Goal: Task Accomplishment & Management: Use online tool/utility

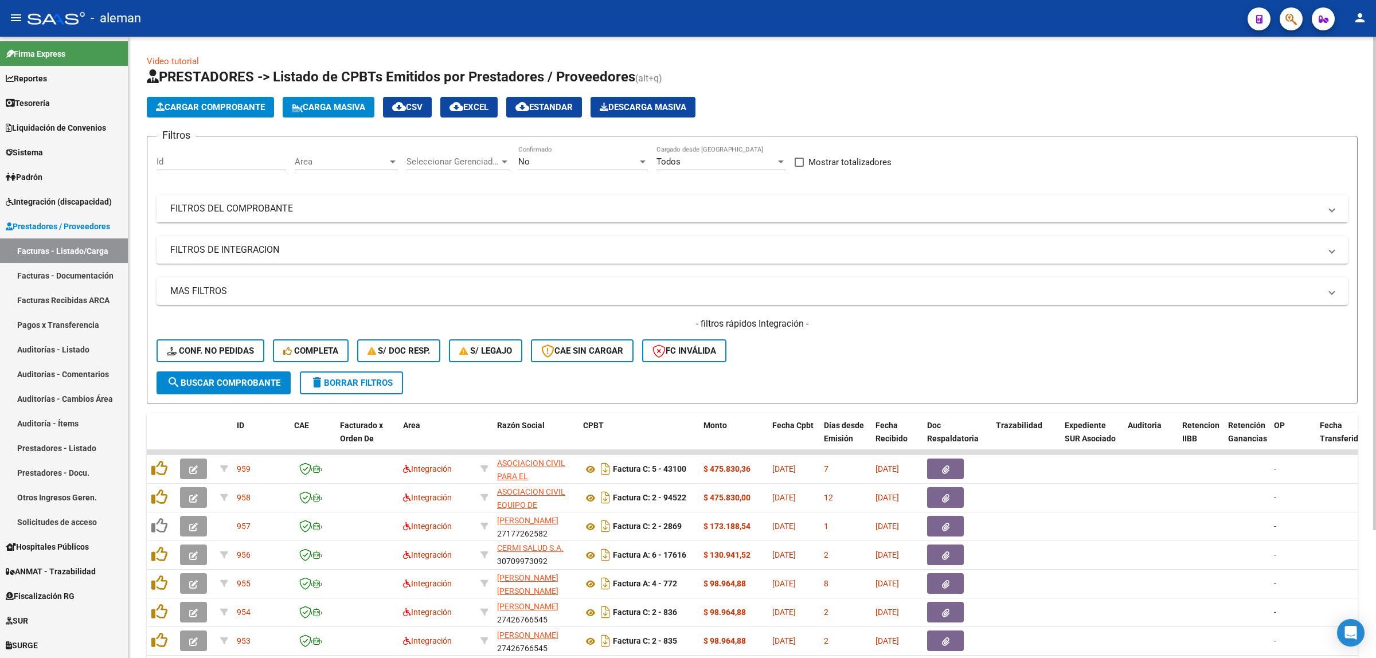
click at [1330, 208] on span at bounding box center [1332, 208] width 5 height 13
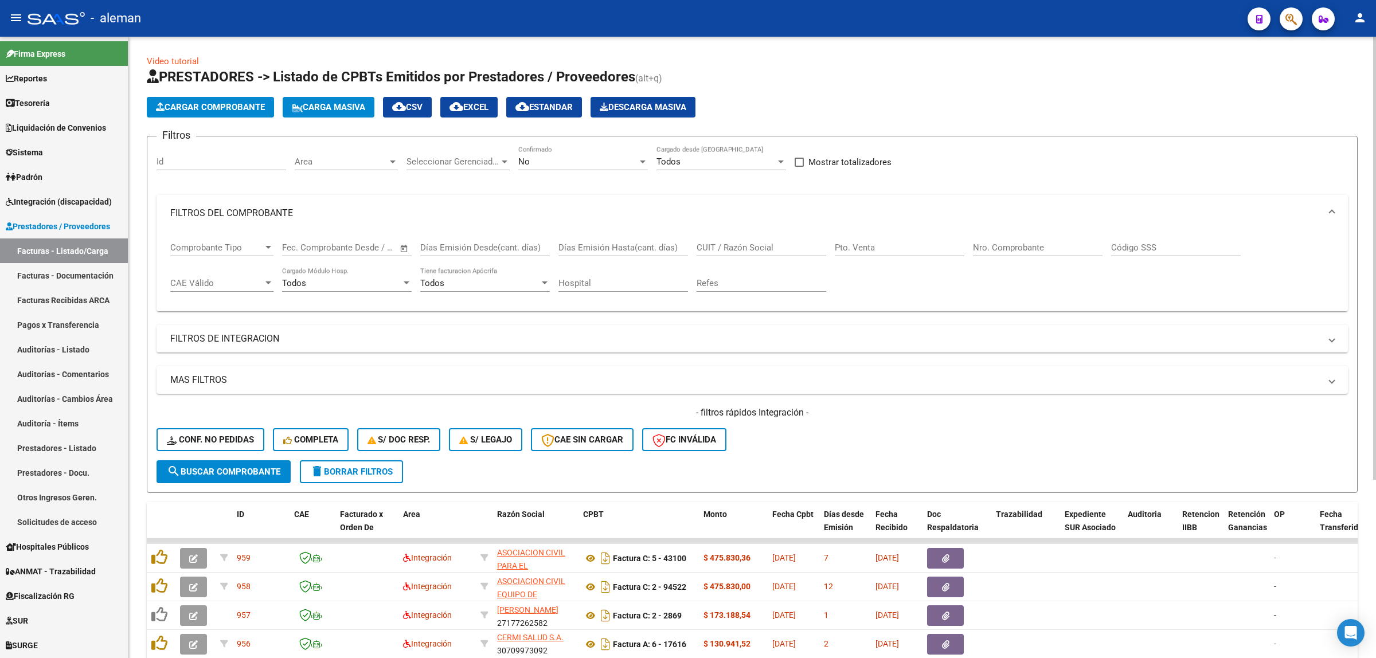
click at [986, 247] on input "Nro. Comprobante" at bounding box center [1038, 248] width 130 height 10
type input "4319"
click at [245, 460] on button "search Buscar Comprobante" at bounding box center [224, 471] width 134 height 23
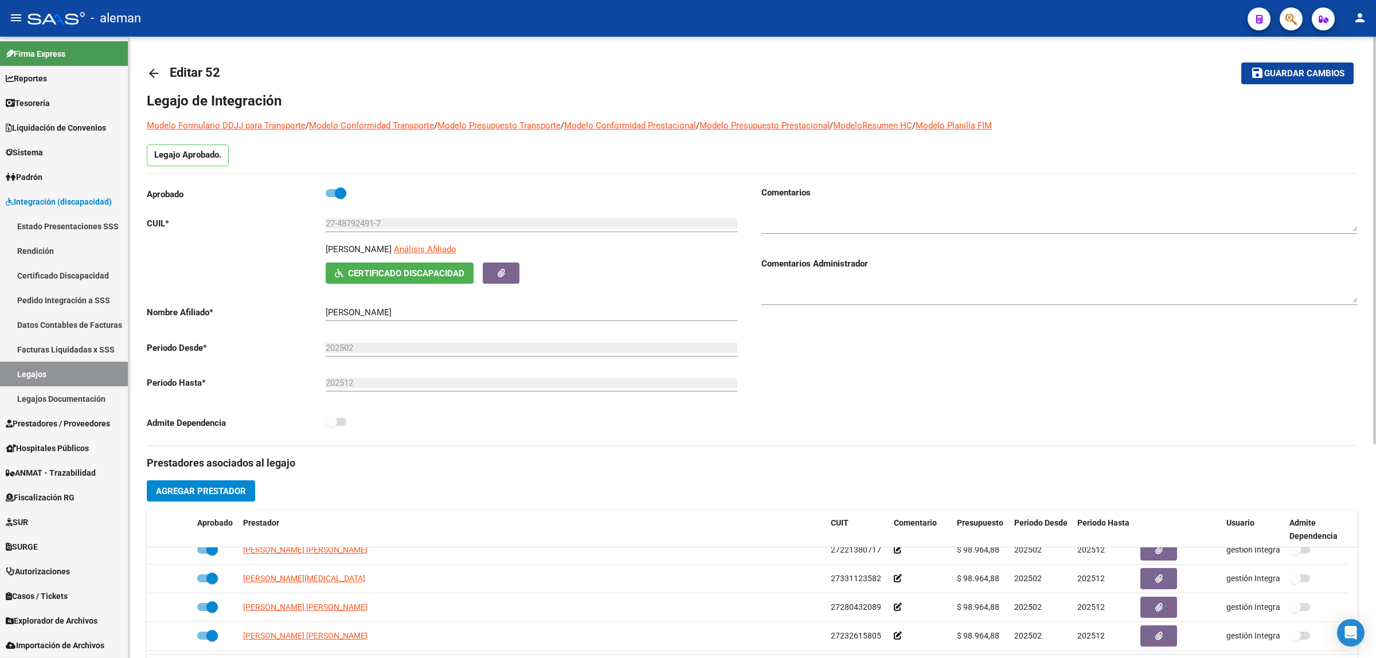
click at [155, 72] on mat-icon "arrow_back" at bounding box center [154, 74] width 14 height 14
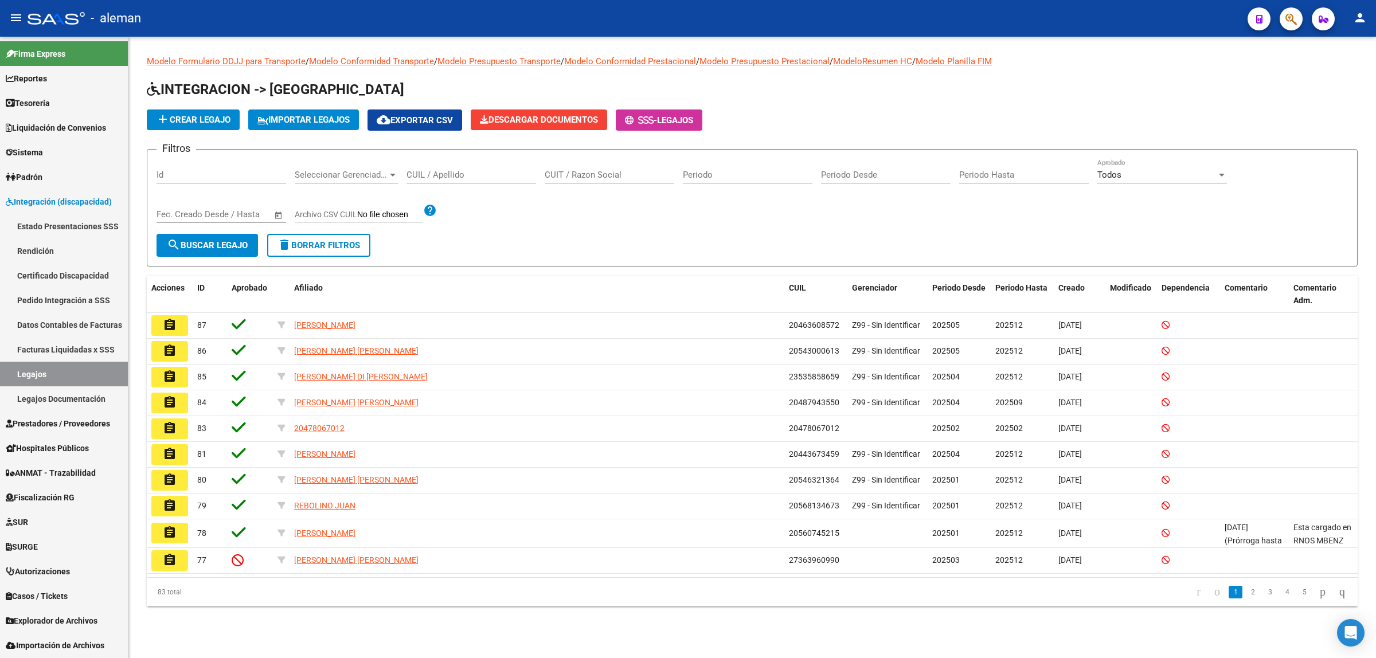
click at [569, 175] on input "CUIT / Razon Social" at bounding box center [610, 175] width 130 height 10
type input "27054971821"
click at [215, 251] on button "search Buscar Legajo" at bounding box center [207, 245] width 101 height 23
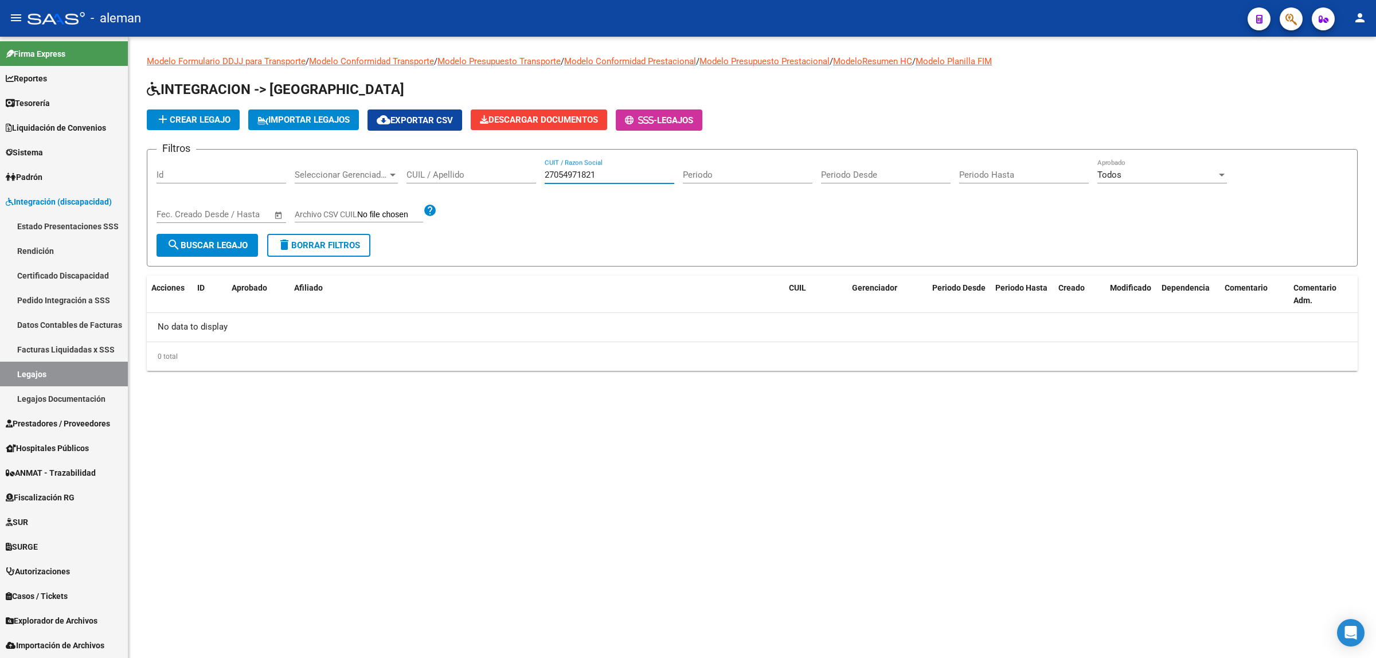
drag, startPoint x: 600, startPoint y: 176, endPoint x: 537, endPoint y: 178, distance: 63.1
click at [537, 178] on div "Filtros Id Seleccionar Gerenciador Seleccionar Gerenciador CUIL / Apellido 2705…" at bounding box center [753, 196] width 1192 height 75
click at [512, 177] on input "CUIL / Apellido" at bounding box center [472, 175] width 130 height 10
click at [214, 247] on span "search Buscar Legajo" at bounding box center [207, 245] width 81 height 10
drag, startPoint x: 464, startPoint y: 173, endPoint x: 397, endPoint y: 173, distance: 67.1
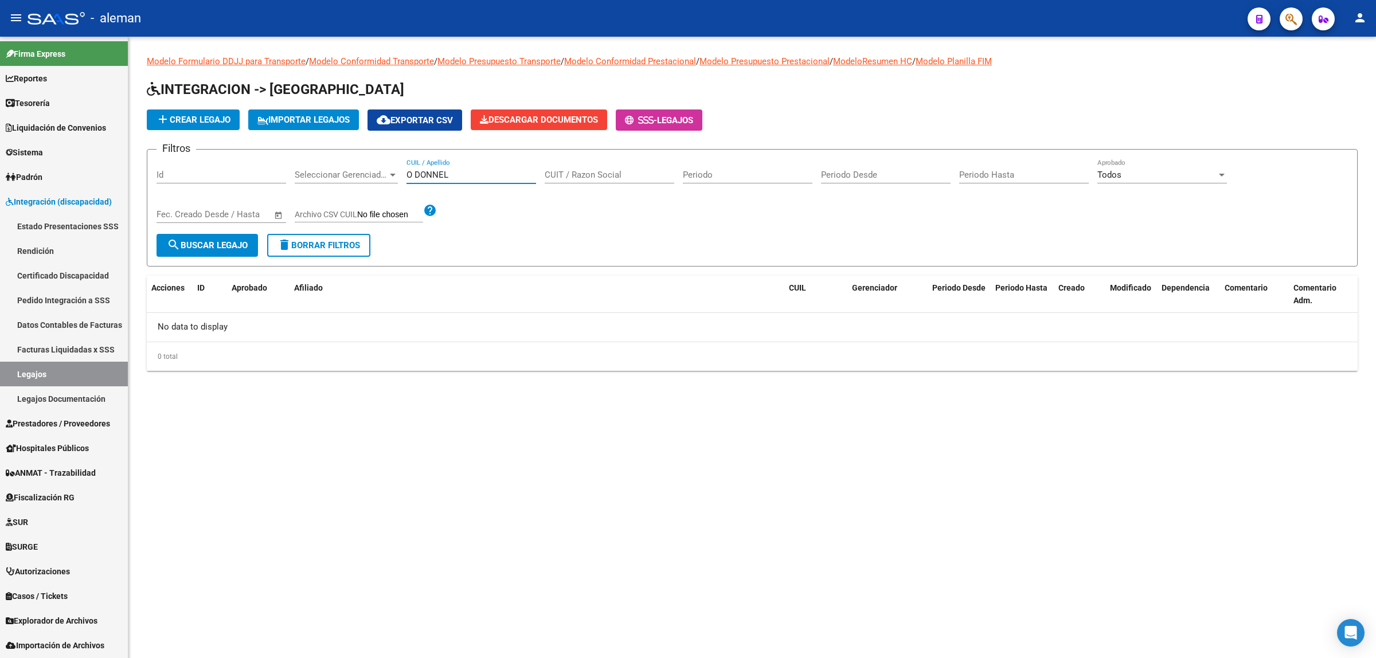
click at [397, 173] on div "Filtros Id Seleccionar Gerenciador Seleccionar Gerenciador O DONNEL CUIL / Apel…" at bounding box center [753, 196] width 1192 height 75
paste input "L"
type input "O DONNELL"
click at [222, 247] on span "search Buscar Legajo" at bounding box center [207, 245] width 81 height 10
drag, startPoint x: 459, startPoint y: 175, endPoint x: 401, endPoint y: 175, distance: 57.3
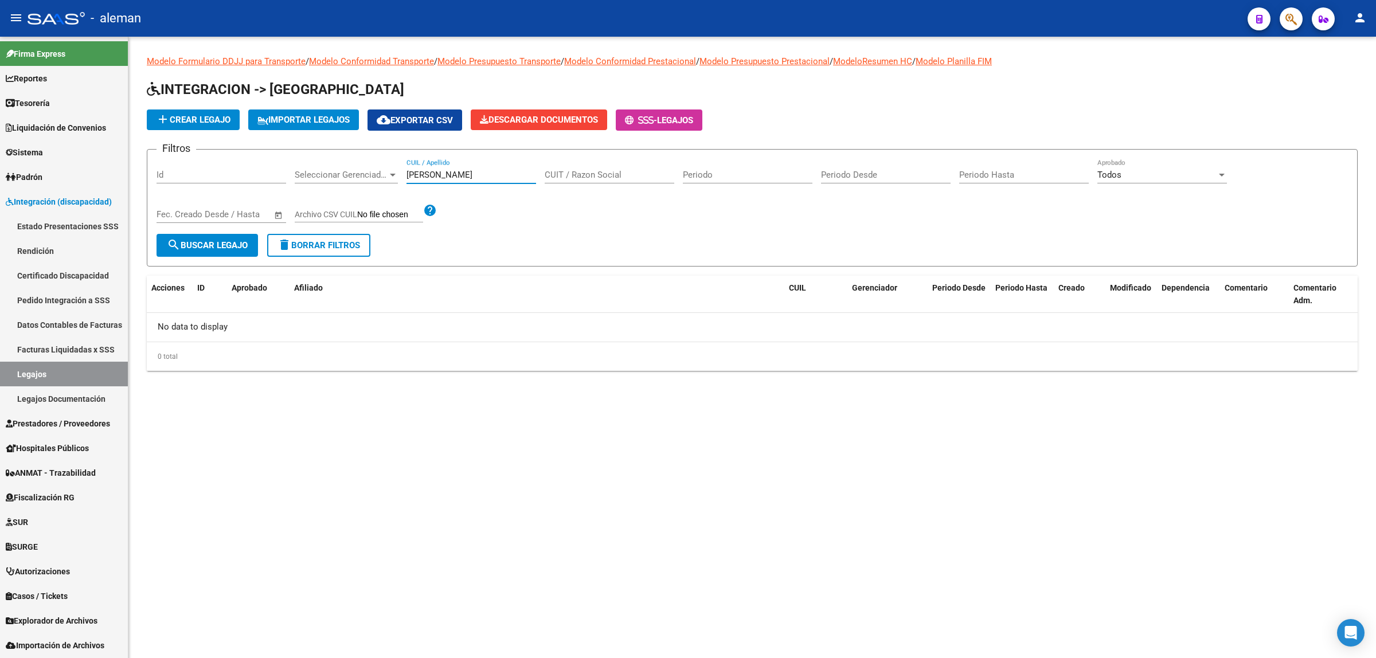
click at [401, 175] on div "Filtros Id Seleccionar Gerenciador Seleccionar Gerenciador O DONNELL CUIL / Ape…" at bounding box center [753, 196] width 1192 height 75
click at [217, 243] on span "search Buscar Legajo" at bounding box center [207, 245] width 81 height 10
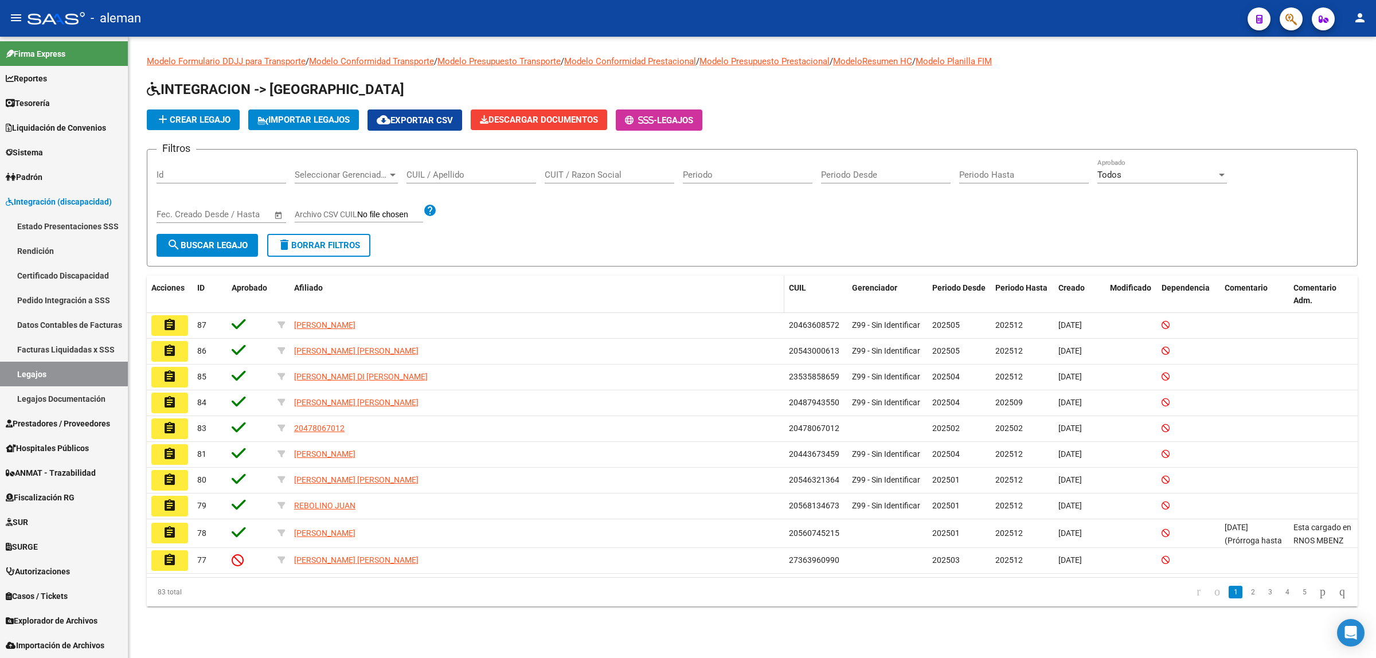
click at [425, 294] on datatable-header-cell "Afiliado" at bounding box center [537, 295] width 495 height 38
click at [305, 283] on span "Afiliado" at bounding box center [308, 287] width 29 height 9
click at [712, 295] on datatable-header-cell "Afiliado" at bounding box center [537, 295] width 495 height 38
click at [556, 179] on div "CUIT / Razon Social" at bounding box center [610, 171] width 130 height 25
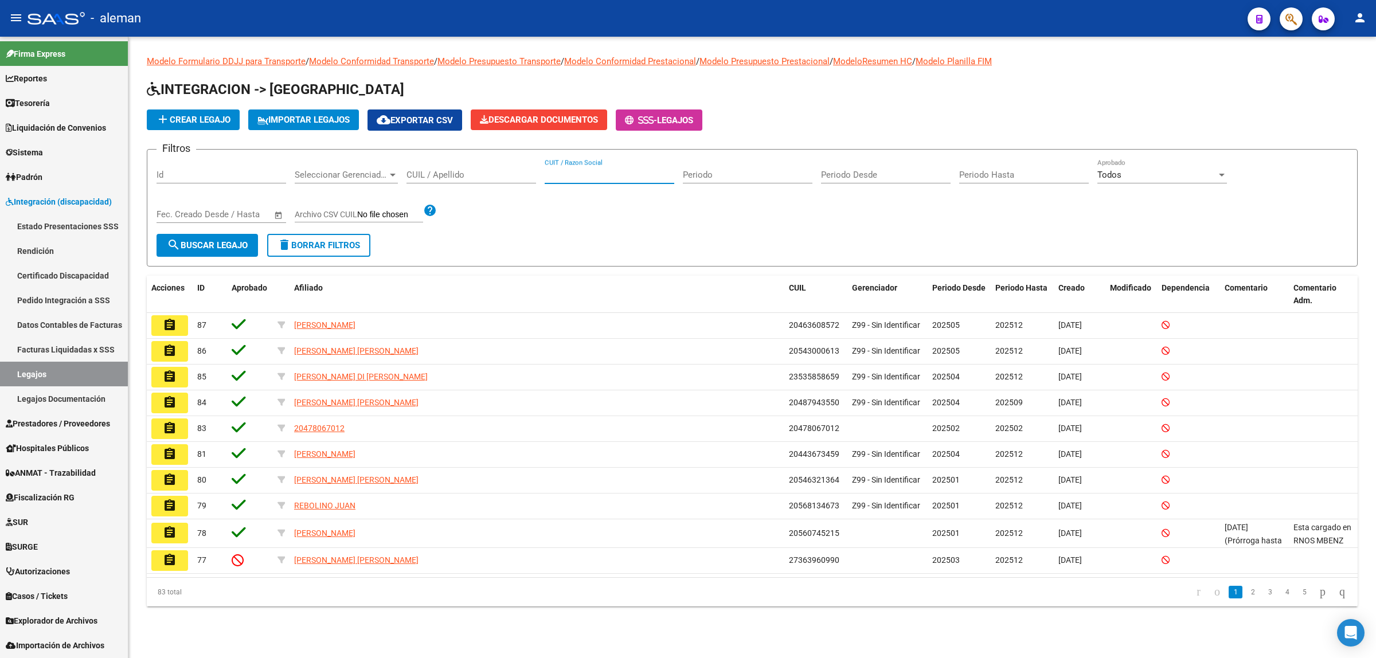
paste input "O DONNELL"
type input "O"
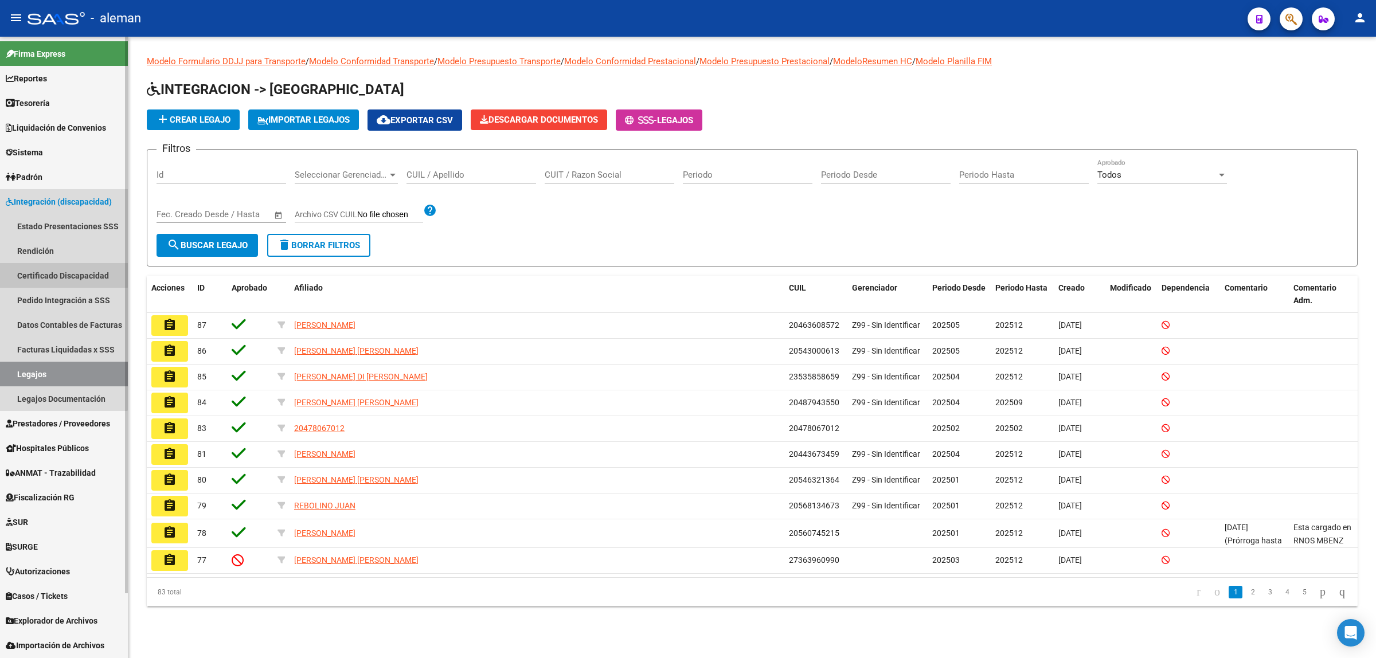
click at [48, 268] on link "Certificado Discapacidad" at bounding box center [64, 275] width 128 height 25
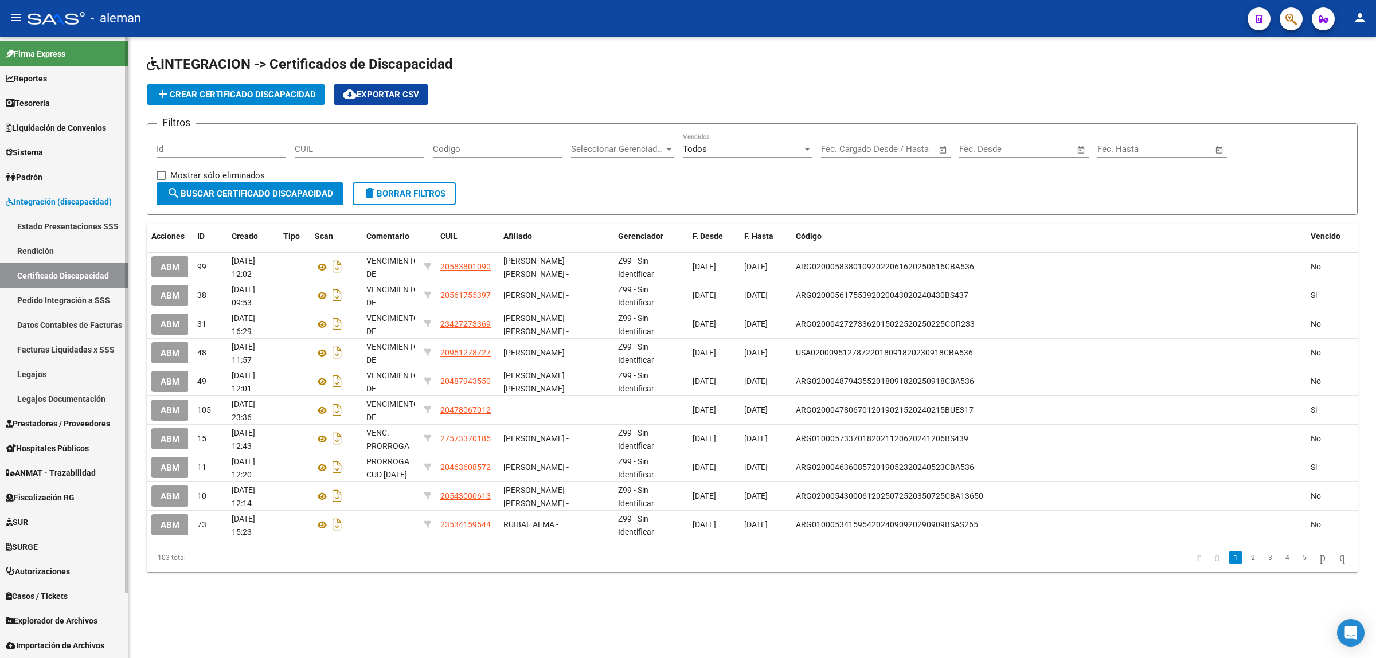
click at [72, 425] on span "Prestadores / Proveedores" at bounding box center [58, 423] width 104 height 13
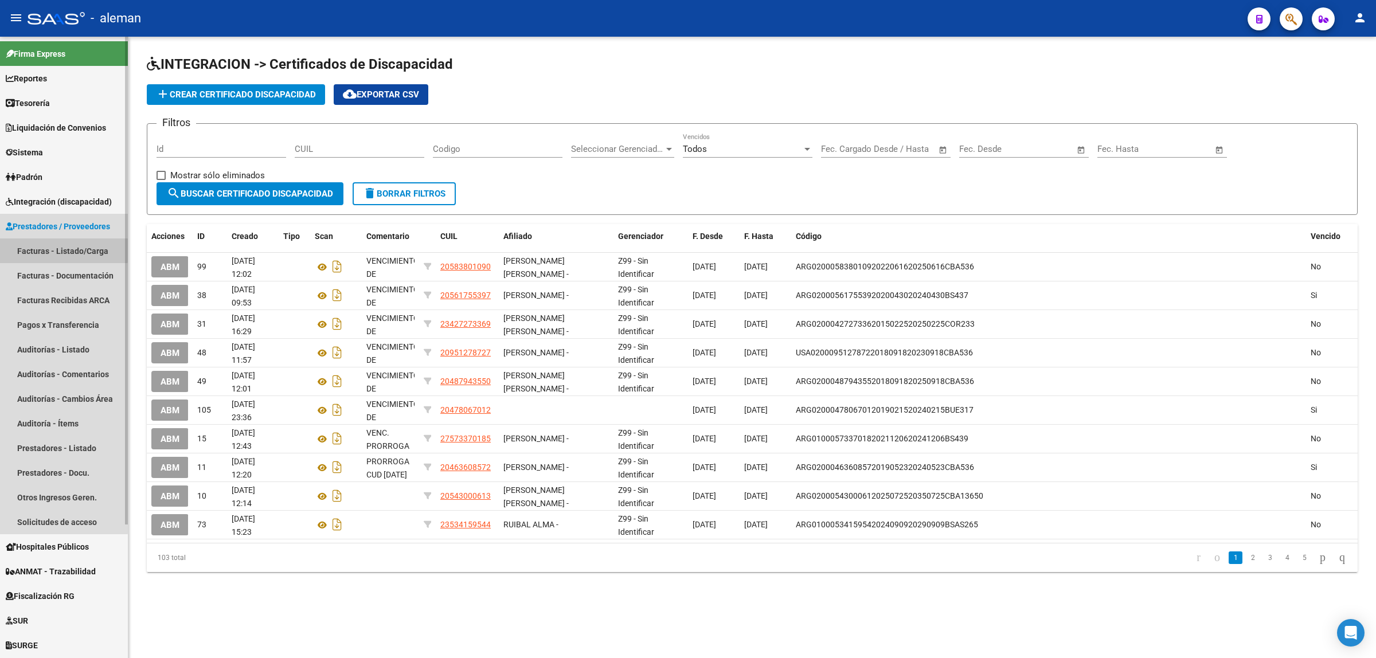
click at [61, 245] on link "Facturas - Listado/Carga" at bounding box center [64, 251] width 128 height 25
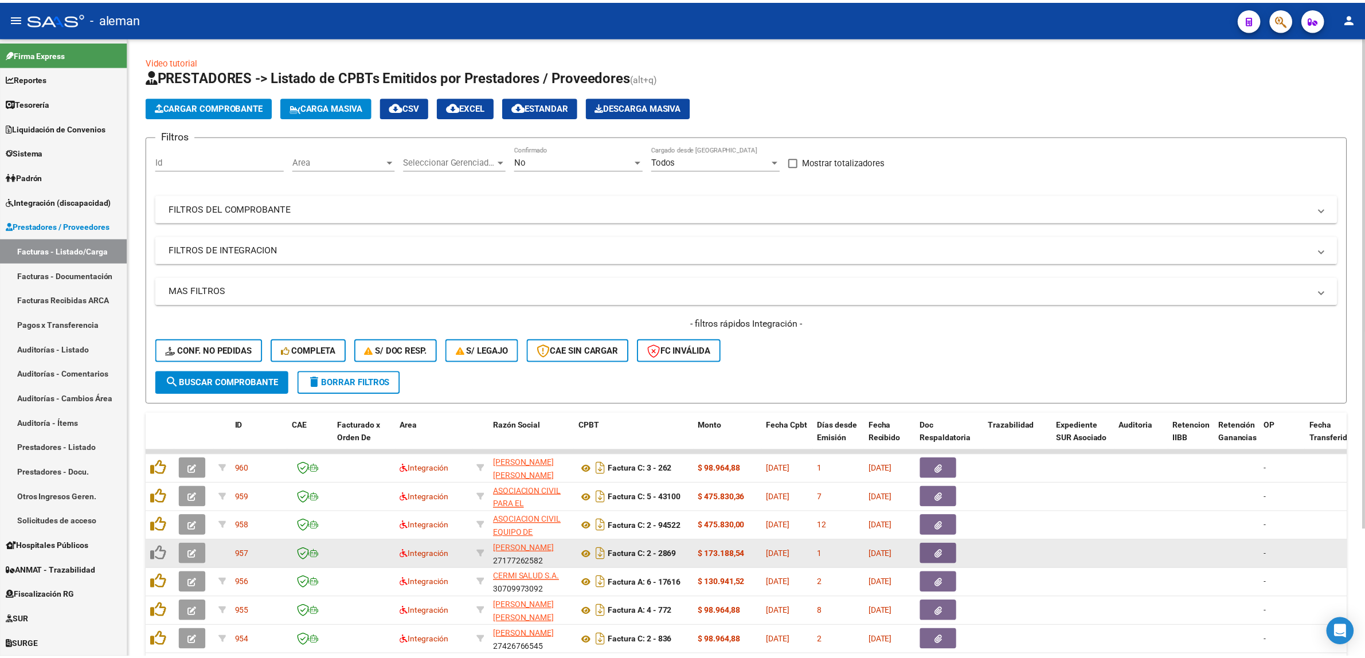
scroll to position [72, 0]
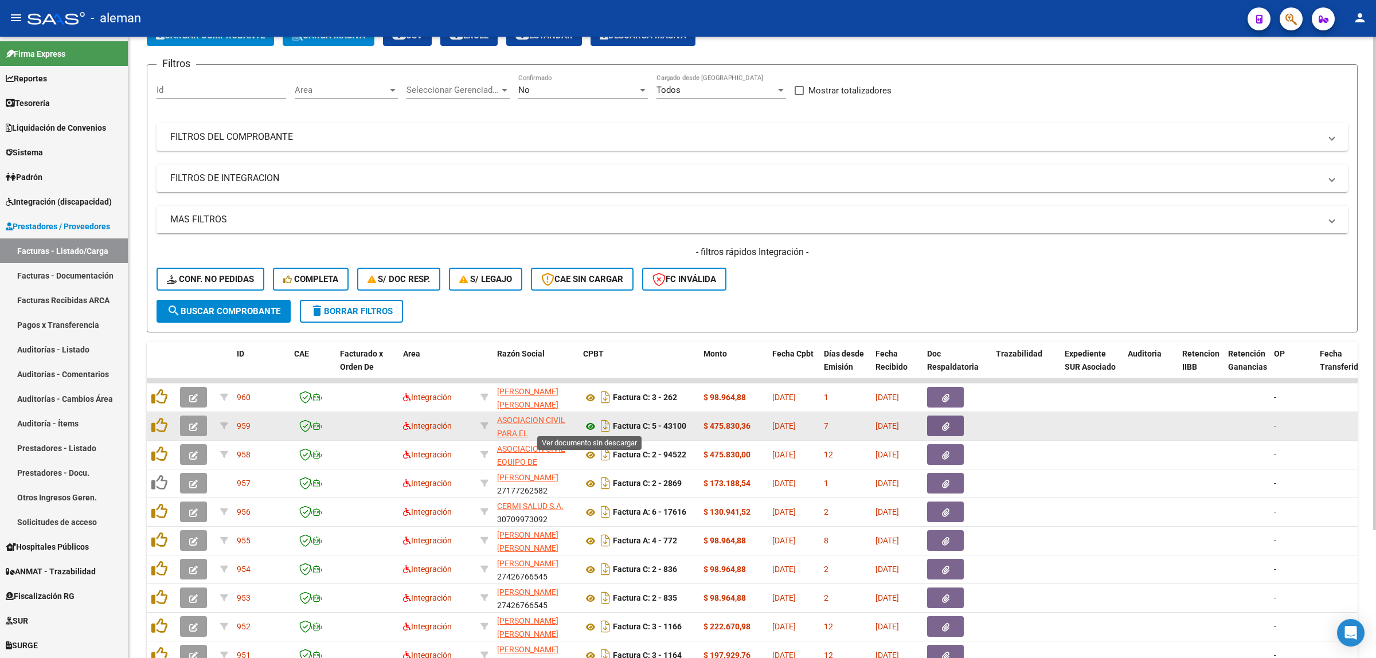
click at [588, 424] on icon at bounding box center [590, 427] width 15 height 14
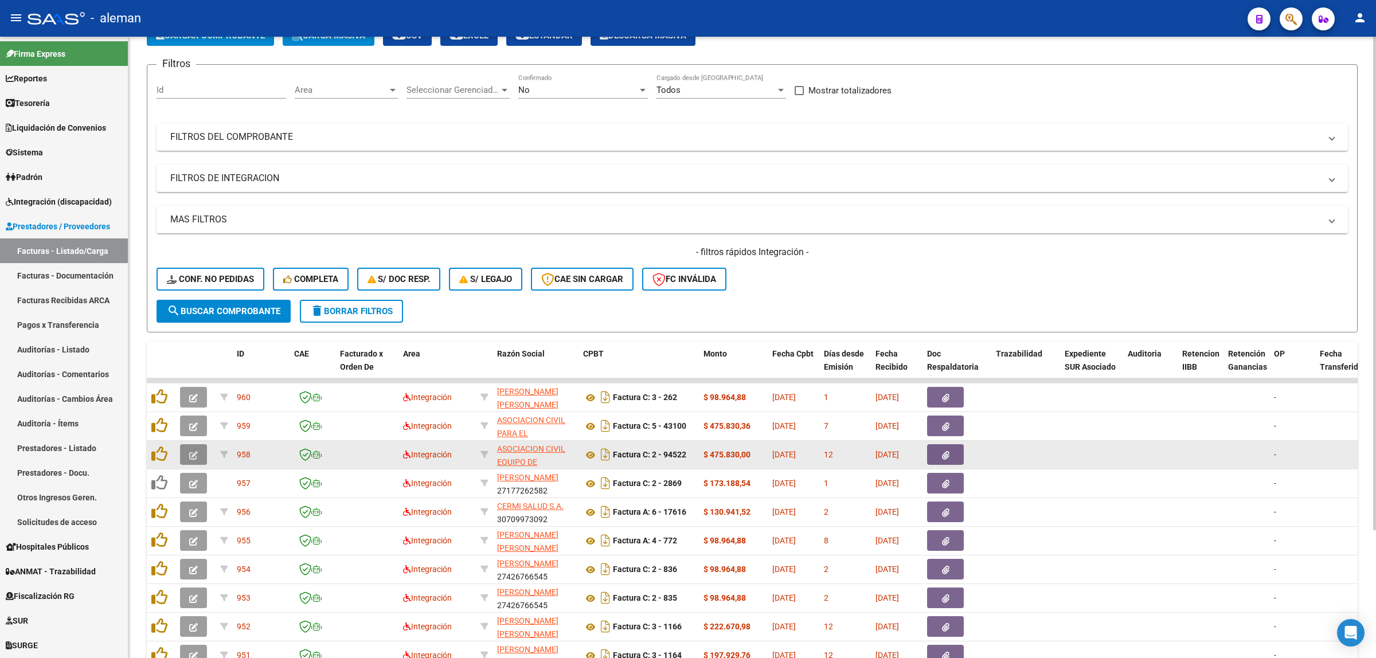
click at [189, 451] on icon "button" at bounding box center [193, 455] width 9 height 9
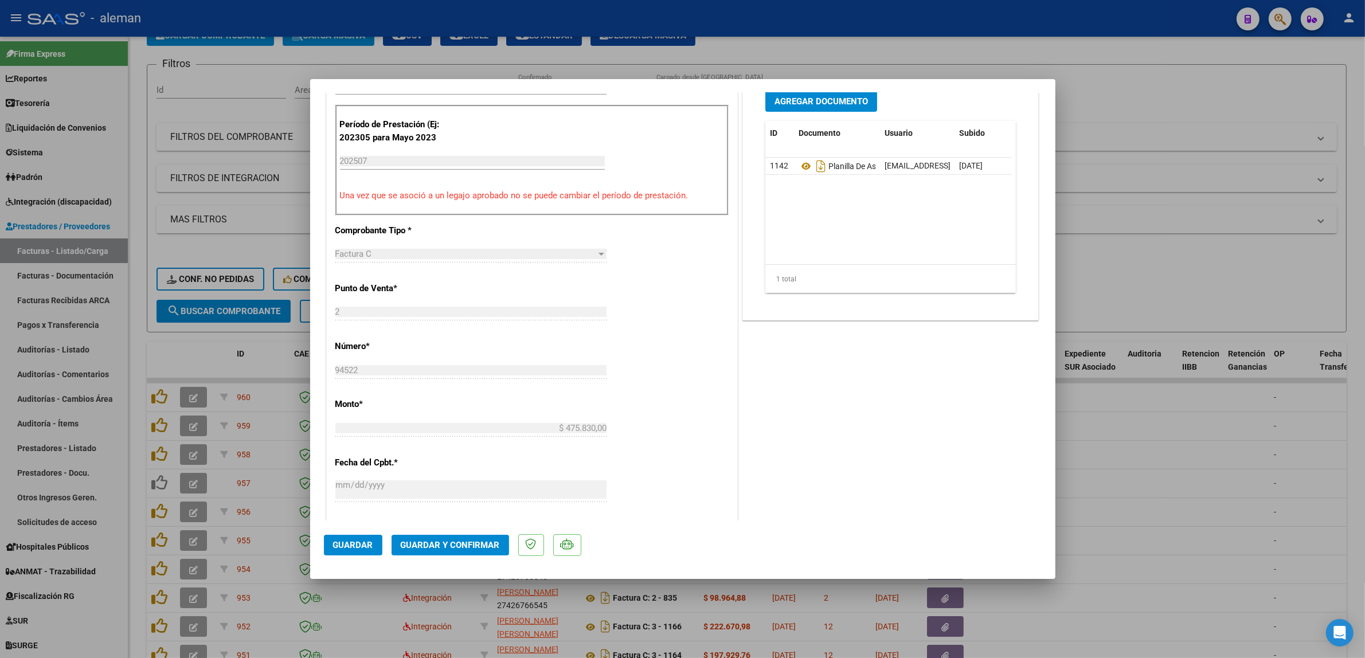
scroll to position [693, 0]
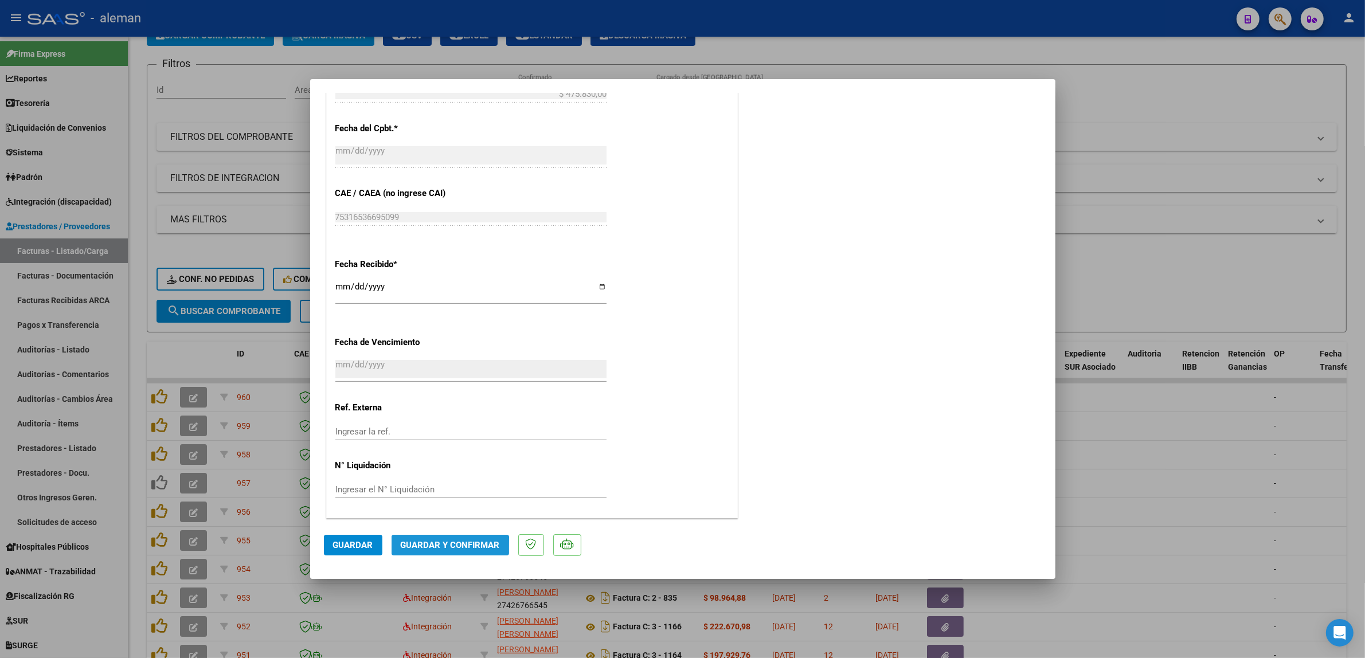
click at [446, 548] on span "Guardar y Confirmar" at bounding box center [450, 545] width 99 height 10
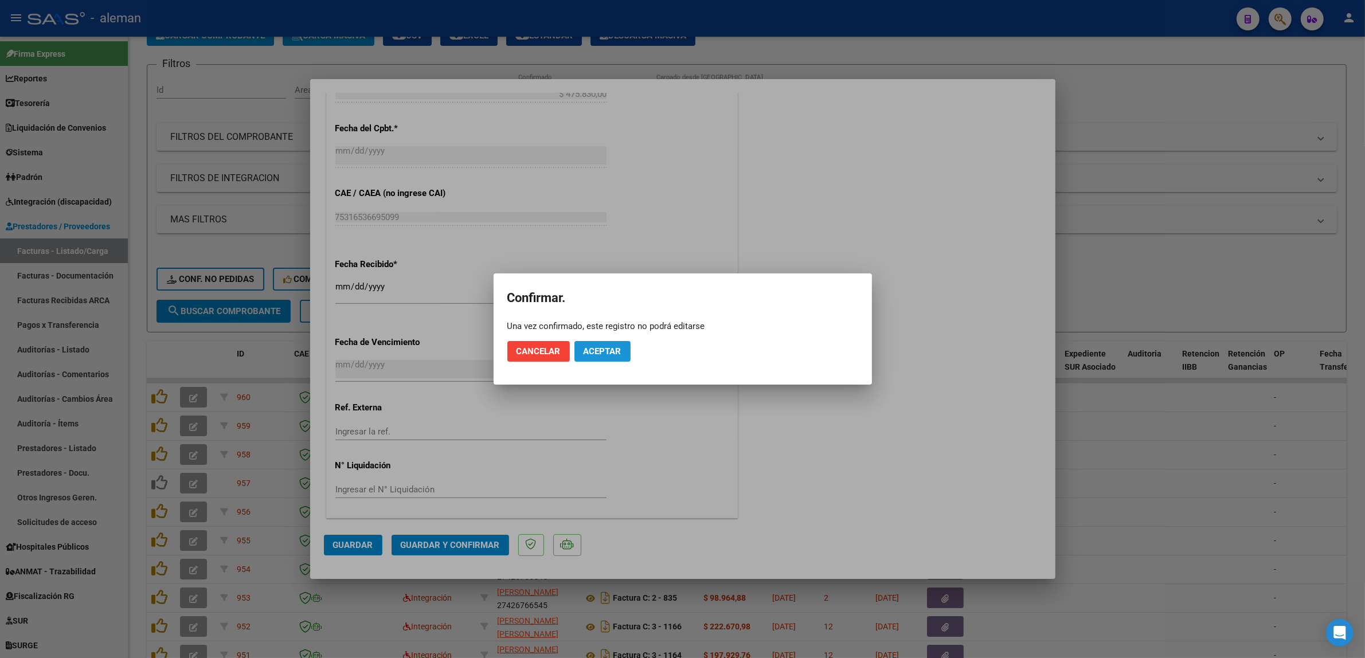
click at [592, 348] on span "Aceptar" at bounding box center [603, 351] width 38 height 10
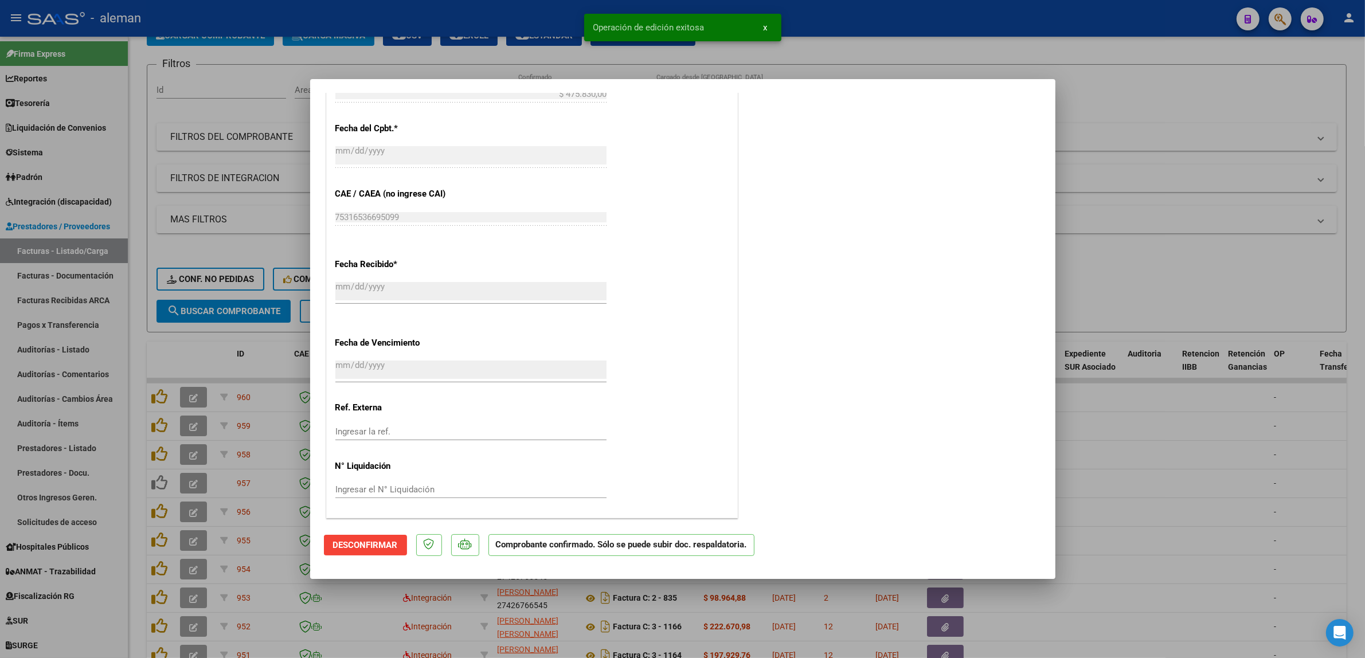
click at [1153, 413] on div at bounding box center [682, 329] width 1365 height 658
type input "$ 0,00"
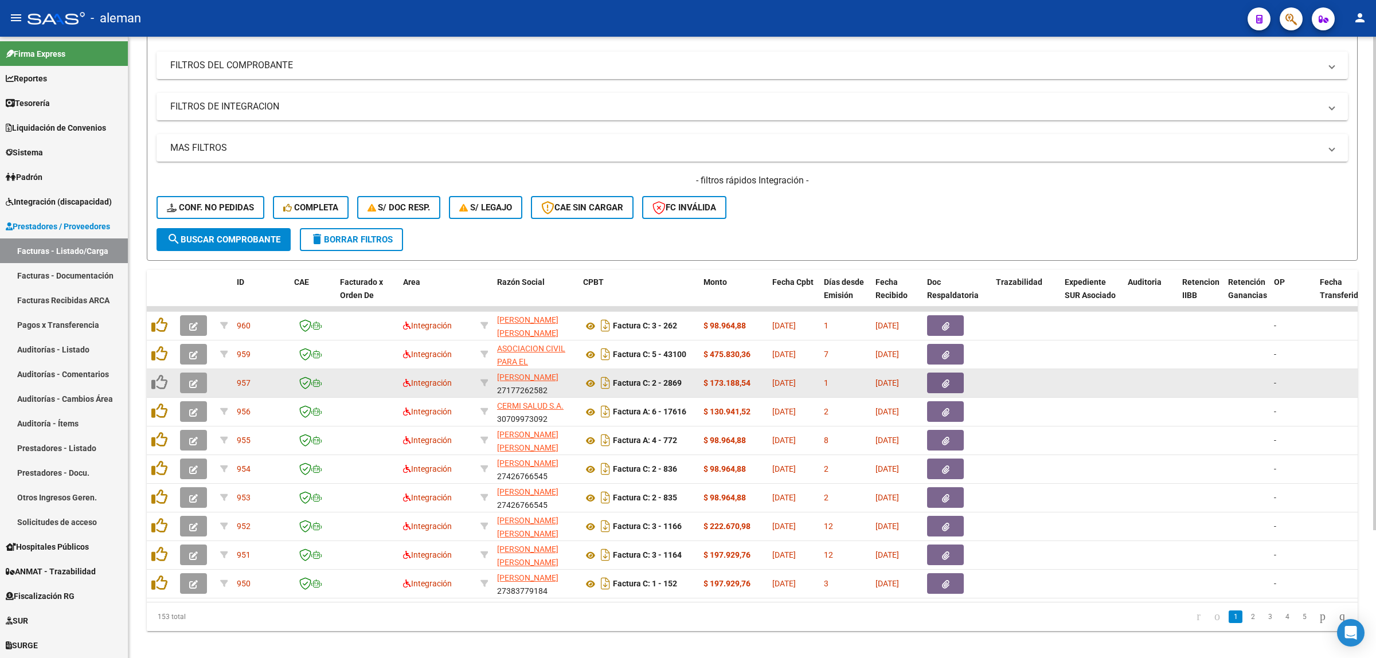
scroll to position [162, 0]
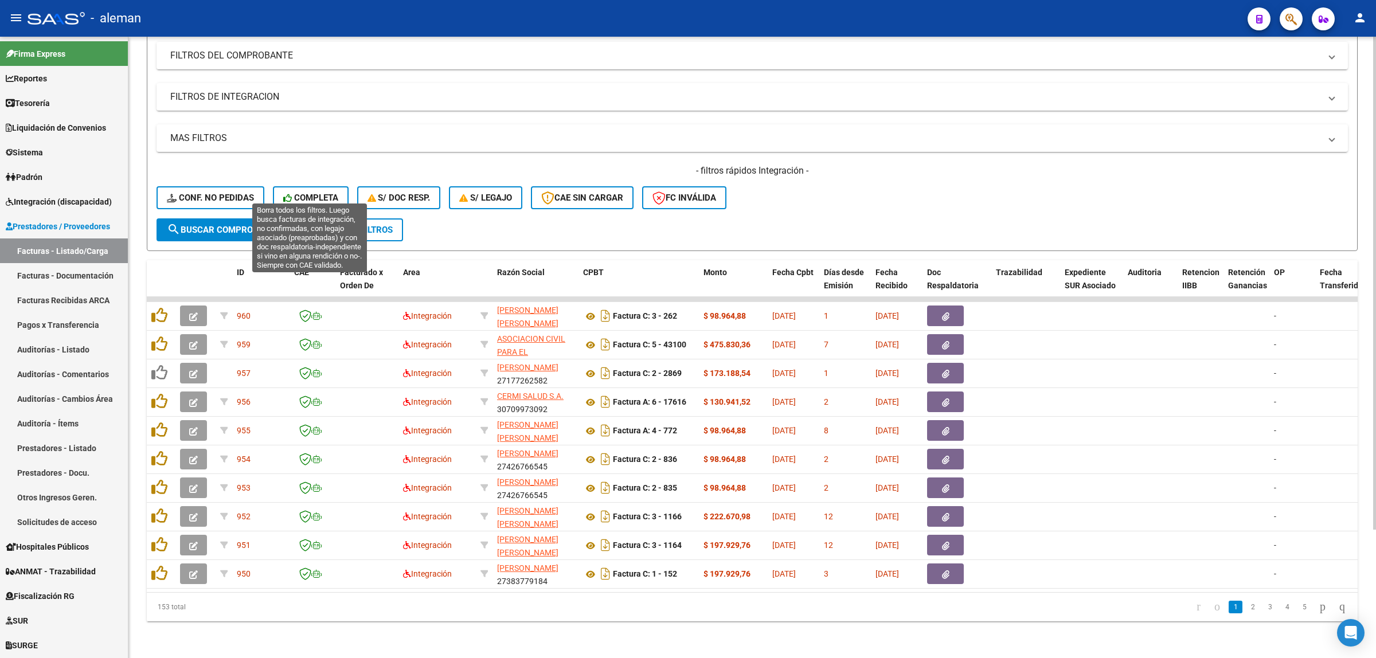
click at [286, 194] on icon at bounding box center [288, 198] width 11 height 9
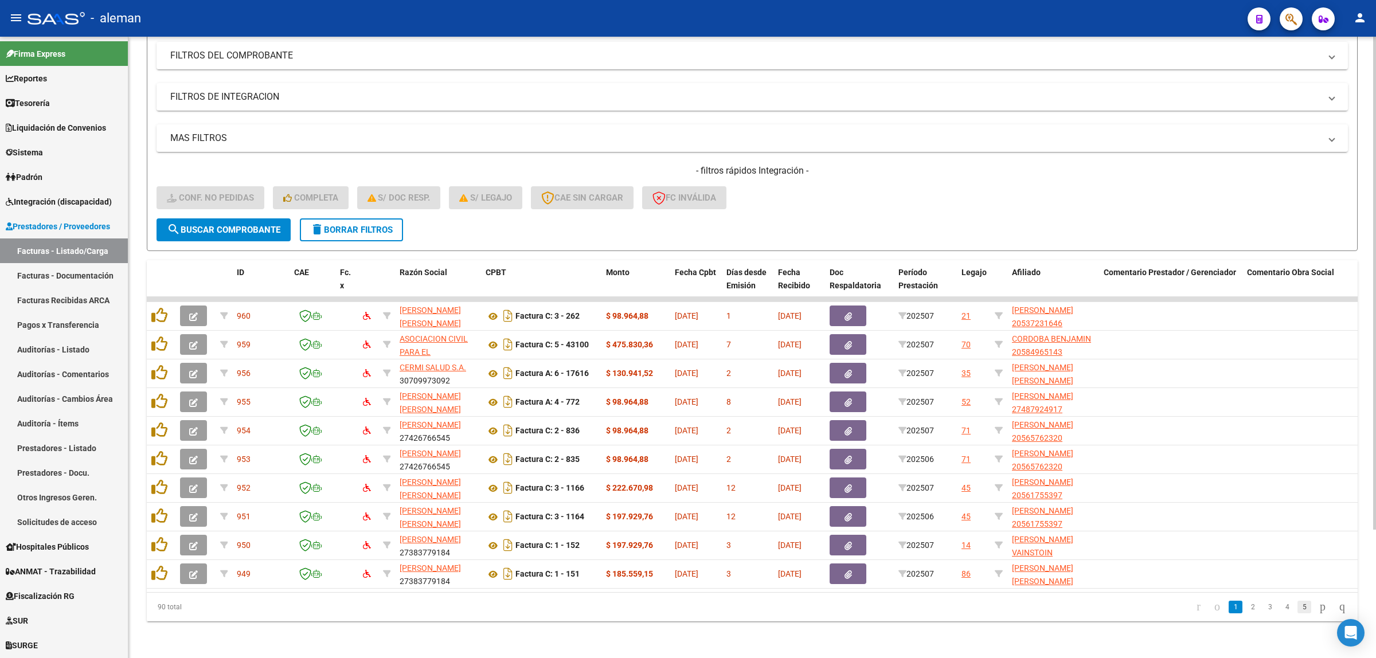
click at [1298, 602] on link "5" at bounding box center [1305, 607] width 14 height 13
click at [1298, 610] on link "7" at bounding box center [1305, 607] width 14 height 13
click at [1298, 609] on link "9" at bounding box center [1305, 607] width 14 height 13
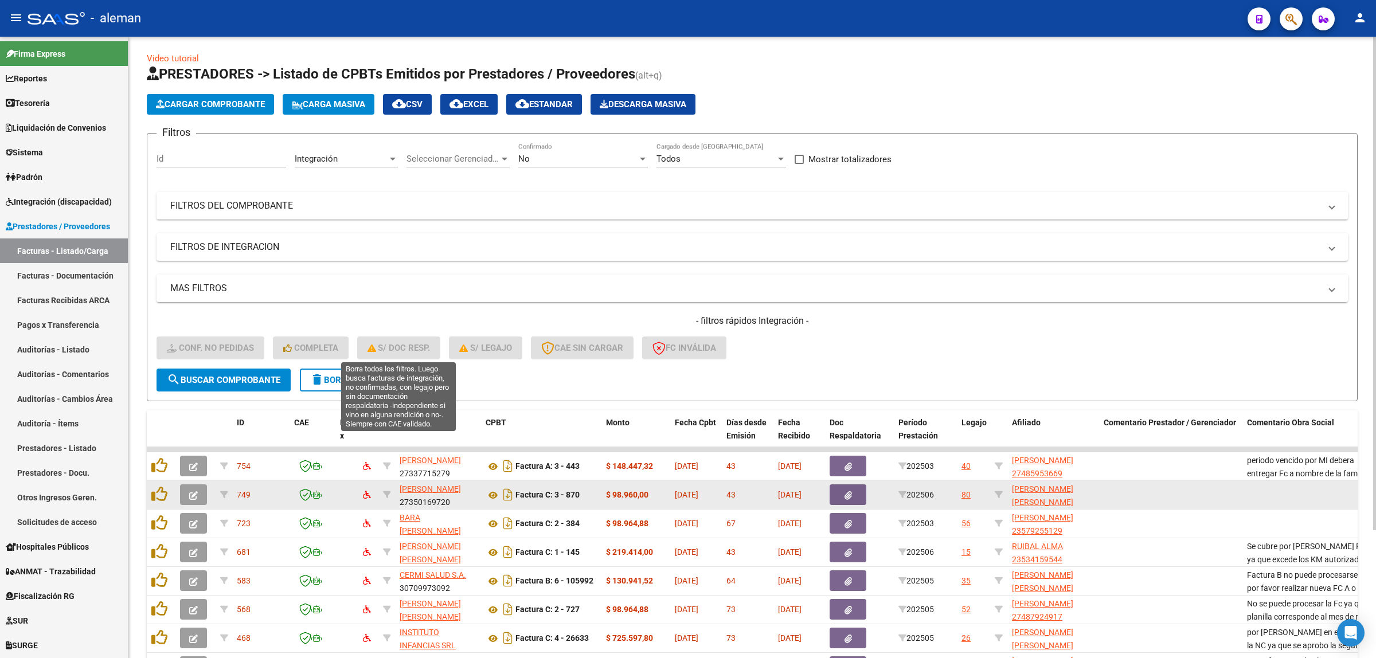
scroll to position [0, 0]
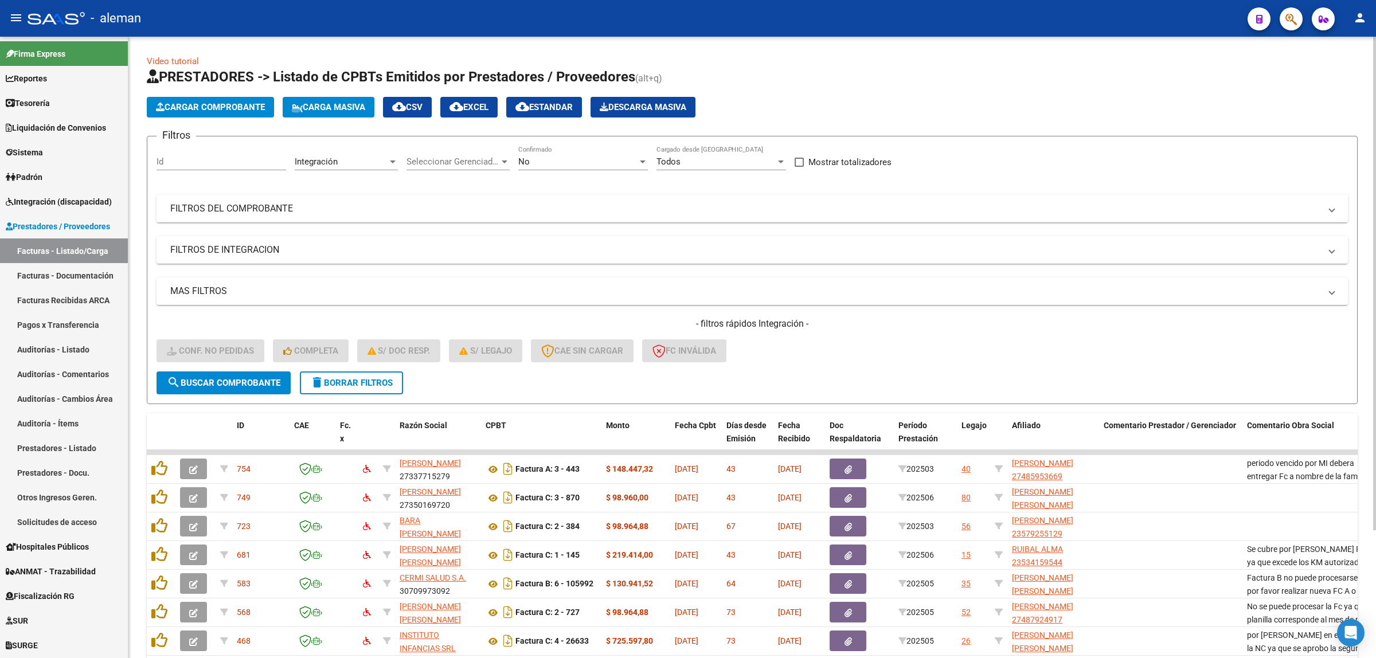
click at [463, 106] on mat-icon "cloud_download" at bounding box center [457, 107] width 14 height 14
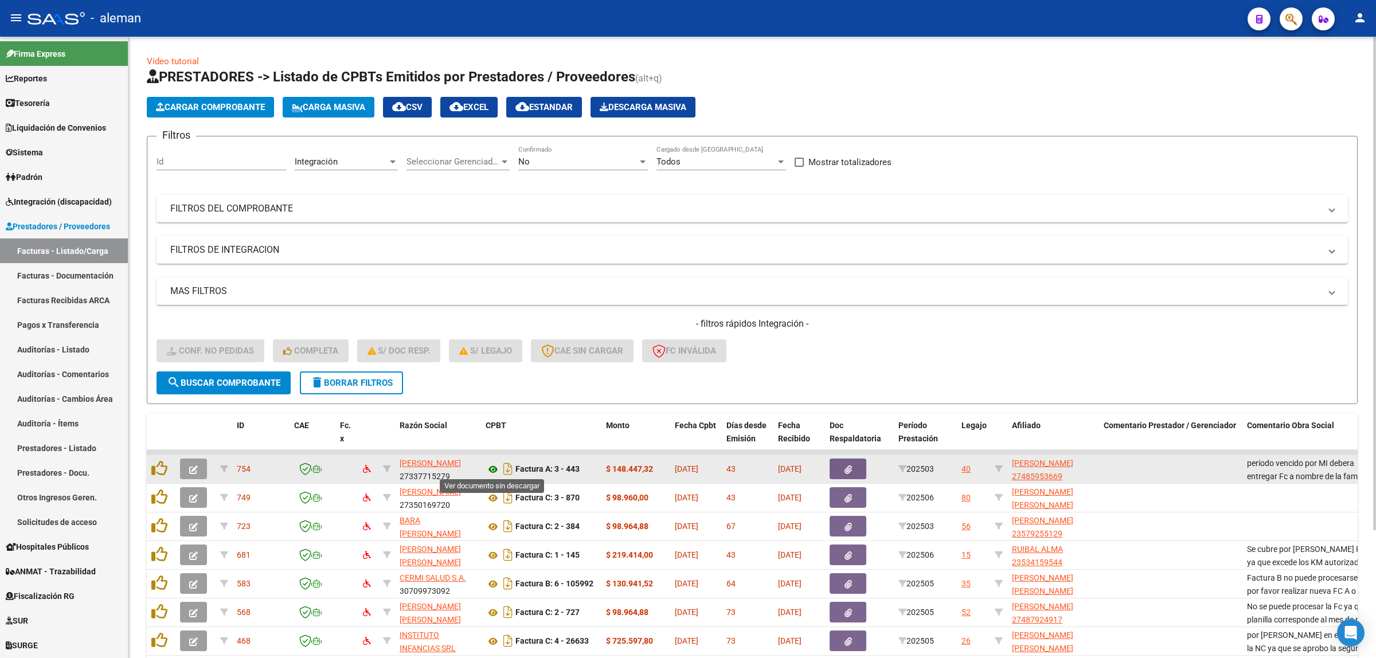
click at [489, 467] on icon at bounding box center [493, 470] width 15 height 14
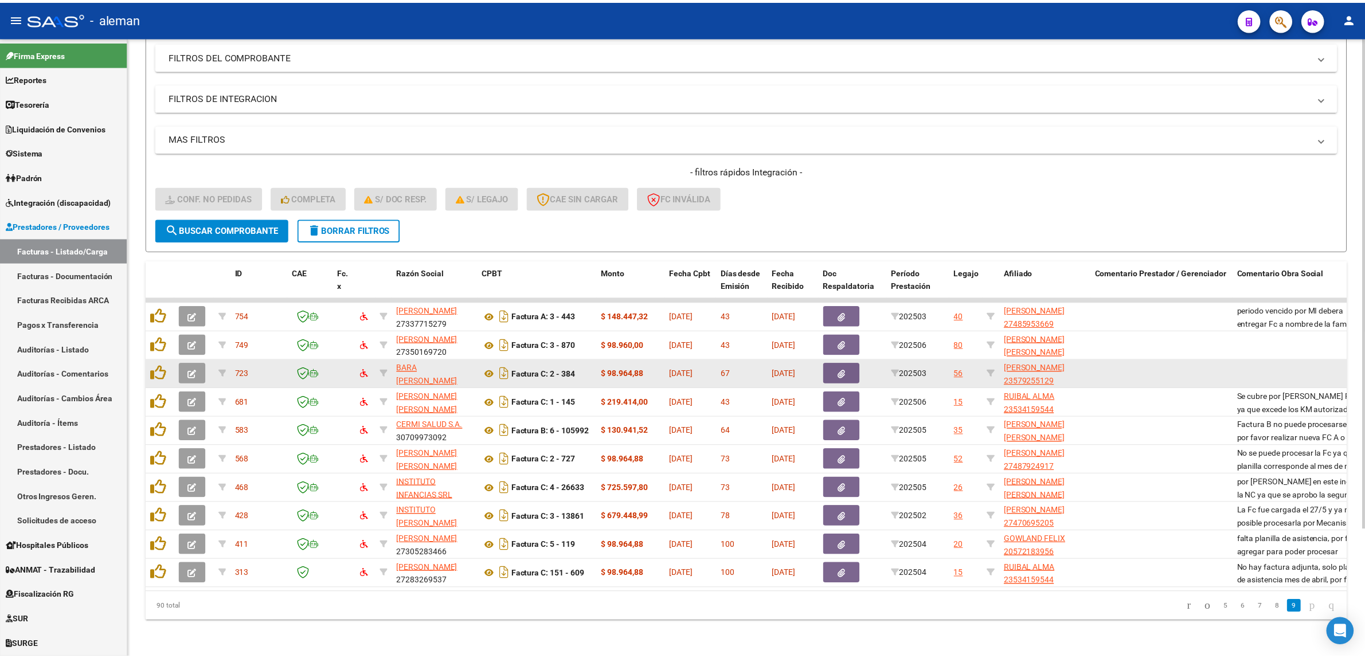
scroll to position [162, 0]
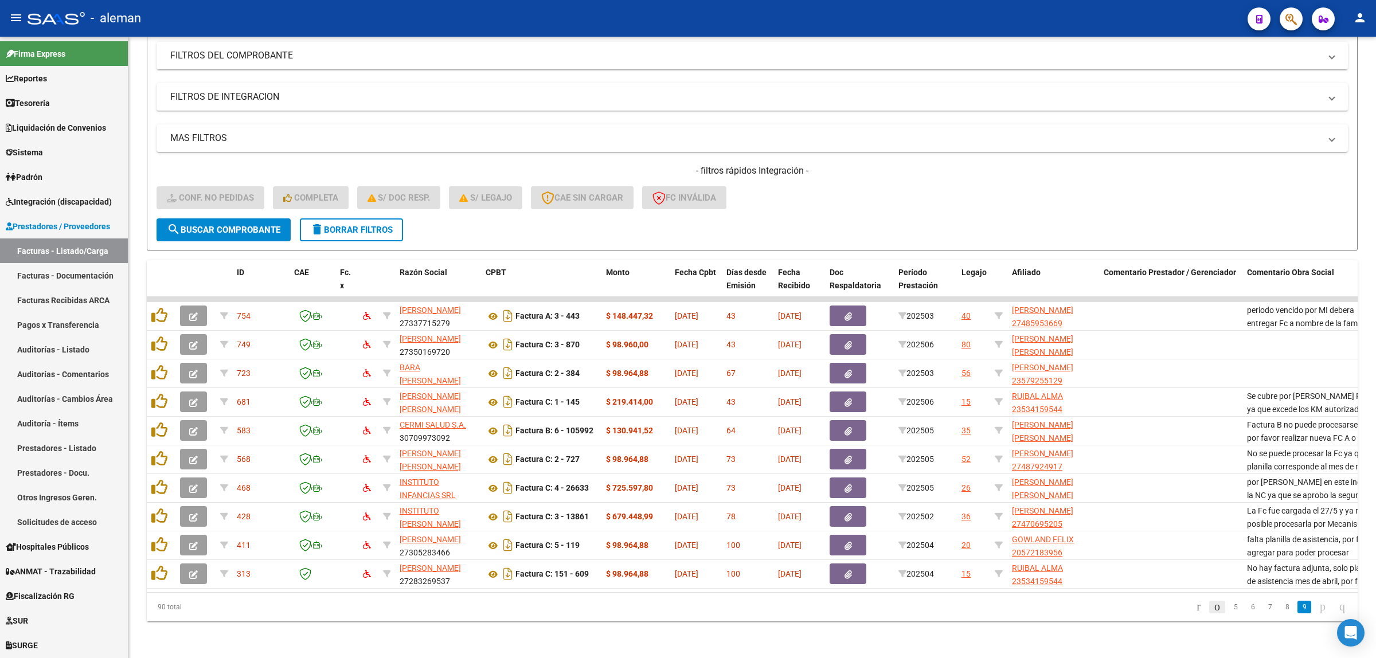
click at [1213, 608] on icon "go to previous page" at bounding box center [1217, 607] width 9 height 14
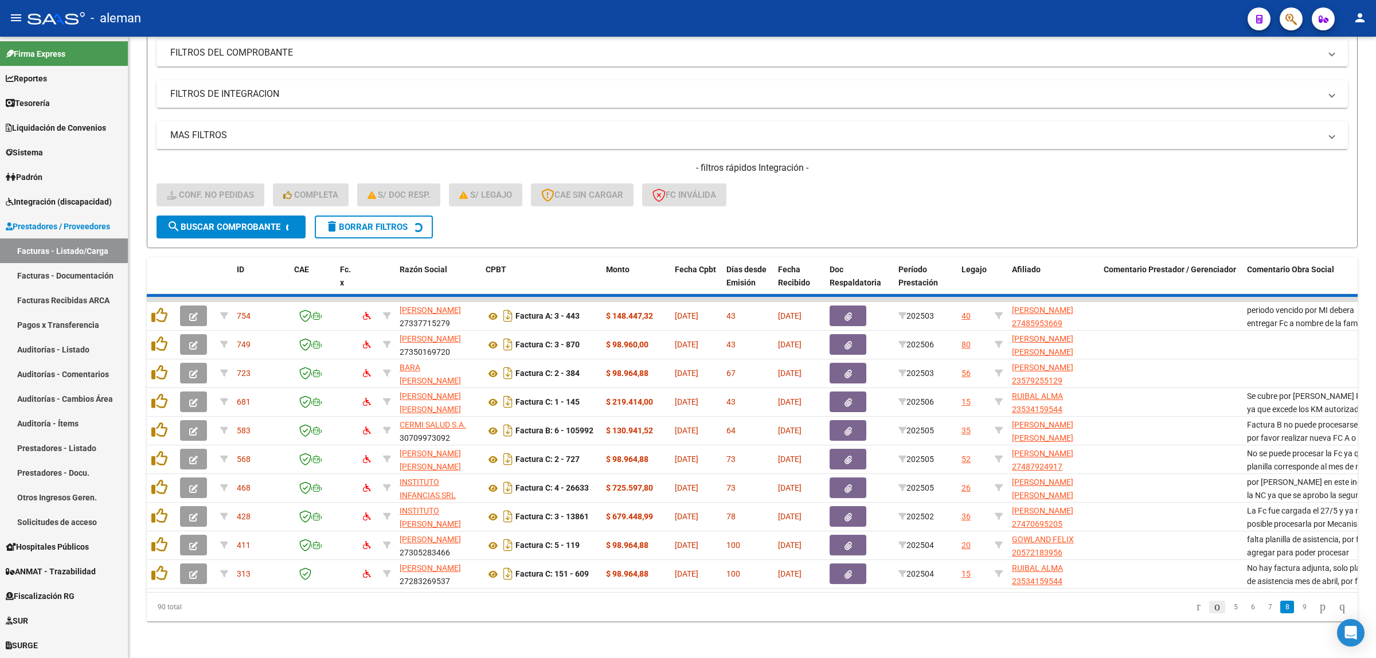
click at [1201, 608] on div "90 total 5 6 7 8 9" at bounding box center [752, 607] width 1211 height 29
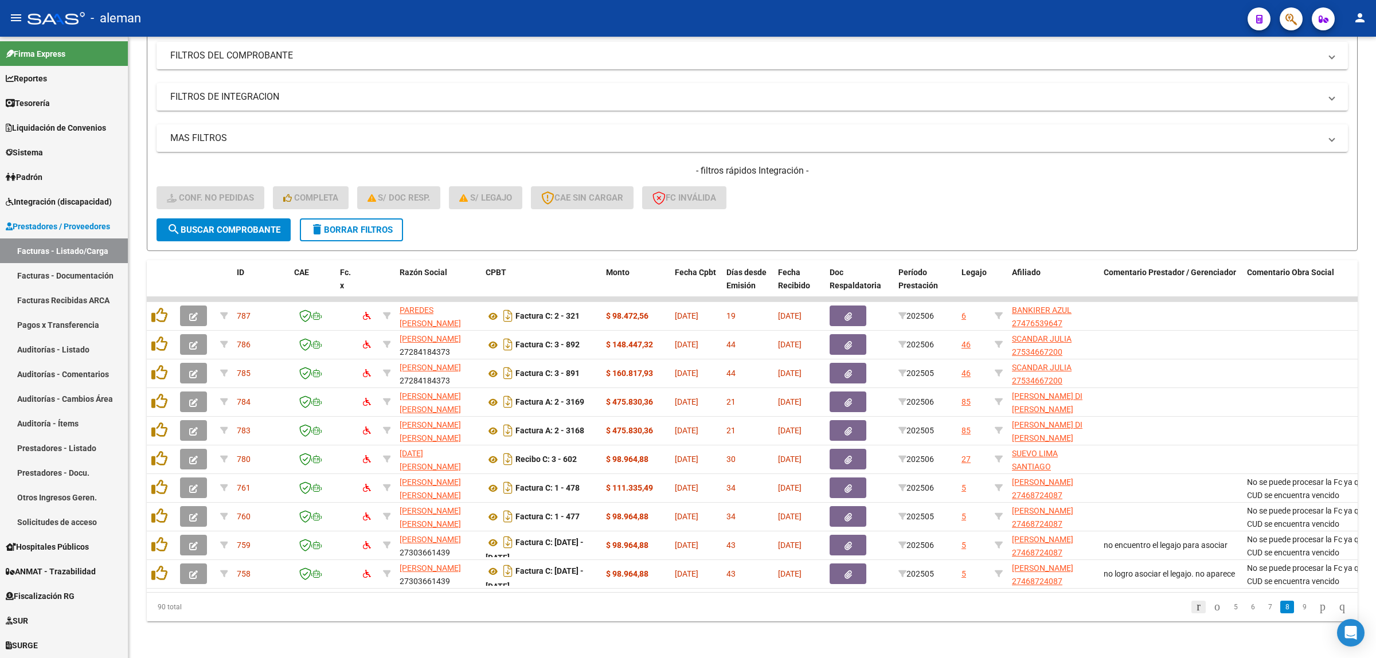
click at [1195, 608] on icon "go to first page" at bounding box center [1198, 607] width 7 height 14
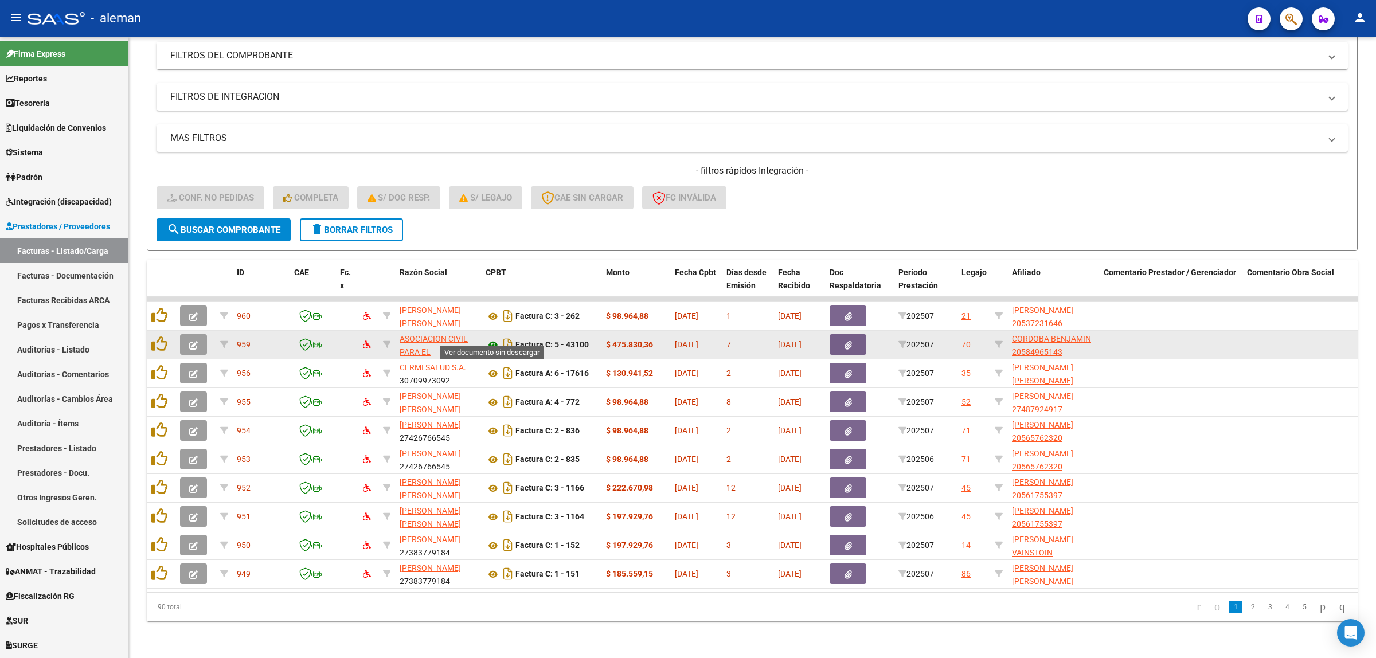
click at [496, 338] on icon at bounding box center [493, 345] width 15 height 14
click at [494, 338] on icon at bounding box center [493, 345] width 15 height 14
click at [190, 339] on button "button" at bounding box center [193, 344] width 27 height 21
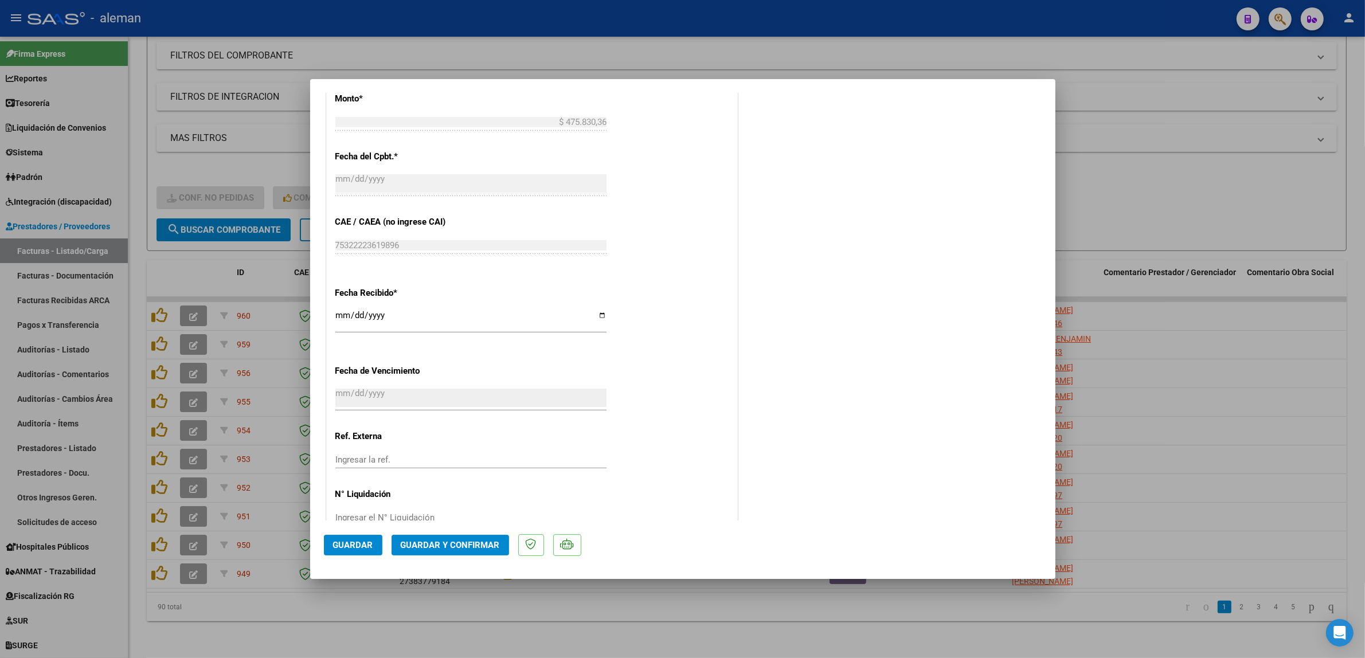
scroll to position [680, 0]
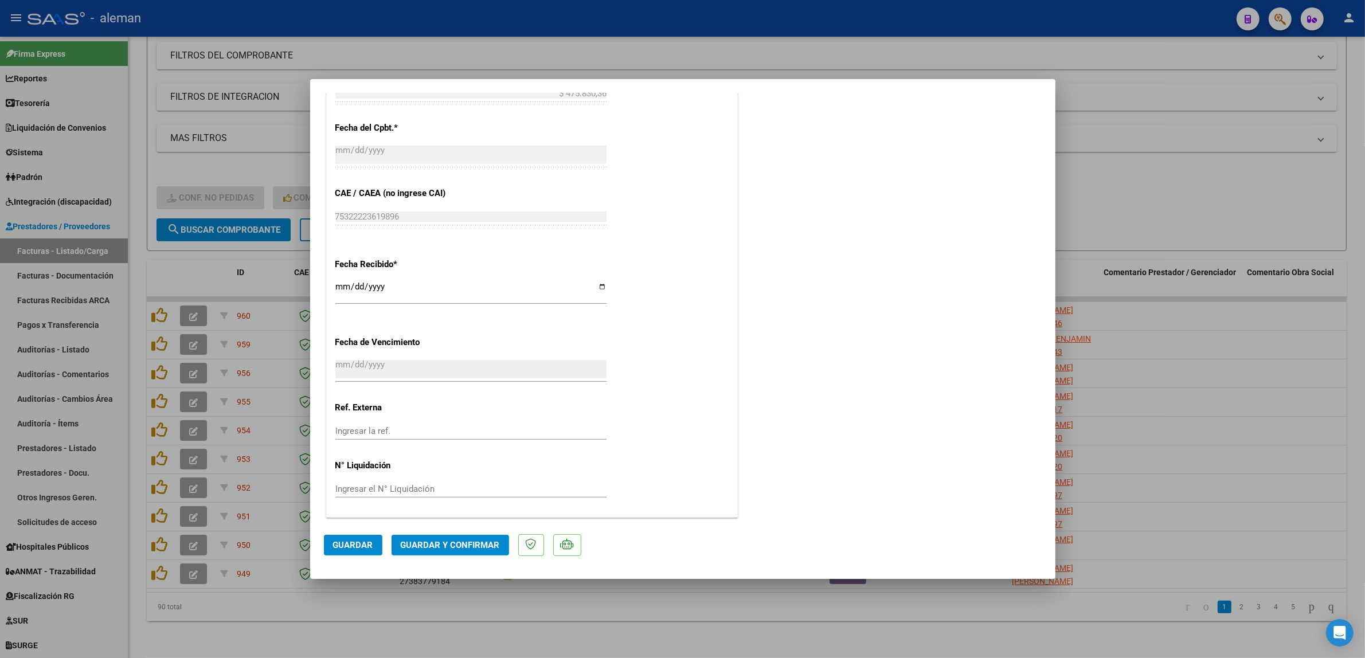
click at [459, 549] on span "Guardar y Confirmar" at bounding box center [450, 545] width 99 height 10
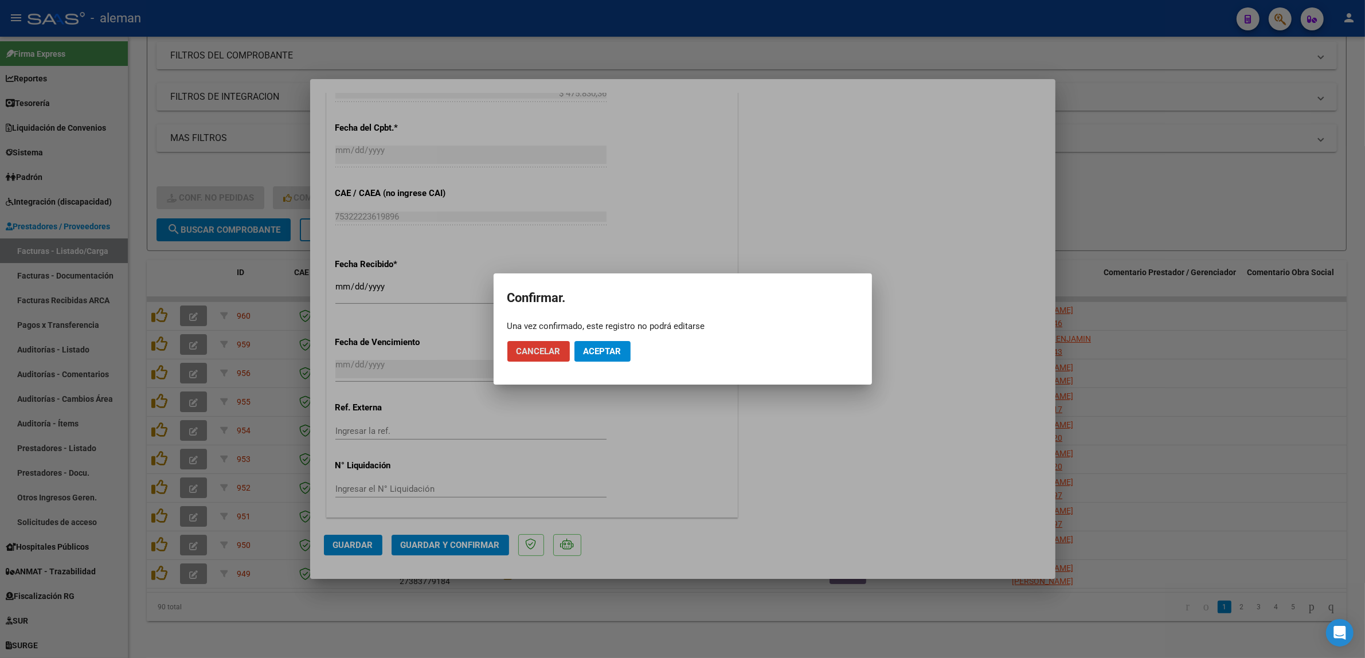
click at [598, 354] on span "Aceptar" at bounding box center [603, 351] width 38 height 10
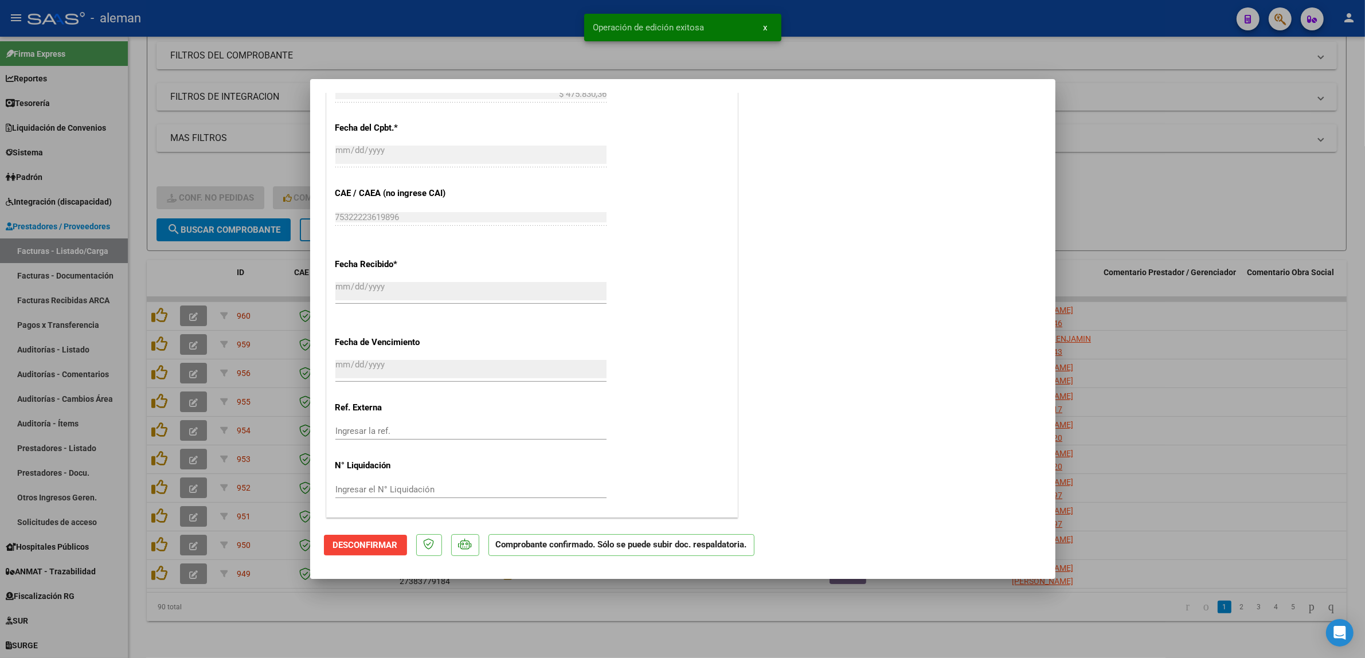
click at [1139, 369] on div at bounding box center [682, 329] width 1365 height 658
type input "$ 0,00"
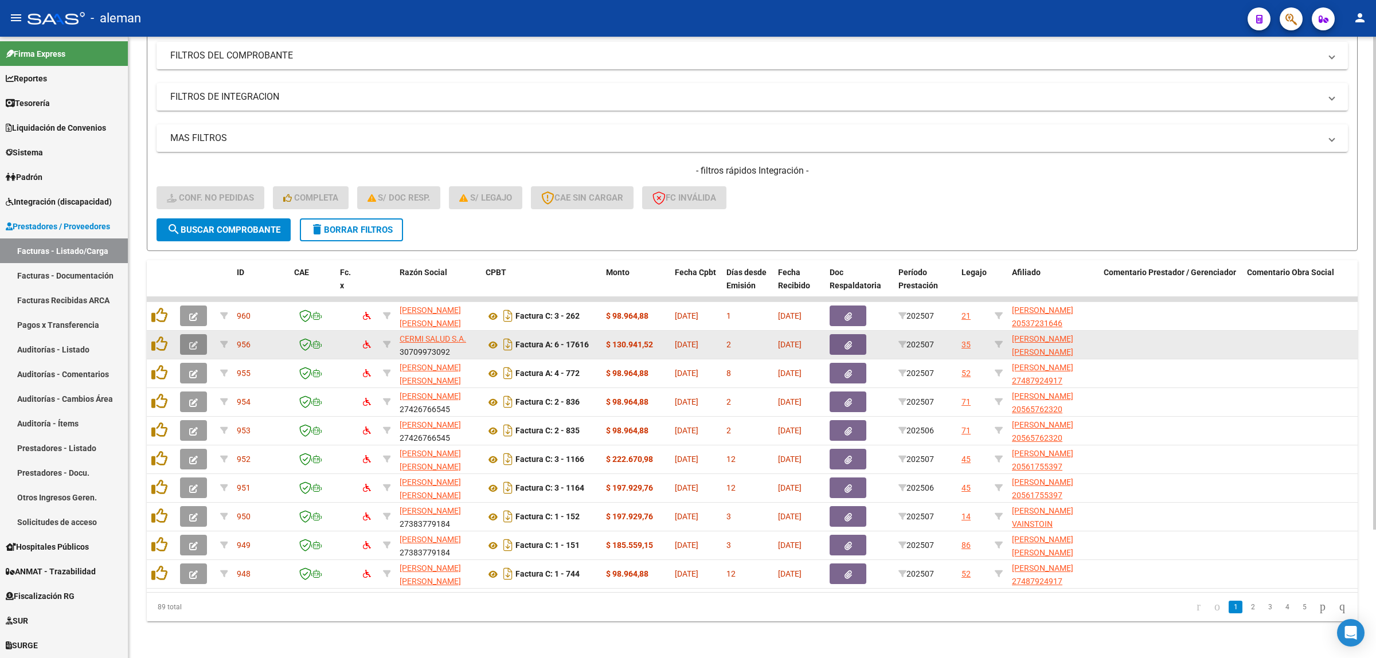
click at [190, 341] on icon "button" at bounding box center [193, 345] width 9 height 9
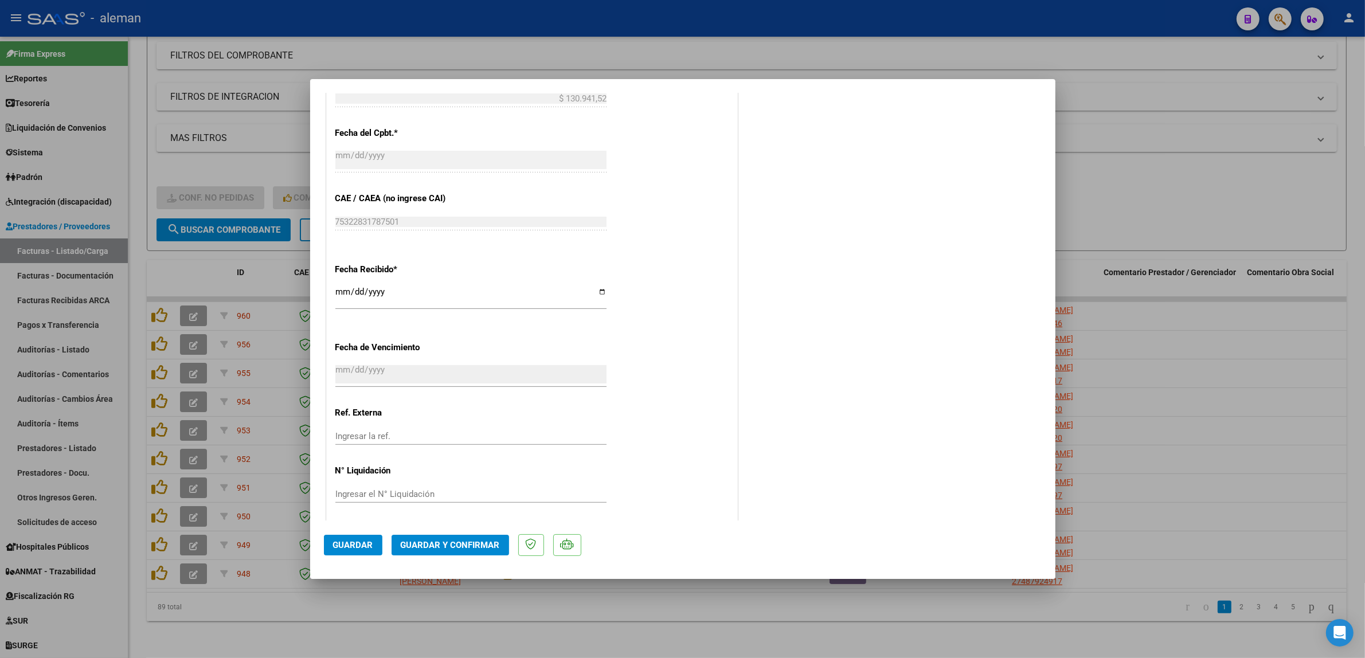
scroll to position [680, 0]
click at [488, 542] on span "Guardar y Confirmar" at bounding box center [450, 545] width 99 height 10
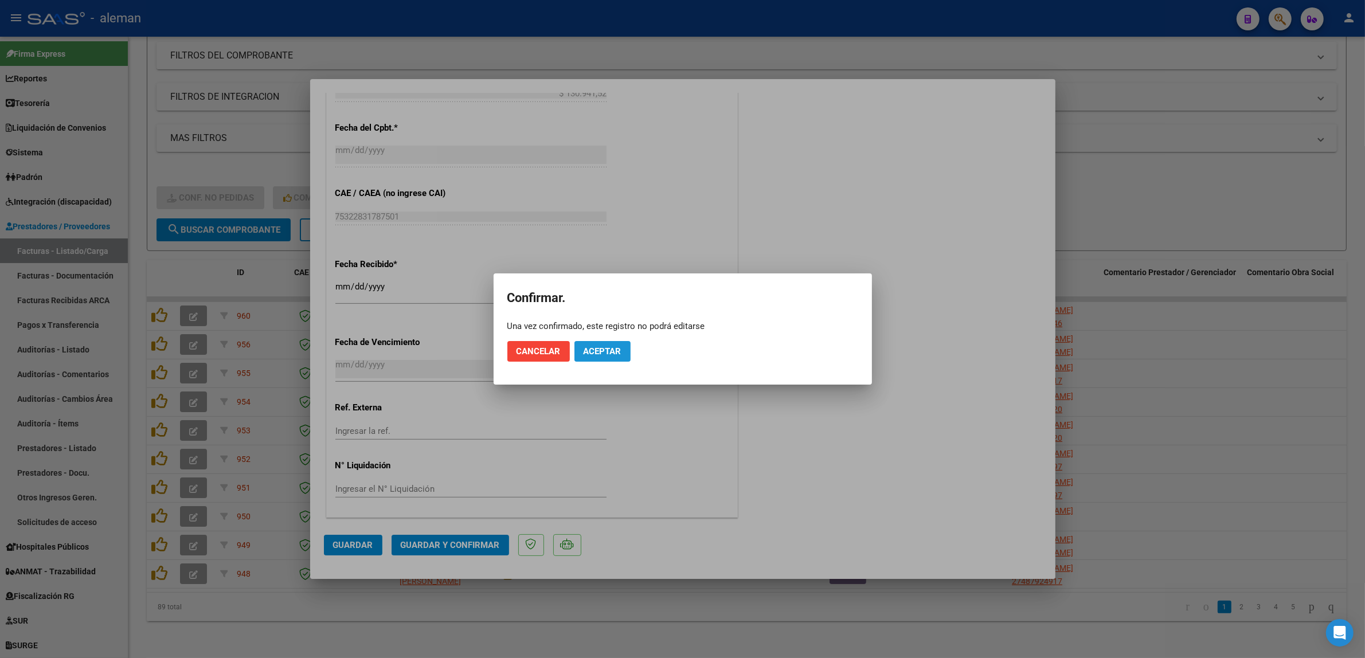
click at [592, 347] on span "Aceptar" at bounding box center [603, 351] width 38 height 10
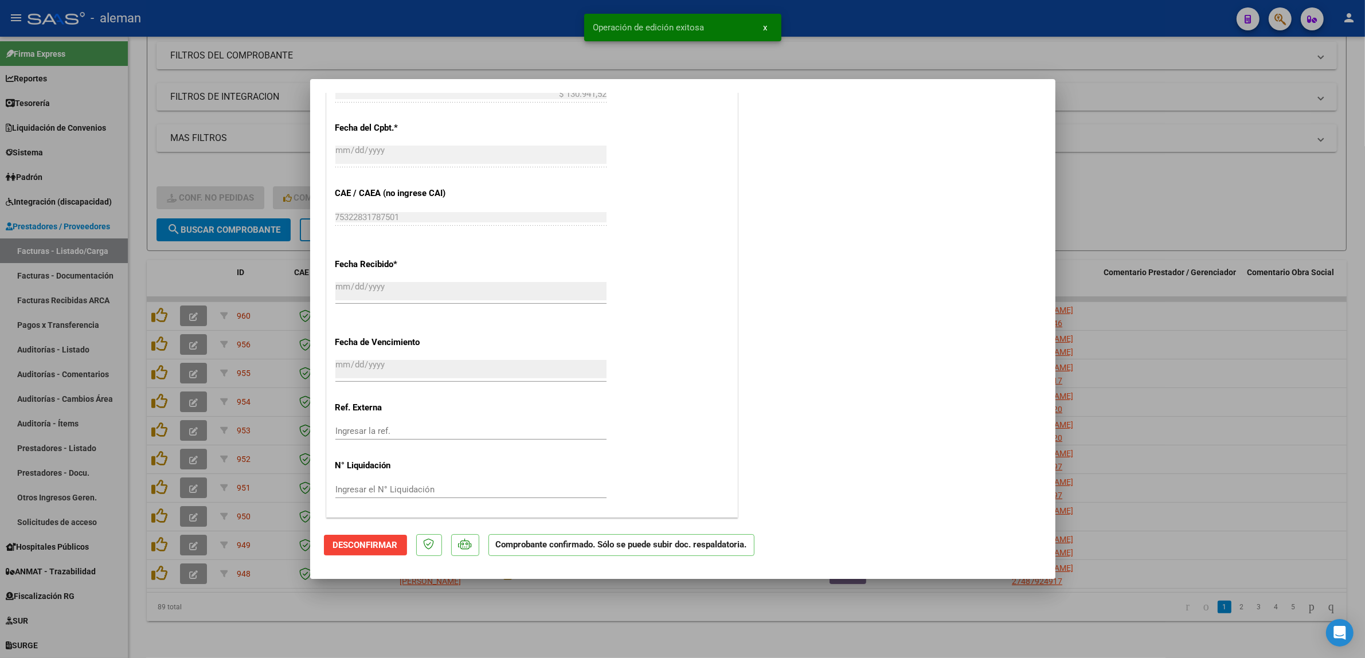
click at [1144, 396] on div at bounding box center [682, 329] width 1365 height 658
type input "$ 0,00"
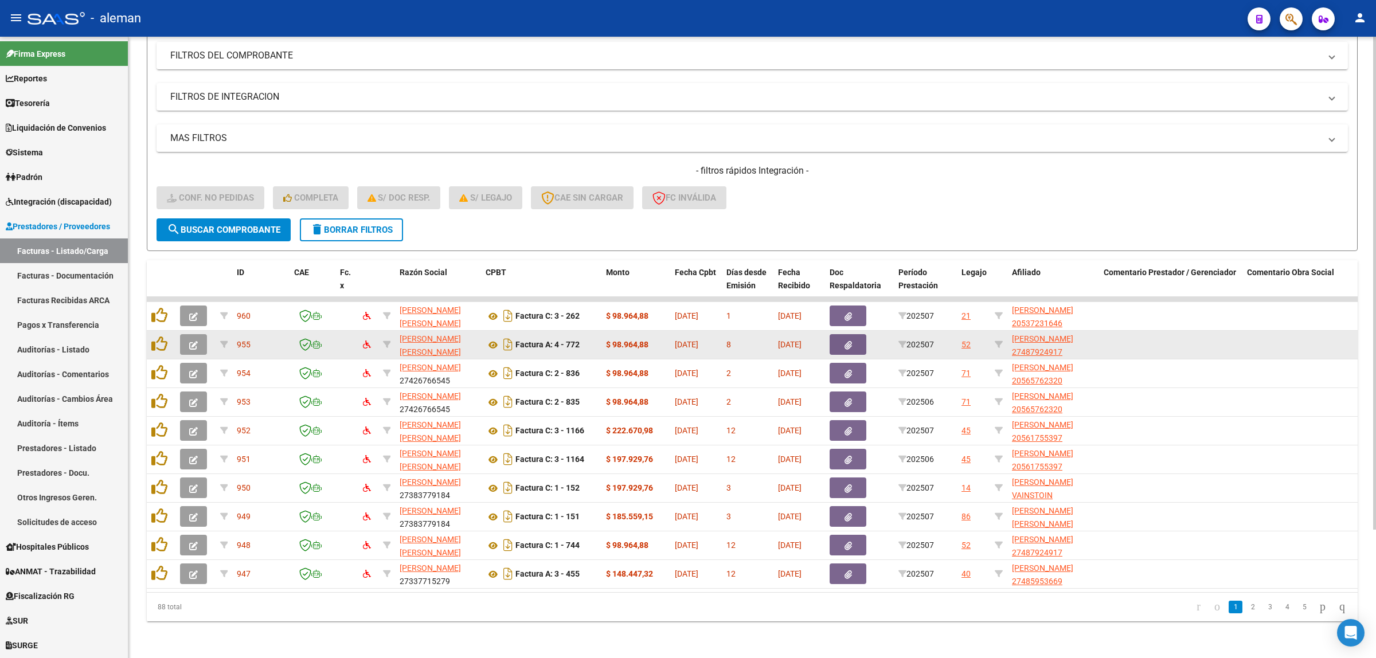
click at [201, 334] on button "button" at bounding box center [193, 344] width 27 height 21
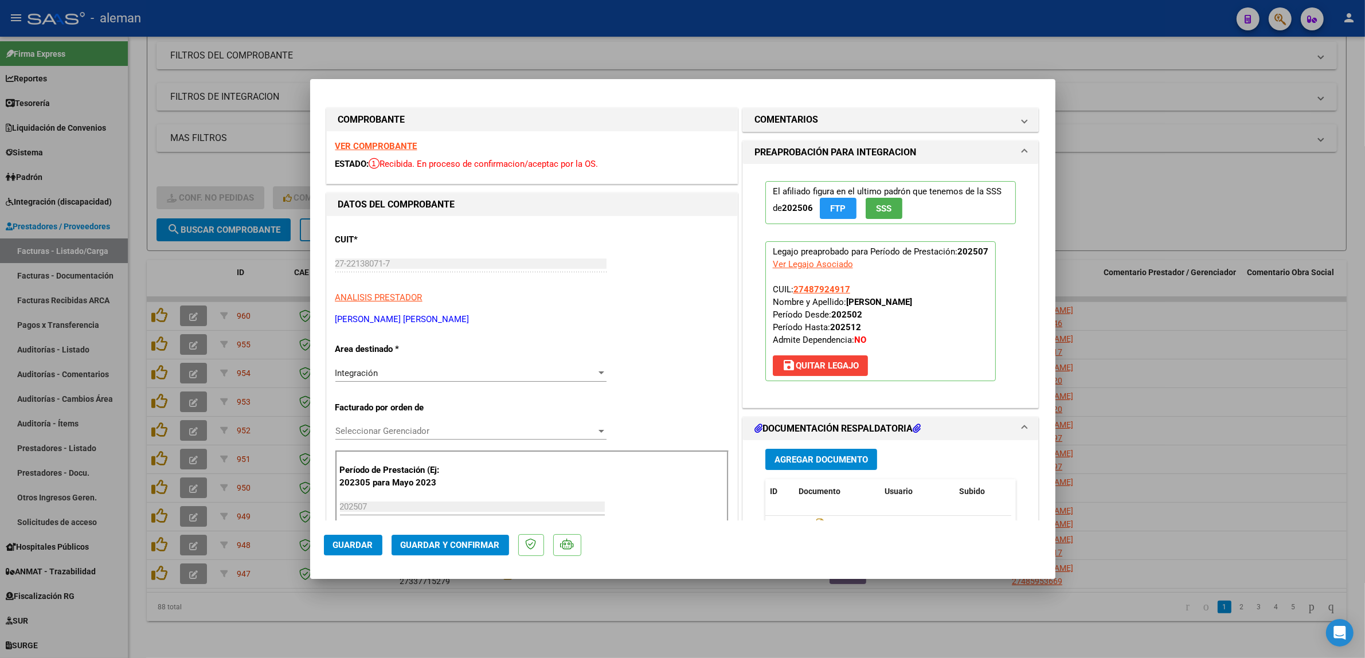
click at [450, 546] on span "Guardar y Confirmar" at bounding box center [450, 545] width 99 height 10
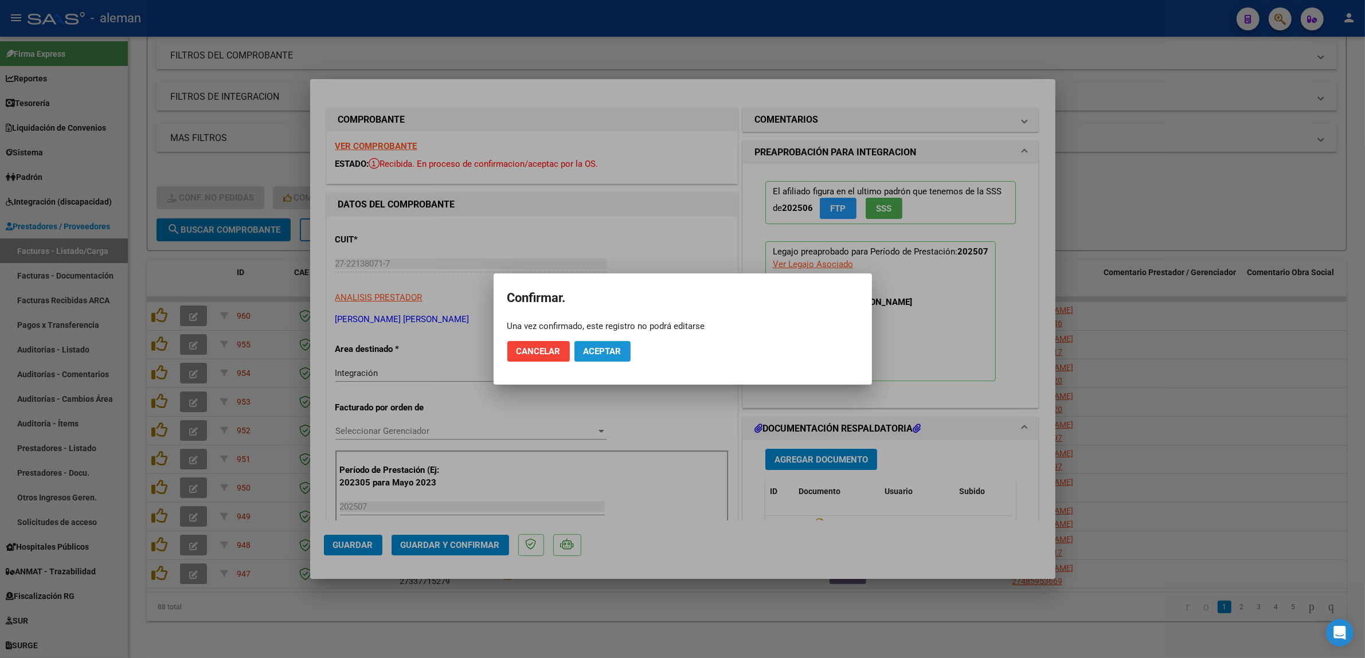
click at [610, 352] on span "Aceptar" at bounding box center [603, 351] width 38 height 10
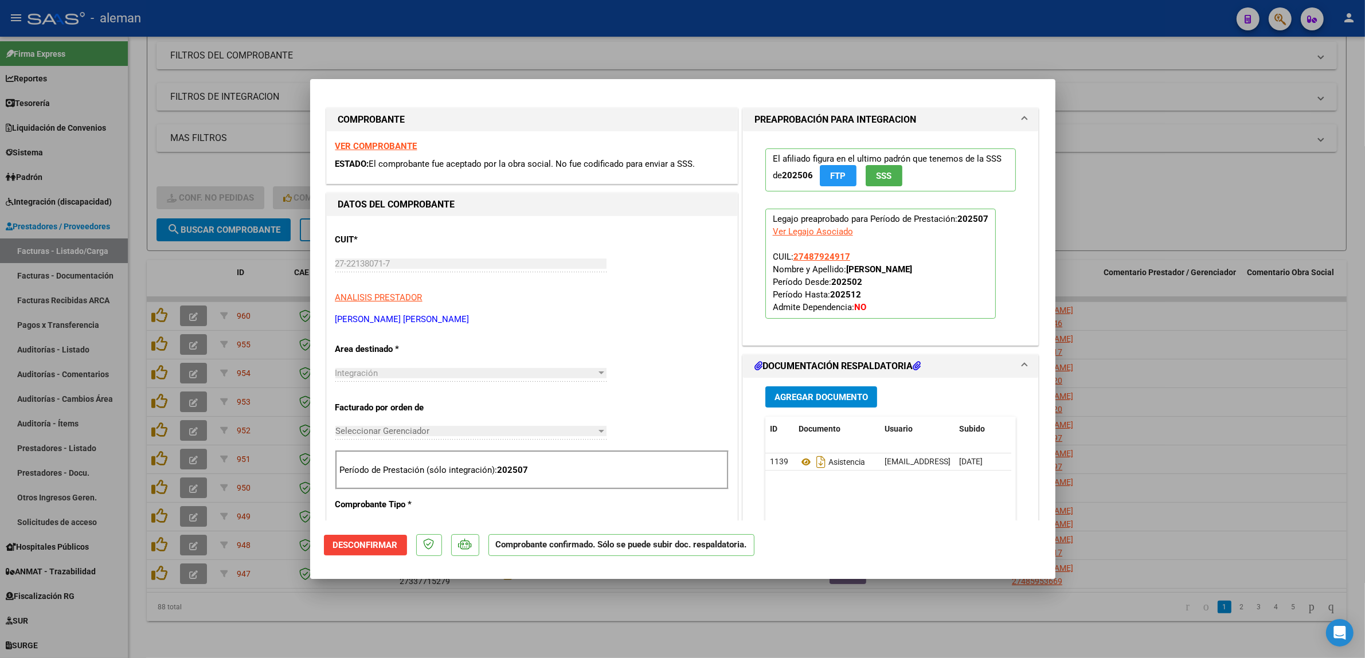
click at [1196, 380] on div at bounding box center [682, 329] width 1365 height 658
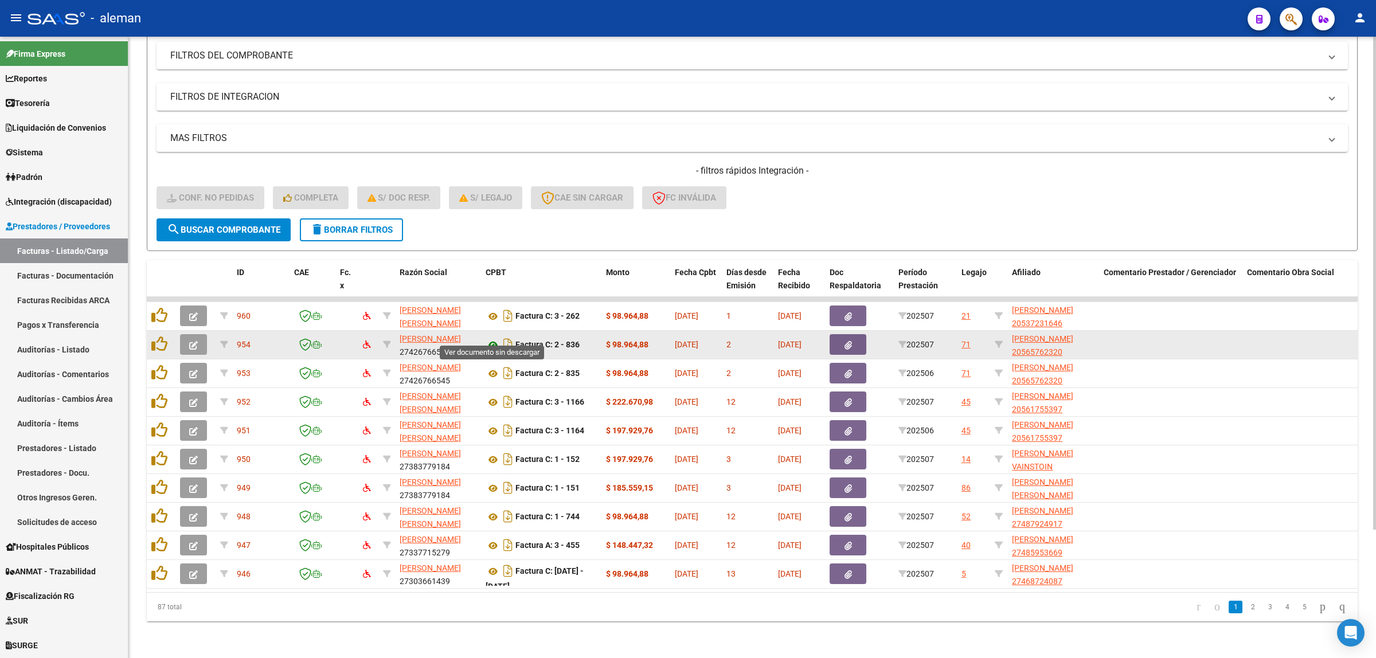
click at [493, 338] on icon at bounding box center [493, 345] width 15 height 14
click at [195, 341] on icon "button" at bounding box center [193, 345] width 9 height 9
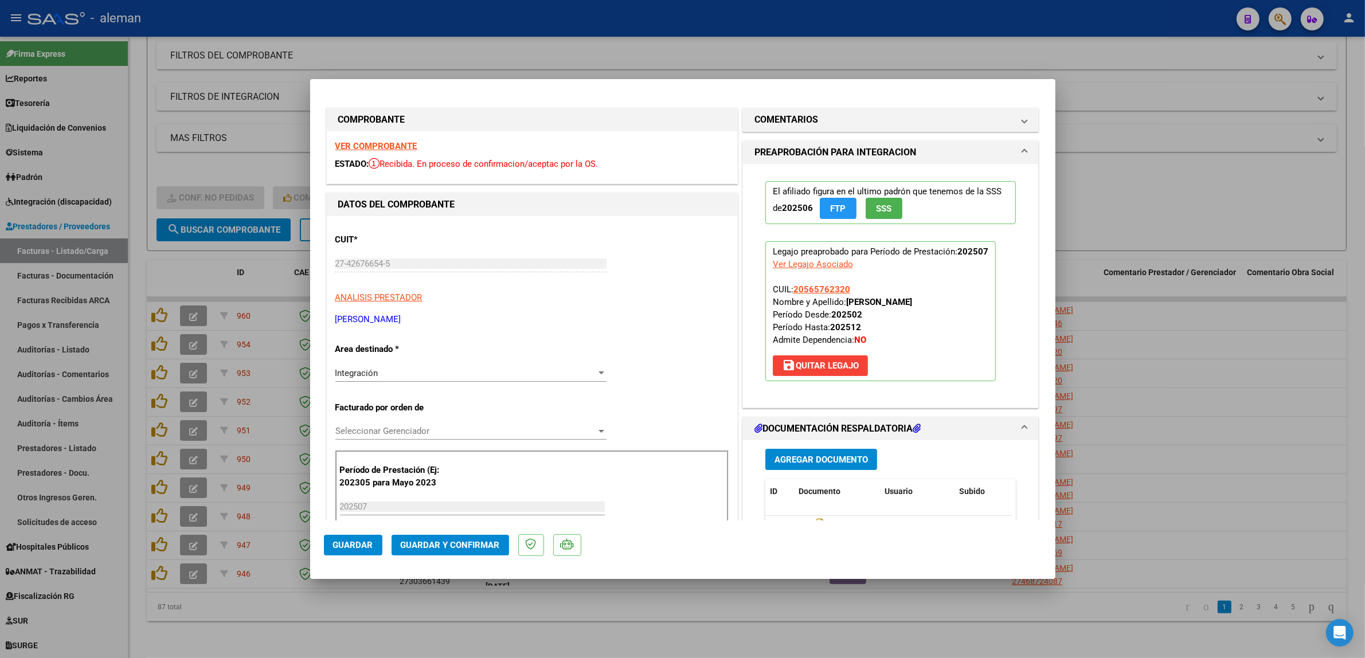
click at [474, 543] on span "Guardar y Confirmar" at bounding box center [450, 545] width 99 height 10
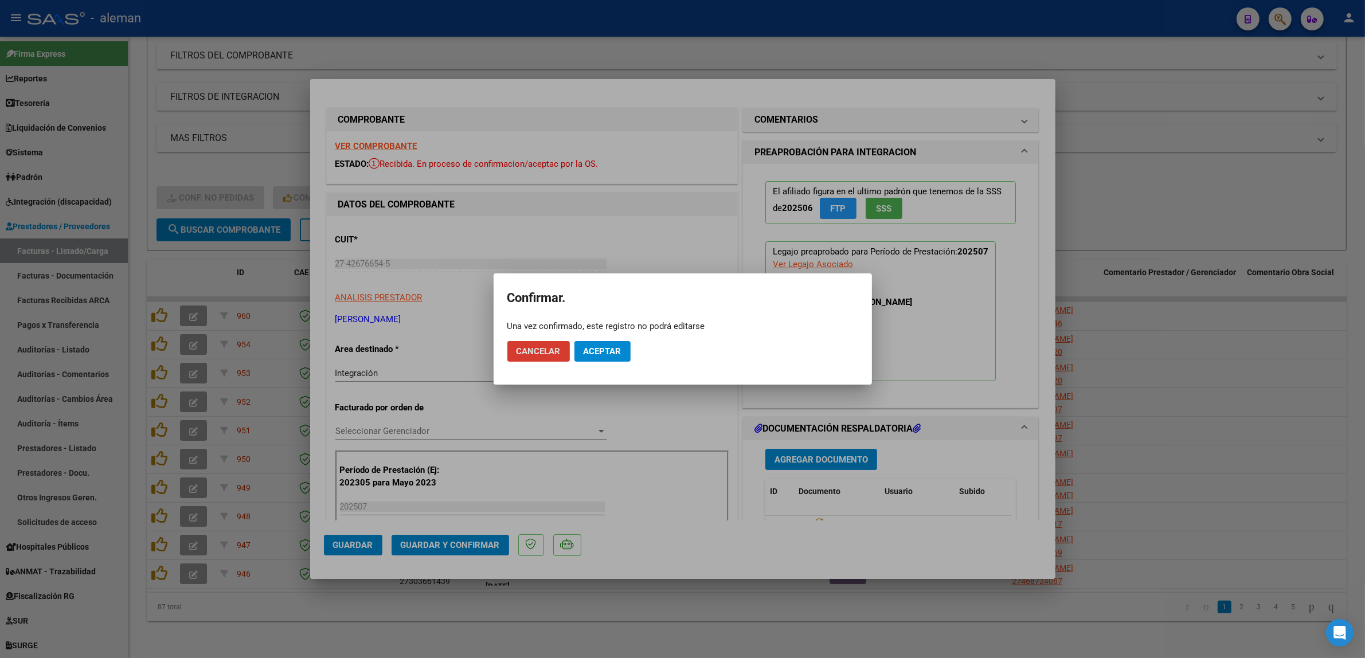
click at [599, 350] on span "Aceptar" at bounding box center [603, 351] width 38 height 10
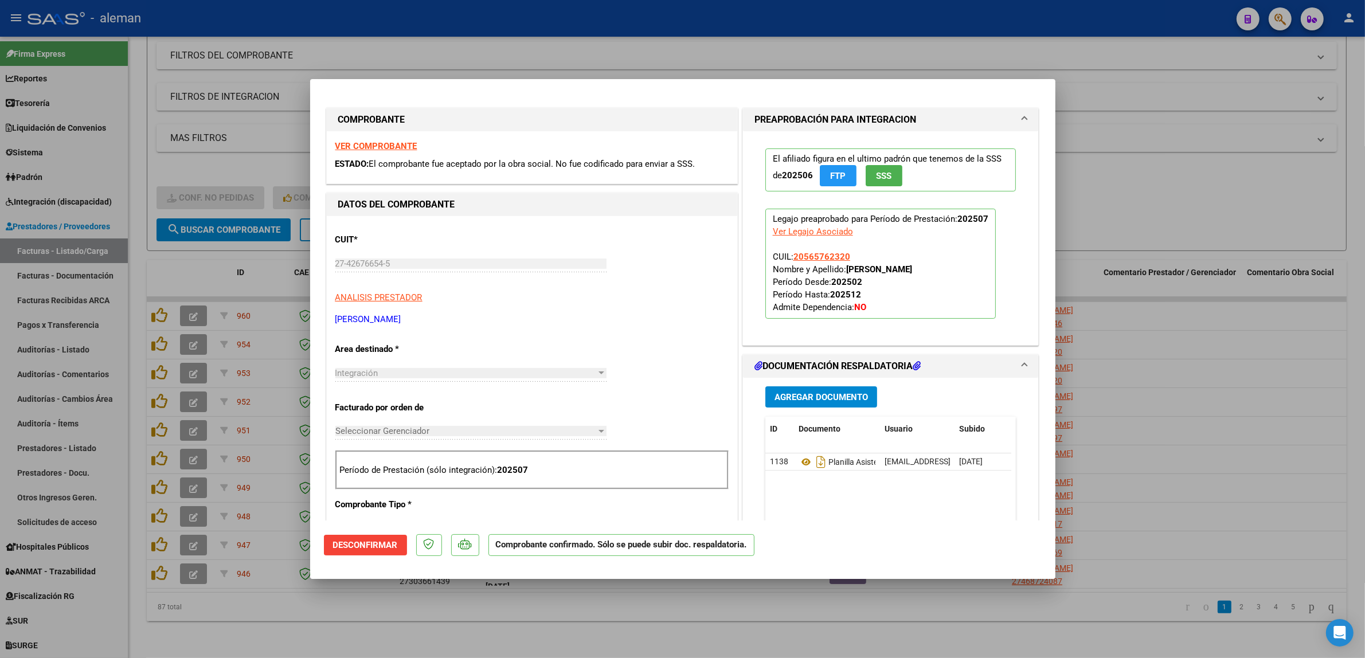
click at [1091, 201] on div at bounding box center [682, 329] width 1365 height 658
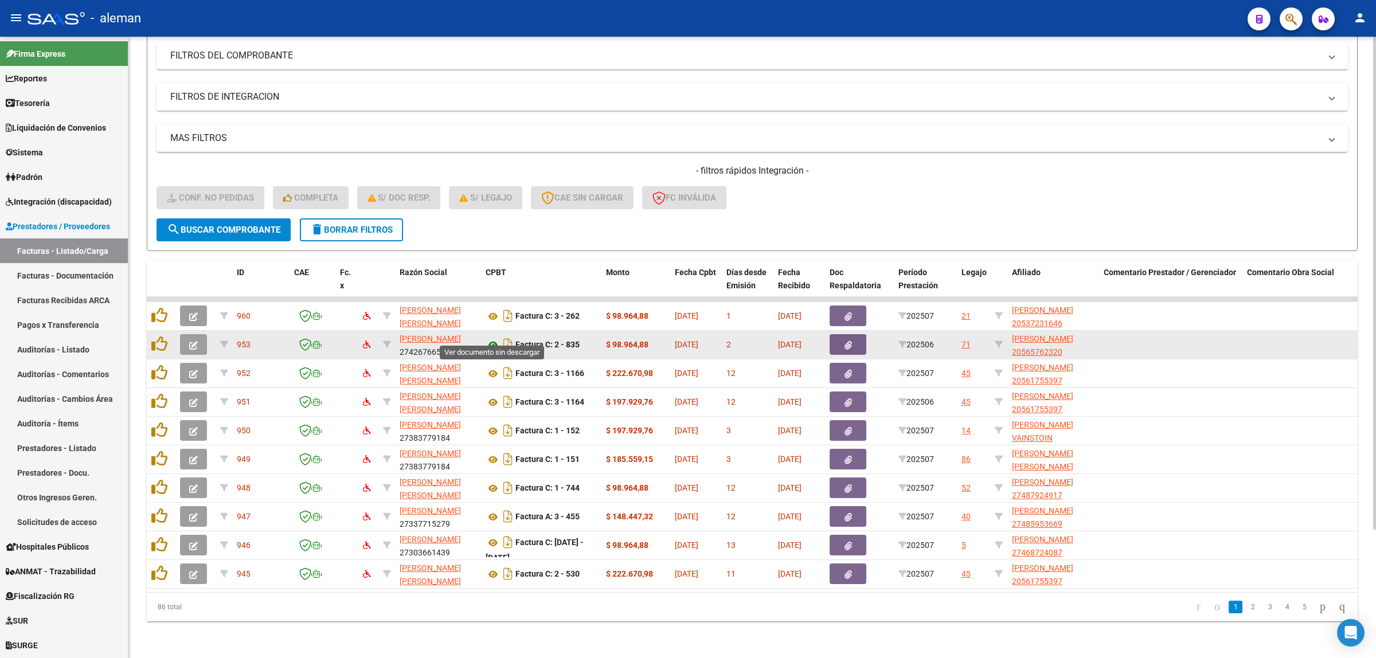
click at [492, 338] on icon at bounding box center [493, 345] width 15 height 14
click at [193, 341] on icon "button" at bounding box center [193, 345] width 9 height 9
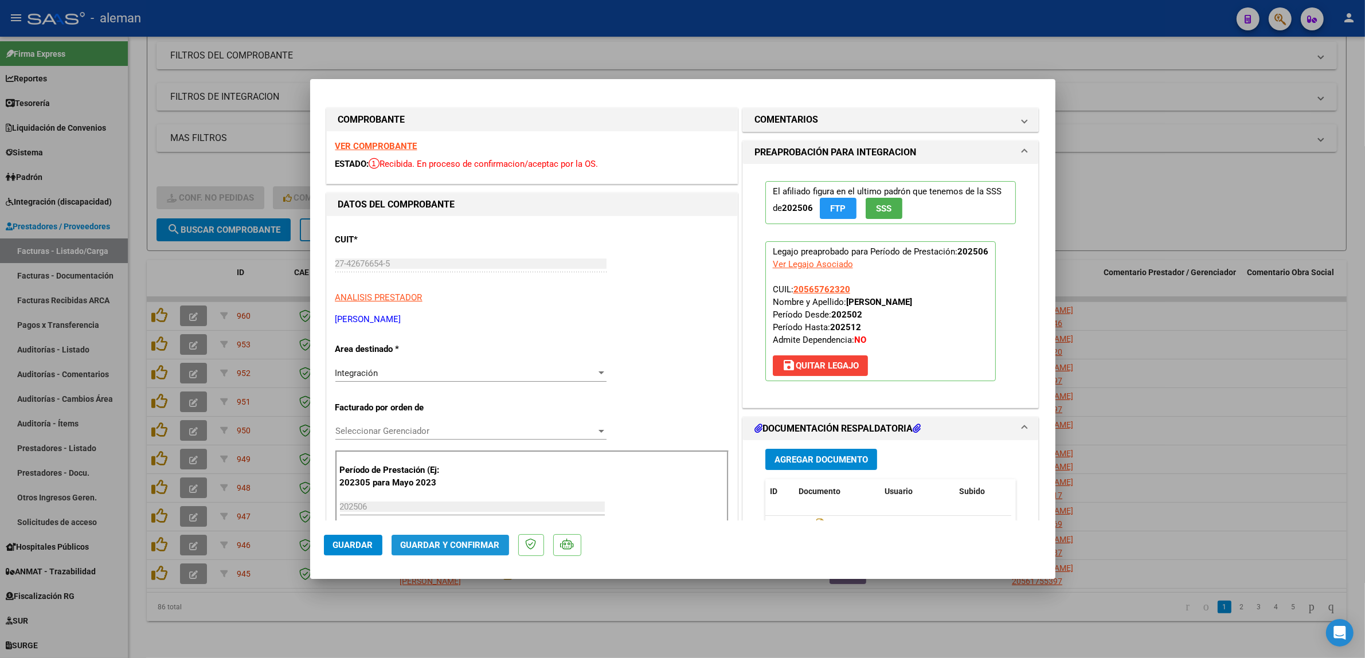
click at [485, 549] on span "Guardar y Confirmar" at bounding box center [450, 545] width 99 height 10
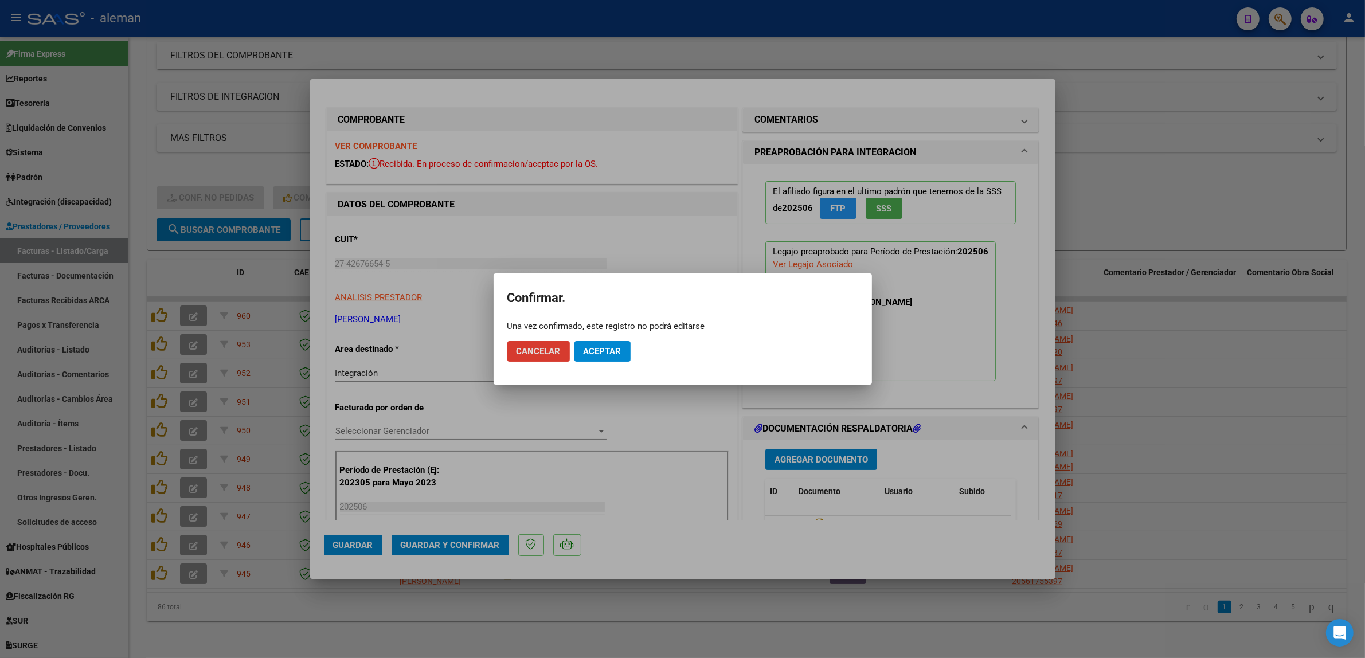
click at [611, 348] on span "Aceptar" at bounding box center [603, 351] width 38 height 10
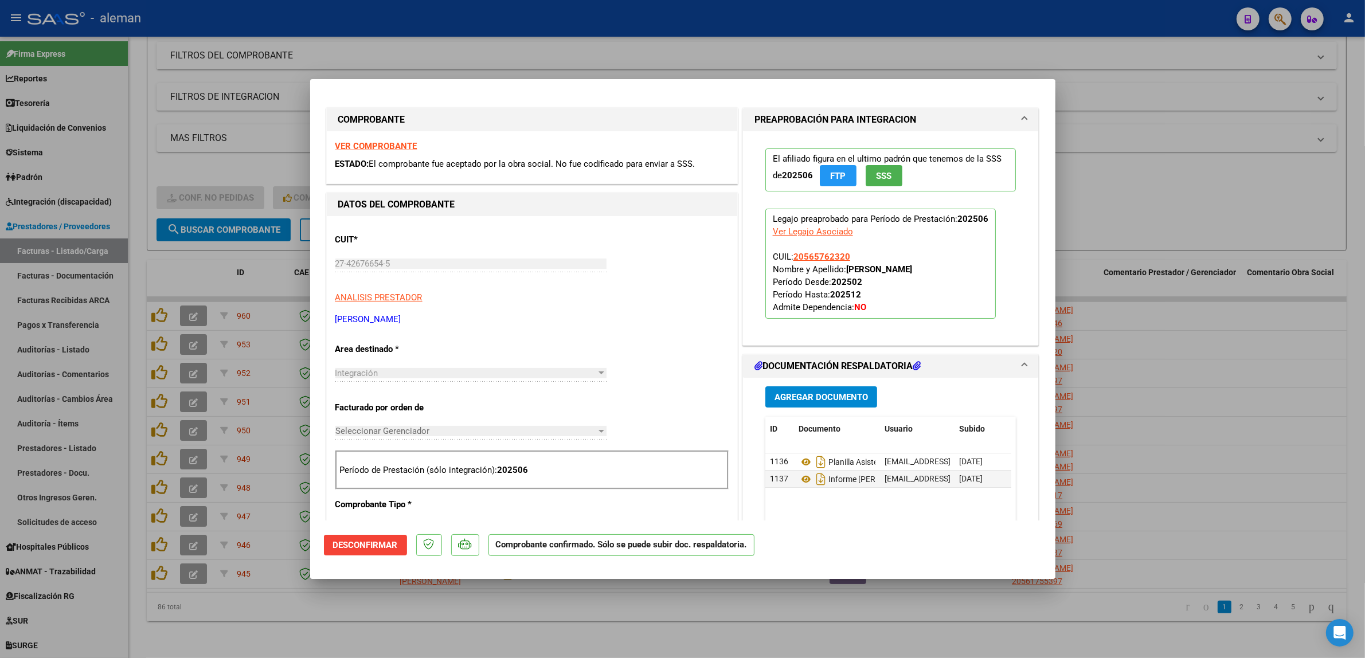
click at [1129, 302] on div at bounding box center [682, 329] width 1365 height 658
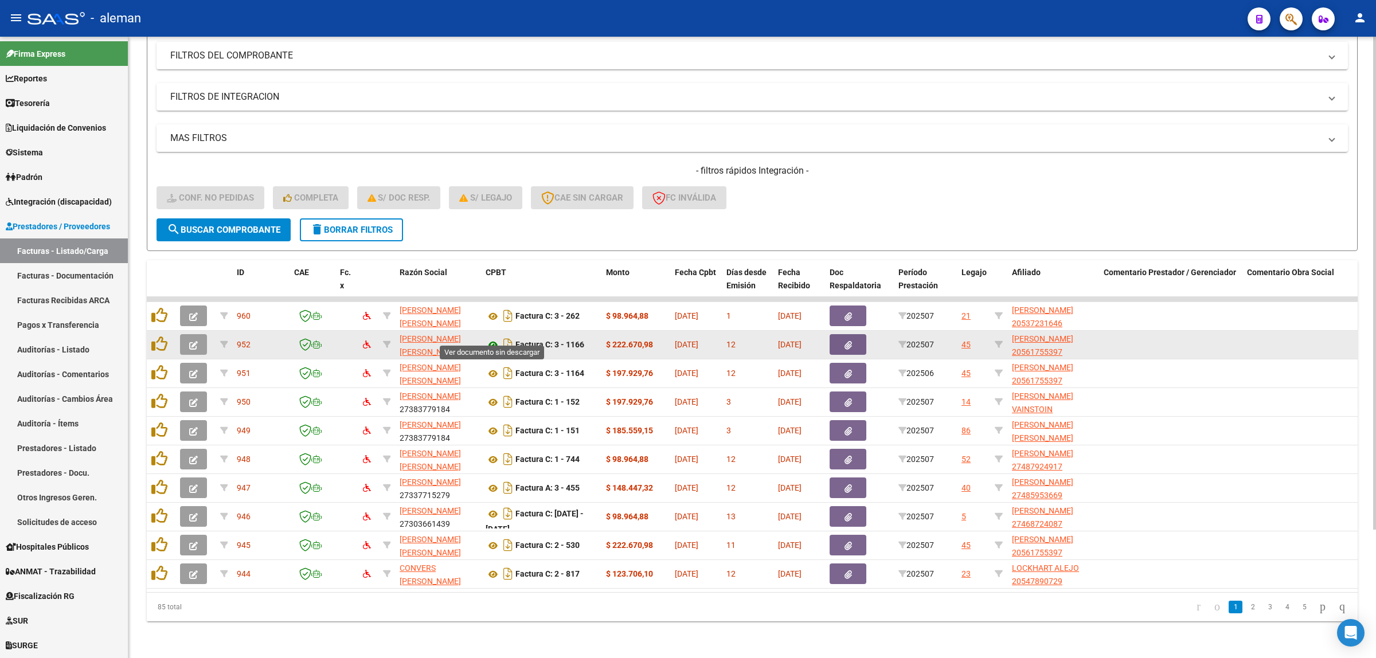
click at [494, 338] on icon at bounding box center [493, 345] width 15 height 14
click at [489, 338] on icon at bounding box center [493, 345] width 15 height 14
click at [191, 341] on icon "button" at bounding box center [193, 345] width 9 height 9
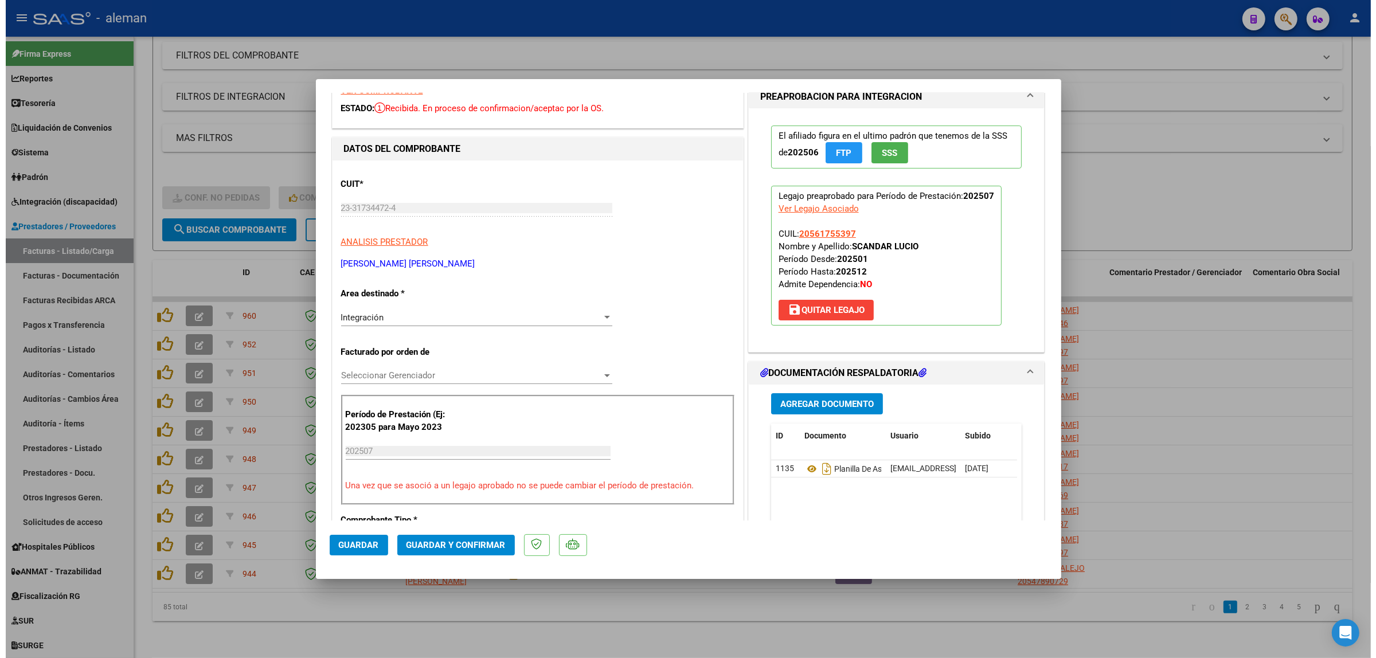
scroll to position [72, 0]
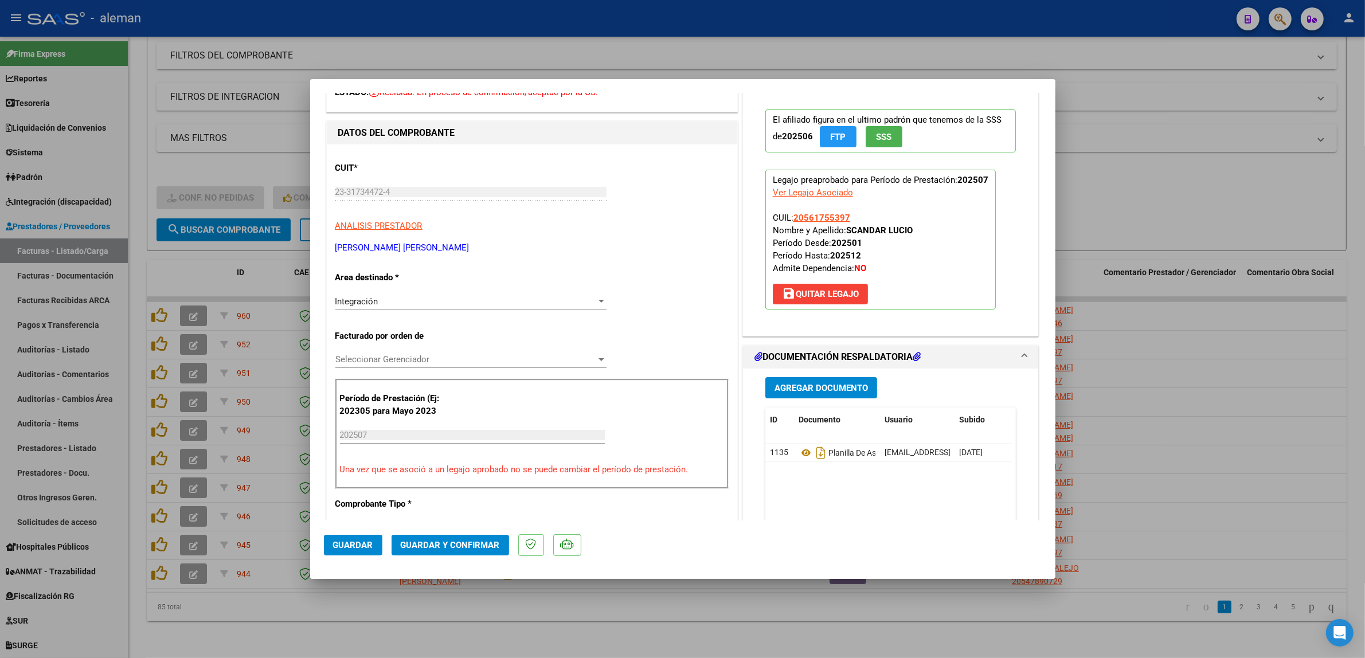
click at [1199, 339] on div at bounding box center [682, 329] width 1365 height 658
type input "$ 0,00"
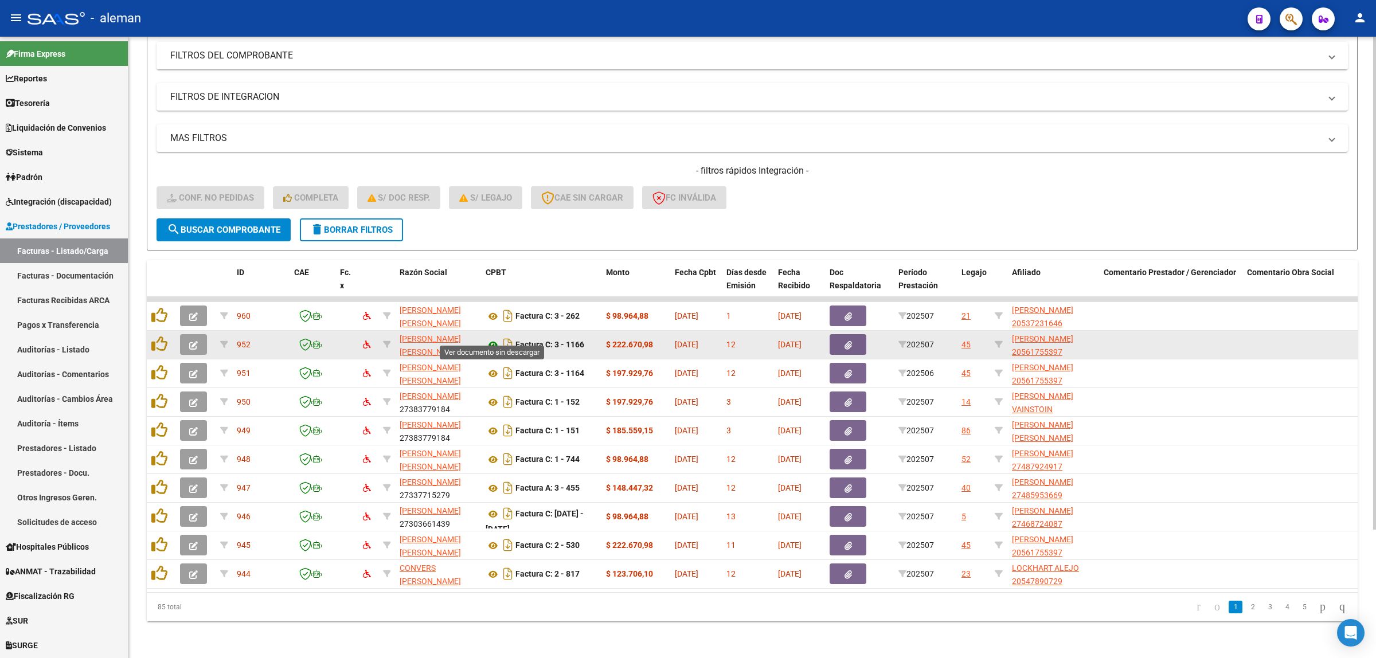
click at [496, 338] on icon at bounding box center [493, 345] width 15 height 14
click at [193, 341] on icon "button" at bounding box center [193, 345] width 9 height 9
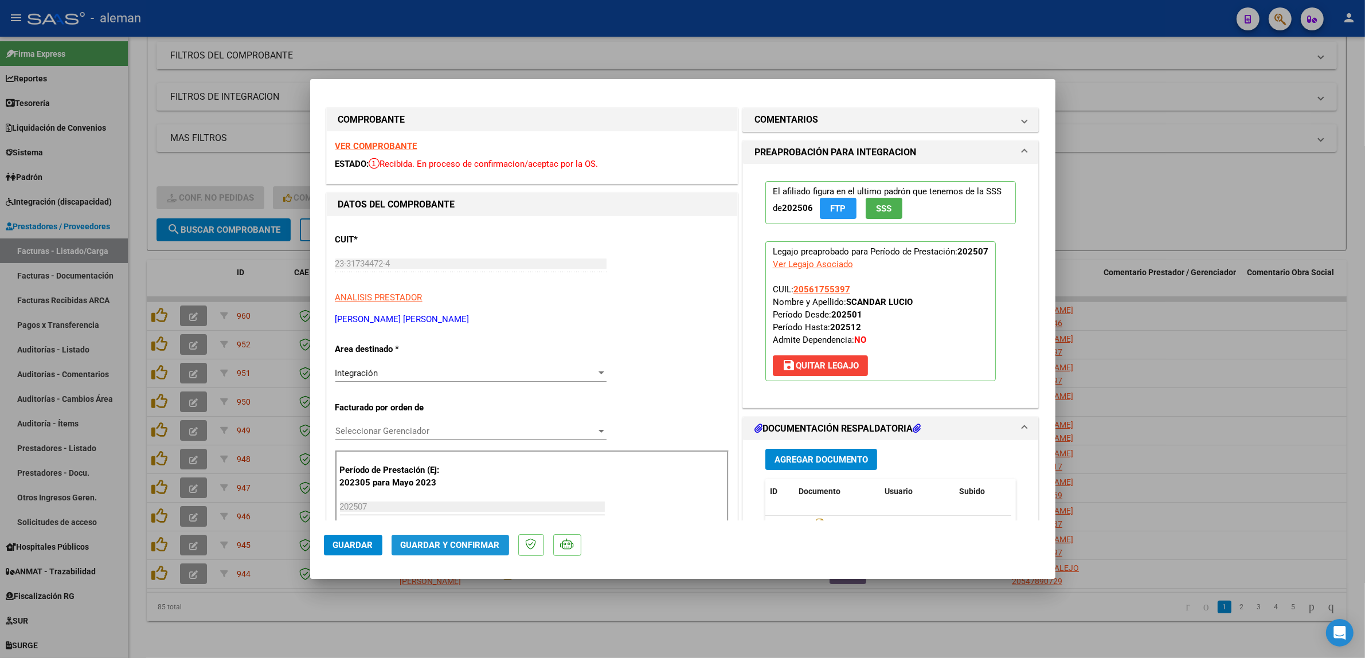
click at [482, 545] on span "Guardar y Confirmar" at bounding box center [450, 545] width 99 height 10
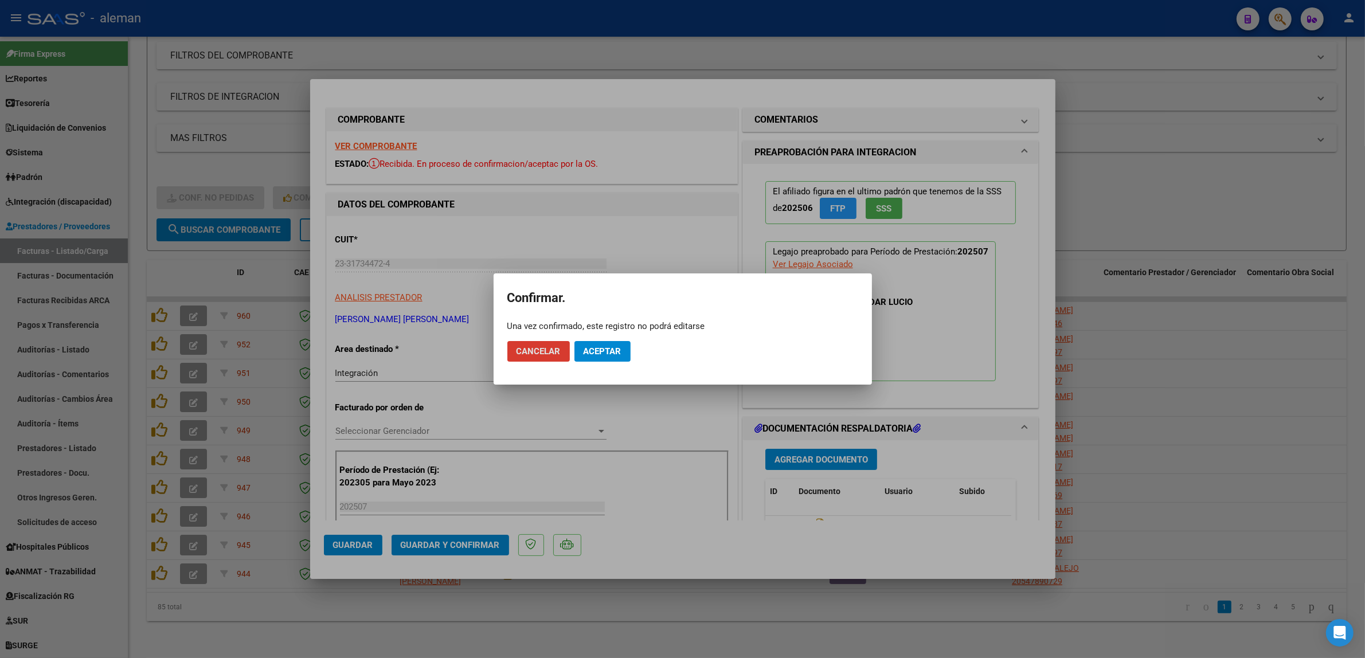
click at [624, 357] on button "Aceptar" at bounding box center [603, 351] width 56 height 21
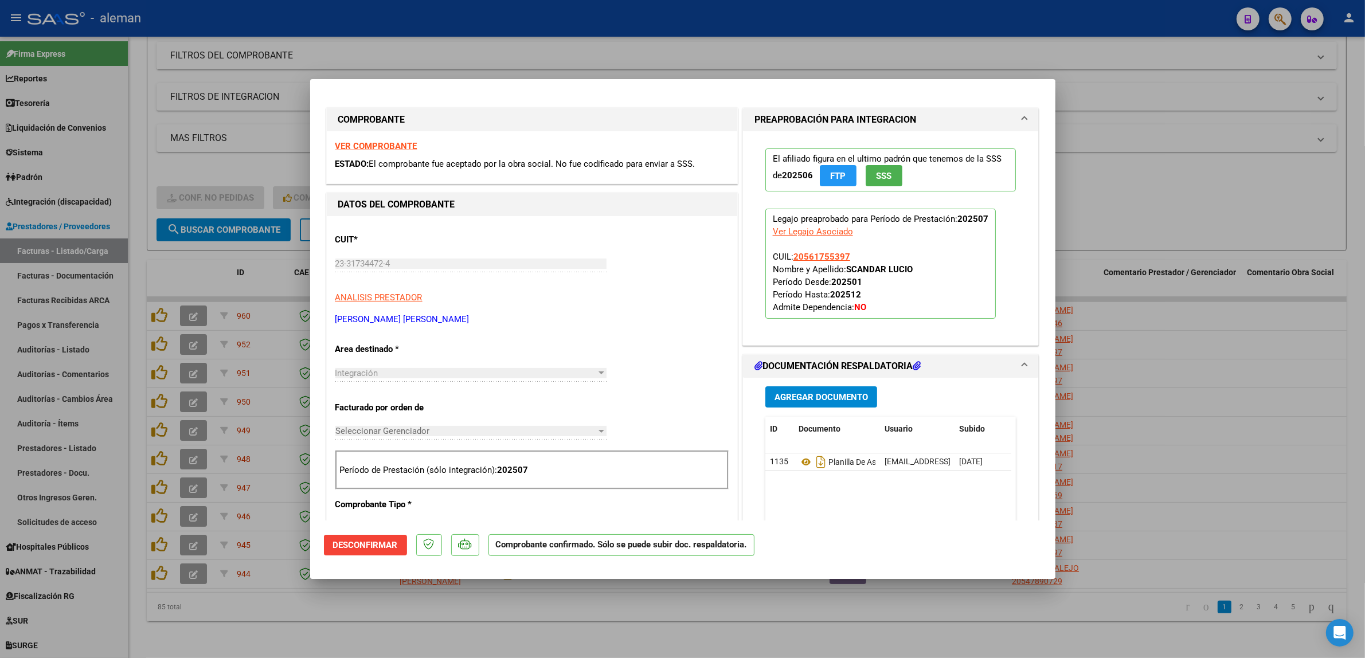
click at [1212, 474] on div at bounding box center [682, 329] width 1365 height 658
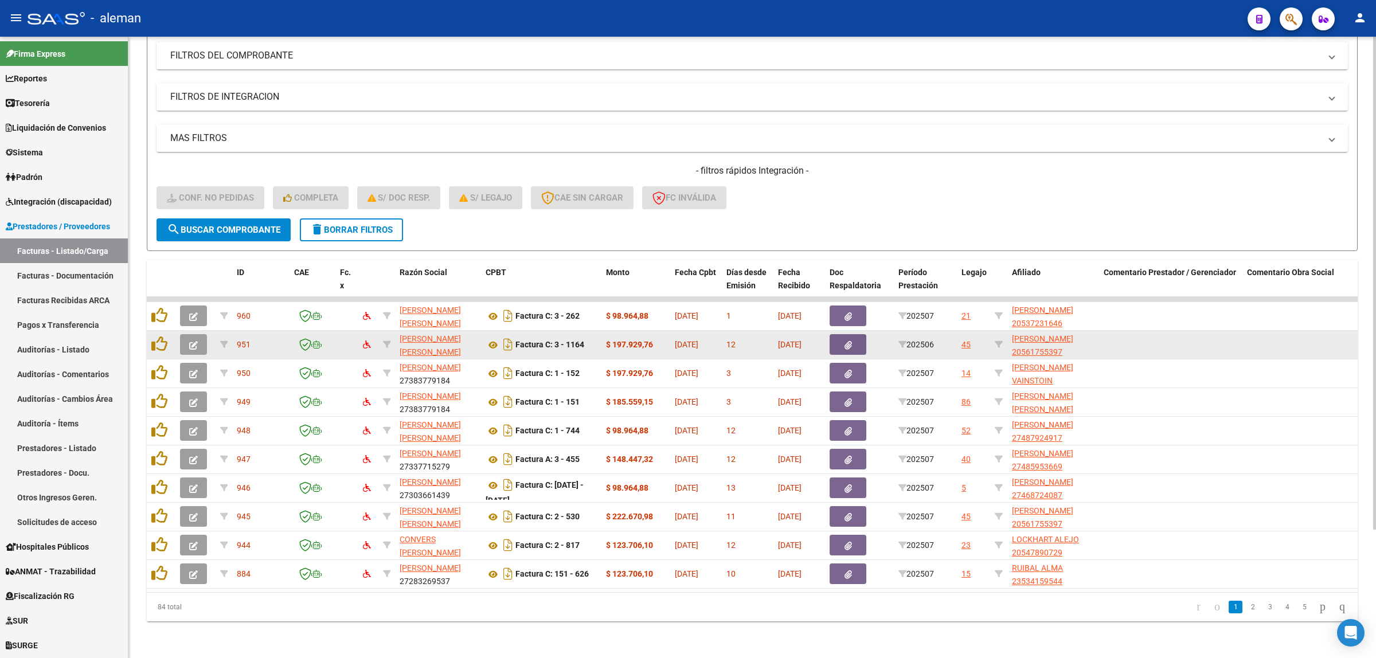
click at [195, 341] on icon "button" at bounding box center [193, 345] width 9 height 9
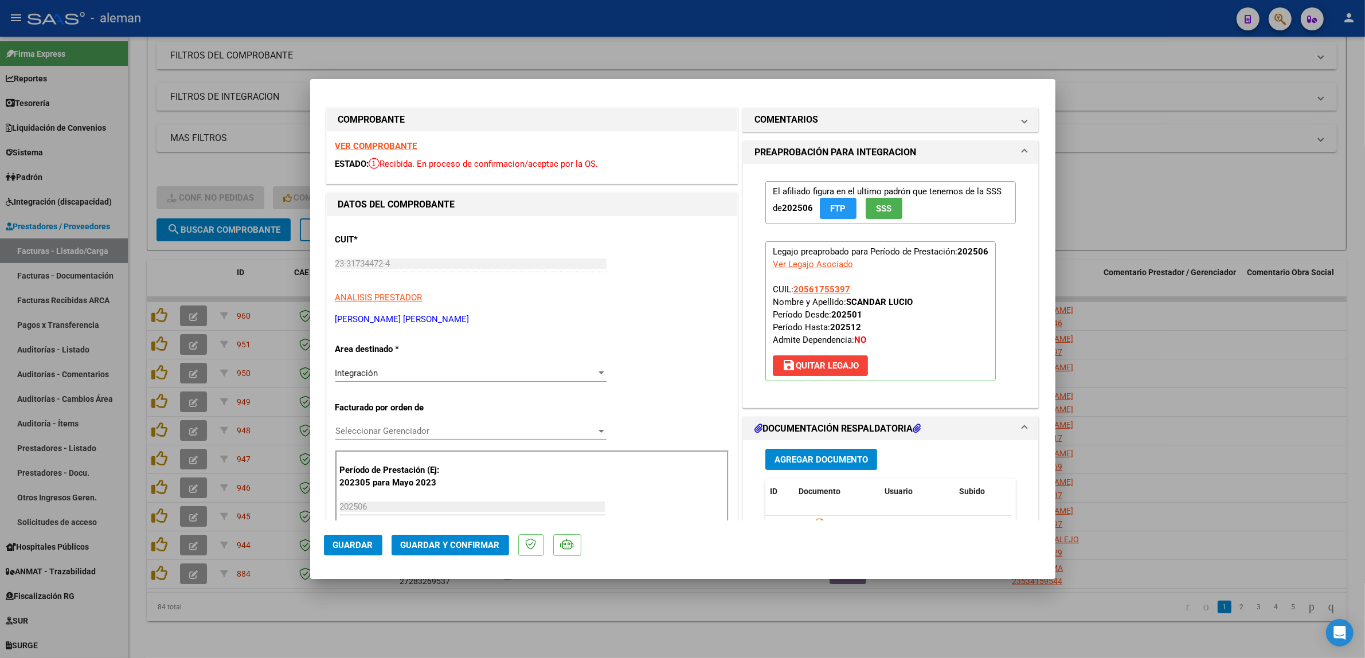
click at [479, 551] on button "Guardar y Confirmar" at bounding box center [451, 545] width 118 height 21
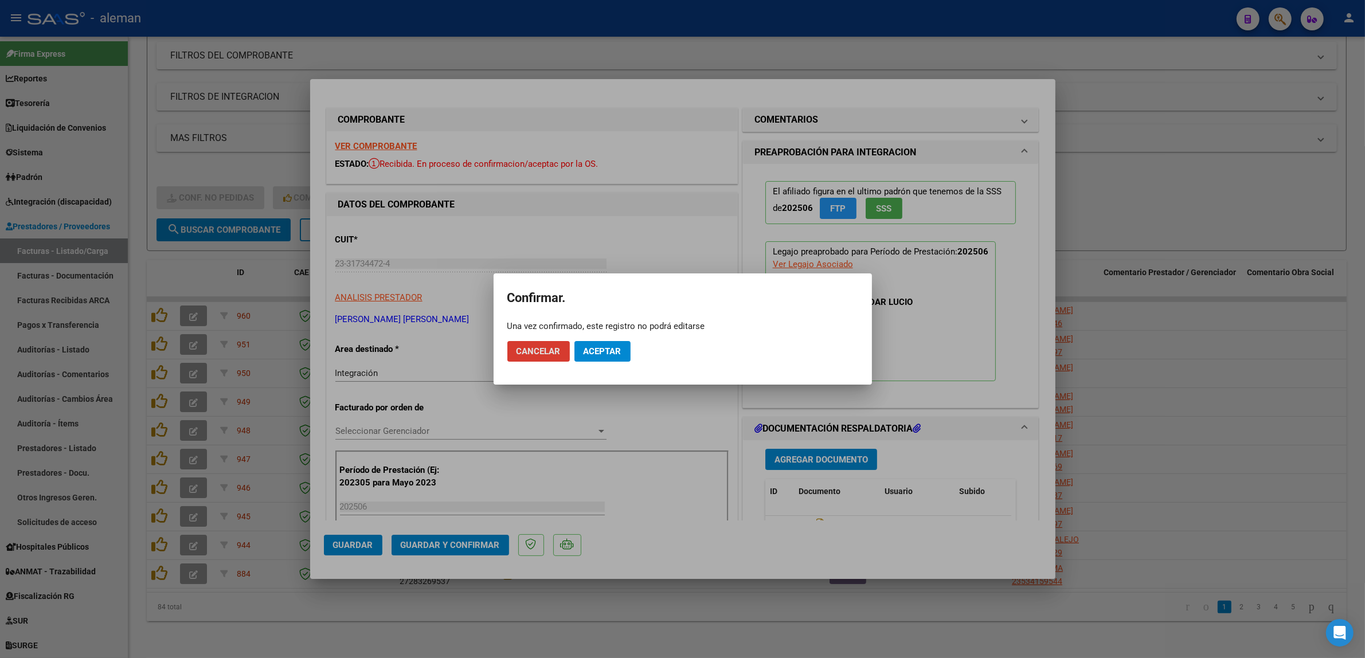
click at [626, 360] on button "Aceptar" at bounding box center [603, 351] width 56 height 21
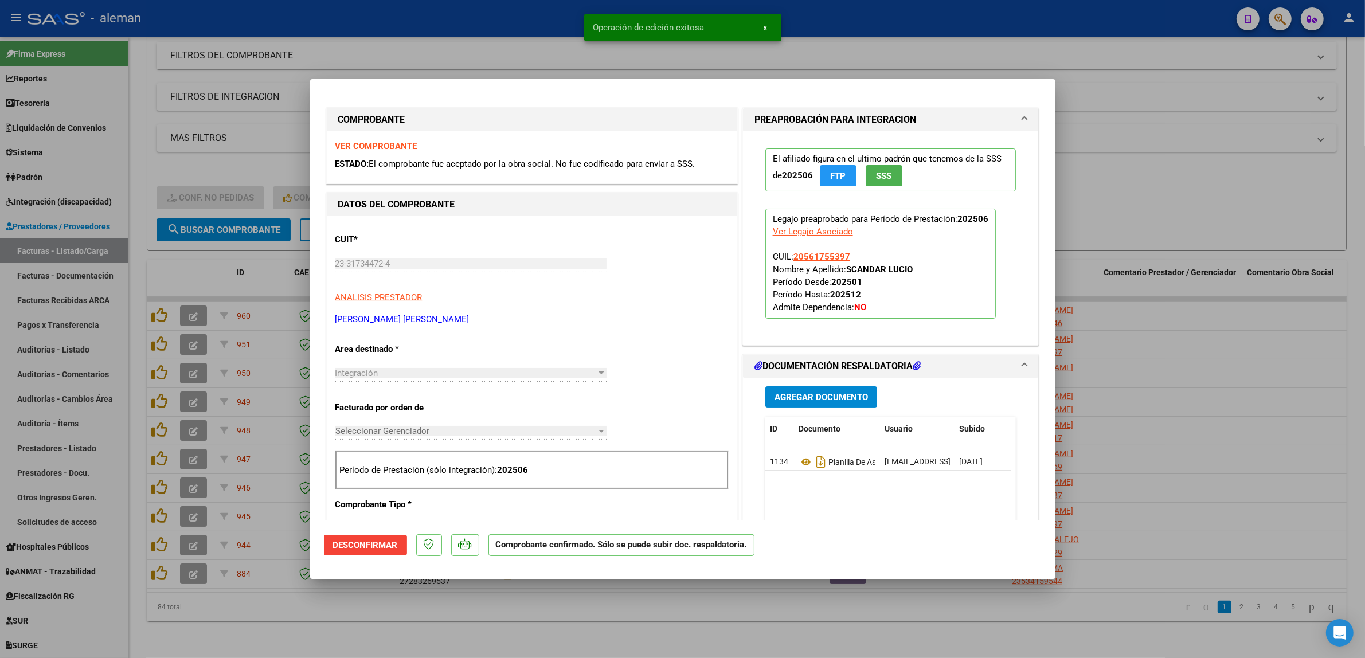
click at [1180, 361] on div at bounding box center [682, 329] width 1365 height 658
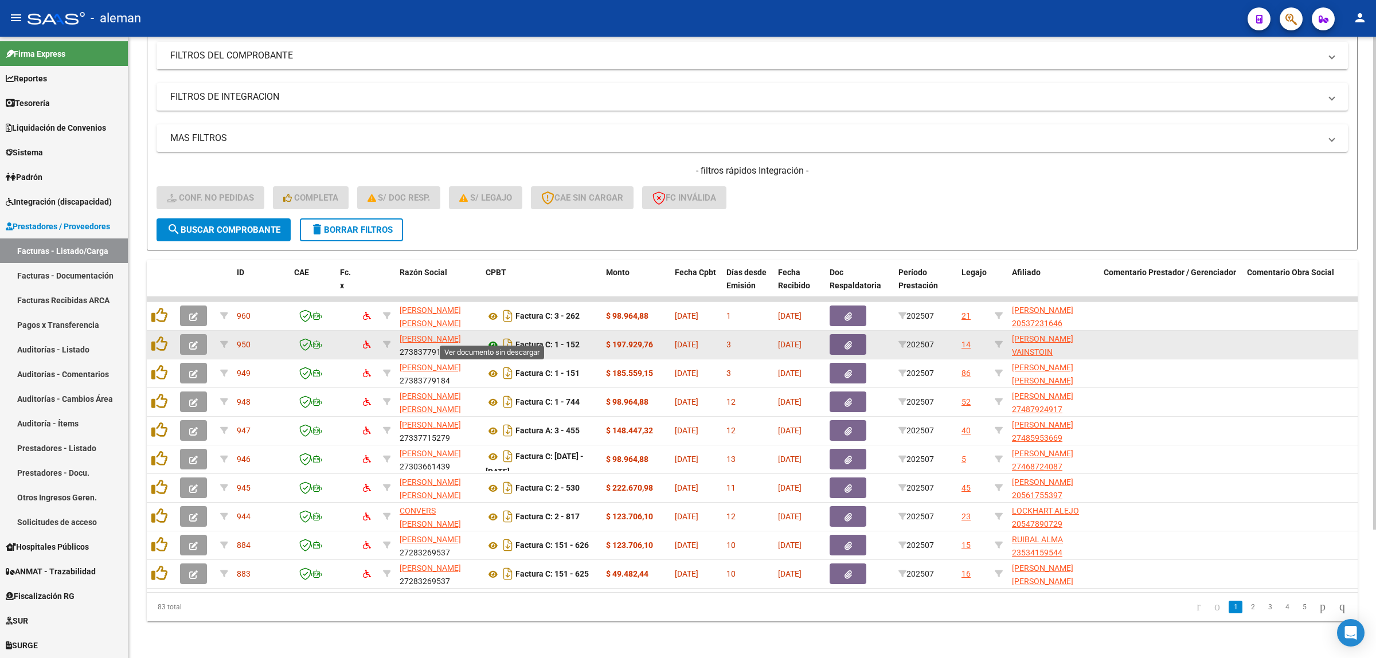
click at [491, 338] on icon at bounding box center [493, 345] width 15 height 14
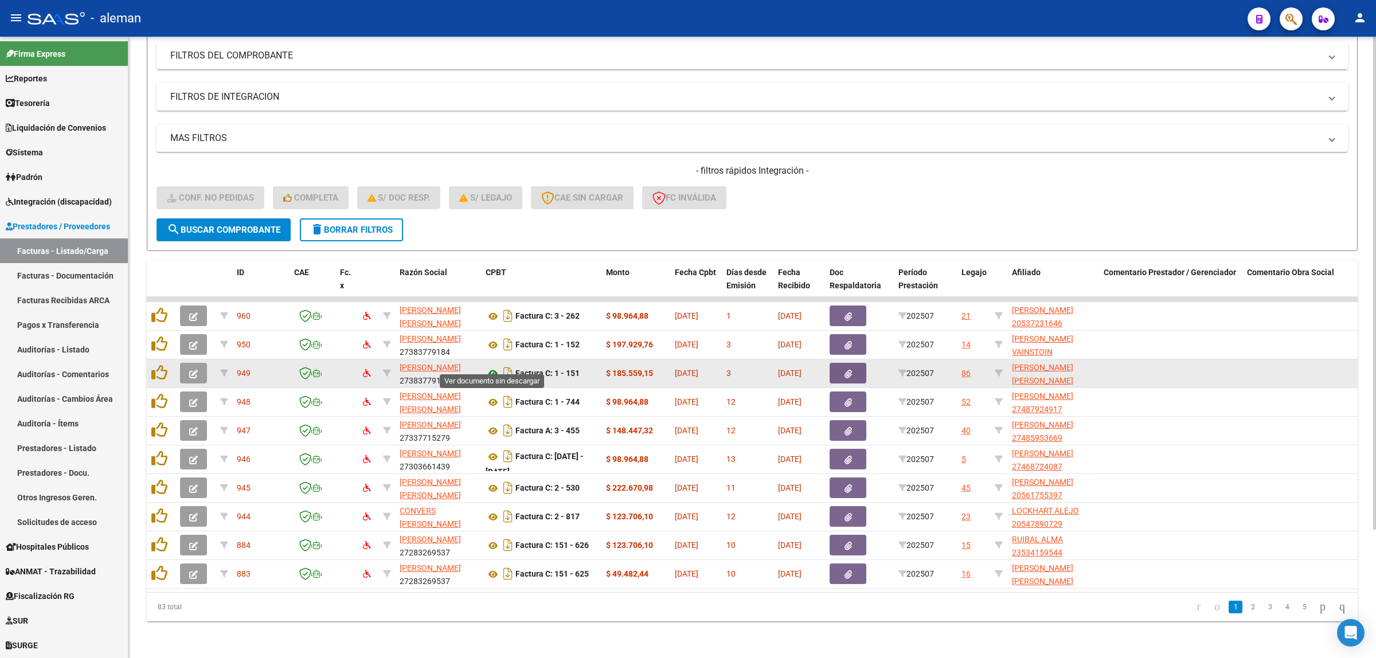
click at [494, 367] on icon at bounding box center [493, 374] width 15 height 14
click at [186, 365] on button "button" at bounding box center [193, 373] width 27 height 21
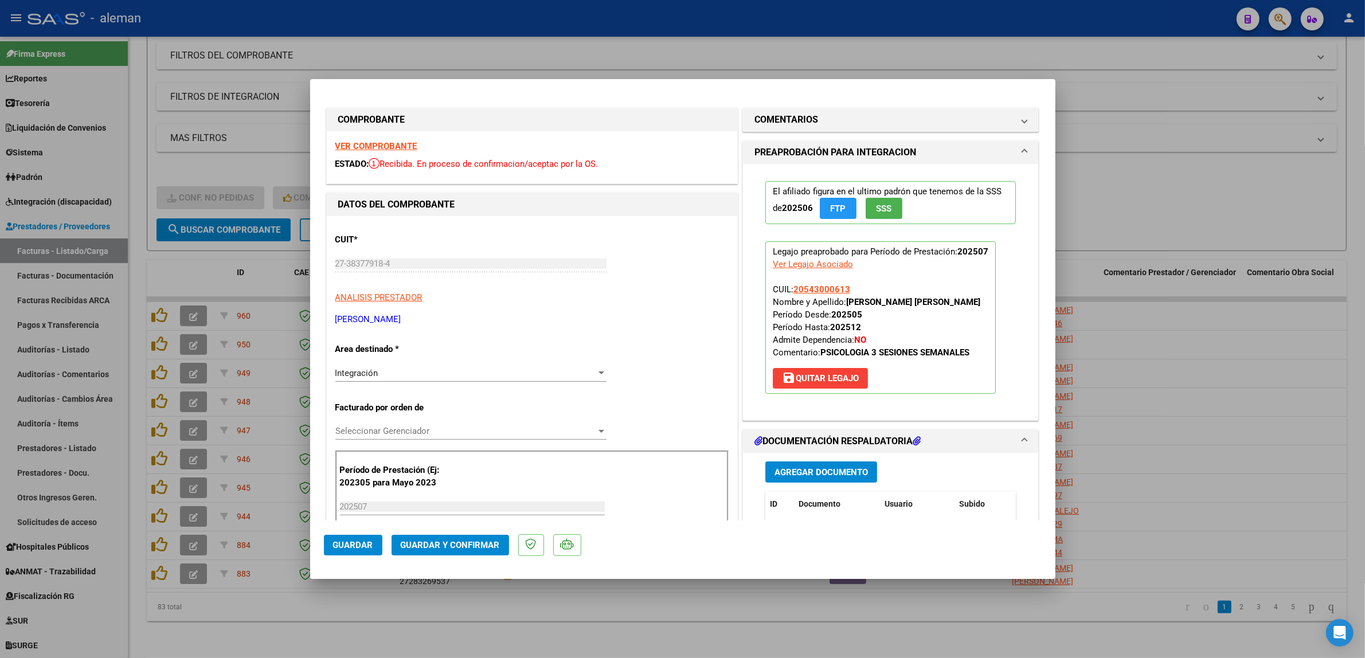
click at [472, 542] on span "Guardar y Confirmar" at bounding box center [450, 545] width 99 height 10
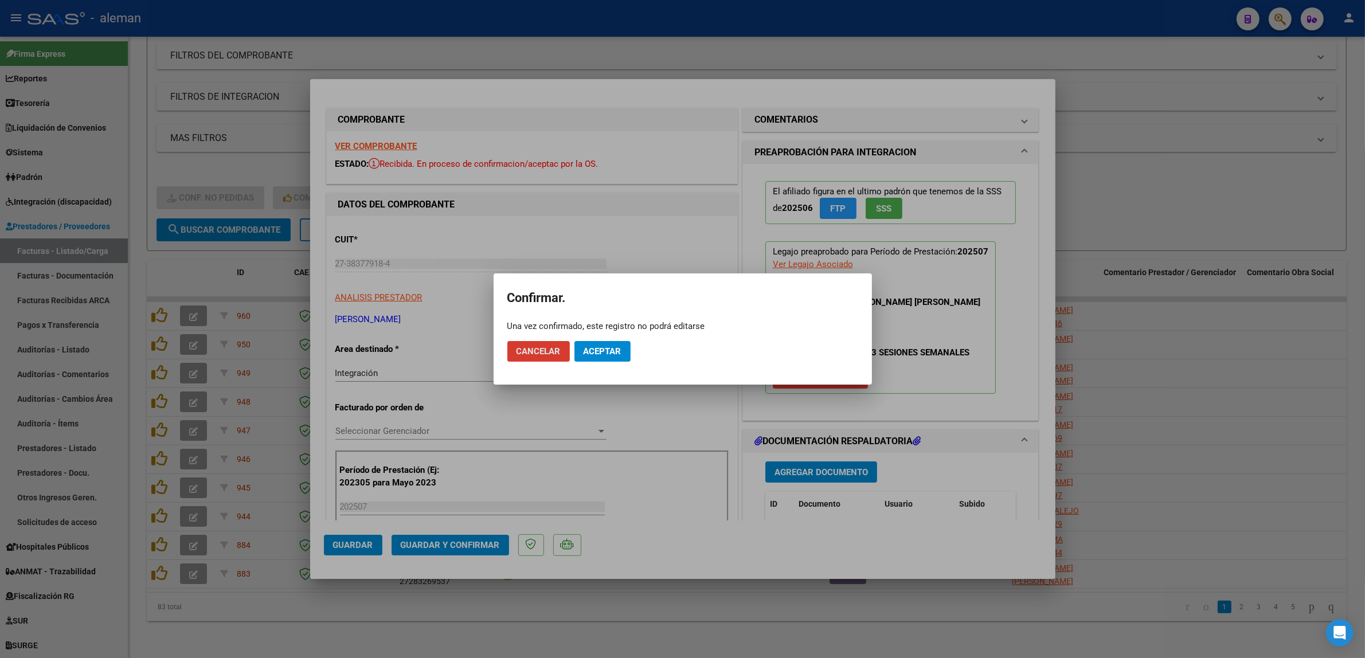
click at [592, 354] on span "Aceptar" at bounding box center [603, 351] width 38 height 10
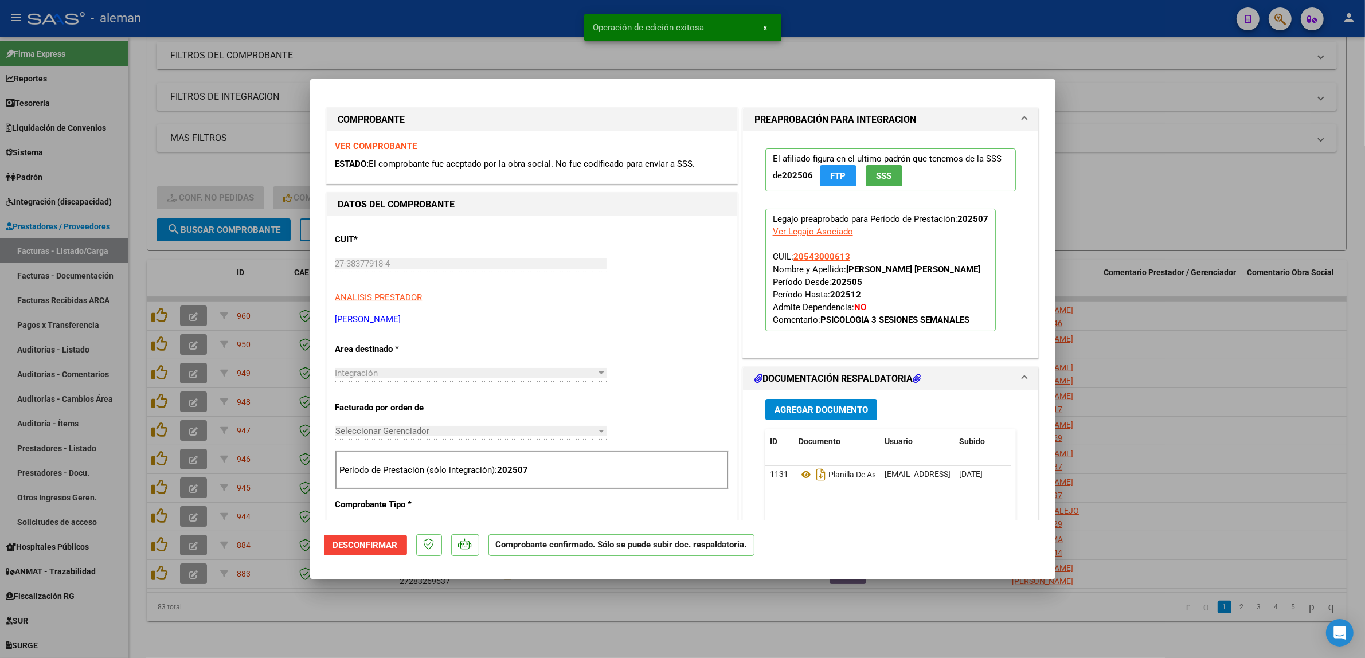
click at [1182, 304] on div at bounding box center [682, 329] width 1365 height 658
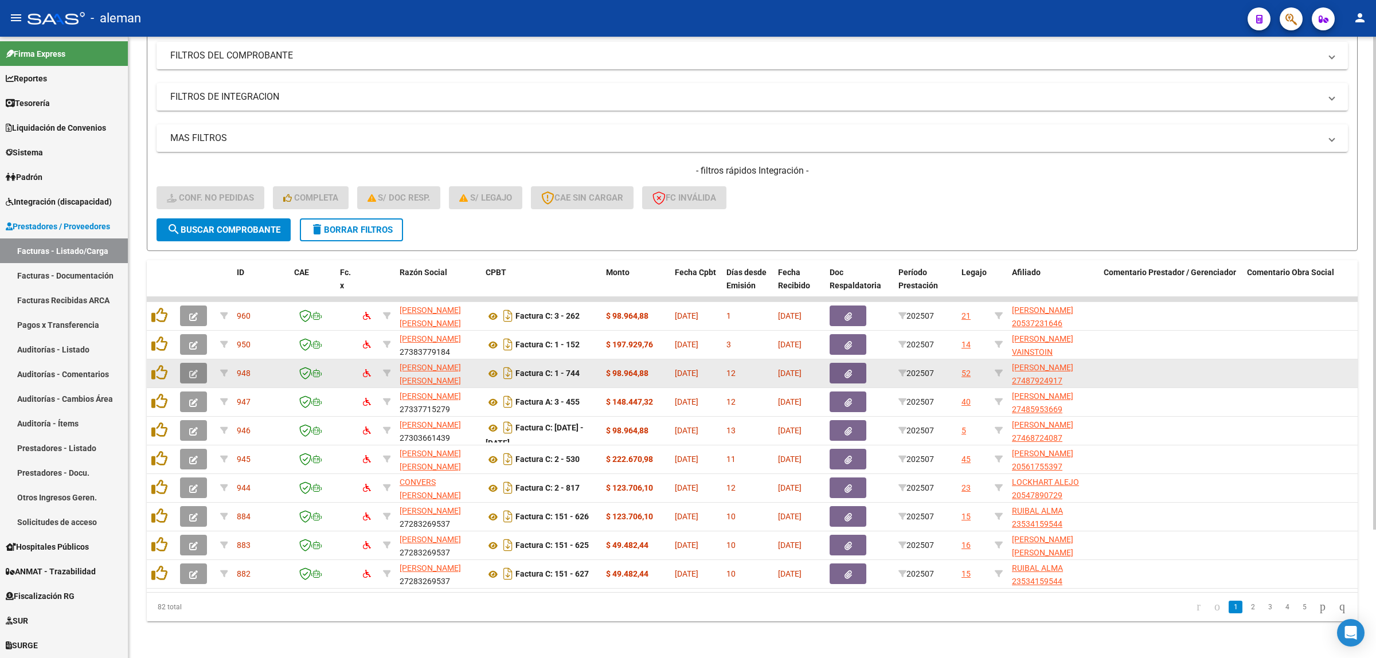
click at [192, 370] on icon "button" at bounding box center [193, 374] width 9 height 9
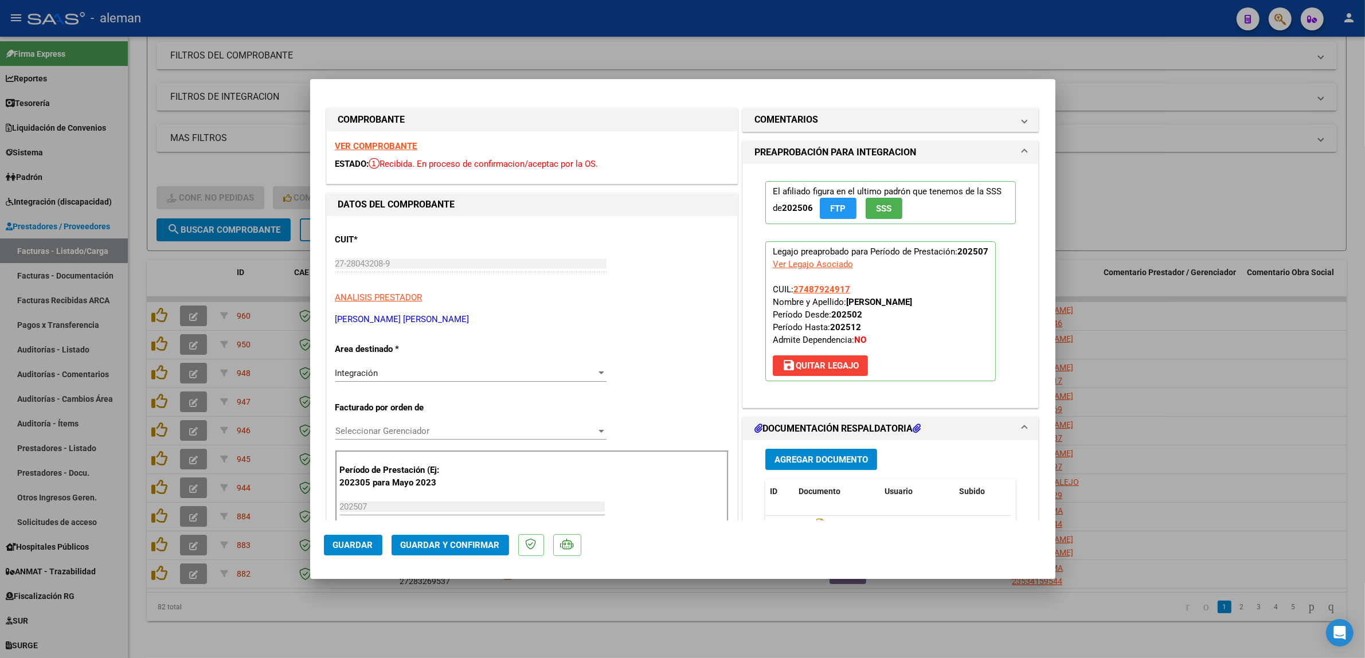
click at [1147, 480] on div at bounding box center [682, 329] width 1365 height 658
type input "$ 0,00"
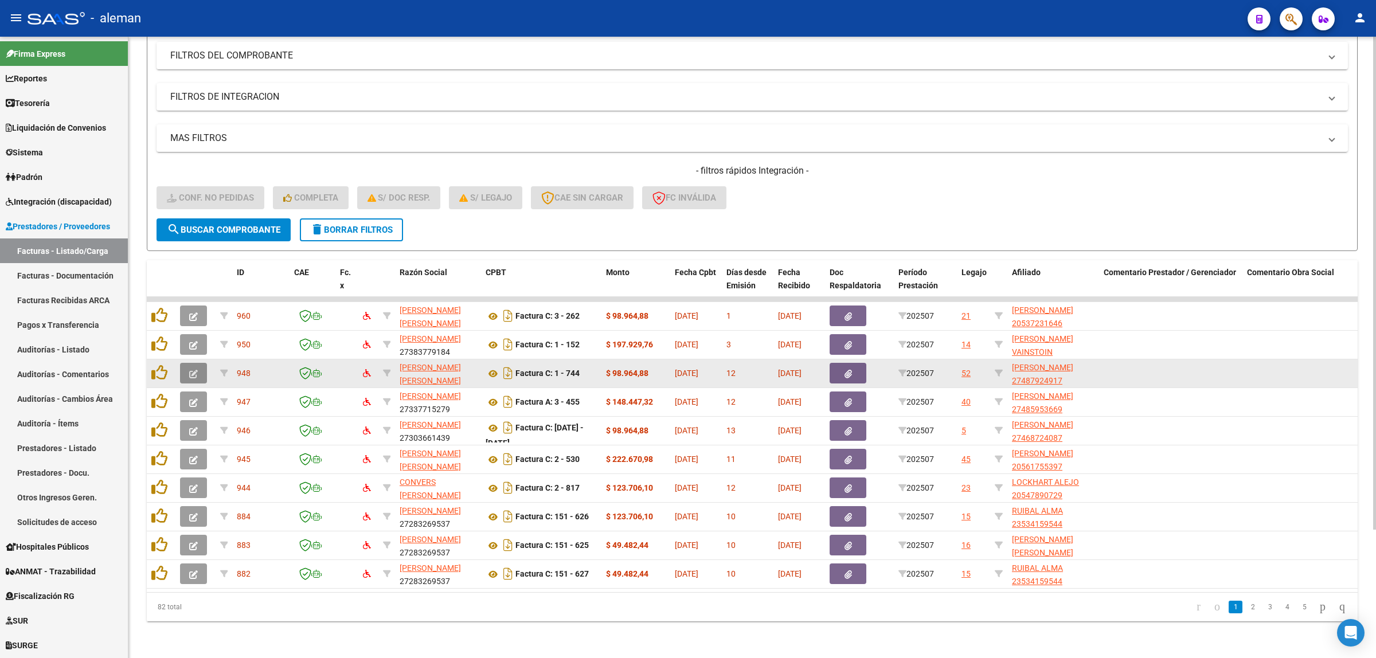
click at [184, 363] on button "button" at bounding box center [193, 373] width 27 height 21
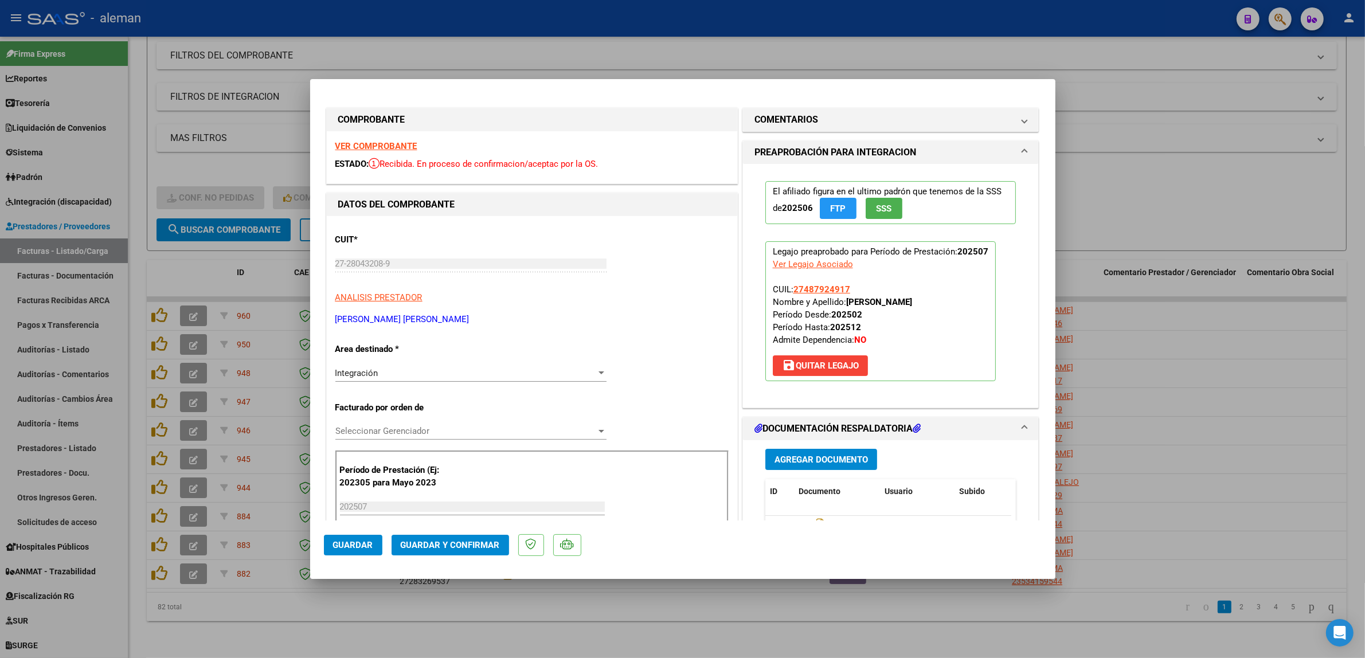
click at [436, 540] on span "Guardar y Confirmar" at bounding box center [450, 545] width 99 height 10
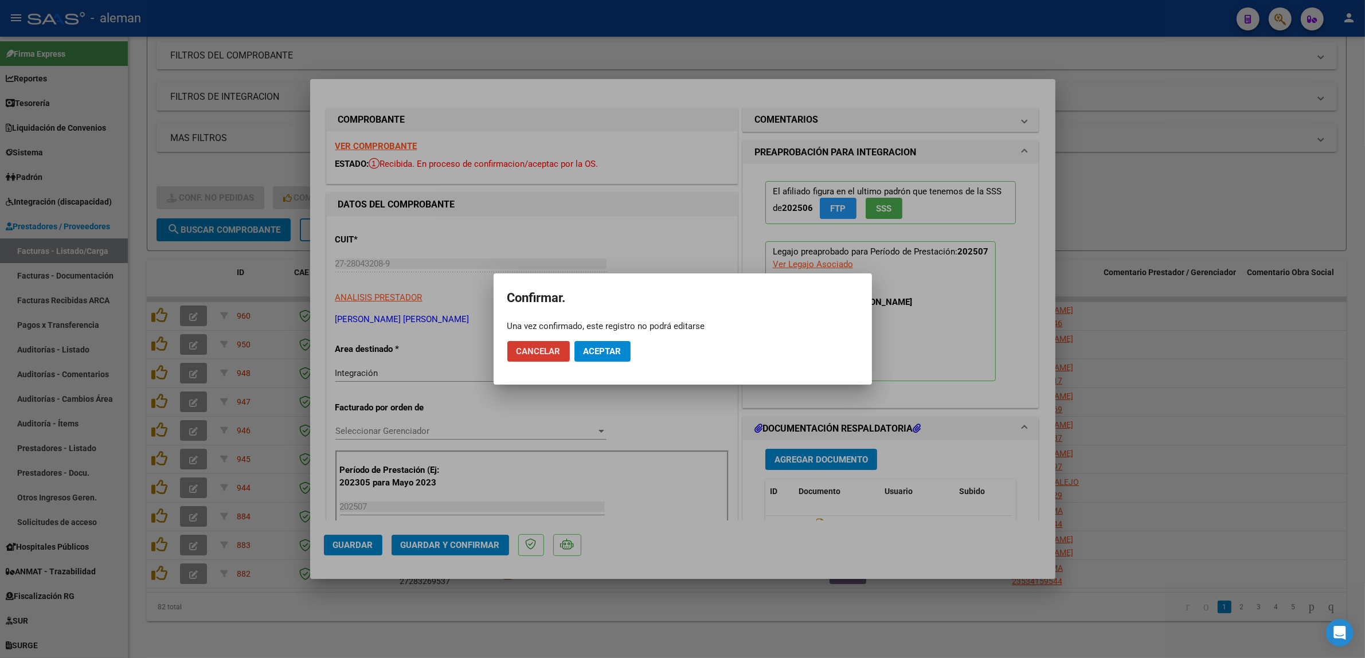
click at [611, 350] on span "Aceptar" at bounding box center [603, 351] width 38 height 10
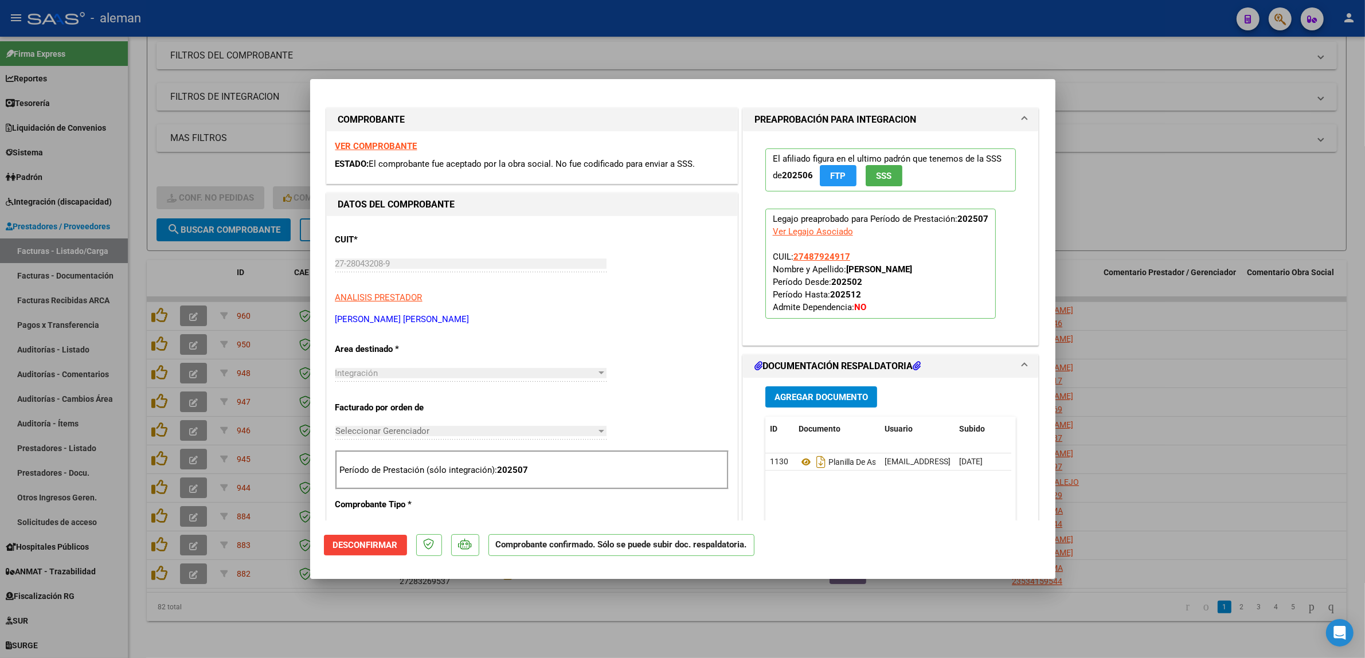
click at [1165, 360] on div at bounding box center [682, 329] width 1365 height 658
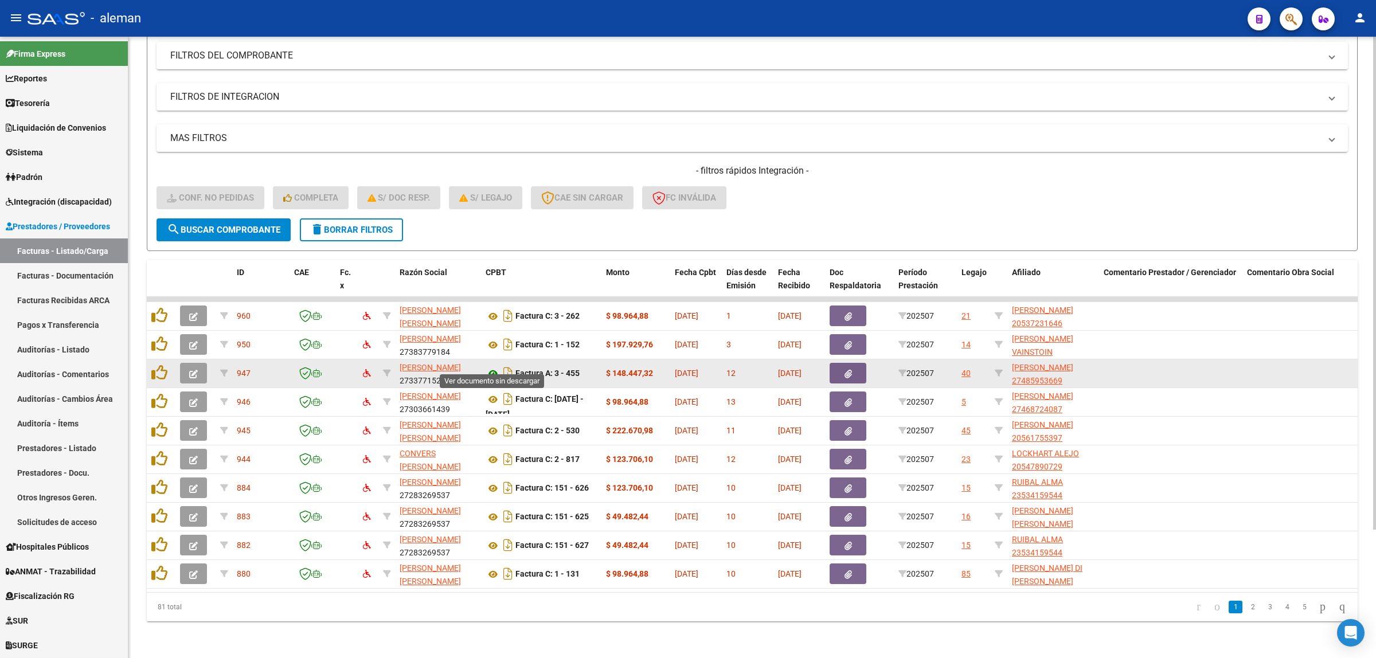
click at [489, 367] on icon at bounding box center [493, 374] width 15 height 14
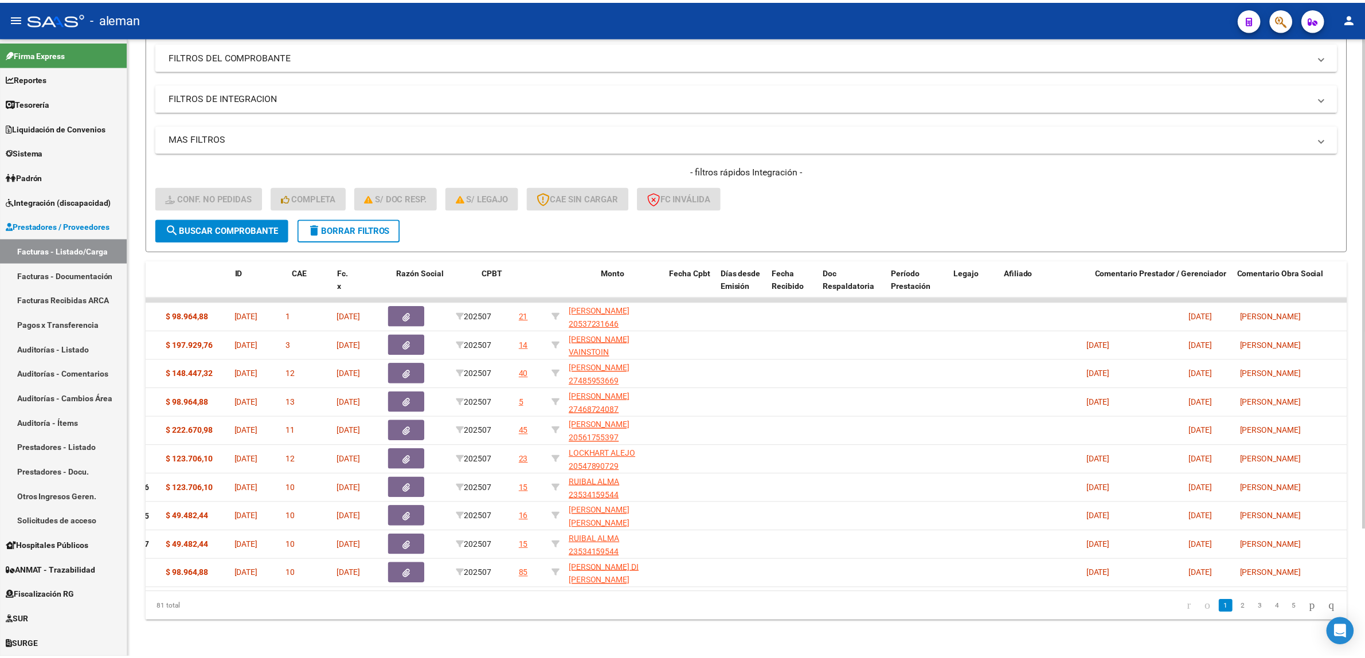
scroll to position [0, 0]
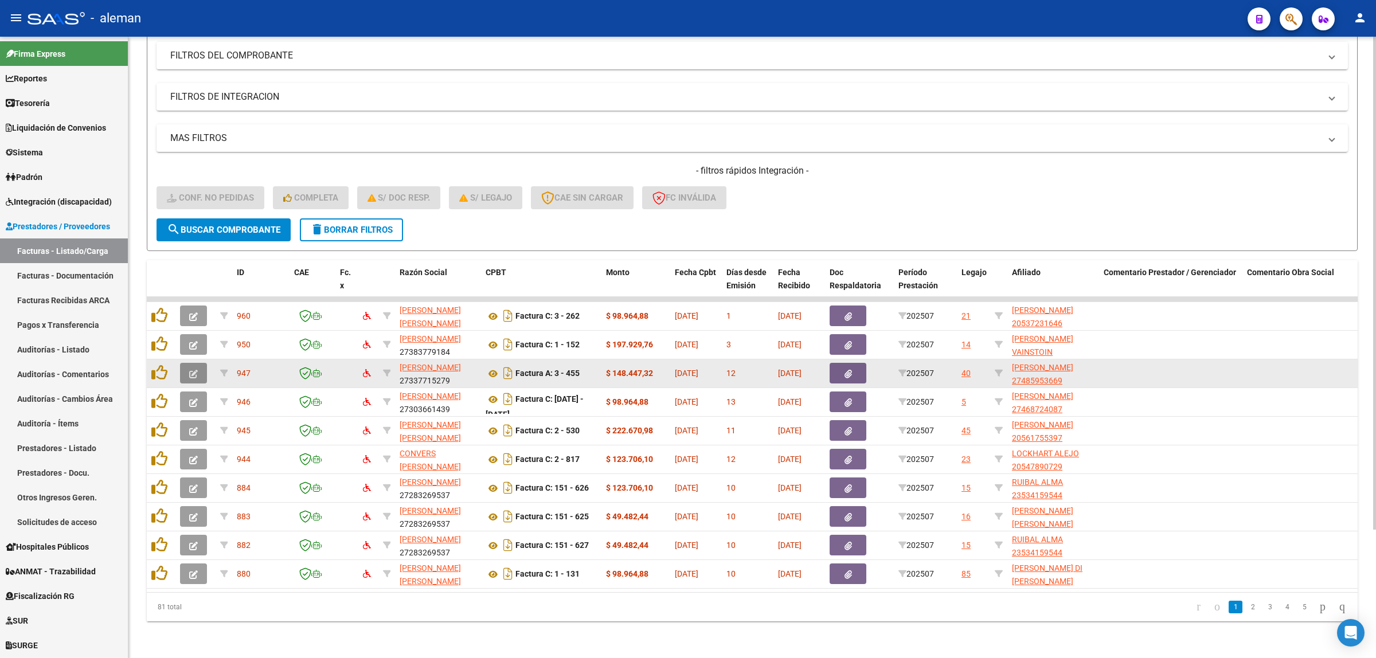
click at [189, 370] on icon "button" at bounding box center [193, 374] width 9 height 9
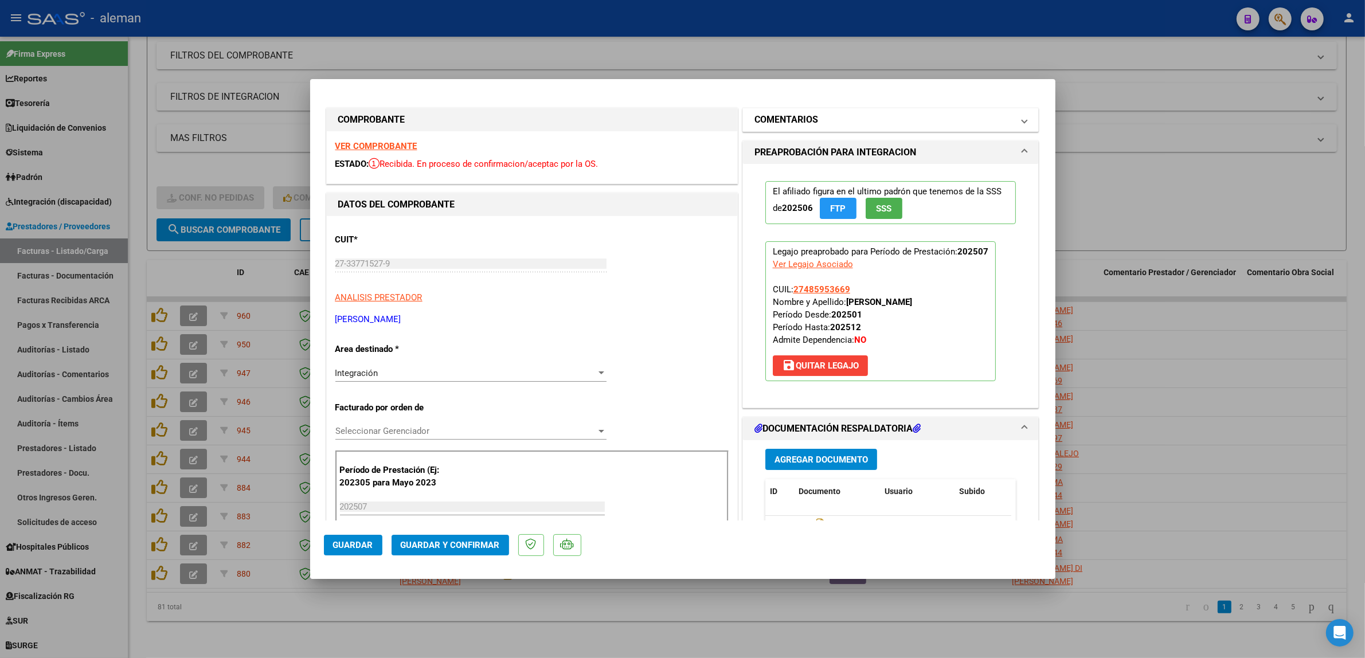
click at [1019, 119] on mat-expansion-panel-header "COMENTARIOS" at bounding box center [891, 119] width 296 height 23
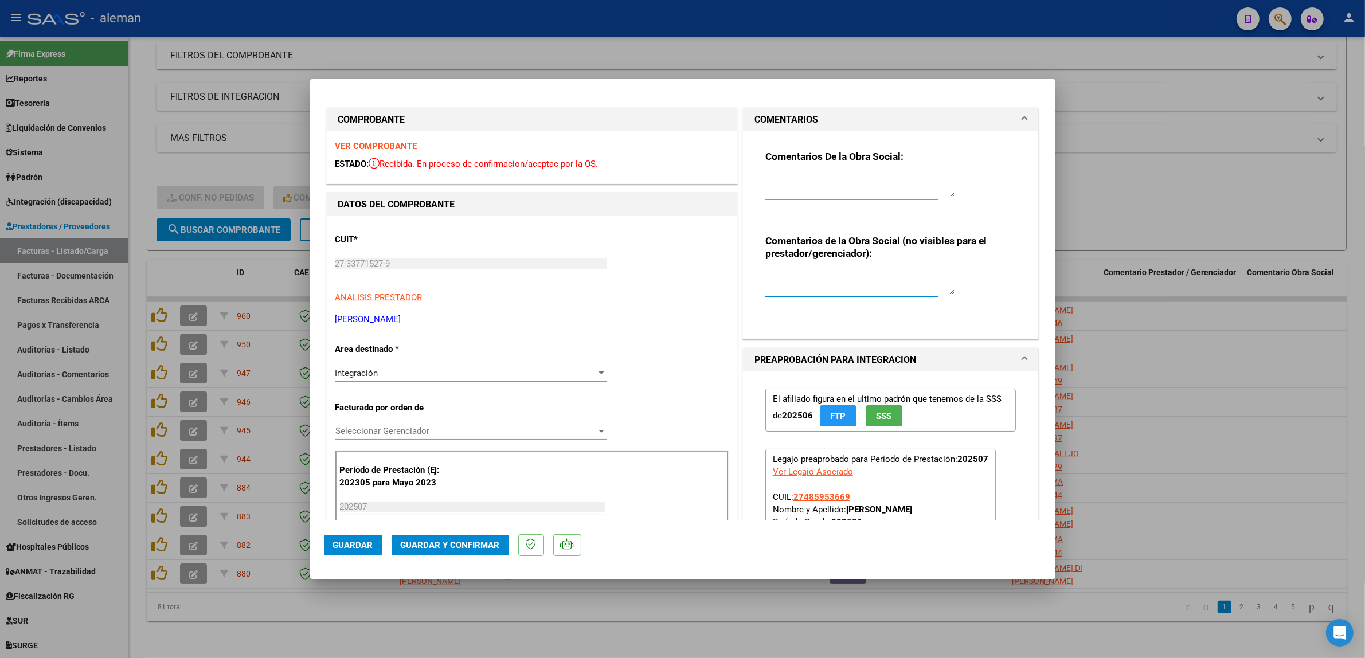
click at [904, 287] on textarea at bounding box center [860, 283] width 189 height 23
click at [864, 281] on textarea "Se visualiza en el cuerpo de mail que indica marzo 2025" at bounding box center [860, 283] width 189 height 23
click at [899, 279] on textarea "Se visualiza en el cuerpo de la fc. que indica marzo 2025" at bounding box center [860, 283] width 189 height 23
click at [893, 280] on textarea "Se visualiza en el cuerpo de la fc. laprof. indica marzo 2025" at bounding box center [860, 283] width 189 height 23
drag, startPoint x: 916, startPoint y: 277, endPoint x: 941, endPoint y: 278, distance: 25.3
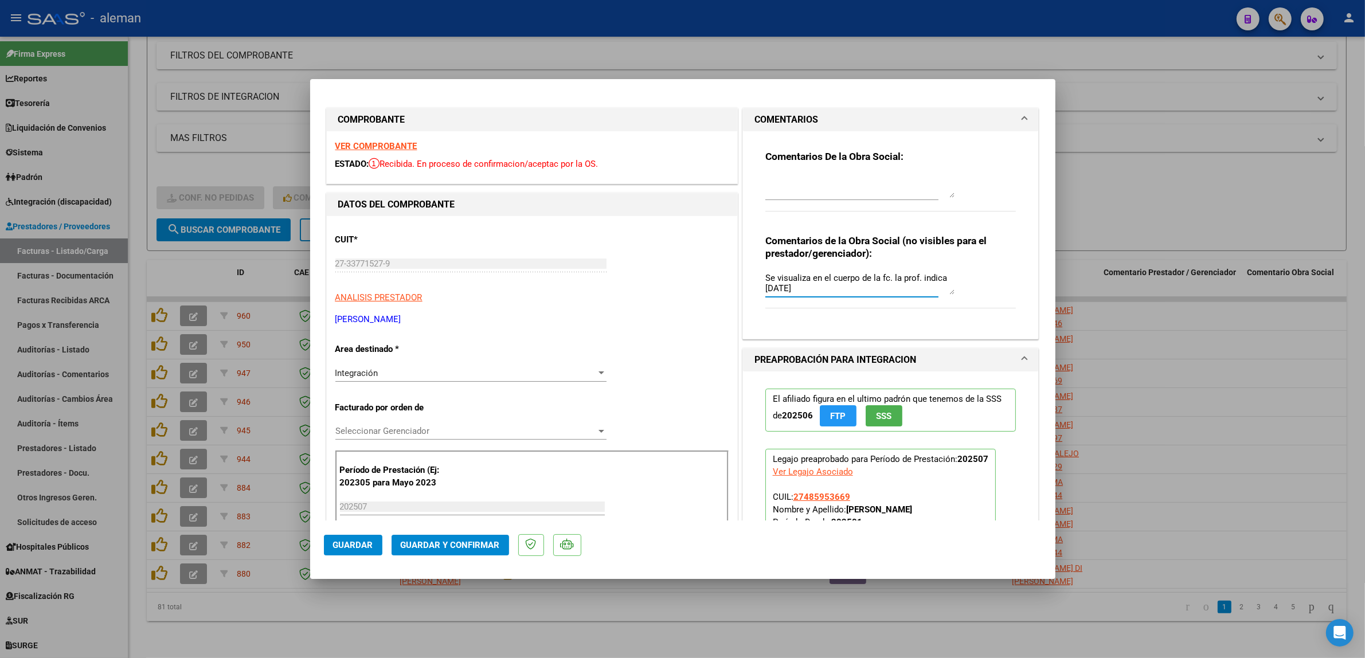
click at [941, 278] on textarea "Se visualiza en el cuerpo de la fc. la prof. indica marzo 2025" at bounding box center [860, 283] width 189 height 23
click at [820, 288] on textarea "Se visualiza en el cuerpo de la fc. la prof. puso marzo 2025" at bounding box center [860, 283] width 189 height 23
type textarea "Se visualiza en el cuerpo de la fc. la prof. puso marzo 2025.(corresponde a jul…"
drag, startPoint x: 759, startPoint y: 277, endPoint x: 926, endPoint y: 295, distance: 168.4
click at [926, 295] on div "Se visualiza en el cuerpo de la fc. la prof. puso marzo 2025.(corresponde a jul…" at bounding box center [860, 284] width 189 height 28
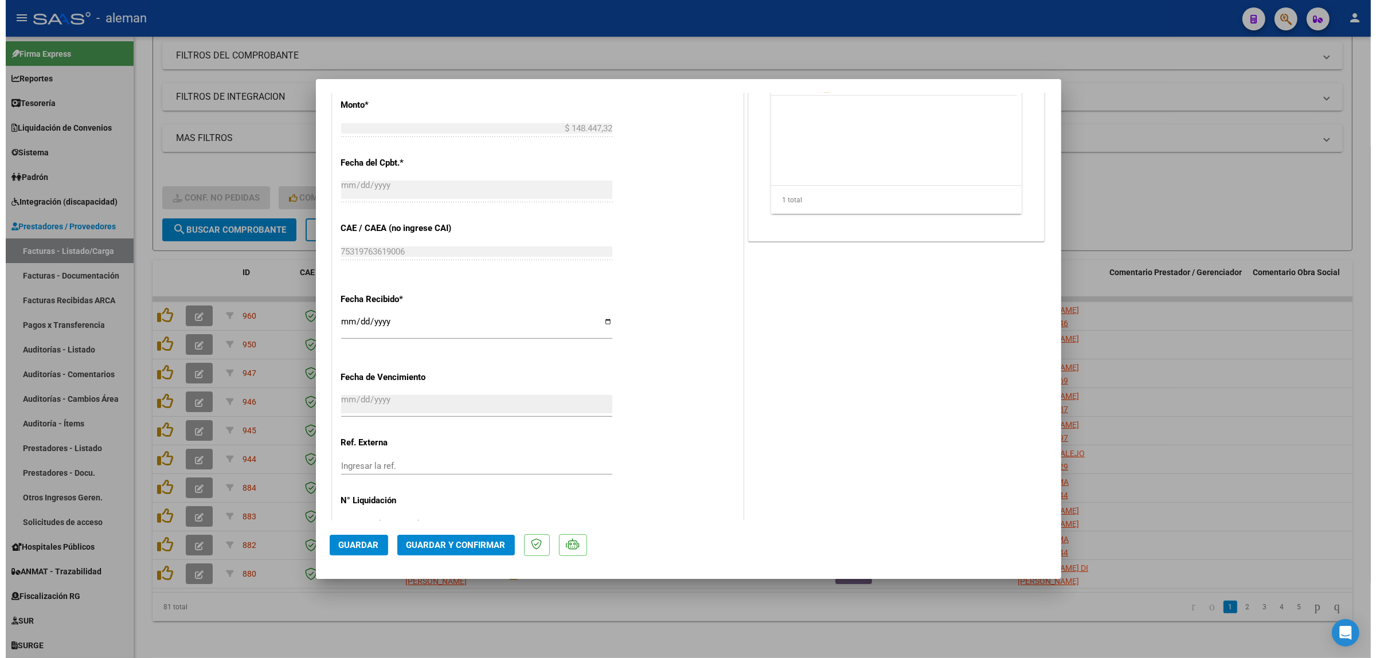
scroll to position [680, 0]
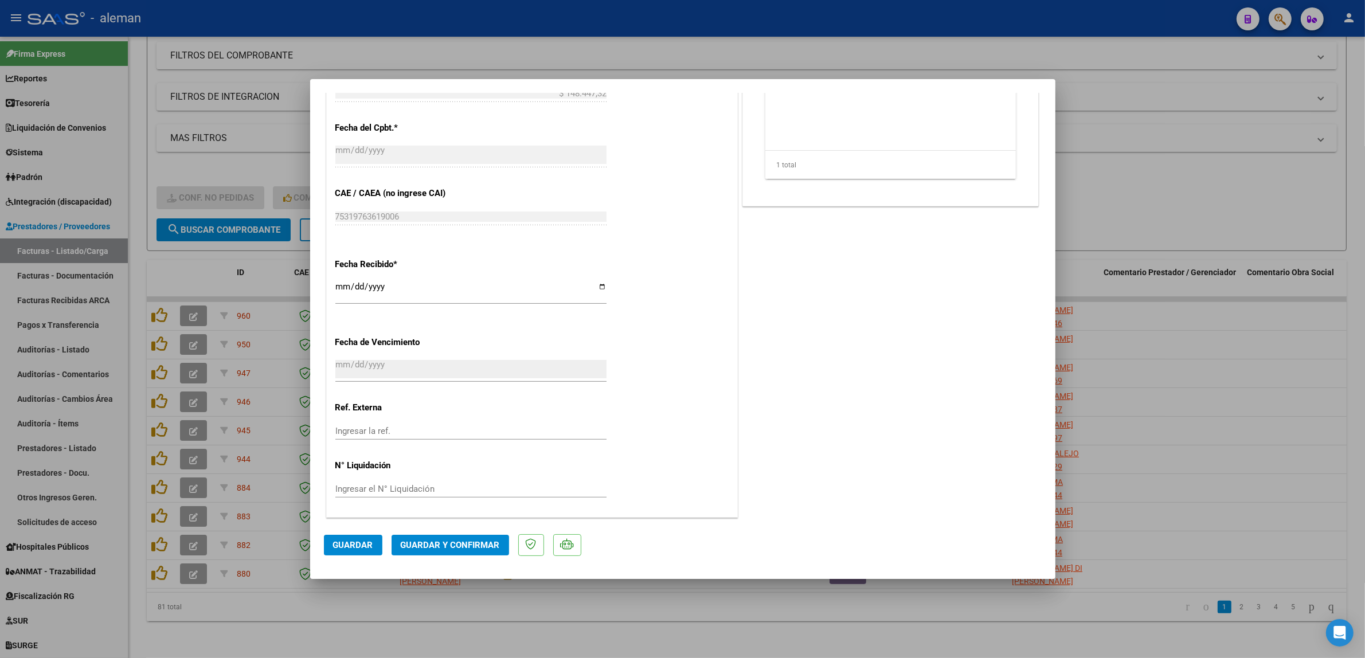
click at [1196, 329] on div at bounding box center [682, 329] width 1365 height 658
type input "$ 0,00"
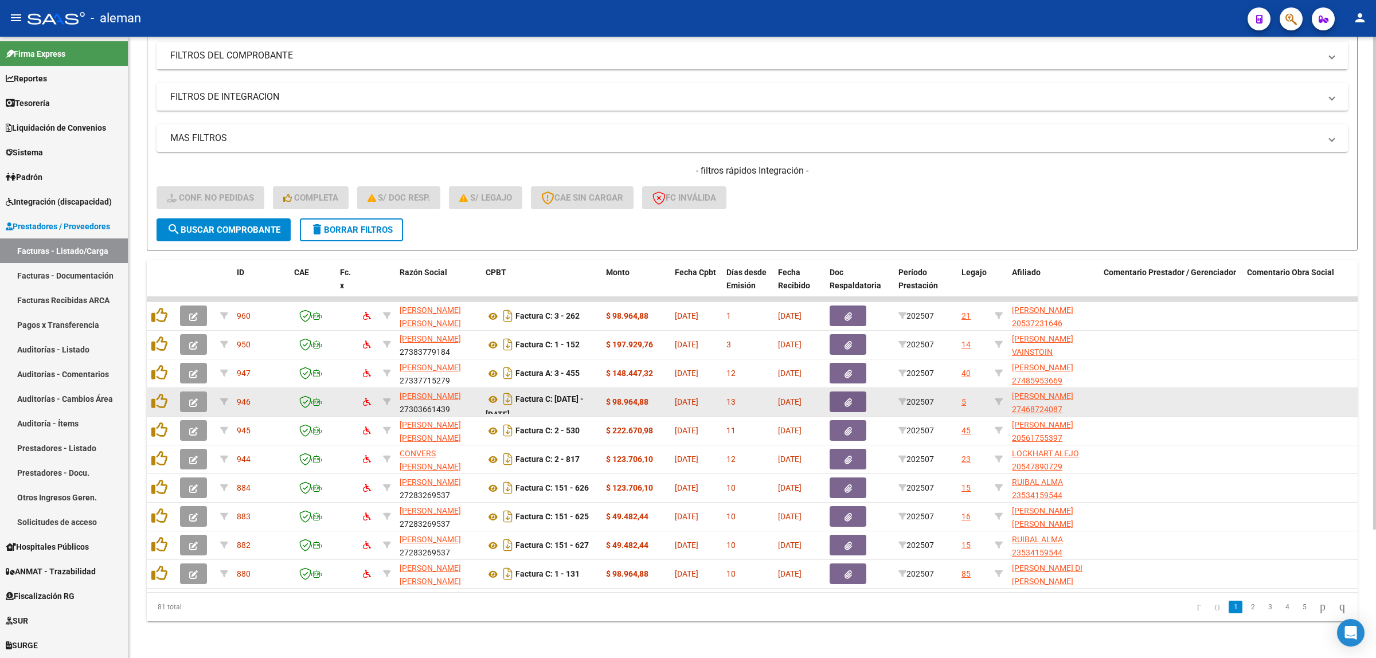
scroll to position [6, 0]
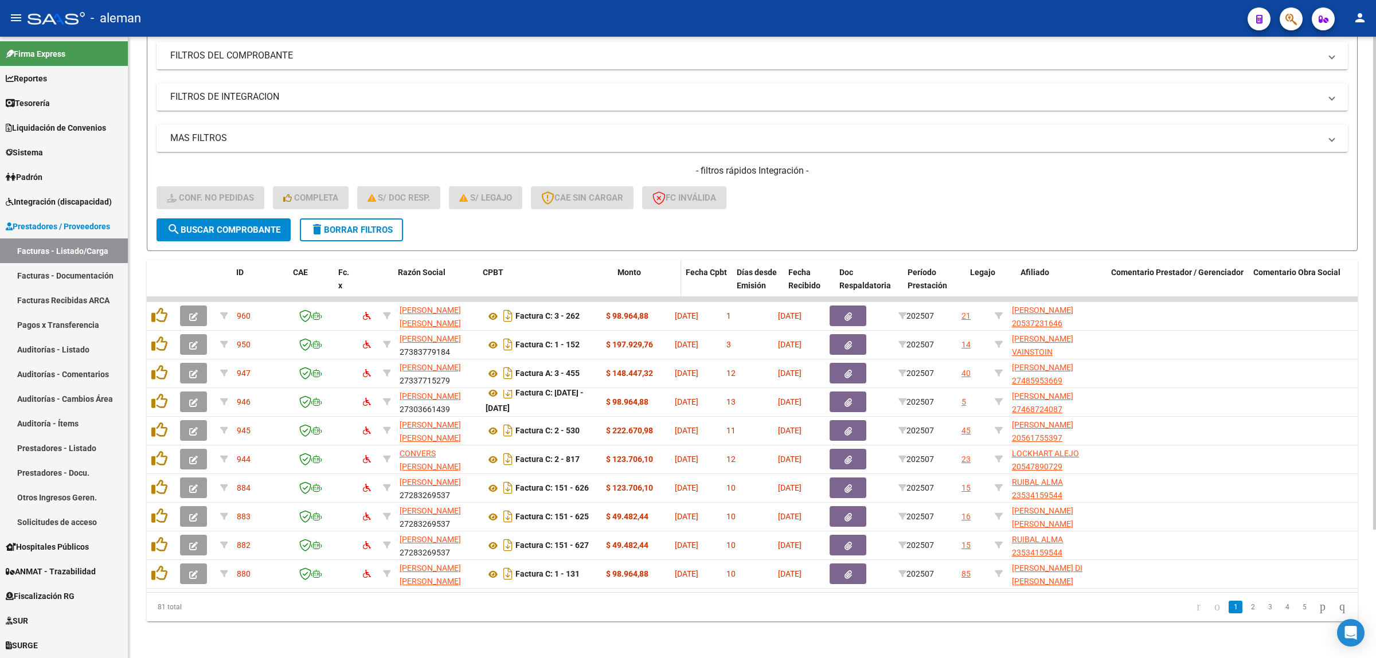
drag, startPoint x: 598, startPoint y: 264, endPoint x: 618, endPoint y: 267, distance: 19.6
click at [618, 267] on div "ID CAE Fc. x Razón Social CPBT Monto Fecha Cpbt Días desde Emisión Fecha Recibi…" at bounding box center [1065, 285] width 1836 height 50
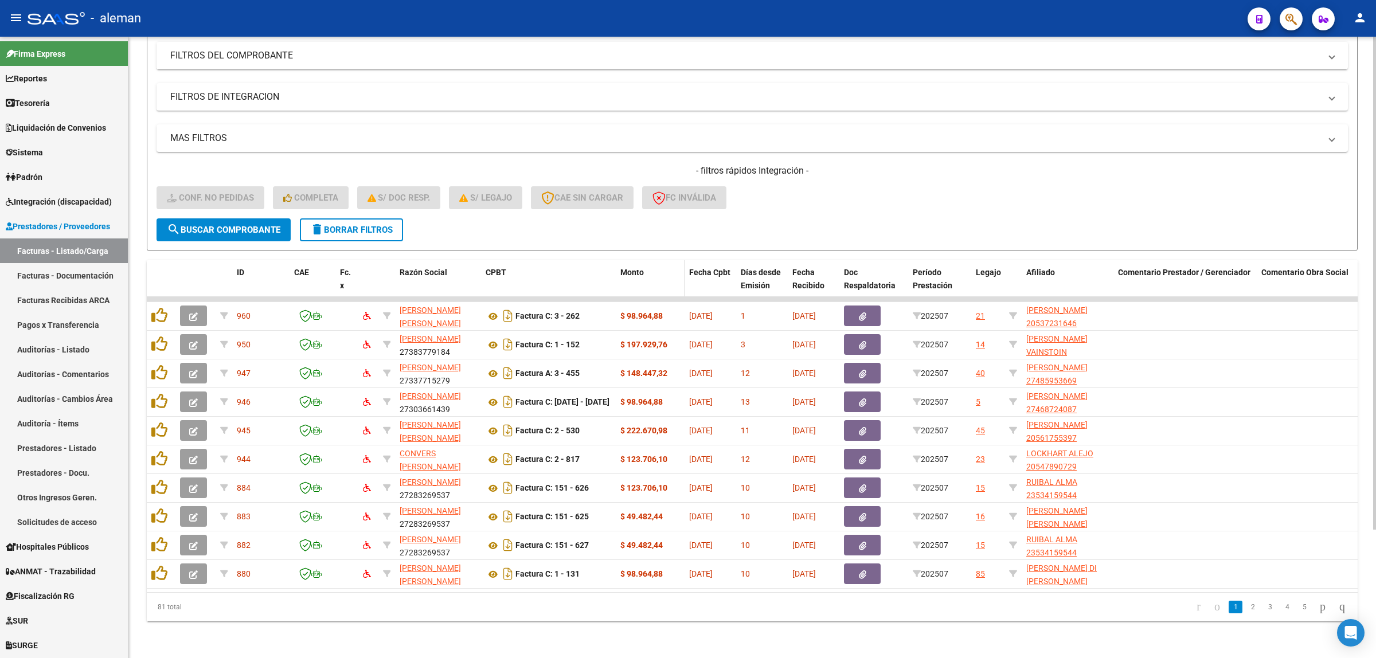
scroll to position [0, 0]
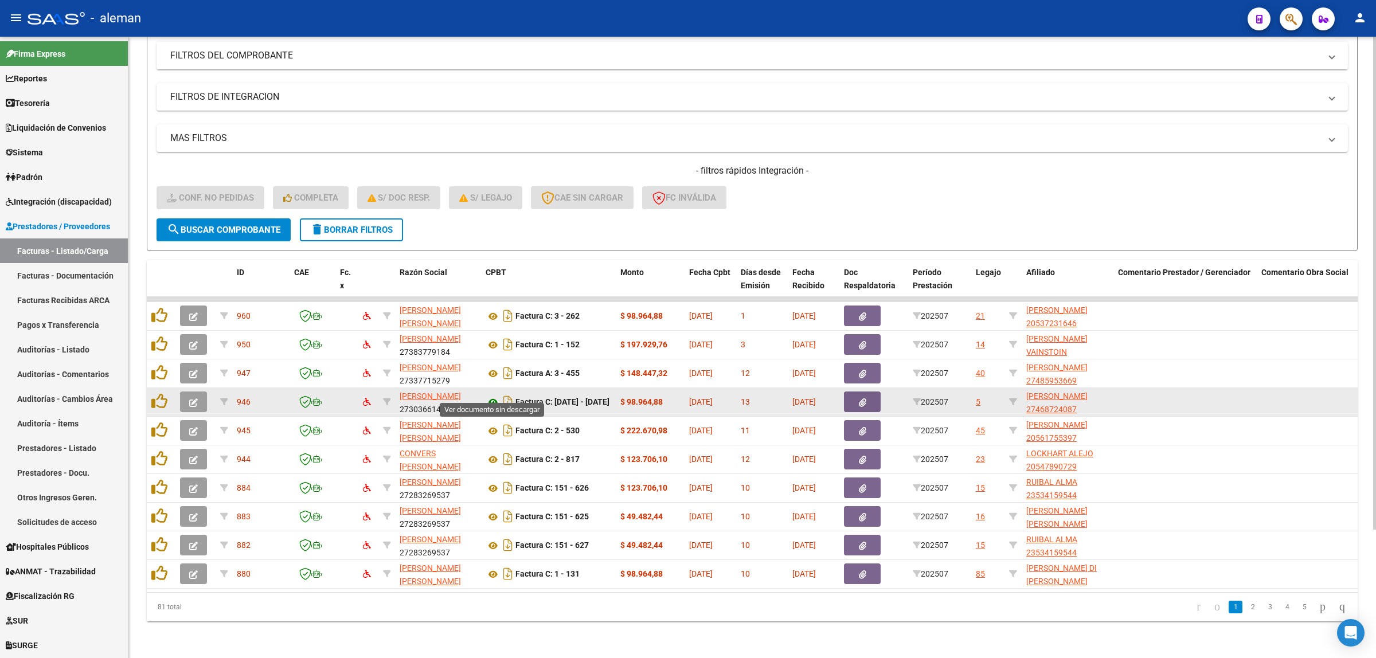
click at [490, 396] on icon at bounding box center [493, 403] width 15 height 14
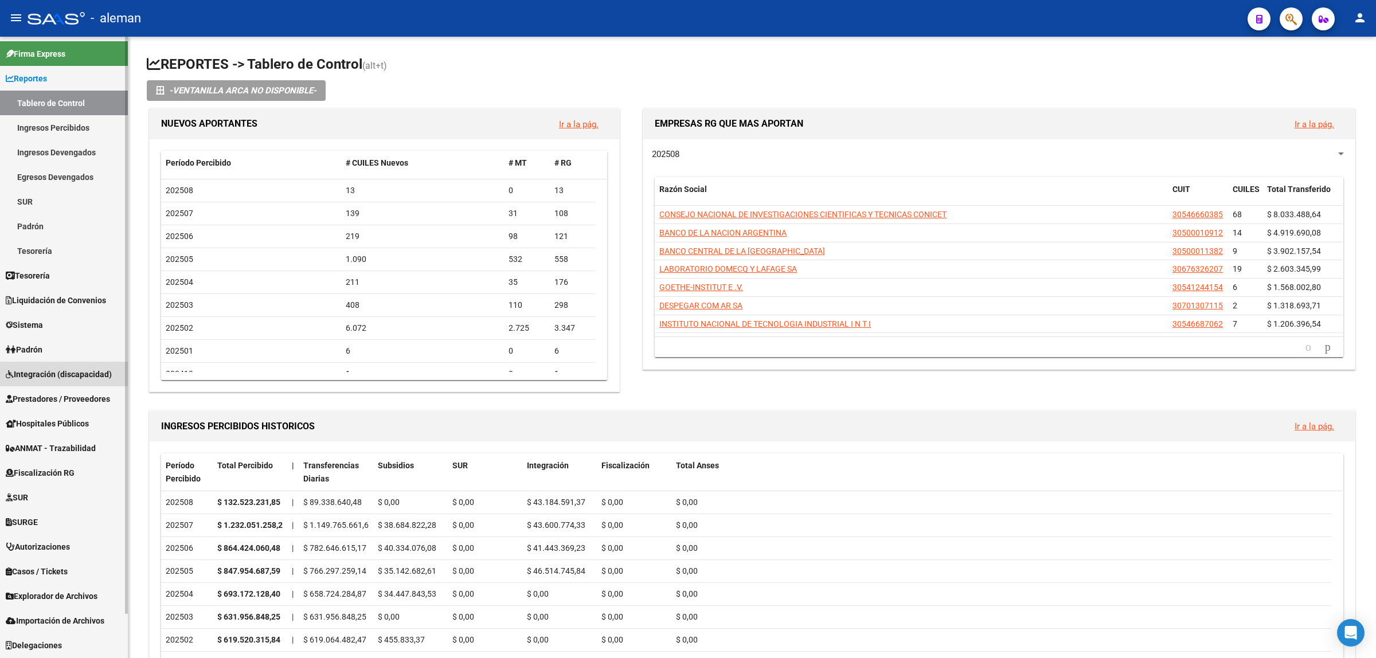
click at [61, 368] on span "Integración (discapacidad)" at bounding box center [59, 374] width 106 height 13
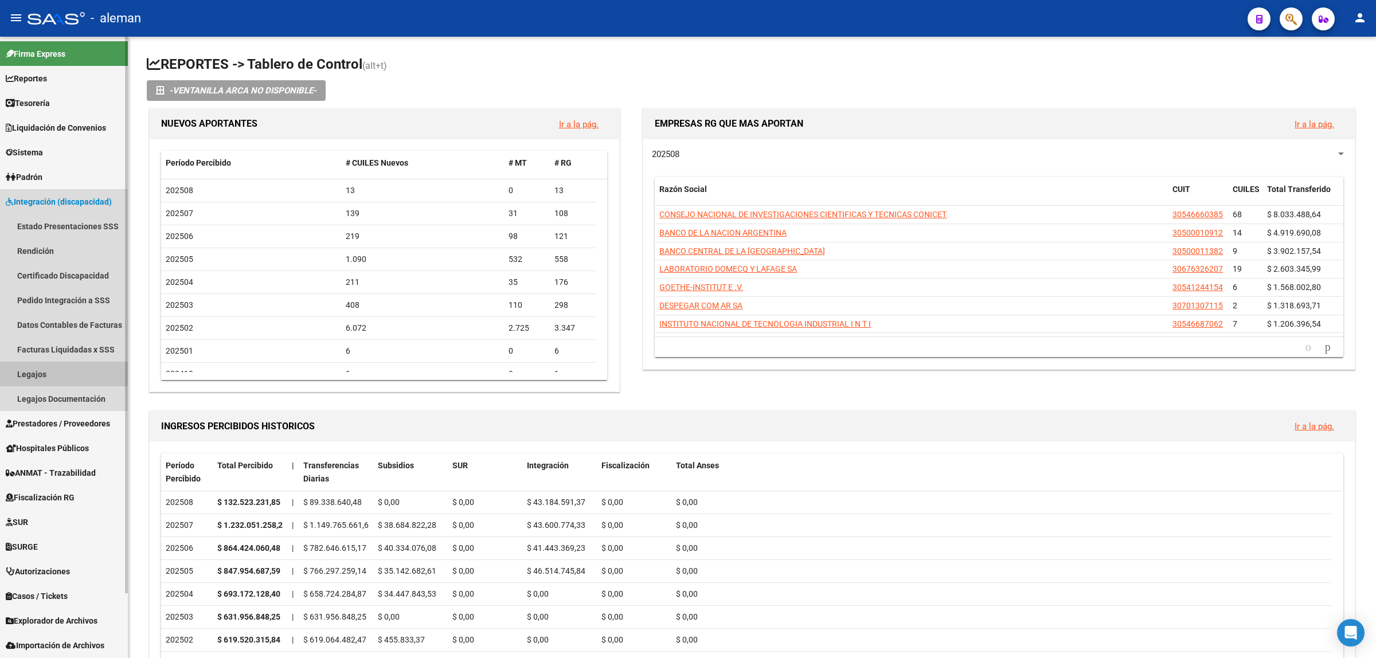
click at [41, 373] on link "Legajos" at bounding box center [64, 374] width 128 height 25
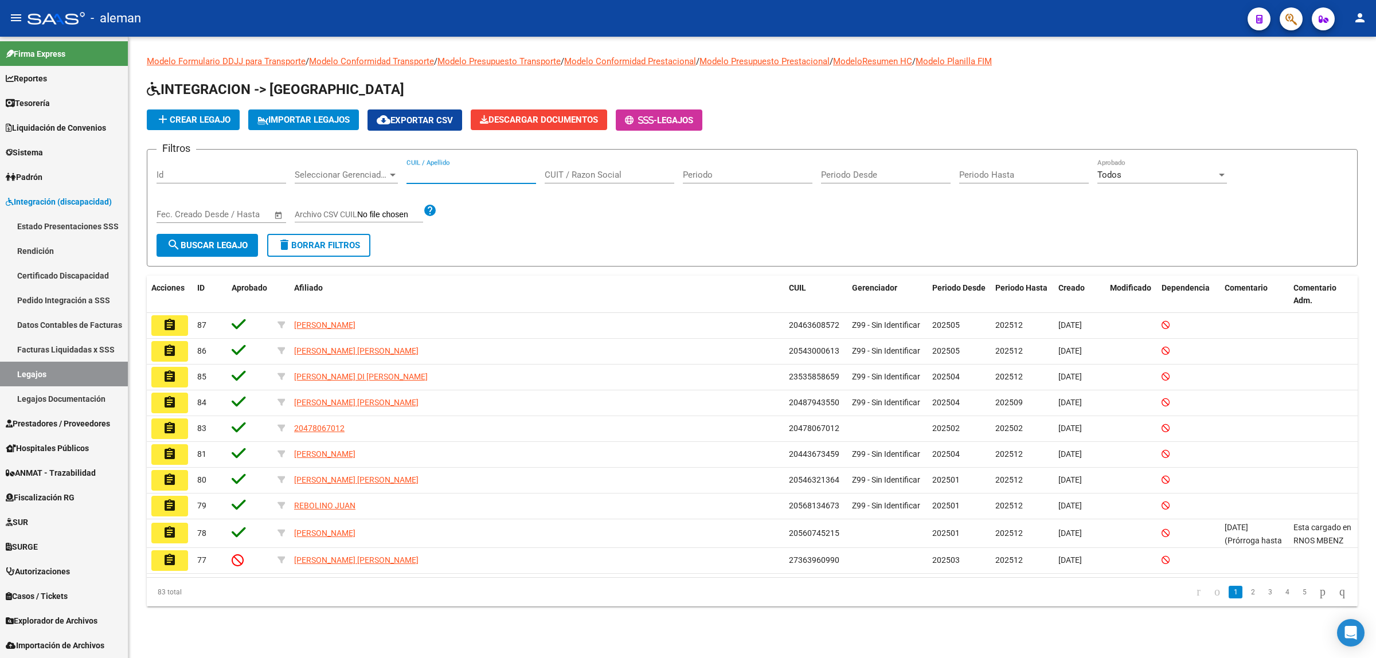
click at [505, 173] on input "CUIL / Apellido" at bounding box center [472, 175] width 130 height 10
type input "20537231646"
click at [215, 241] on span "search Buscar Legajo" at bounding box center [207, 245] width 81 height 10
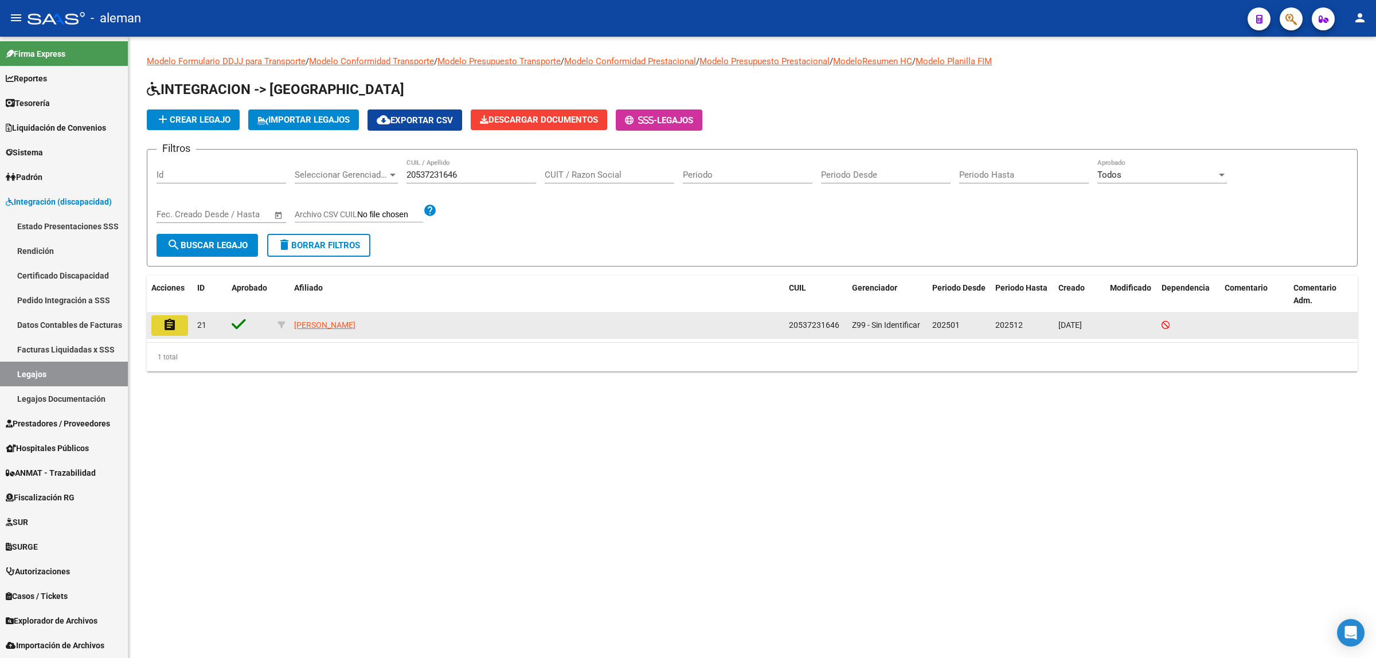
click at [174, 319] on mat-icon "assignment" at bounding box center [170, 325] width 14 height 14
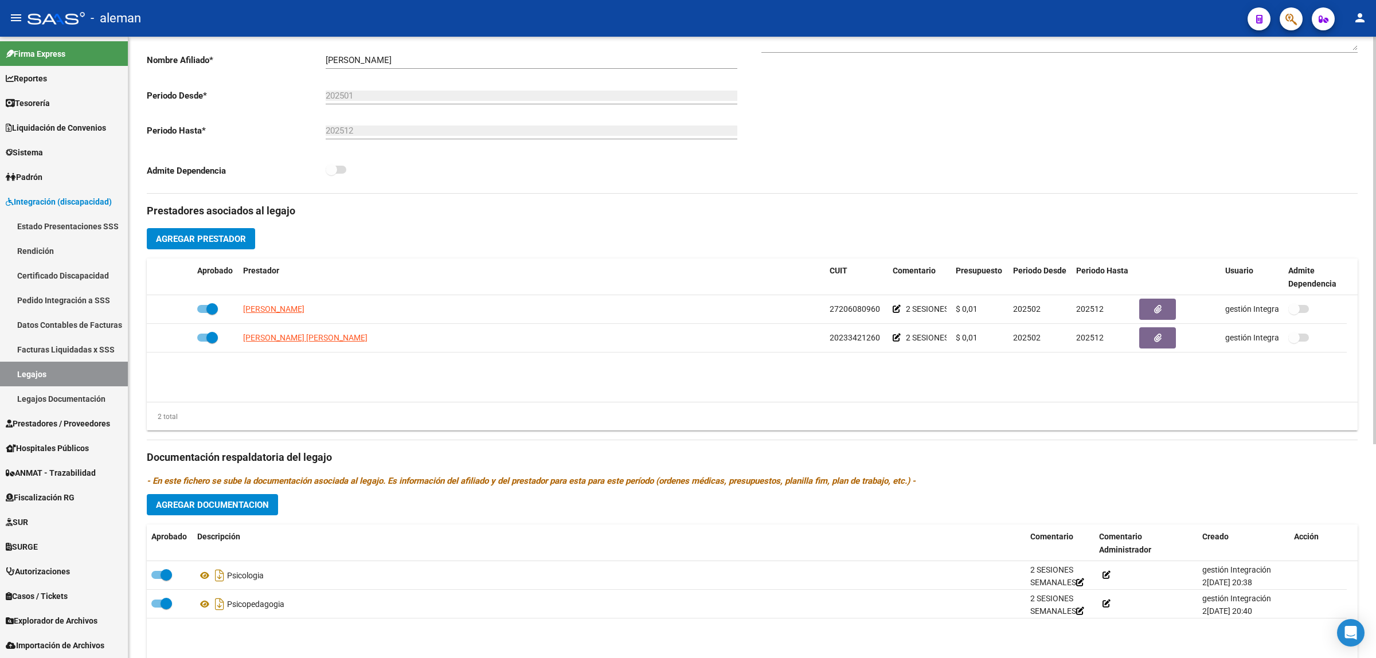
scroll to position [287, 0]
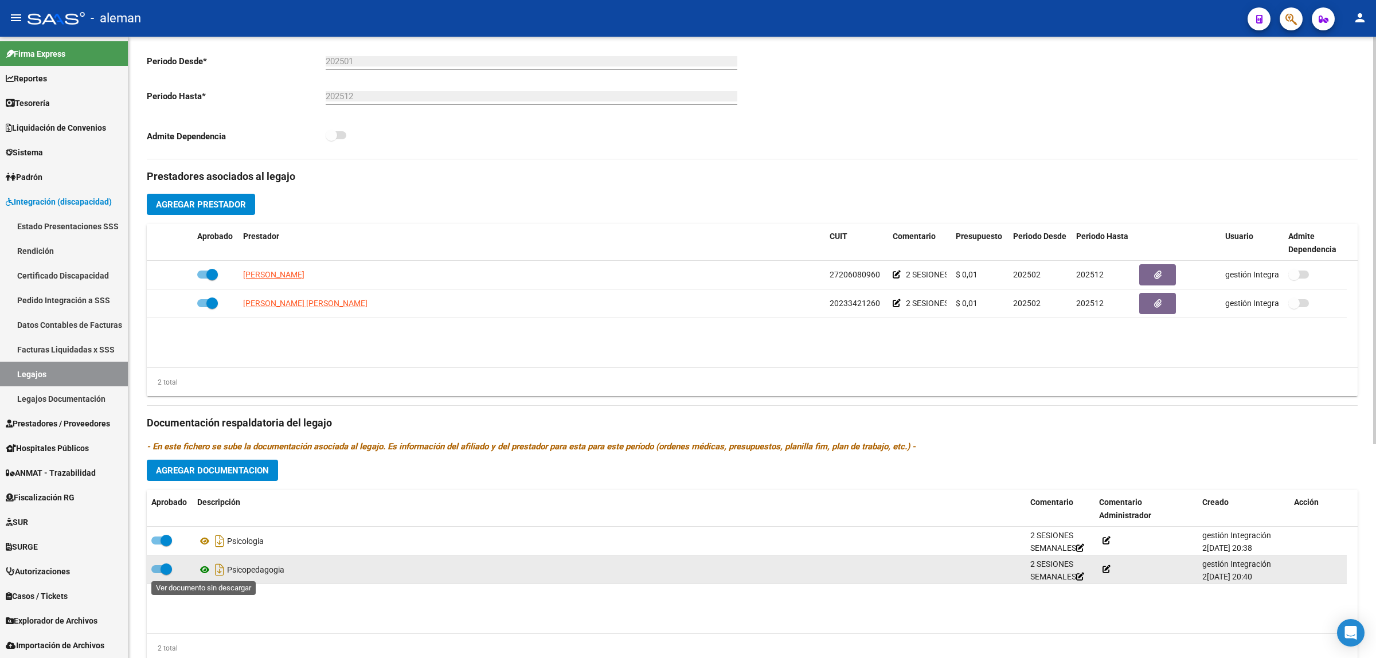
click at [206, 569] on icon at bounding box center [204, 570] width 15 height 14
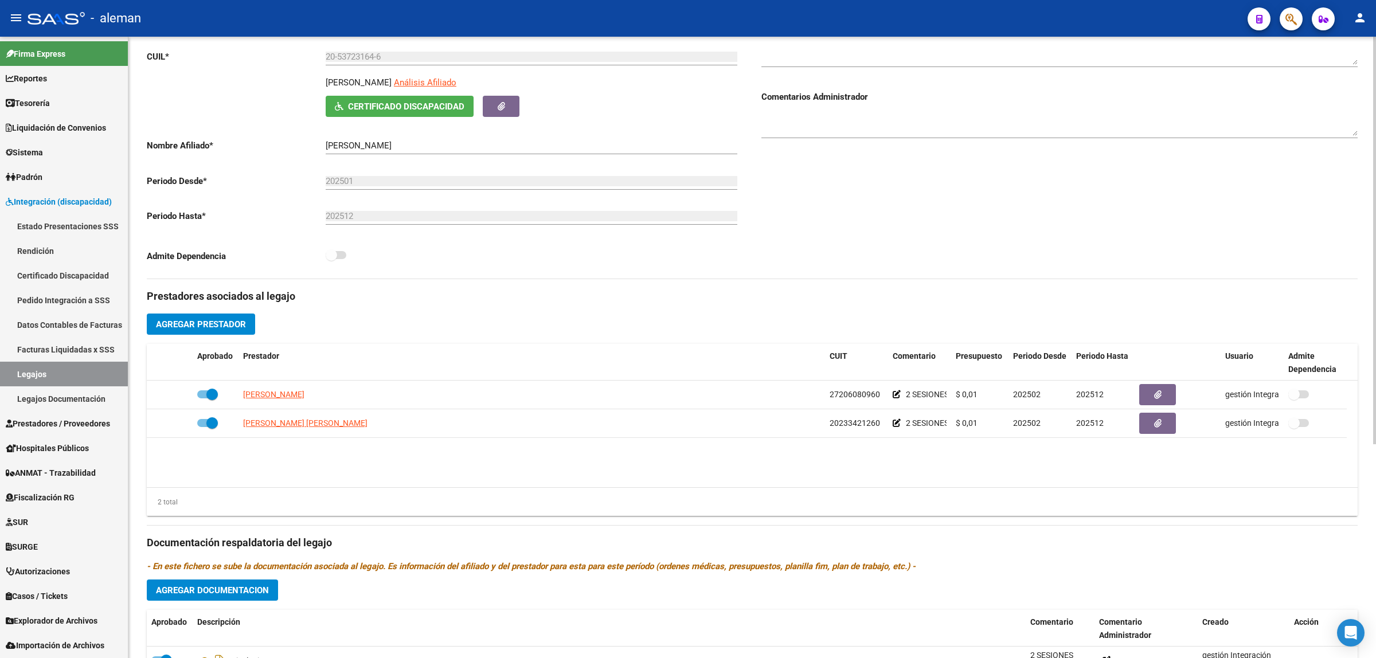
scroll to position [0, 0]
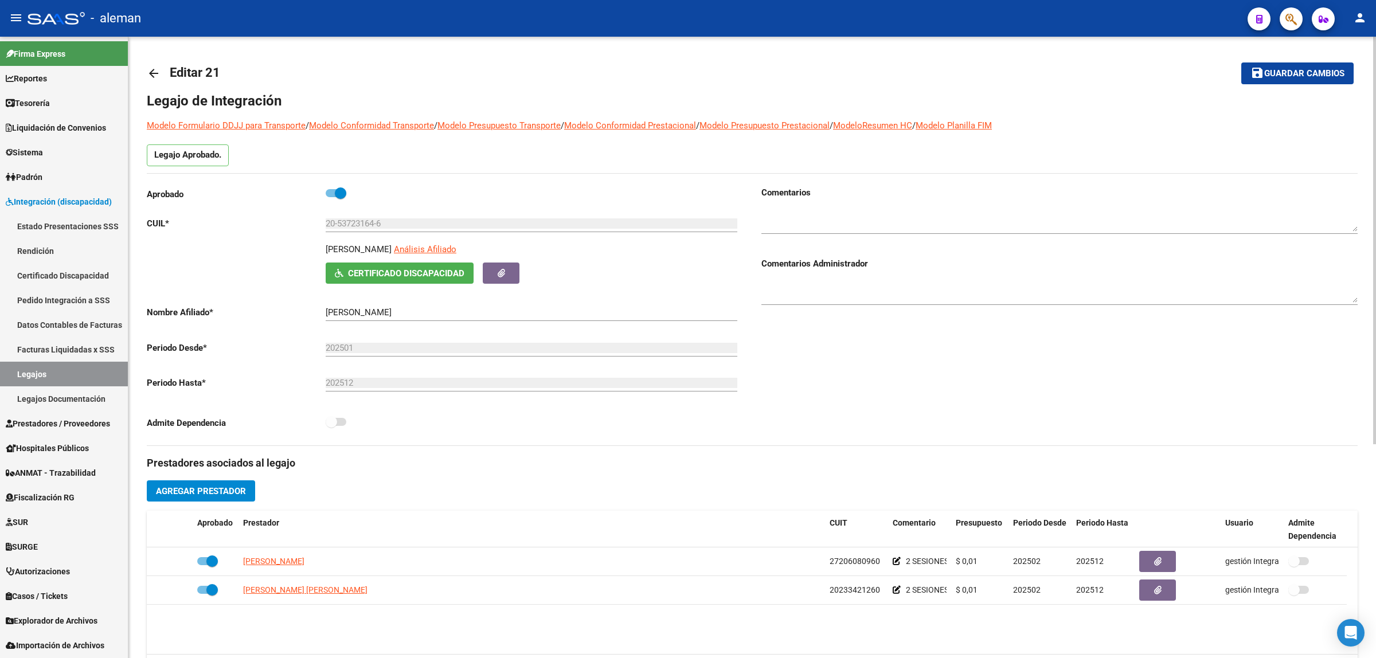
click at [187, 67] on span "Editar 21" at bounding box center [195, 72] width 50 height 14
click at [157, 81] on link "arrow_back" at bounding box center [158, 73] width 23 height 27
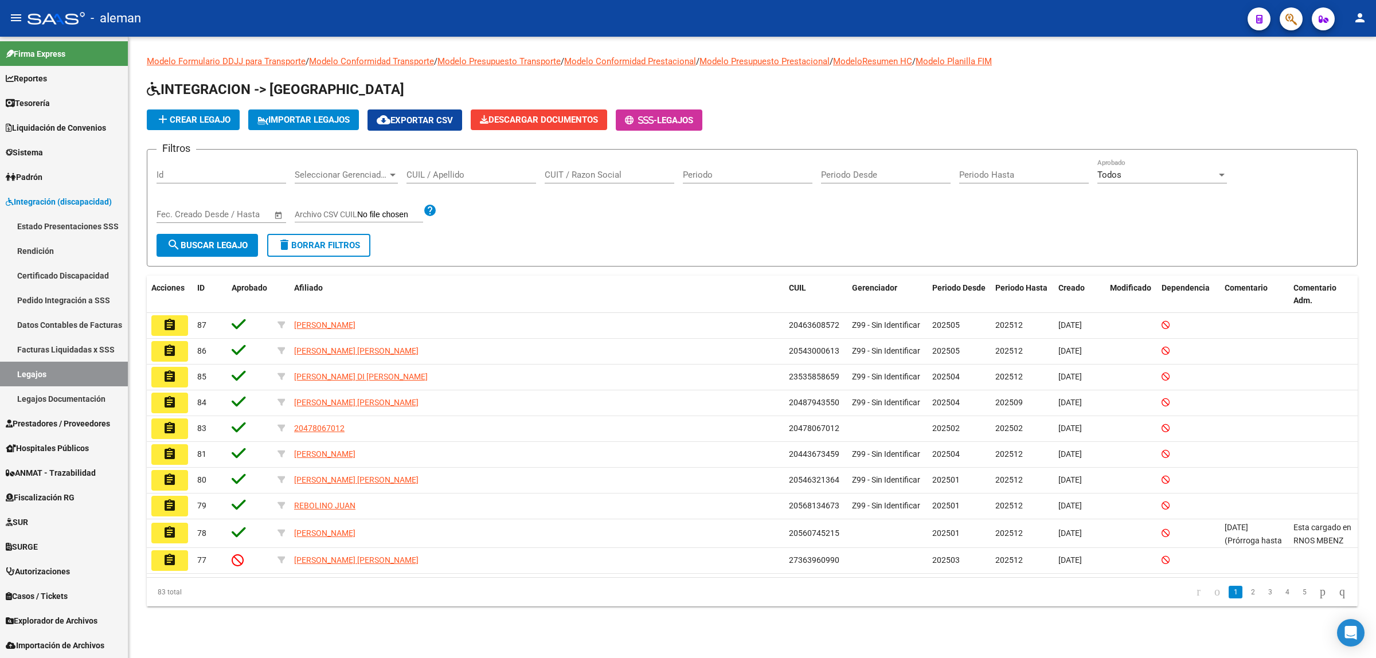
click at [440, 174] on input "CUIL / Apellido" at bounding box center [472, 175] width 130 height 10
click at [202, 234] on button "search Buscar Legajo" at bounding box center [207, 245] width 101 height 23
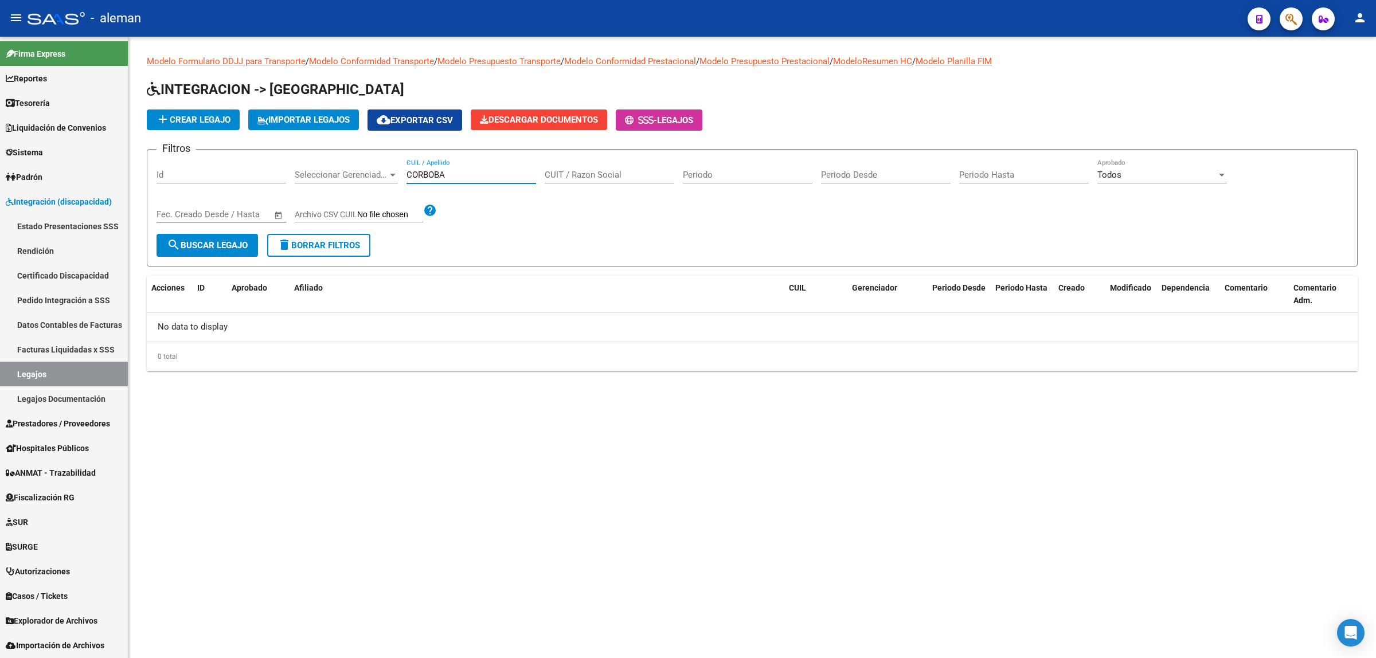
drag, startPoint x: 468, startPoint y: 169, endPoint x: 411, endPoint y: 168, distance: 57.4
click at [411, 170] on input "CORBOBA" at bounding box center [472, 175] width 130 height 10
type input "C"
type input "20584965143"
click at [231, 241] on span "search Buscar Legajo" at bounding box center [207, 245] width 81 height 10
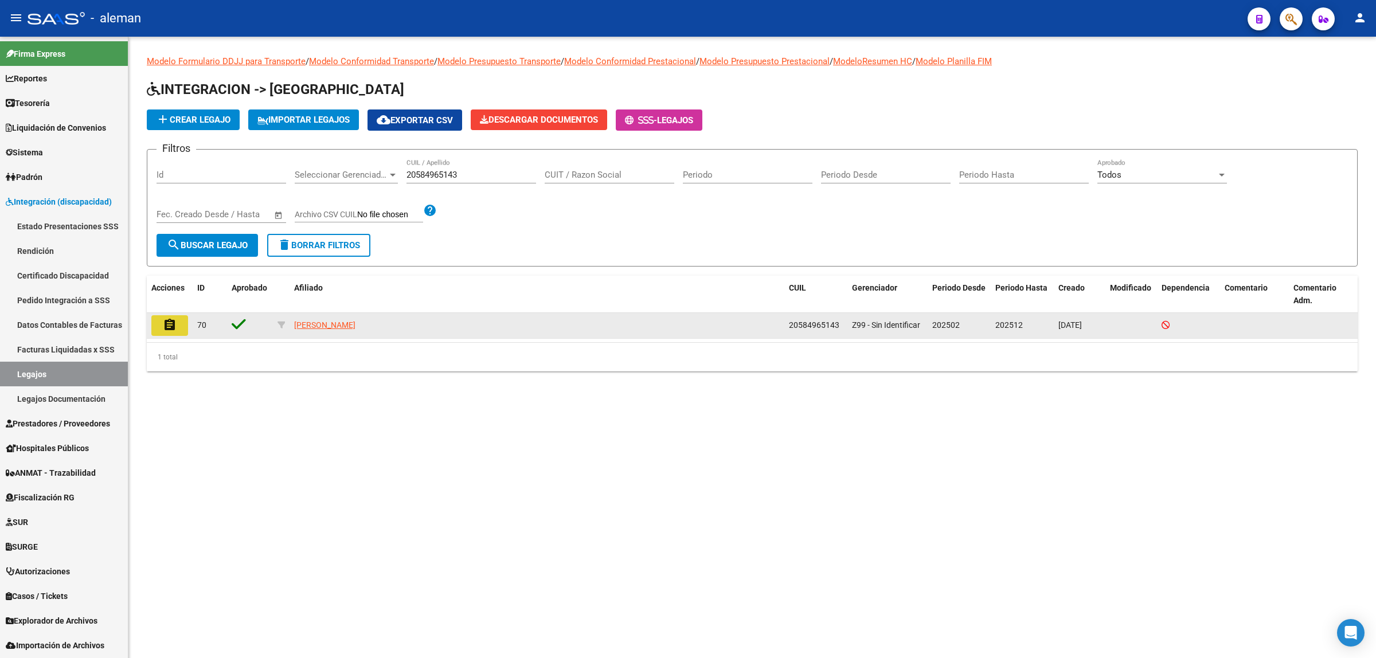
click at [174, 325] on mat-icon "assignment" at bounding box center [170, 325] width 14 height 14
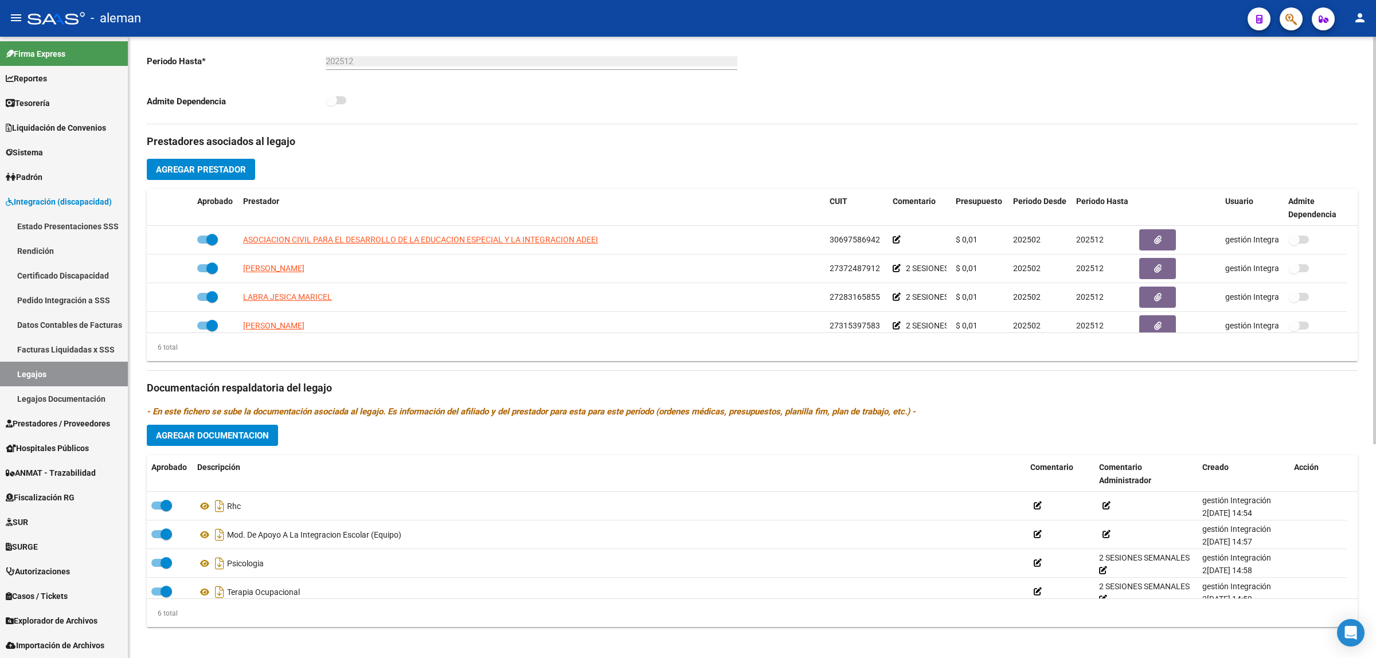
scroll to position [327, 0]
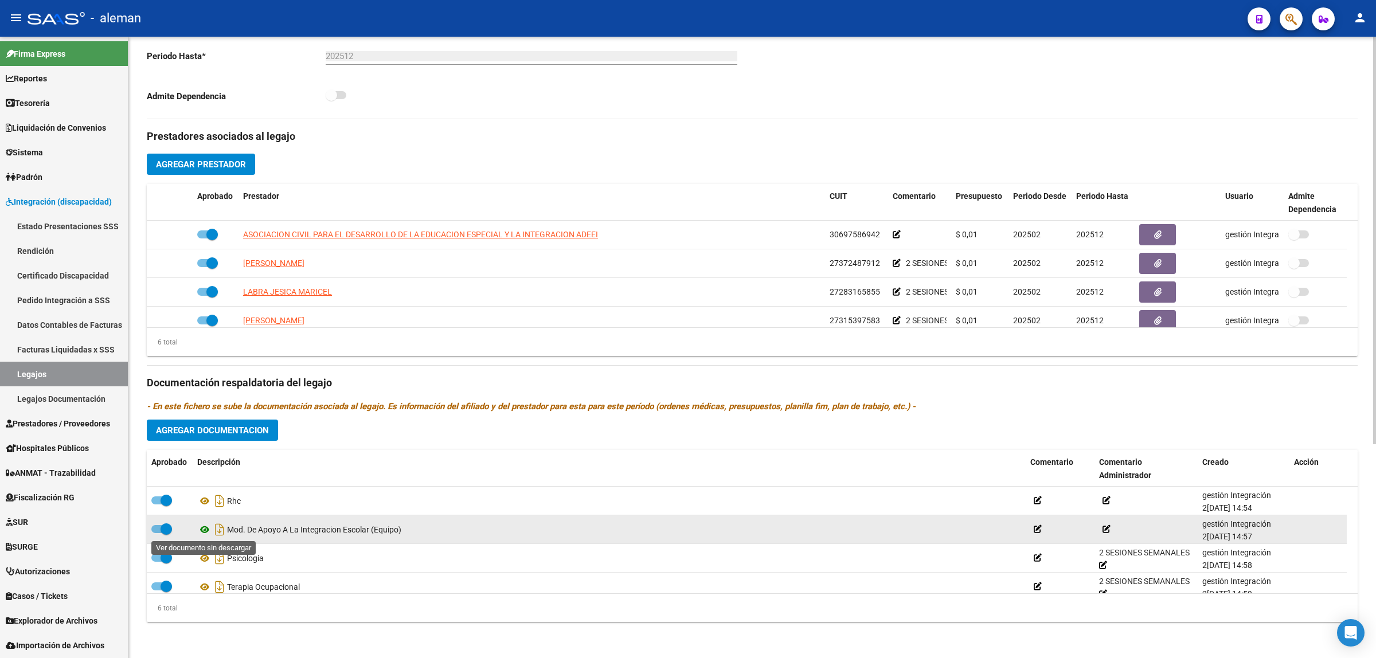
click at [205, 529] on icon at bounding box center [204, 530] width 15 height 14
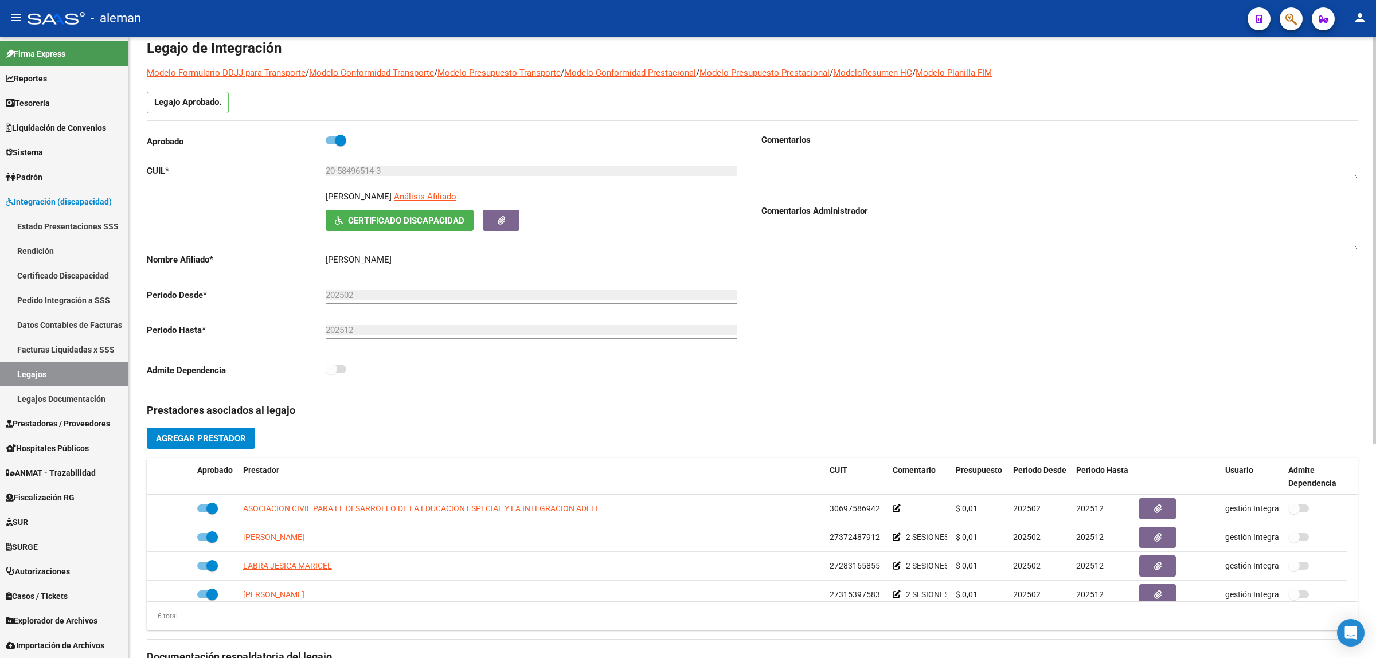
scroll to position [0, 0]
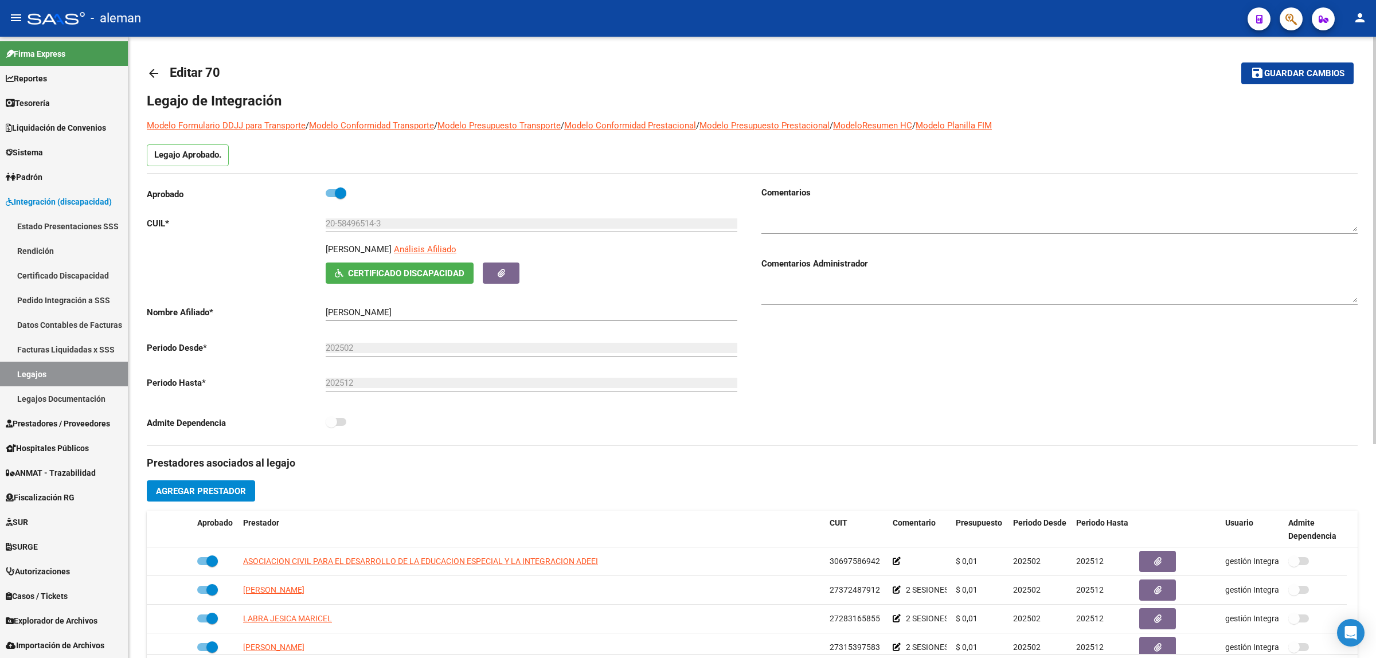
click at [195, 77] on span "Editar 70" at bounding box center [195, 72] width 50 height 14
click at [151, 69] on mat-icon "arrow_back" at bounding box center [154, 74] width 14 height 14
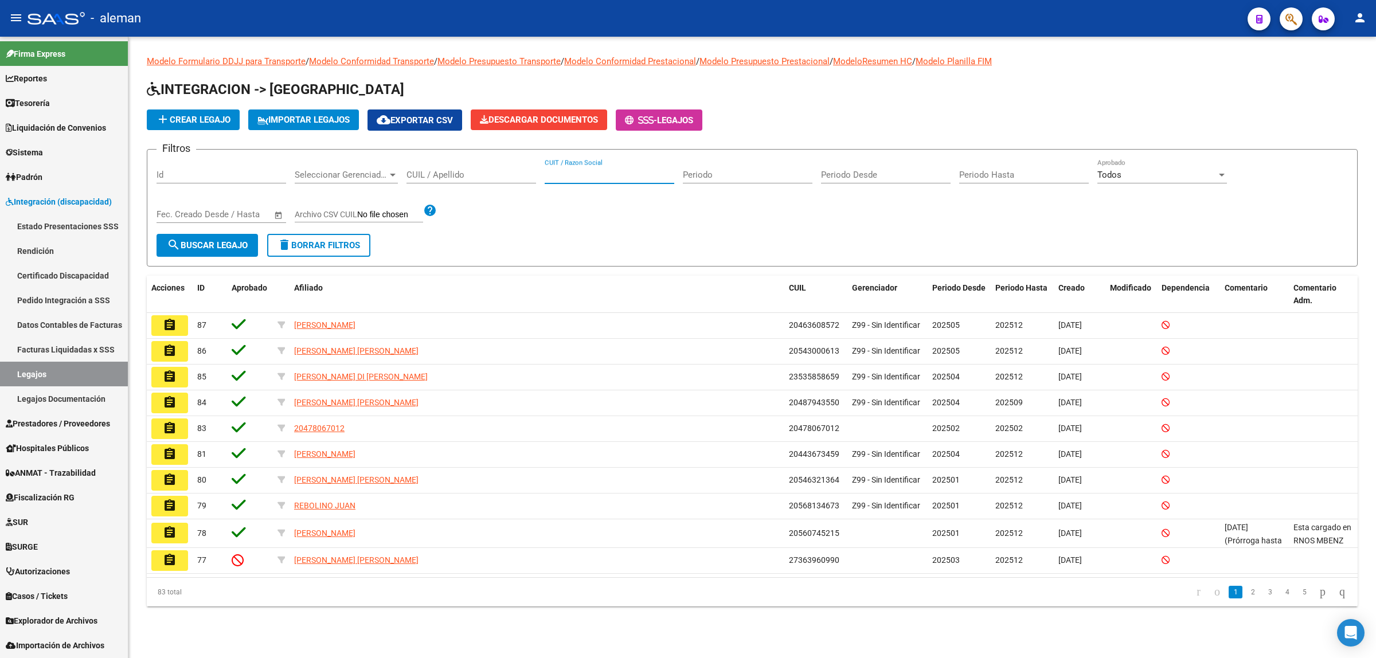
click at [548, 175] on input "CUIT / Razon Social" at bounding box center [610, 175] width 130 height 10
click at [432, 176] on input "CUIL / Apellido" at bounding box center [472, 175] width 130 height 10
click at [201, 240] on span "search Buscar Legajo" at bounding box center [207, 245] width 81 height 10
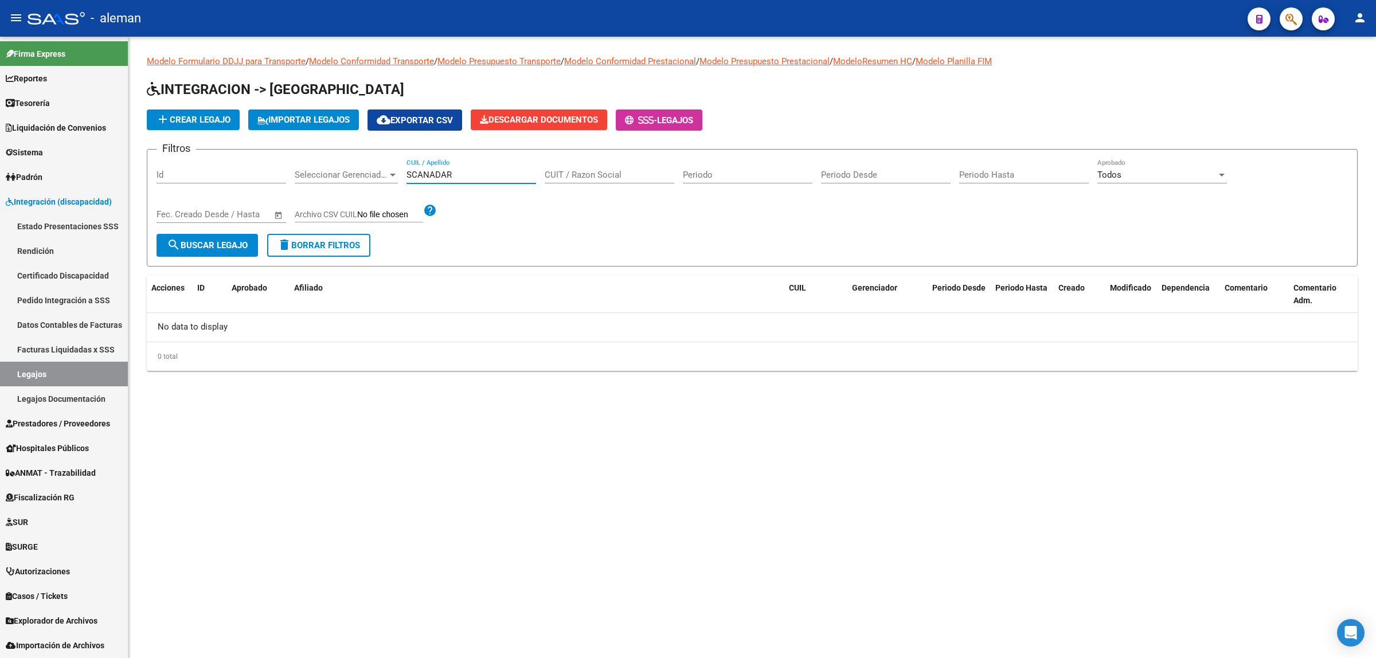
drag, startPoint x: 451, startPoint y: 175, endPoint x: 397, endPoint y: 179, distance: 54.0
click at [397, 179] on div "Filtros Id Seleccionar Gerenciador Seleccionar Gerenciador SCANADAR CUIL / Apel…" at bounding box center [753, 196] width 1192 height 75
type input "20561755397"
click at [211, 244] on span "search Buscar Legajo" at bounding box center [207, 245] width 81 height 10
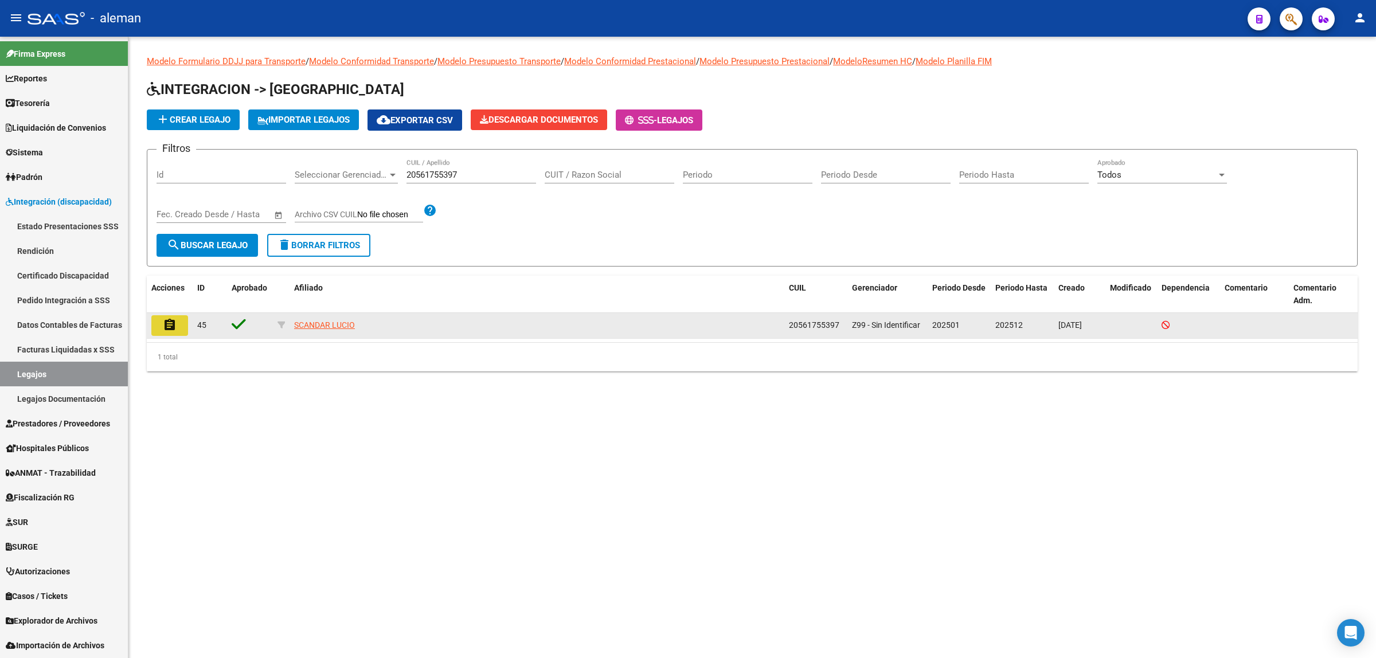
click at [178, 323] on button "assignment" at bounding box center [169, 325] width 37 height 21
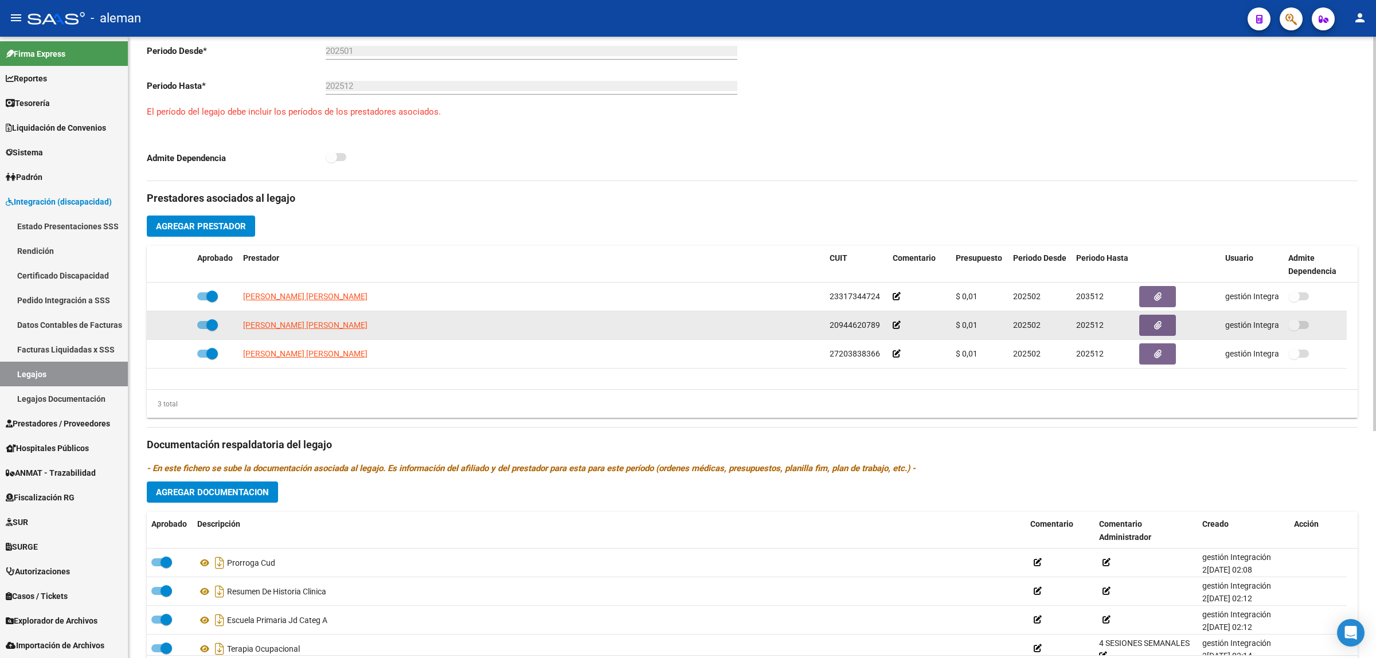
scroll to position [358, 0]
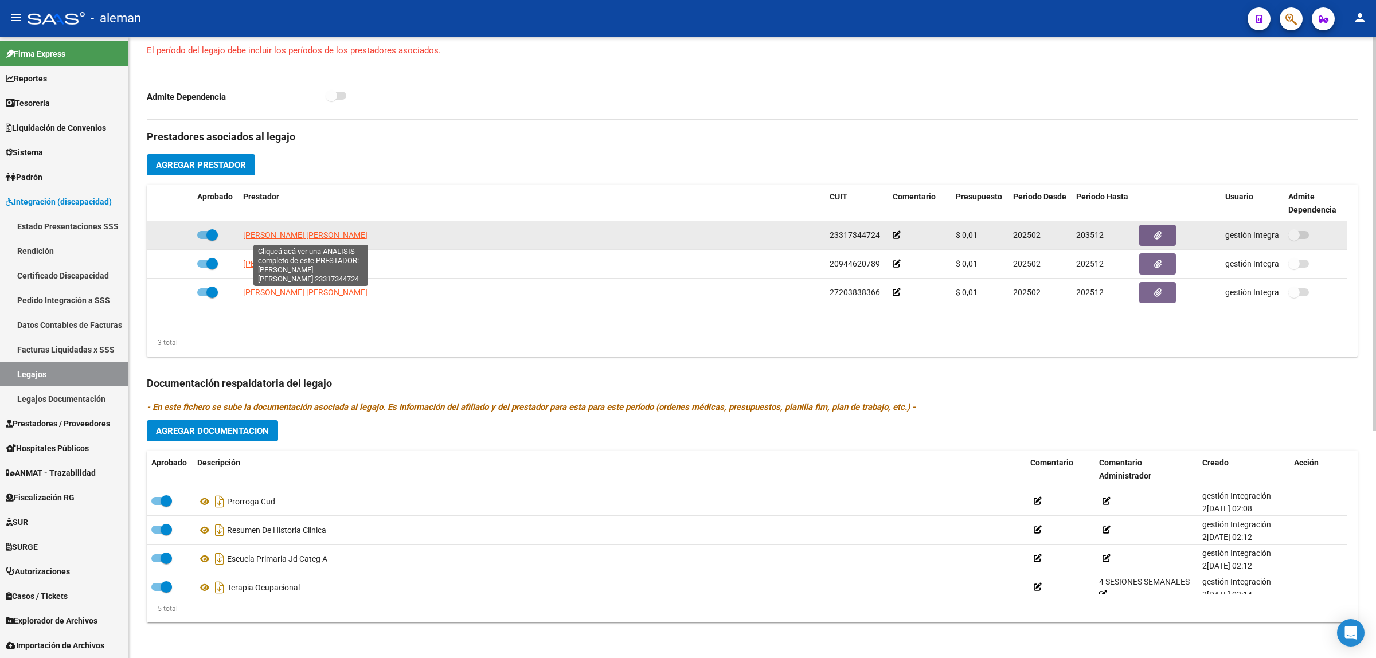
click at [330, 234] on span "FERNANDEZ TORRES, MARIA AMELIA" at bounding box center [305, 235] width 124 height 9
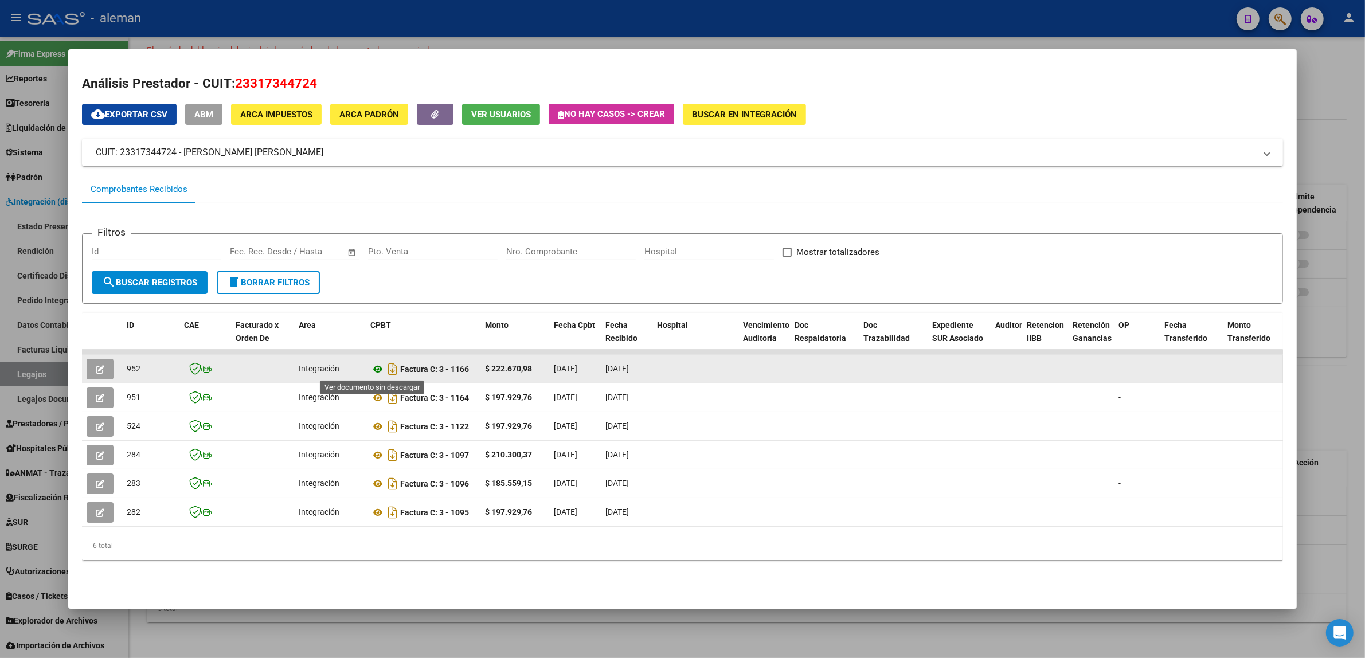
click at [371, 366] on icon at bounding box center [377, 369] width 15 height 14
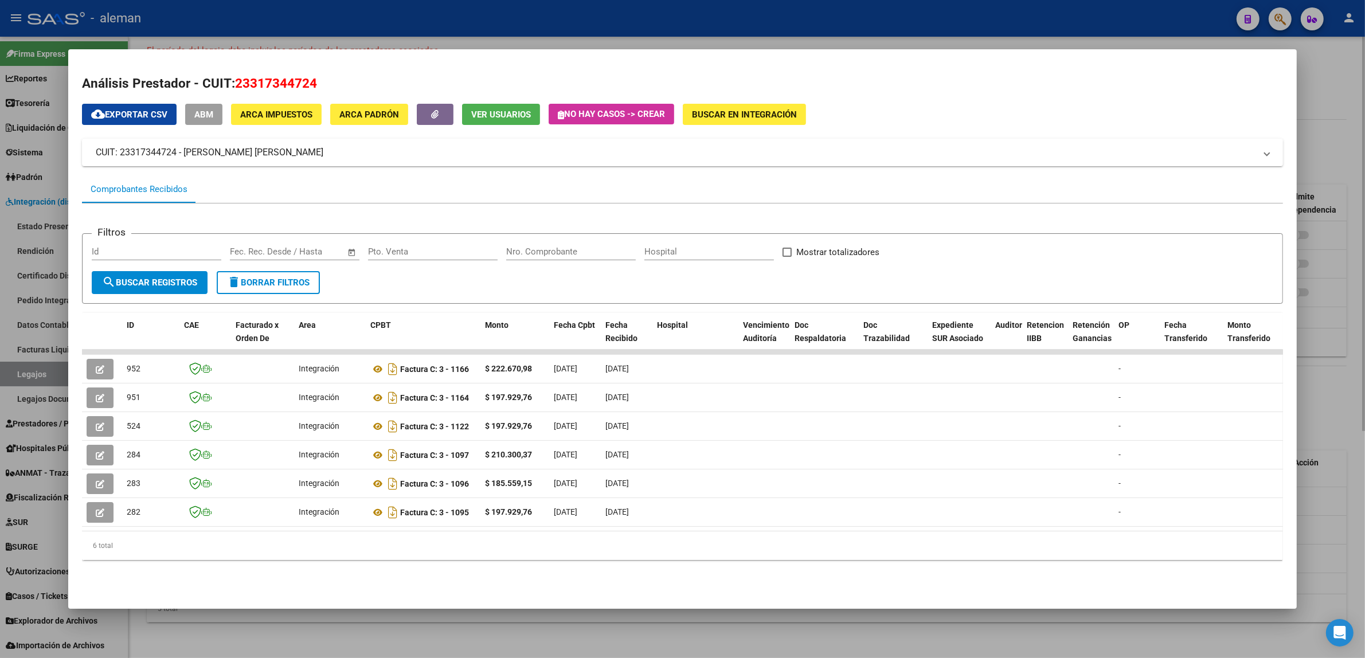
click at [1339, 113] on div at bounding box center [682, 329] width 1365 height 658
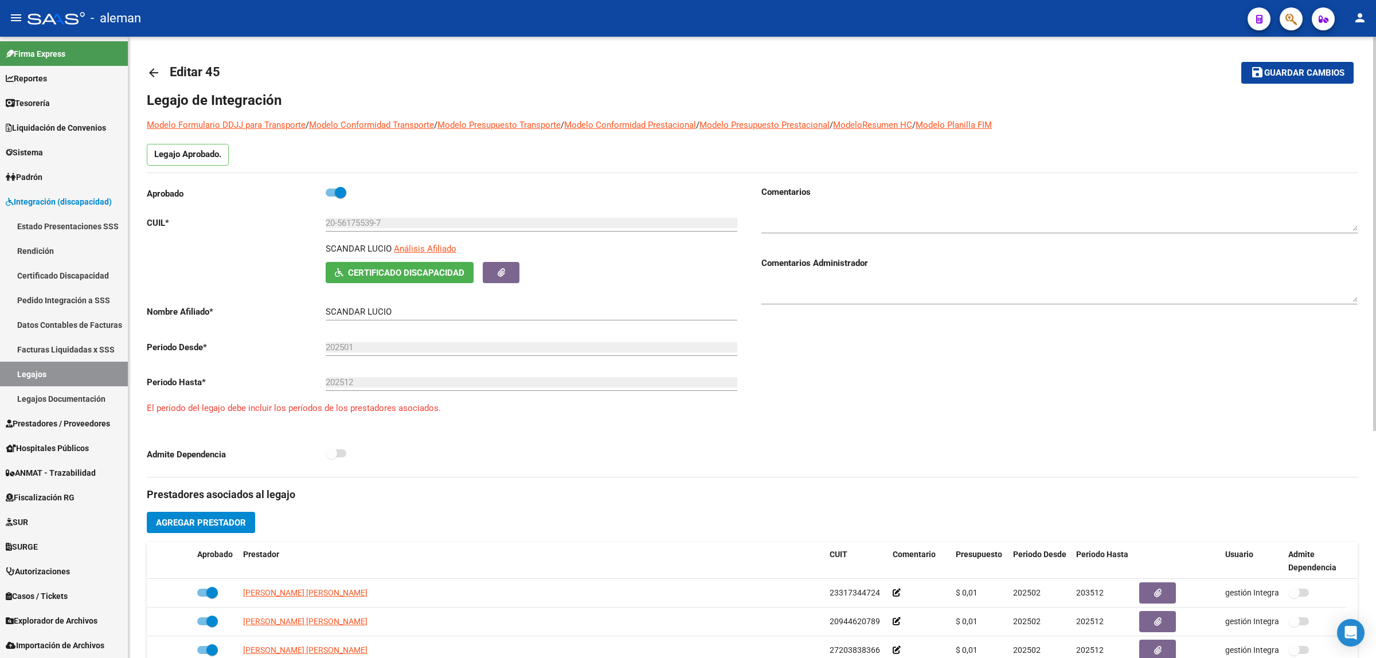
scroll to position [0, 0]
click at [156, 70] on mat-icon "arrow_back" at bounding box center [154, 74] width 14 height 14
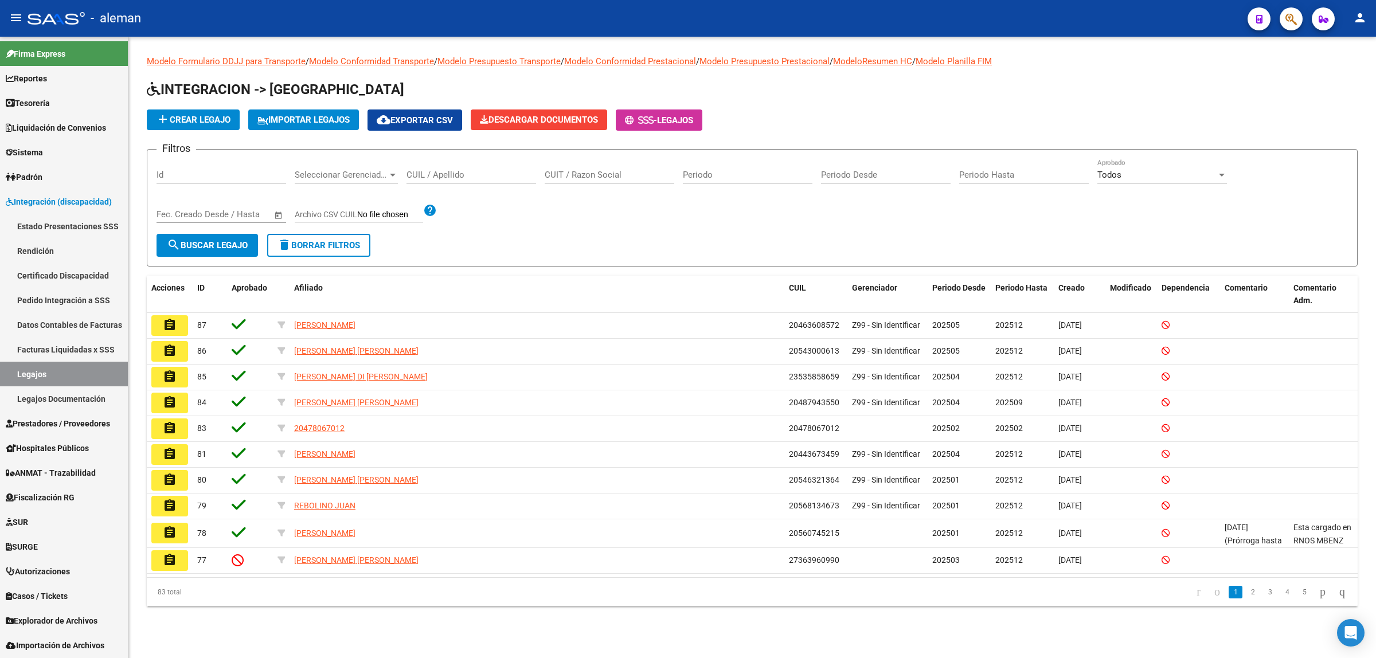
click at [483, 173] on input "CUIL / Apellido" at bounding box center [472, 175] width 130 height 10
type input "20561755397"
click at [233, 248] on span "search Buscar Legajo" at bounding box center [207, 245] width 81 height 10
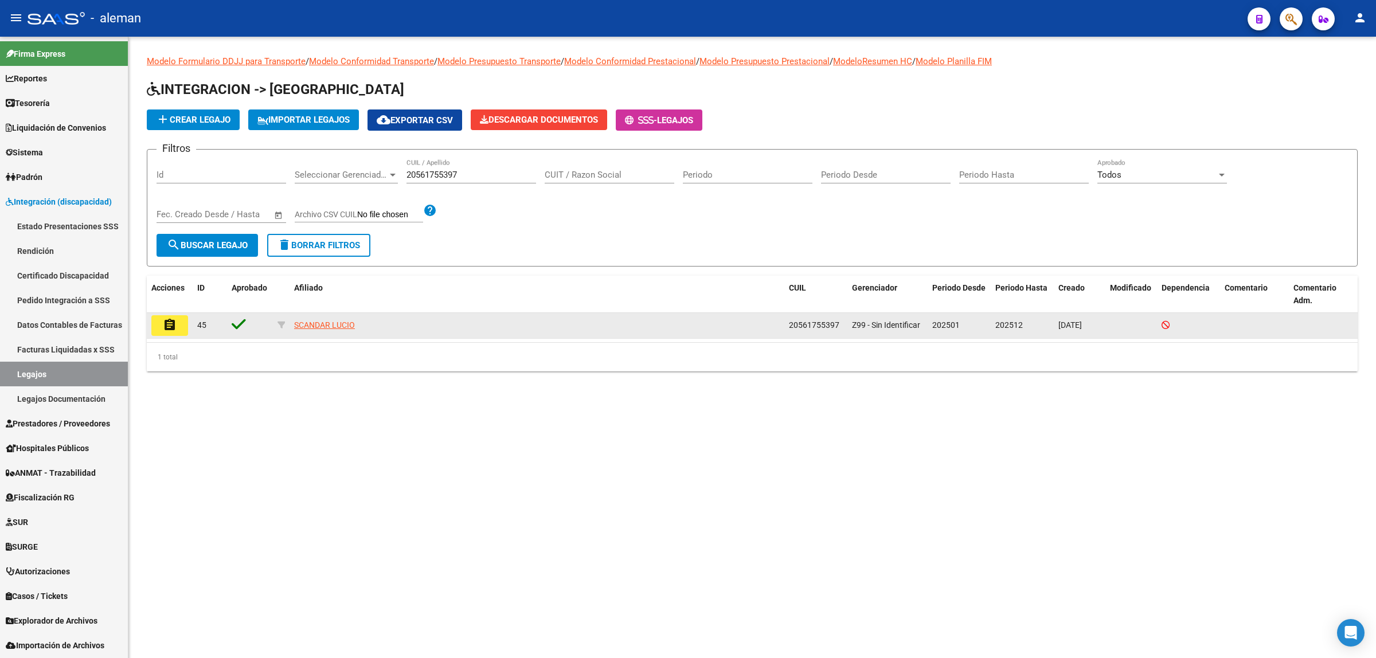
click at [156, 317] on button "assignment" at bounding box center [169, 325] width 37 height 21
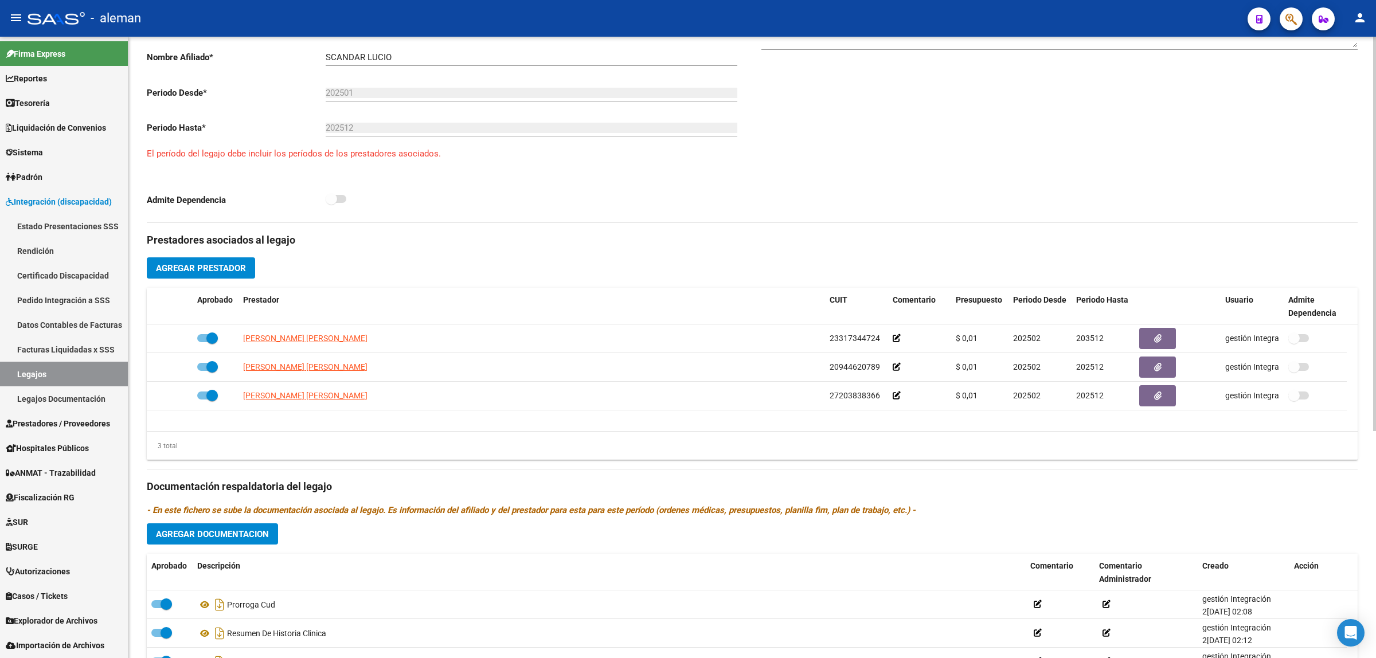
scroll to position [358, 0]
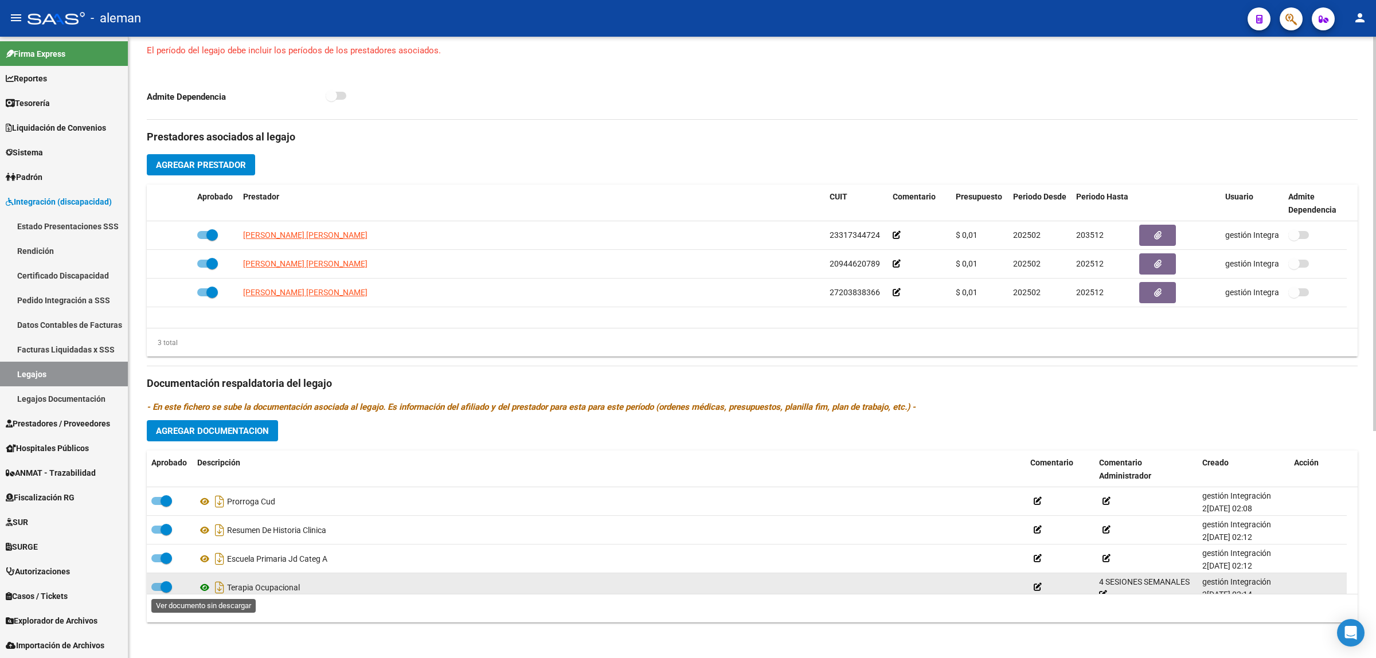
click at [206, 584] on icon at bounding box center [204, 588] width 15 height 14
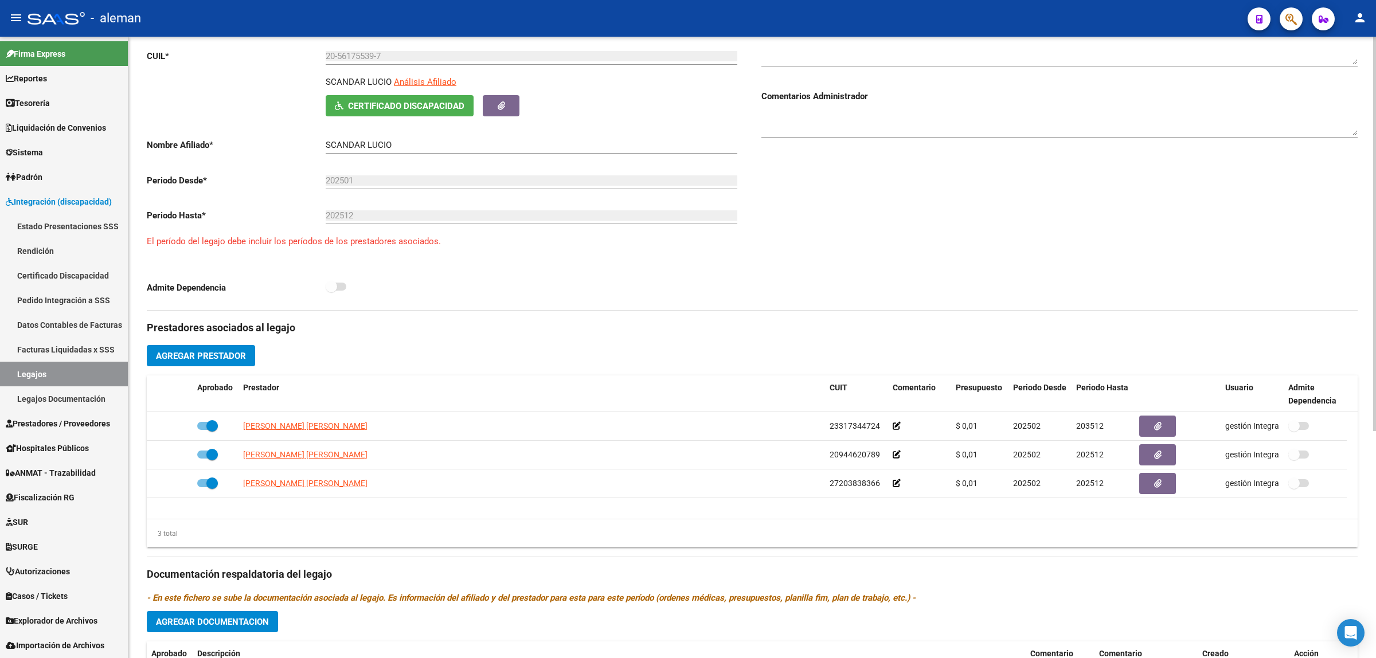
scroll to position [0, 0]
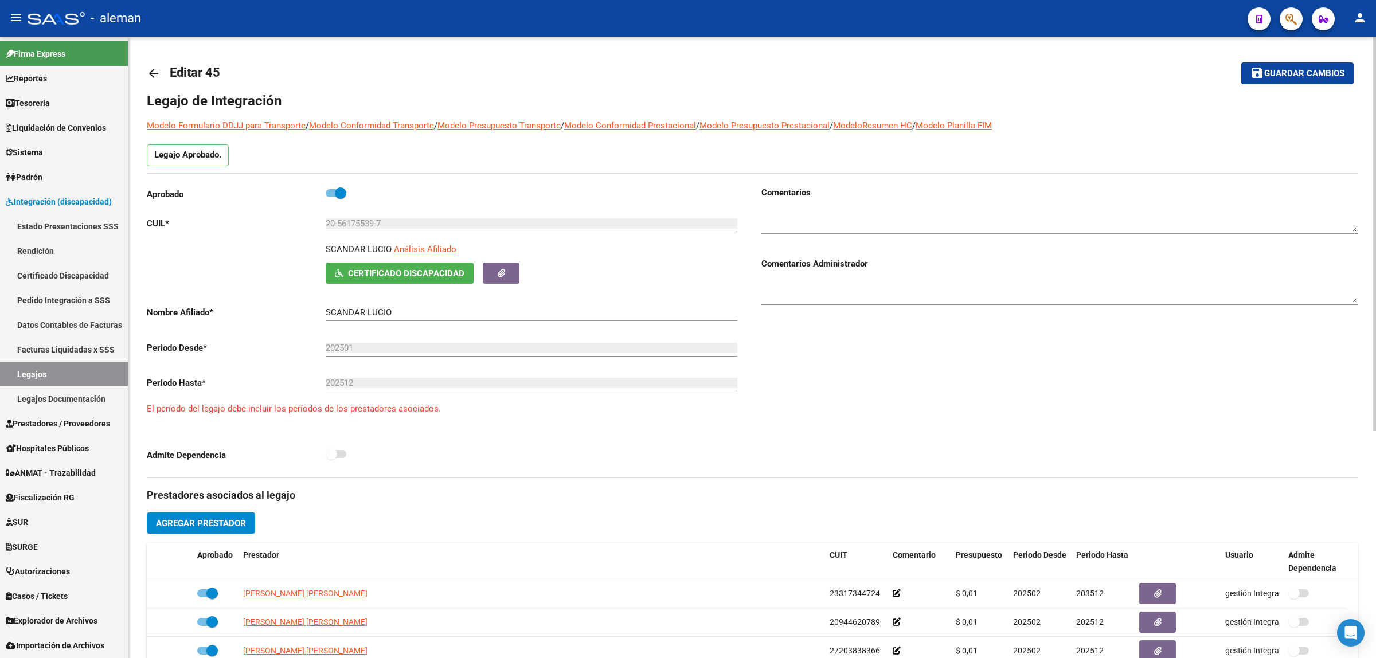
click at [148, 70] on mat-icon "arrow_back" at bounding box center [154, 74] width 14 height 14
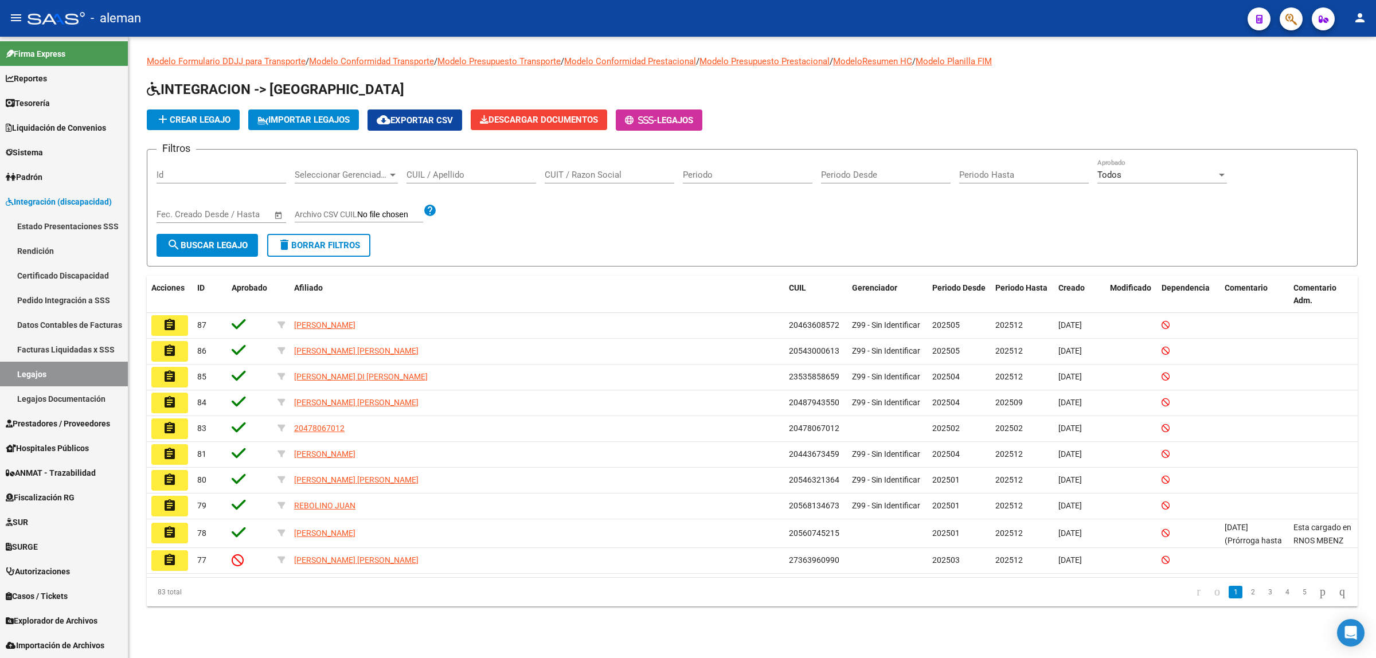
click at [446, 172] on input "CUIL / Apellido" at bounding box center [472, 175] width 130 height 10
type input "274868724087"
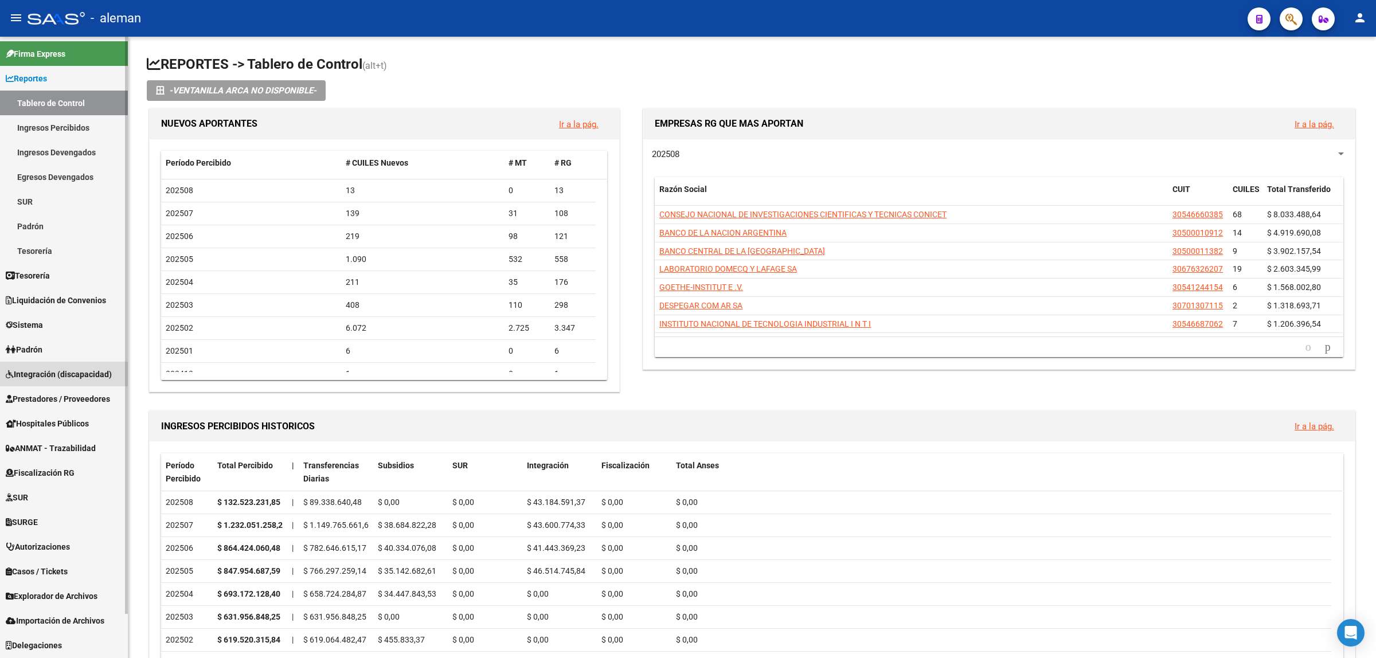
click at [72, 376] on span "Integración (discapacidad)" at bounding box center [59, 374] width 106 height 13
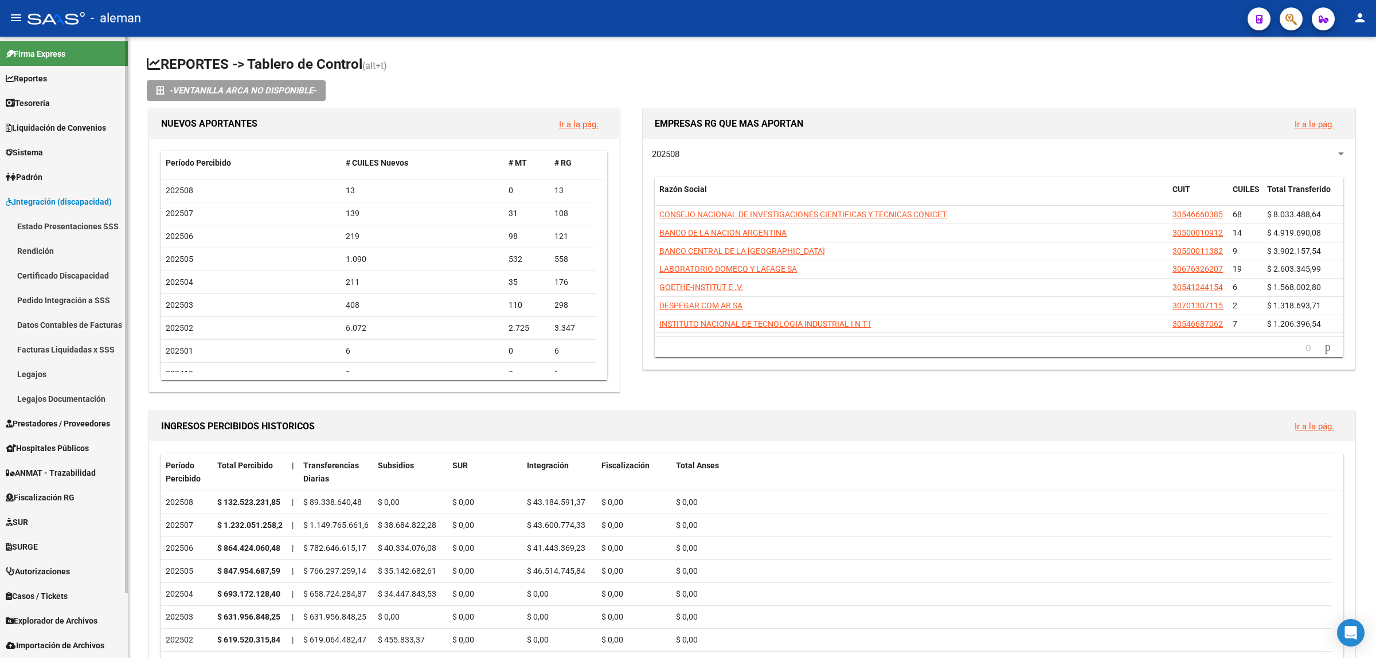
click at [55, 300] on link "Pedido Integración a SSS" at bounding box center [64, 300] width 128 height 25
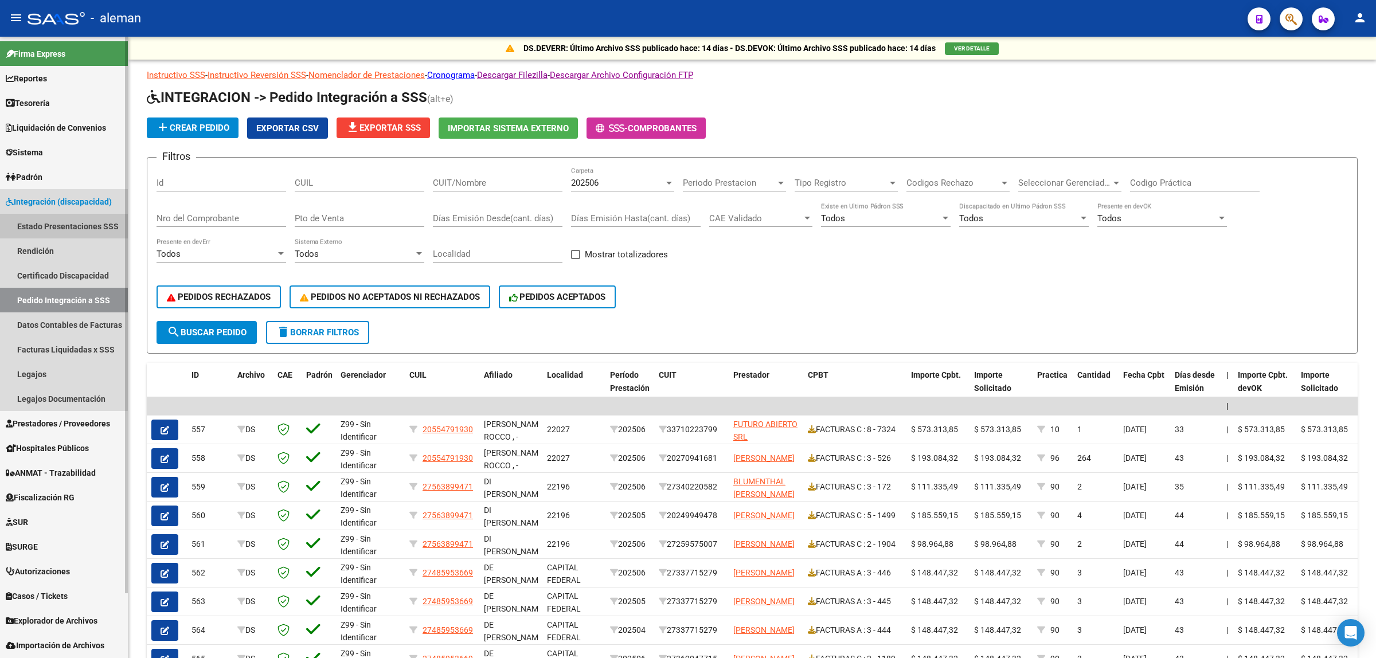
click at [62, 229] on link "Estado Presentaciones SSS" at bounding box center [64, 226] width 128 height 25
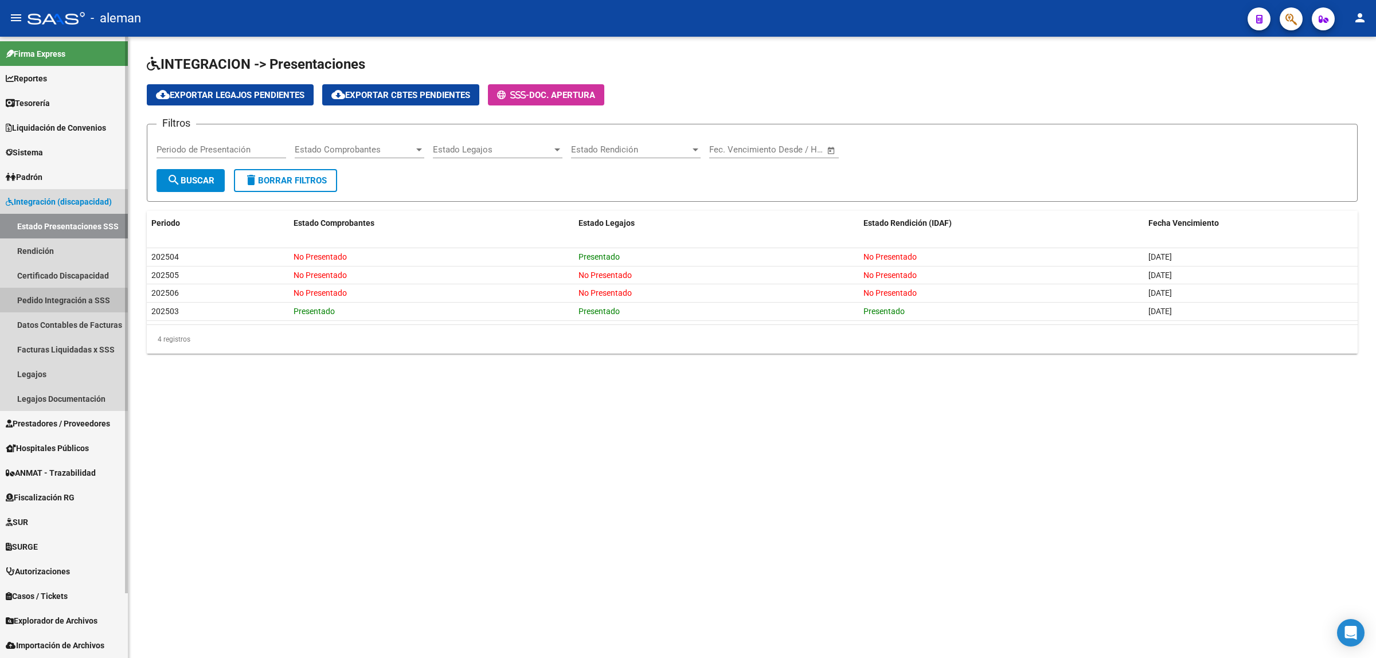
click at [47, 303] on link "Pedido Integración a SSS" at bounding box center [64, 300] width 128 height 25
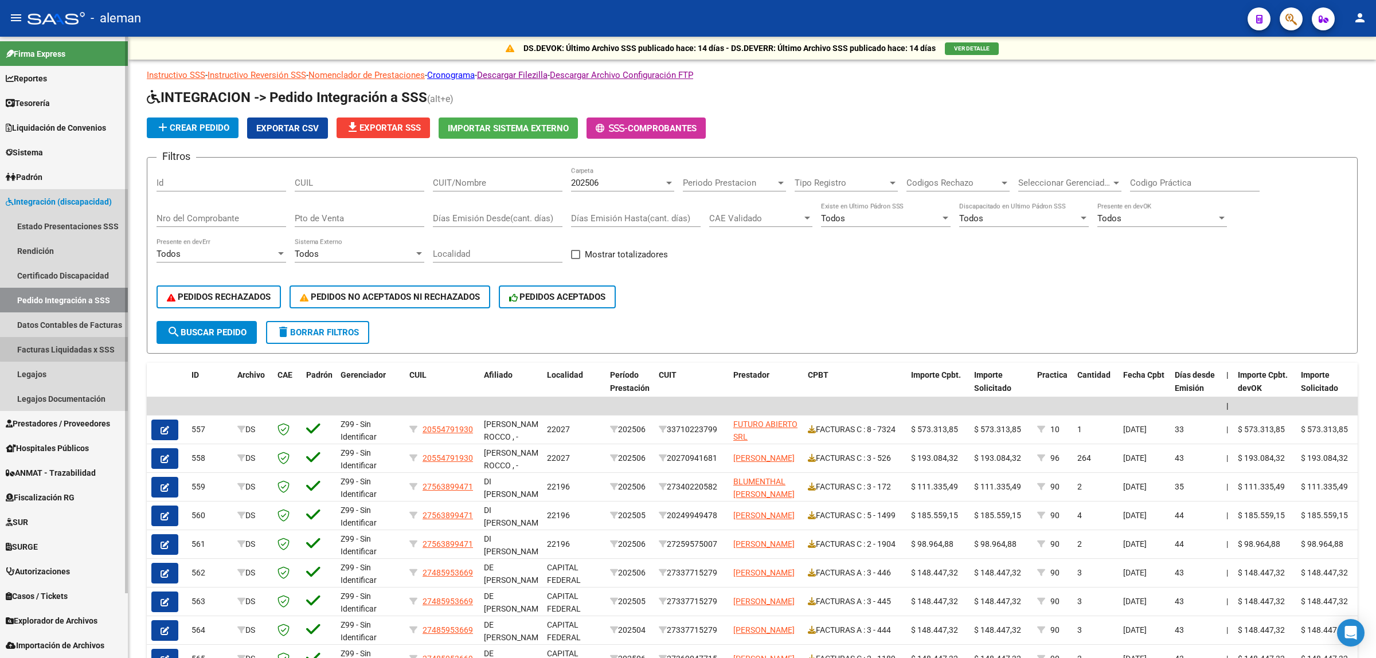
click at [85, 348] on link "Facturas Liquidadas x SSS" at bounding box center [64, 349] width 128 height 25
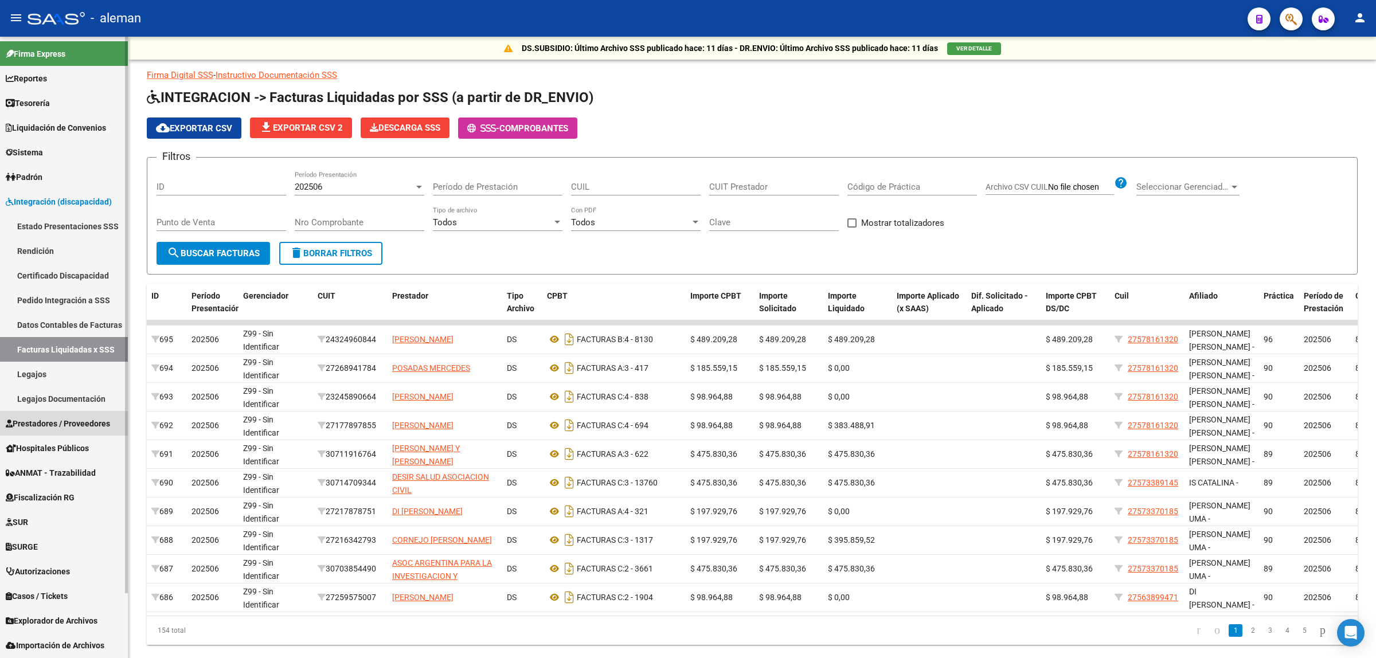
click at [76, 417] on span "Prestadores / Proveedores" at bounding box center [58, 423] width 104 height 13
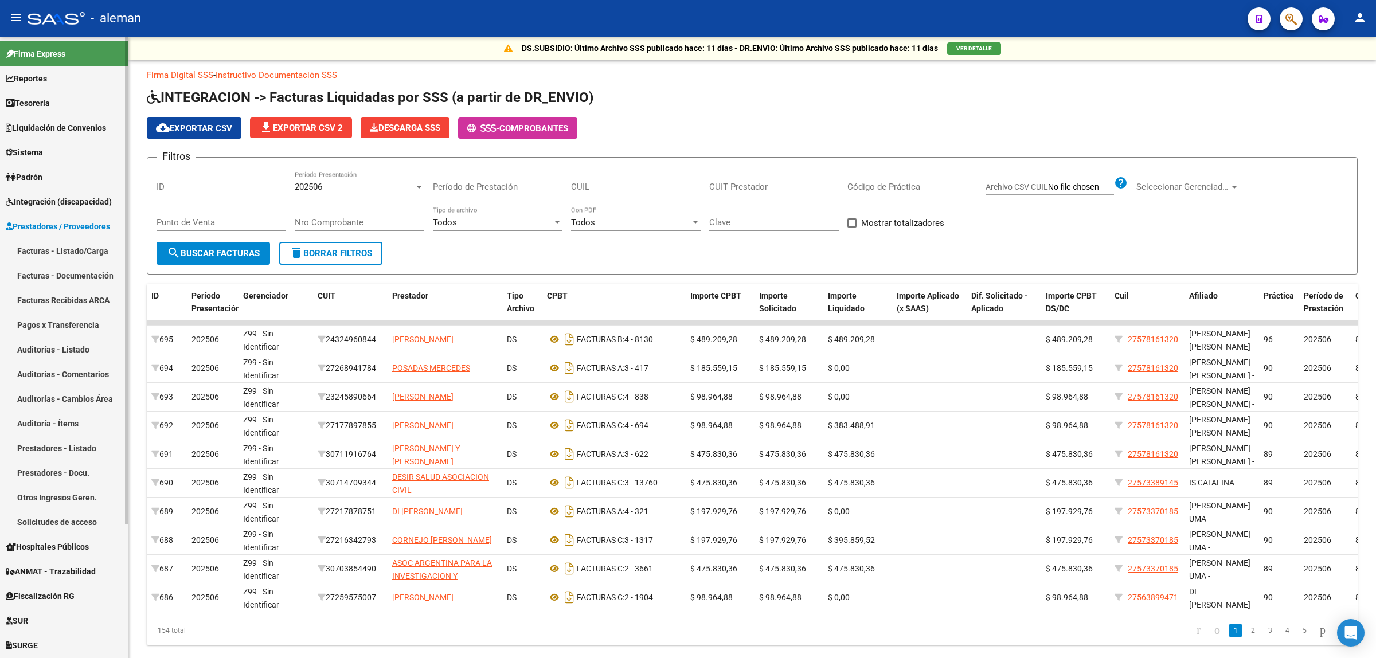
click at [49, 253] on link "Facturas - Listado/Carga" at bounding box center [64, 251] width 128 height 25
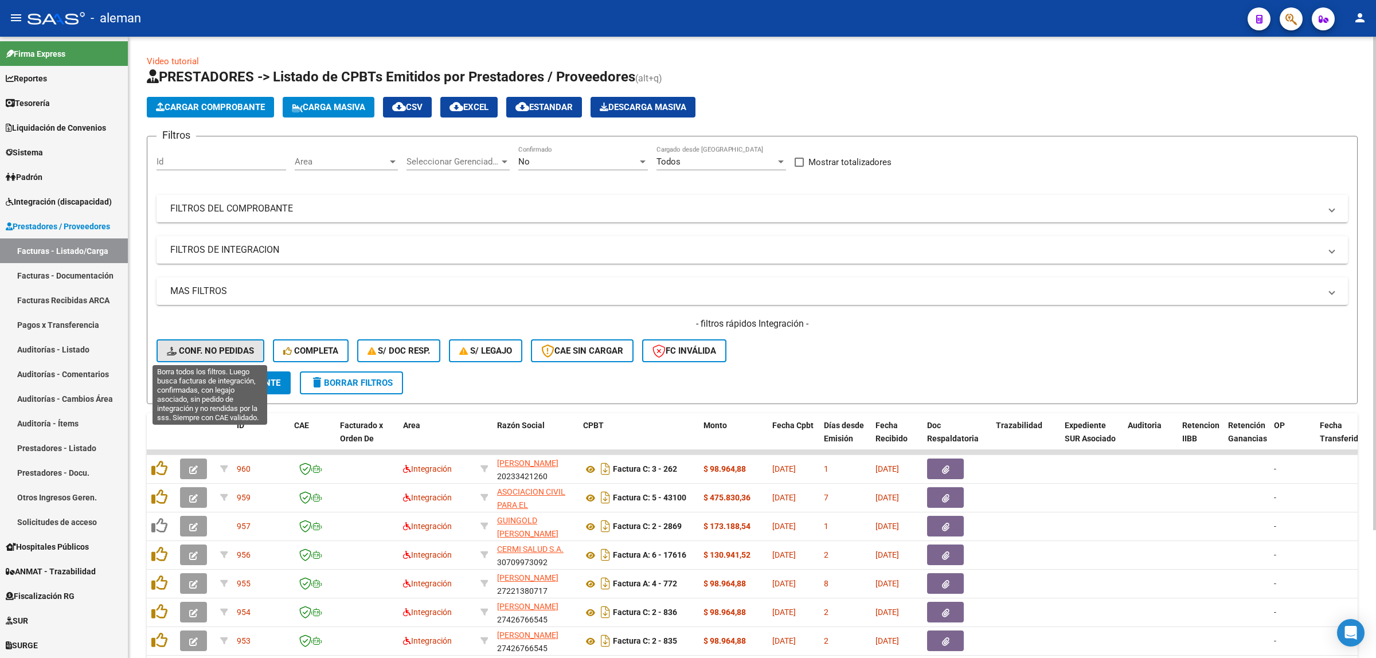
click at [204, 347] on span "Conf. no pedidas" at bounding box center [210, 351] width 87 height 10
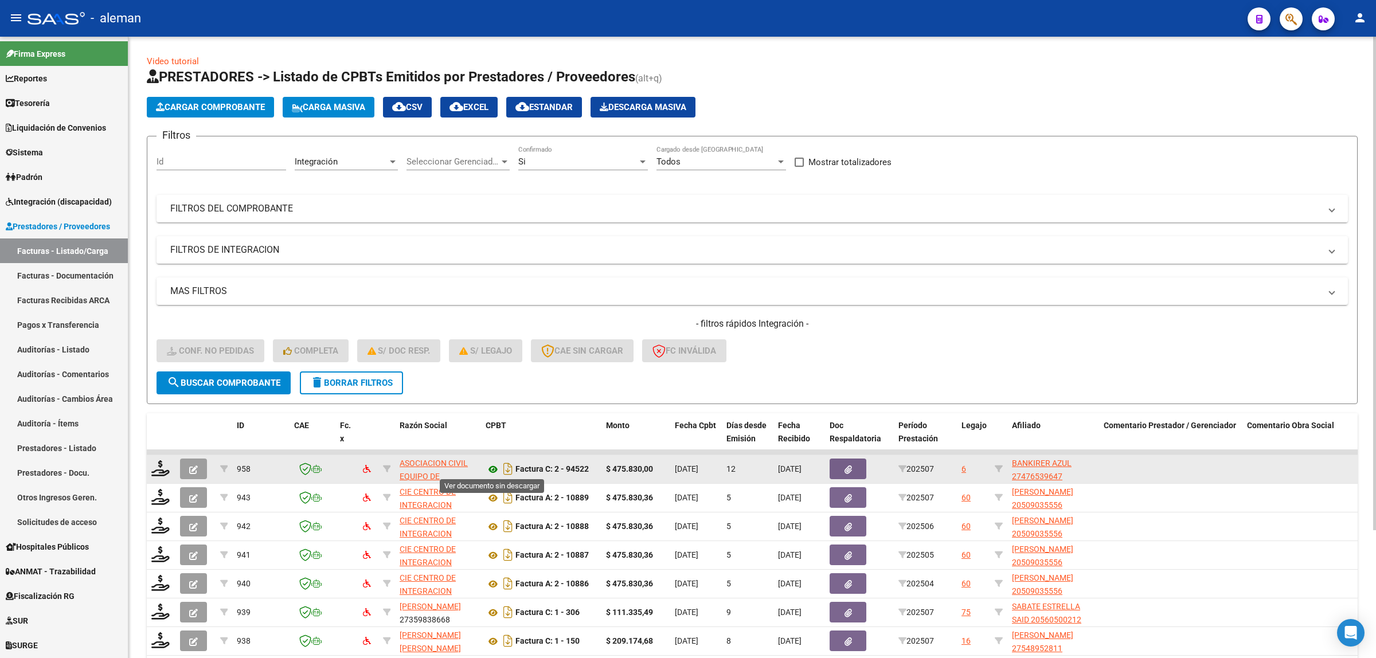
click at [493, 469] on icon at bounding box center [493, 470] width 15 height 14
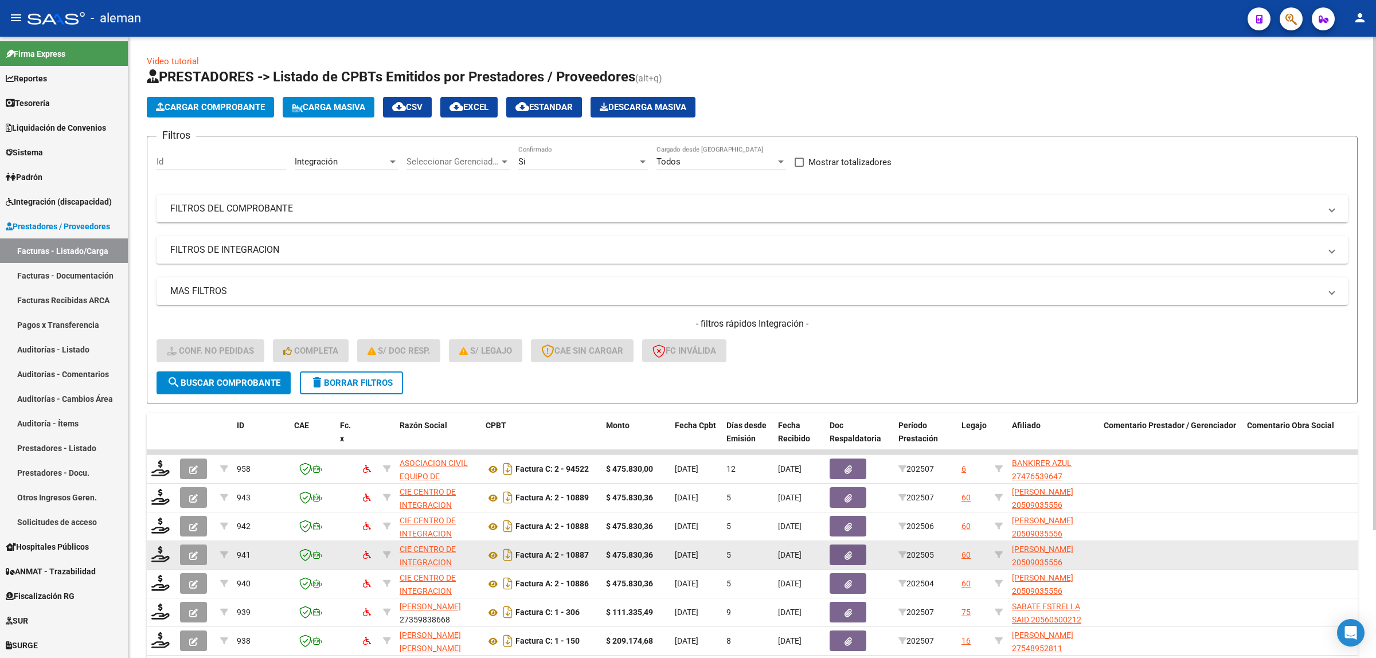
scroll to position [28, 0]
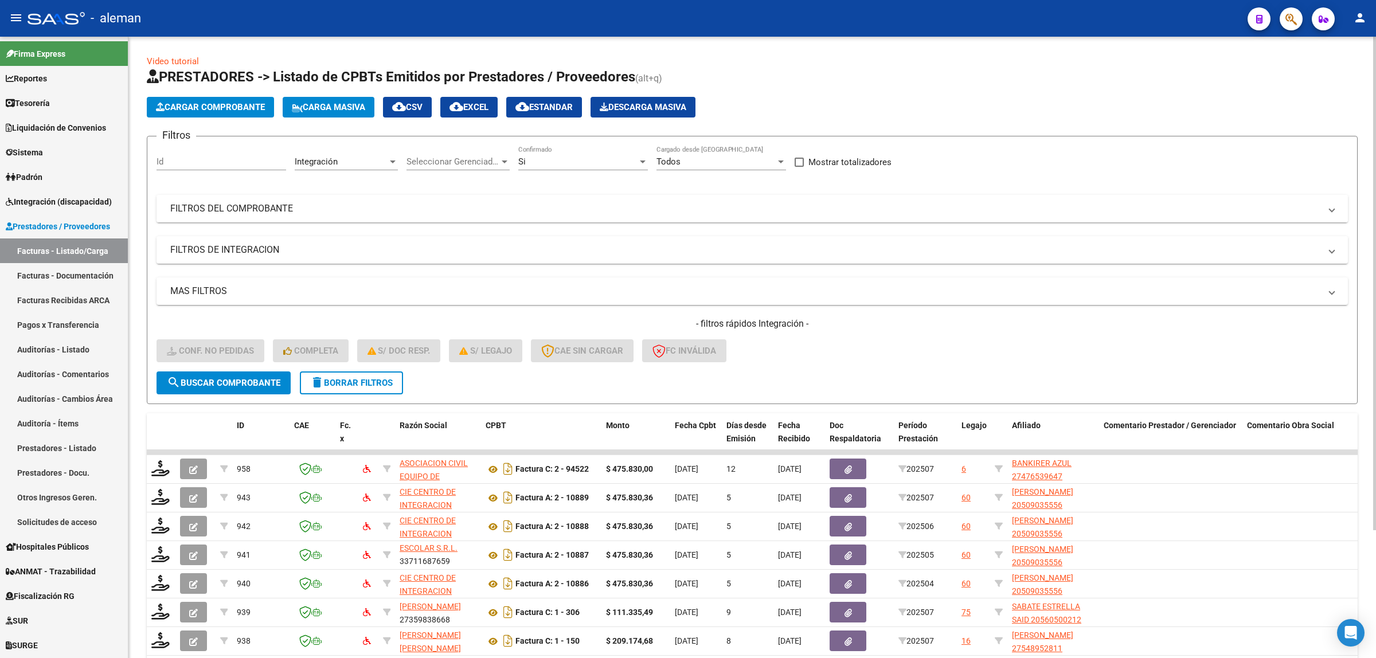
click at [1331, 214] on mat-expansion-panel-header "FILTROS DEL COMPROBANTE" at bounding box center [753, 209] width 1192 height 28
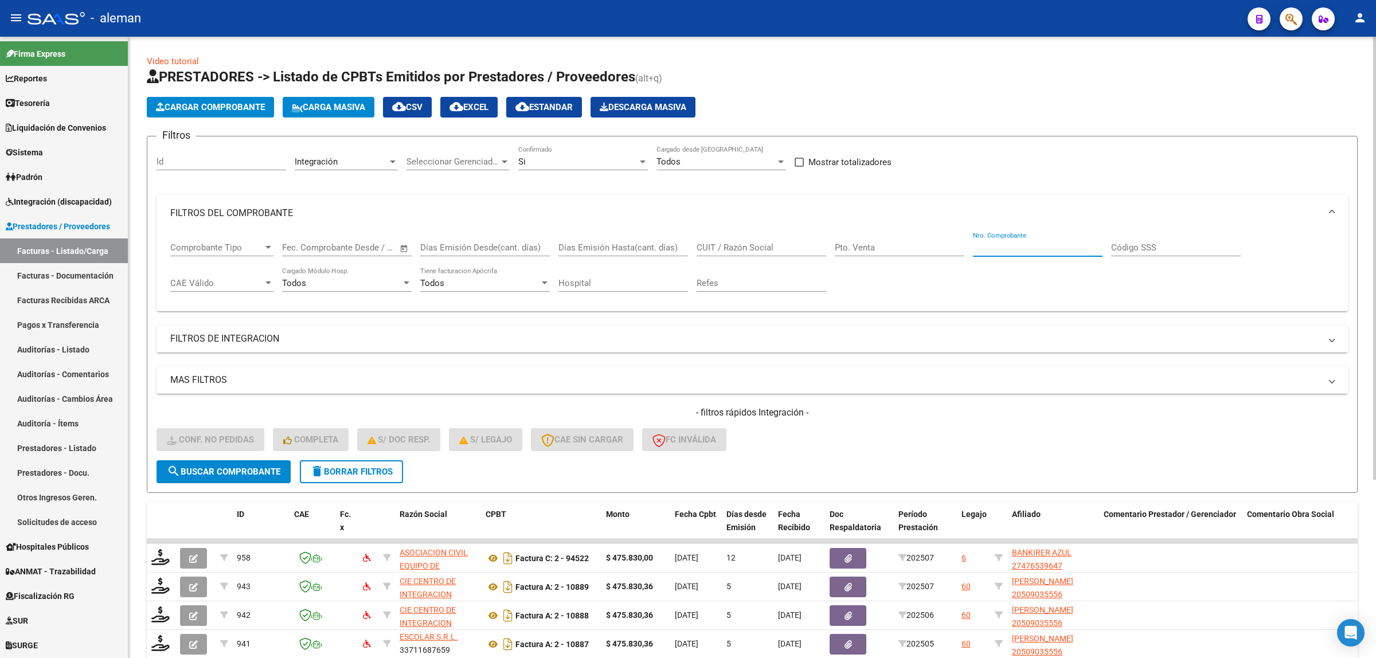
click at [1013, 247] on input "Nro. Comprobante" at bounding box center [1038, 248] width 130 height 10
type input "43100"
click at [245, 473] on span "search Buscar Comprobante" at bounding box center [224, 472] width 114 height 10
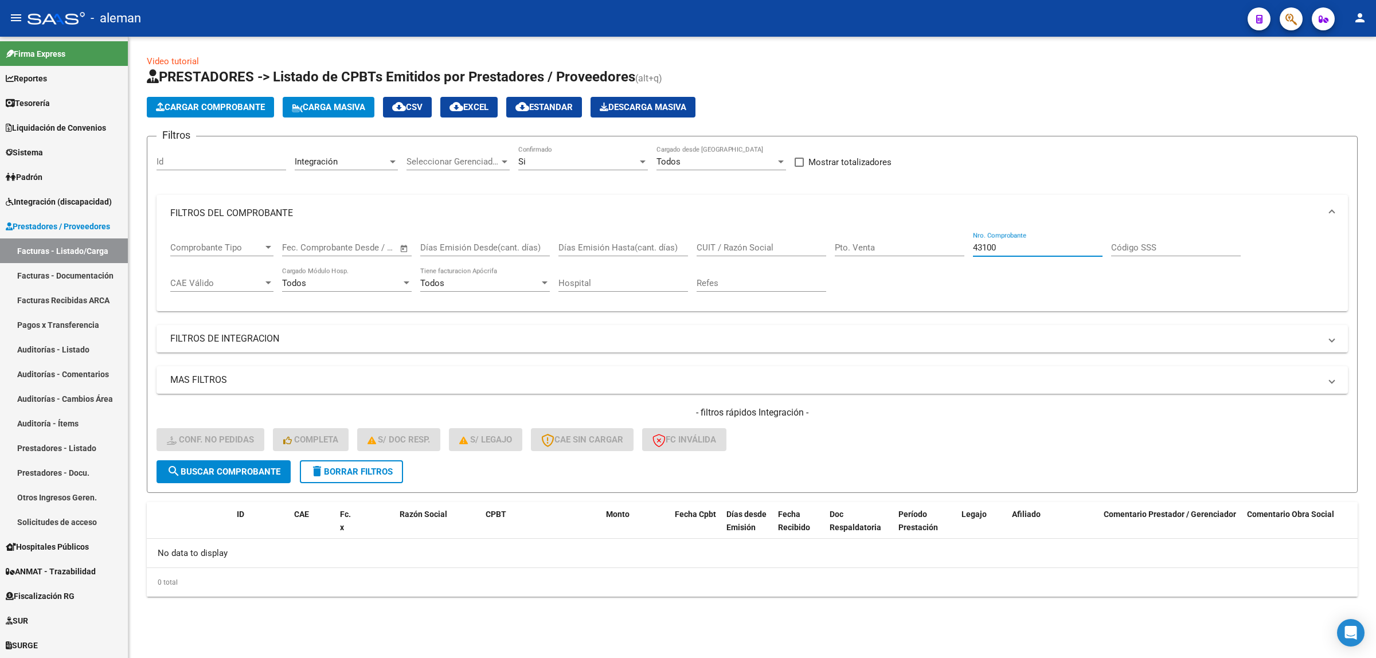
drag, startPoint x: 1010, startPoint y: 247, endPoint x: 973, endPoint y: 242, distance: 37.6
click at [973, 243] on input "43100" at bounding box center [1038, 248] width 130 height 10
click at [233, 468] on span "search Buscar Comprobante" at bounding box center [224, 472] width 114 height 10
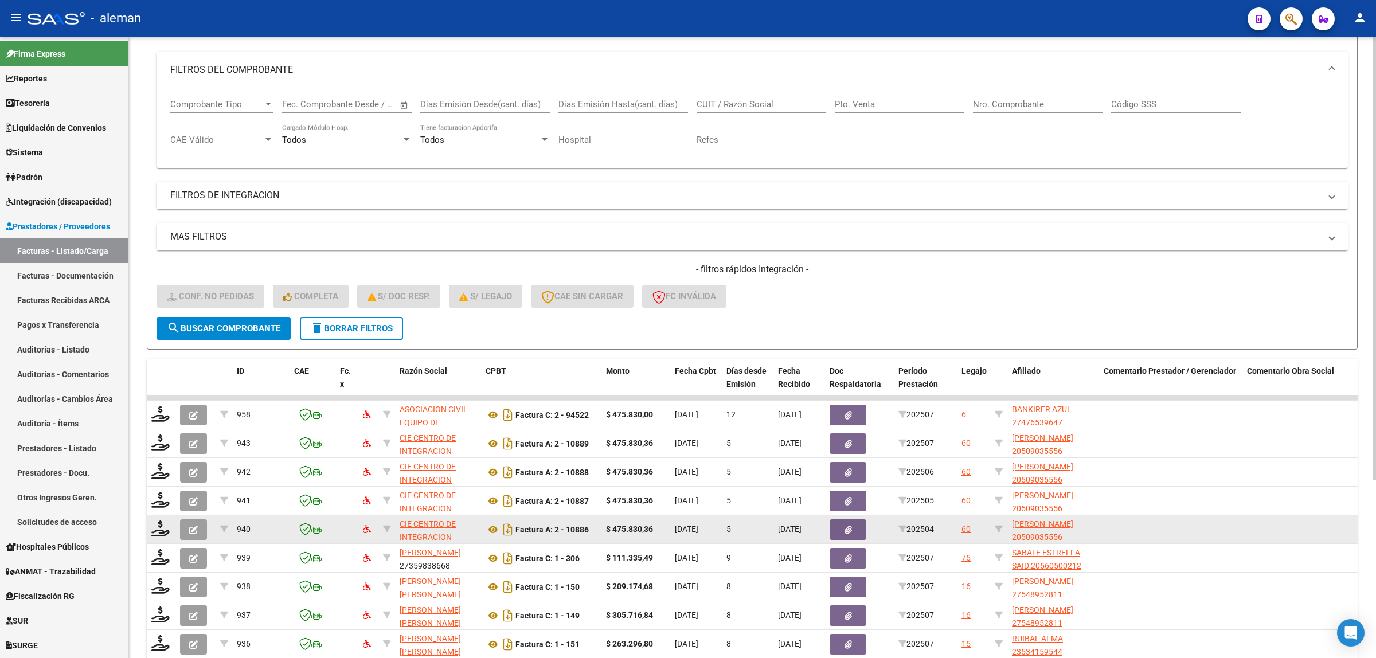
scroll to position [215, 0]
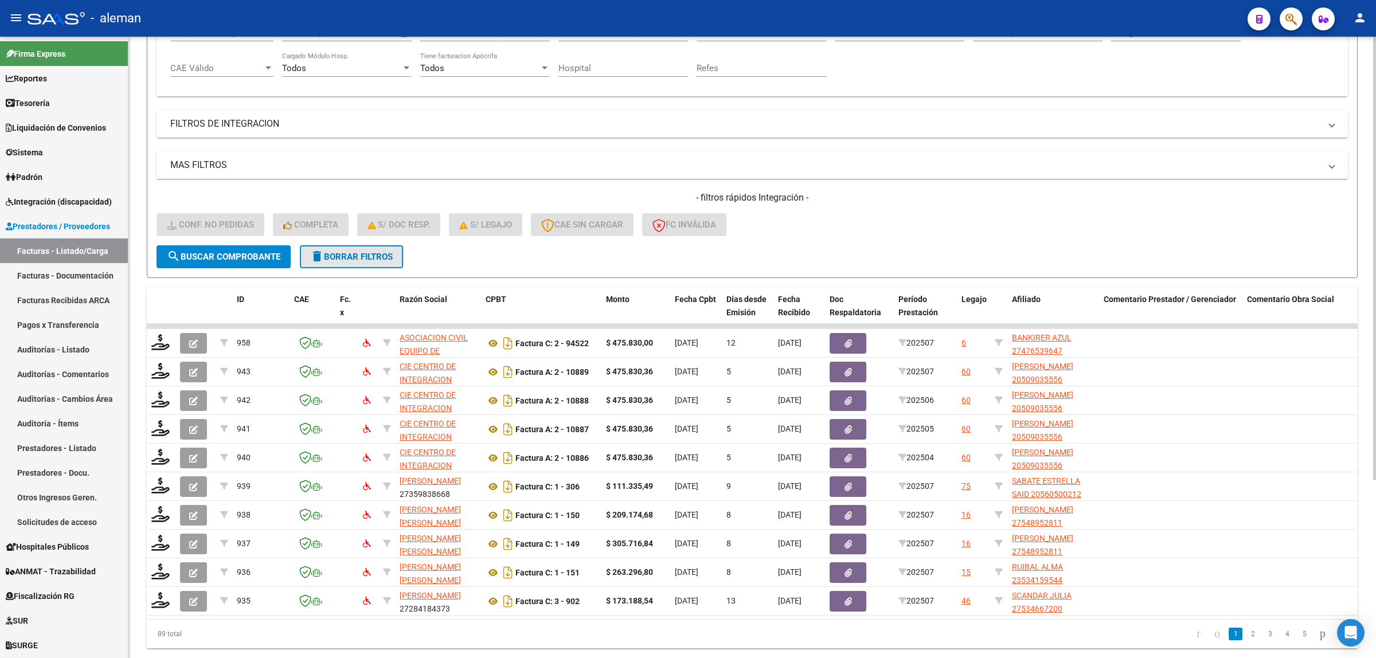
click at [371, 252] on span "delete Borrar Filtros" at bounding box center [351, 257] width 83 height 10
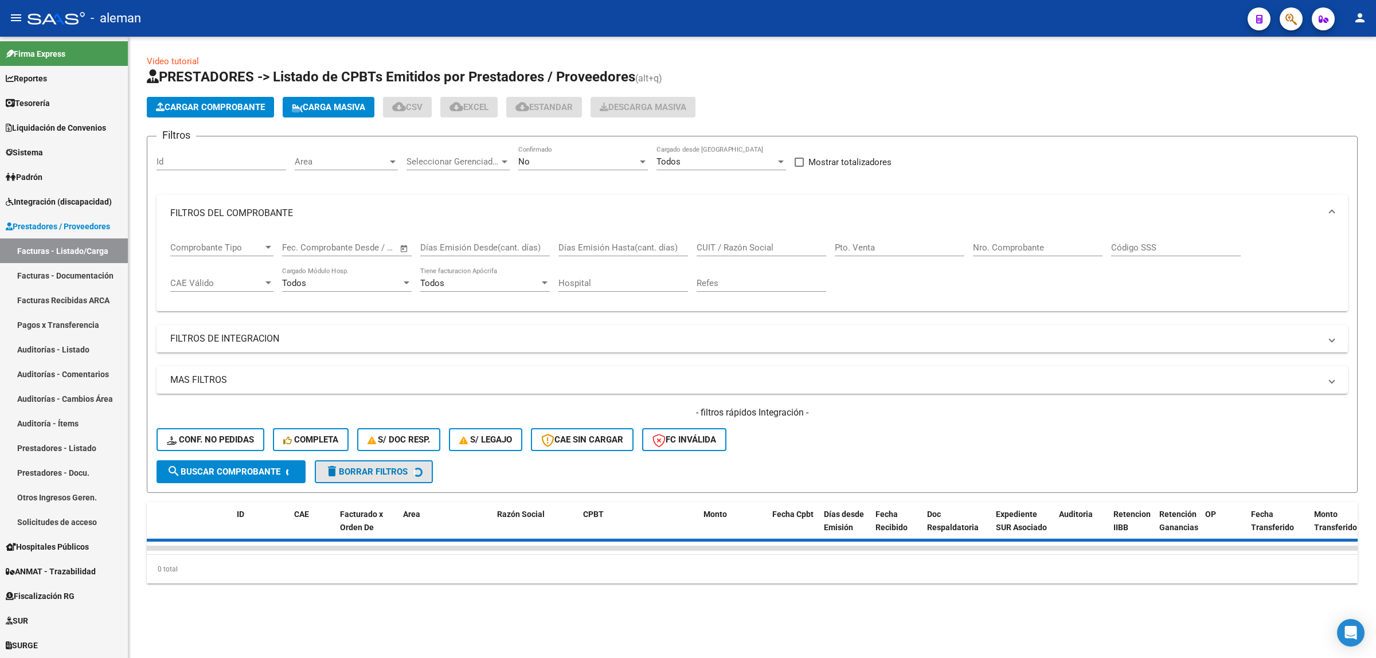
scroll to position [0, 0]
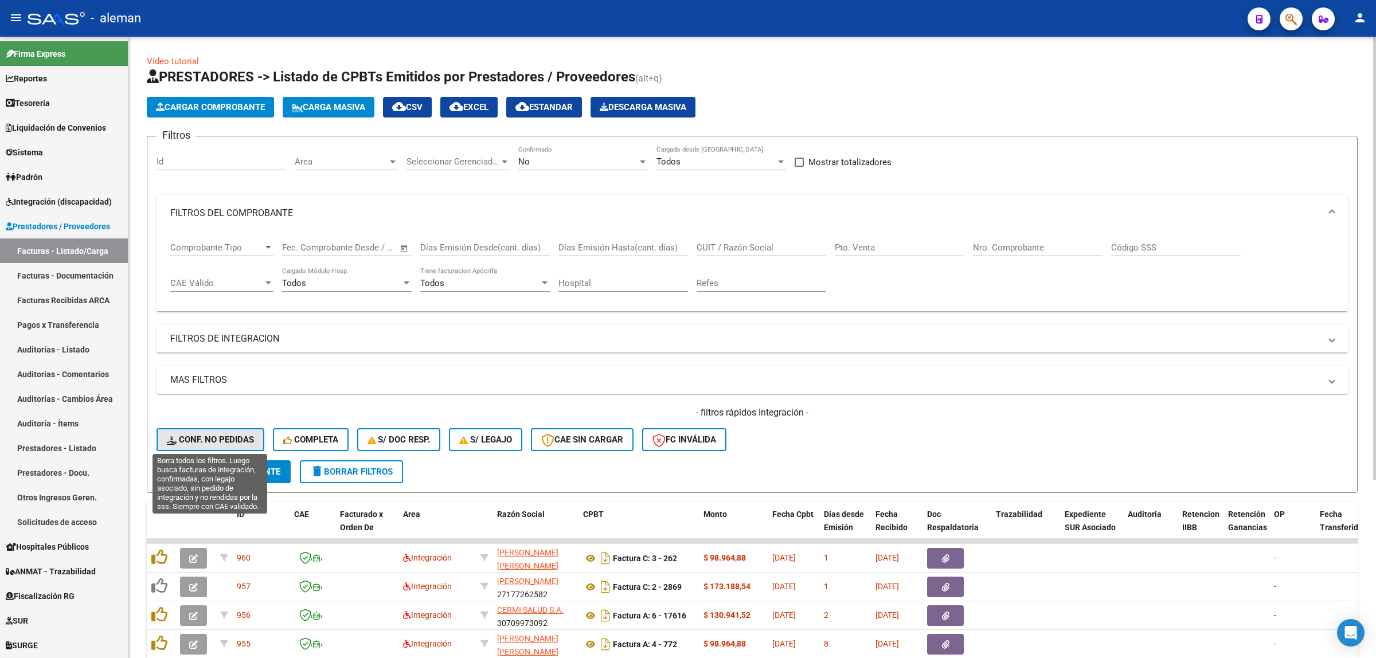
click span "Conf. no pedidas"
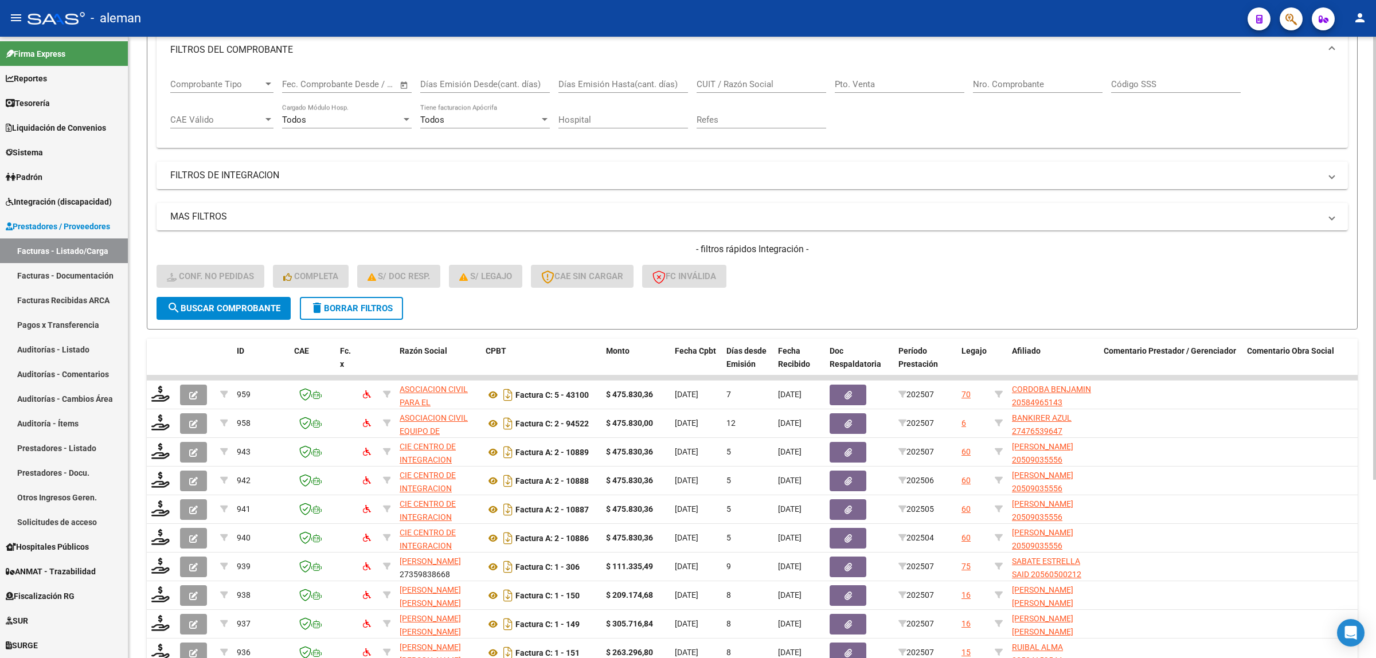
scroll to position [143, 0]
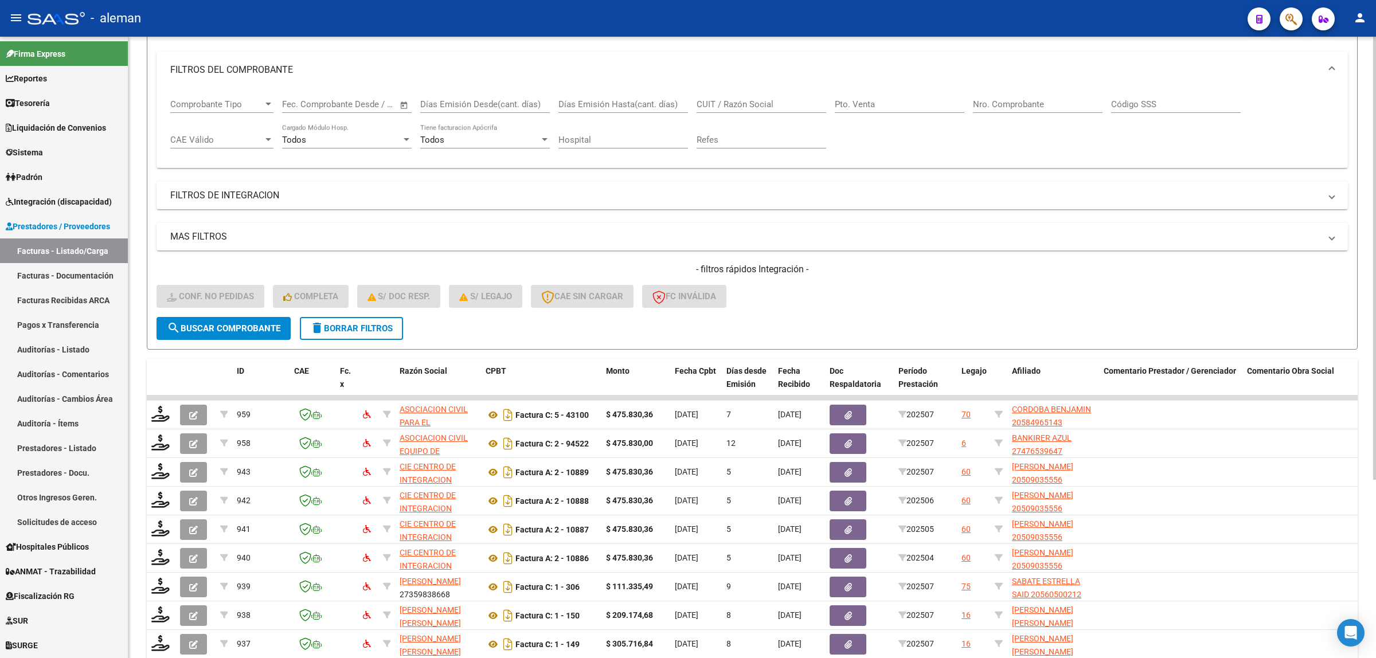
click input "Nro. Comprobante"
type input "43100"
click span "search Buscar Comprobante"
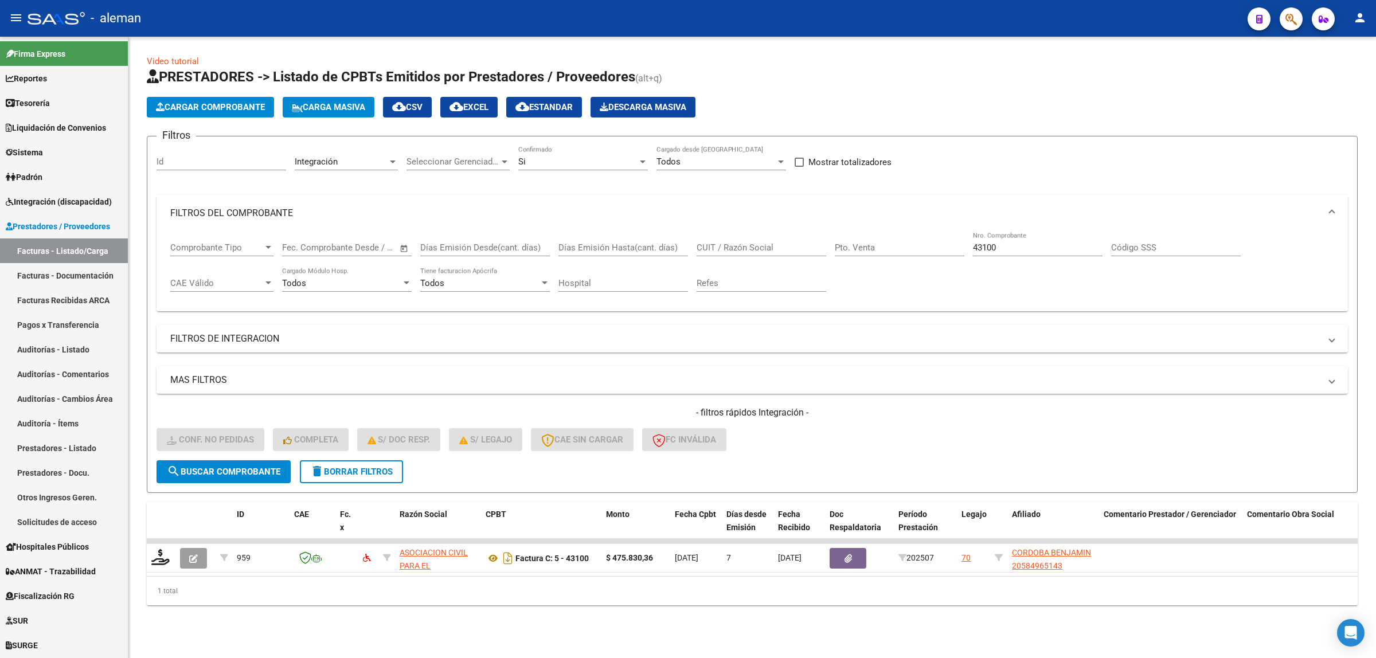
scroll to position [0, 0]
drag, startPoint x: 1008, startPoint y: 248, endPoint x: 962, endPoint y: 248, distance: 45.3
click div "Comprobante Tipo Comprobante Tipo Start date – End date Fec. Comprobante Desde …"
click span "search Buscar Comprobante"
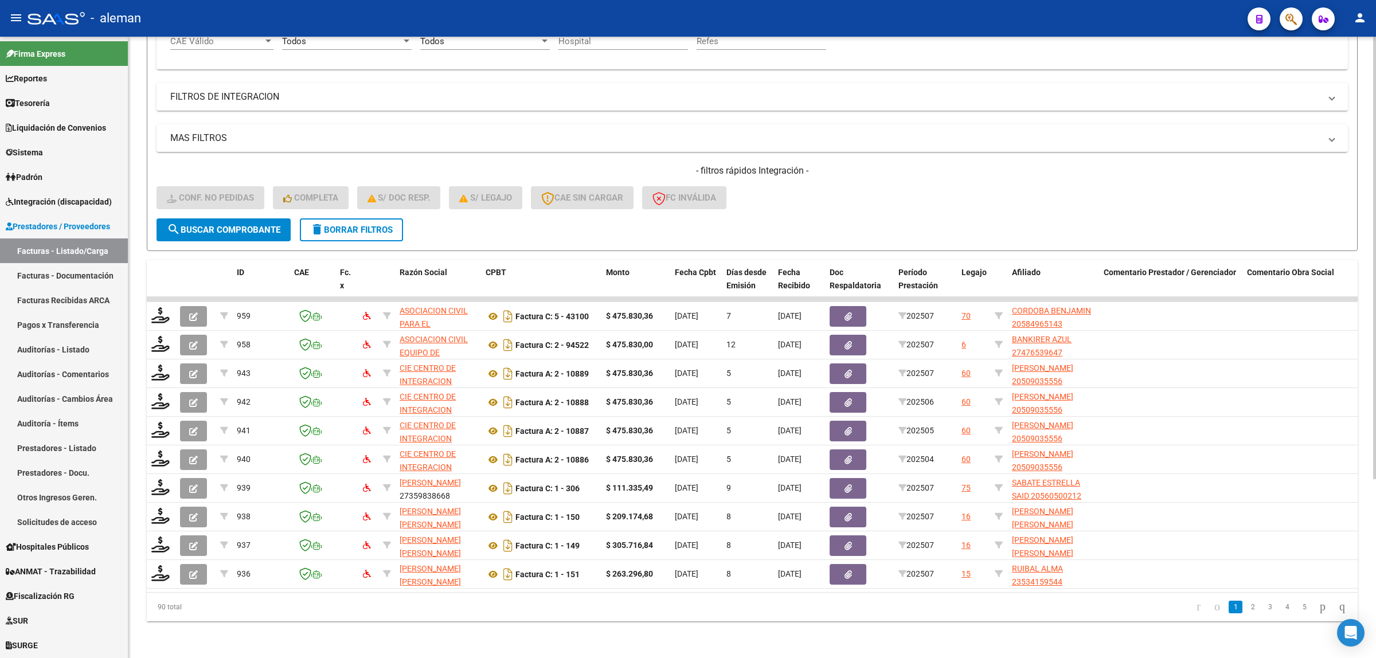
scroll to position [250, 0]
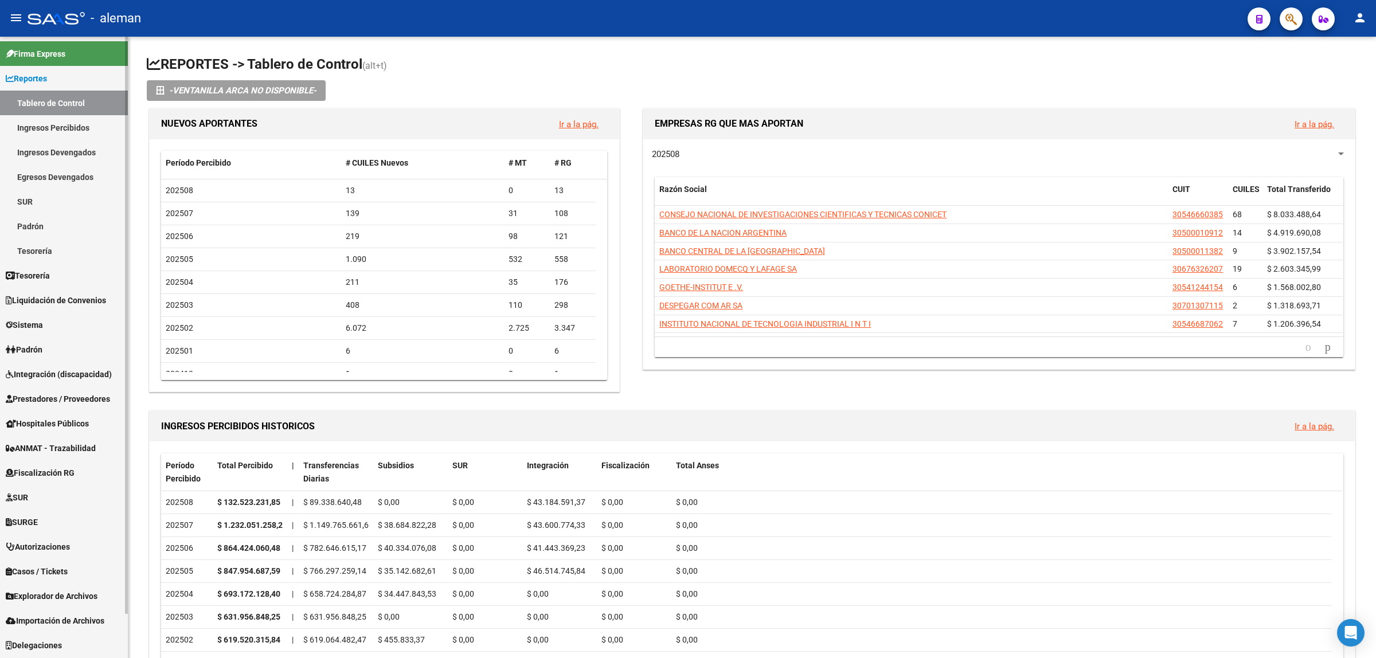
click at [33, 221] on link "Padrón" at bounding box center [64, 226] width 128 height 25
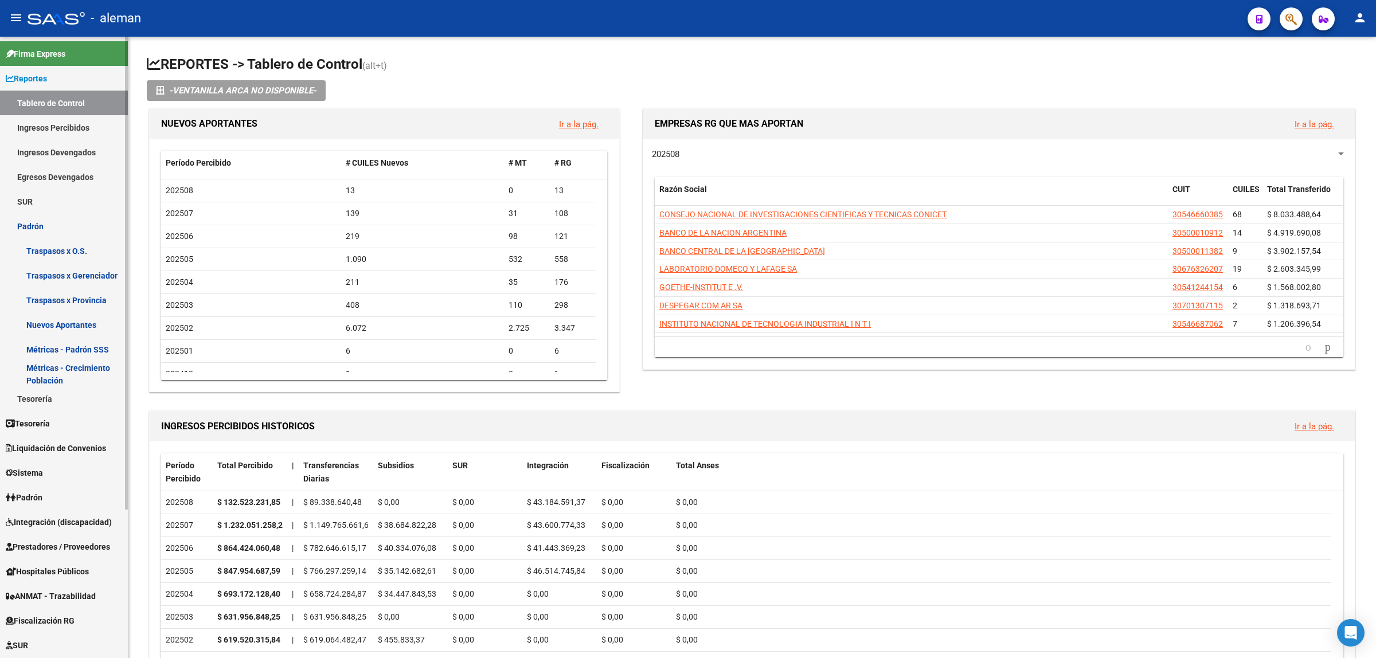
click at [40, 227] on link "Padrón" at bounding box center [64, 226] width 128 height 25
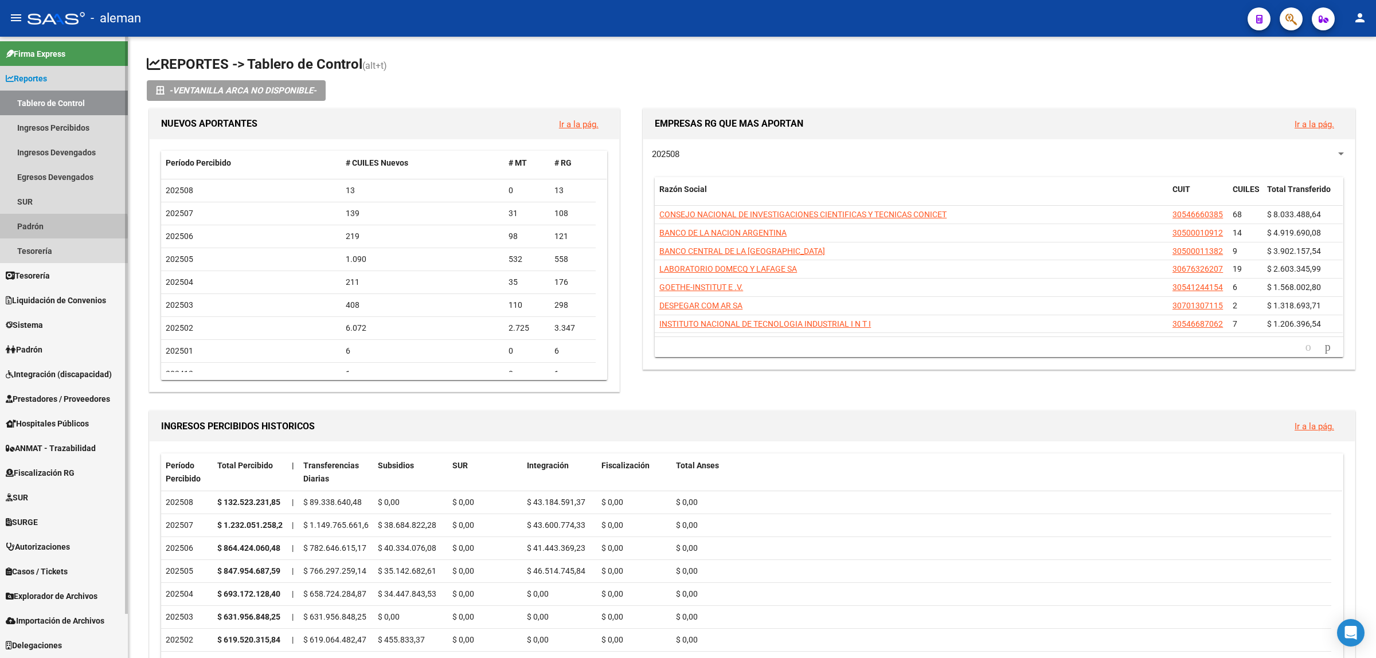
click at [40, 227] on link "Padrón" at bounding box center [64, 226] width 128 height 25
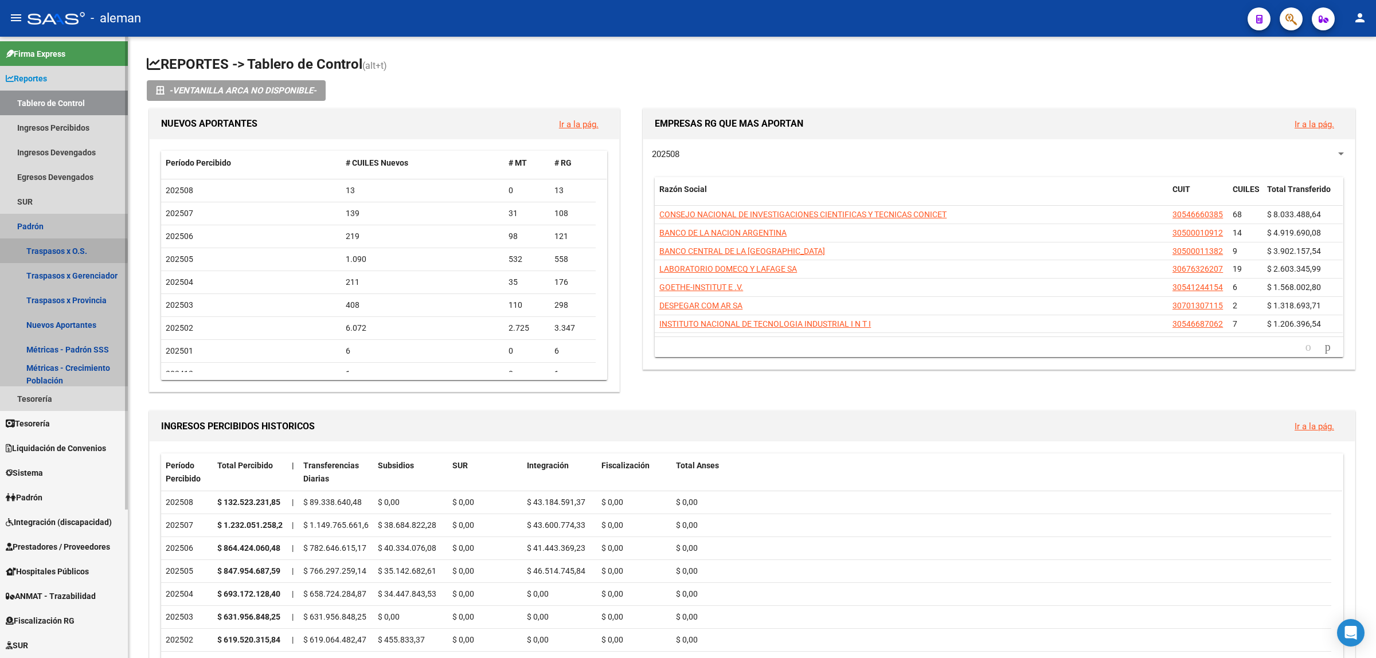
click at [46, 251] on link "Traspasos x O.S." at bounding box center [64, 251] width 128 height 25
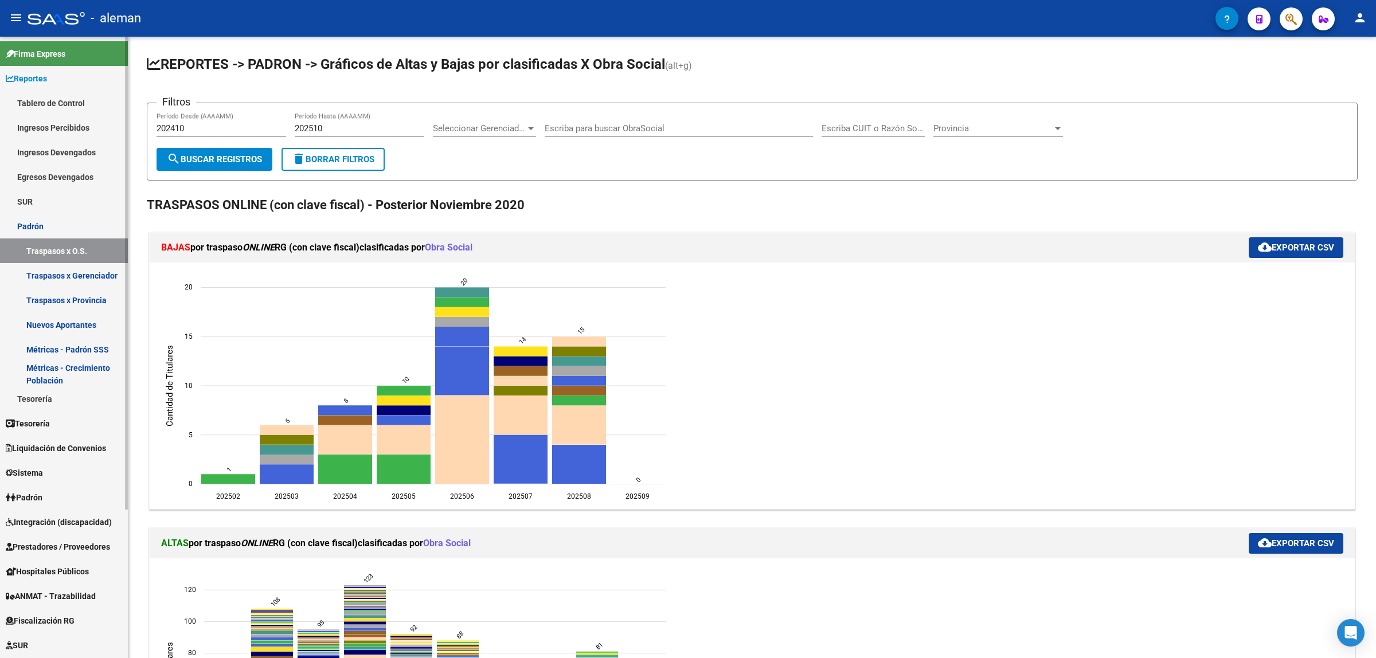
click at [42, 493] on span "Padrón" at bounding box center [24, 497] width 37 height 13
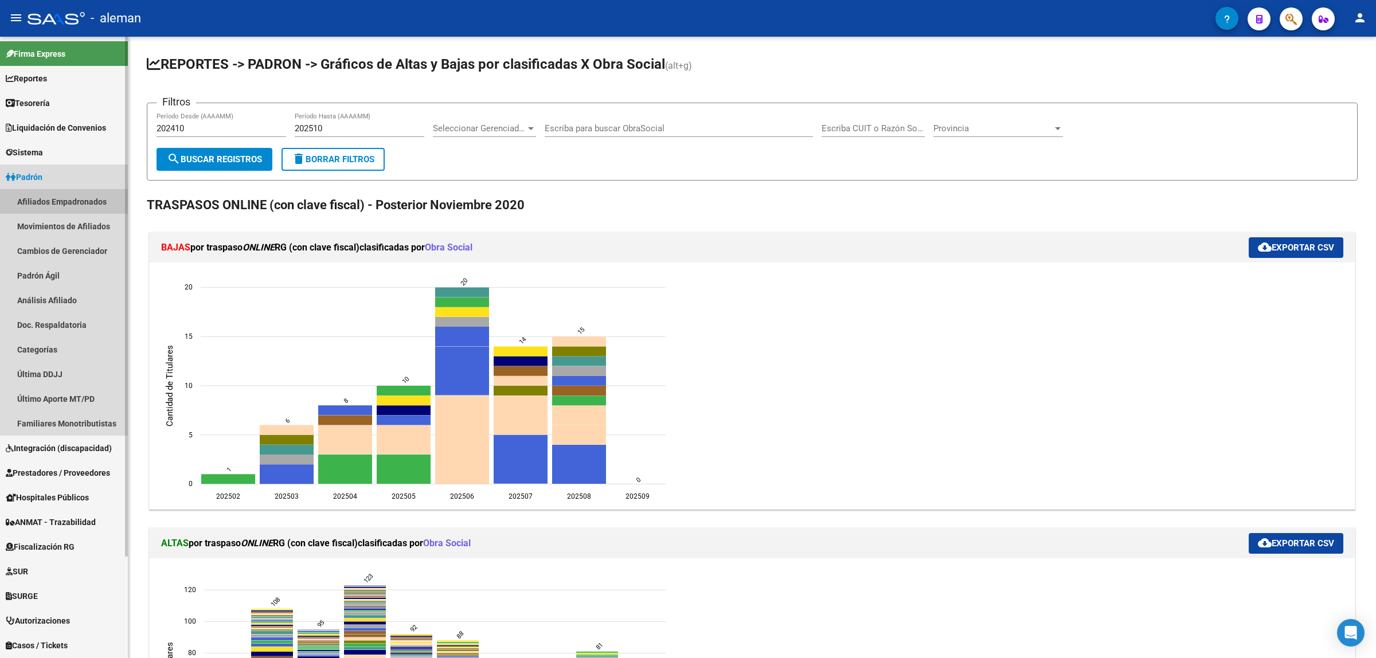
click at [55, 198] on link "Afiliados Empadronados" at bounding box center [64, 201] width 128 height 25
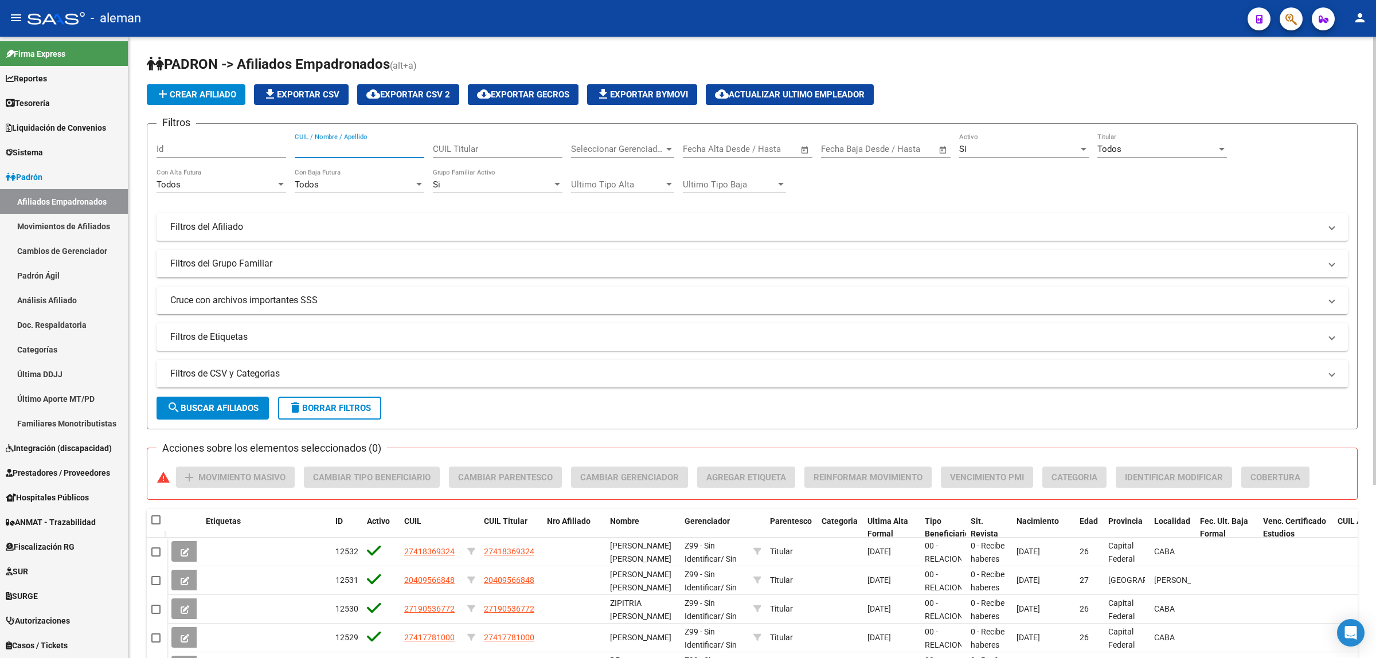
click at [301, 150] on input "CUIL / Nombre / Apellido" at bounding box center [360, 149] width 130 height 10
type input "20530801374"
click at [220, 397] on button "search Buscar Afiliados" at bounding box center [213, 408] width 112 height 23
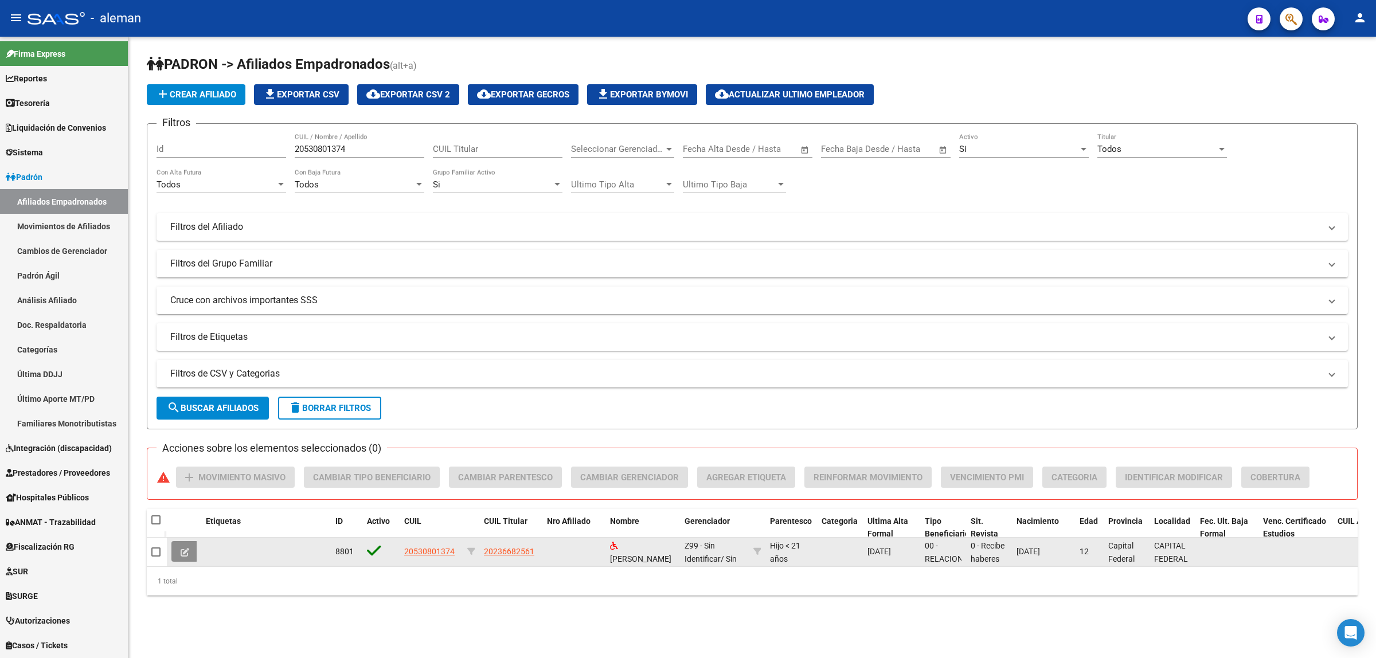
click at [185, 555] on button at bounding box center [184, 551] width 27 height 21
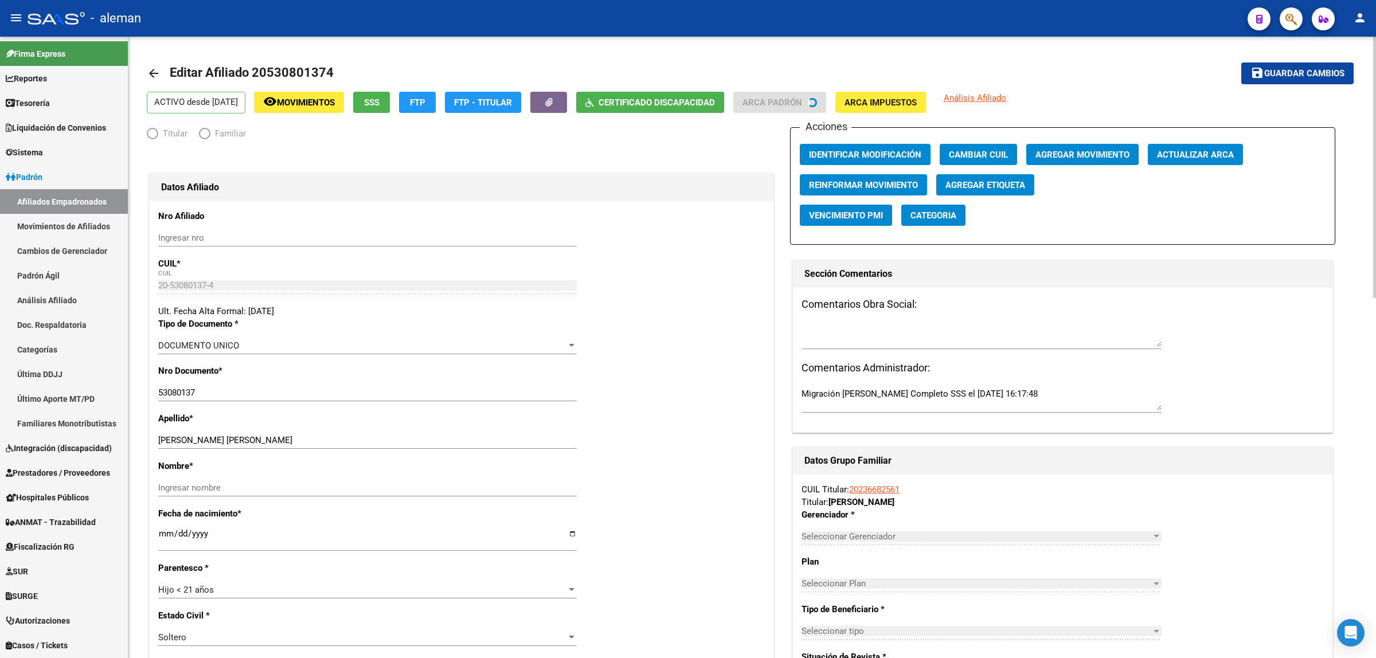
radio input "true"
type input "20-17067853-3"
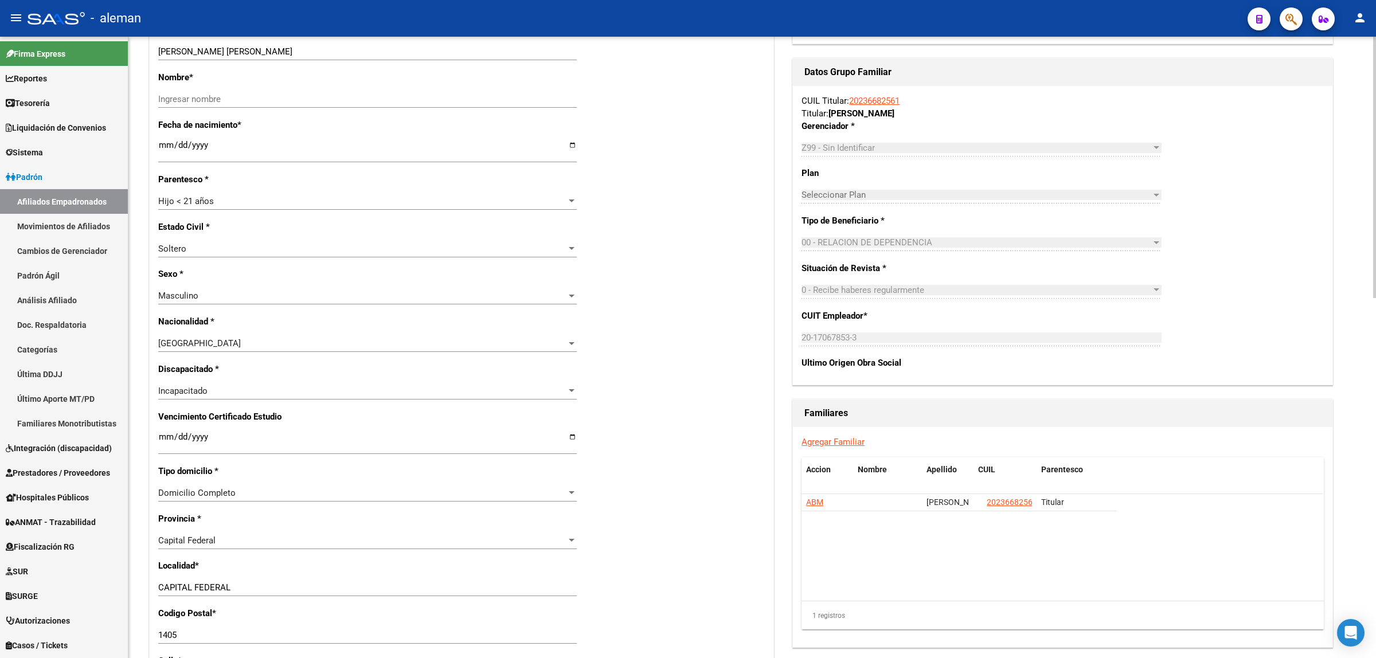
scroll to position [357, 0]
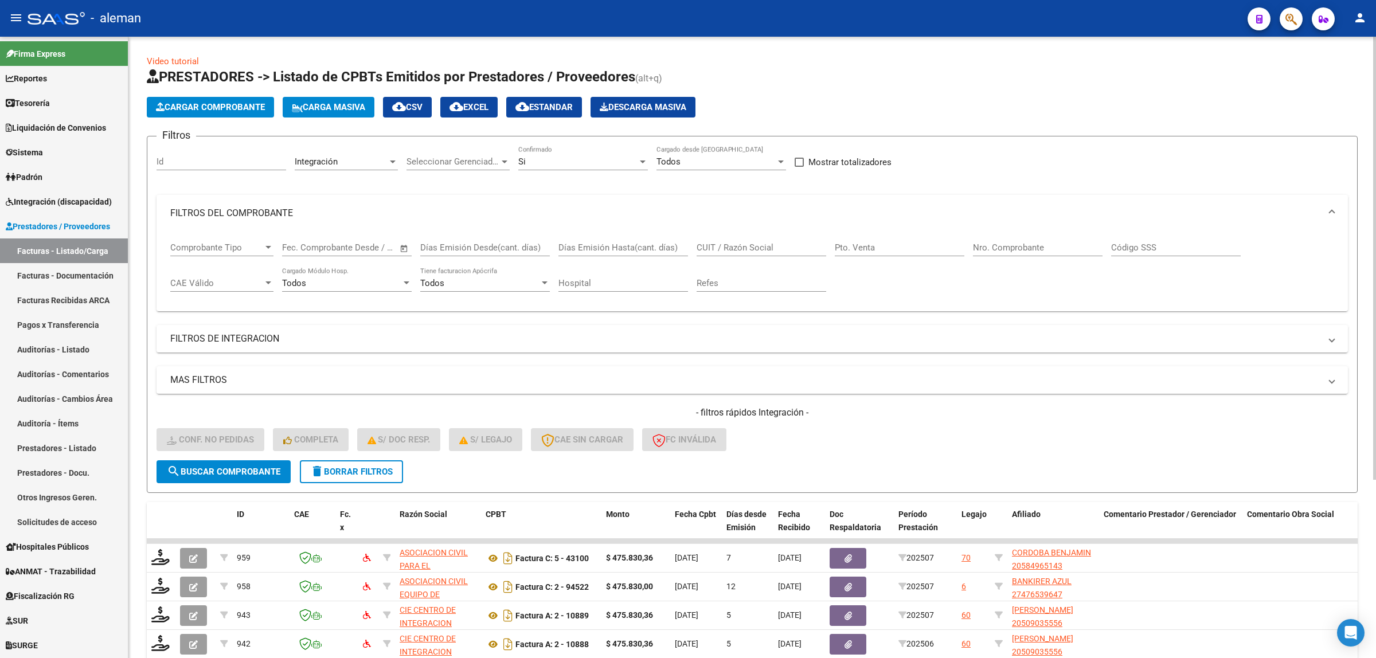
scroll to position [250, 0]
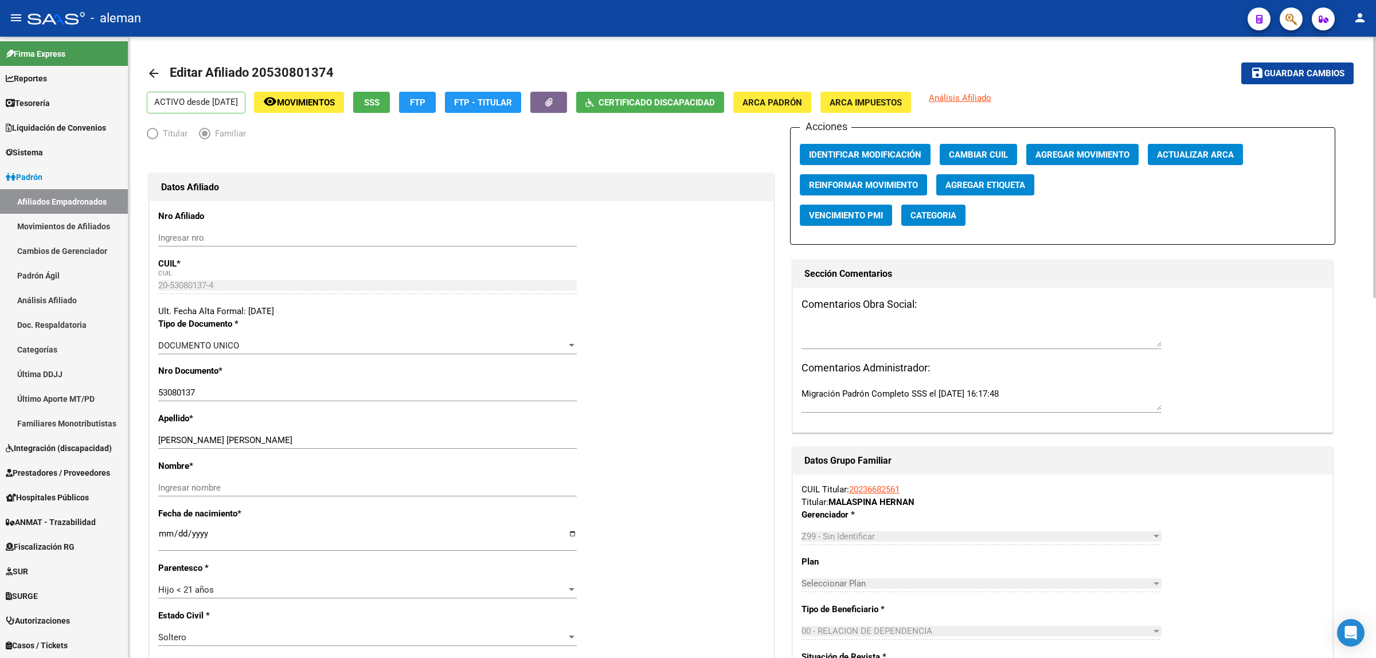
click at [161, 72] on link "arrow_back" at bounding box center [158, 73] width 23 height 27
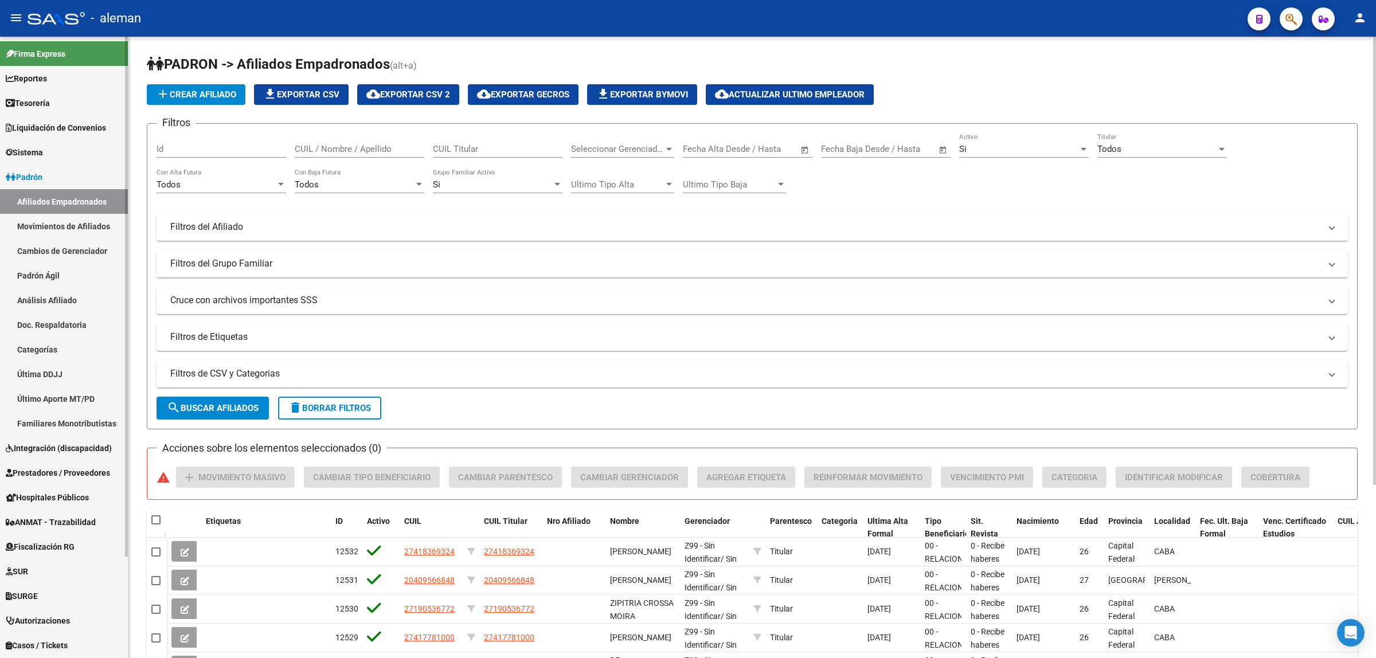
click at [61, 181] on link "Padrón" at bounding box center [64, 177] width 128 height 25
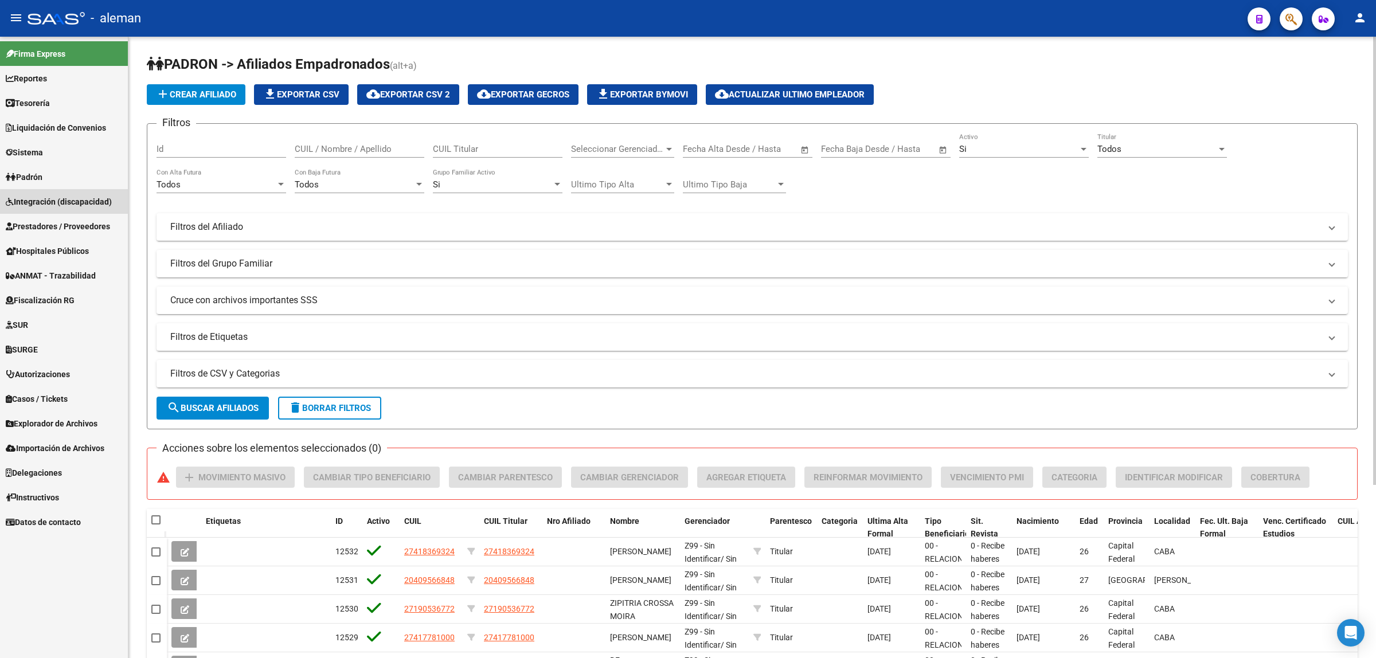
click at [68, 202] on span "Integración (discapacidad)" at bounding box center [59, 202] width 106 height 13
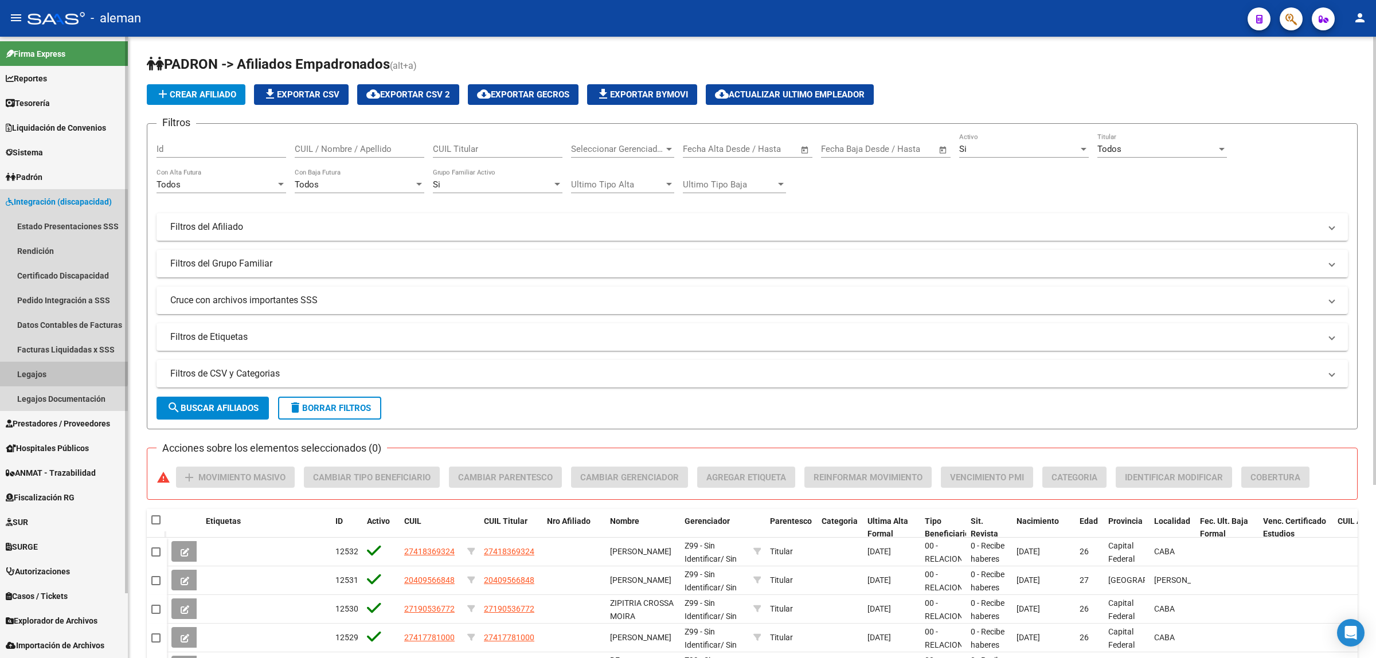
click at [21, 370] on link "Legajos" at bounding box center [64, 374] width 128 height 25
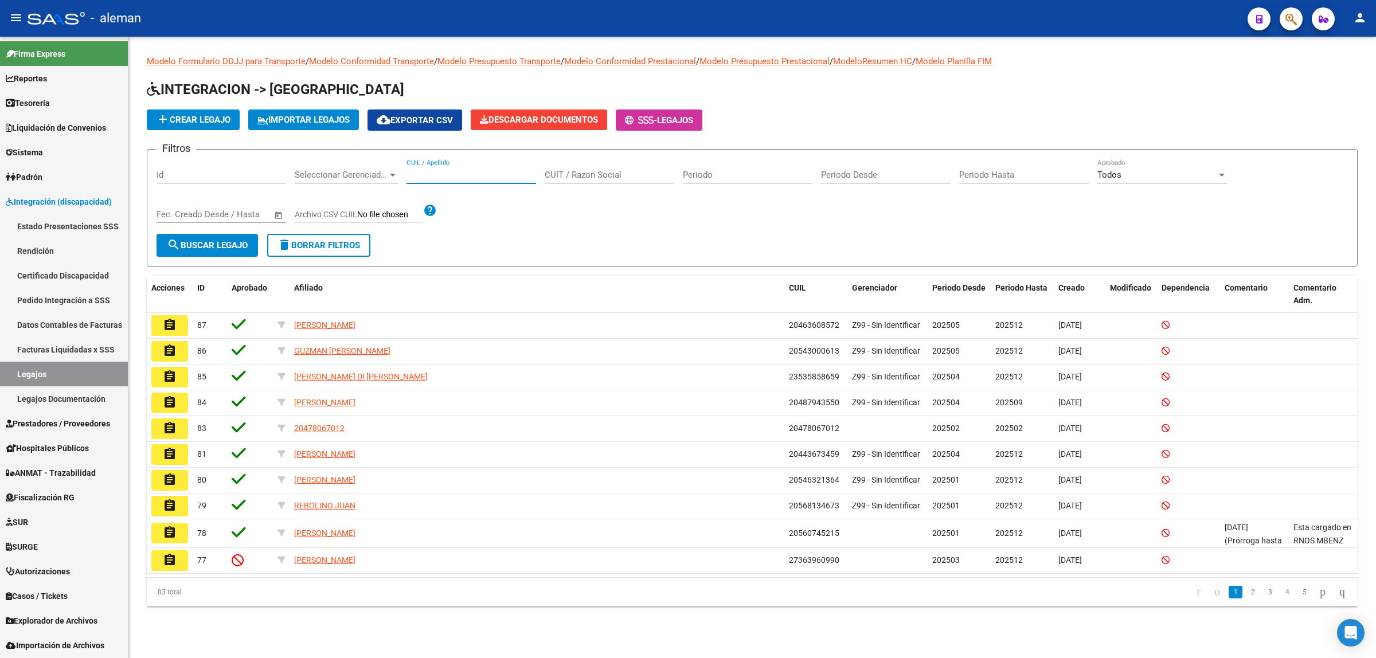
click at [483, 175] on input "CUIL / Apellido" at bounding box center [472, 175] width 130 height 10
type input "27468724087"
click at [247, 240] on span "search Buscar Legajo" at bounding box center [207, 245] width 81 height 10
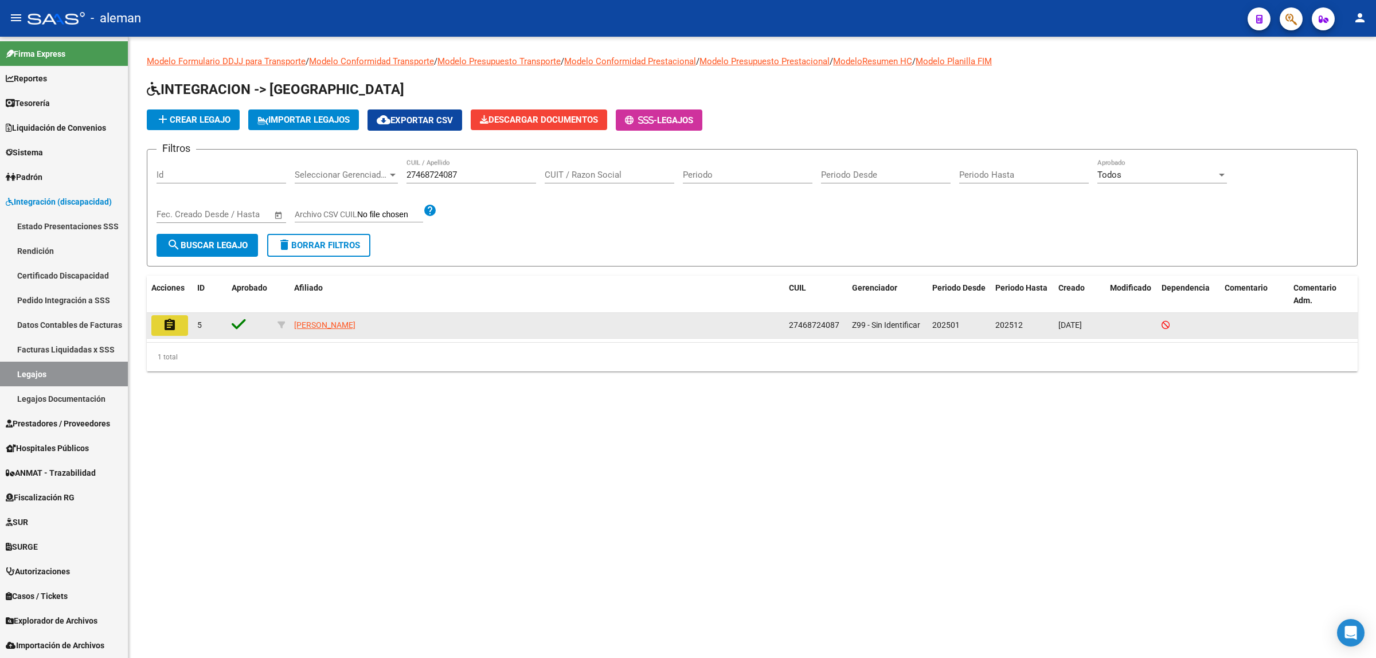
click at [171, 326] on mat-icon "assignment" at bounding box center [170, 325] width 14 height 14
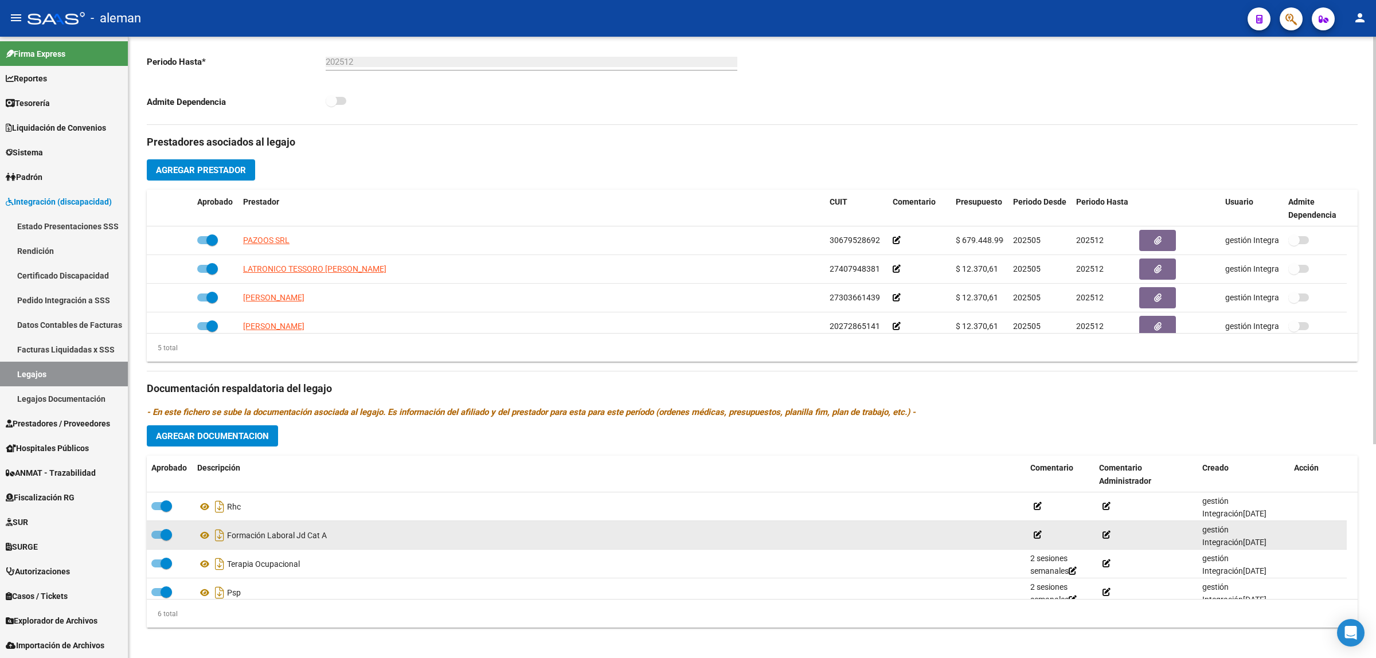
scroll to position [327, 0]
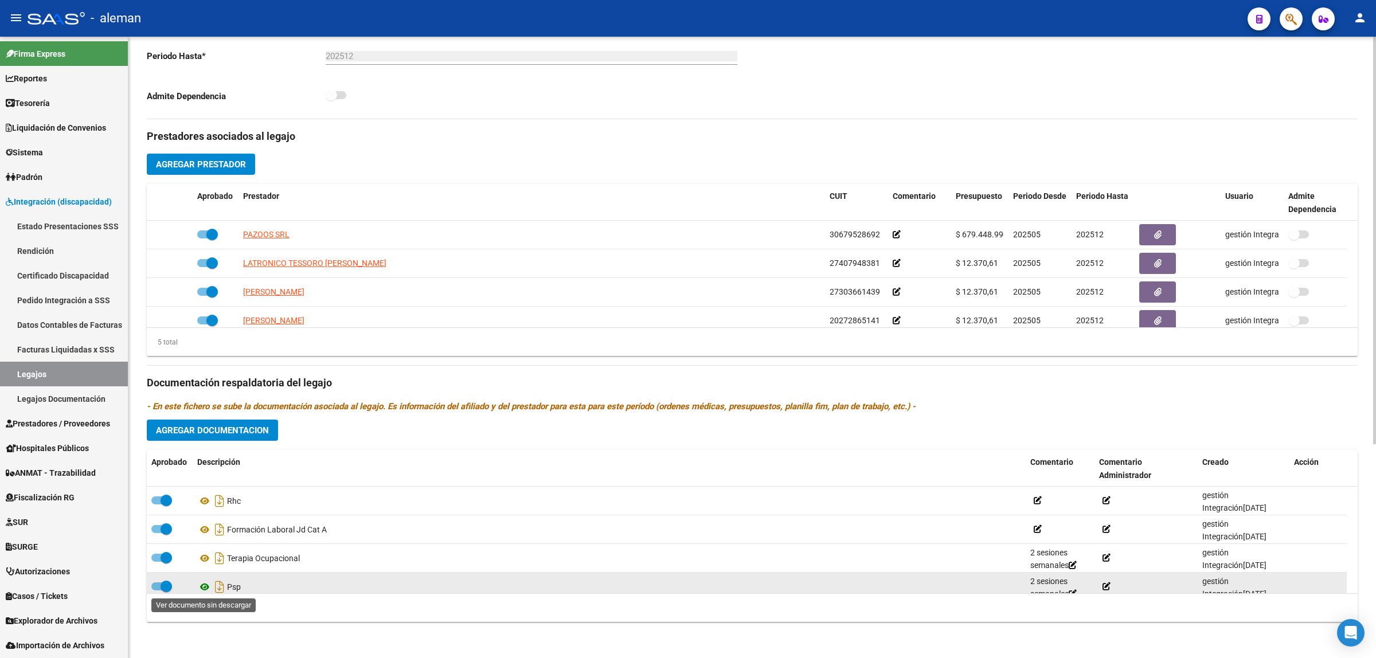
click at [205, 587] on icon at bounding box center [204, 587] width 15 height 14
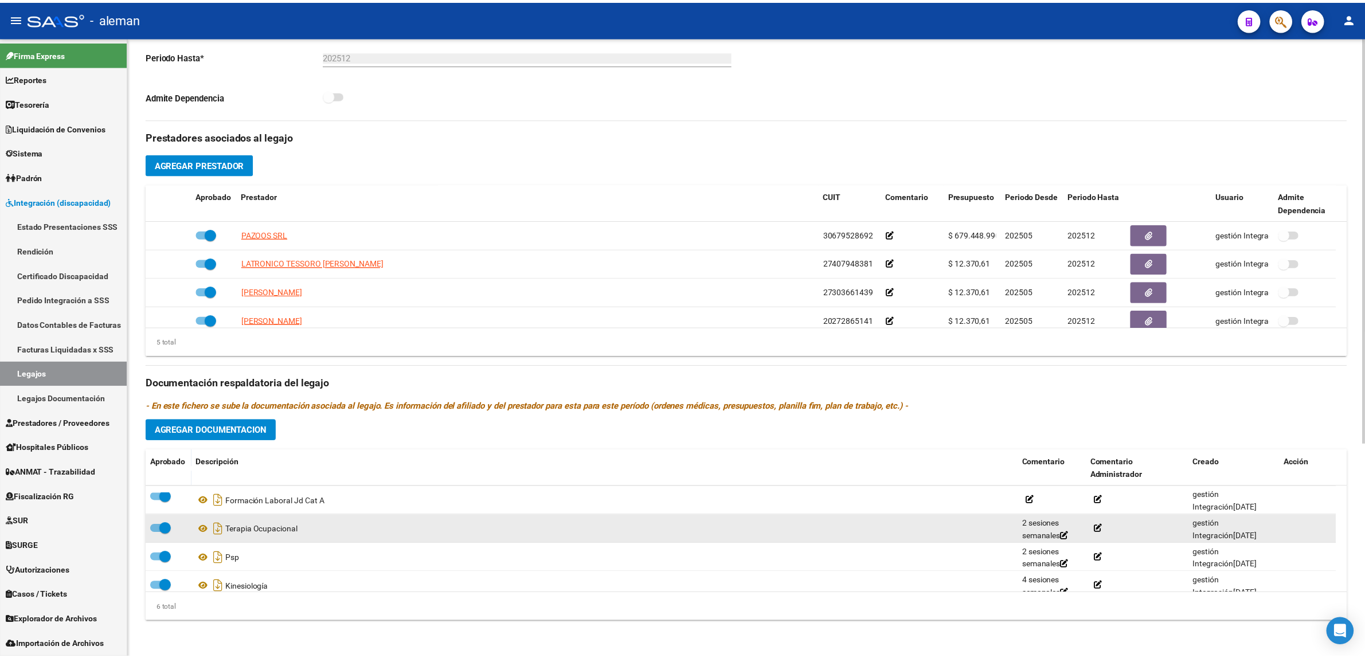
scroll to position [0, 0]
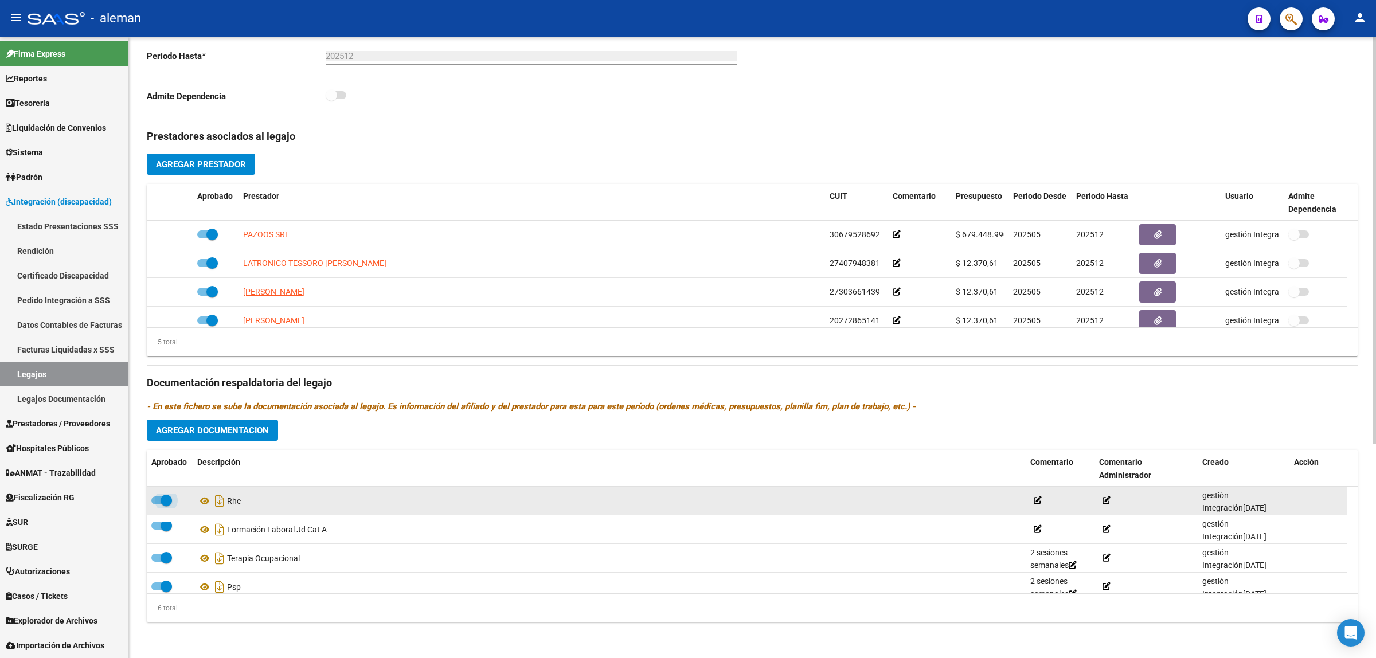
click at [153, 500] on span at bounding box center [161, 501] width 21 height 8
click at [157, 505] on input "checkbox" at bounding box center [157, 505] width 1 height 1
click at [249, 501] on icon at bounding box center [245, 501] width 8 height 8
click at [249, 499] on icon at bounding box center [245, 501] width 8 height 8
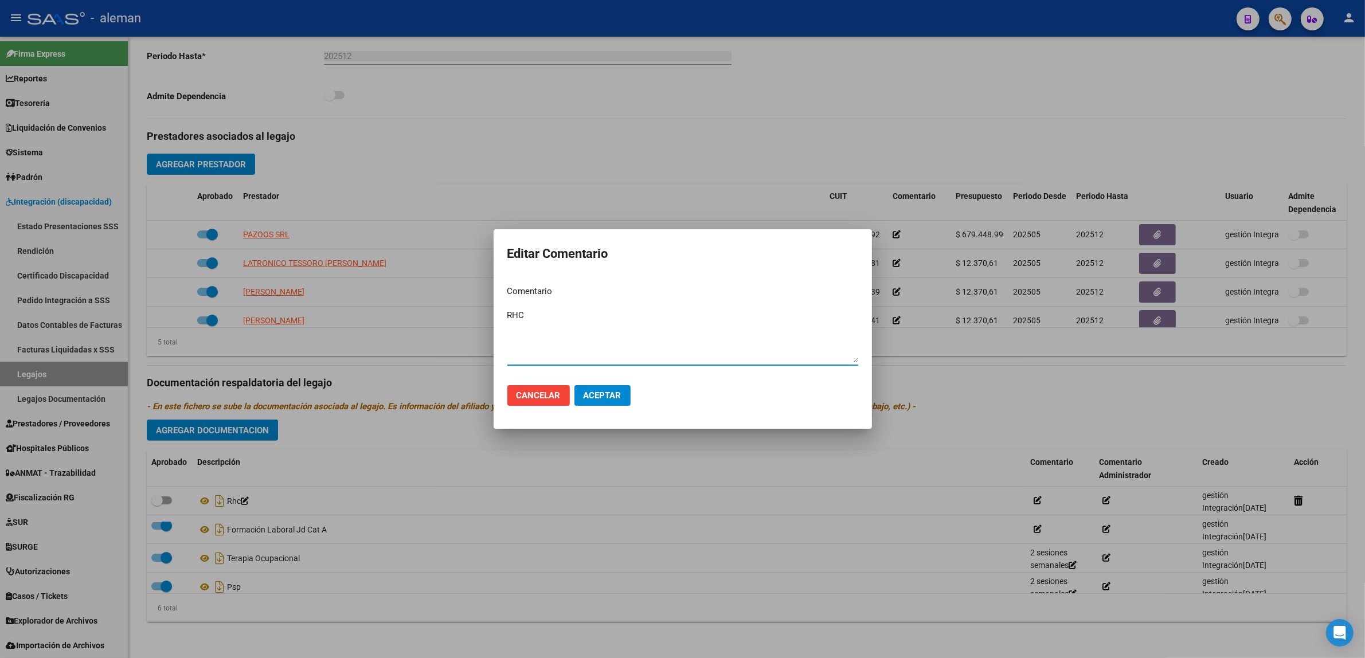
click at [446, 477] on div at bounding box center [682, 329] width 1365 height 658
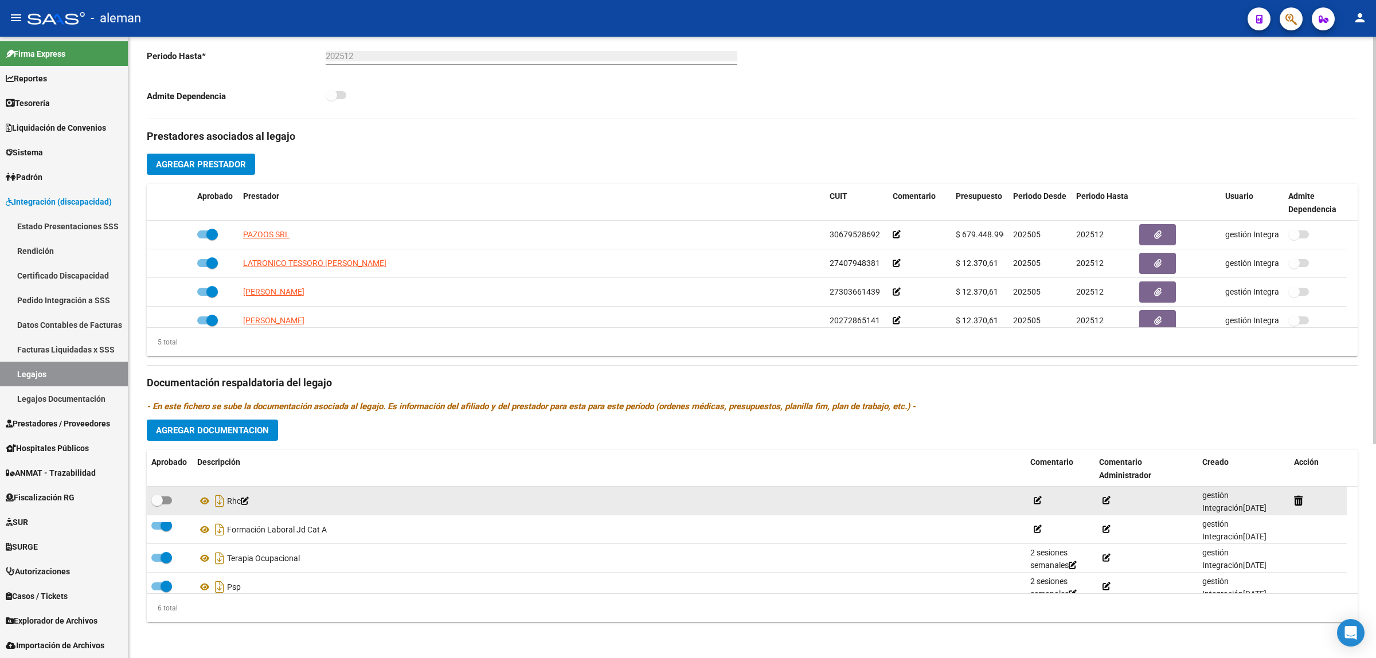
click at [173, 499] on div at bounding box center [169, 501] width 37 height 15
click at [164, 500] on span at bounding box center [161, 501] width 21 height 8
click at [157, 505] on input "checkbox" at bounding box center [157, 505] width 1 height 1
checkbox input "true"
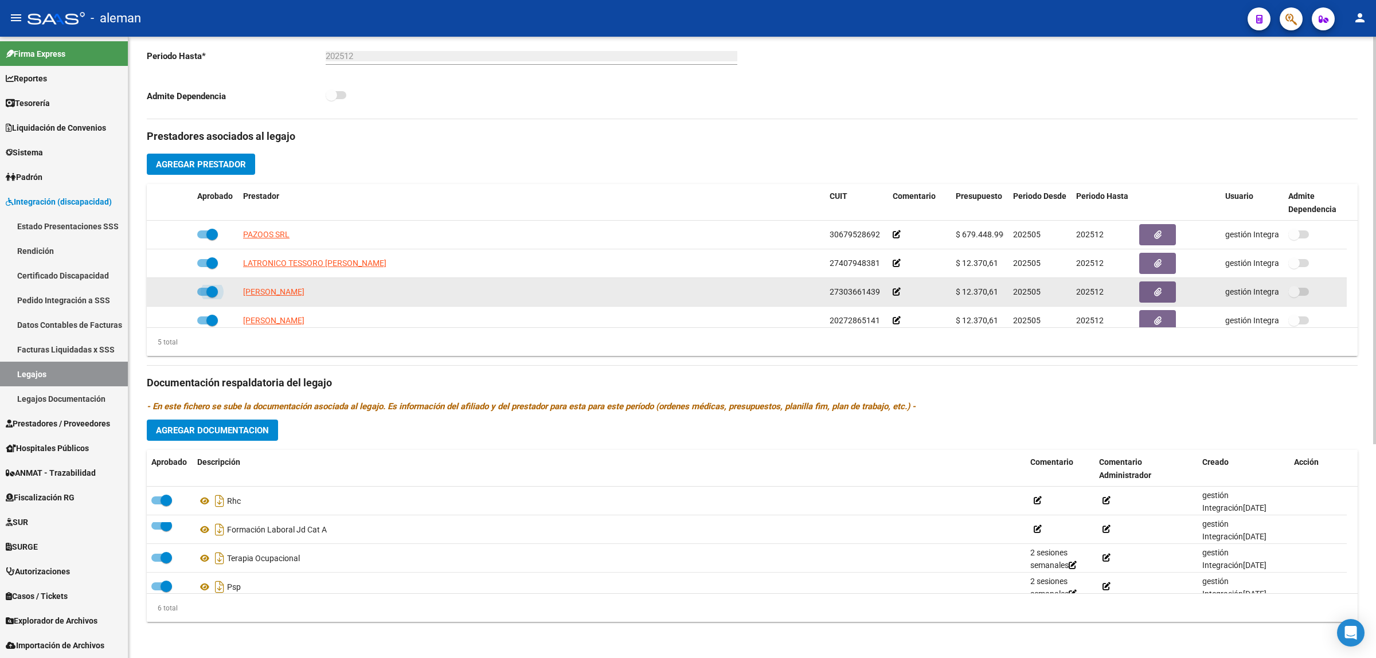
click at [199, 291] on span at bounding box center [207, 292] width 21 height 8
click at [202, 296] on input "checkbox" at bounding box center [202, 296] width 1 height 1
click at [179, 294] on icon at bounding box center [176, 292] width 8 height 8
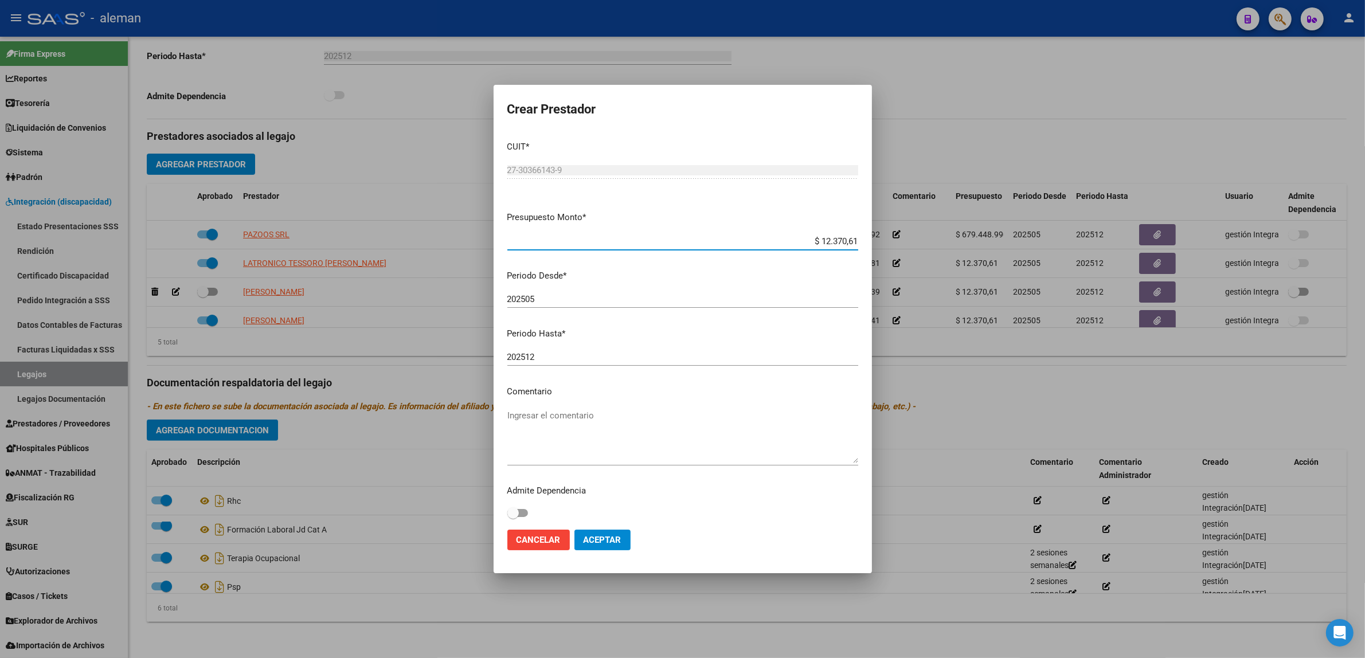
click at [993, 399] on div at bounding box center [682, 329] width 1365 height 658
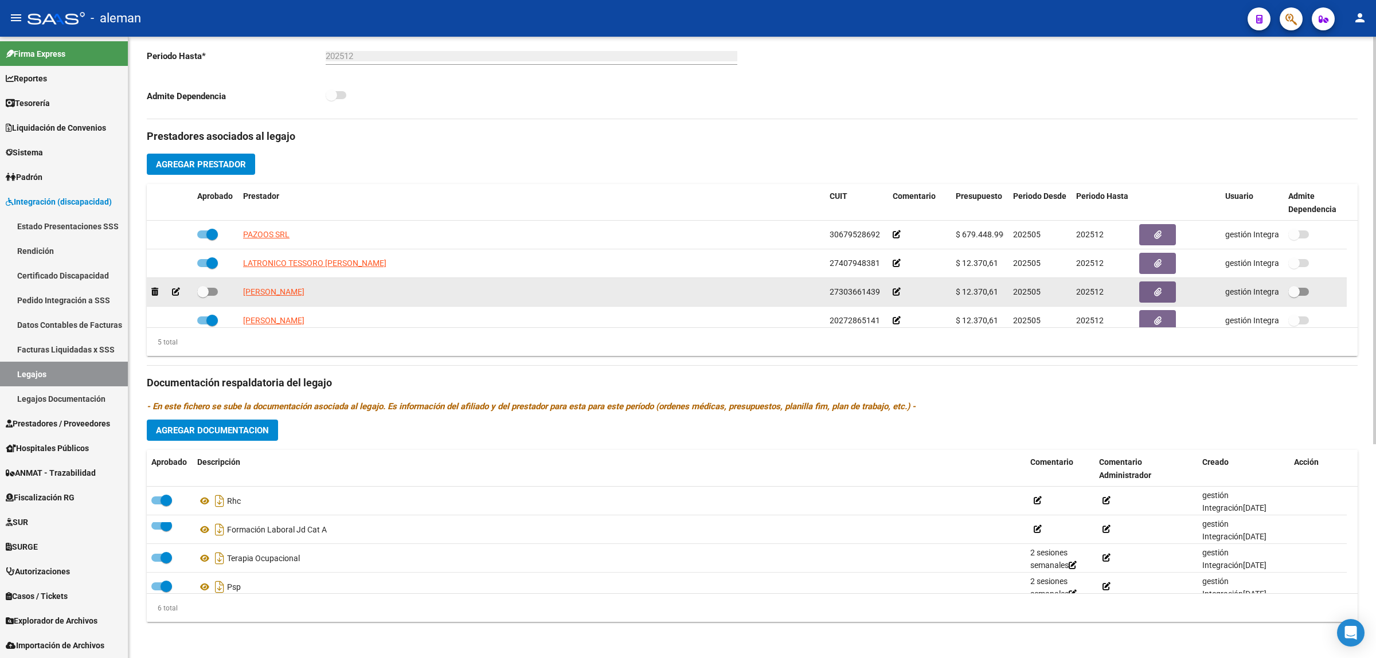
click at [214, 294] on span at bounding box center [207, 292] width 21 height 8
click at [203, 296] on input "checkbox" at bounding box center [202, 296] width 1 height 1
checkbox input "true"
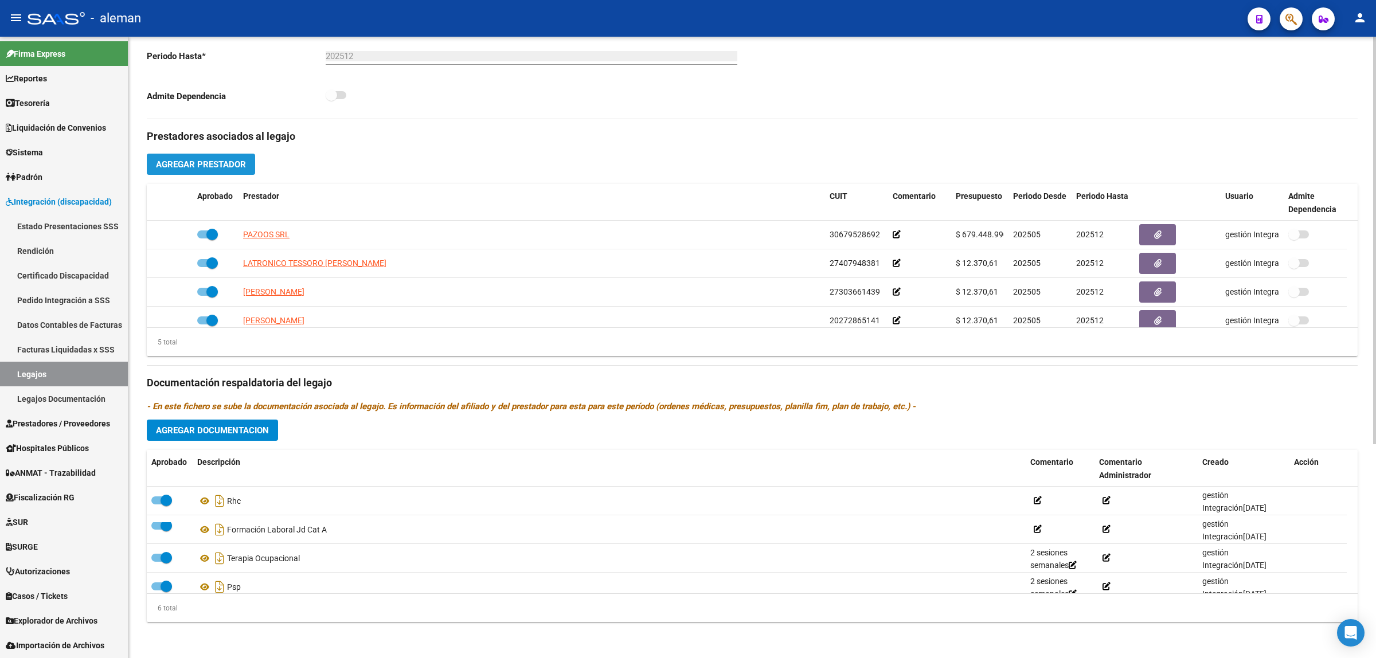
click at [236, 170] on button "Agregar Prestador" at bounding box center [201, 164] width 108 height 21
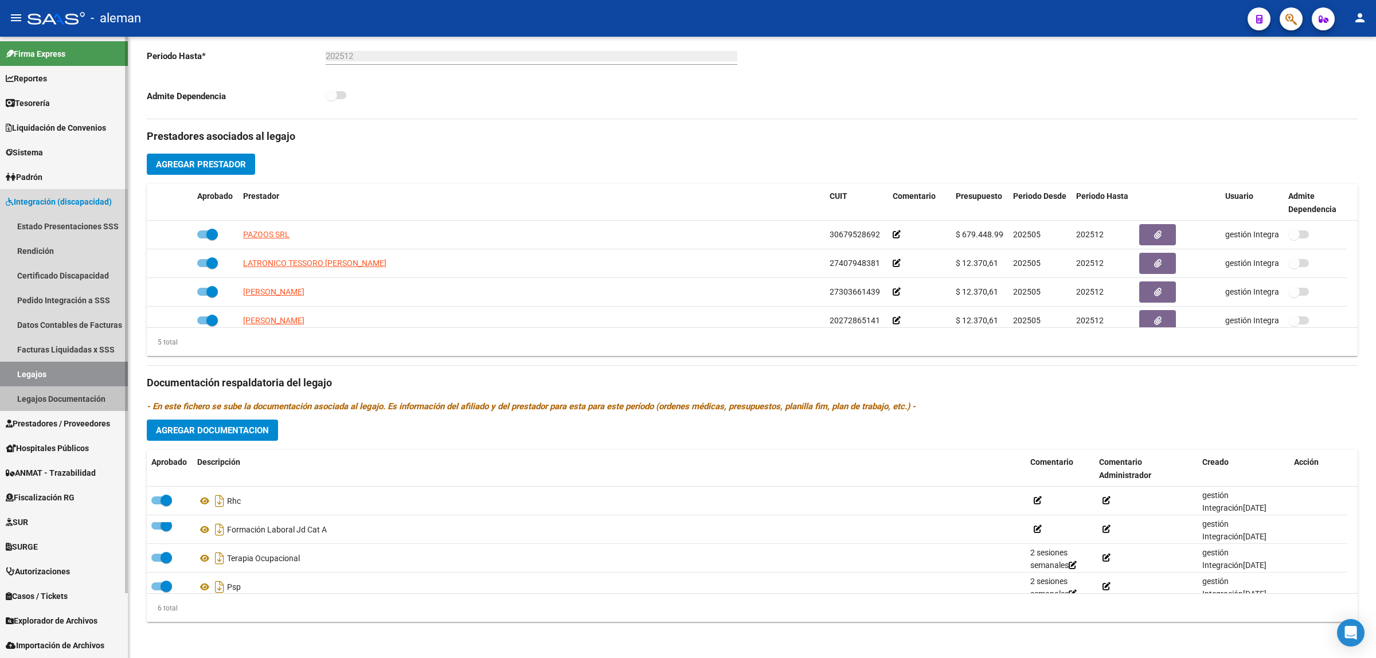
click at [87, 399] on link "Legajos Documentación" at bounding box center [64, 398] width 128 height 25
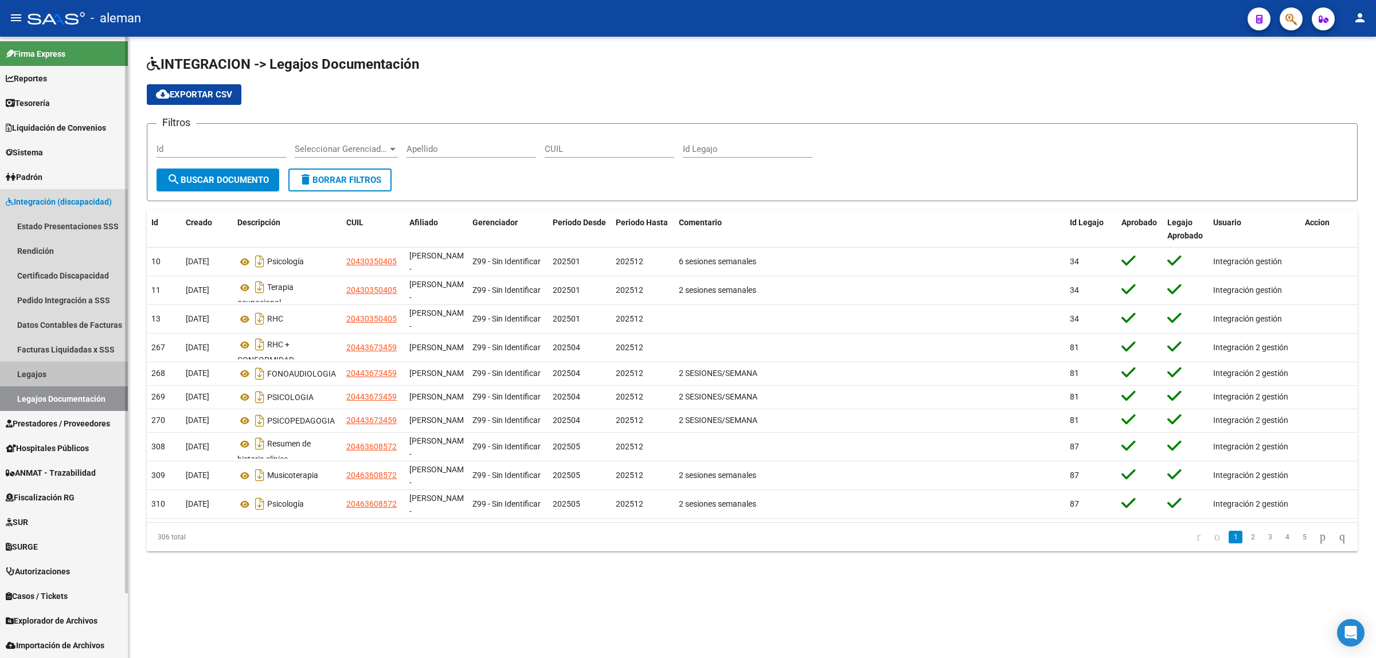
click at [38, 373] on link "Legajos" at bounding box center [64, 374] width 128 height 25
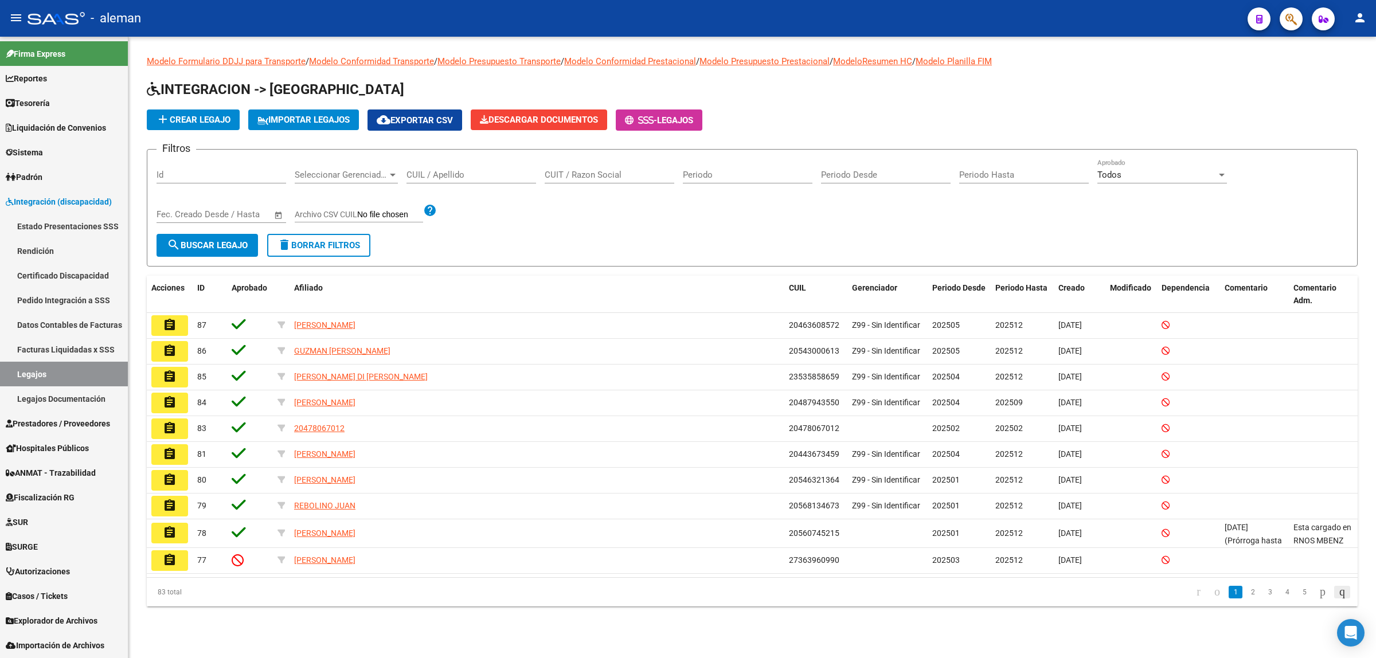
click at [1338, 597] on icon "go to last page" at bounding box center [1342, 592] width 9 height 14
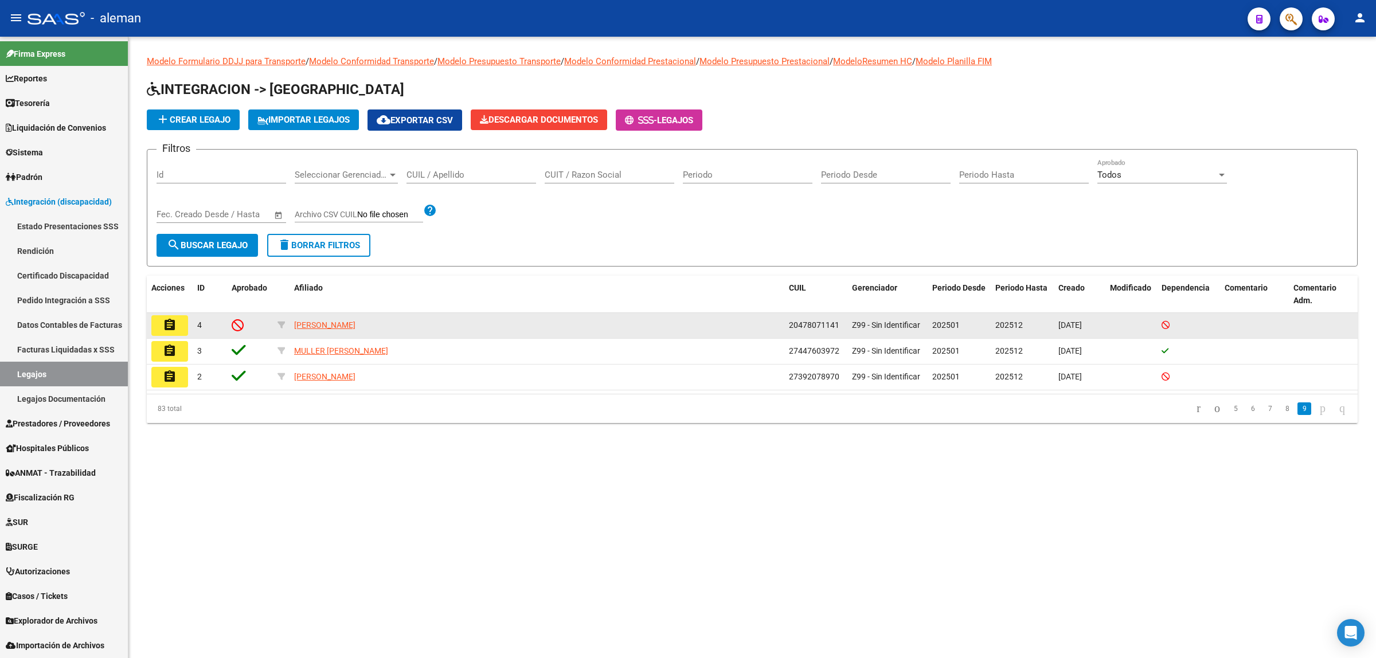
click at [175, 329] on mat-icon "assignment" at bounding box center [170, 325] width 14 height 14
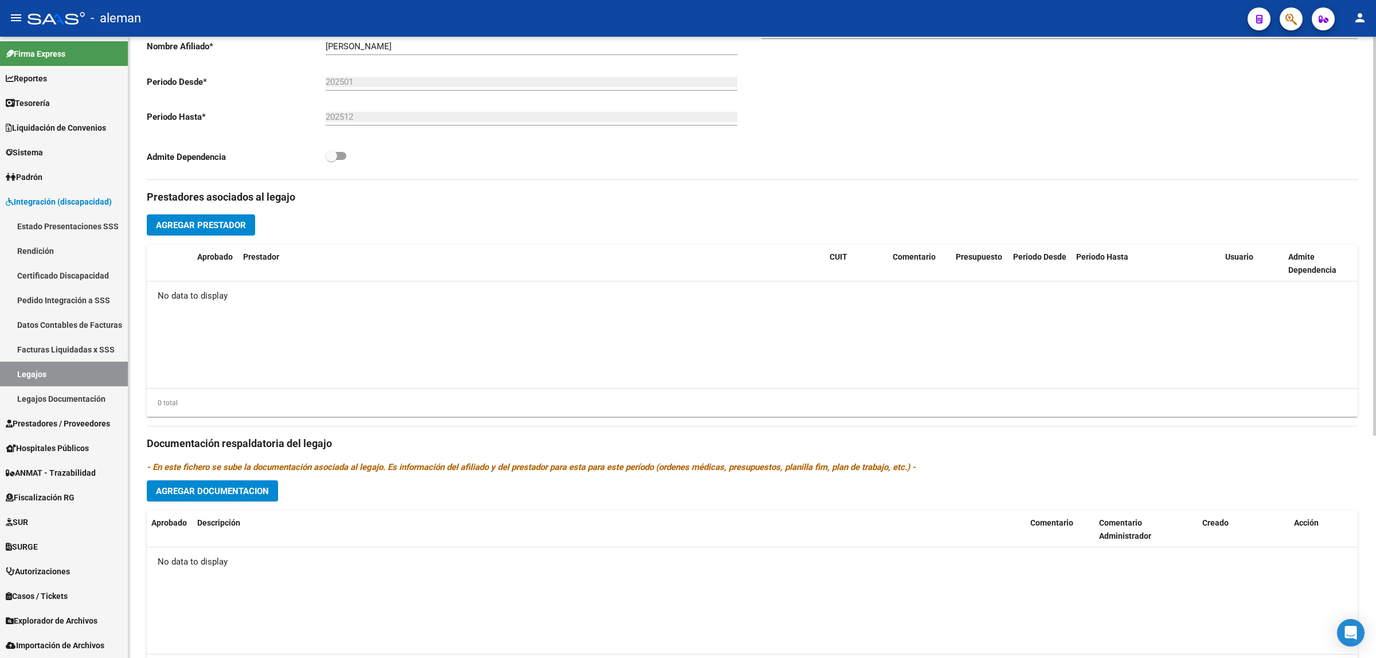
scroll to position [347, 0]
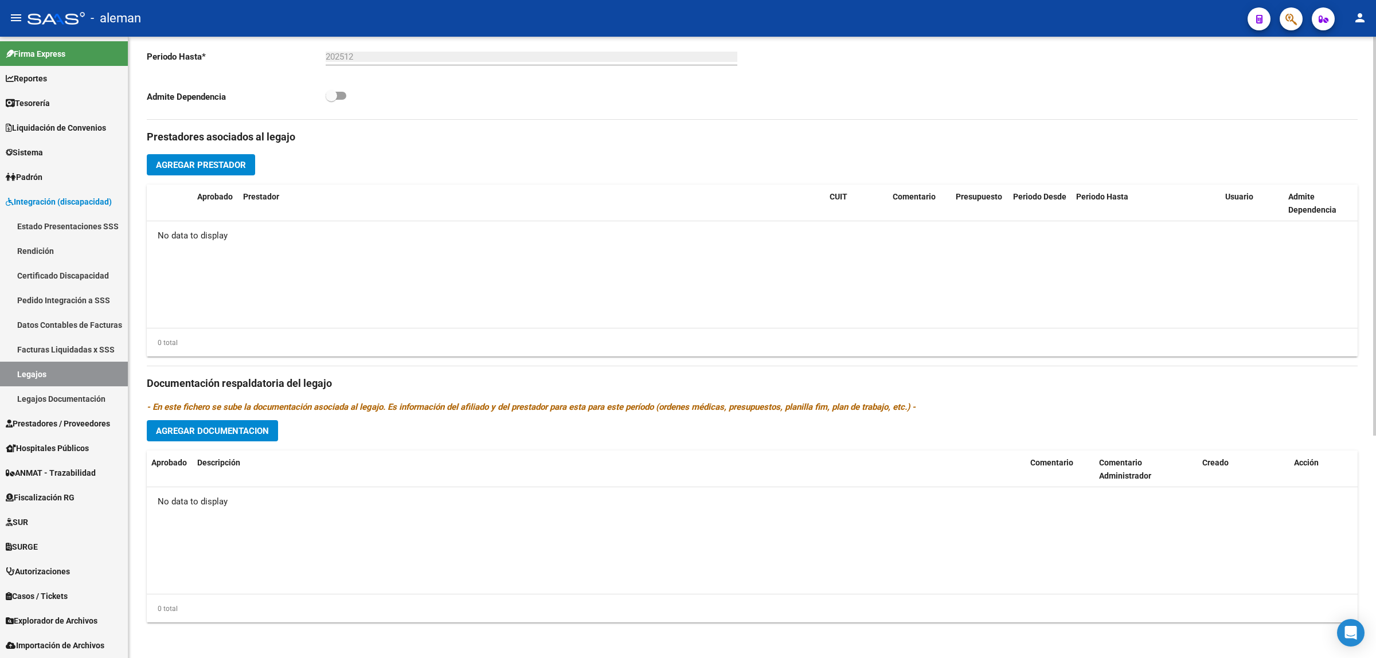
click at [254, 434] on span "Agregar Documentacion" at bounding box center [212, 431] width 113 height 10
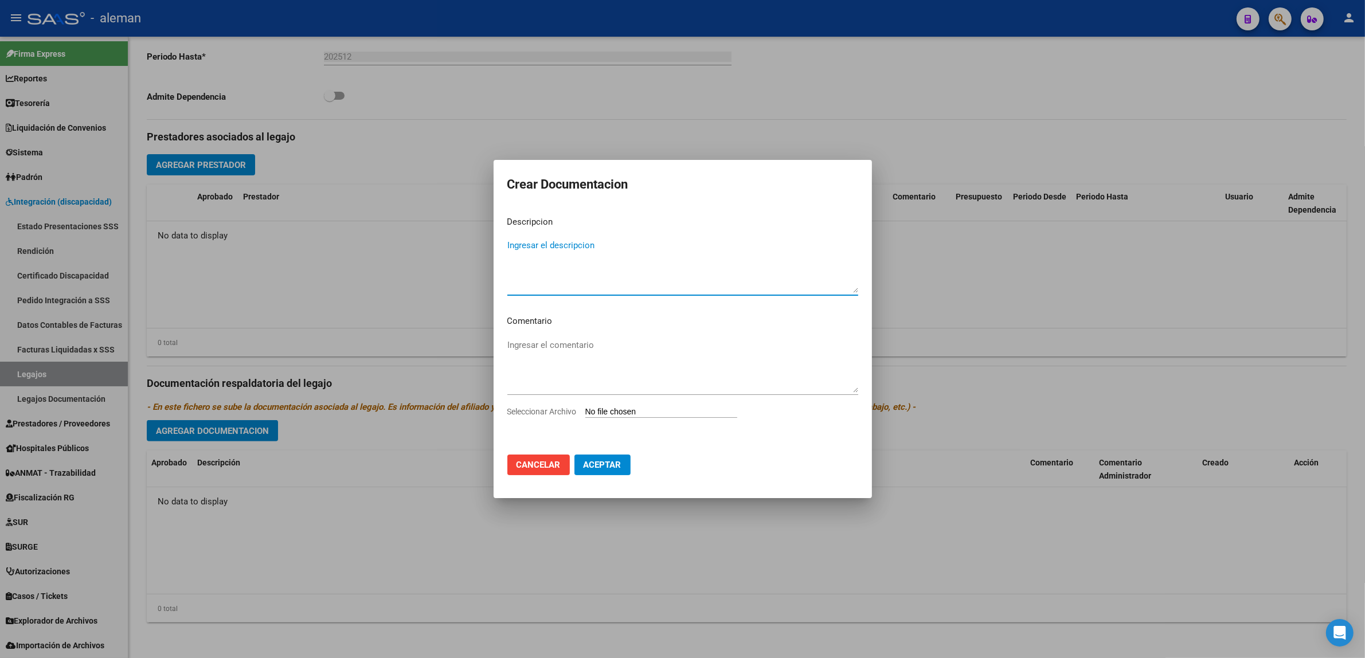
click at [965, 383] on div at bounding box center [682, 329] width 1365 height 658
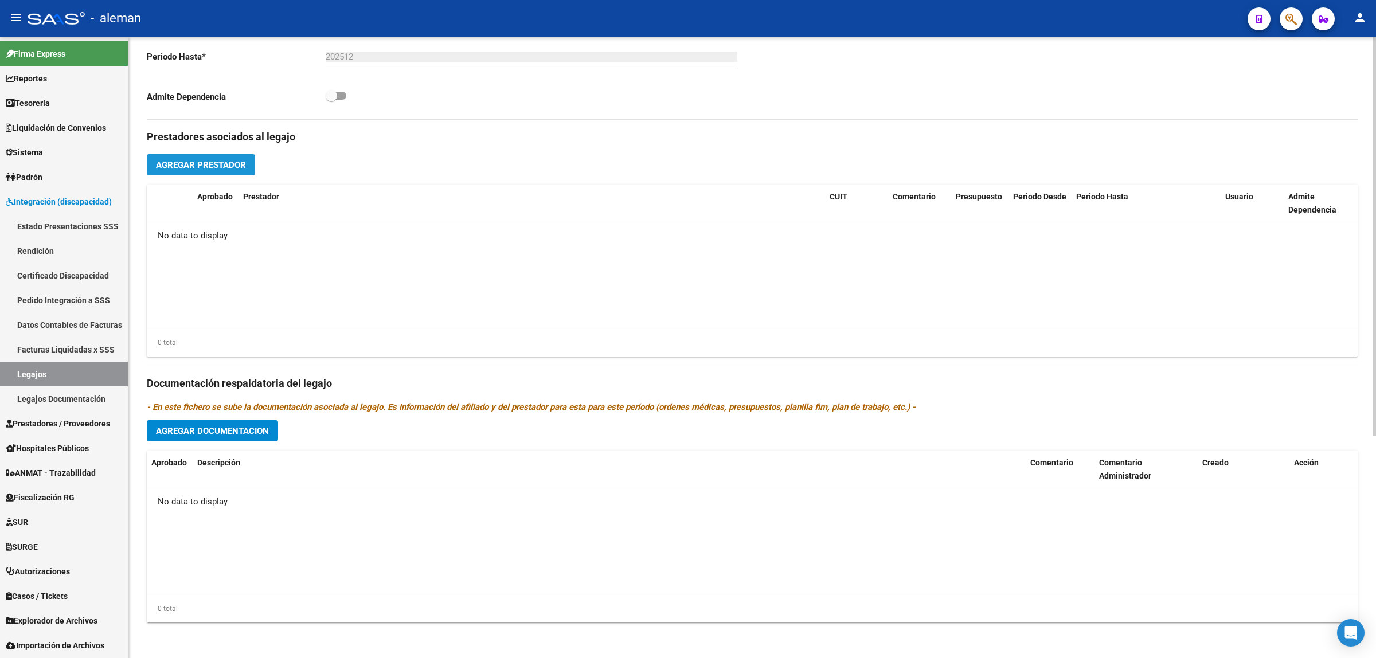
click at [227, 162] on span "Agregar Prestador" at bounding box center [201, 165] width 90 height 10
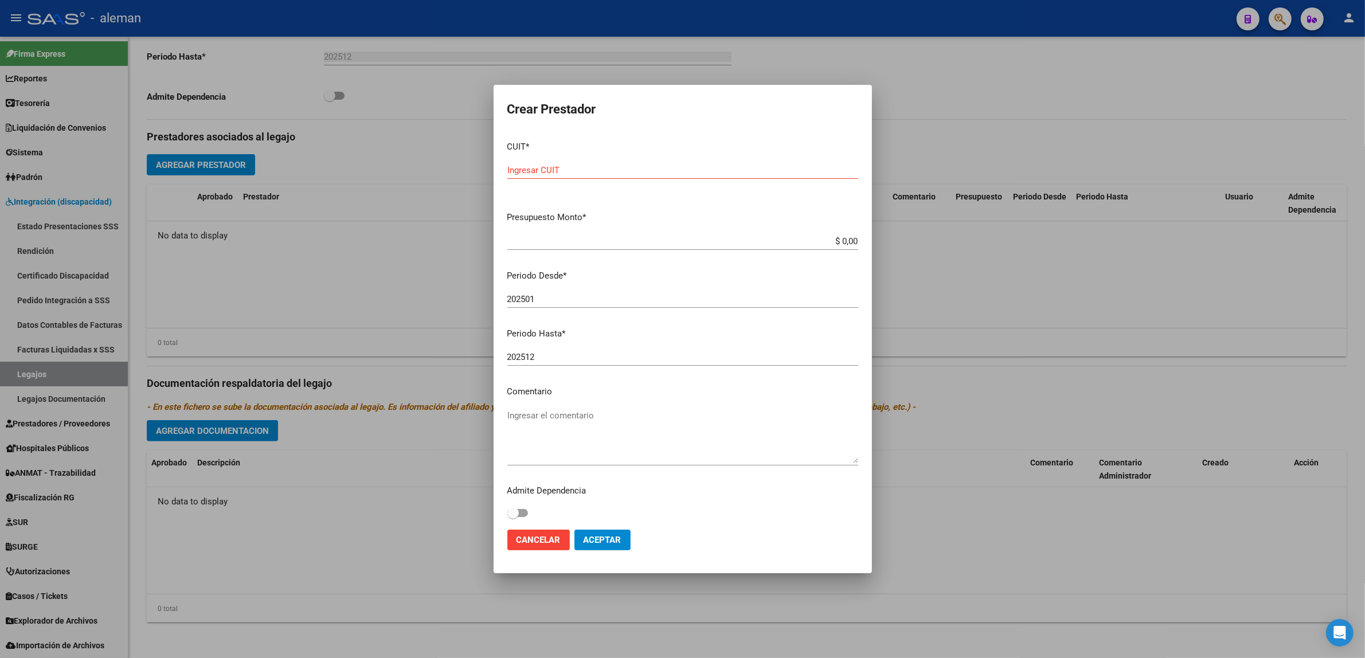
click at [1001, 290] on div at bounding box center [682, 329] width 1365 height 658
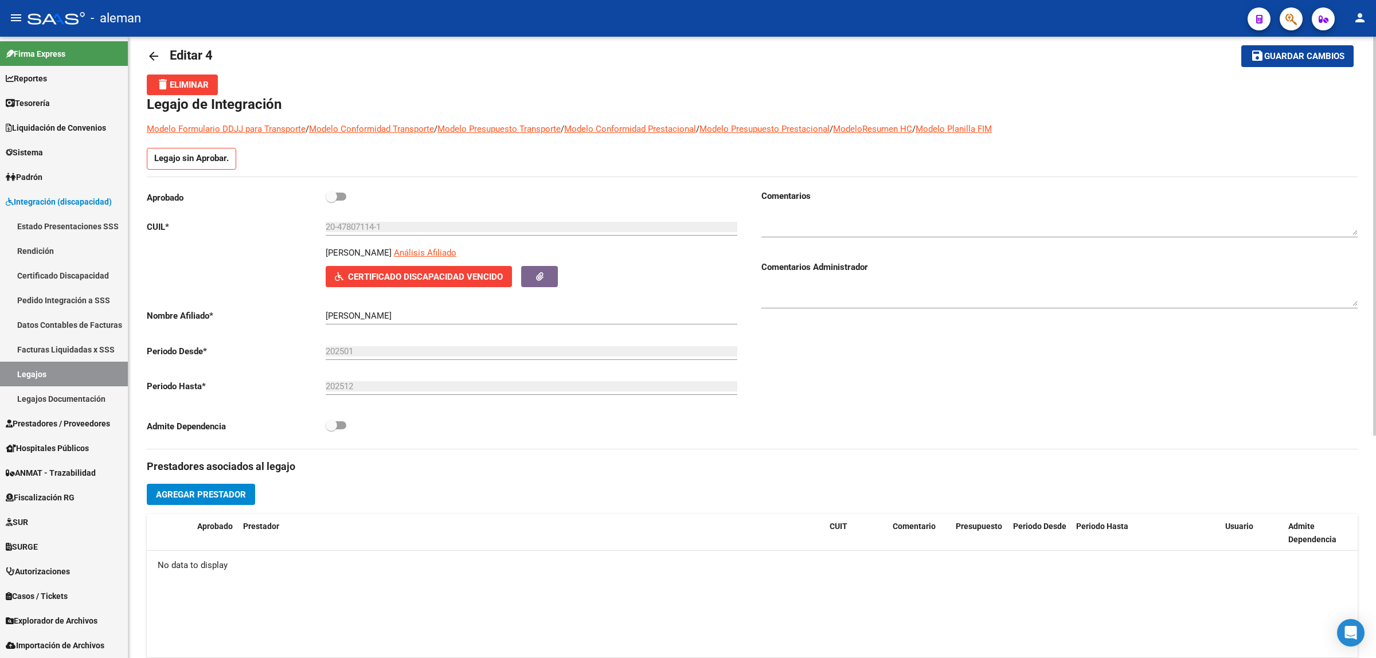
scroll to position [0, 0]
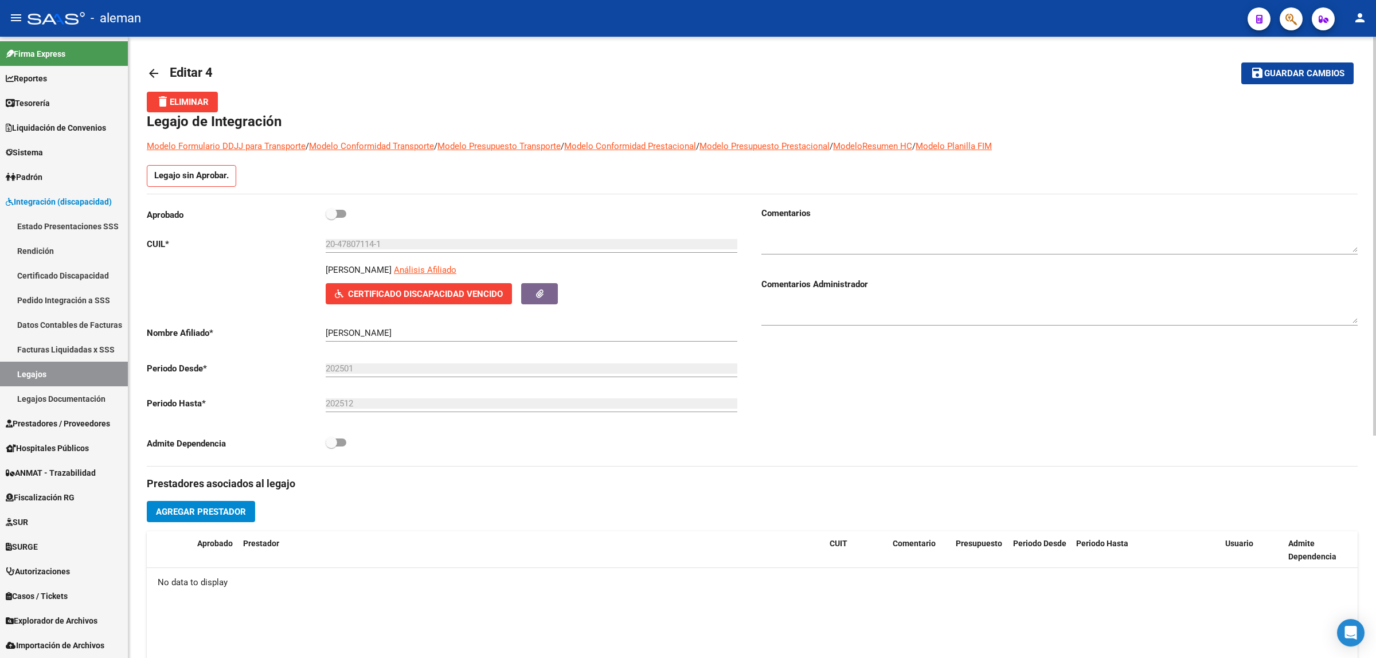
click at [151, 72] on mat-icon "arrow_back" at bounding box center [154, 74] width 14 height 14
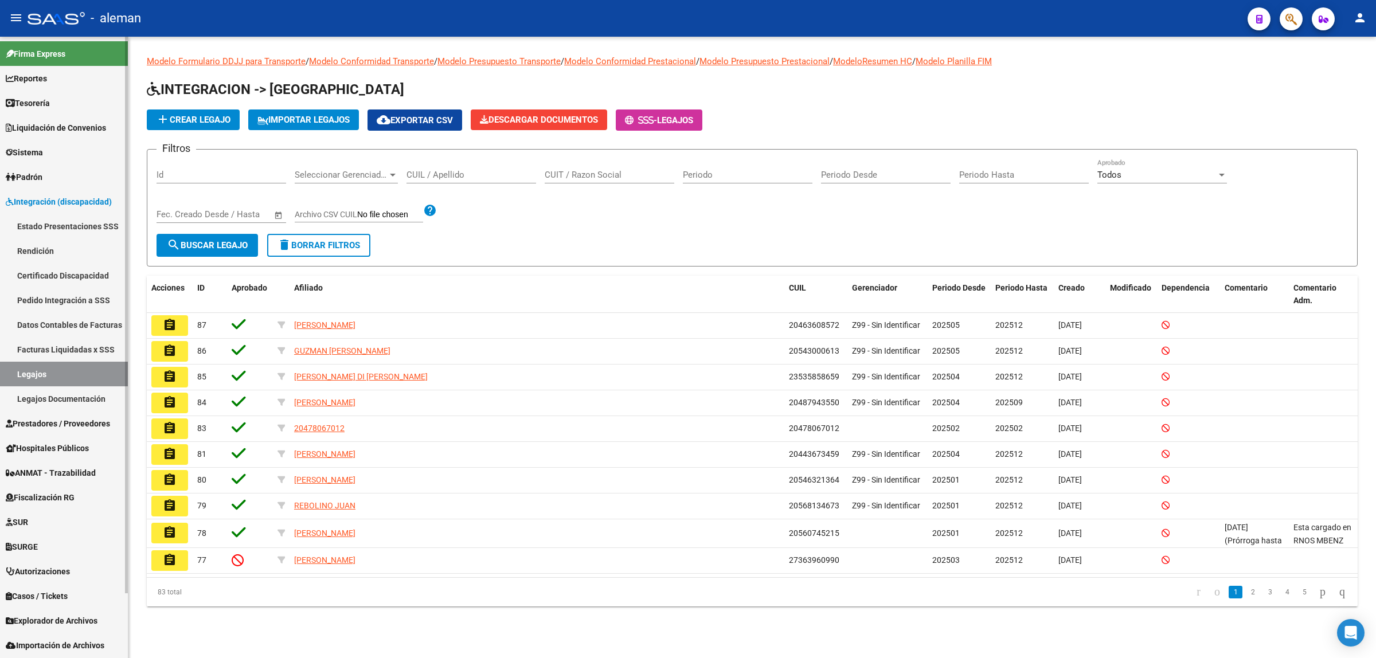
click at [73, 228] on link "Estado Presentaciones SSS" at bounding box center [64, 226] width 128 height 25
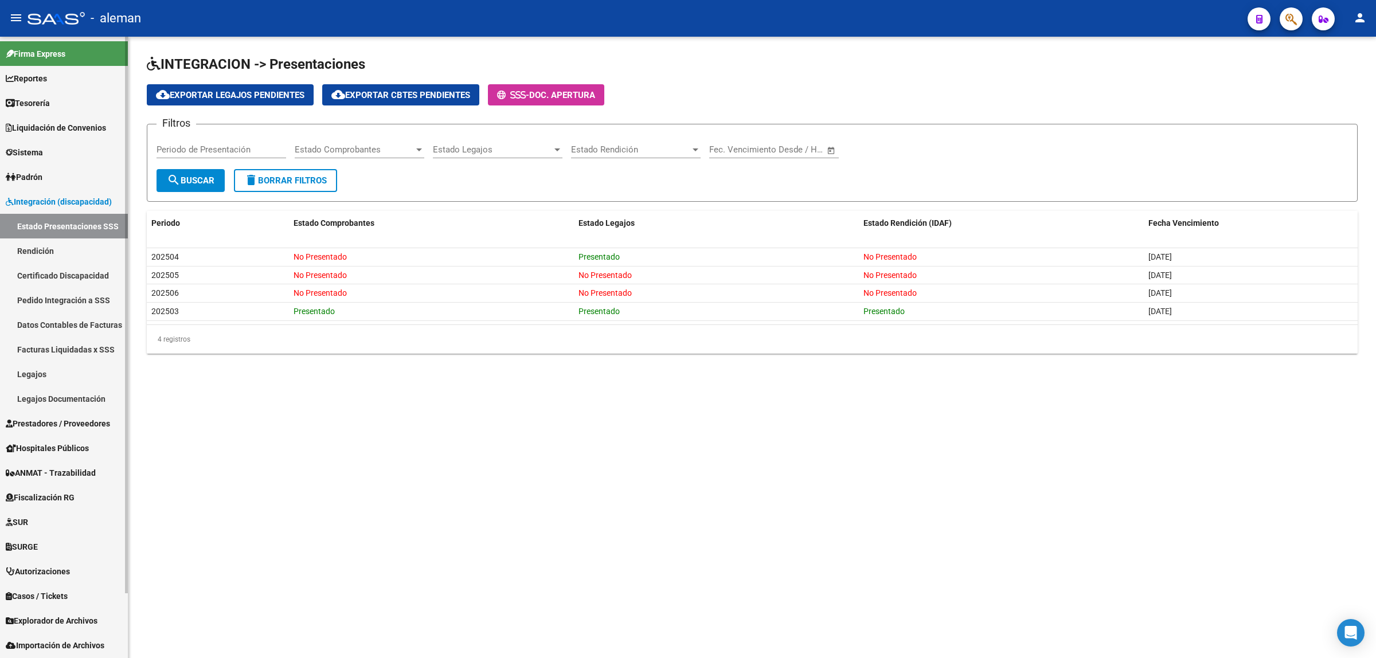
click at [38, 247] on link "Rendición" at bounding box center [64, 251] width 128 height 25
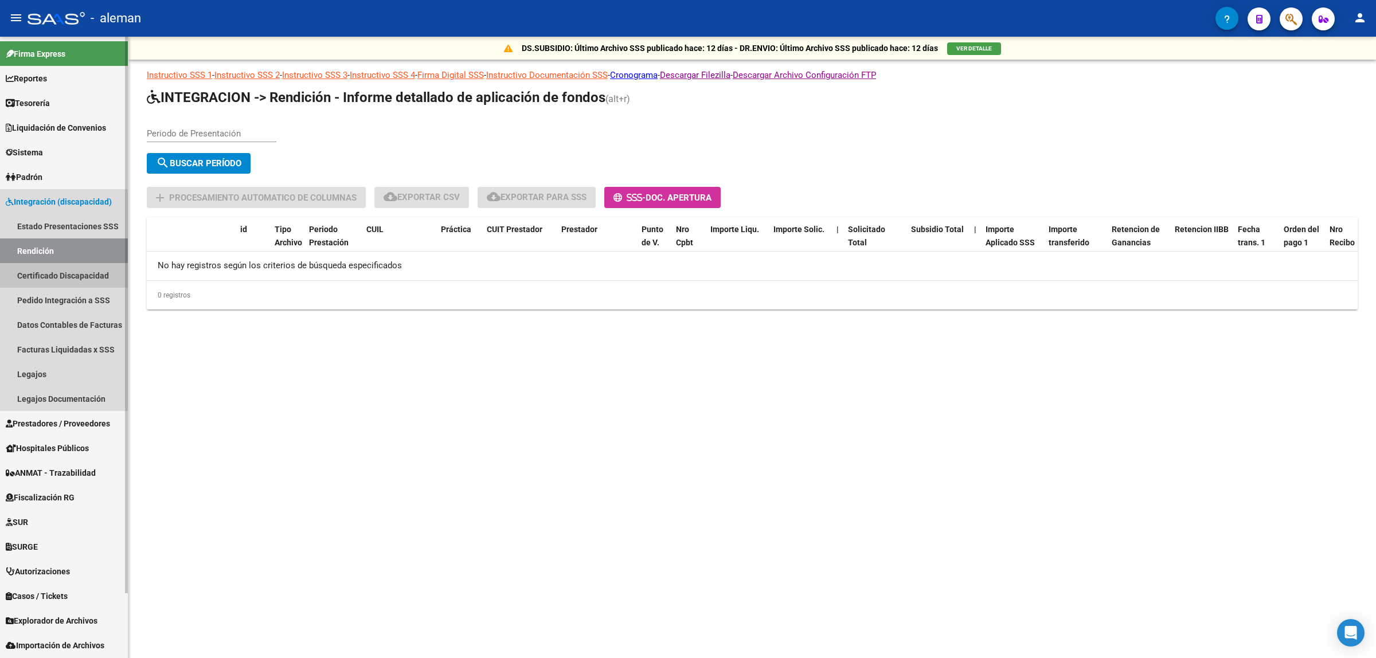
click at [38, 274] on link "Certificado Discapacidad" at bounding box center [64, 275] width 128 height 25
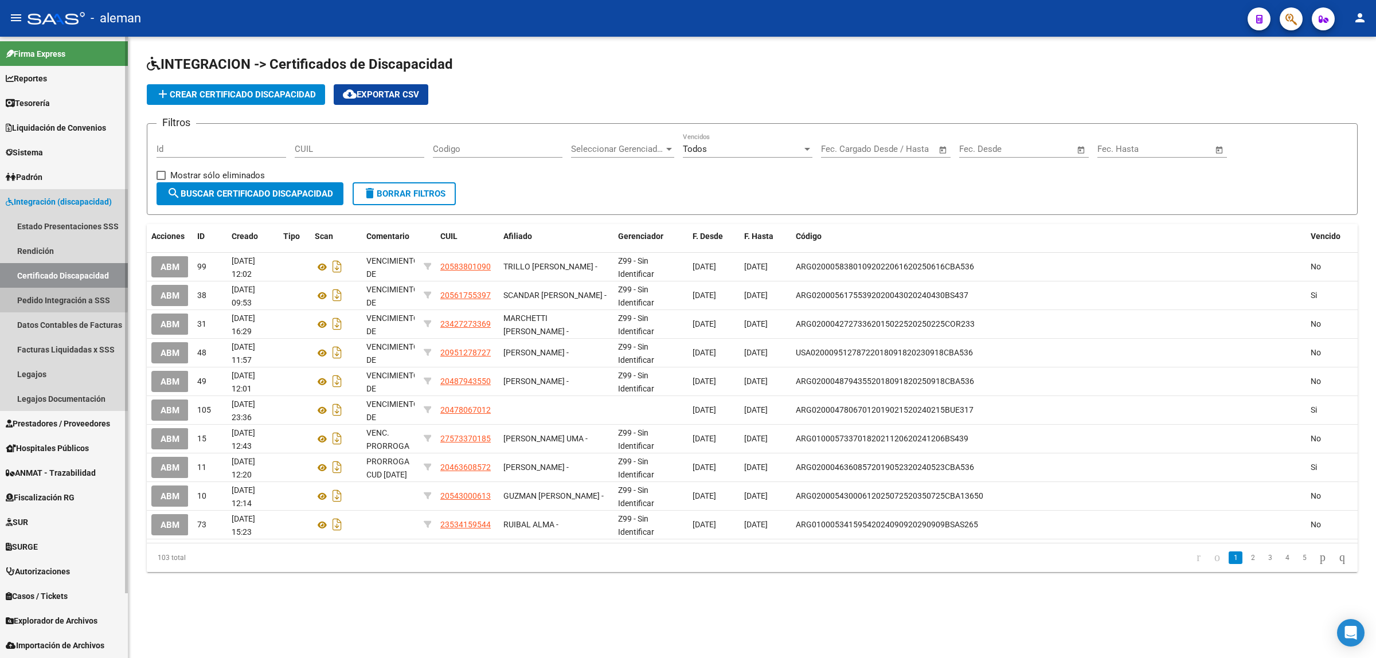
click at [37, 297] on link "Pedido Integración a SSS" at bounding box center [64, 300] width 128 height 25
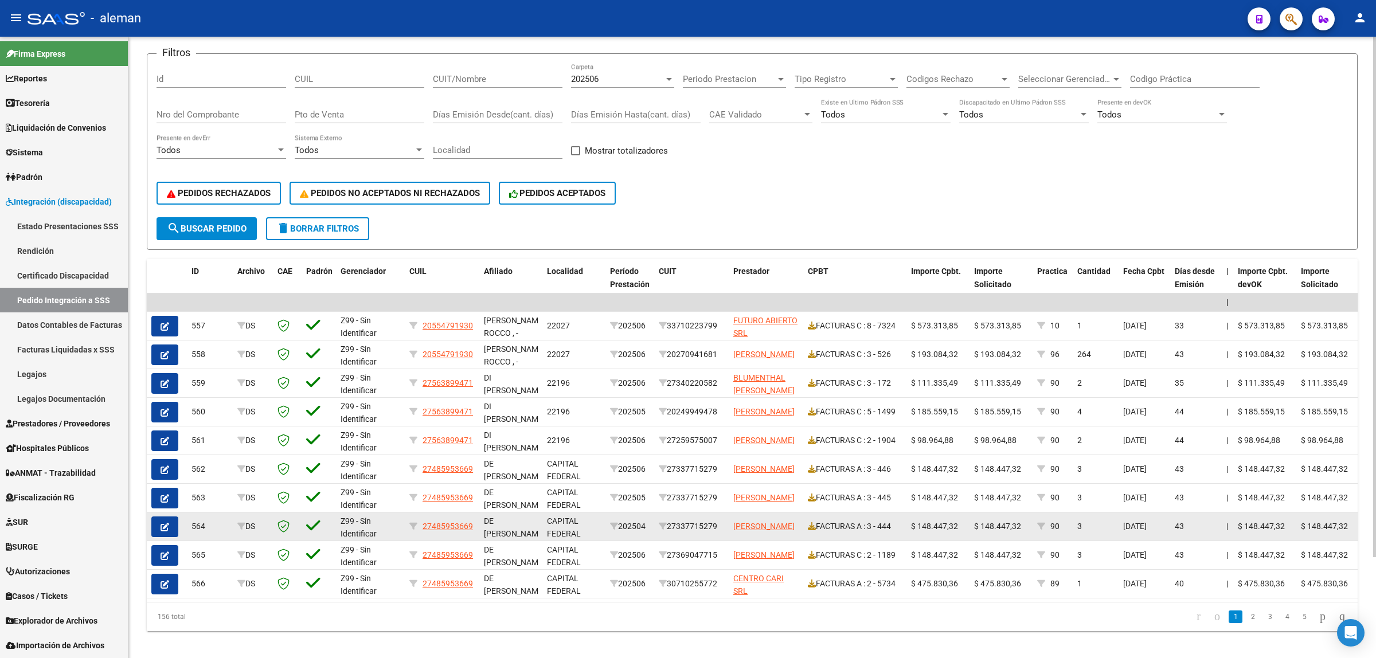
scroll to position [121, 0]
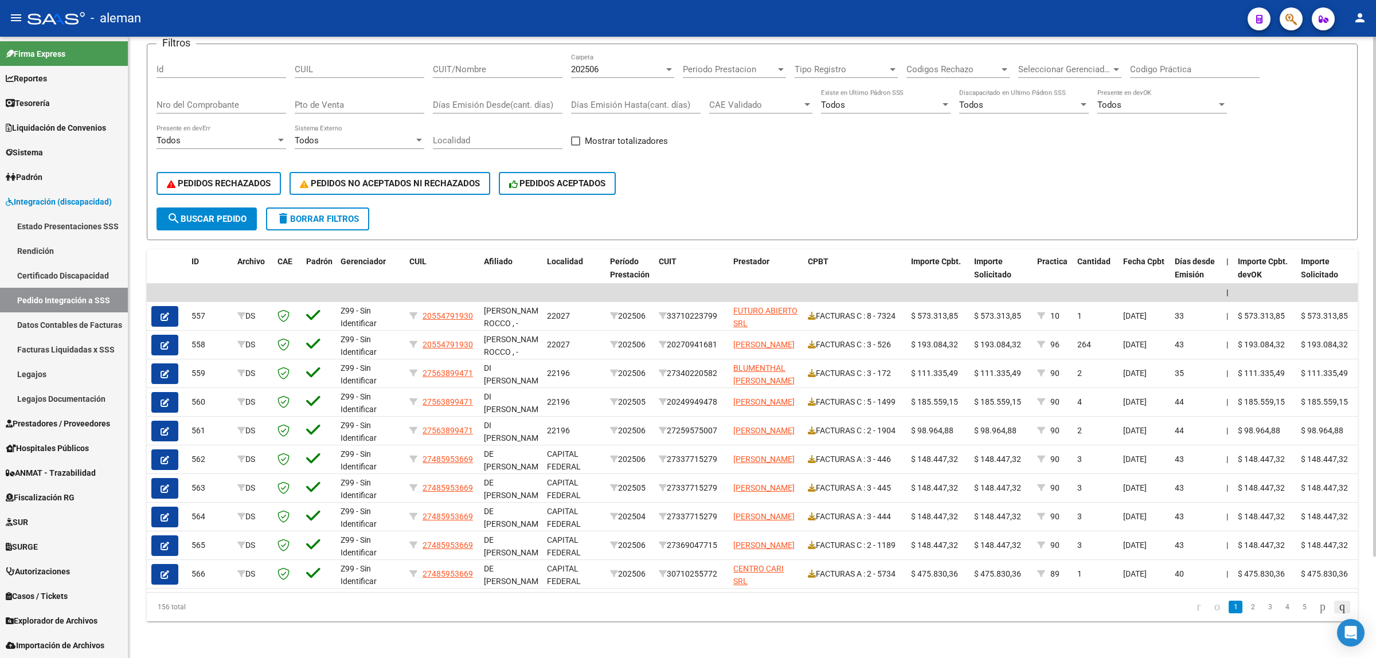
click at [1334, 607] on link "go to last page" at bounding box center [1342, 607] width 16 height 13
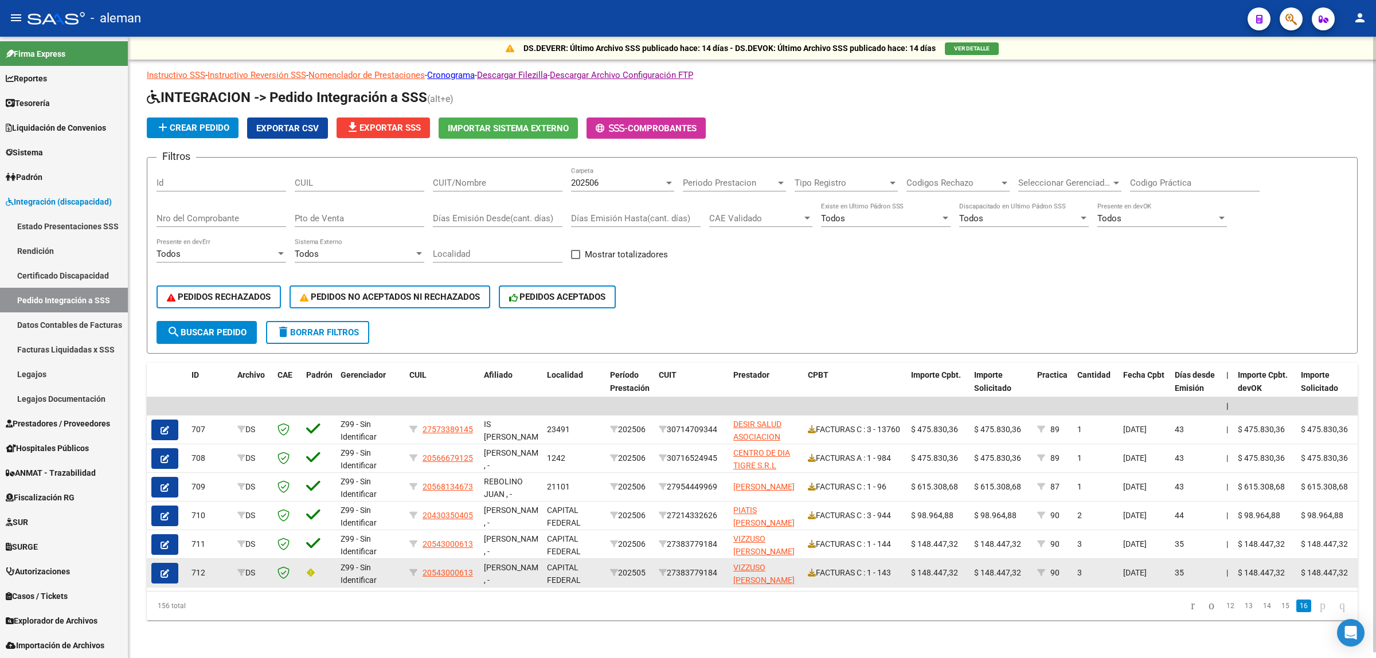
scroll to position [1, 0]
click at [166, 569] on icon "button" at bounding box center [165, 573] width 9 height 9
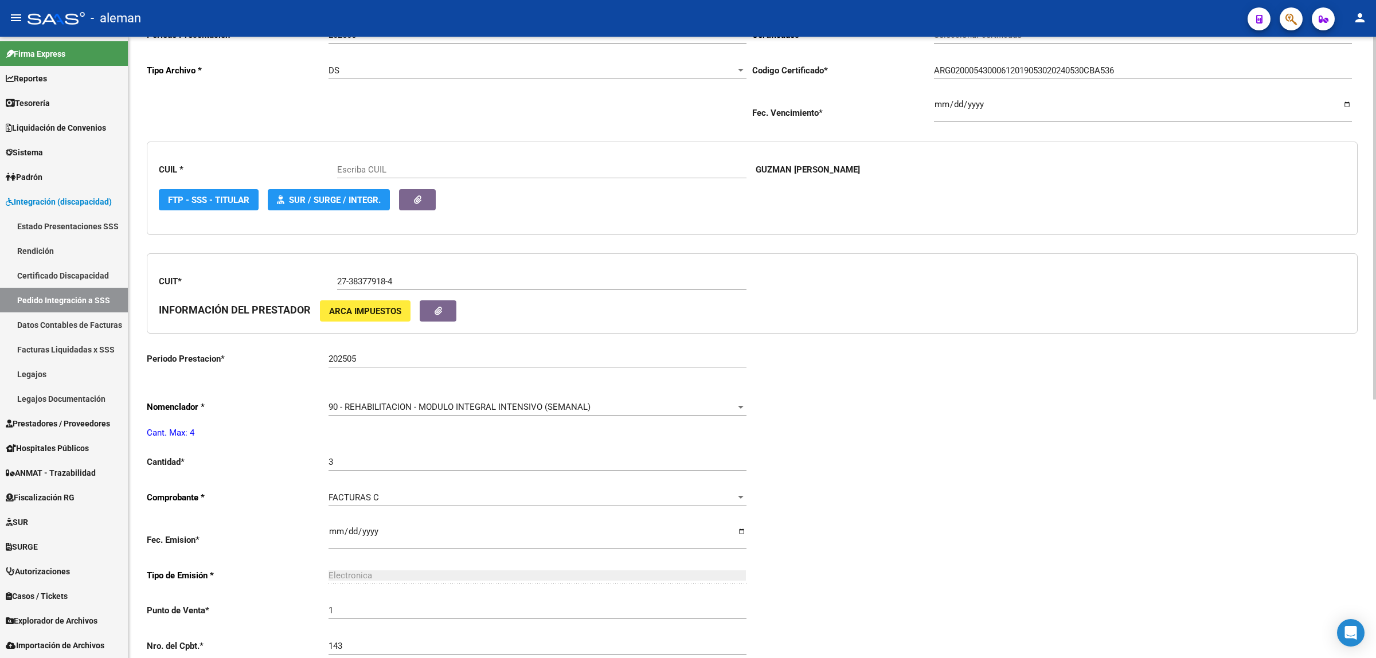
type input "20543000613"
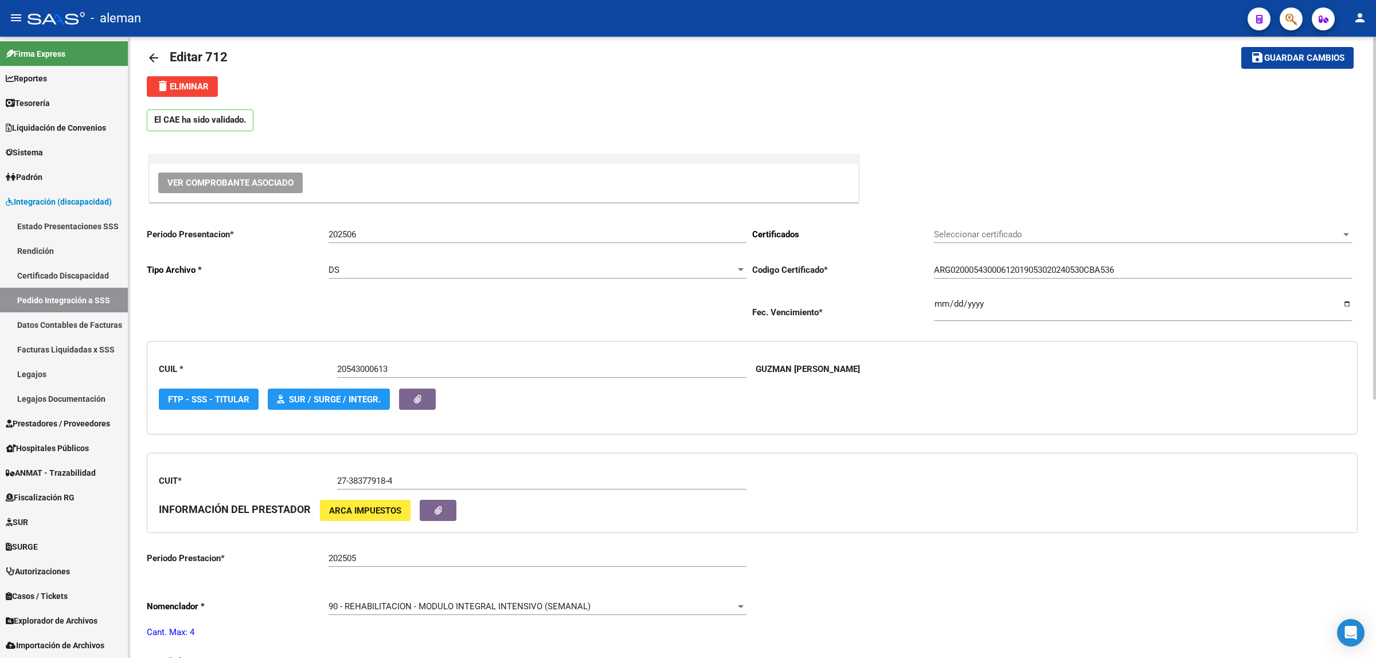
scroll to position [15, 0]
click at [158, 57] on mat-icon "arrow_back" at bounding box center [154, 59] width 14 height 14
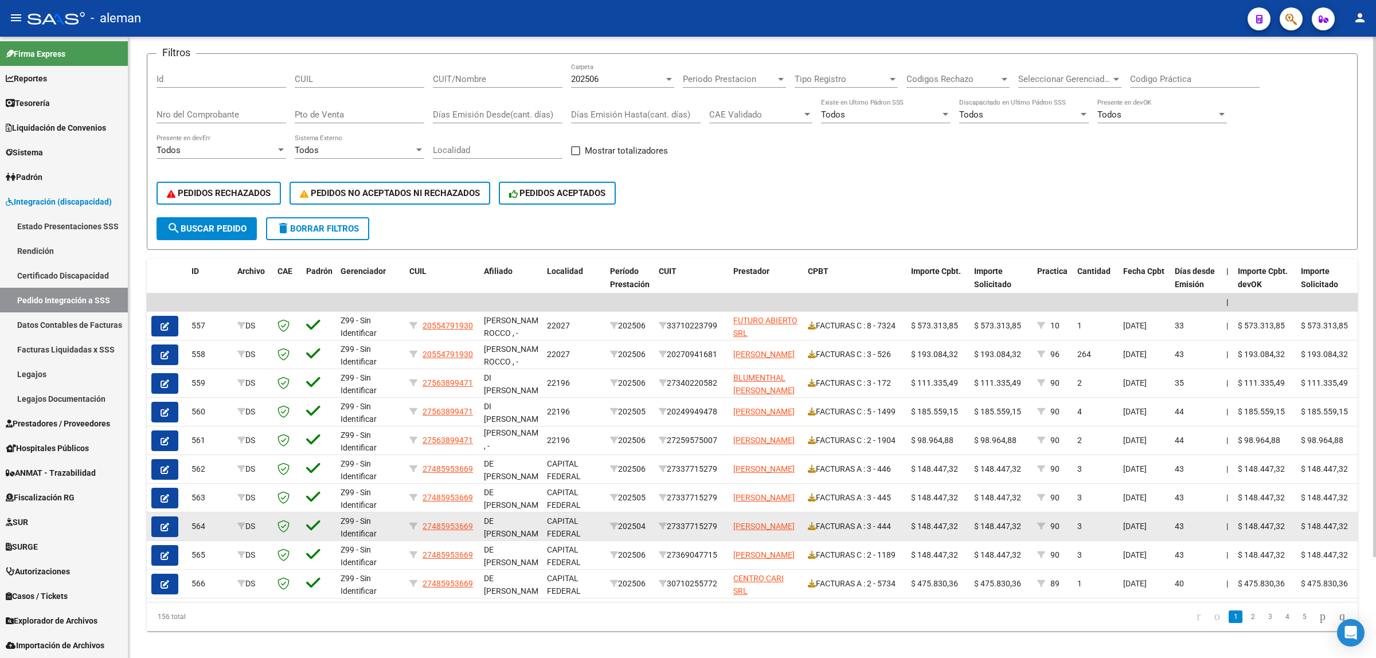
scroll to position [121, 0]
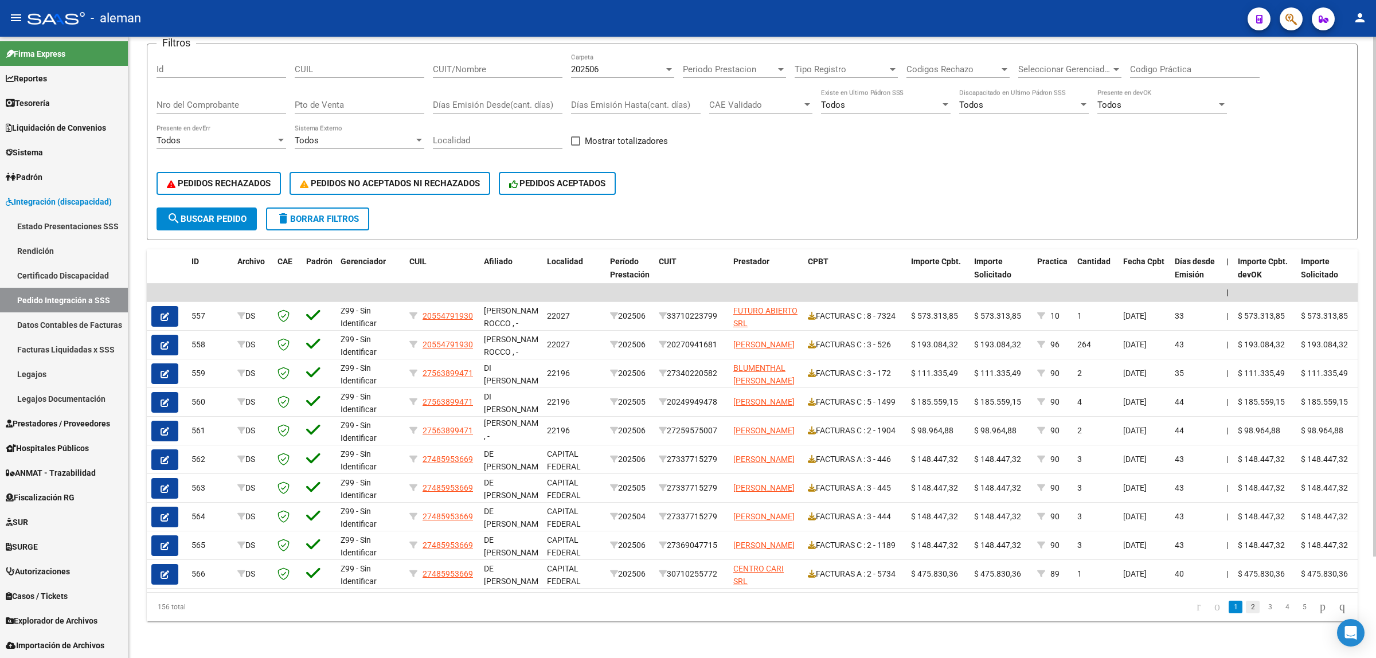
click at [1246, 609] on link "2" at bounding box center [1253, 607] width 14 height 13
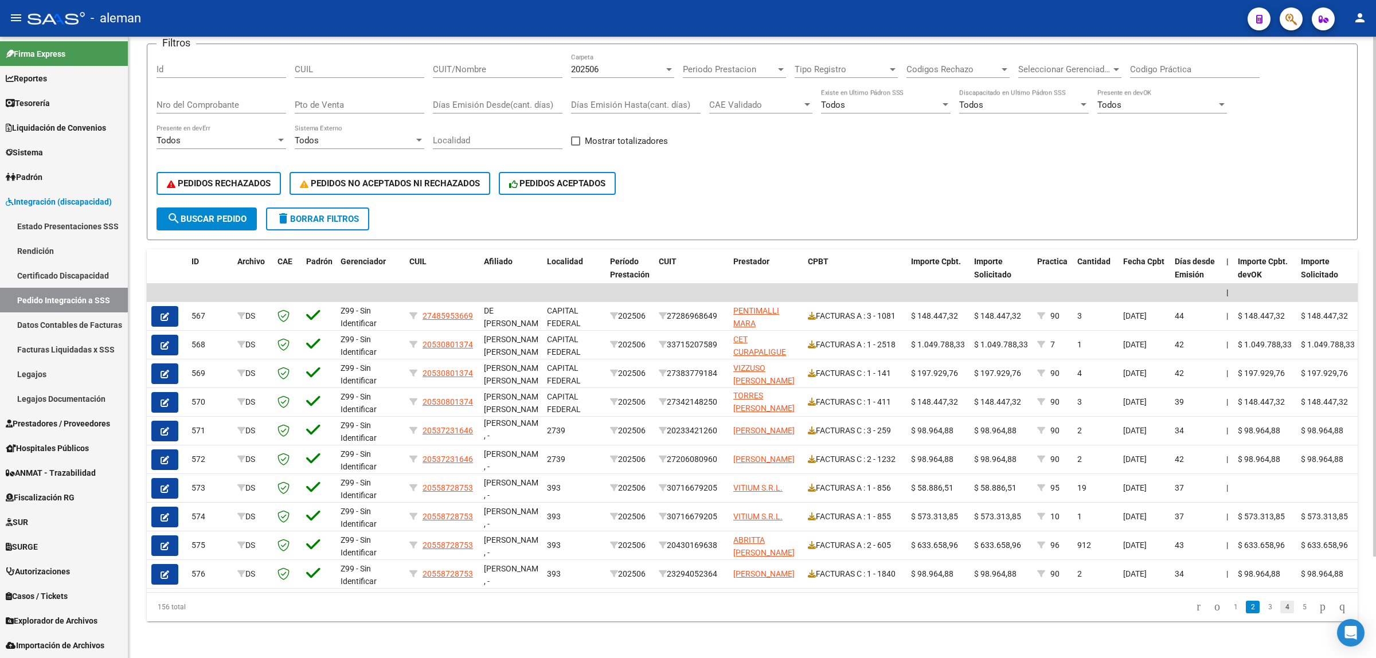
click at [1280, 603] on link "4" at bounding box center [1287, 607] width 14 height 13
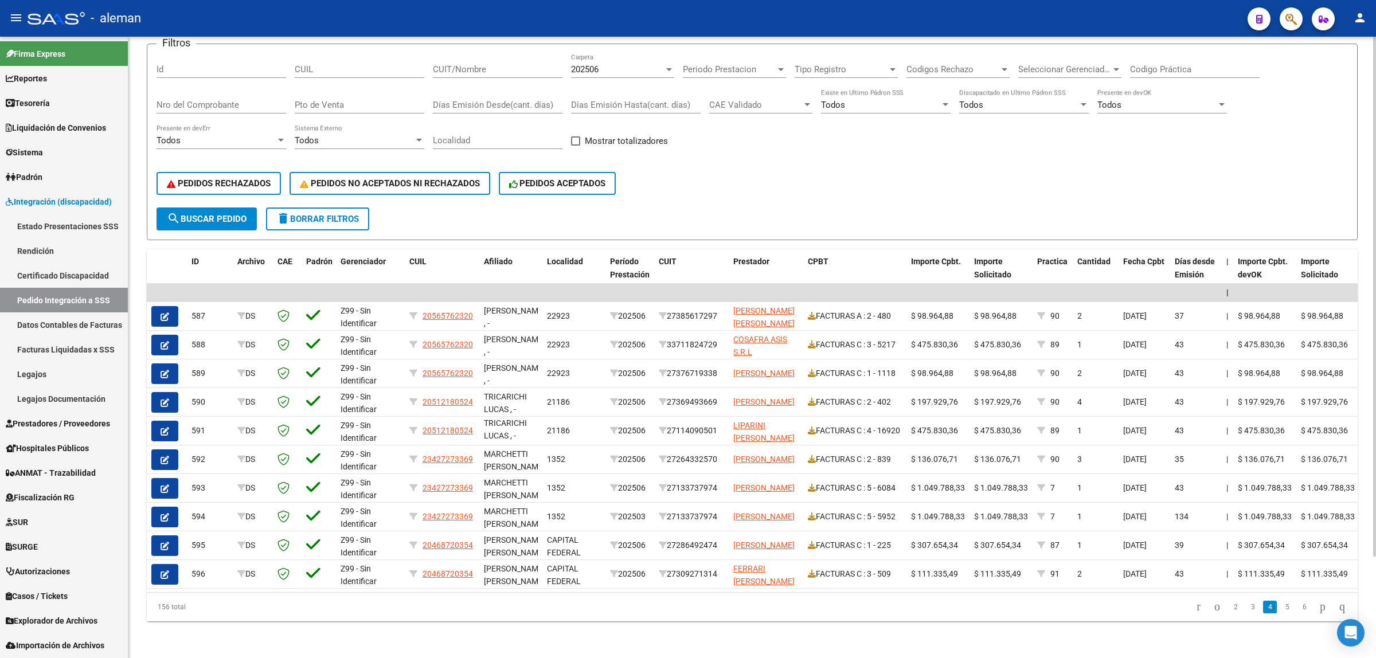
scroll to position [1, 0]
click at [1282, 608] on link "5" at bounding box center [1287, 607] width 14 height 13
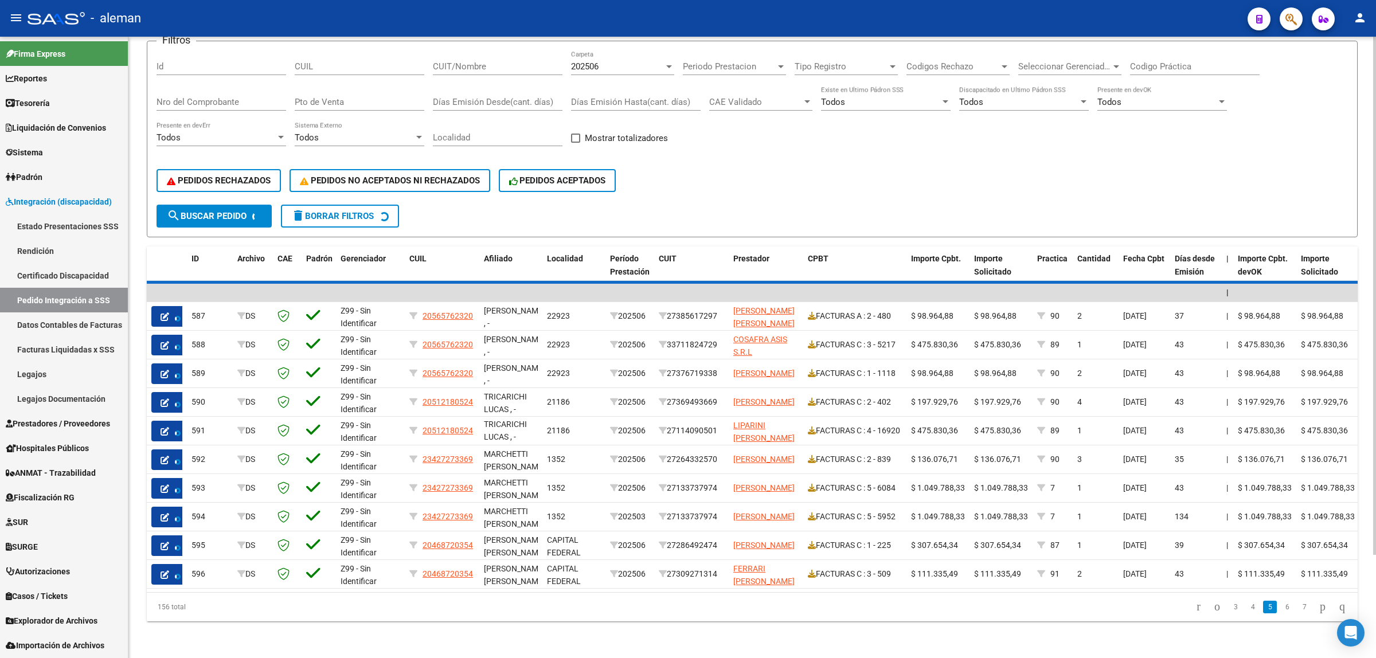
scroll to position [15, 0]
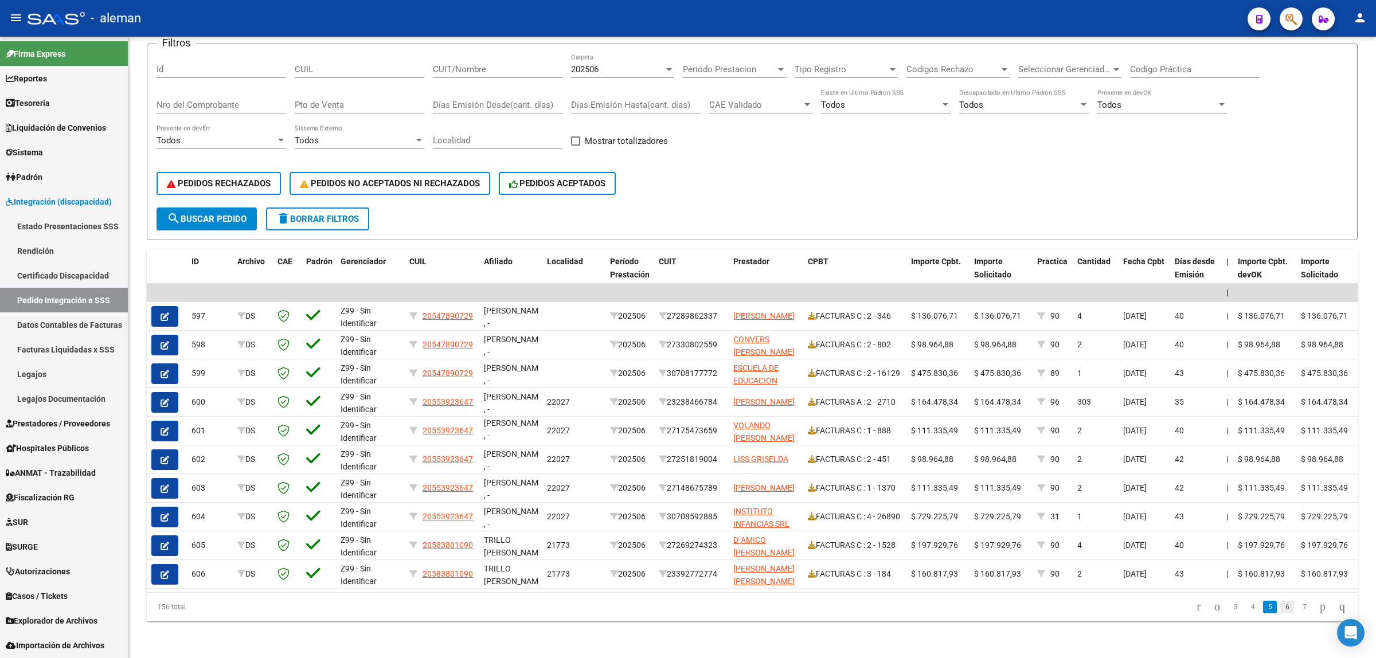
click at [1280, 611] on link "6" at bounding box center [1287, 607] width 14 height 13
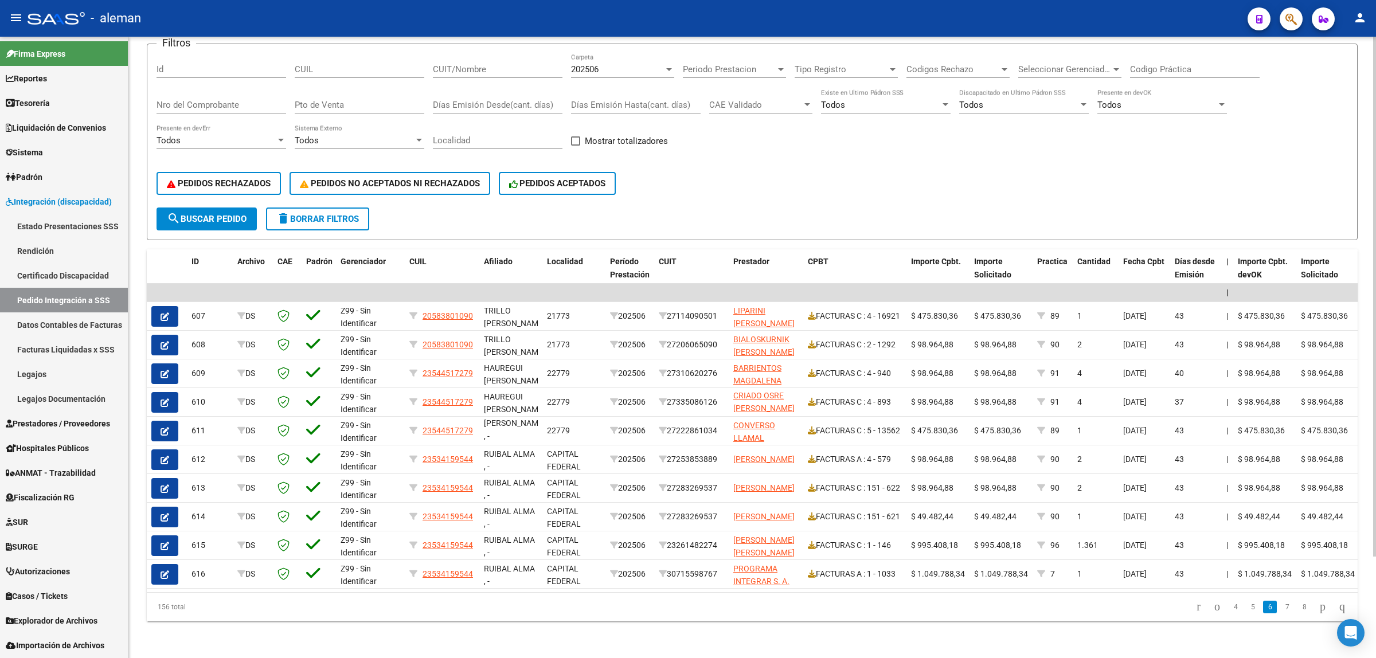
click at [1280, 609] on link "7" at bounding box center [1287, 607] width 14 height 13
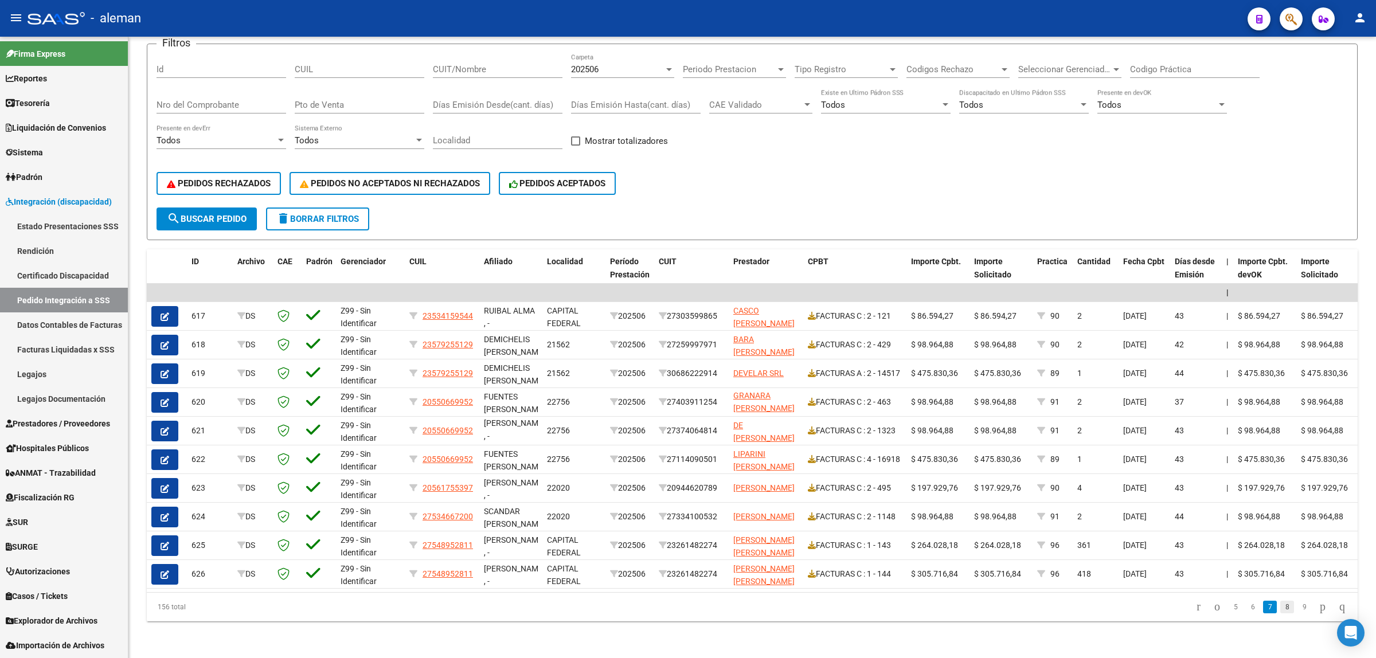
click at [1280, 606] on link "8" at bounding box center [1287, 607] width 14 height 13
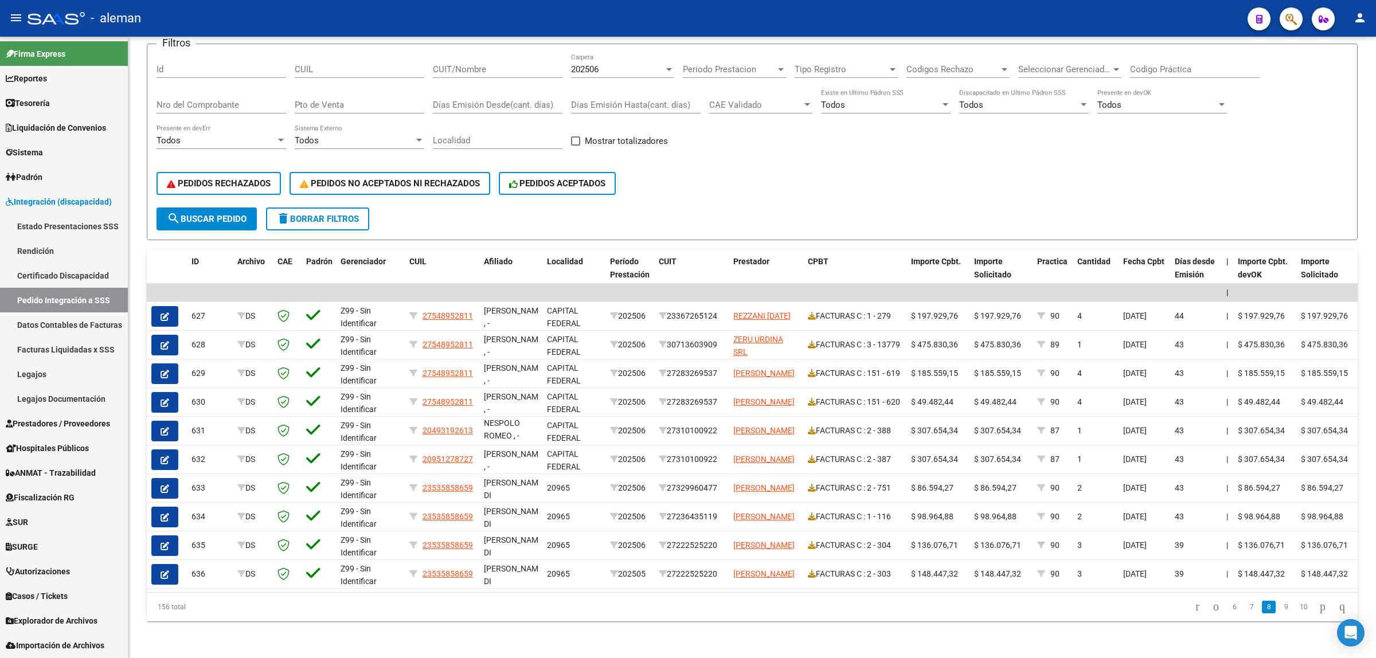
scroll to position [1, 0]
click at [1280, 608] on link "9" at bounding box center [1286, 607] width 14 height 13
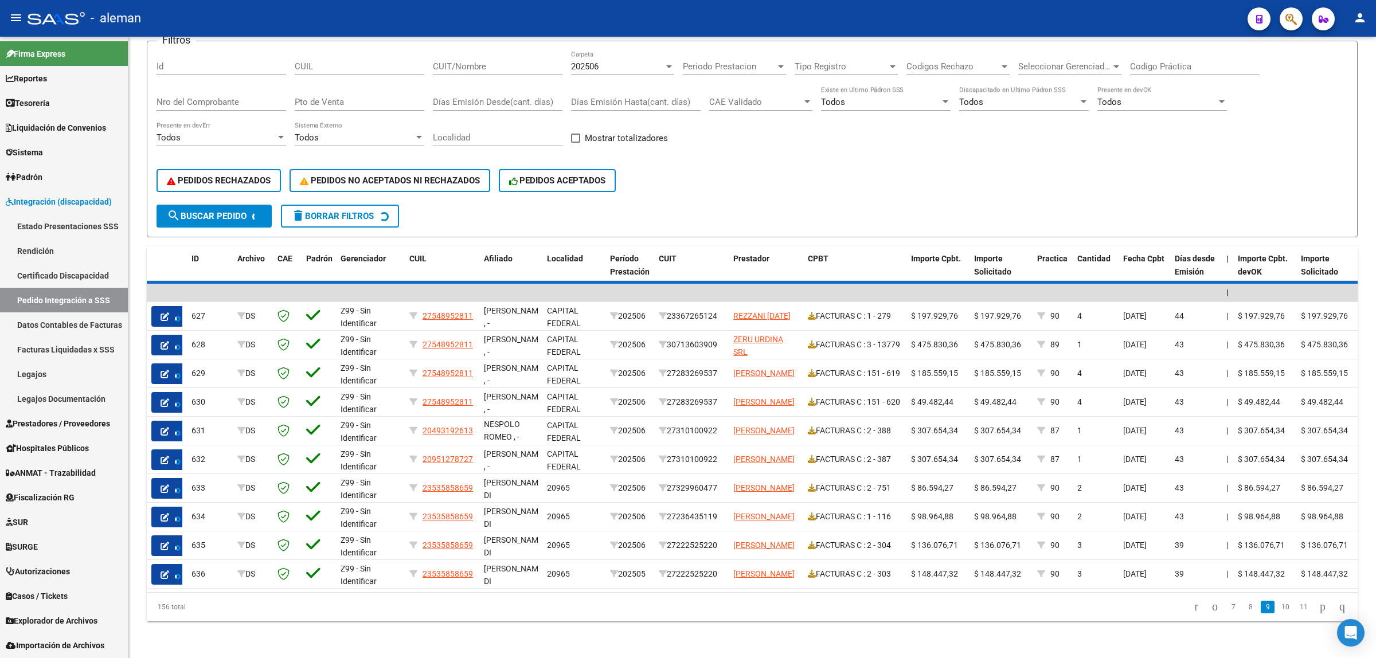
scroll to position [15, 0]
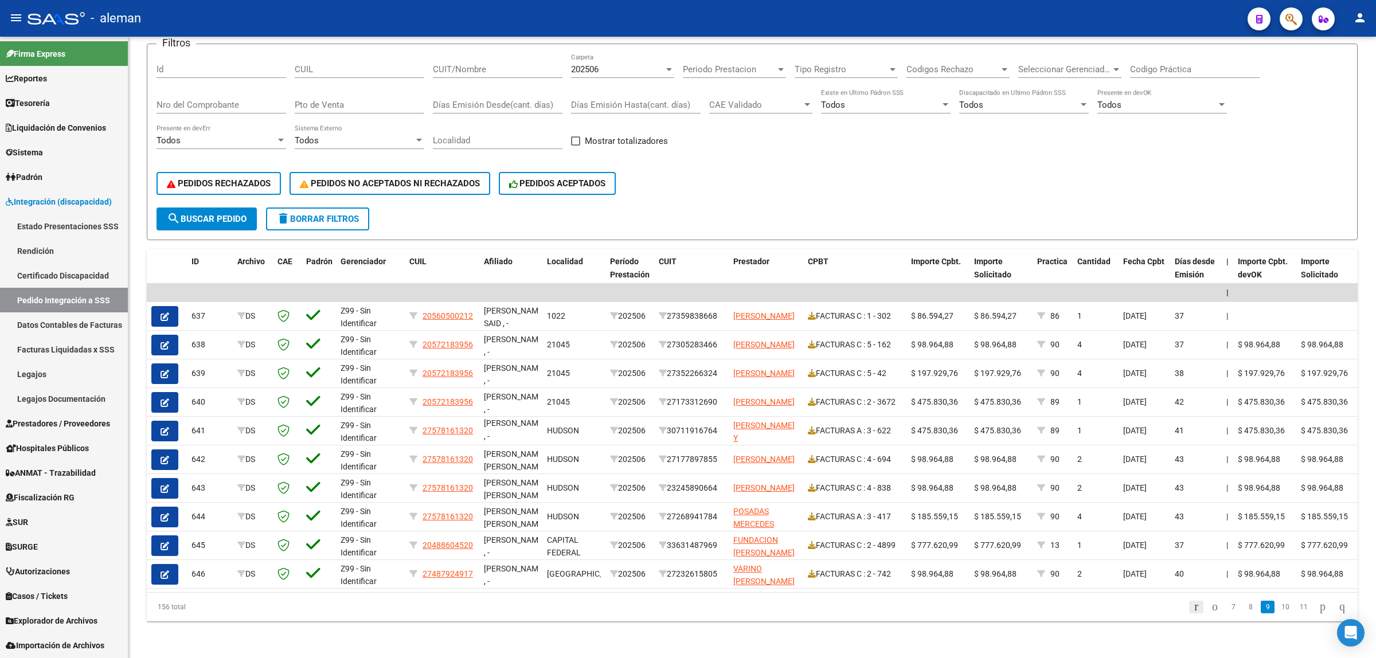
click at [1193, 609] on icon "go to first page" at bounding box center [1196, 607] width 7 height 14
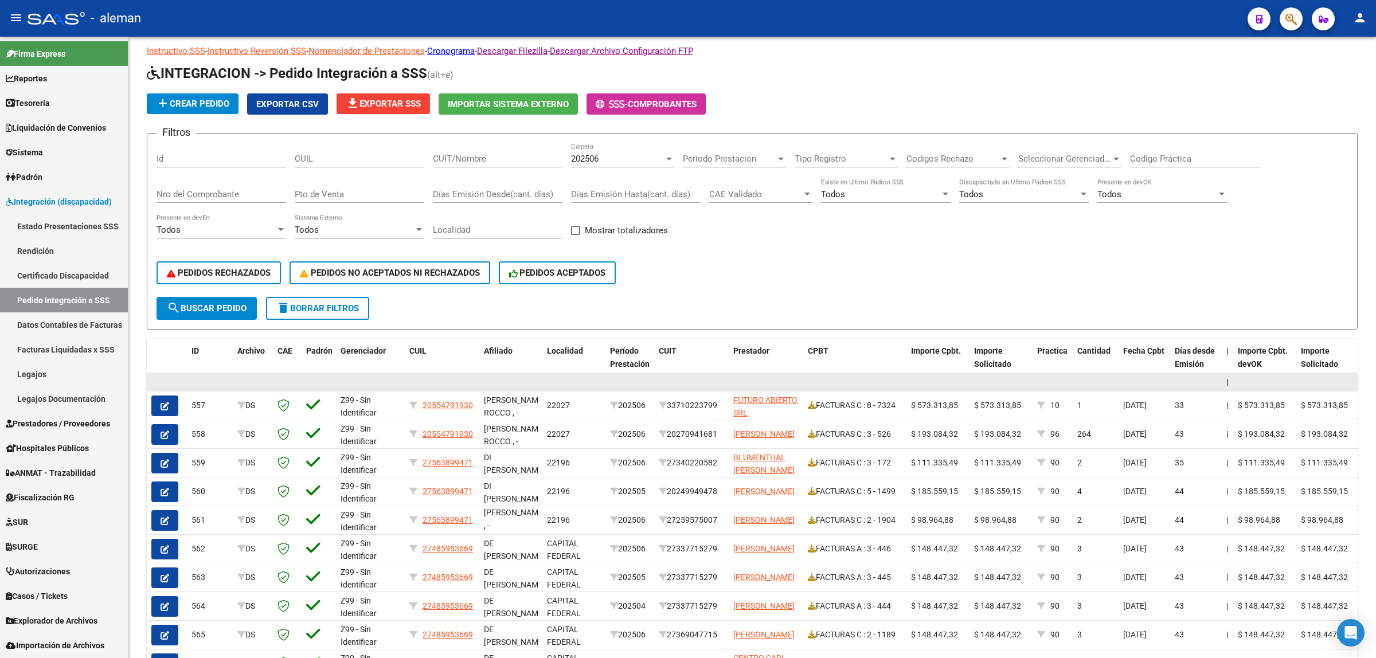
scroll to position [0, 0]
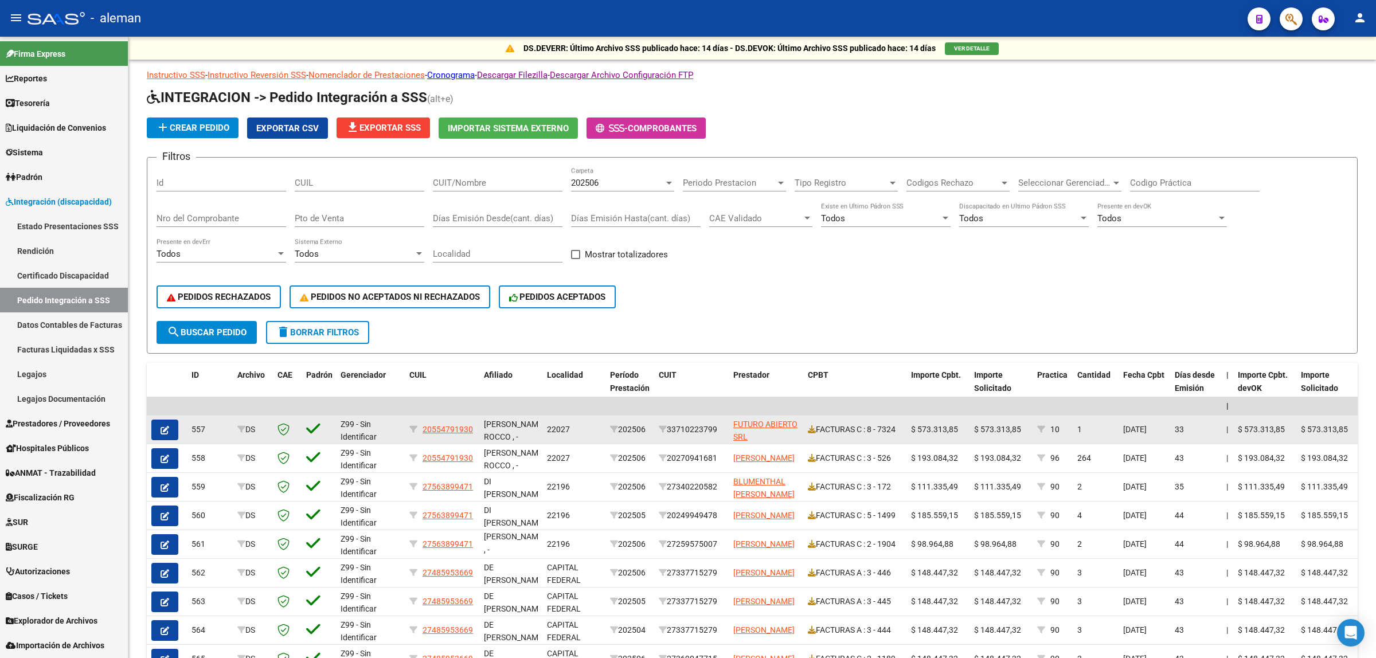
click at [167, 428] on icon "button" at bounding box center [165, 430] width 9 height 9
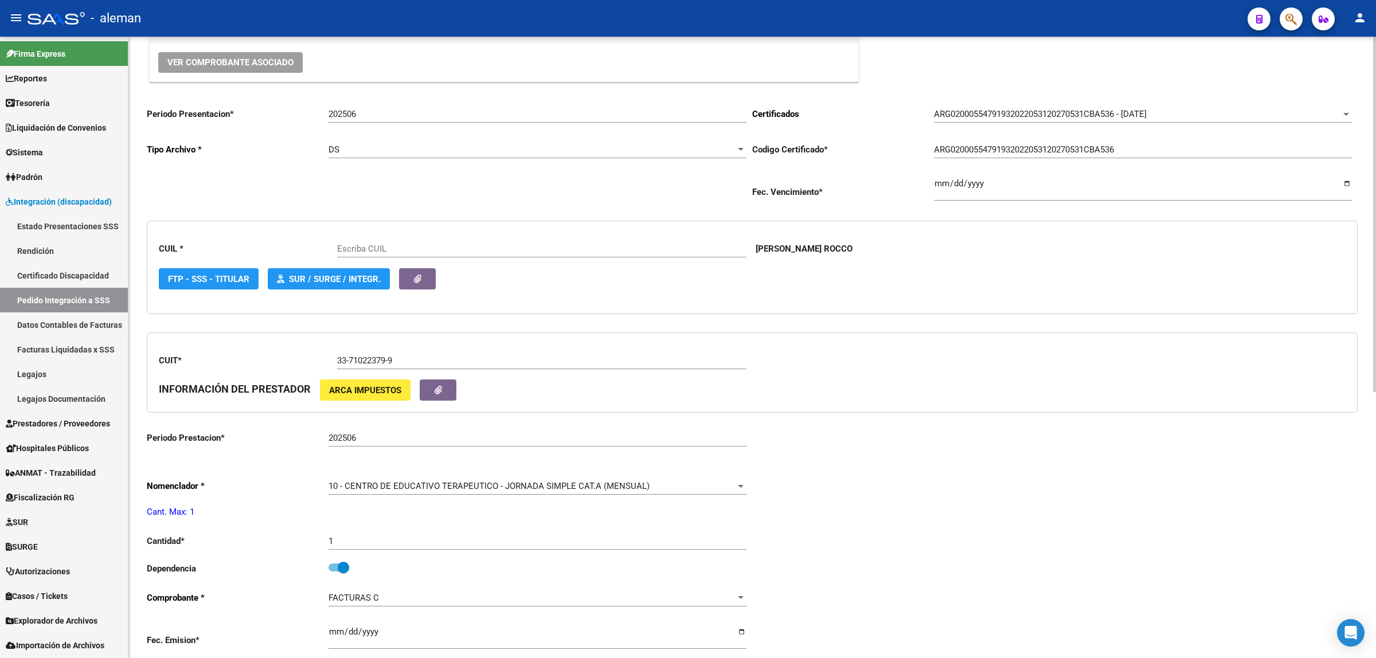
scroll to position [215, 0]
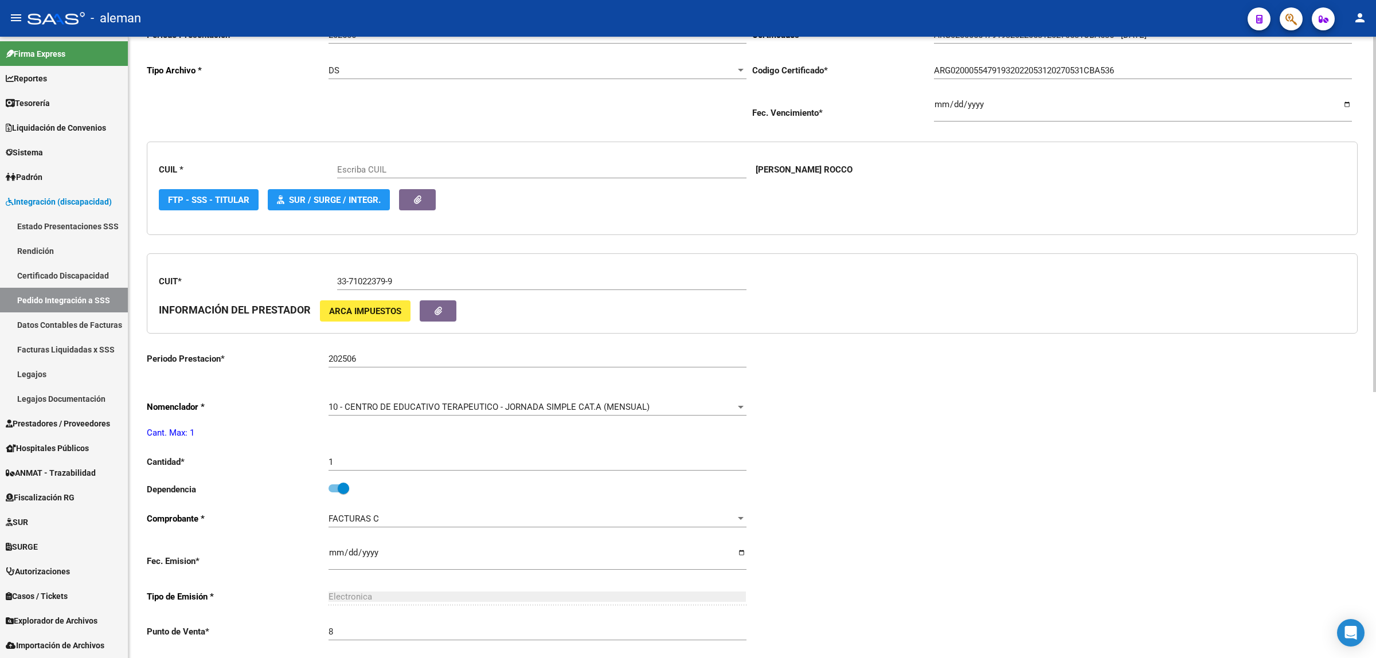
type input "20554791930"
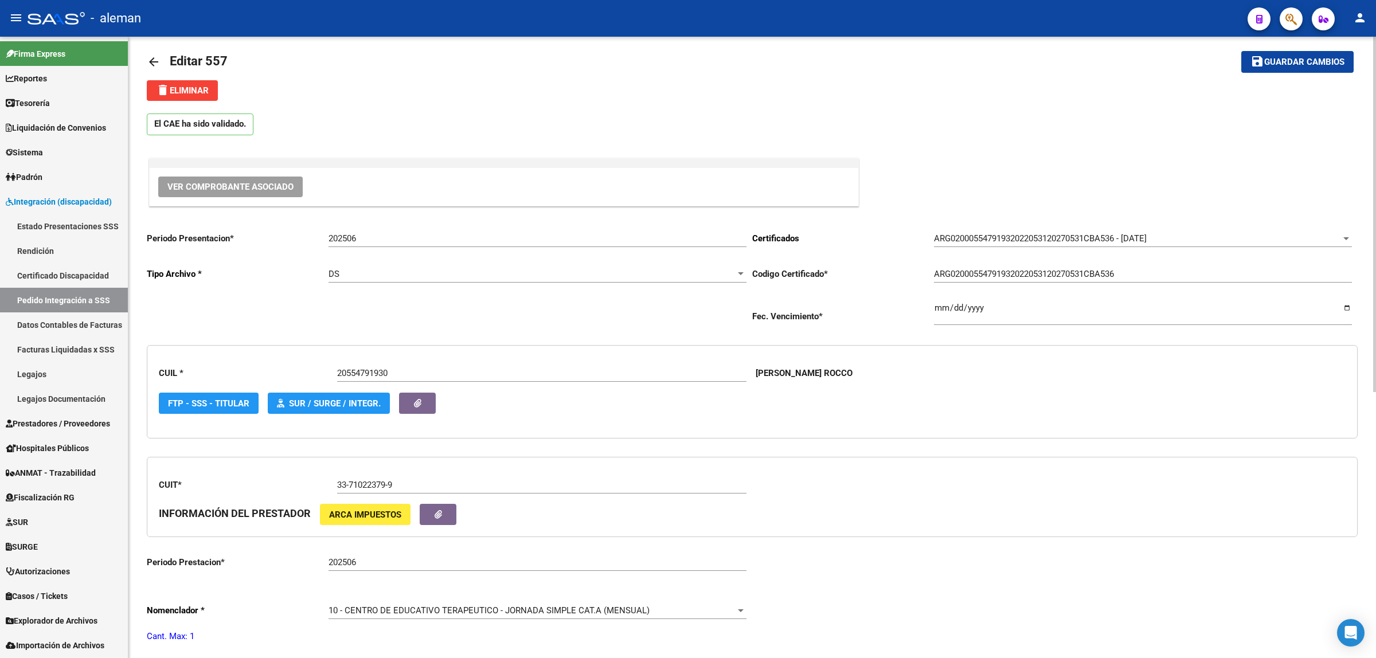
scroll to position [0, 0]
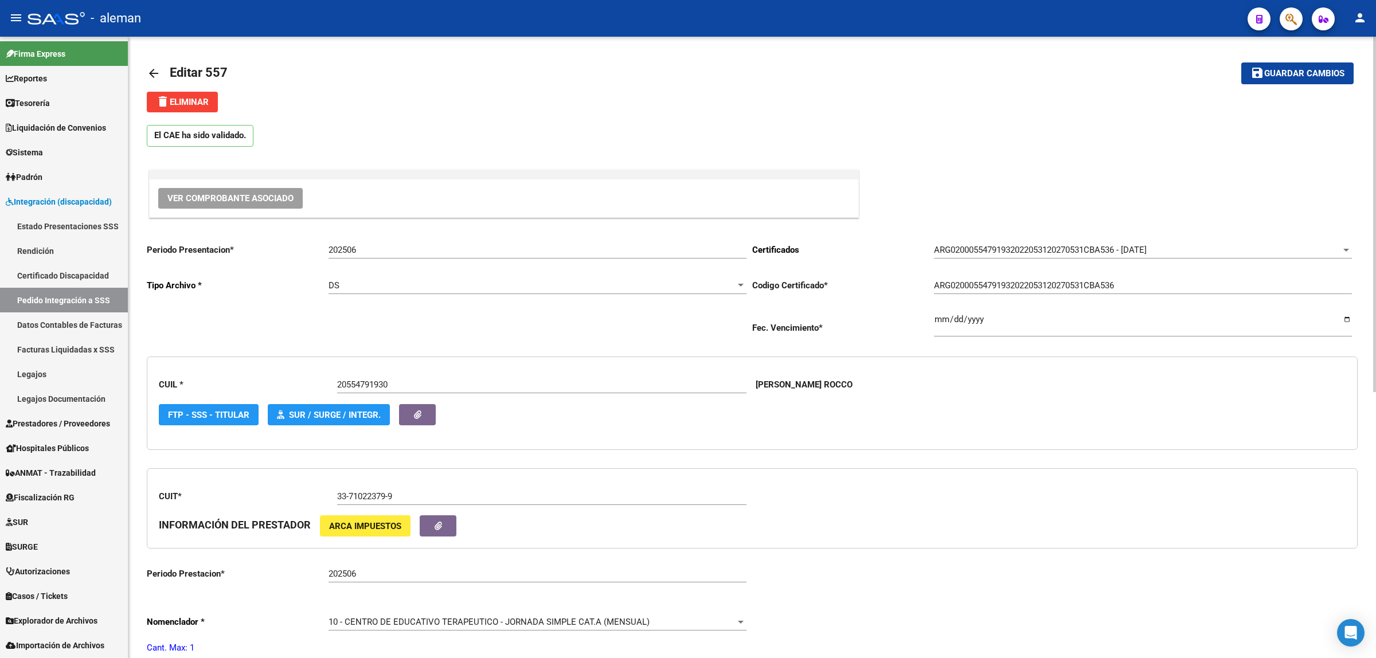
click at [153, 76] on mat-icon "arrow_back" at bounding box center [154, 74] width 14 height 14
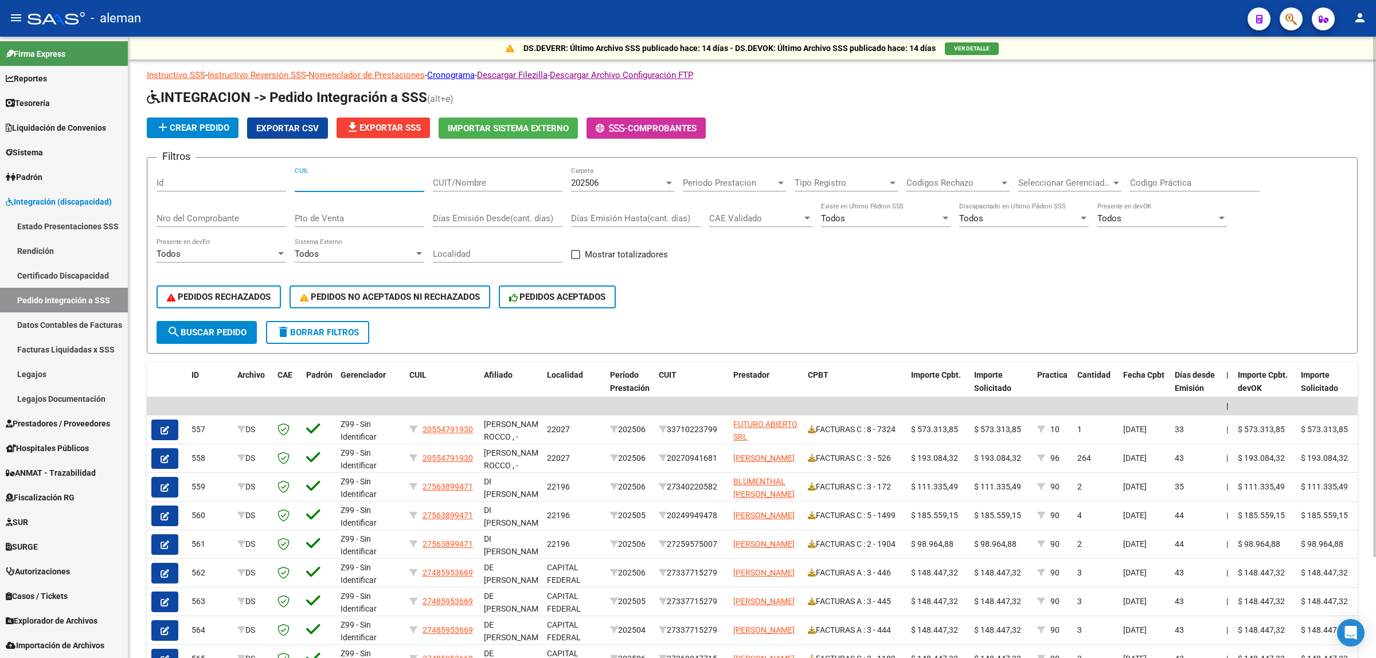
click at [347, 179] on input "CUIL" at bounding box center [360, 183] width 130 height 10
type input "27468724087"
click at [198, 327] on span "search Buscar Pedido" at bounding box center [207, 332] width 80 height 10
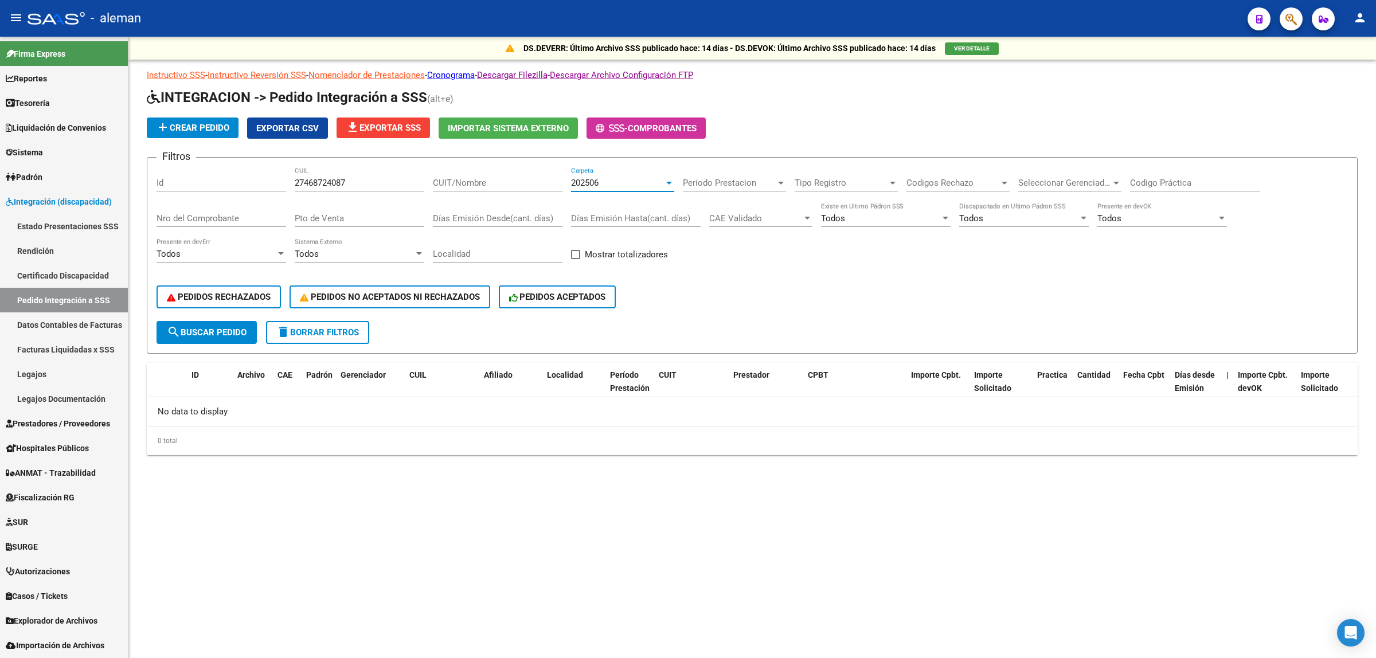
click at [662, 181] on div "202506" at bounding box center [617, 183] width 93 height 10
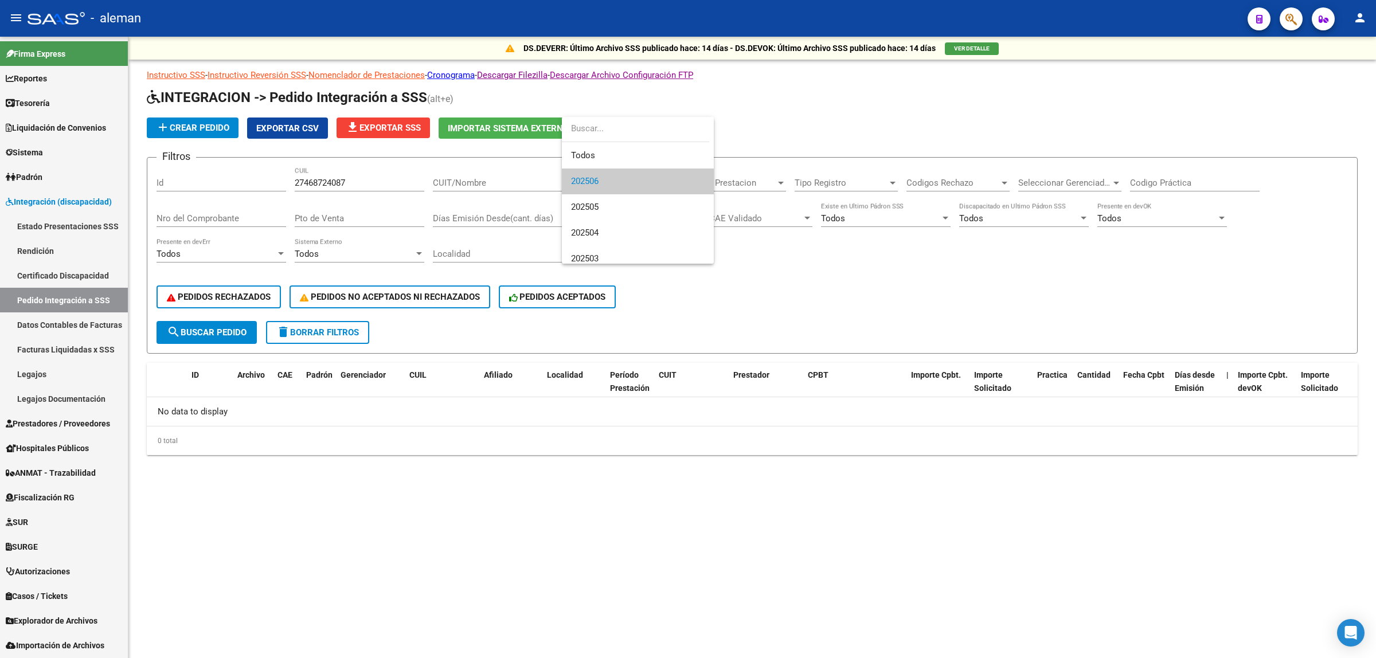
click at [630, 481] on div at bounding box center [688, 329] width 1376 height 658
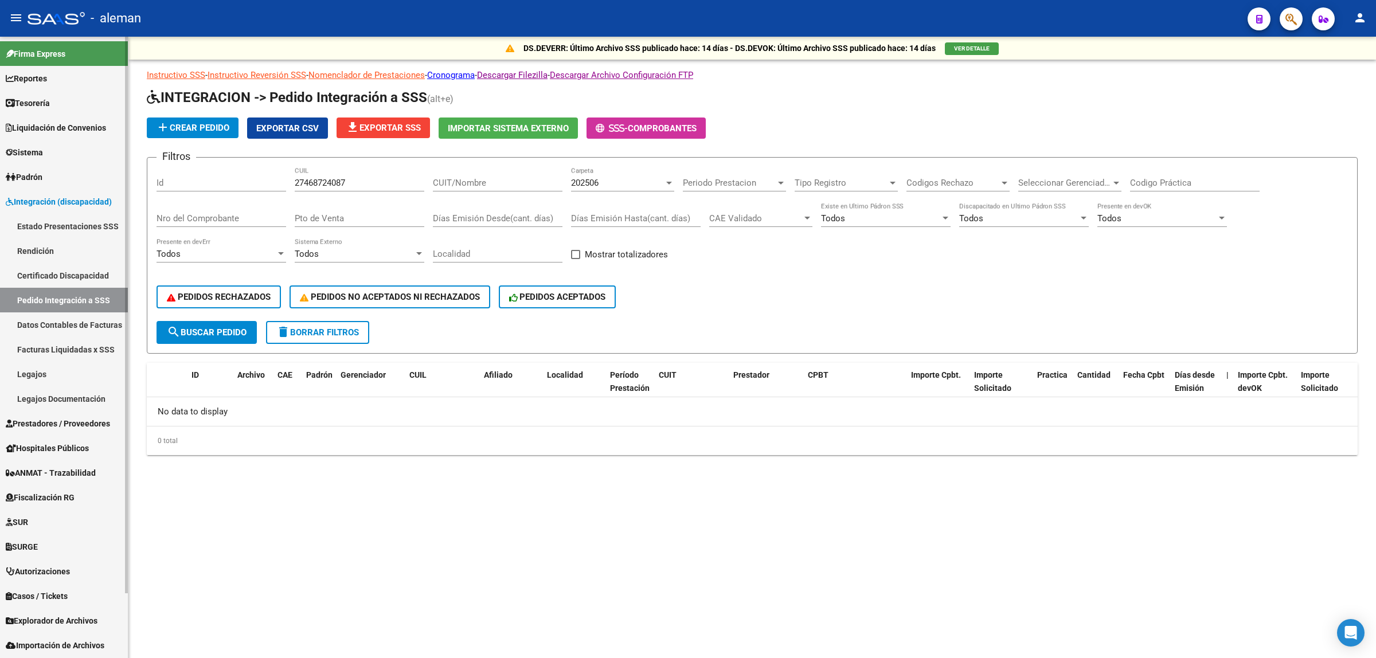
click at [44, 369] on link "Legajos" at bounding box center [64, 374] width 128 height 25
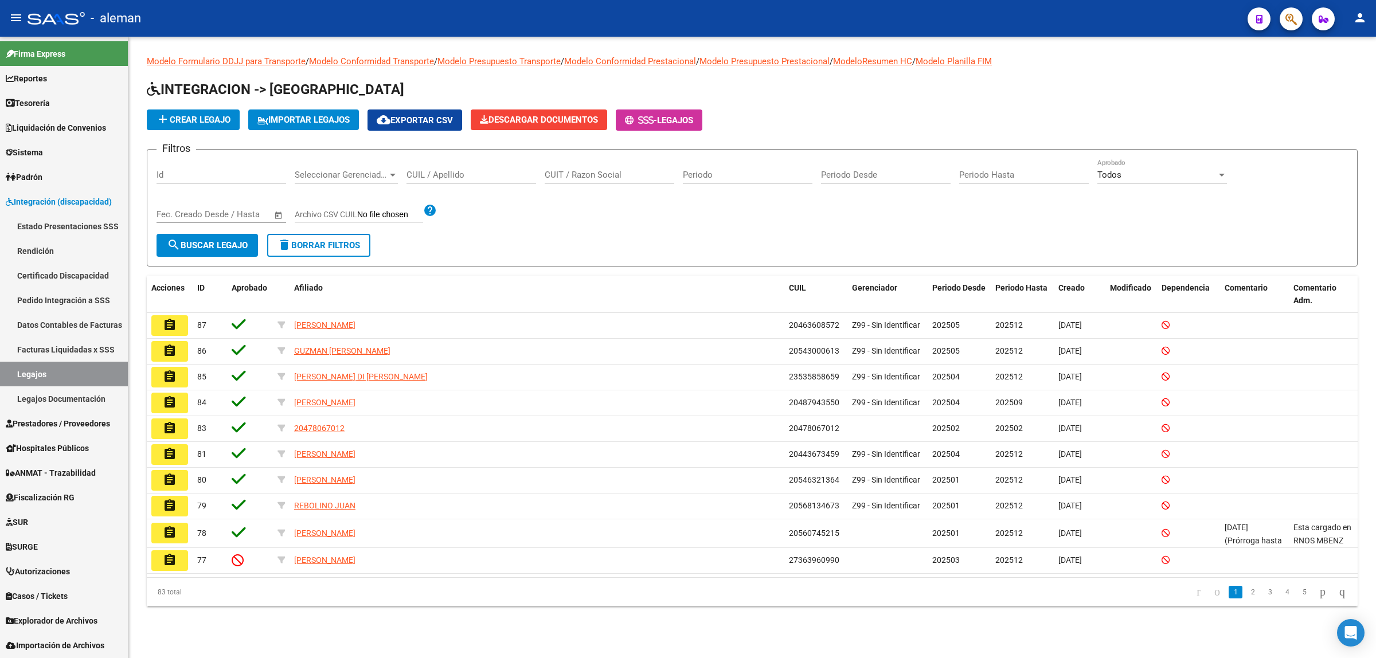
click at [214, 118] on span "add Crear Legajo" at bounding box center [193, 120] width 75 height 10
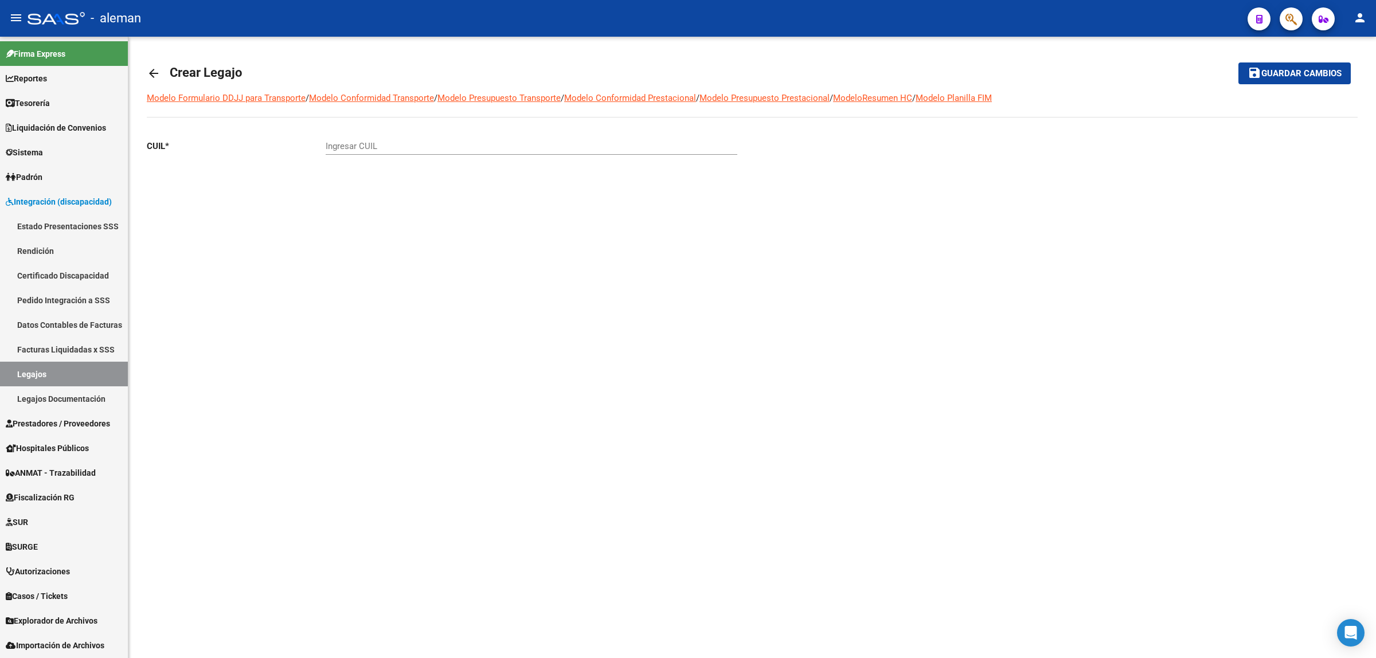
click at [155, 73] on mat-icon "arrow_back" at bounding box center [154, 74] width 14 height 14
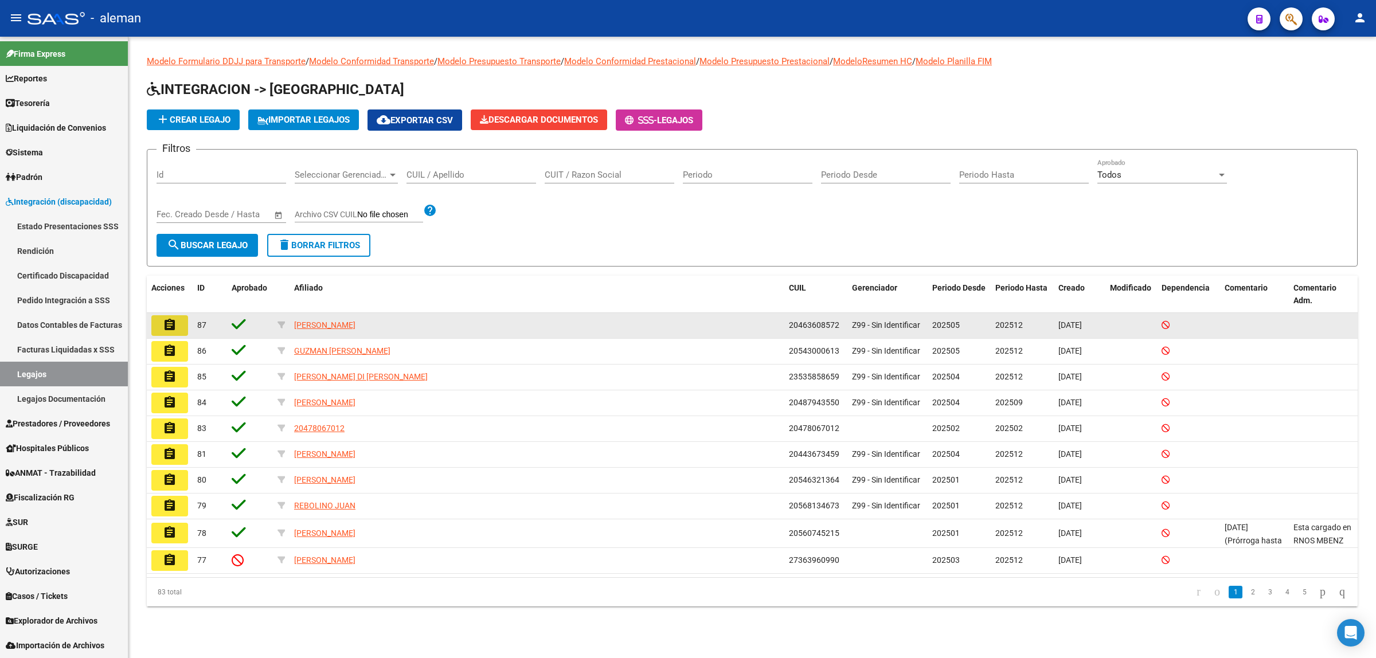
click at [172, 323] on mat-icon "assignment" at bounding box center [170, 325] width 14 height 14
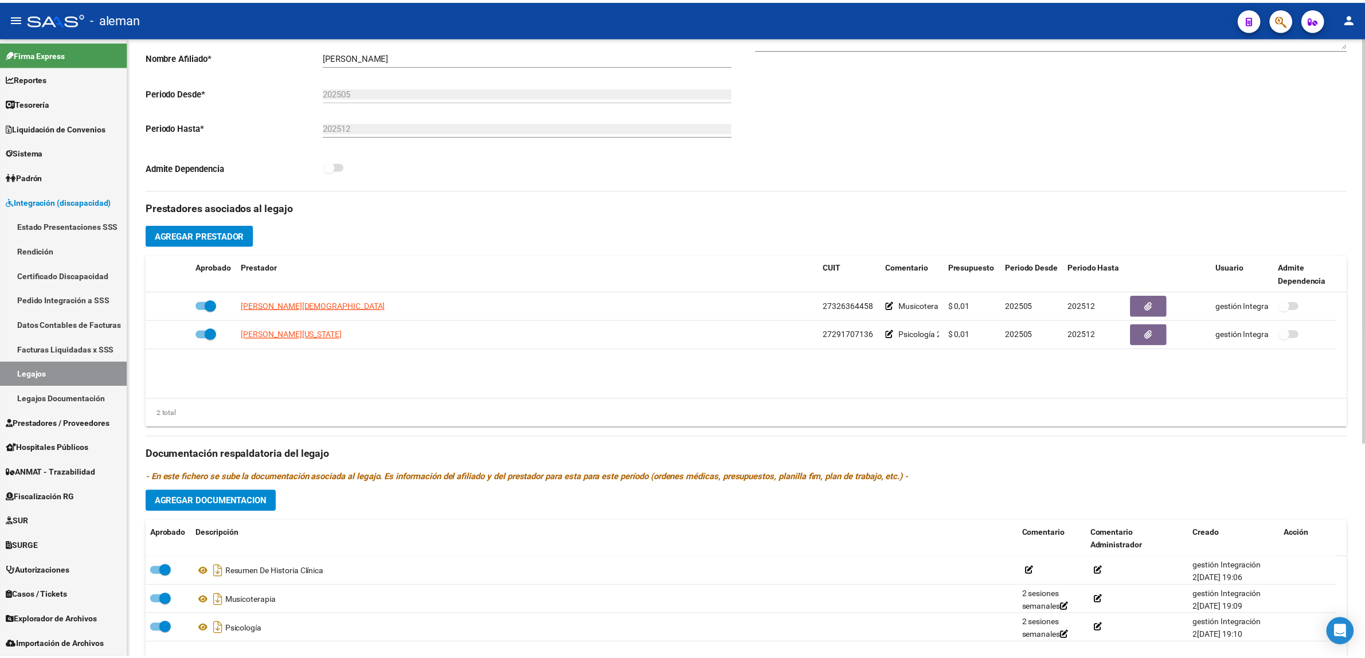
scroll to position [287, 0]
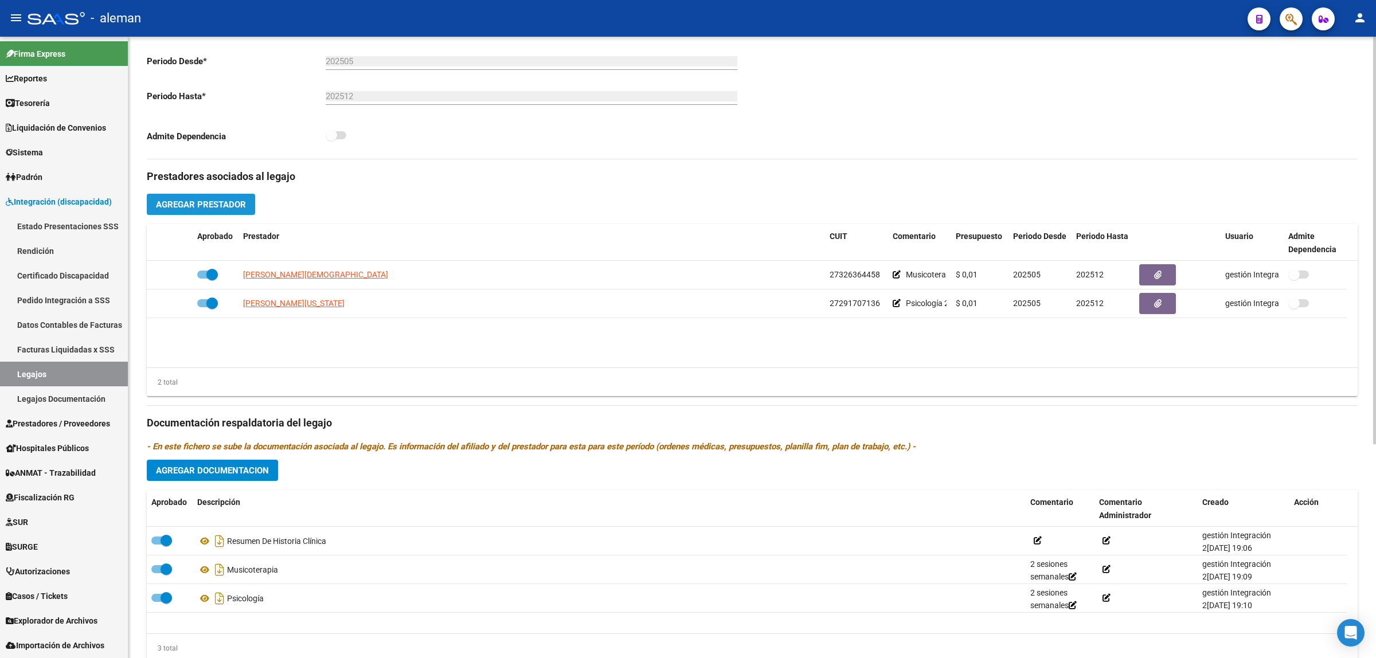
click at [231, 212] on button "Agregar Prestador" at bounding box center [201, 204] width 108 height 21
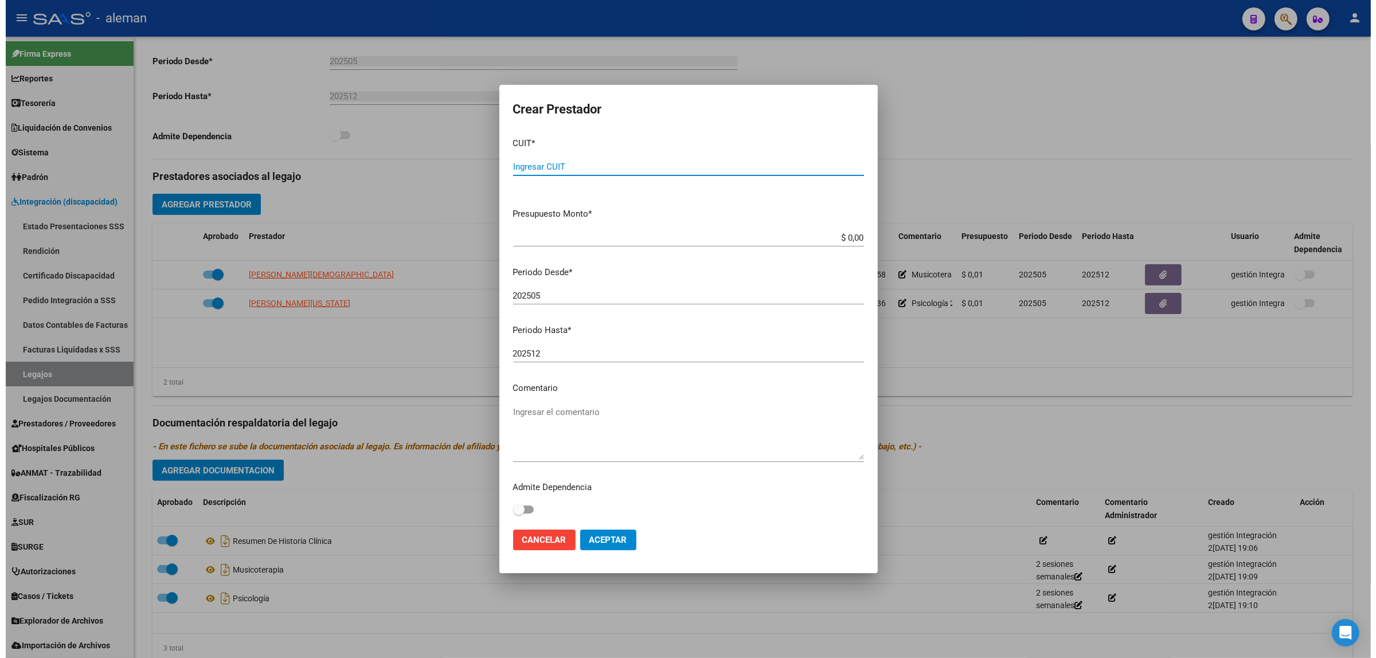
scroll to position [0, 0]
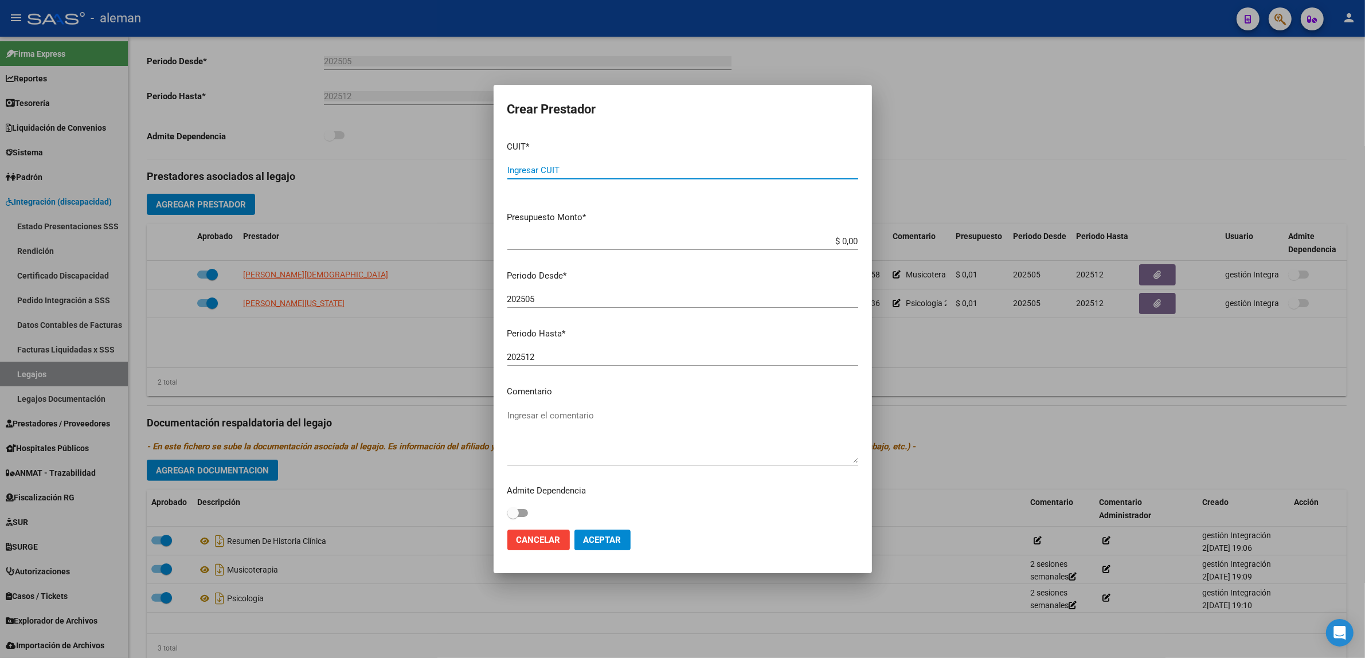
click at [970, 434] on div at bounding box center [682, 329] width 1365 height 658
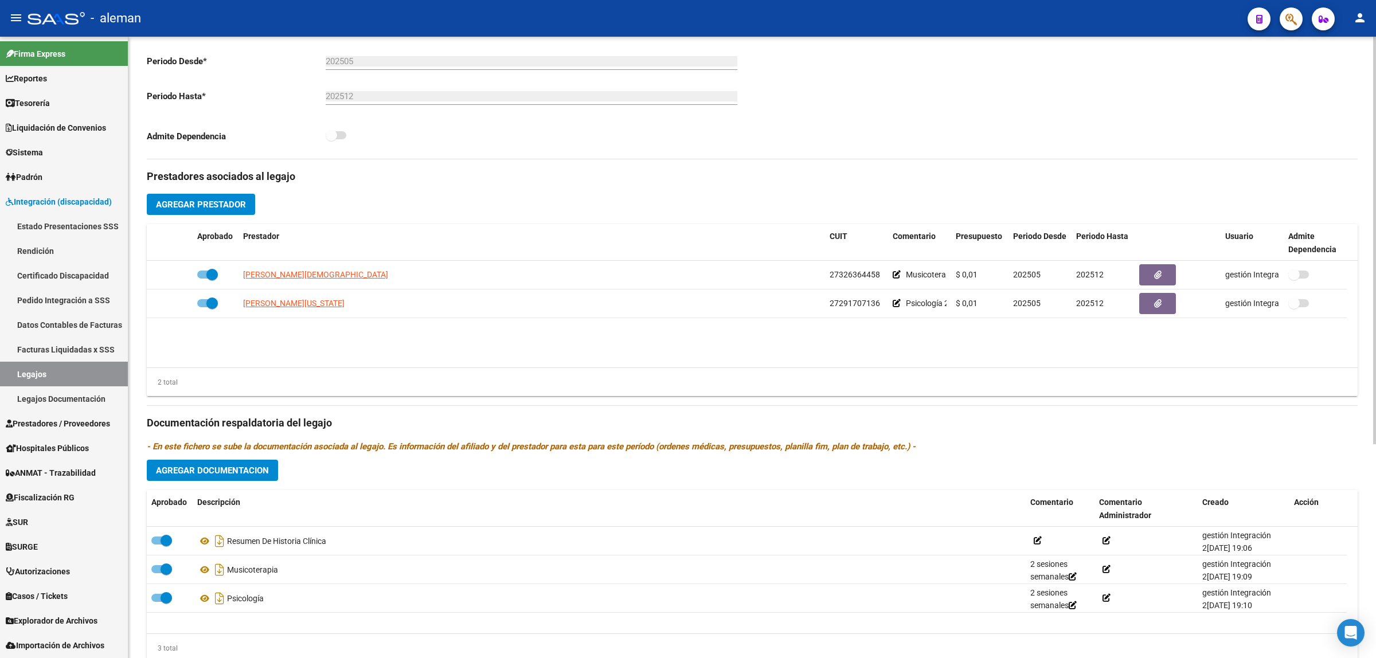
click at [204, 472] on span "Agregar Documentacion" at bounding box center [212, 471] width 113 height 10
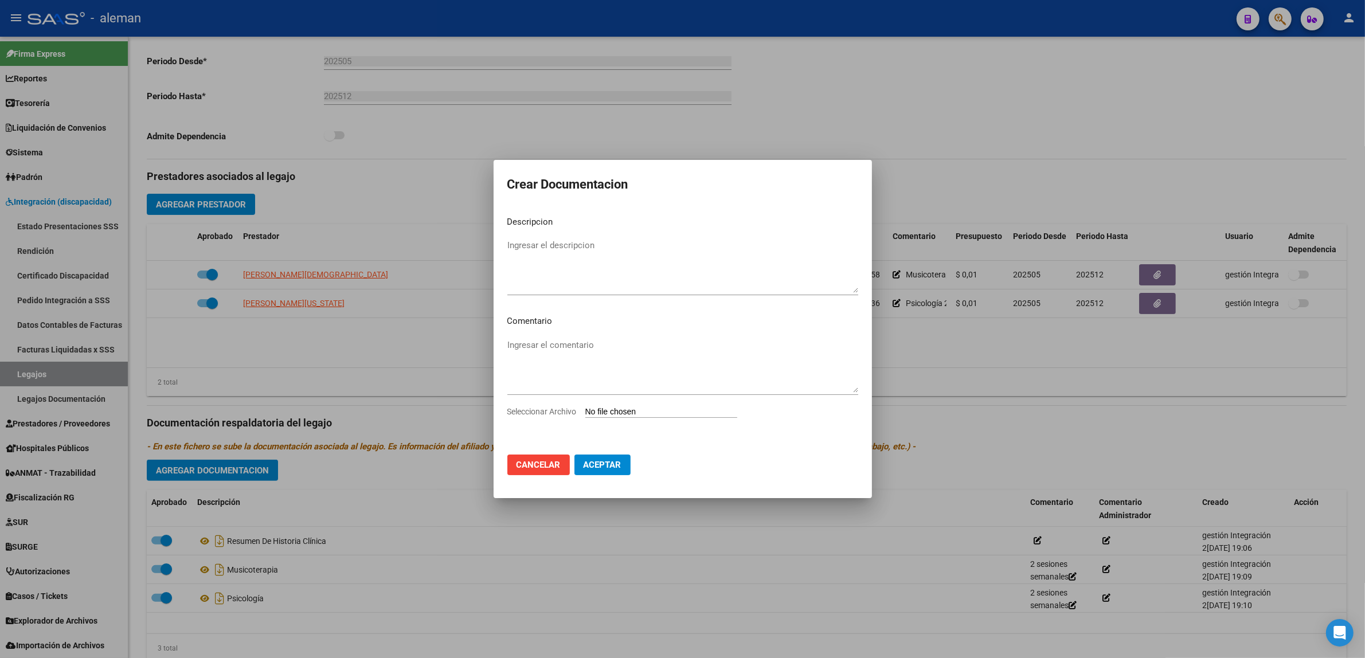
click at [950, 437] on div at bounding box center [682, 329] width 1365 height 658
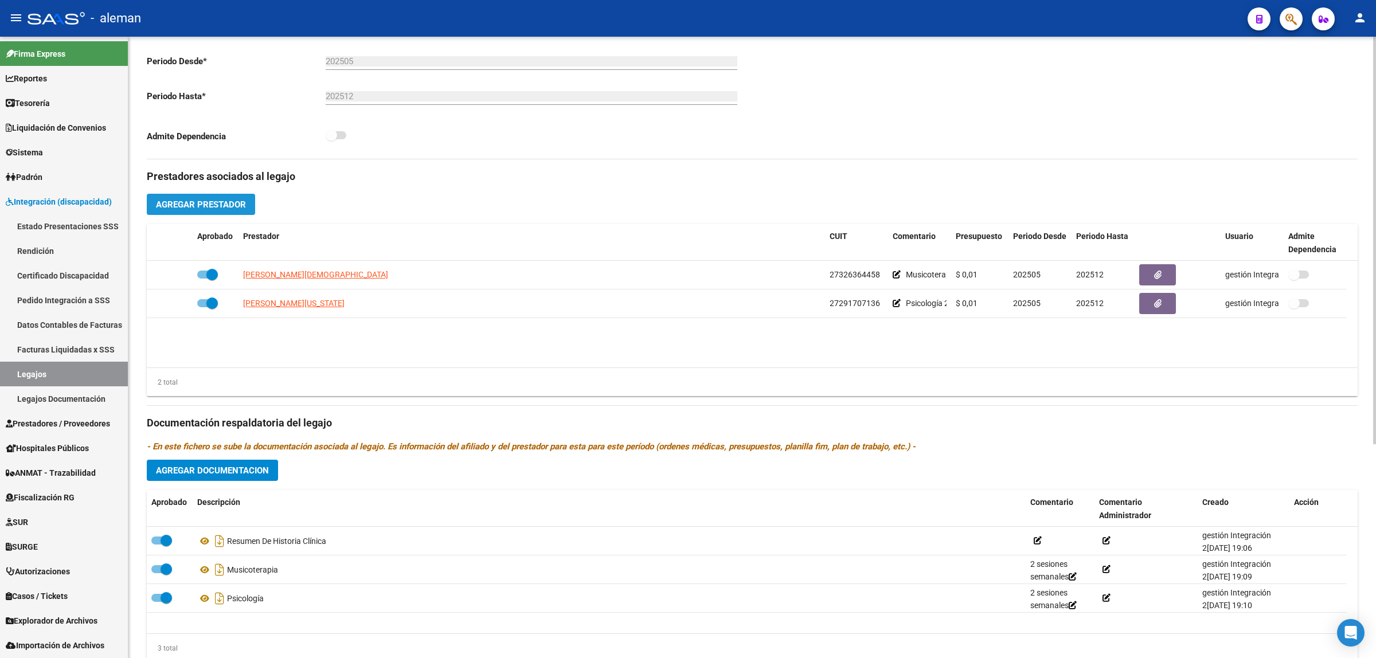
click at [202, 200] on span "Agregar Prestador" at bounding box center [201, 205] width 90 height 10
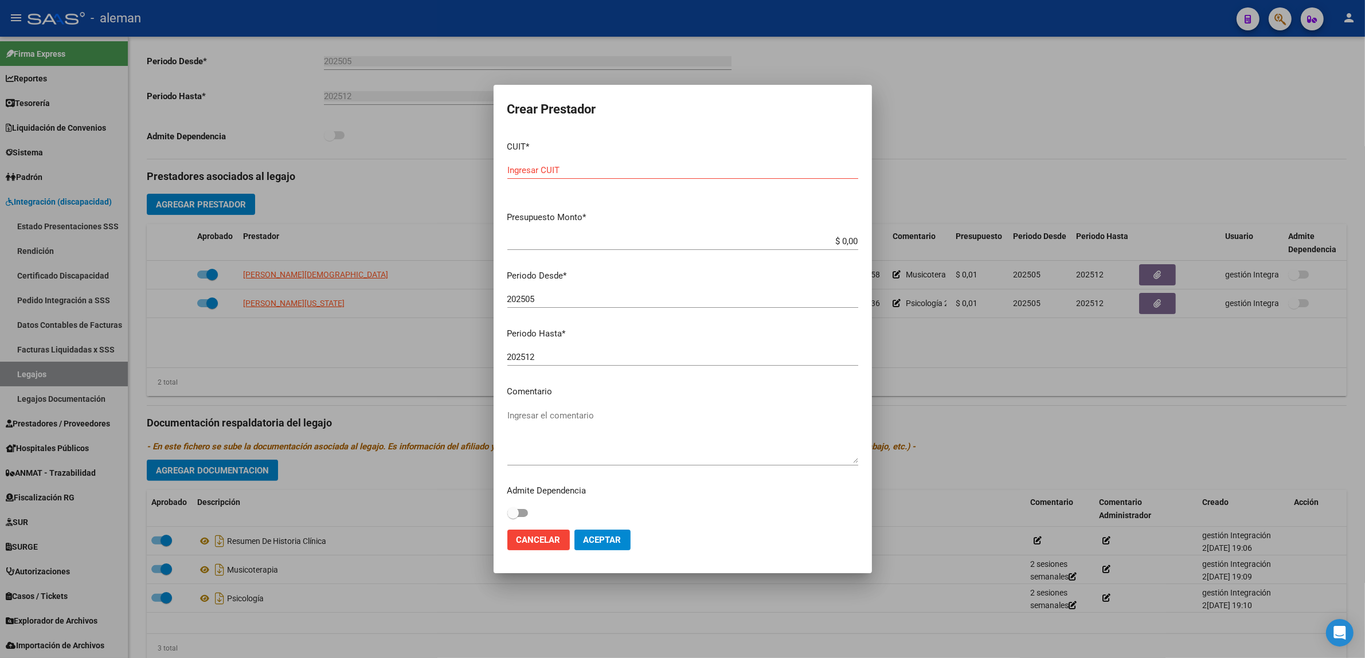
click at [1026, 445] on div at bounding box center [682, 329] width 1365 height 658
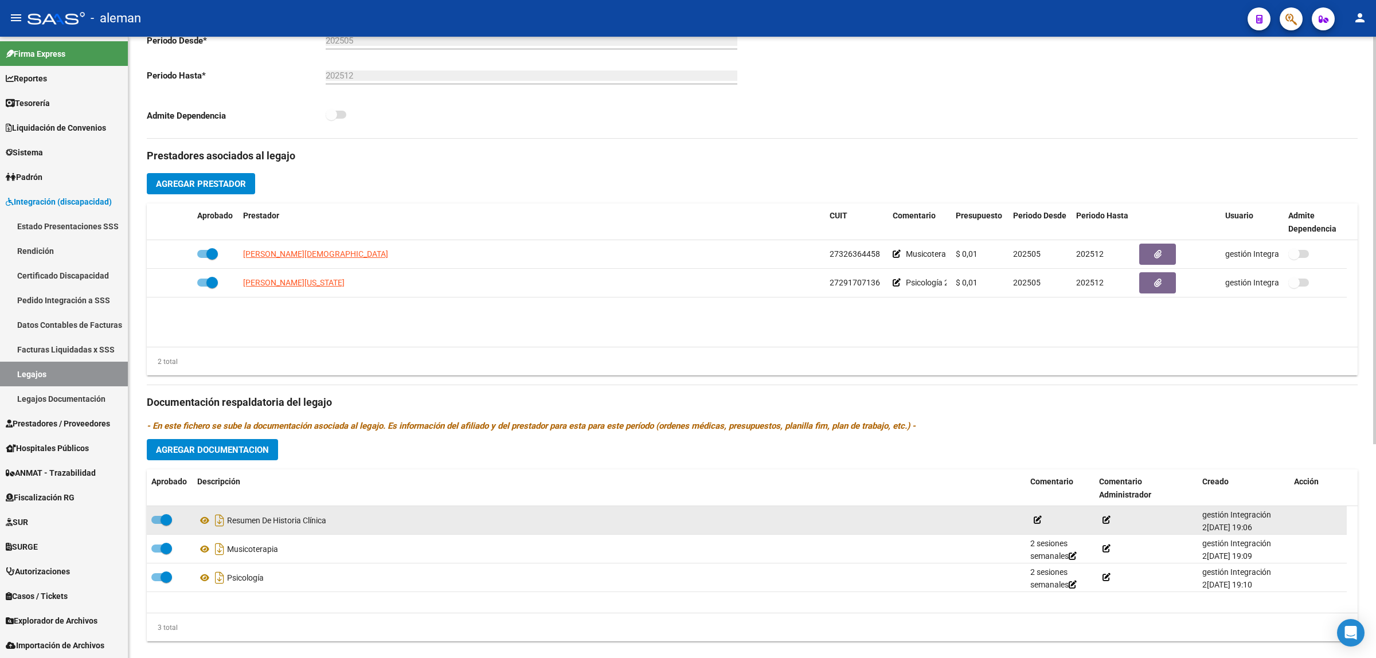
scroll to position [327, 0]
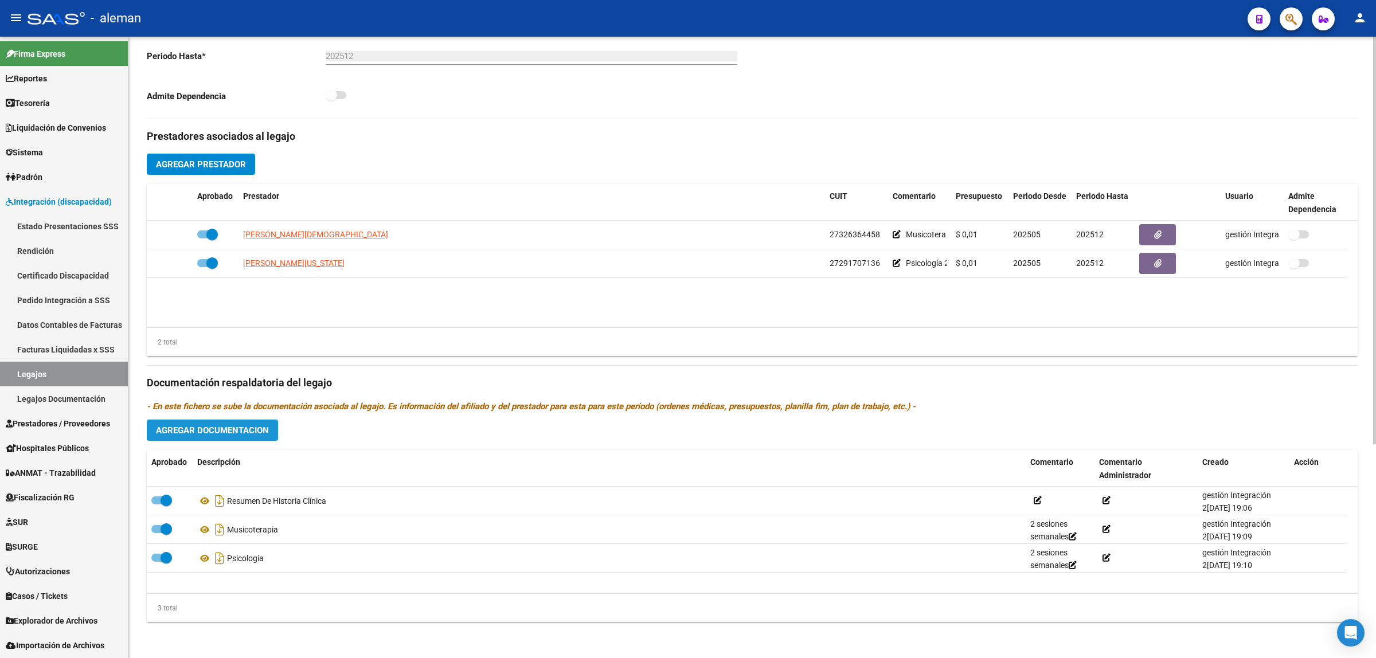
click at [218, 432] on span "Agregar Documentacion" at bounding box center [212, 430] width 113 height 10
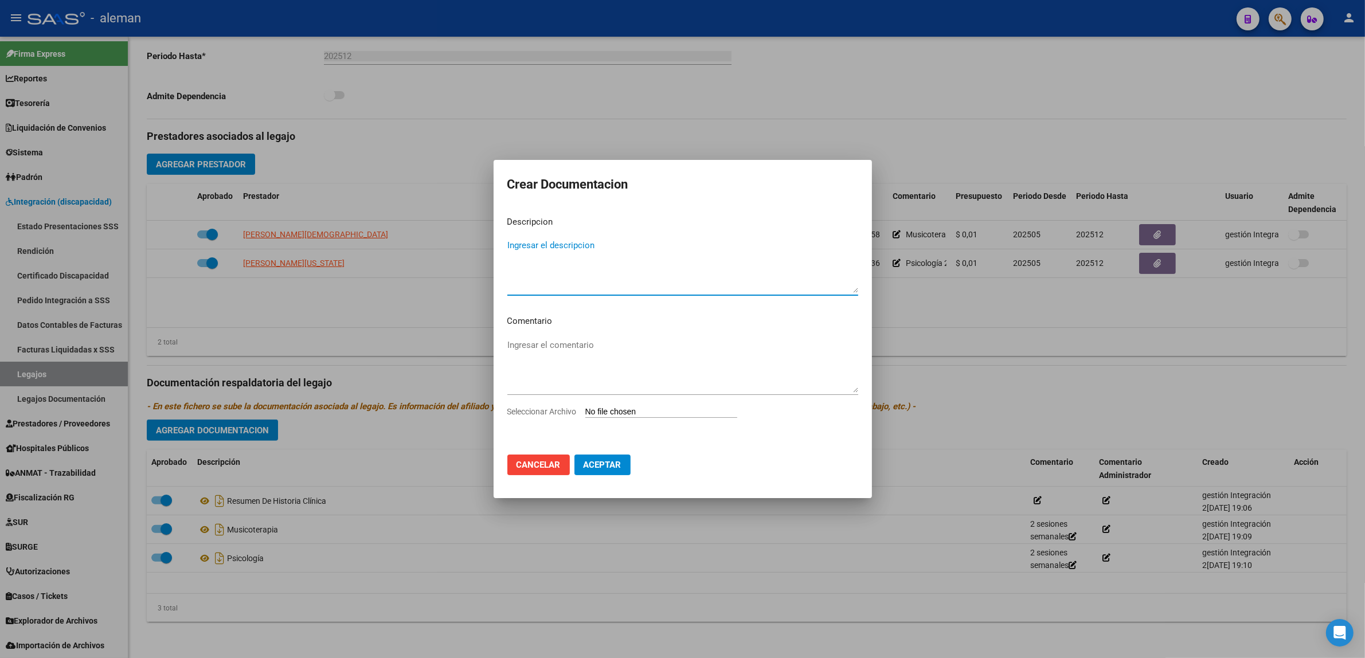
click at [1028, 416] on div at bounding box center [682, 329] width 1365 height 658
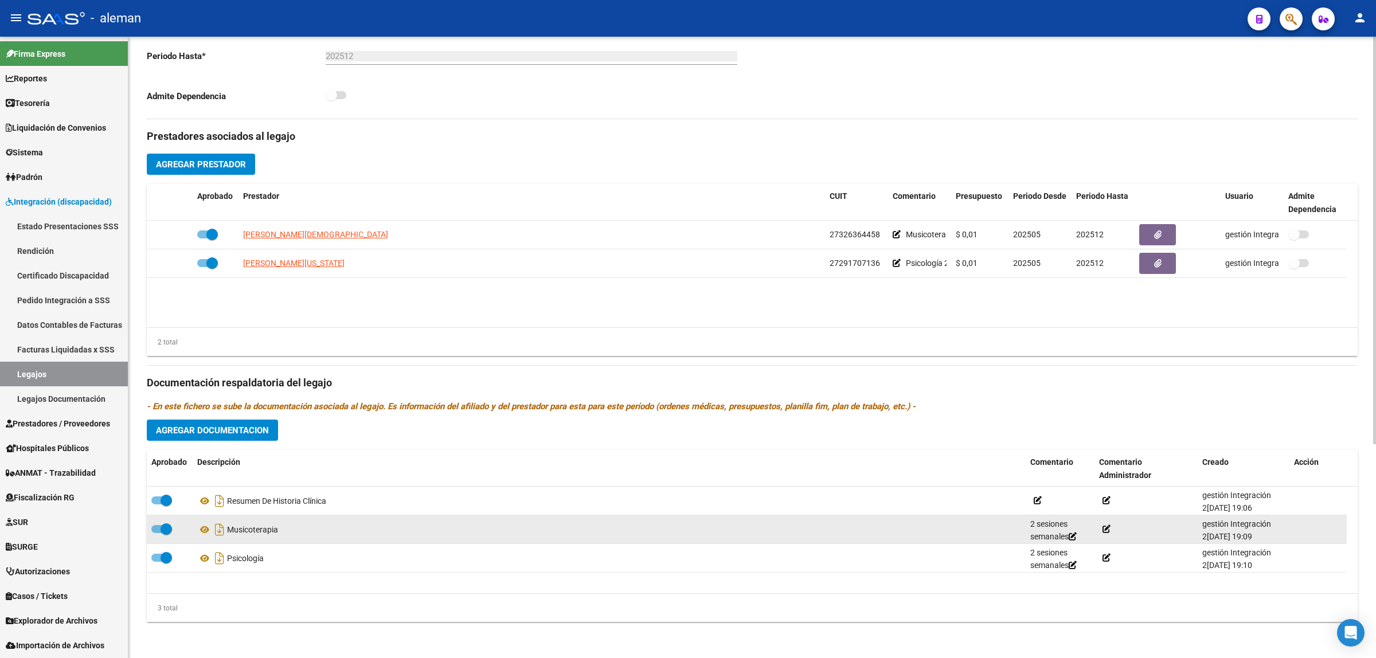
click at [154, 529] on span at bounding box center [161, 529] width 21 height 8
click at [157, 533] on input "checkbox" at bounding box center [157, 533] width 1 height 1
click at [286, 532] on icon at bounding box center [282, 530] width 8 height 8
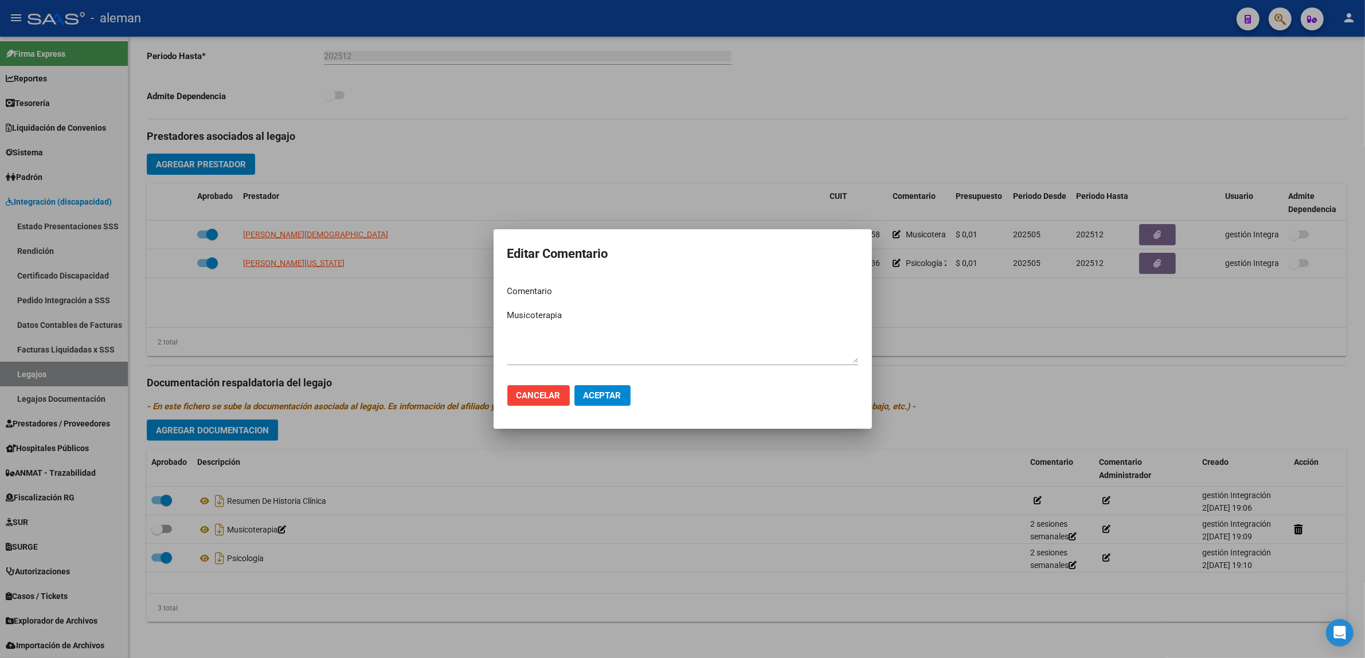
click at [953, 343] on div at bounding box center [682, 329] width 1365 height 658
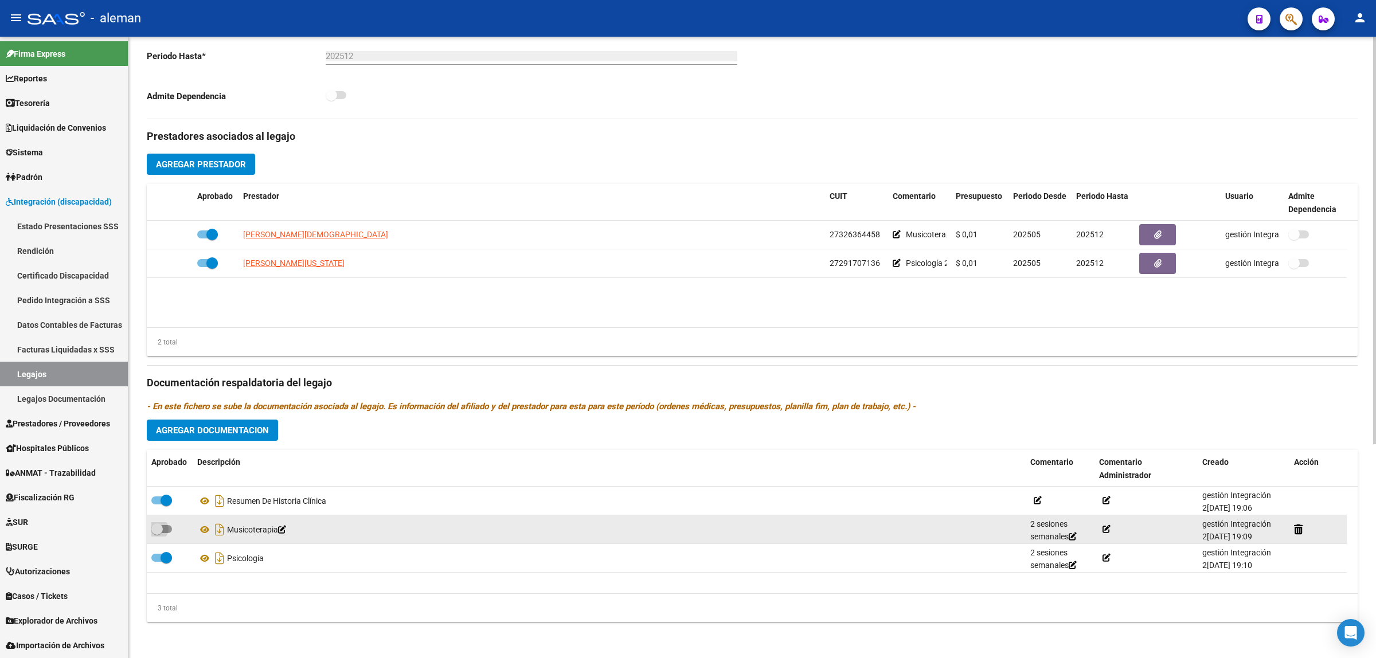
click at [170, 528] on span at bounding box center [161, 529] width 21 height 8
click at [157, 533] on input "checkbox" at bounding box center [157, 533] width 1 height 1
checkbox input "true"
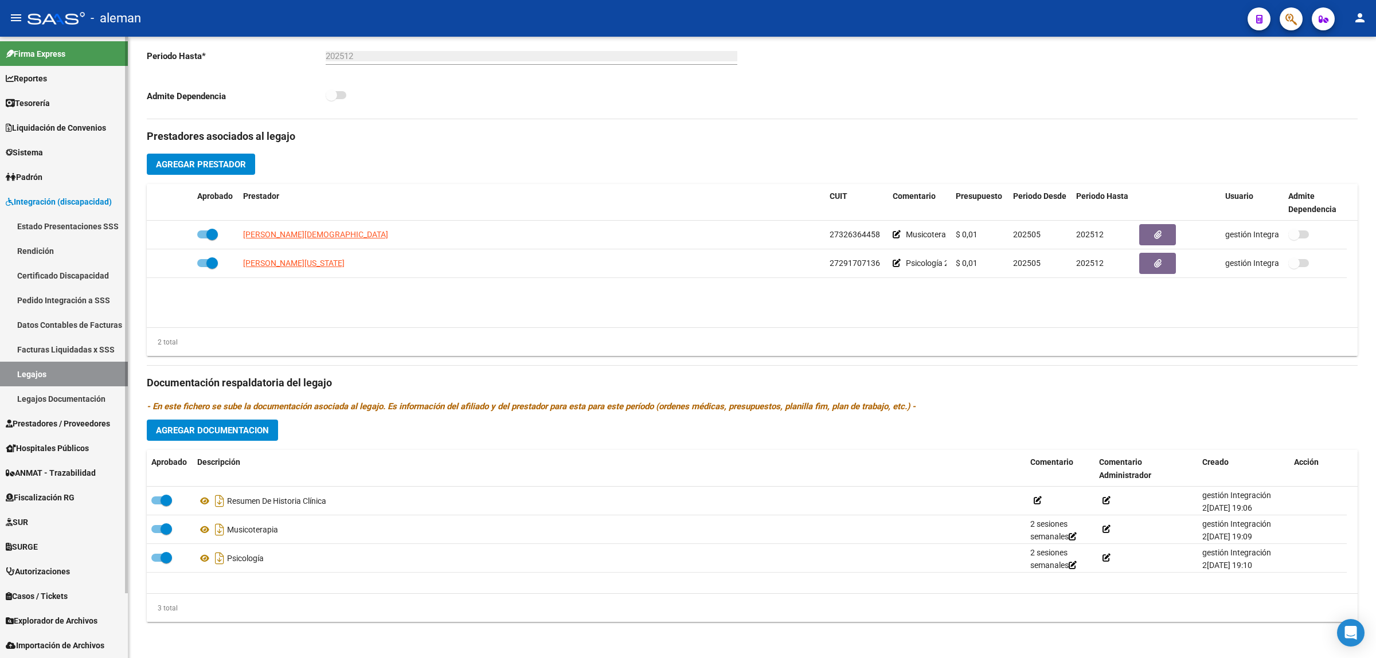
click at [33, 425] on span "Prestadores / Proveedores" at bounding box center [58, 423] width 104 height 13
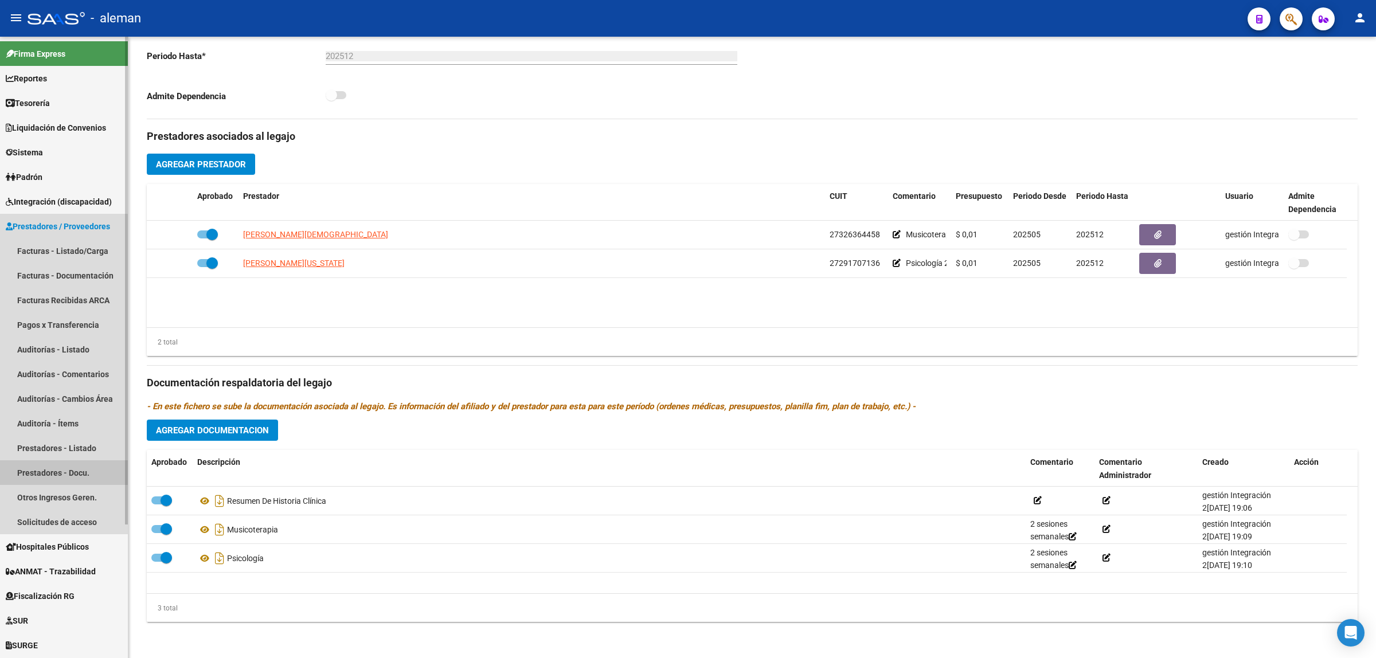
click at [52, 469] on link "Prestadores - Docu." at bounding box center [64, 472] width 128 height 25
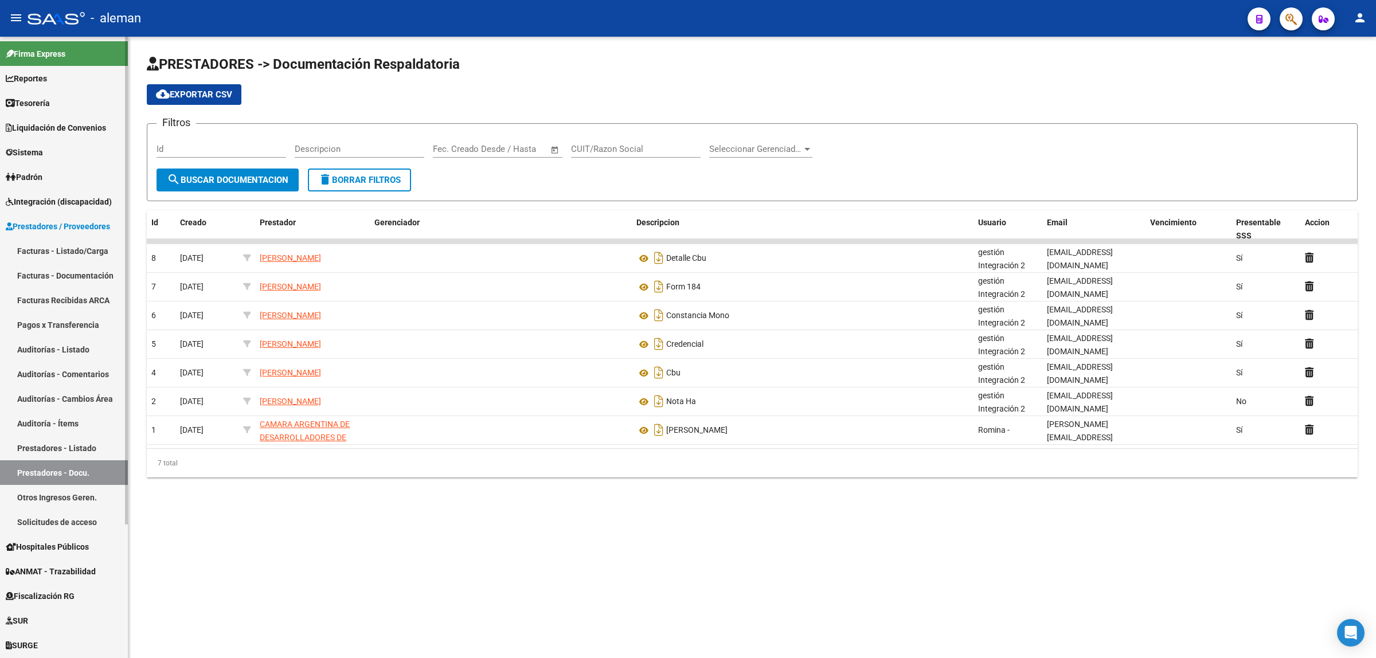
click at [44, 196] on span "Integración (discapacidad)" at bounding box center [59, 202] width 106 height 13
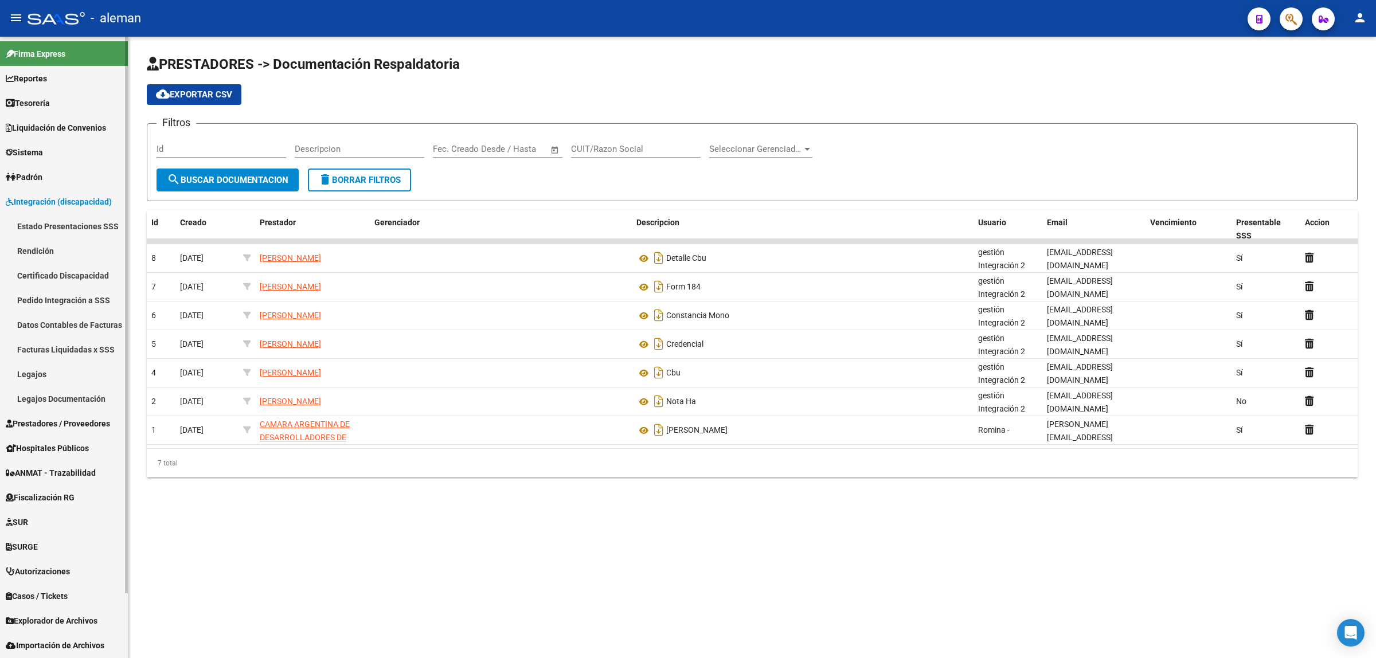
click at [37, 368] on link "Legajos" at bounding box center [64, 374] width 128 height 25
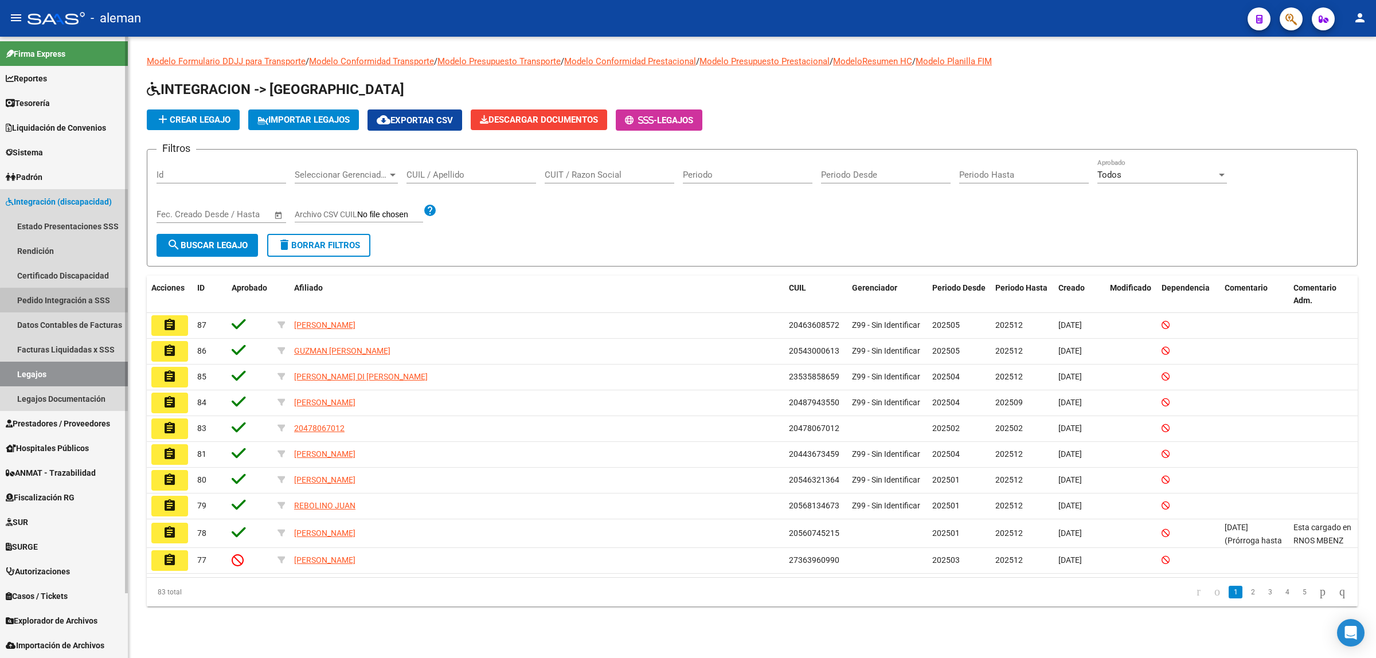
click at [70, 301] on link "Pedido Integración a SSS" at bounding box center [64, 300] width 128 height 25
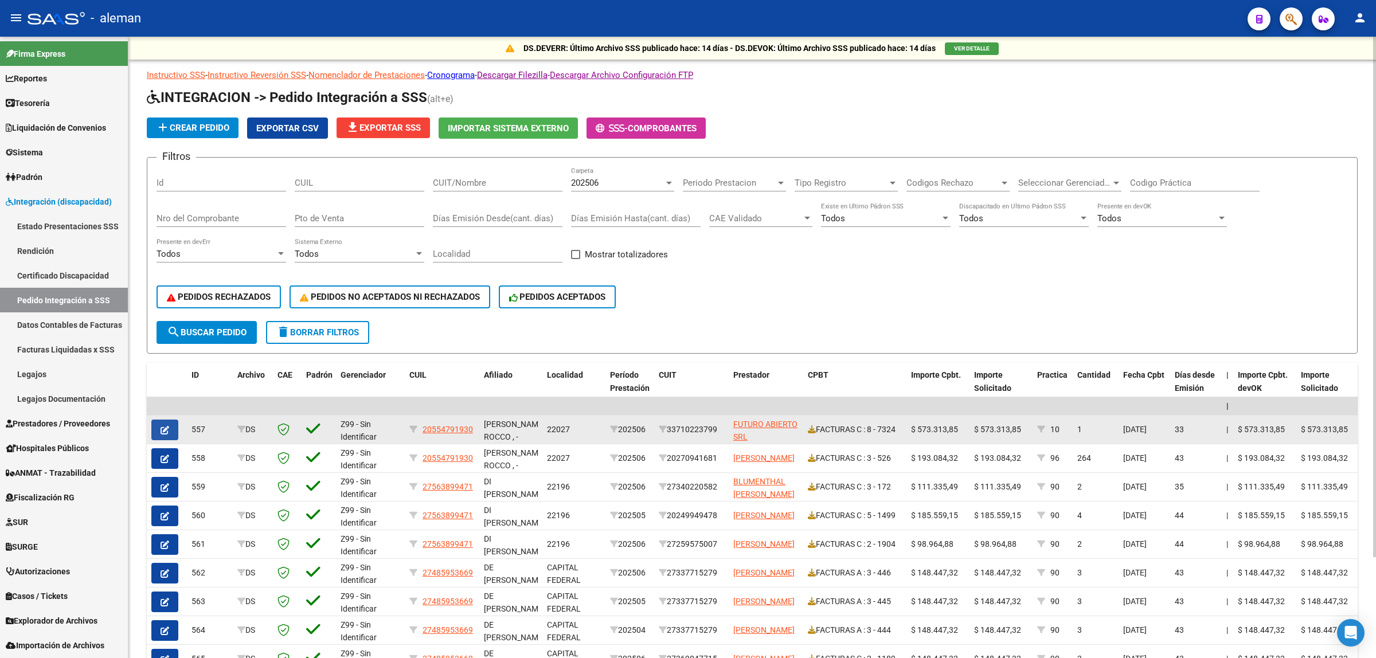
click at [162, 426] on icon "button" at bounding box center [165, 430] width 9 height 9
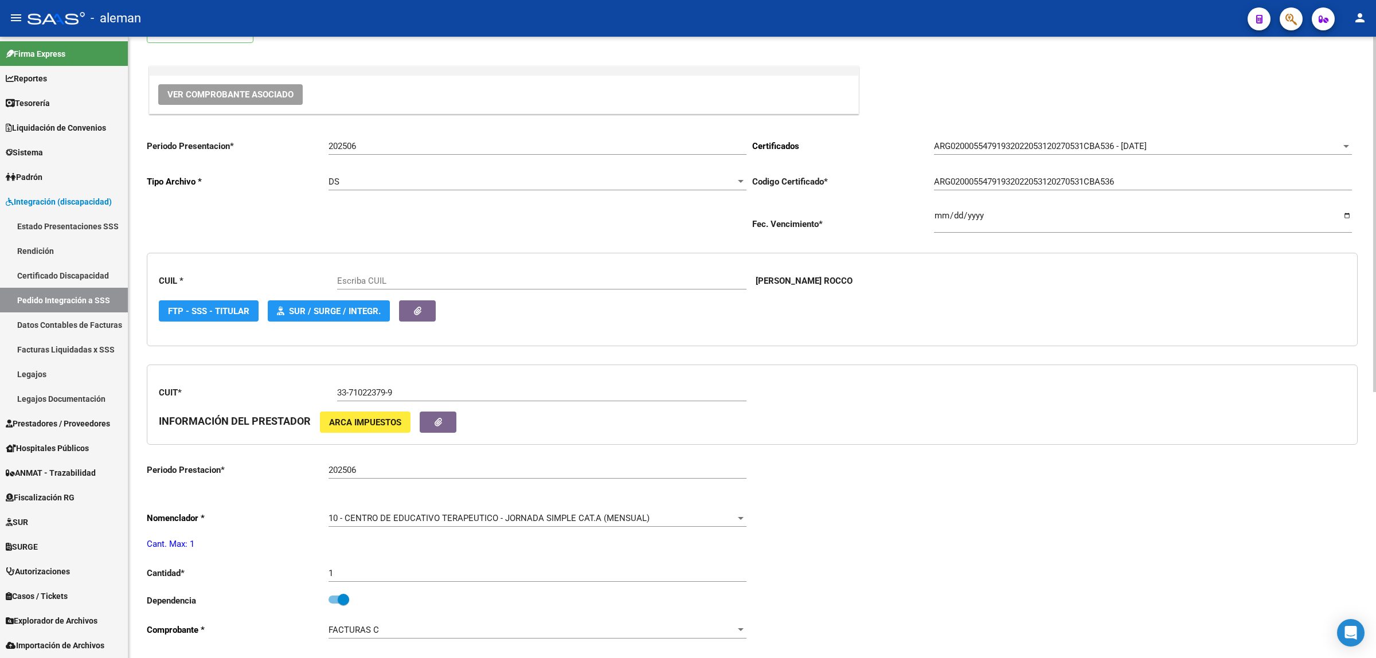
scroll to position [215, 0]
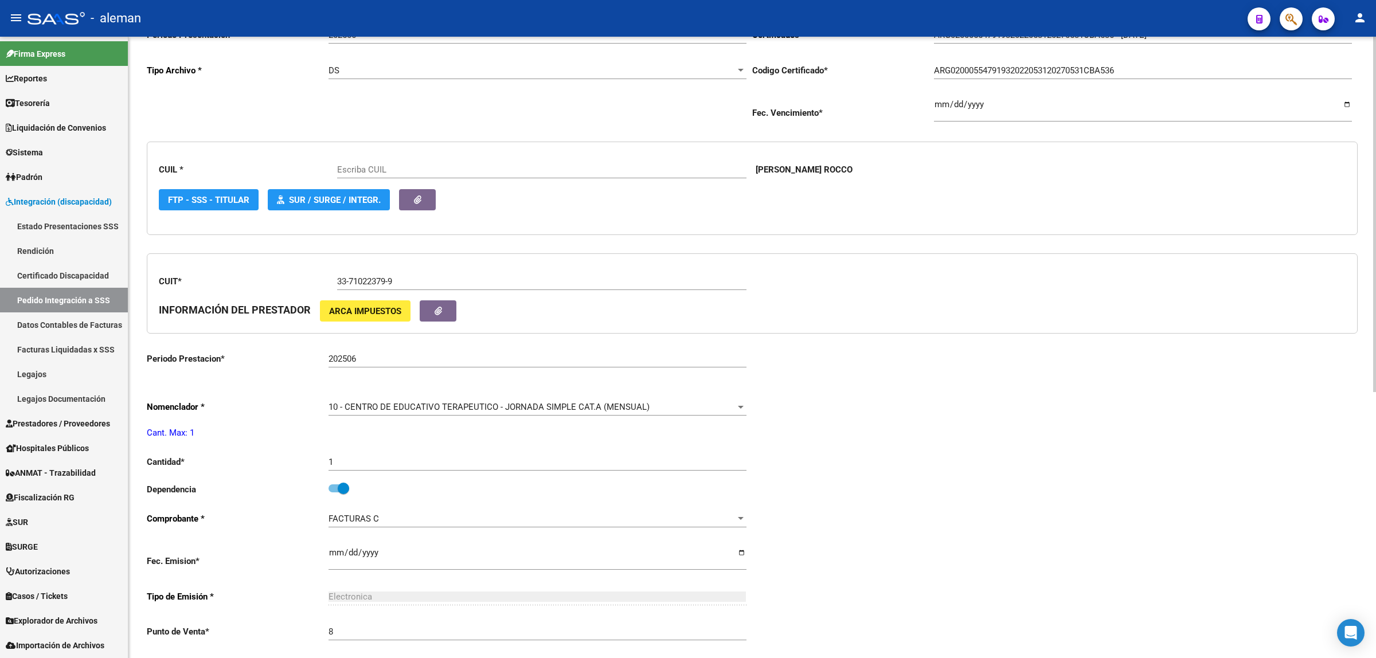
type input "20554791930"
click at [738, 407] on div at bounding box center [741, 407] width 10 height 9
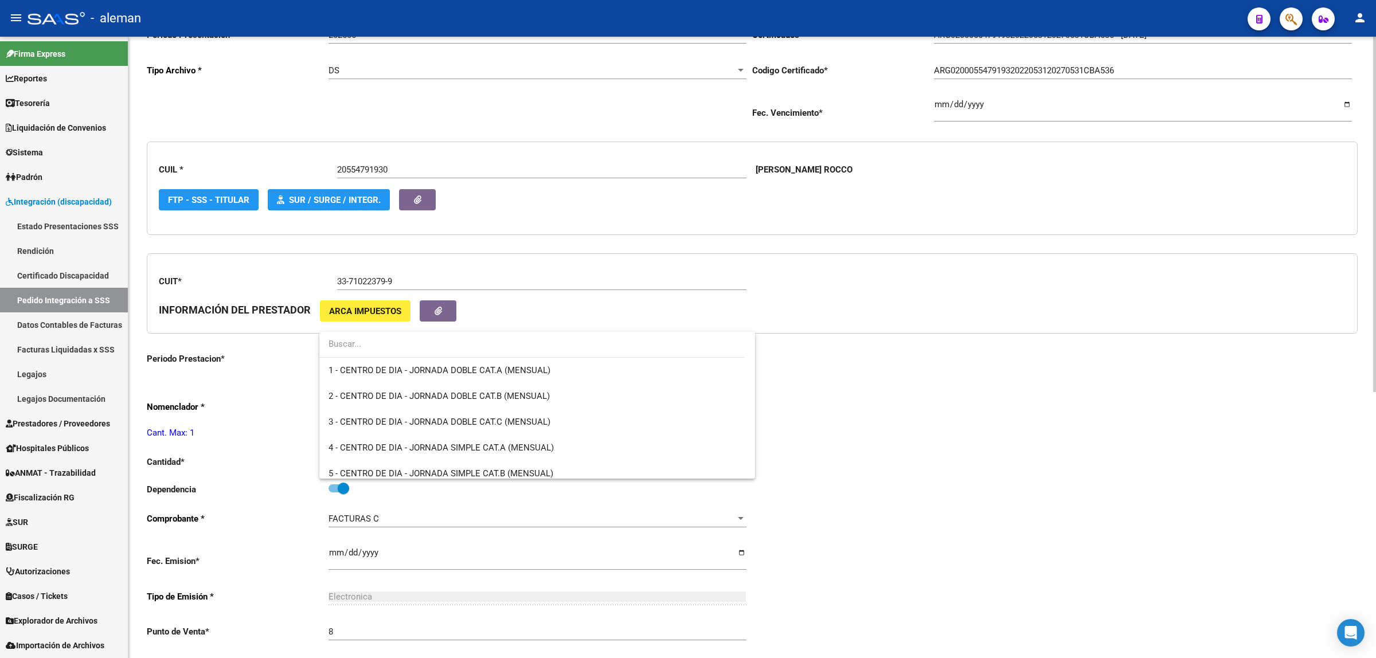
scroll to position [198, 0]
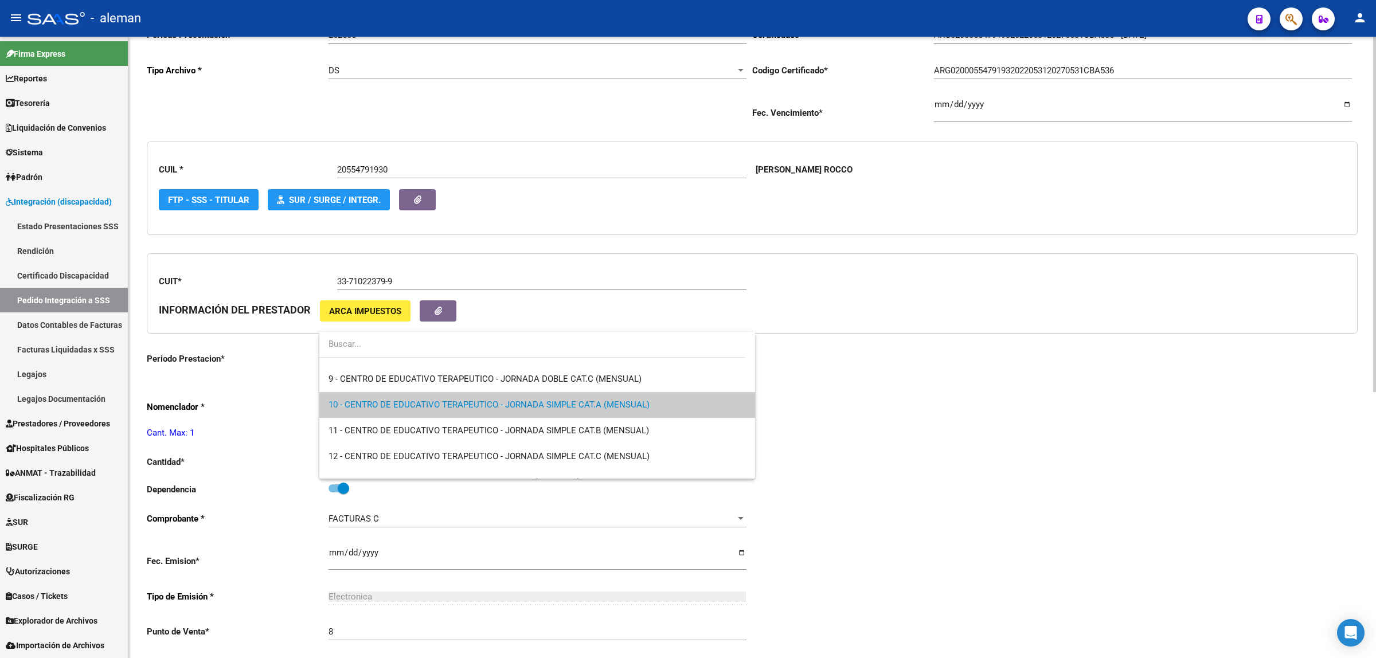
click at [849, 410] on div at bounding box center [688, 329] width 1376 height 658
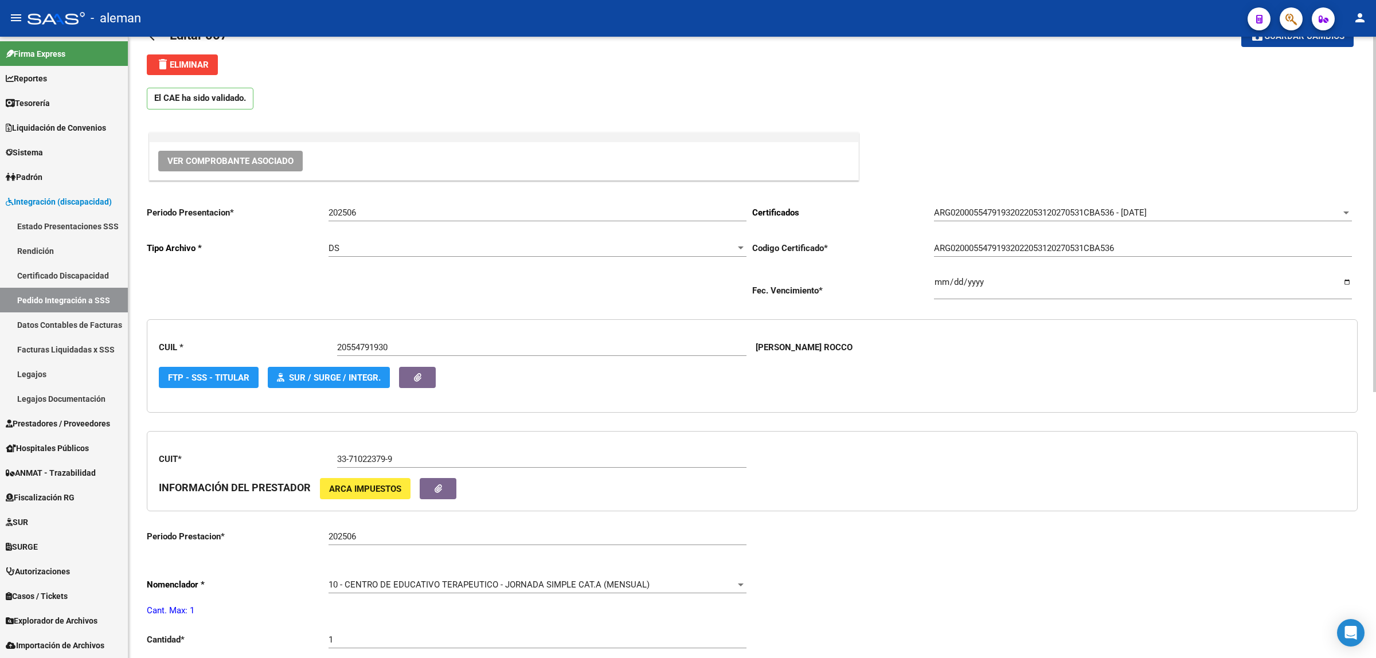
scroll to position [0, 0]
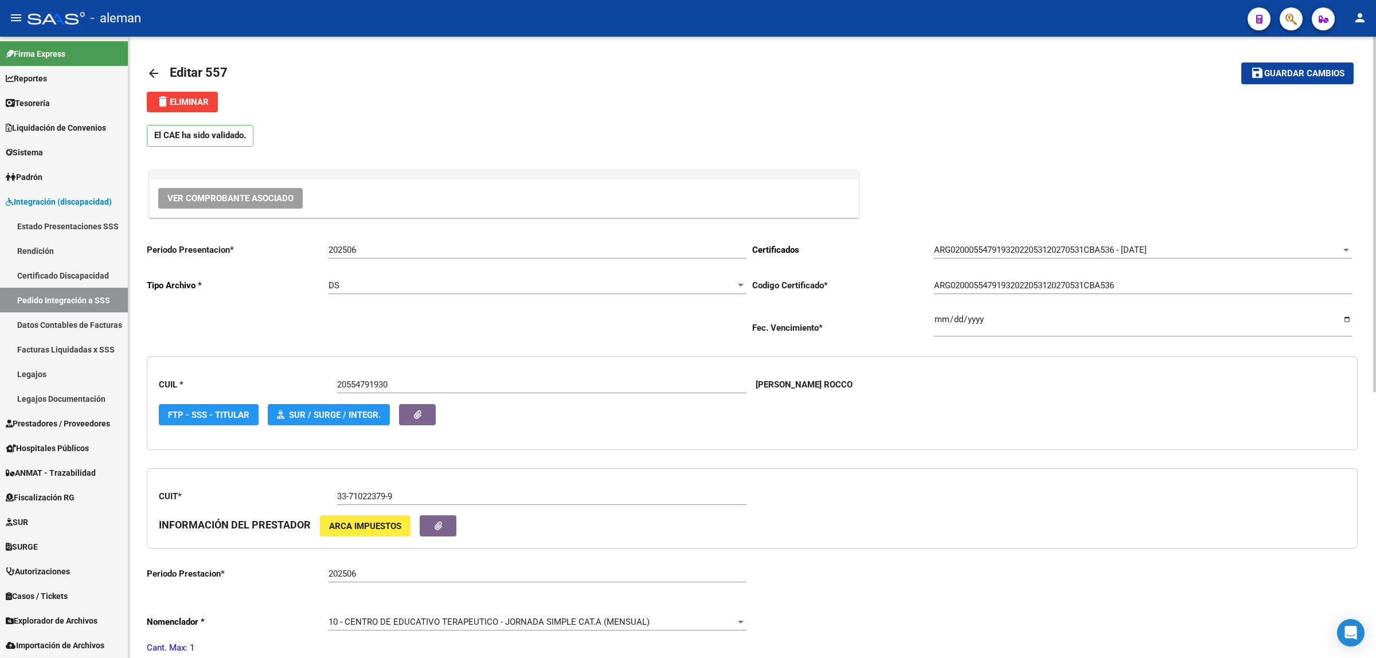
click at [156, 73] on mat-icon "arrow_back" at bounding box center [154, 74] width 14 height 14
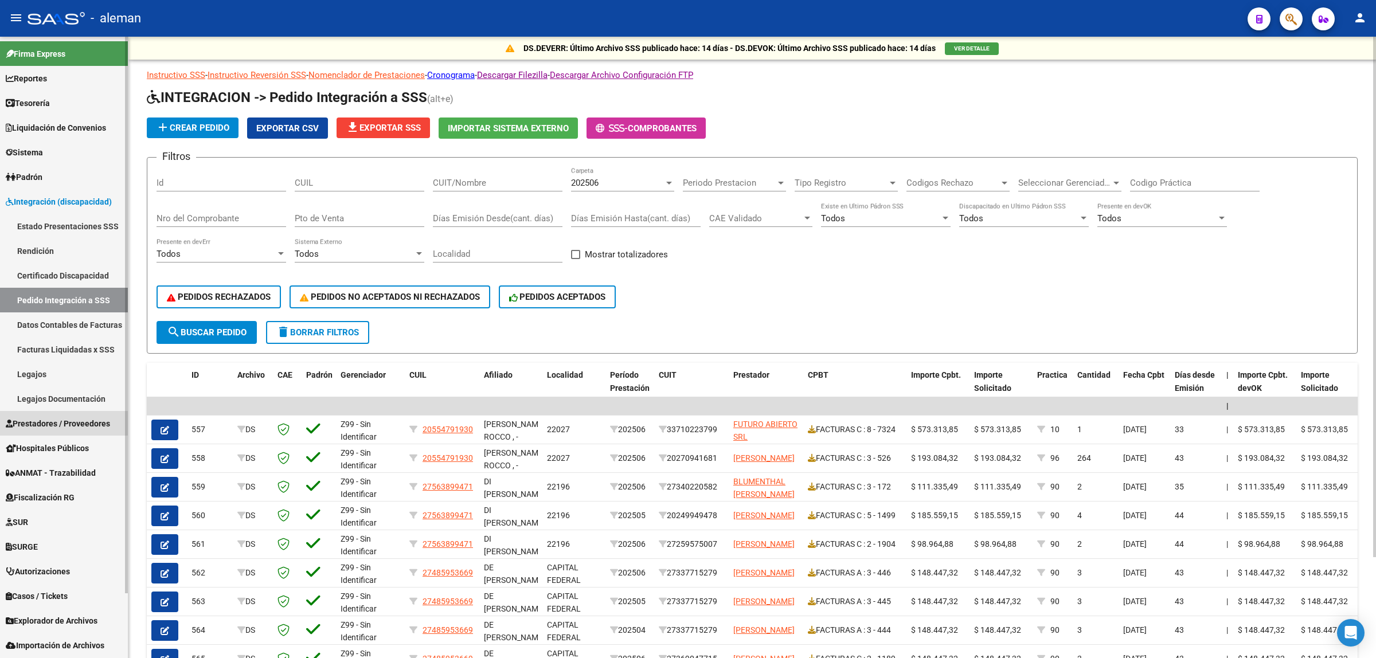
click at [56, 415] on link "Prestadores / Proveedores" at bounding box center [64, 423] width 128 height 25
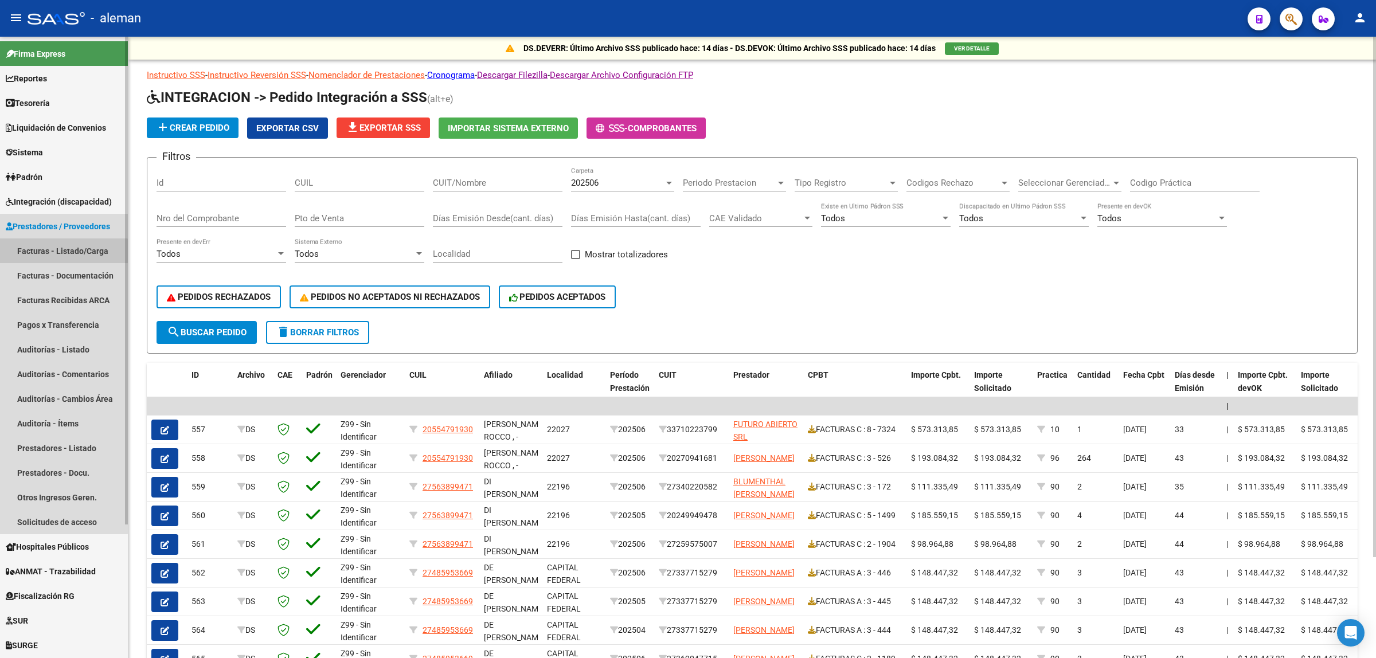
click at [56, 255] on link "Facturas - Listado/Carga" at bounding box center [64, 251] width 128 height 25
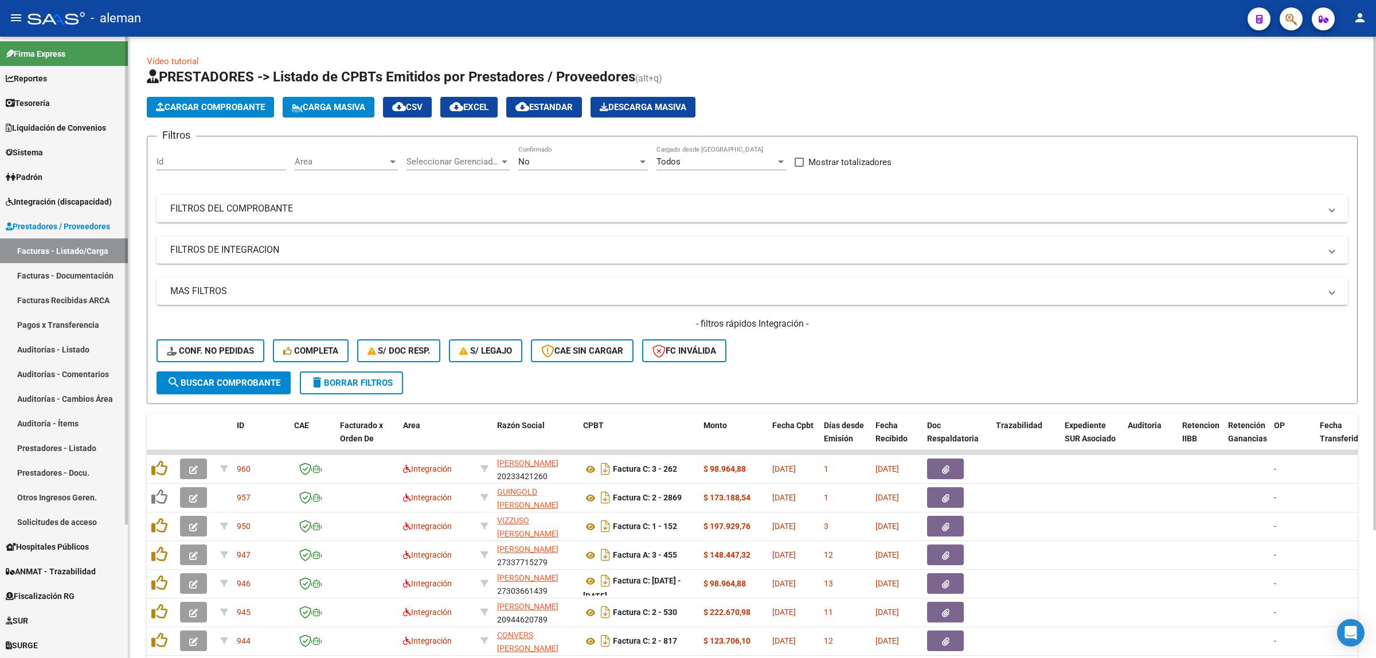
click at [64, 207] on span "Integración (discapacidad)" at bounding box center [59, 202] width 106 height 13
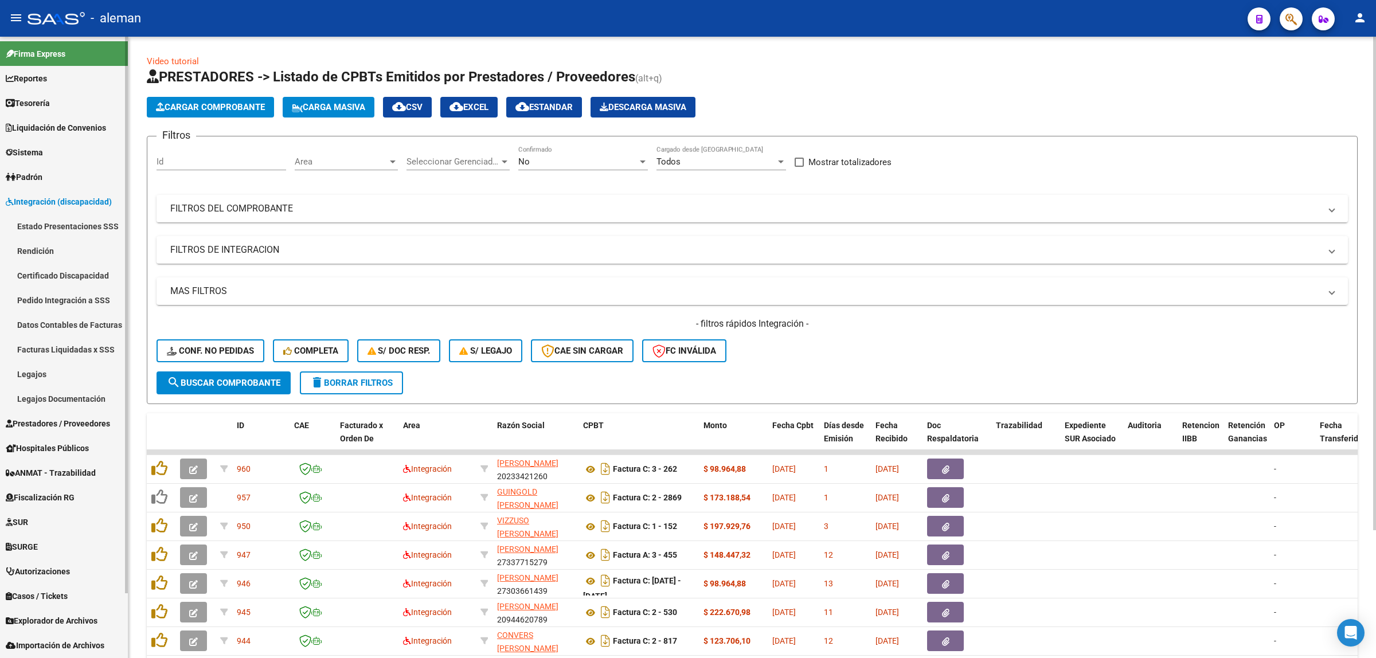
click at [37, 370] on link "Legajos" at bounding box center [64, 374] width 128 height 25
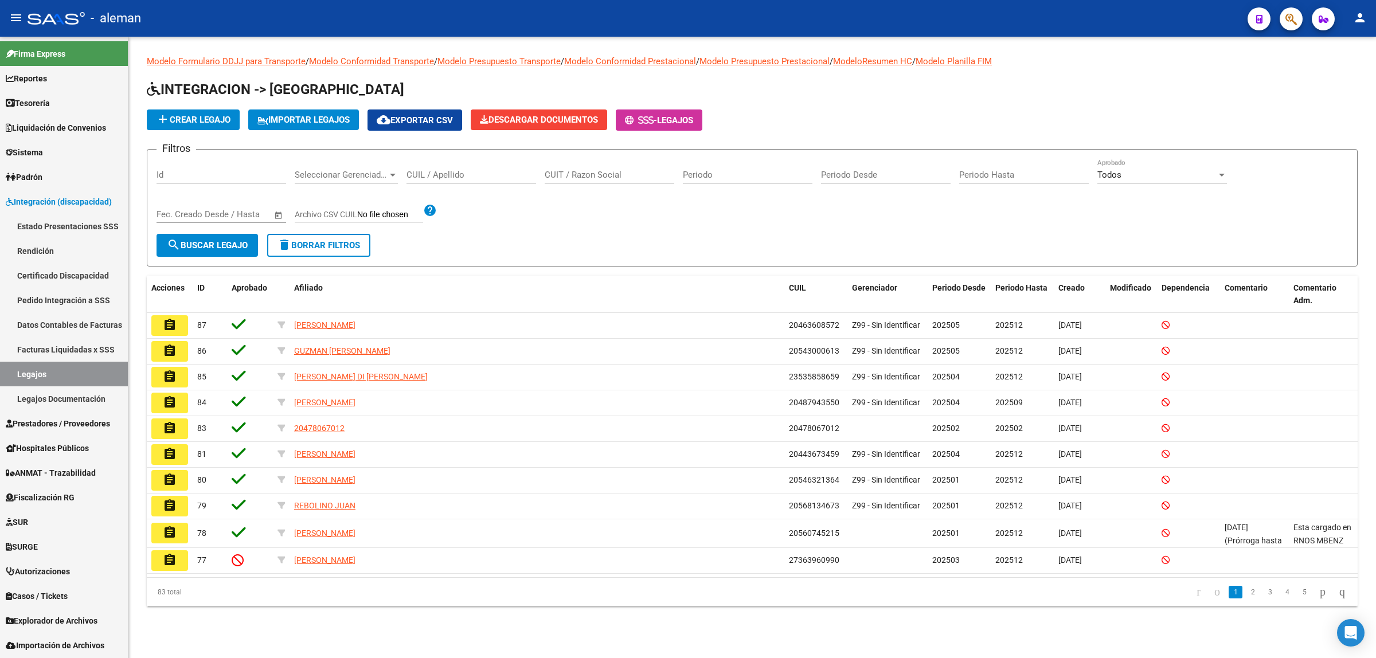
click at [416, 178] on input "CUIL / Apellido" at bounding box center [472, 175] width 130 height 10
type input "27468724087"
click at [228, 240] on span "search Buscar Legajo" at bounding box center [207, 245] width 81 height 10
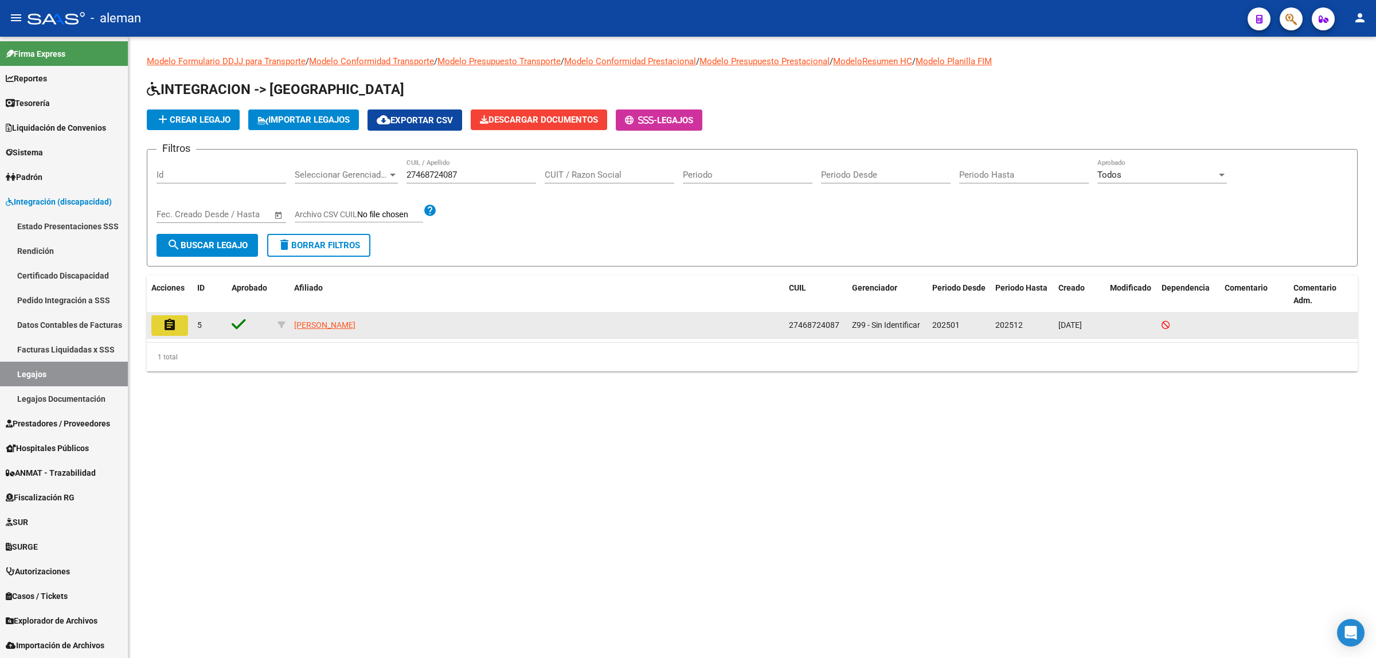
click at [175, 323] on mat-icon "assignment" at bounding box center [170, 325] width 14 height 14
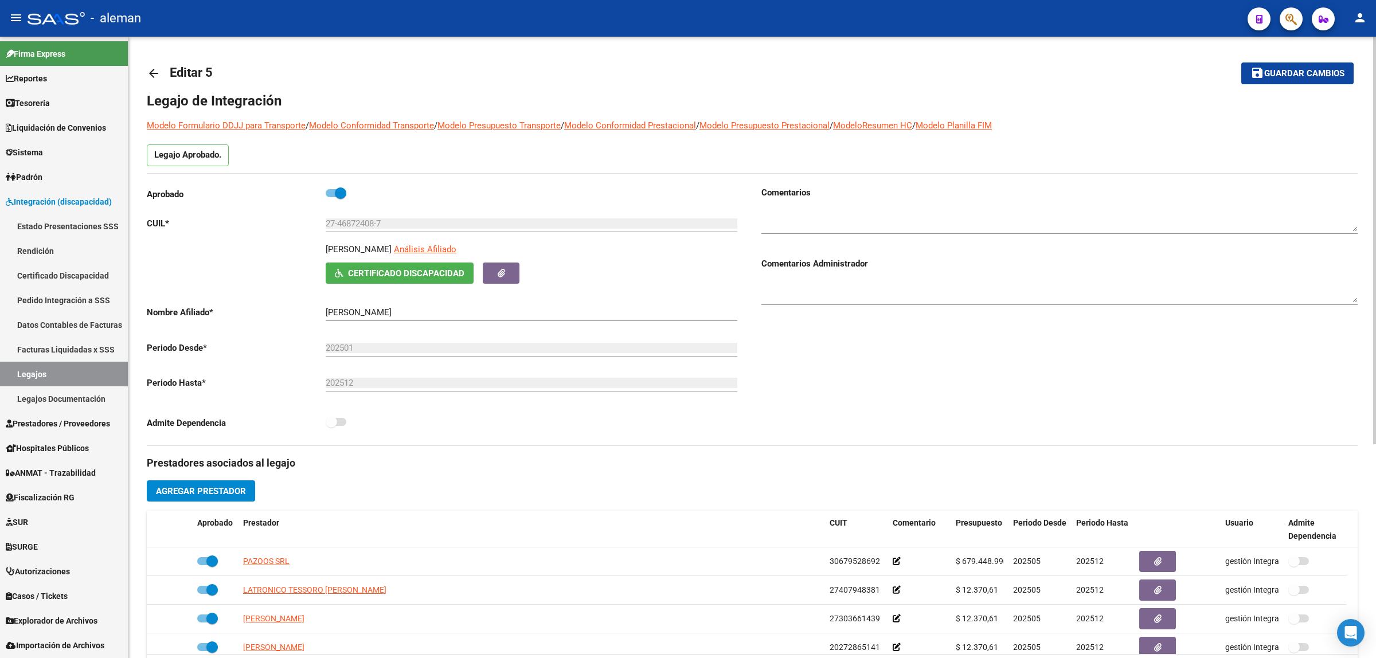
click at [151, 76] on mat-icon "arrow_back" at bounding box center [154, 74] width 14 height 14
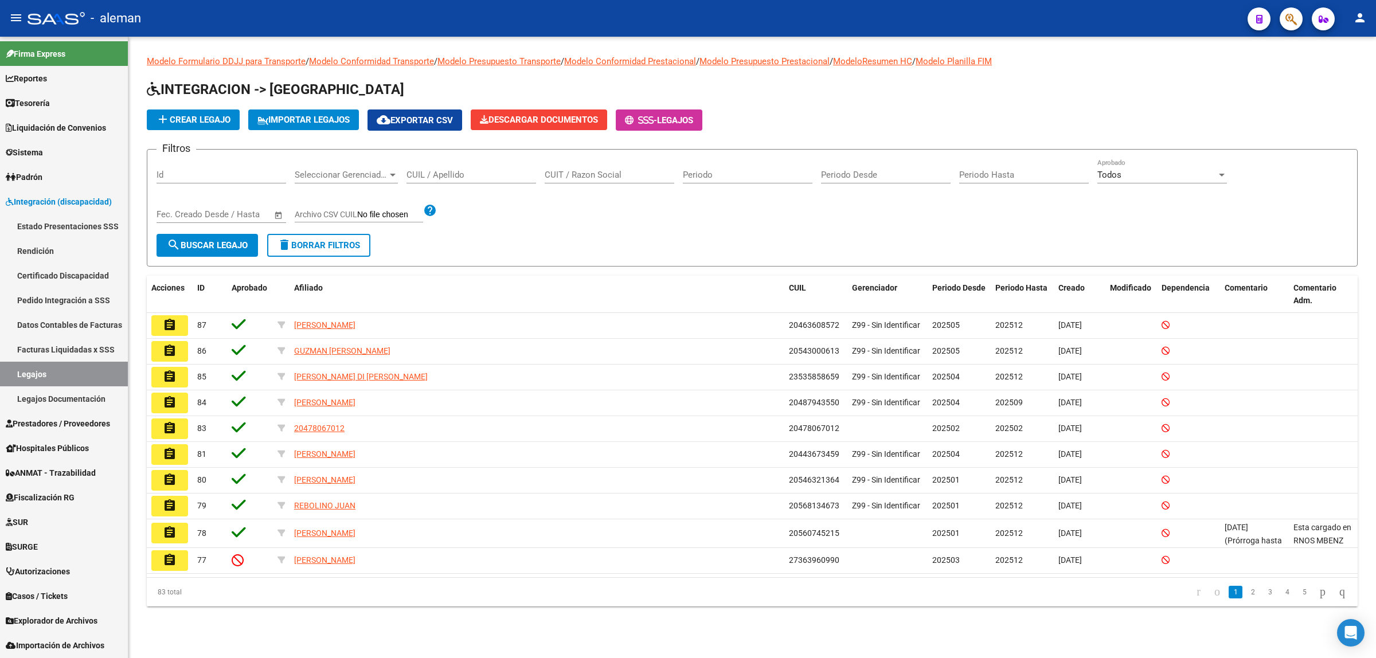
click at [412, 173] on input "CUIL / Apellido" at bounding box center [472, 175] width 130 height 10
type input "27468724087"
click at [208, 247] on span "search Buscar Legajo" at bounding box center [207, 245] width 81 height 10
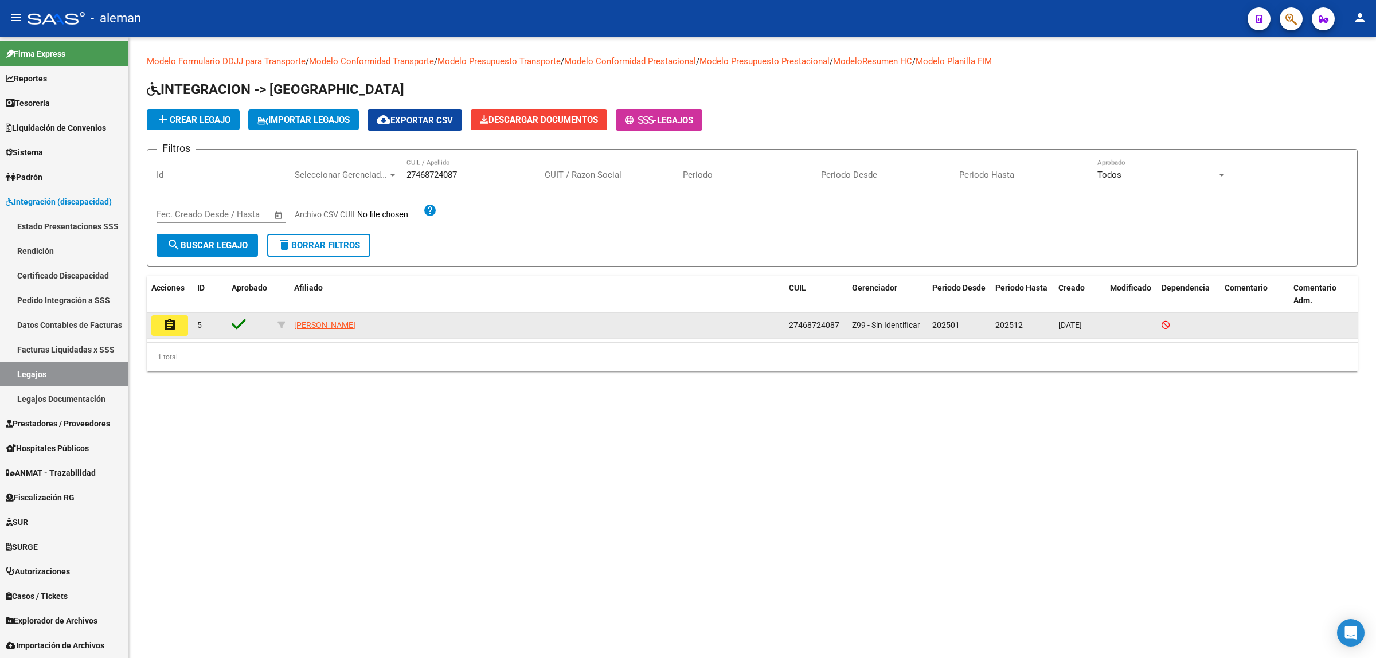
click at [173, 325] on mat-icon "assignment" at bounding box center [170, 325] width 14 height 14
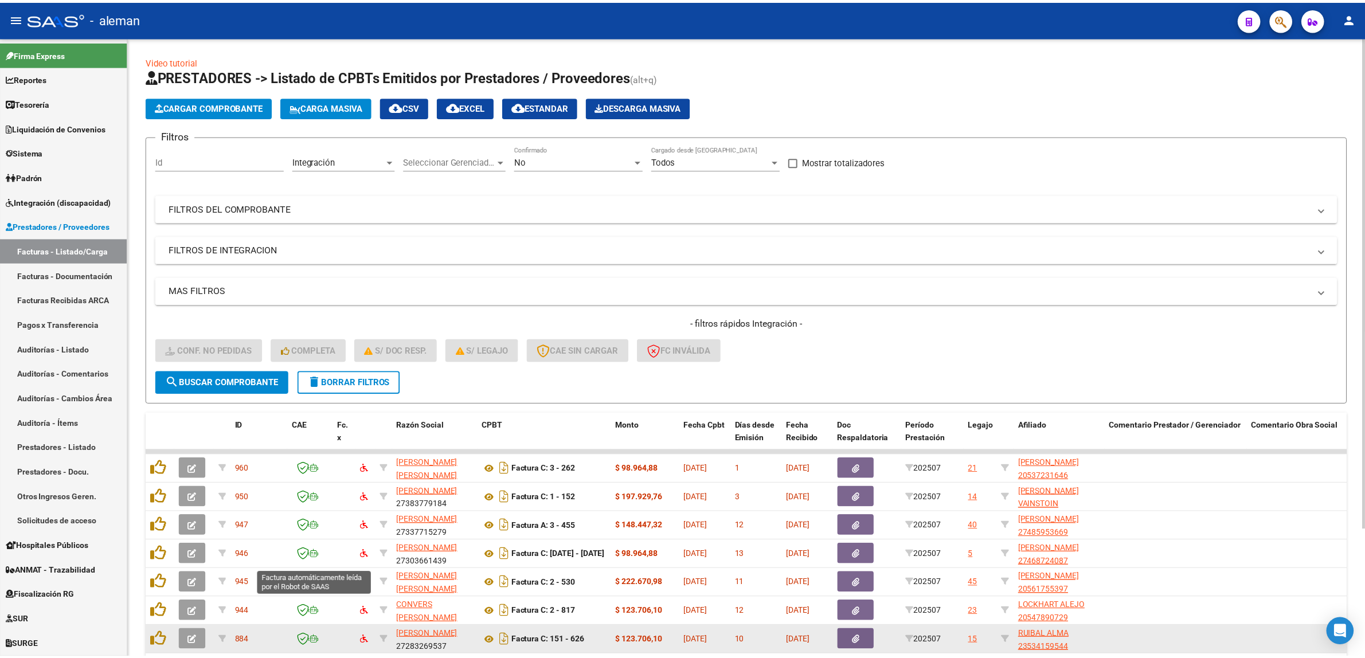
scroll to position [162, 0]
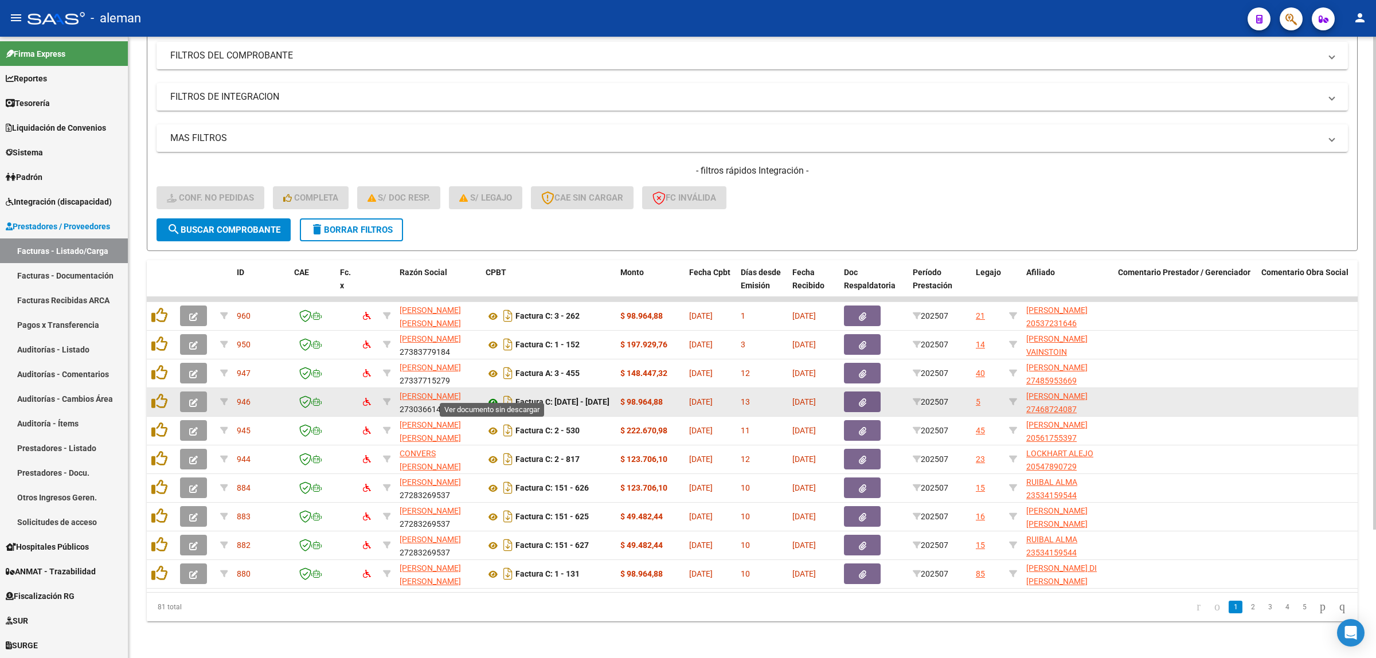
click at [494, 396] on icon at bounding box center [493, 403] width 15 height 14
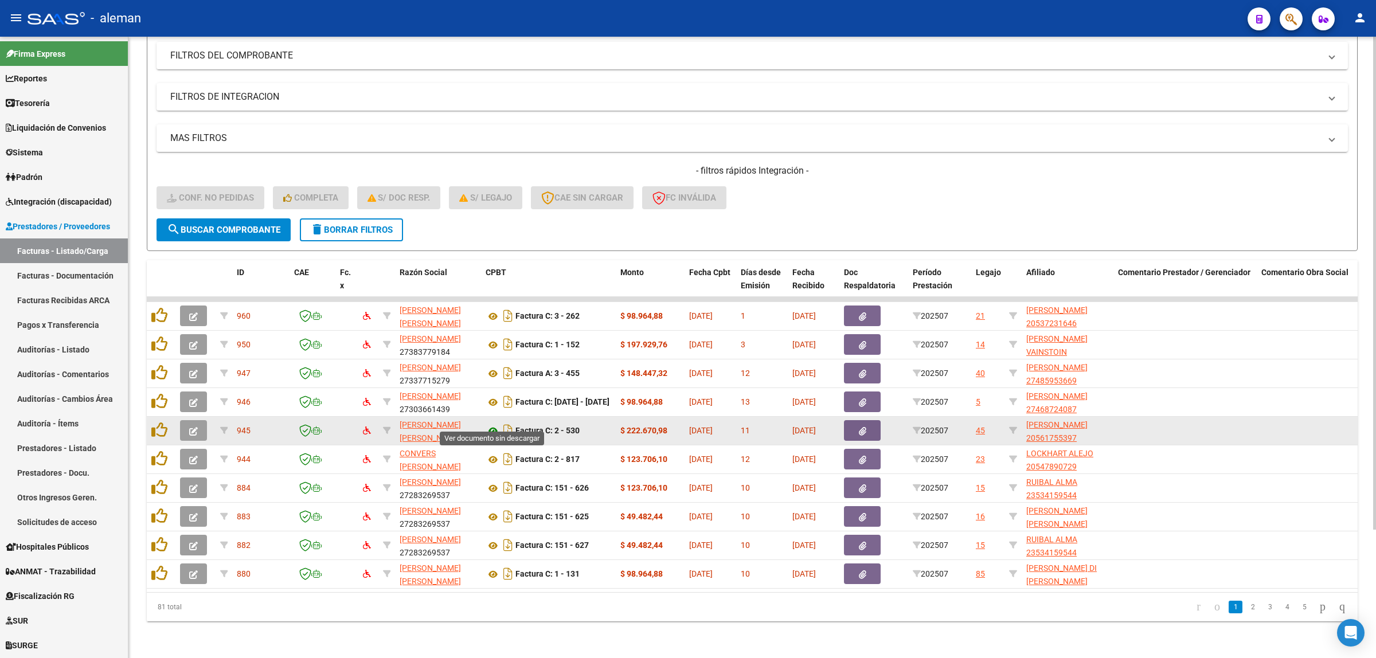
click at [494, 424] on icon at bounding box center [493, 431] width 15 height 14
click at [493, 424] on icon at bounding box center [493, 431] width 15 height 14
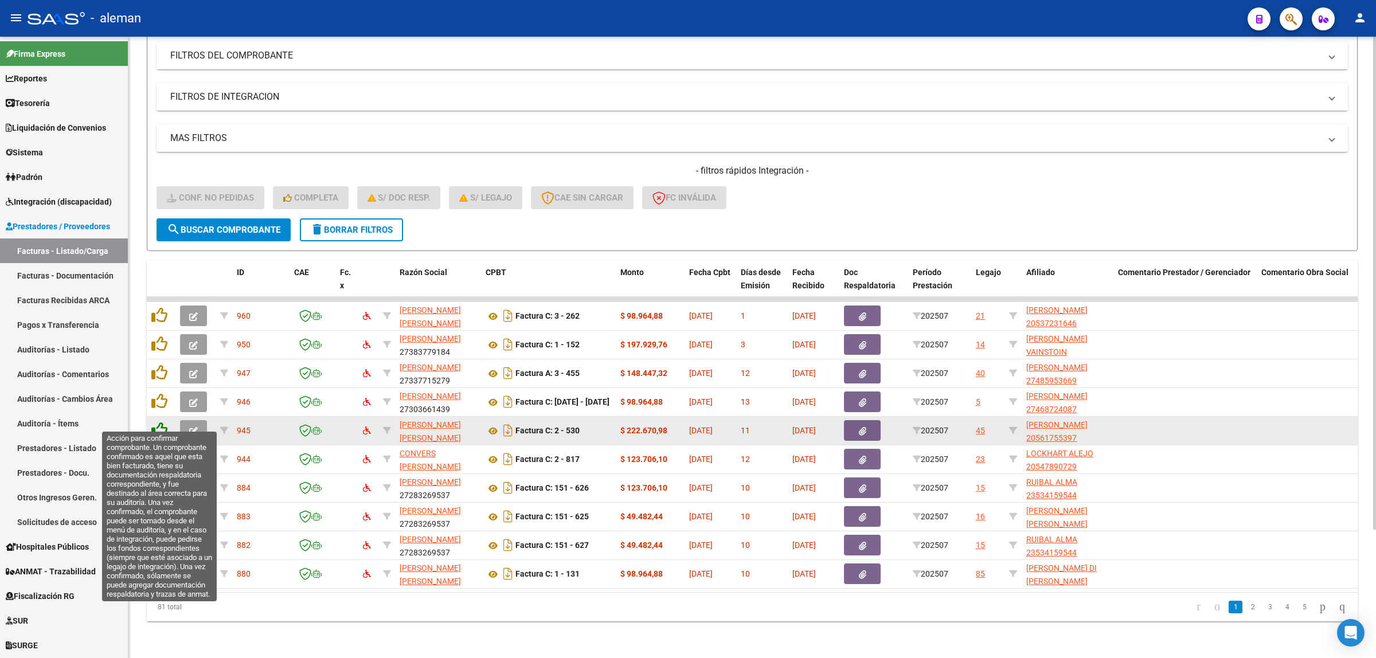
click at [162, 422] on icon at bounding box center [159, 430] width 16 height 16
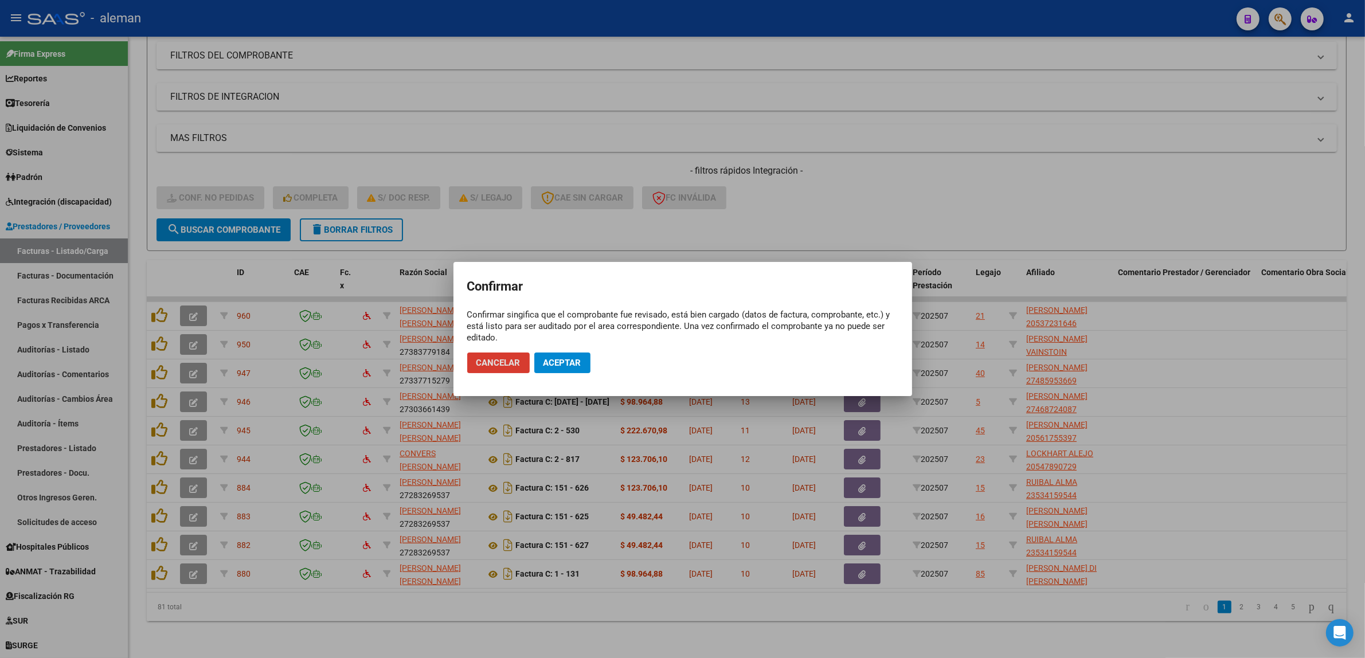
click at [196, 413] on div at bounding box center [682, 329] width 1365 height 658
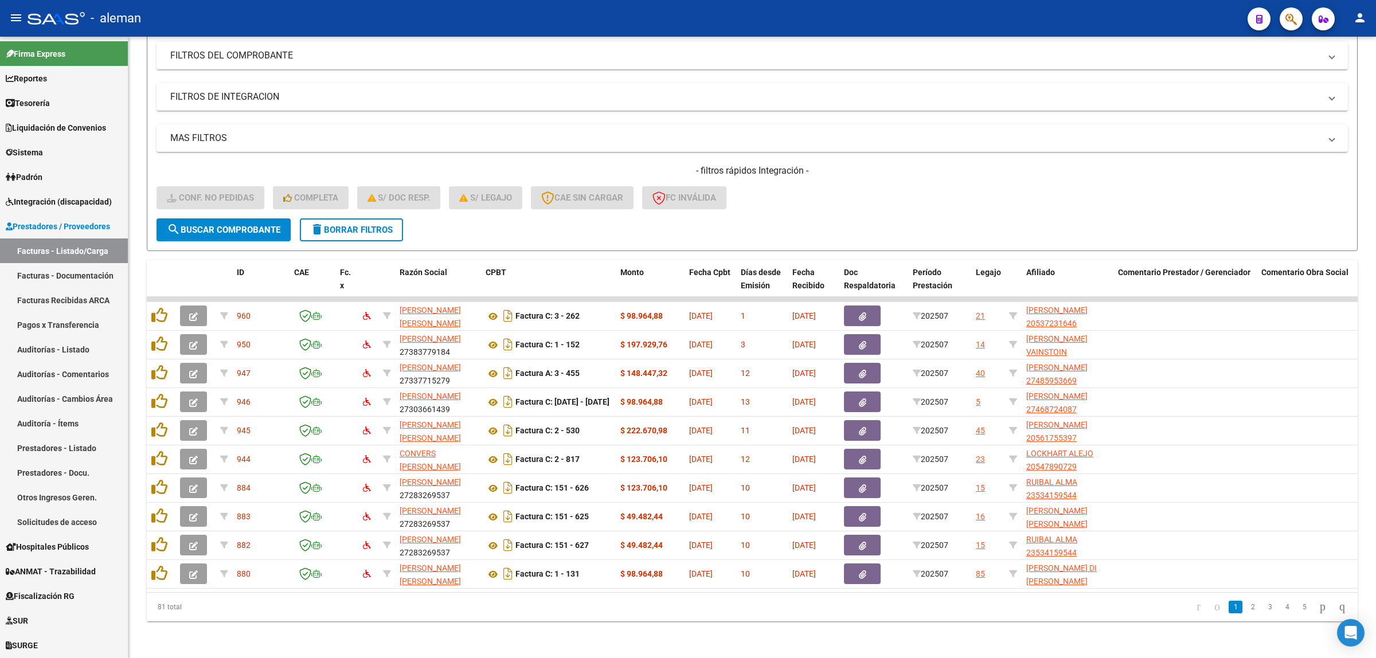
click at [196, 420] on button "button" at bounding box center [193, 430] width 27 height 21
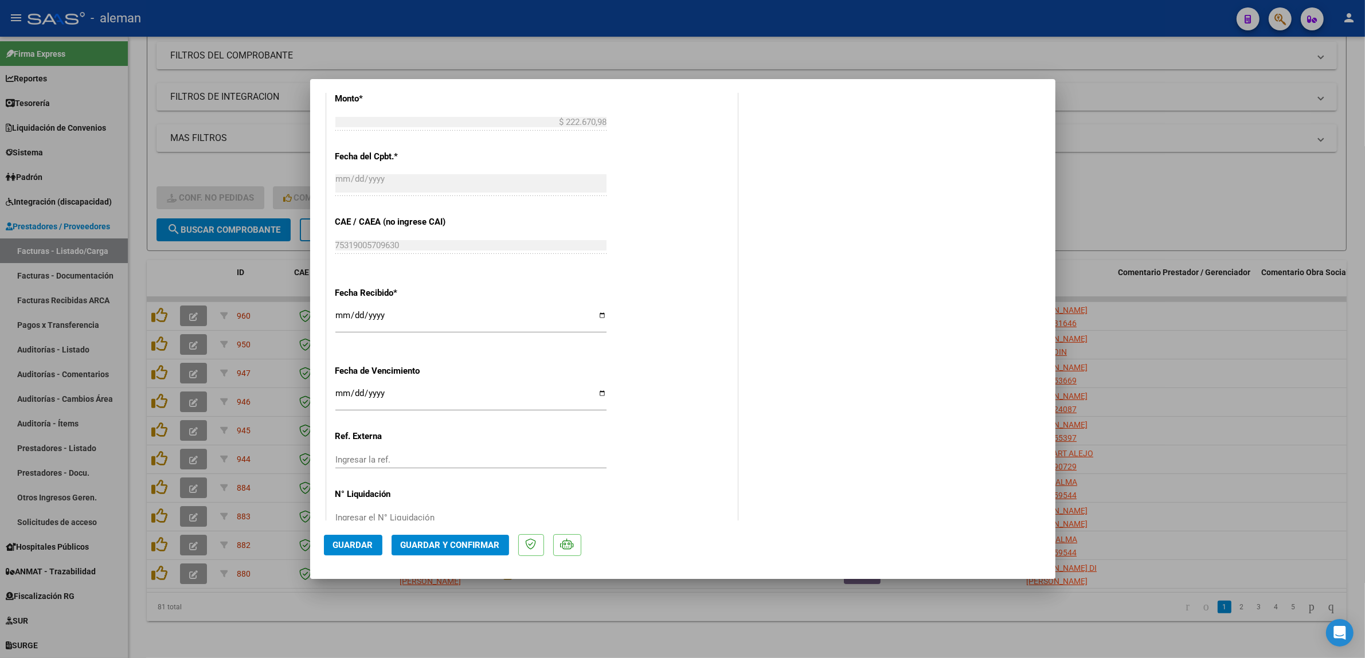
scroll to position [680, 0]
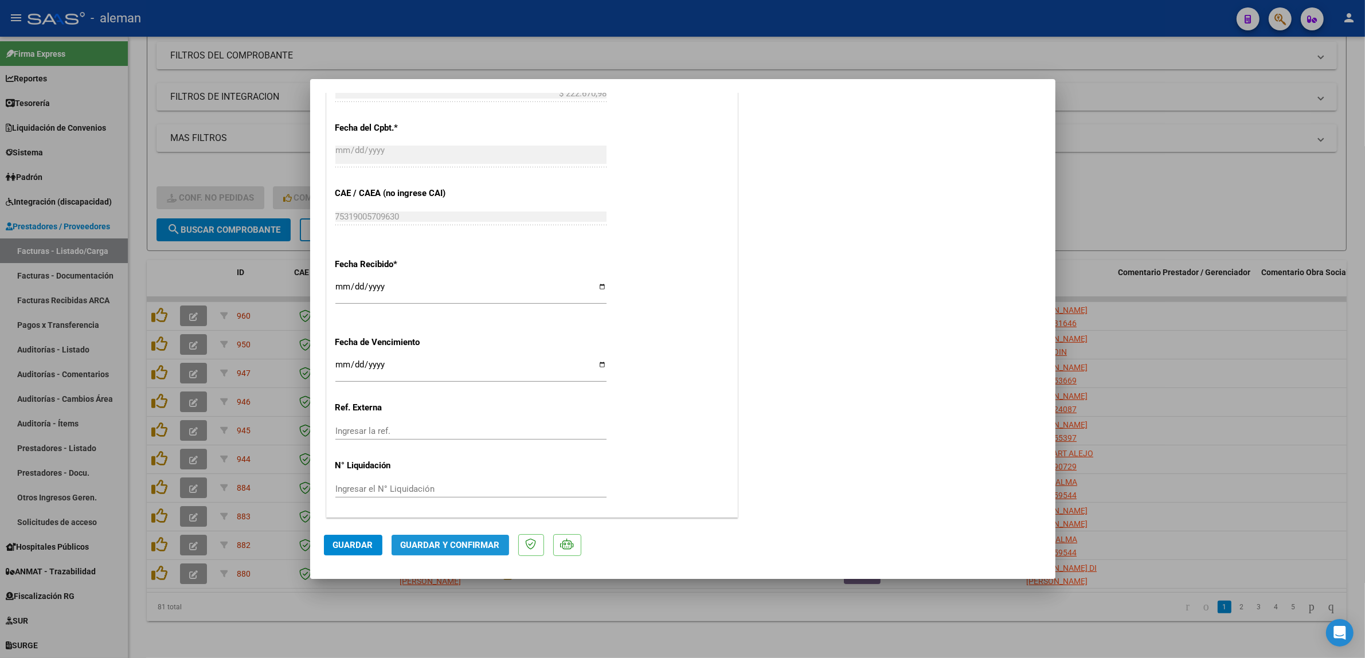
click at [458, 548] on span "Guardar y Confirmar" at bounding box center [450, 545] width 99 height 10
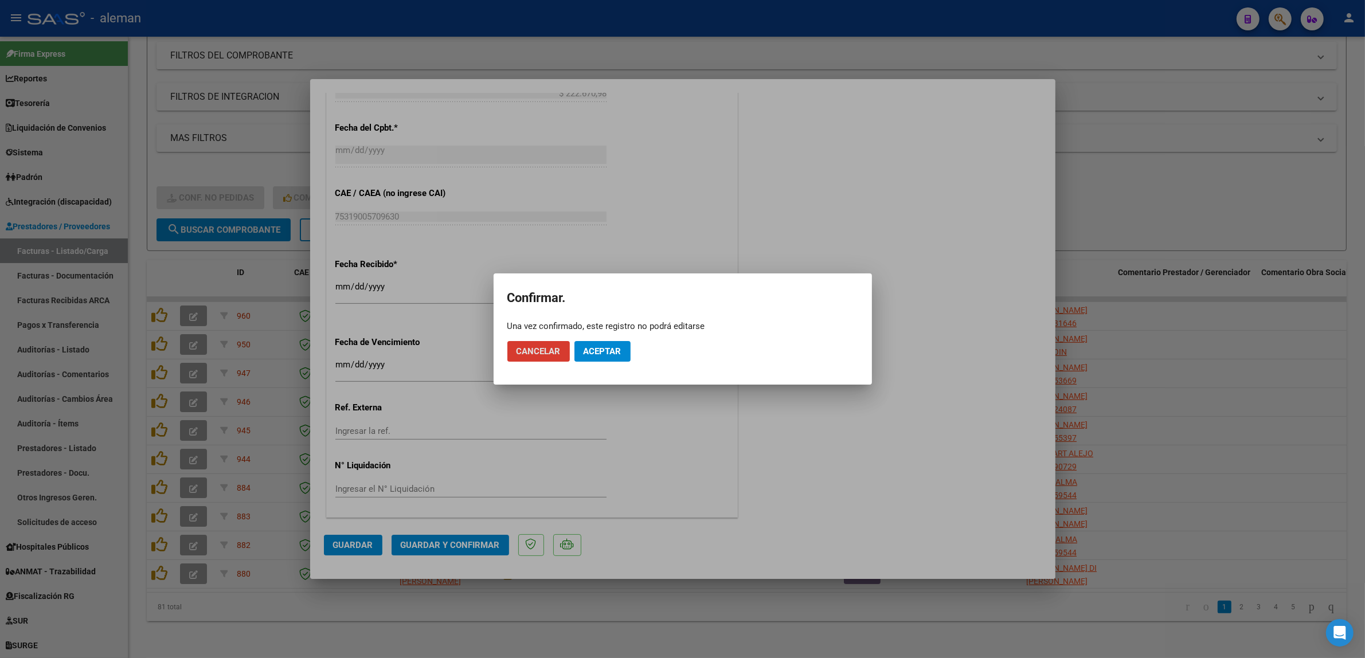
click at [603, 358] on button "Aceptar" at bounding box center [603, 351] width 56 height 21
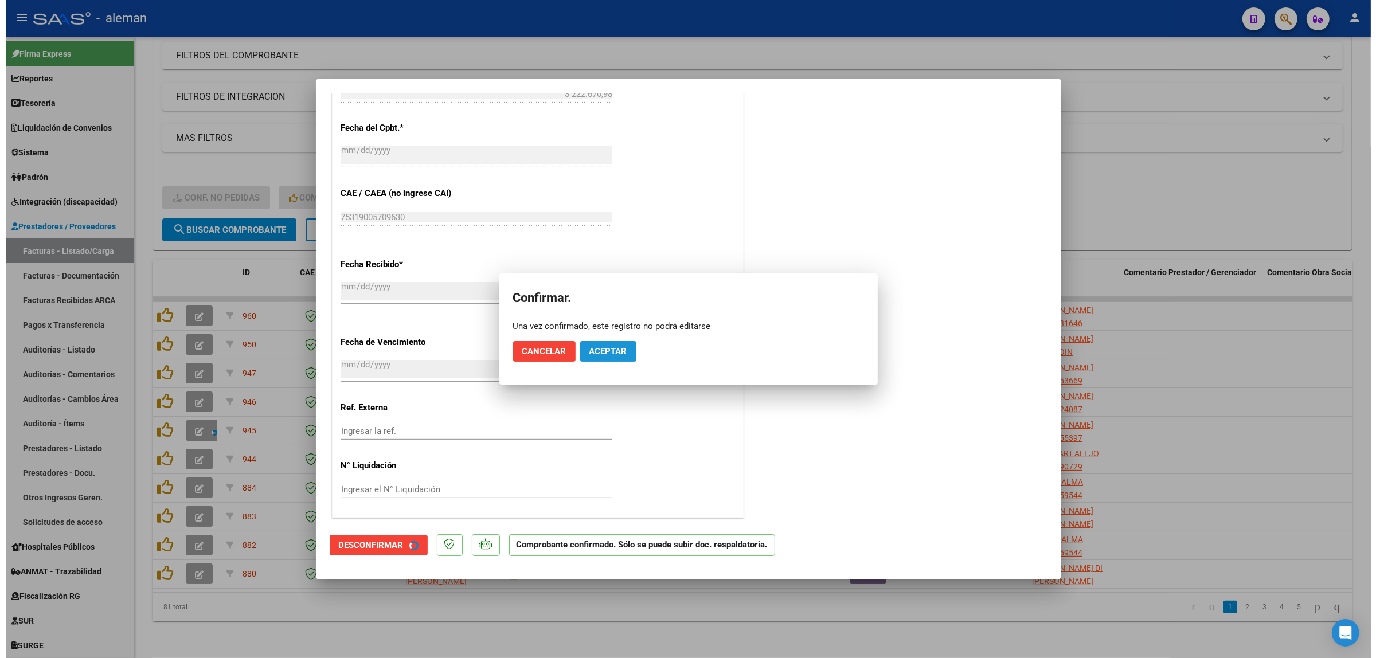
scroll to position [609, 0]
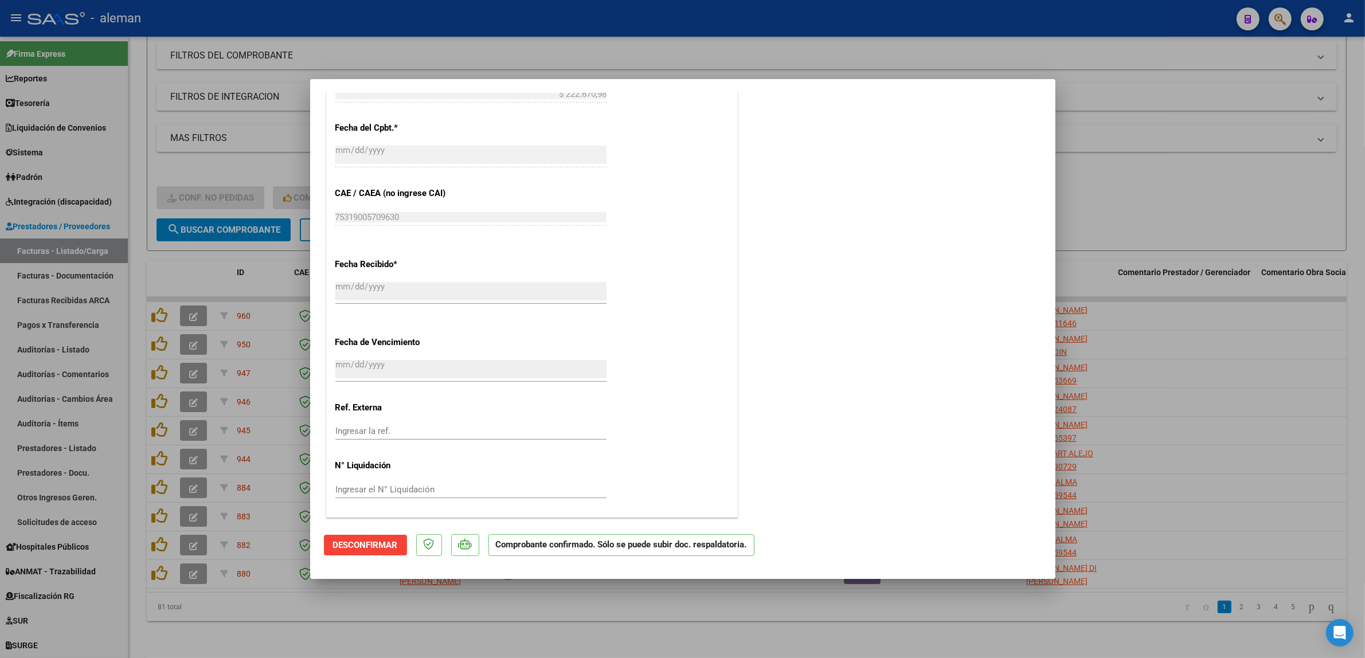
click at [1174, 351] on div at bounding box center [682, 329] width 1365 height 658
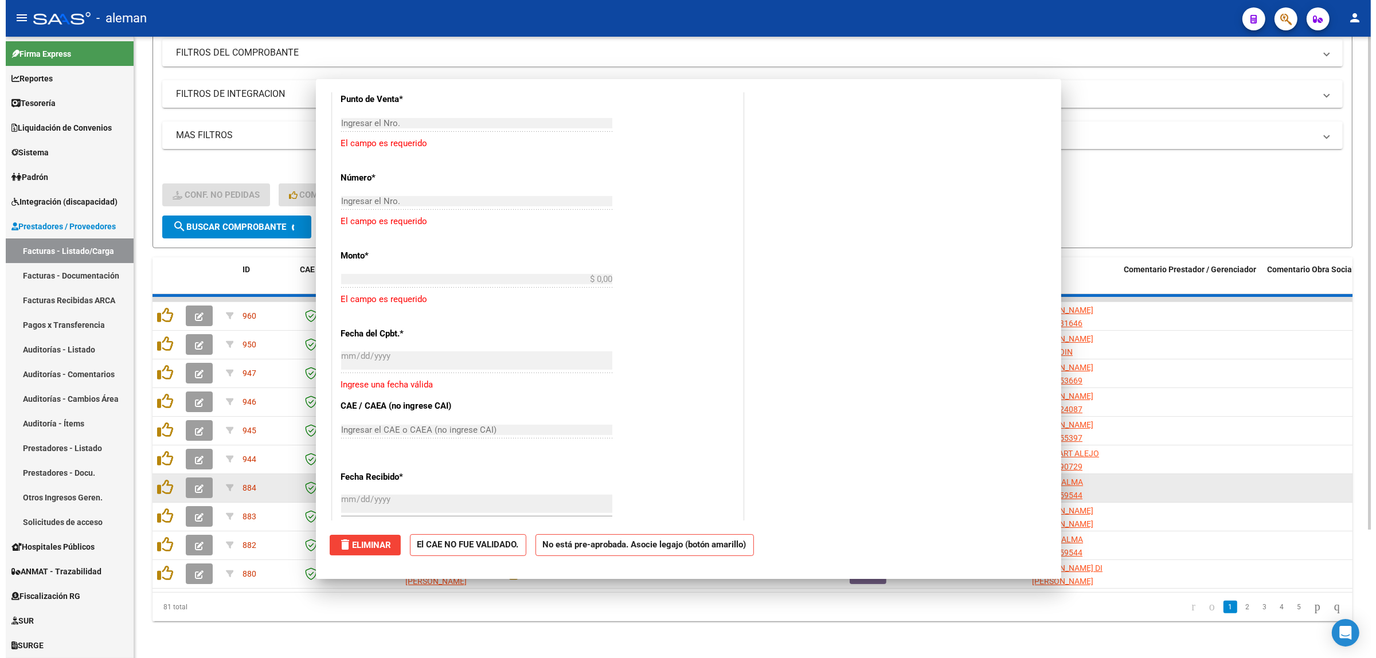
scroll to position [0, 0]
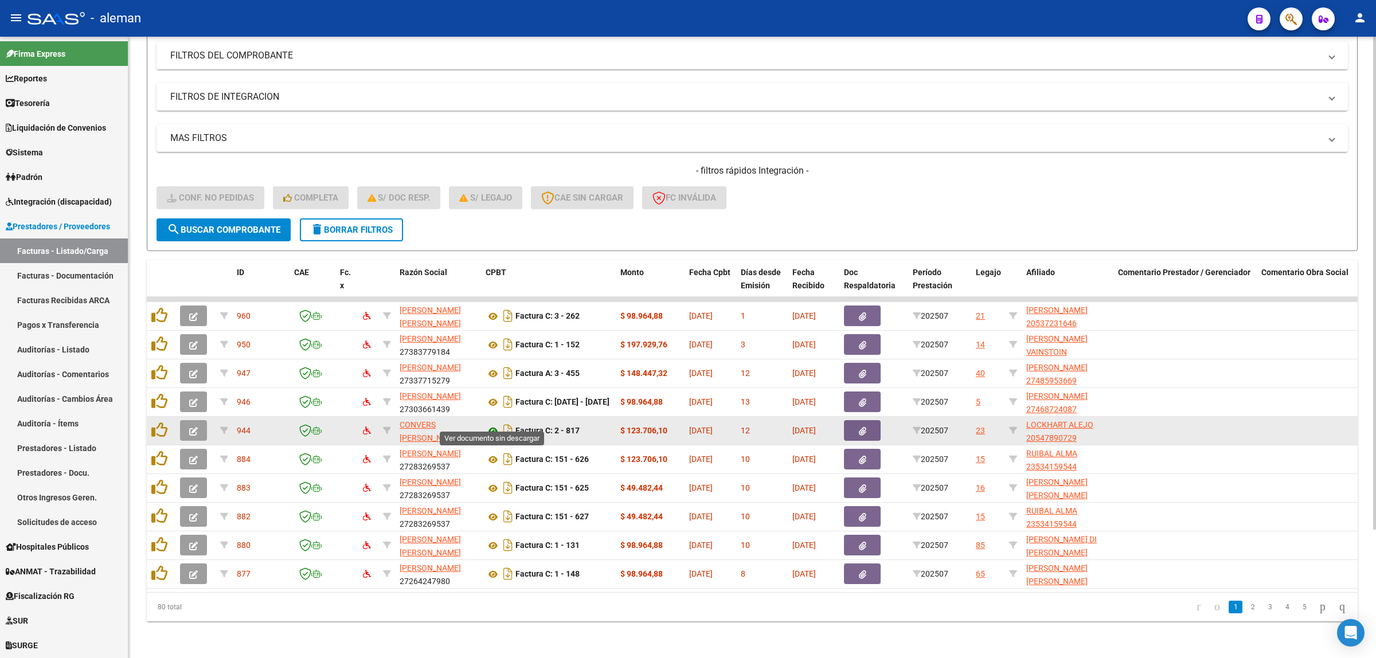
click at [494, 424] on icon at bounding box center [493, 431] width 15 height 14
click at [186, 424] on button "button" at bounding box center [193, 430] width 27 height 21
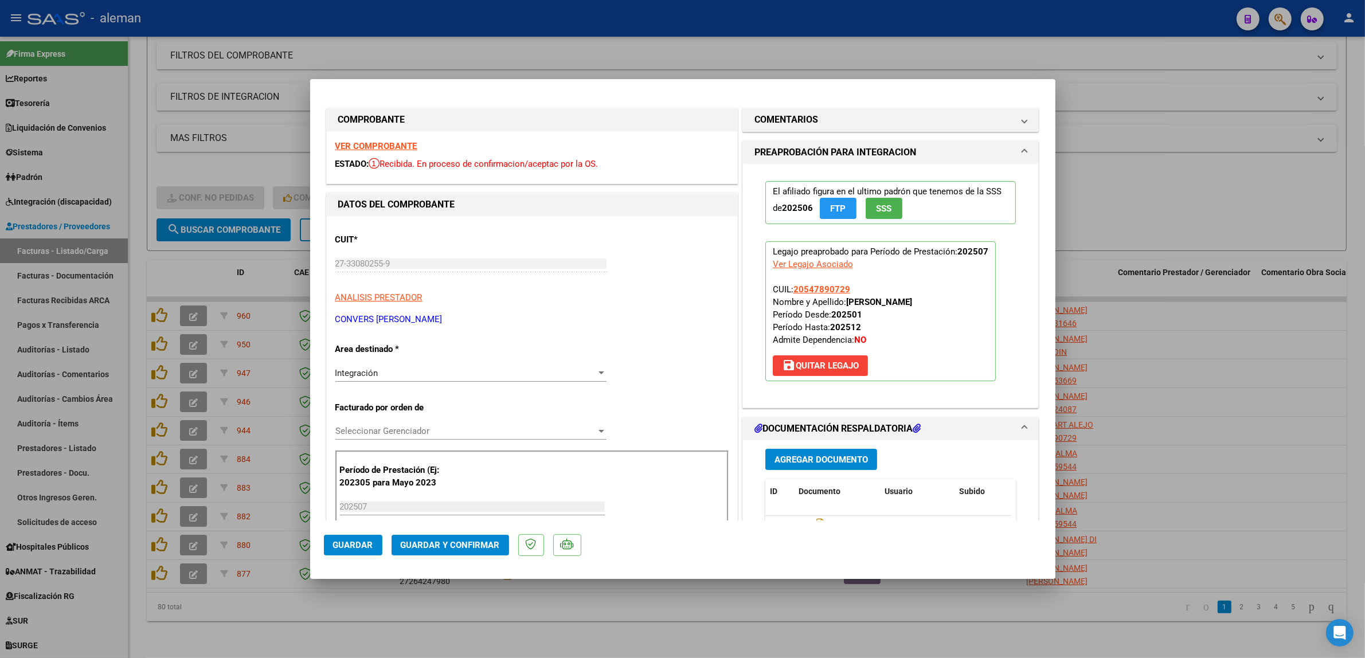
click at [473, 546] on span "Guardar y Confirmar" at bounding box center [450, 545] width 99 height 10
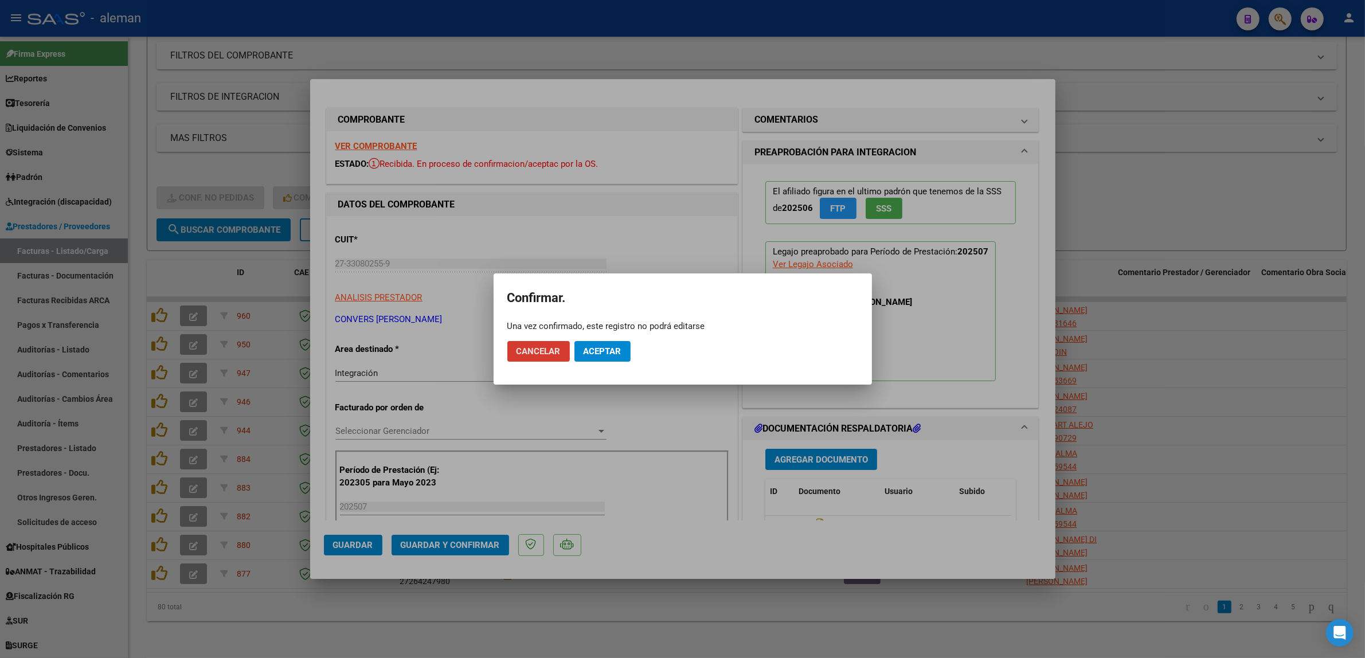
click at [619, 357] on button "Aceptar" at bounding box center [603, 351] width 56 height 21
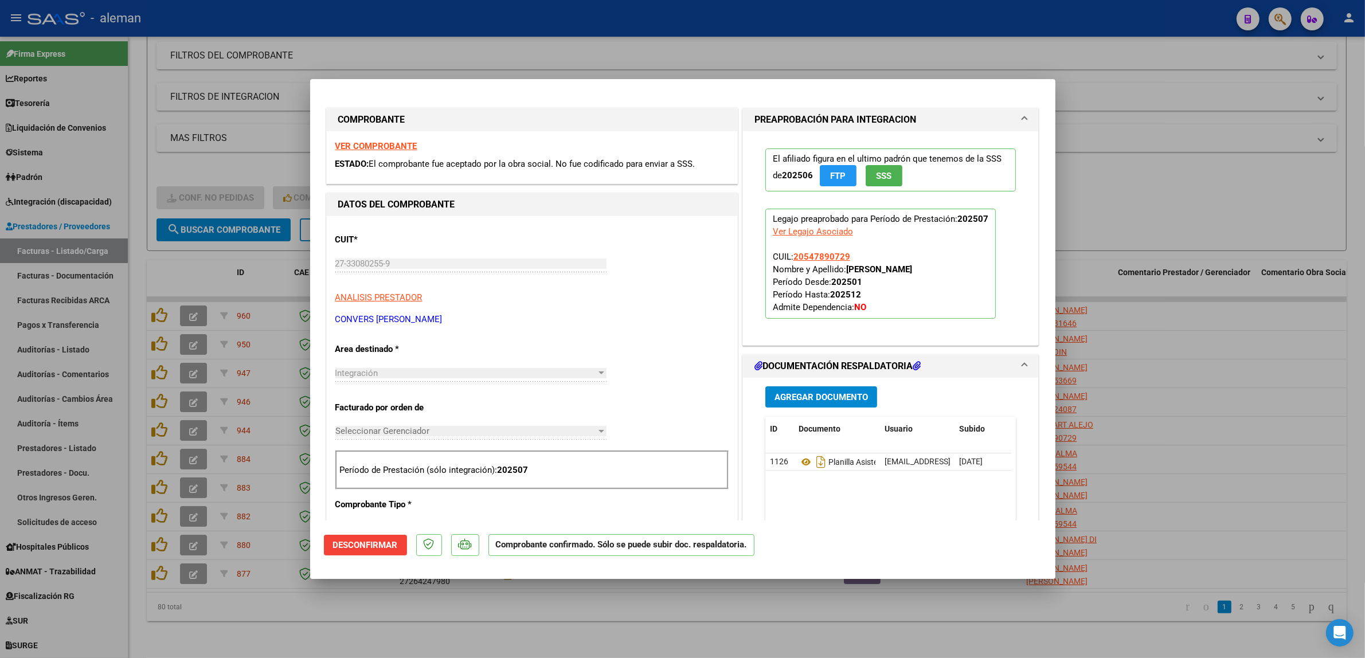
click at [1151, 360] on div at bounding box center [682, 329] width 1365 height 658
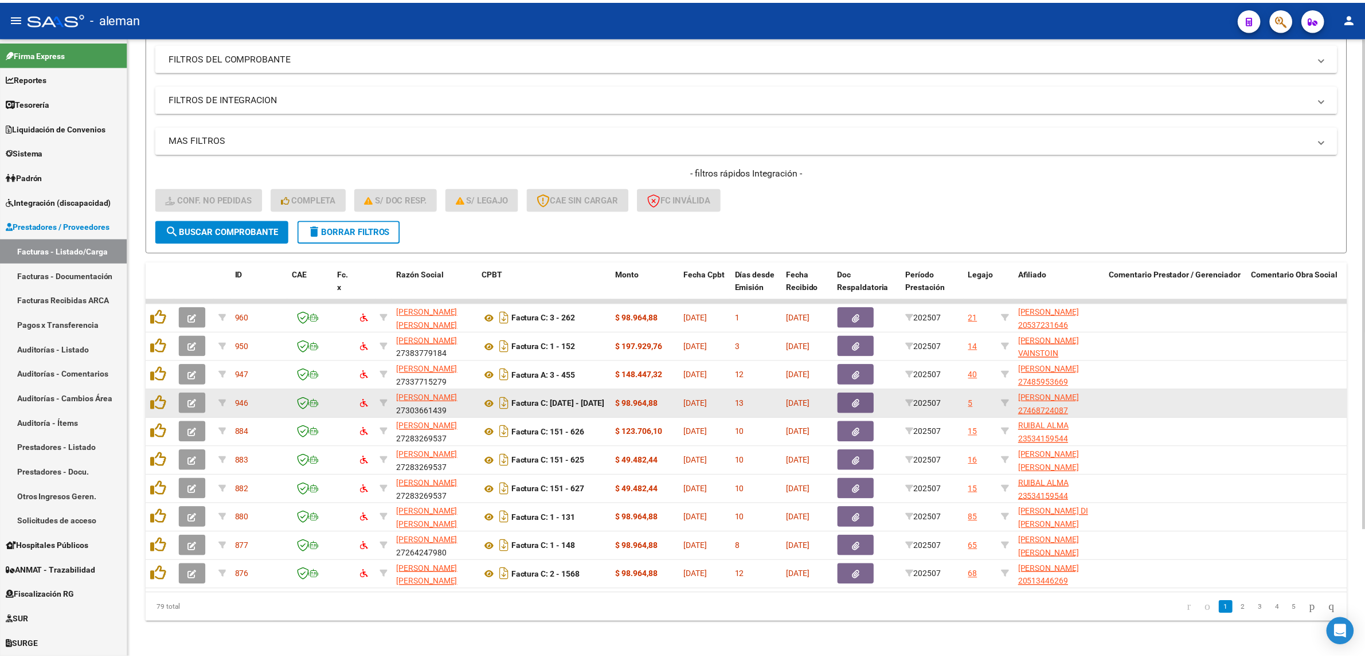
scroll to position [162, 0]
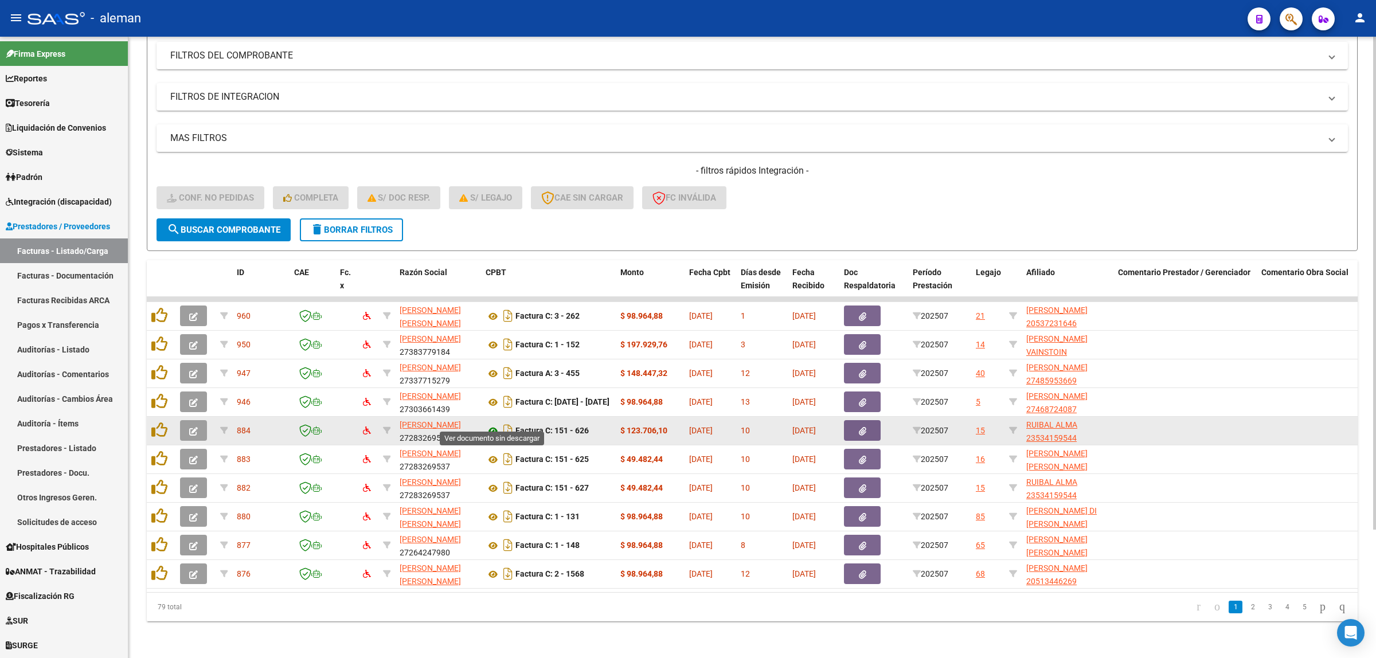
click at [494, 424] on icon at bounding box center [493, 431] width 15 height 14
click at [491, 424] on icon at bounding box center [493, 431] width 15 height 14
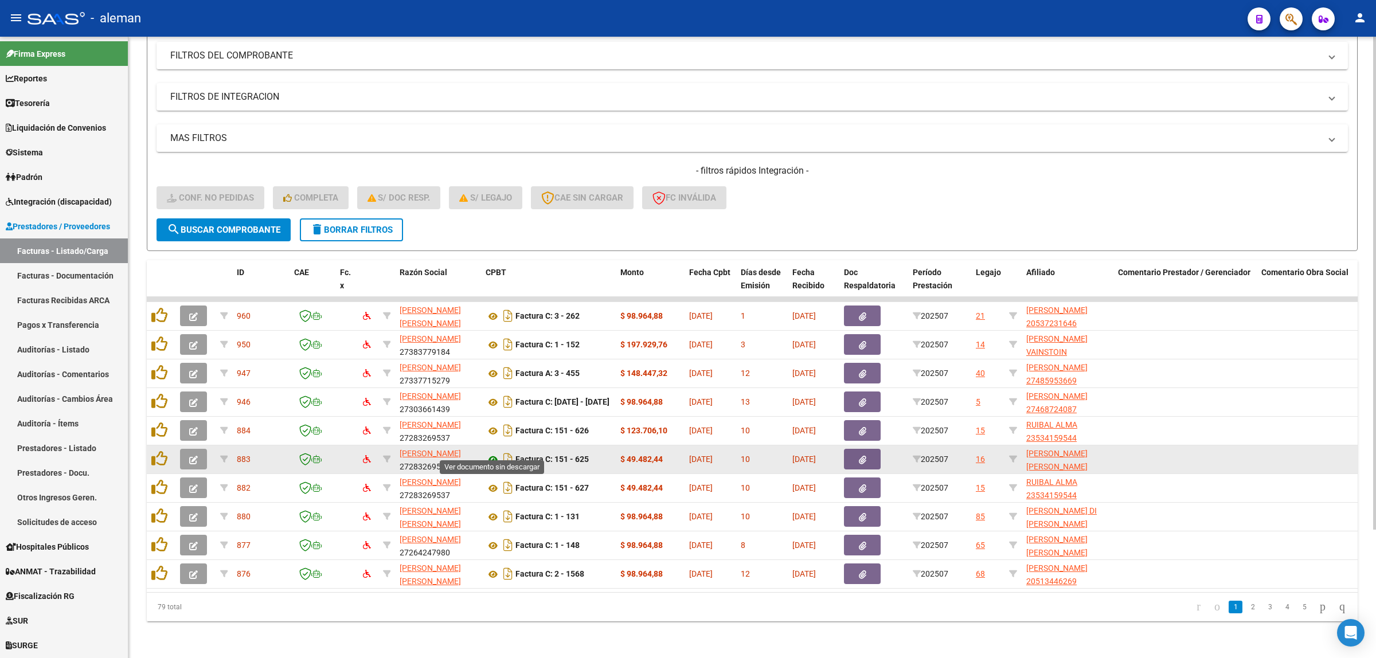
click at [494, 453] on icon at bounding box center [493, 460] width 15 height 14
click at [190, 456] on icon "button" at bounding box center [193, 460] width 9 height 9
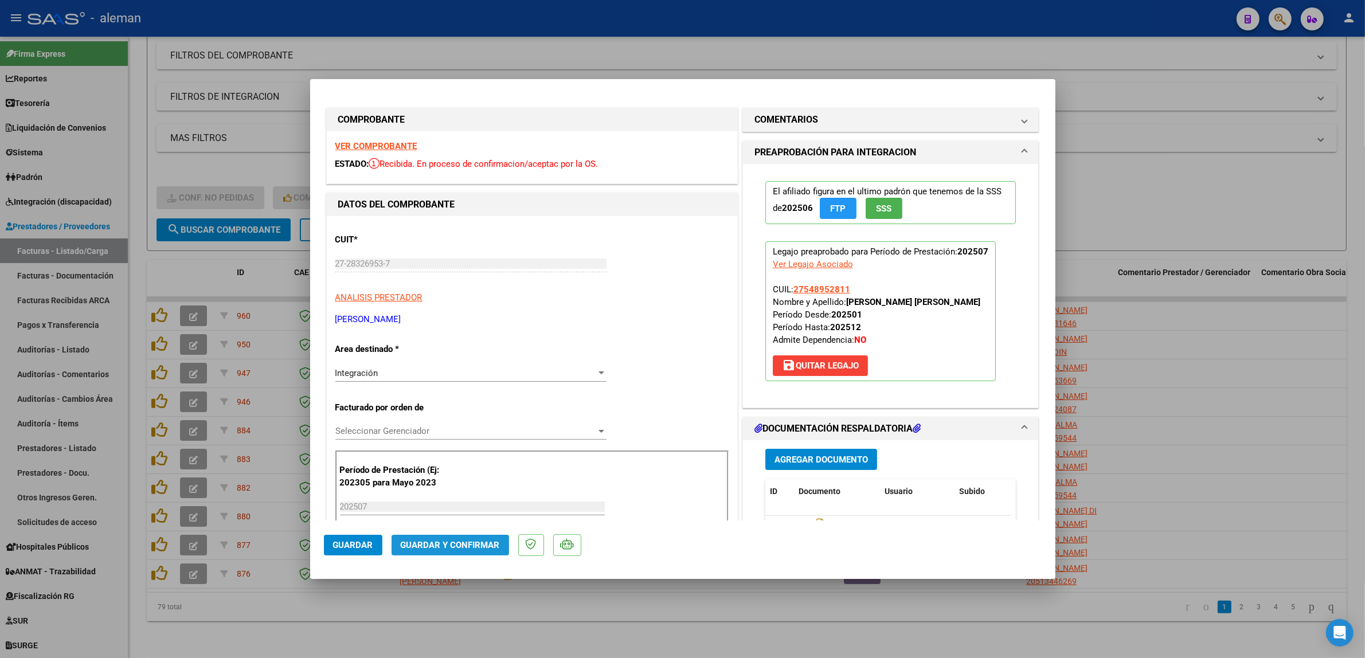
click at [489, 543] on span "Guardar y Confirmar" at bounding box center [450, 545] width 99 height 10
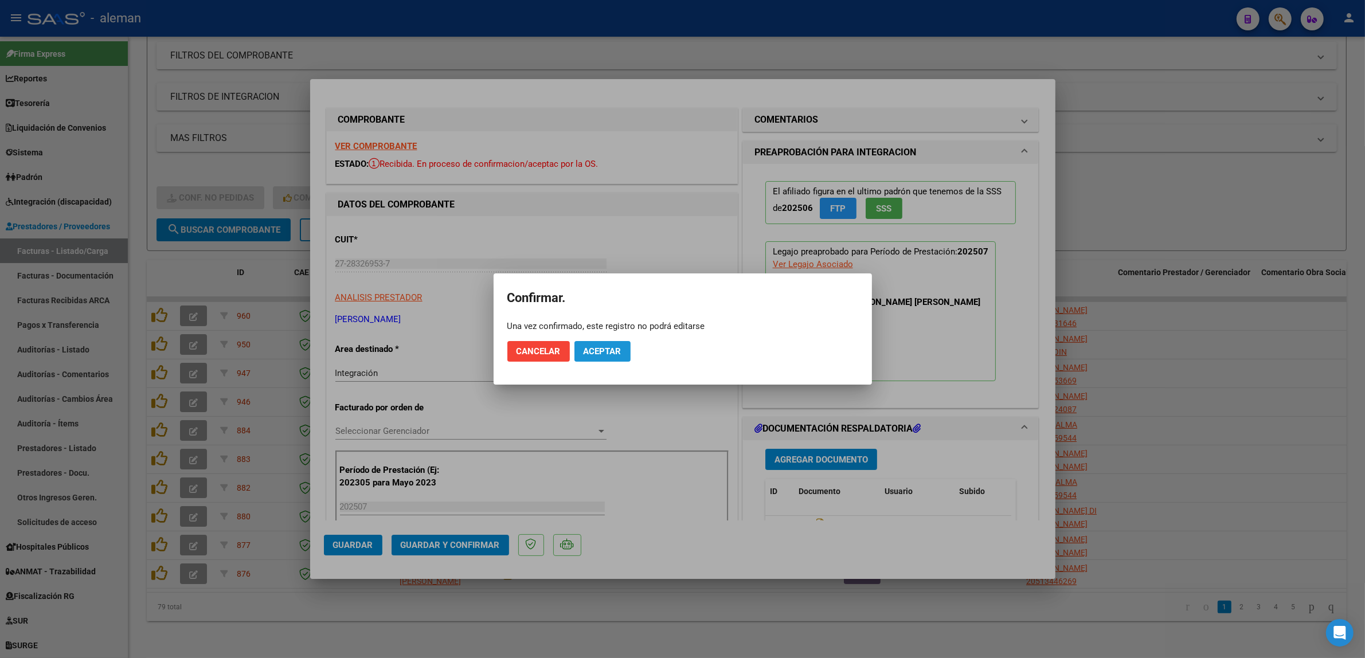
click at [600, 346] on span "Aceptar" at bounding box center [603, 351] width 38 height 10
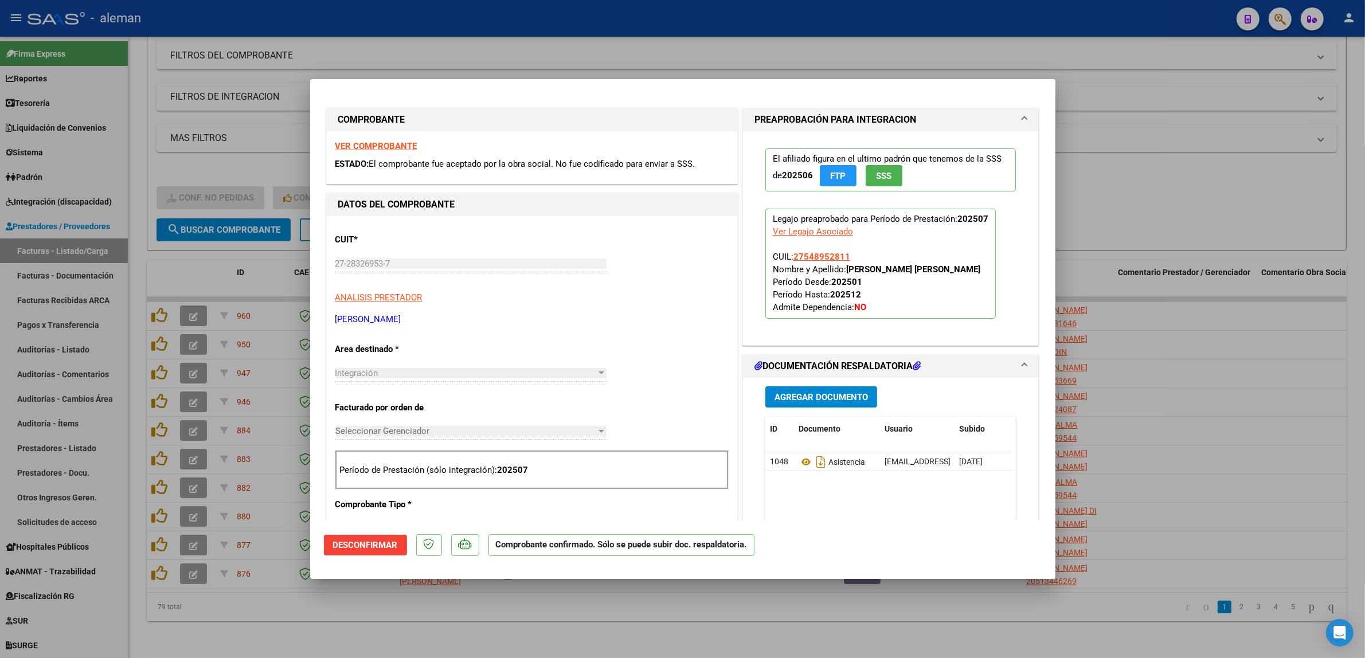
click at [1188, 400] on div at bounding box center [682, 329] width 1365 height 658
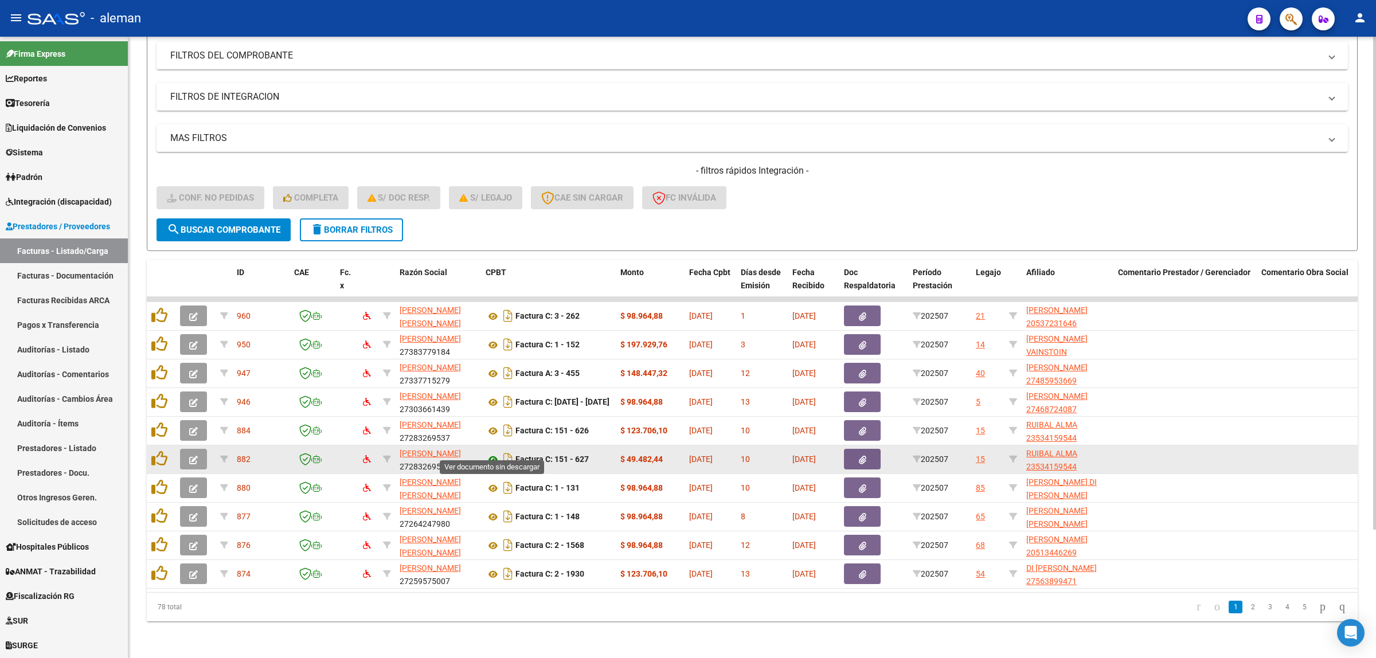
click at [491, 453] on icon at bounding box center [493, 460] width 15 height 14
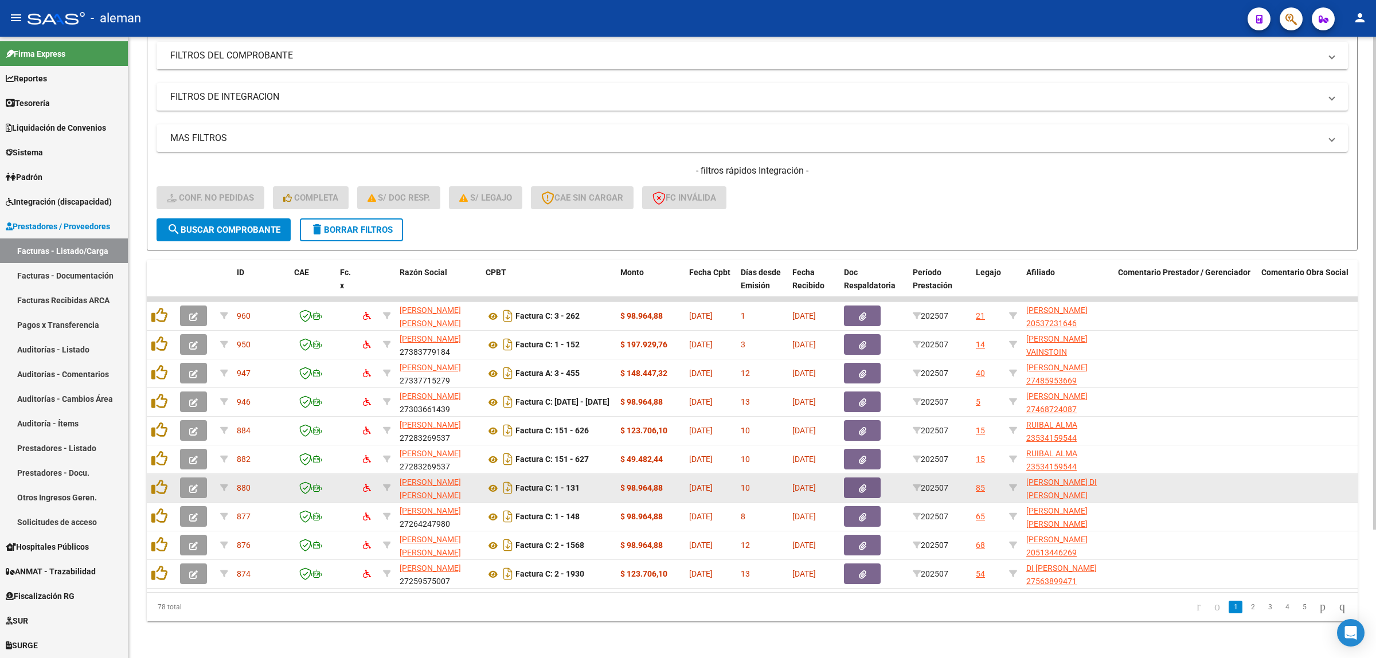
click at [196, 485] on icon "button" at bounding box center [193, 489] width 9 height 9
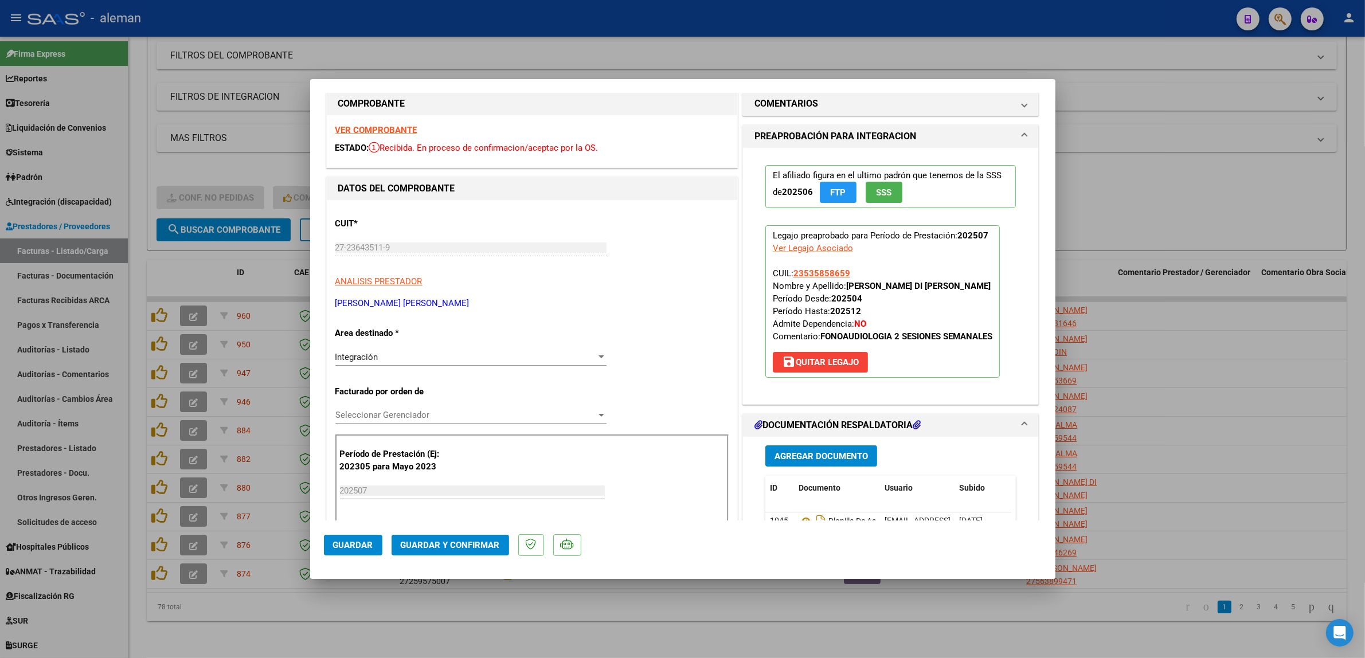
scroll to position [0, 0]
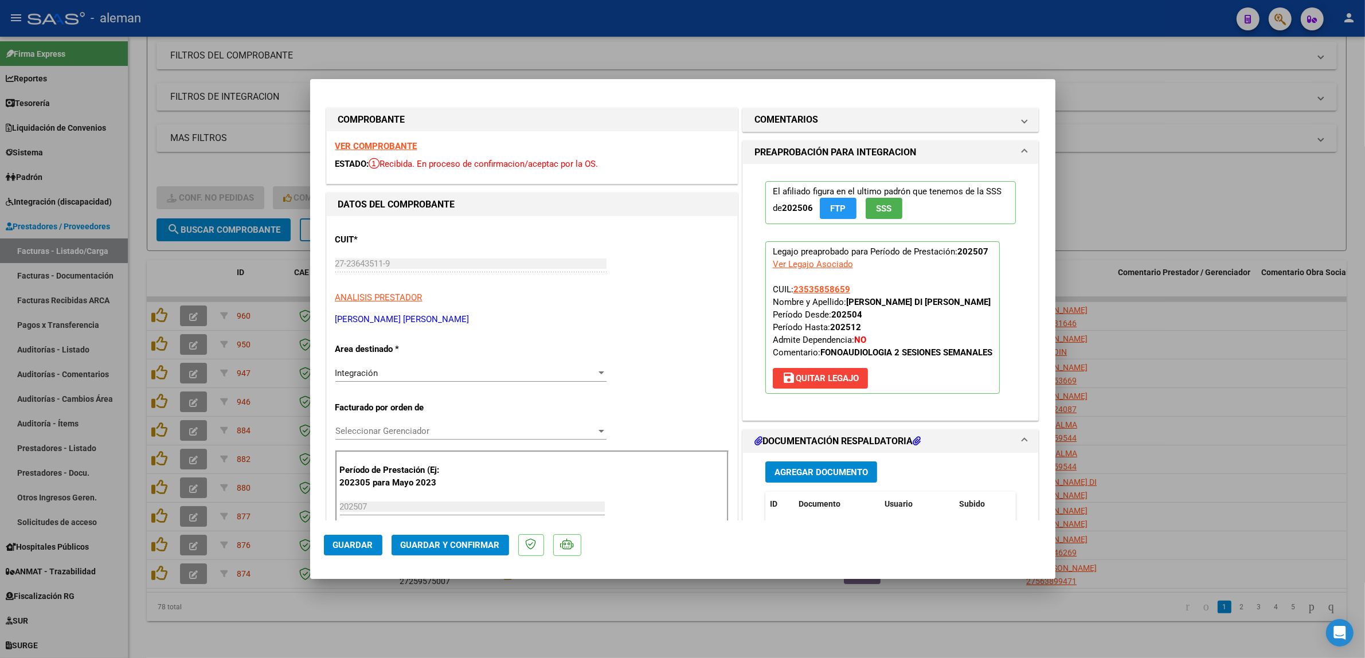
click at [1187, 419] on div at bounding box center [682, 329] width 1365 height 658
type input "$ 0,00"
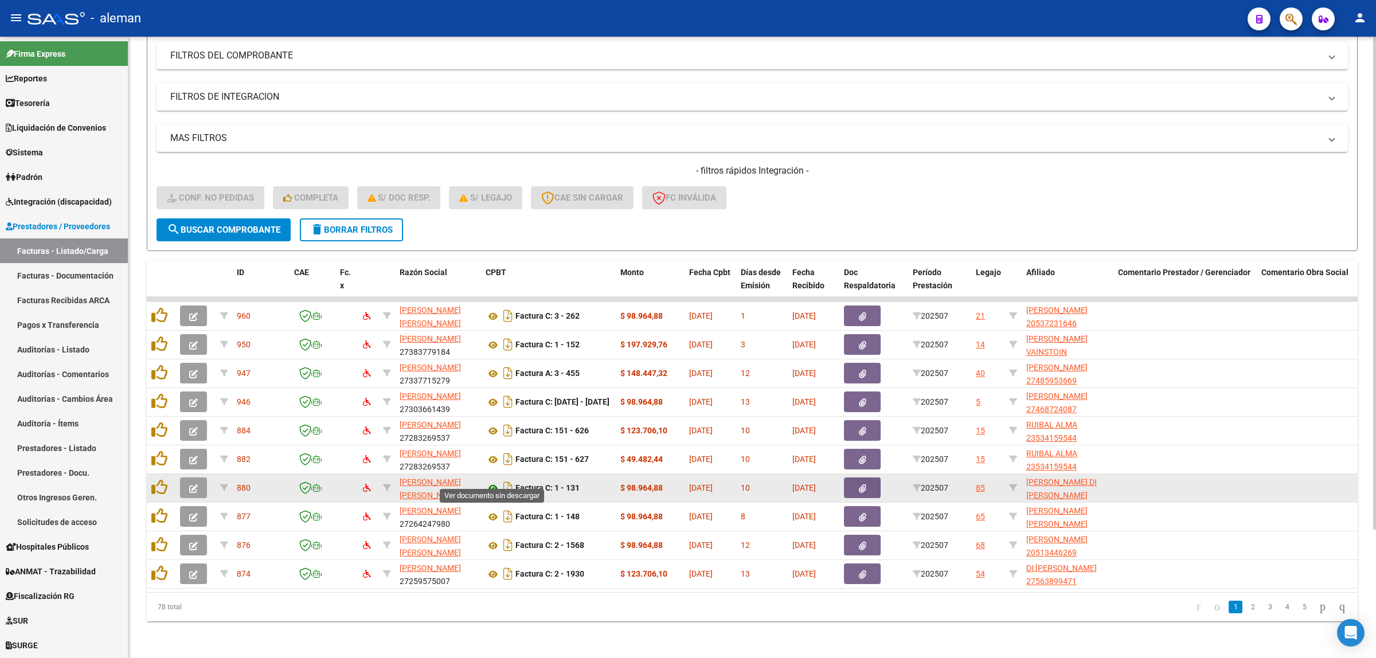
click at [492, 482] on icon at bounding box center [493, 489] width 15 height 14
click at [190, 485] on icon "button" at bounding box center [193, 489] width 9 height 9
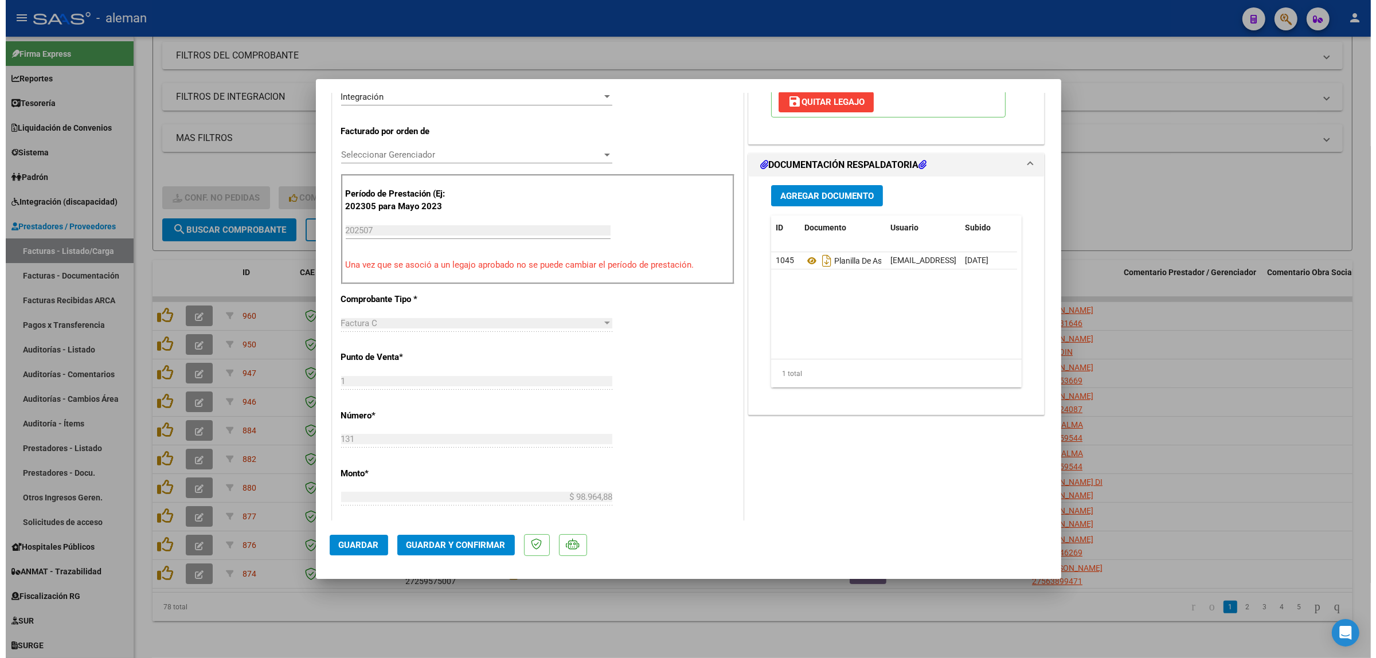
scroll to position [250, 0]
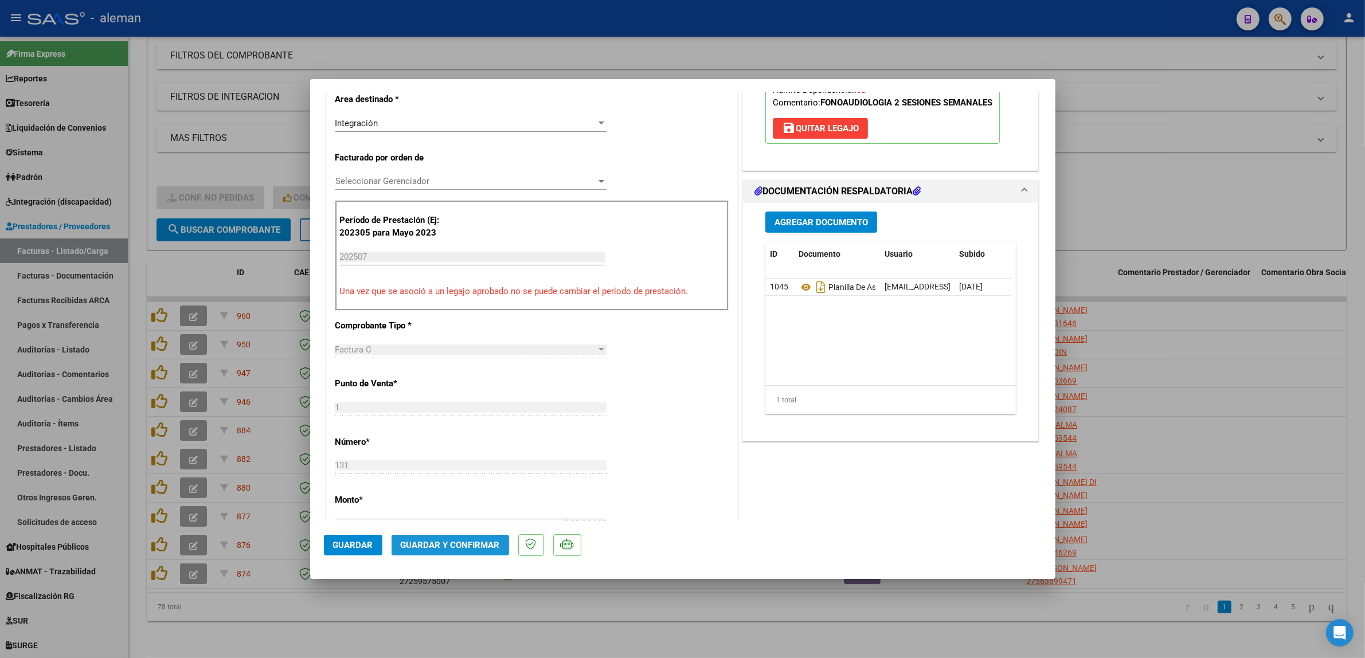
click at [454, 546] on span "Guardar y Confirmar" at bounding box center [450, 545] width 99 height 10
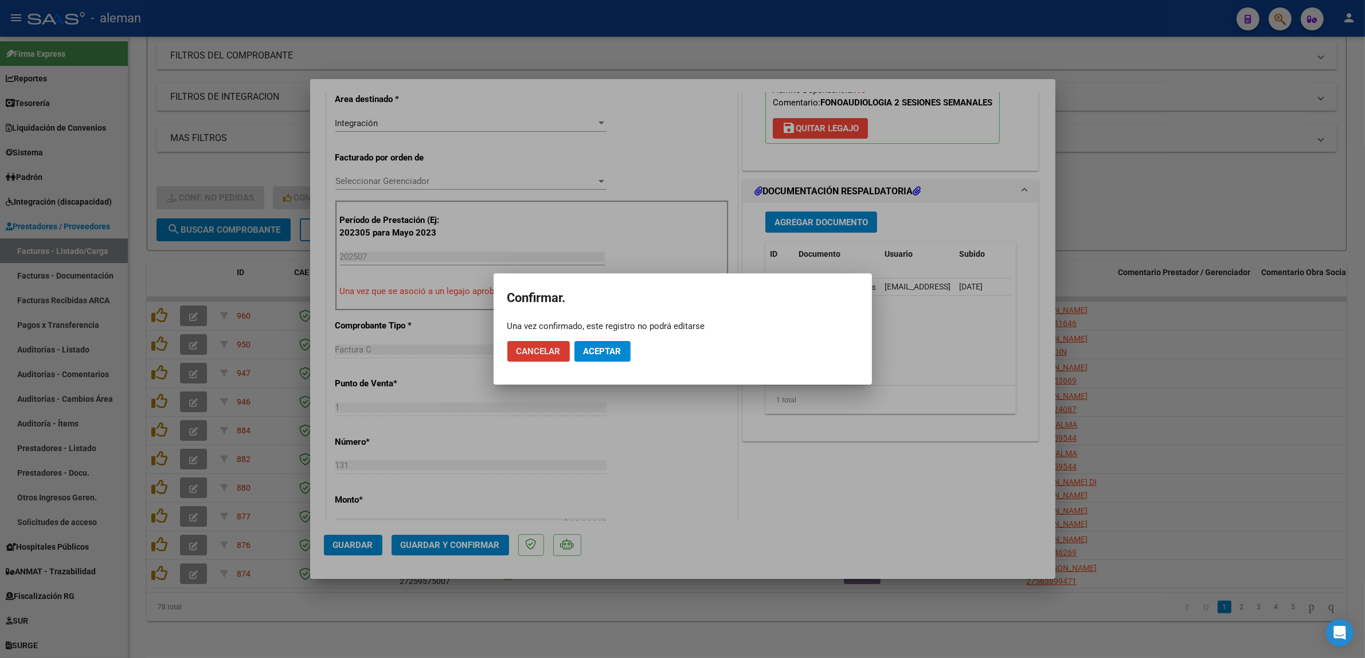
click at [607, 356] on span "Aceptar" at bounding box center [603, 351] width 38 height 10
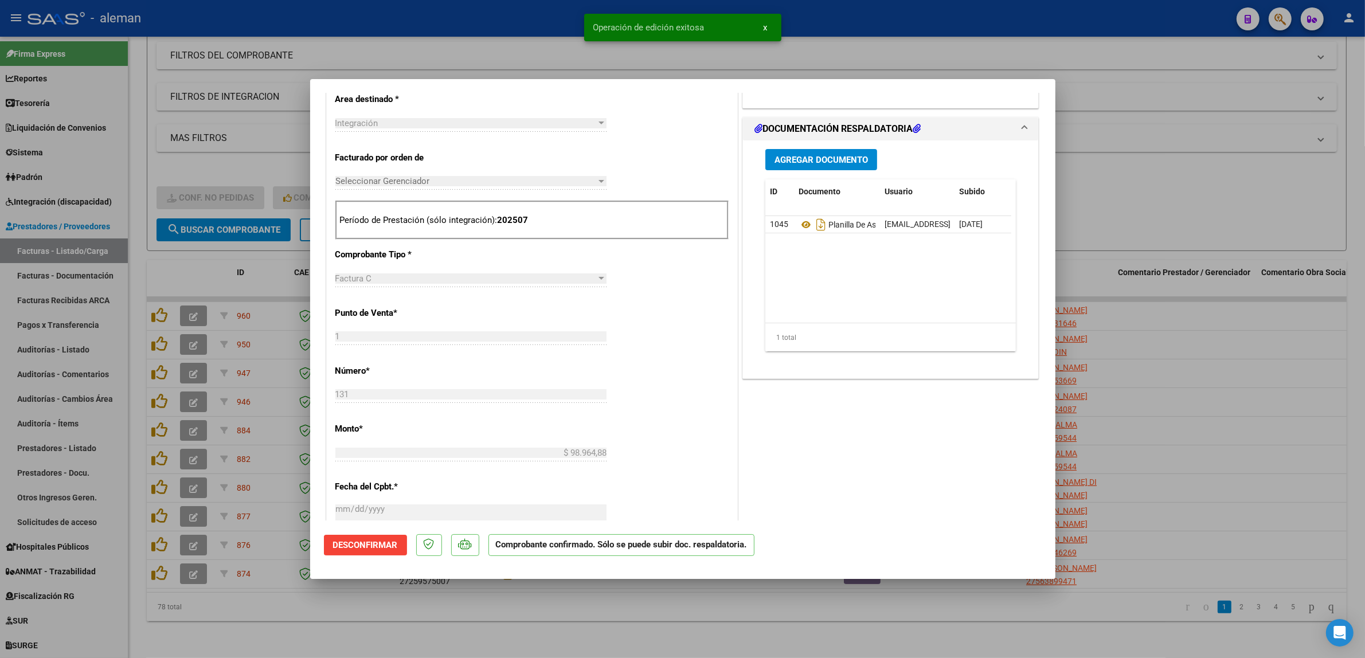
click at [1174, 423] on div at bounding box center [682, 329] width 1365 height 658
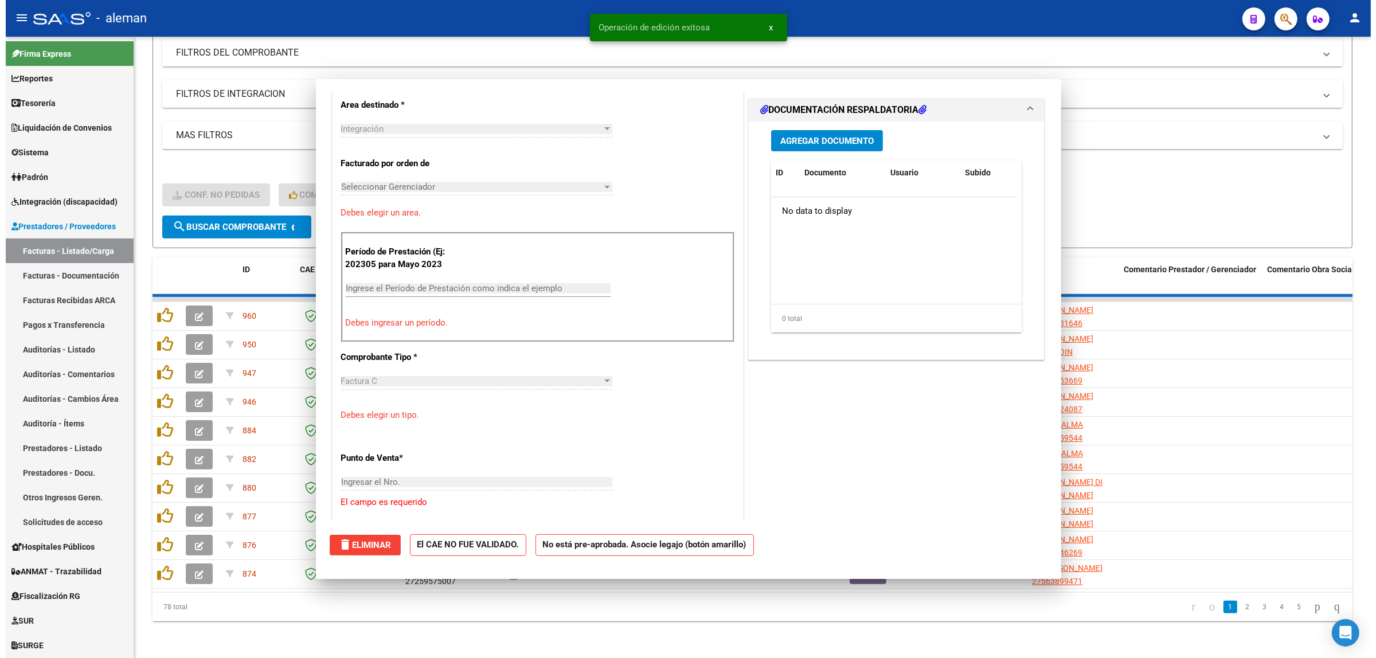
scroll to position [0, 0]
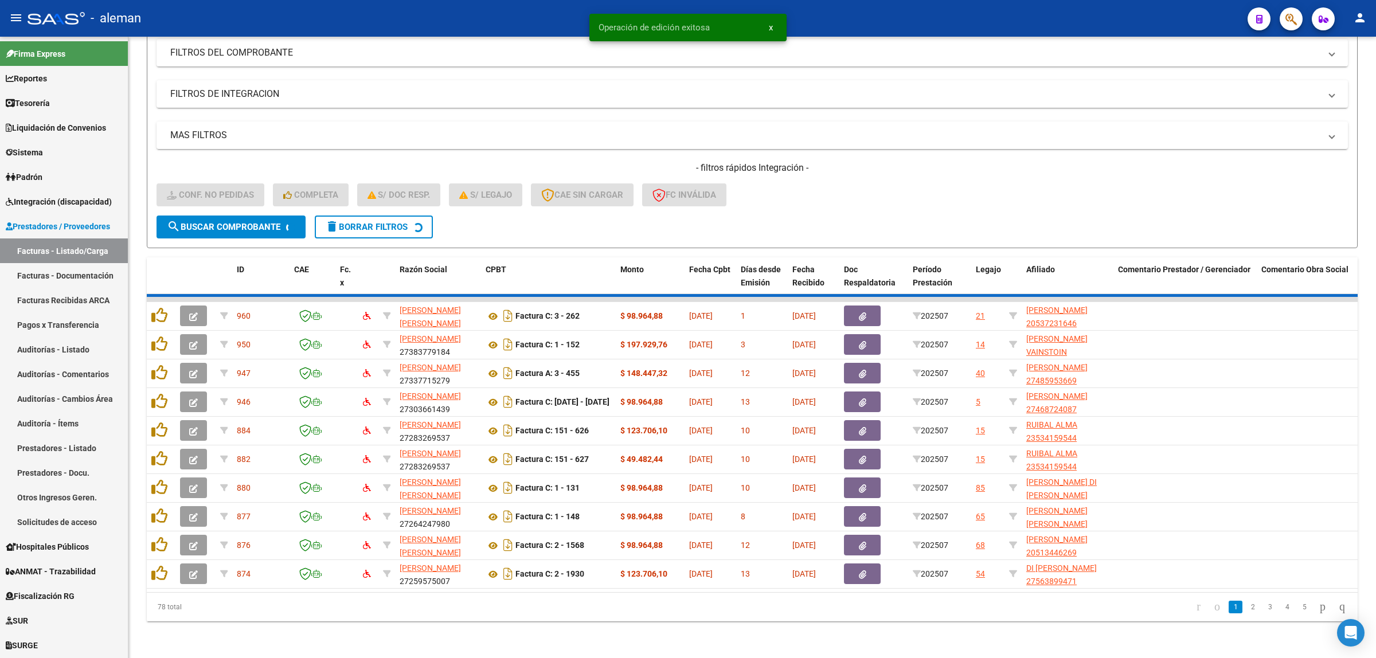
click at [1174, 423] on datatable-body-cell at bounding box center [1185, 431] width 143 height 28
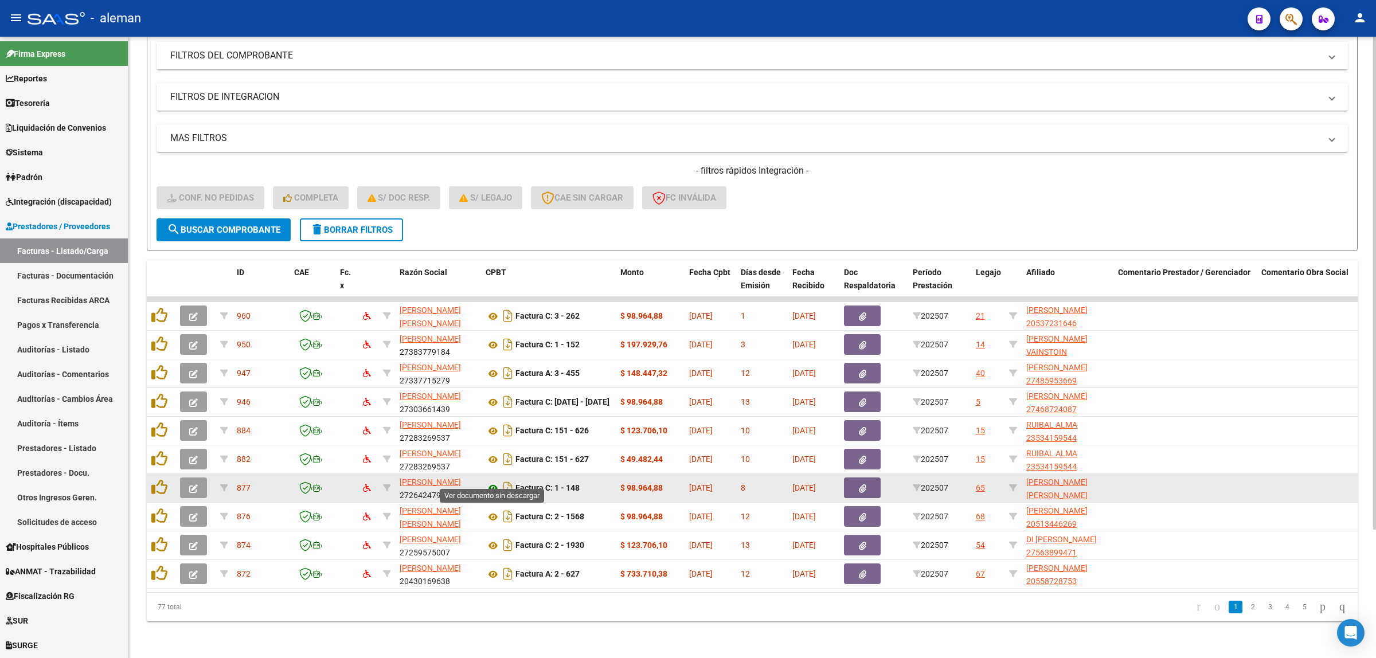
click at [491, 482] on icon at bounding box center [493, 489] width 15 height 14
click at [196, 483] on span "button" at bounding box center [193, 488] width 9 height 10
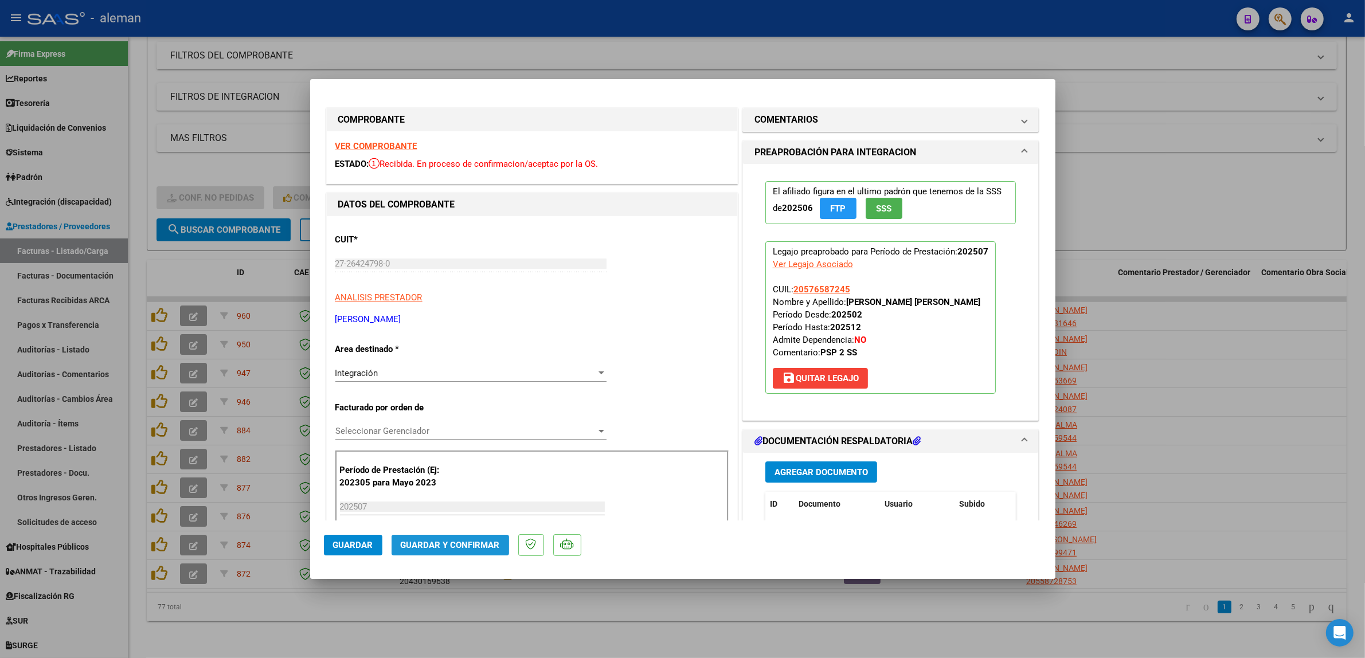
click at [489, 546] on span "Guardar y Confirmar" at bounding box center [450, 545] width 99 height 10
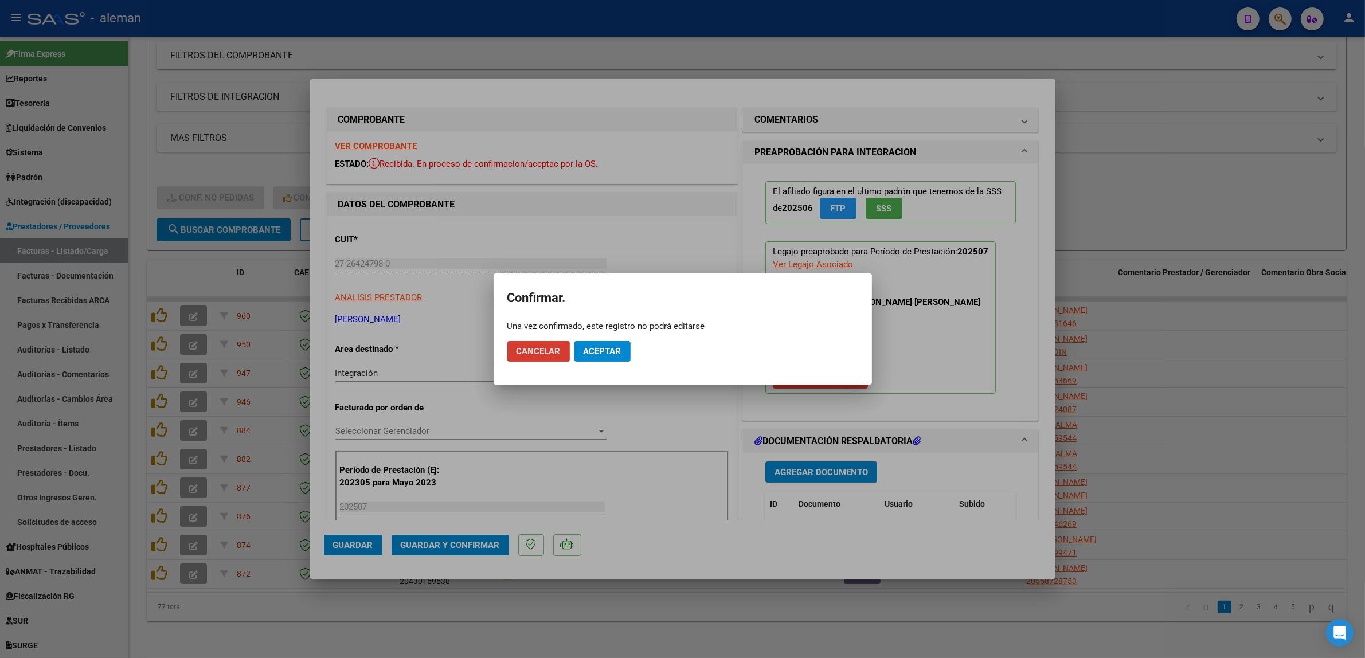
click at [606, 349] on span "Aceptar" at bounding box center [603, 351] width 38 height 10
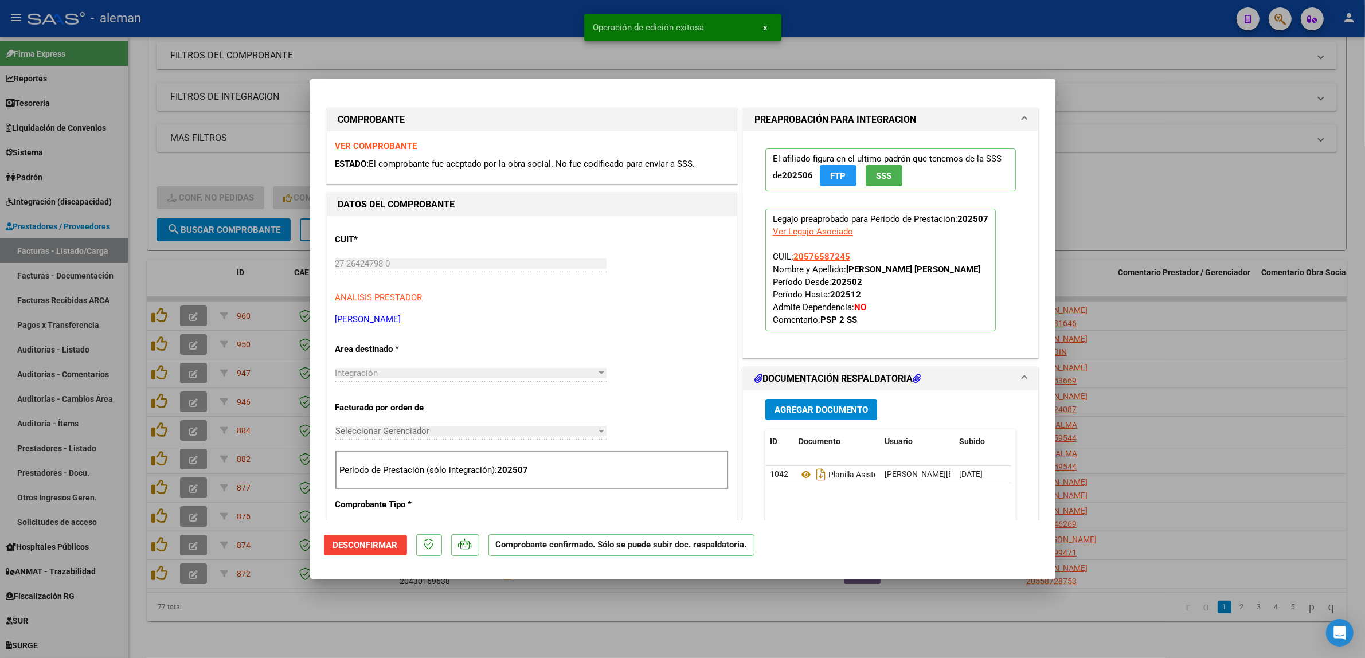
click at [1138, 433] on div at bounding box center [682, 329] width 1365 height 658
type input "$ 0,00"
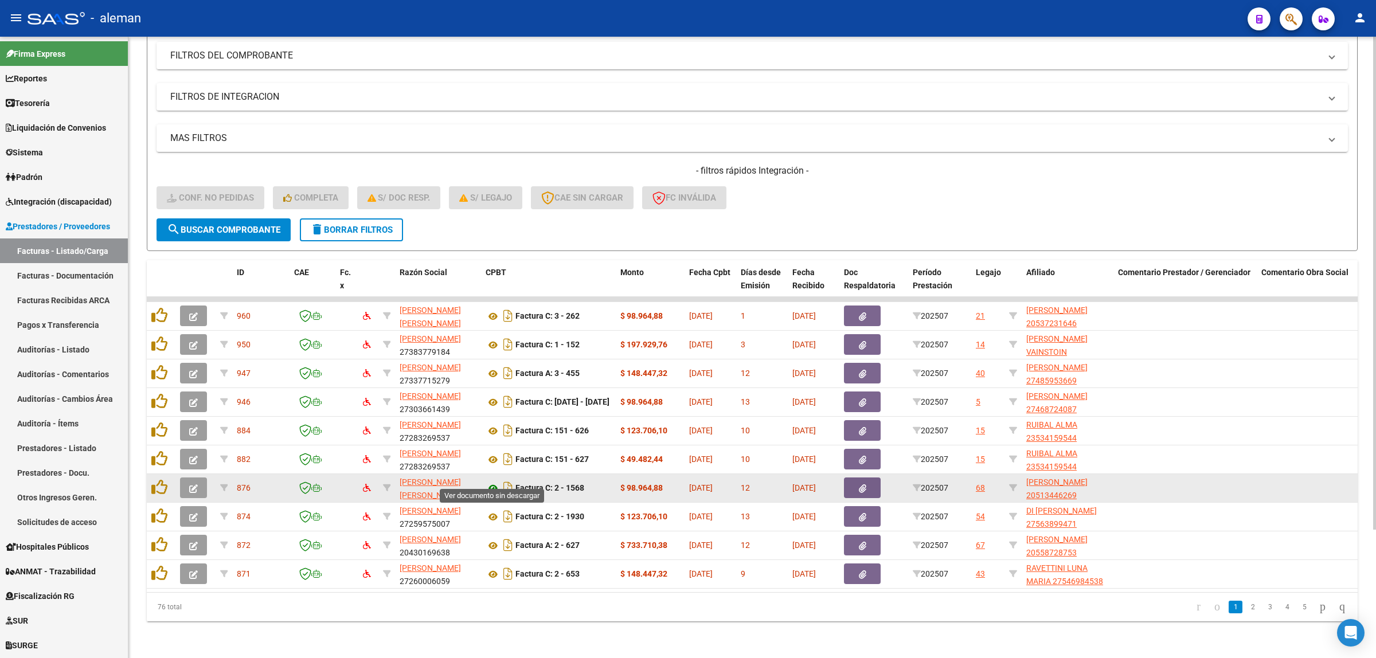
click at [493, 482] on icon at bounding box center [493, 489] width 15 height 14
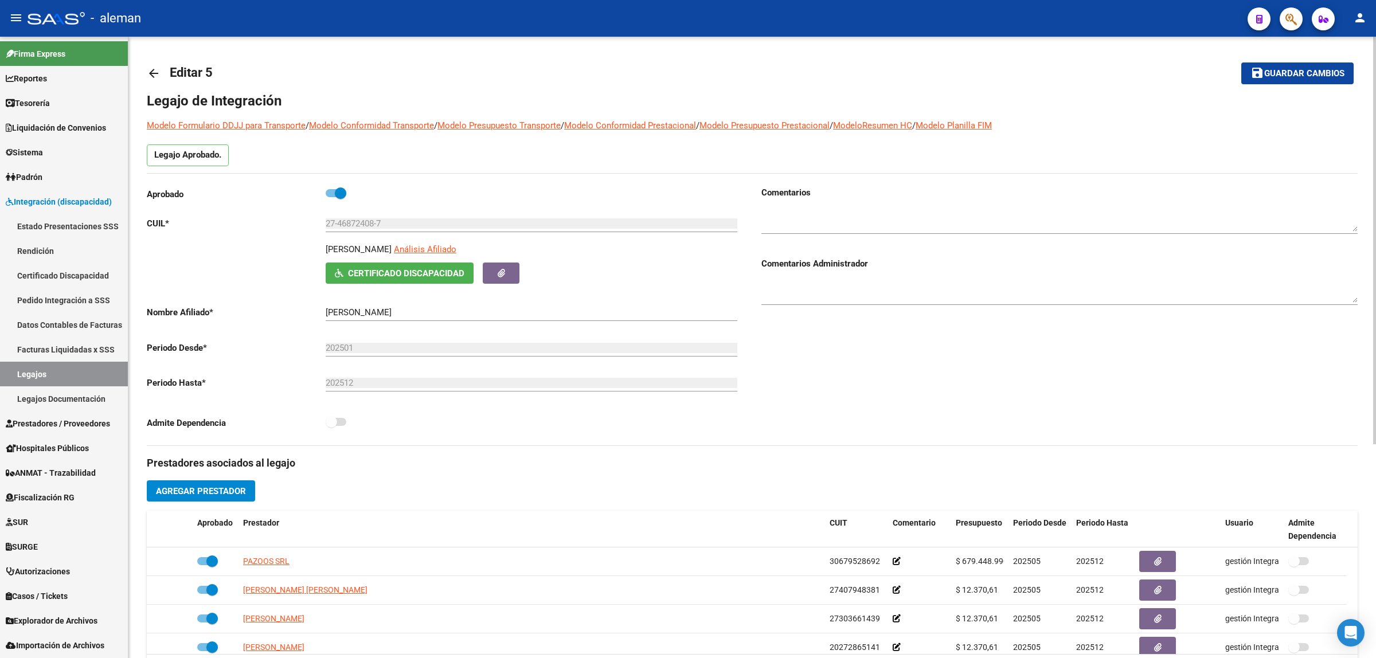
click at [150, 75] on mat-icon "arrow_back" at bounding box center [154, 74] width 14 height 14
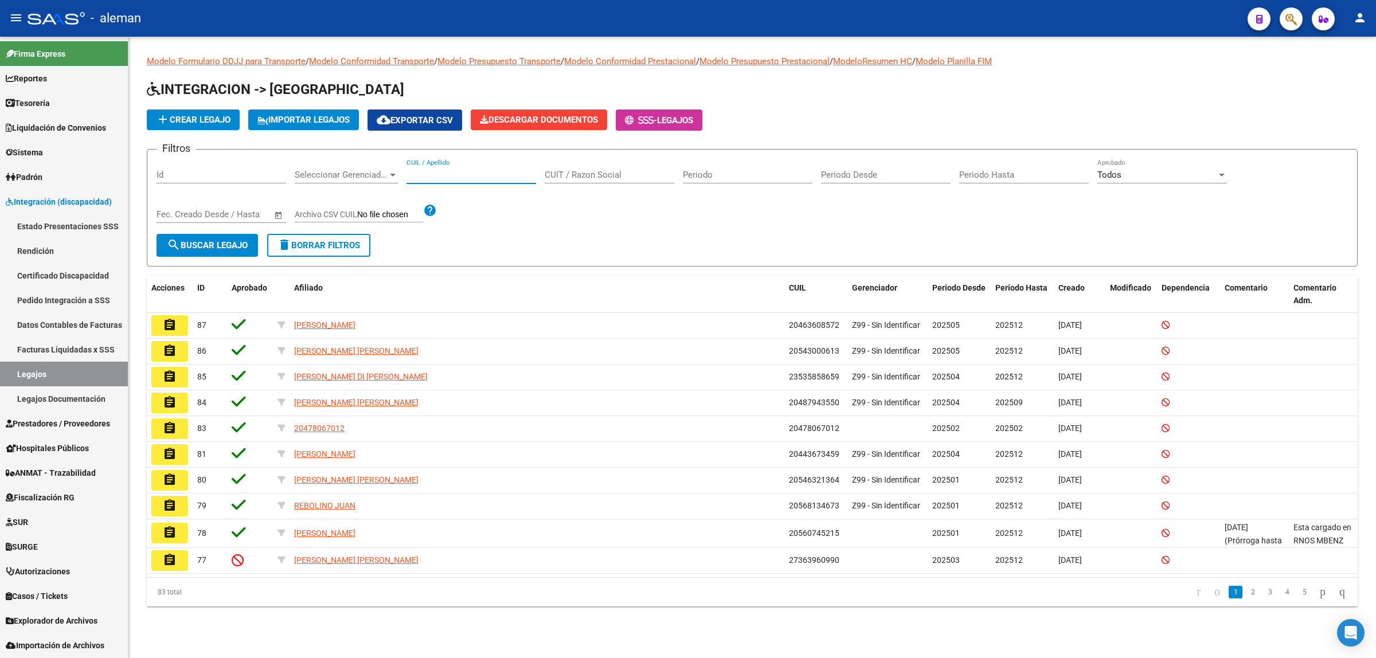
click at [447, 170] on input "CUIL / Apellido" at bounding box center [472, 175] width 130 height 10
type input "23534159544"
click at [239, 245] on span "search Buscar Legajo" at bounding box center [207, 245] width 81 height 10
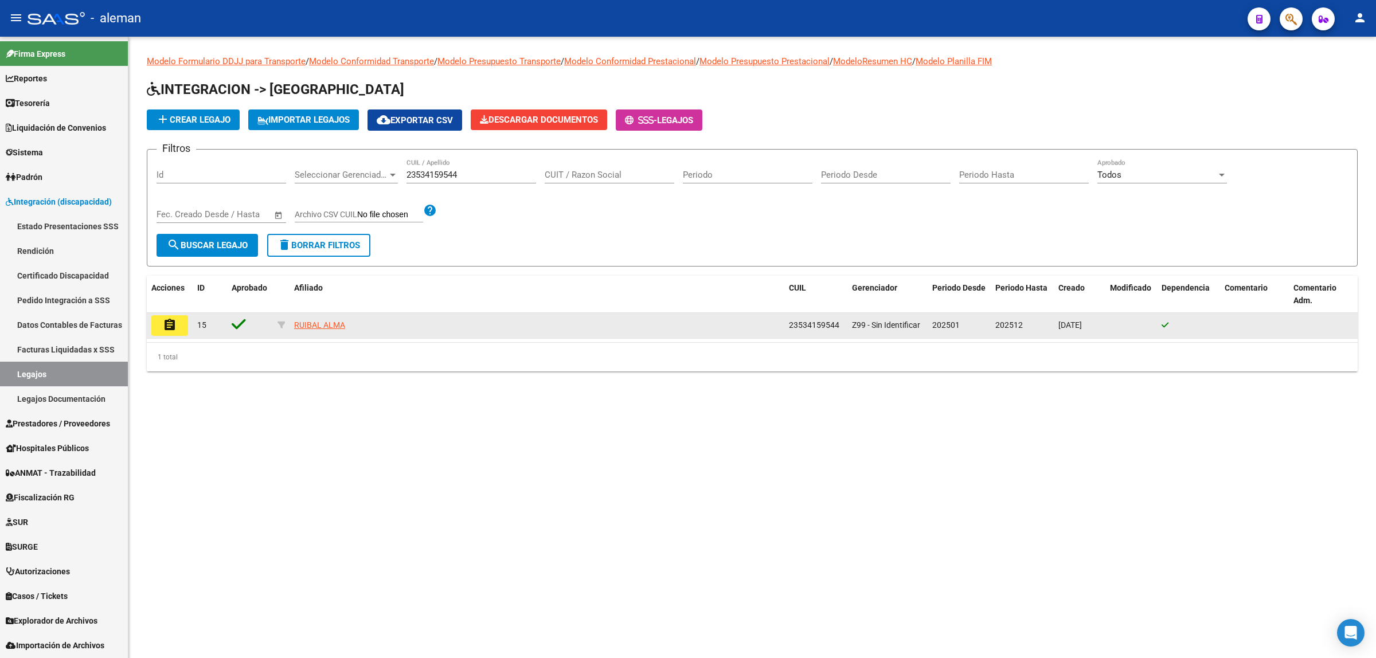
click at [164, 319] on mat-icon "assignment" at bounding box center [170, 325] width 14 height 14
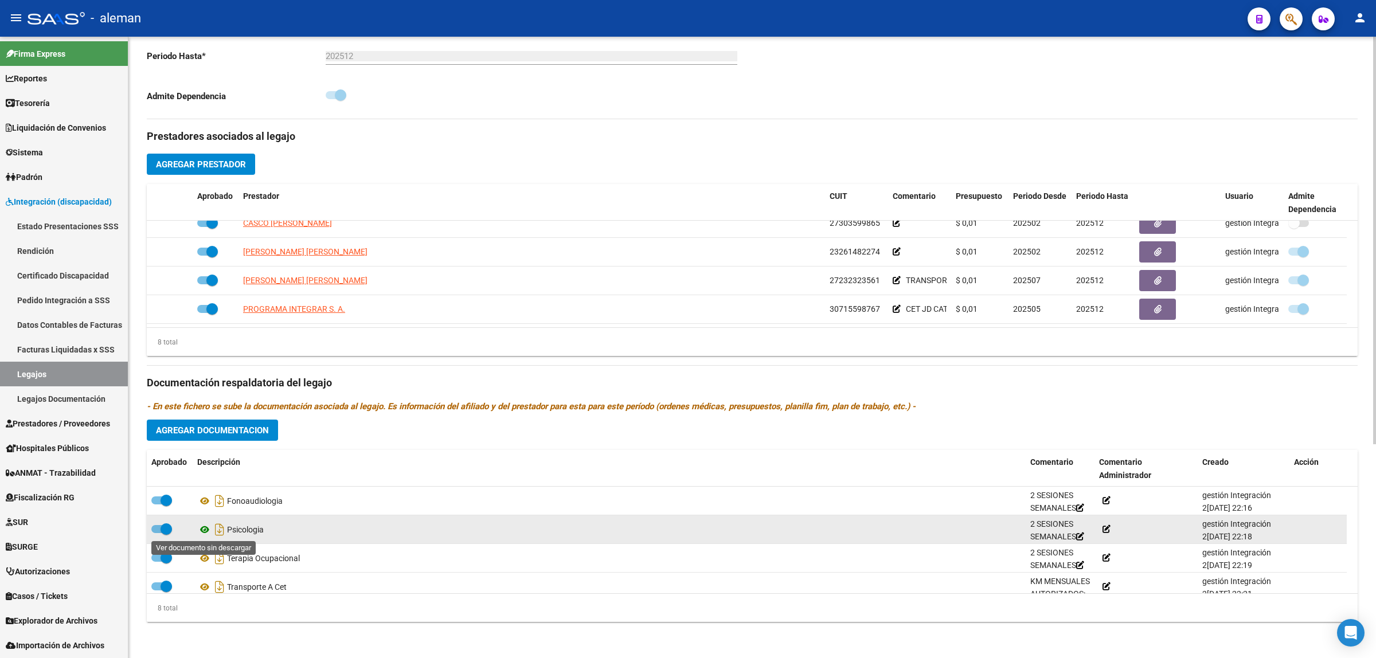
click at [202, 528] on icon at bounding box center [204, 530] width 15 height 14
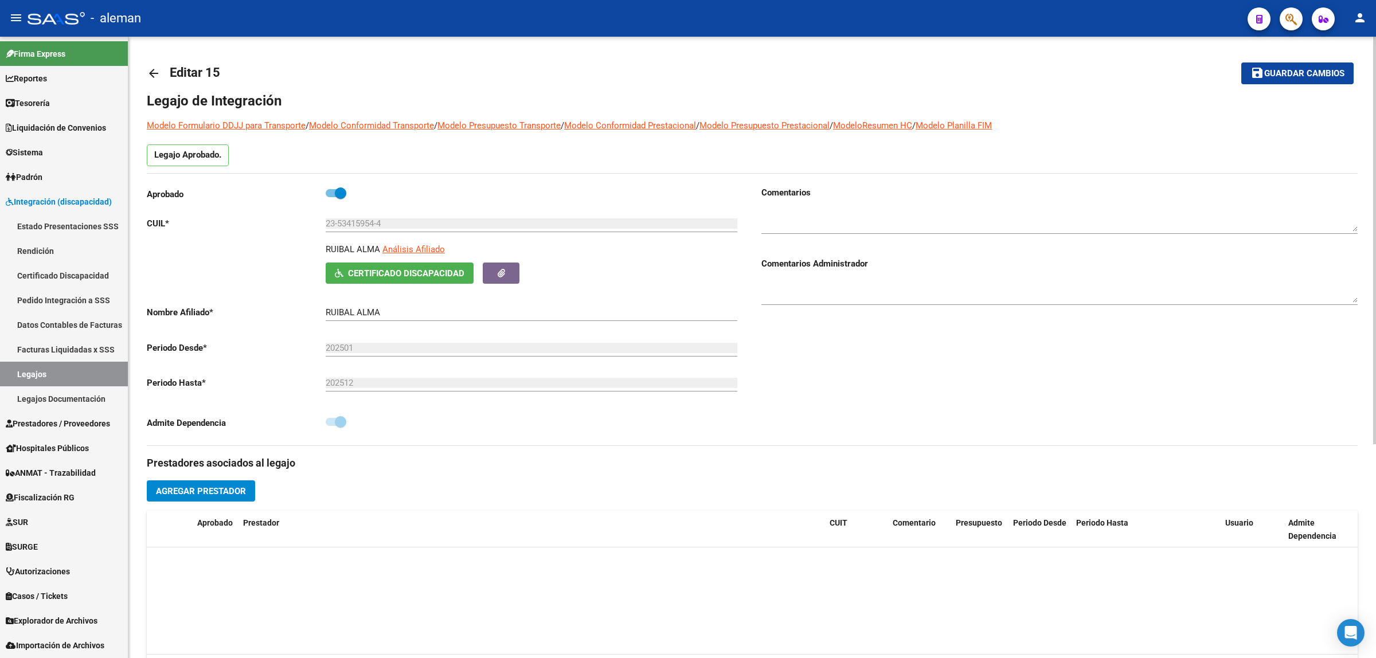
scroll to position [127, 0]
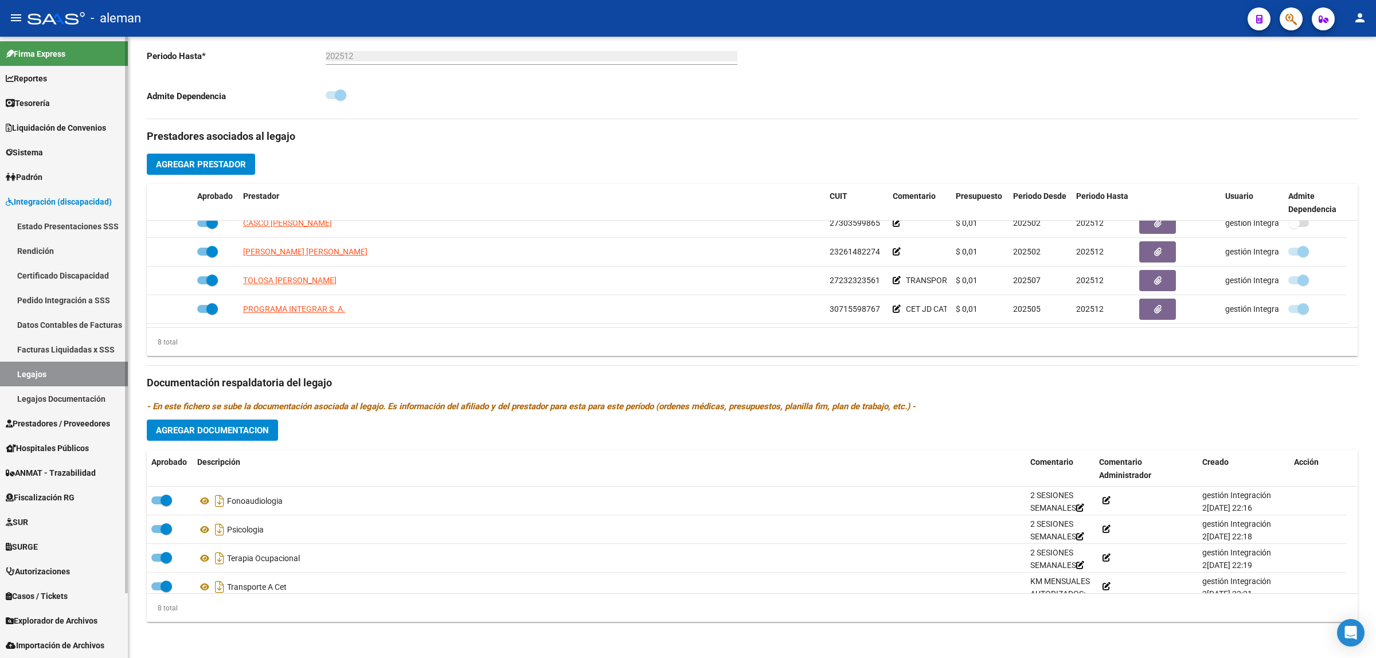
click at [72, 420] on span "Prestadores / Proveedores" at bounding box center [58, 423] width 104 height 13
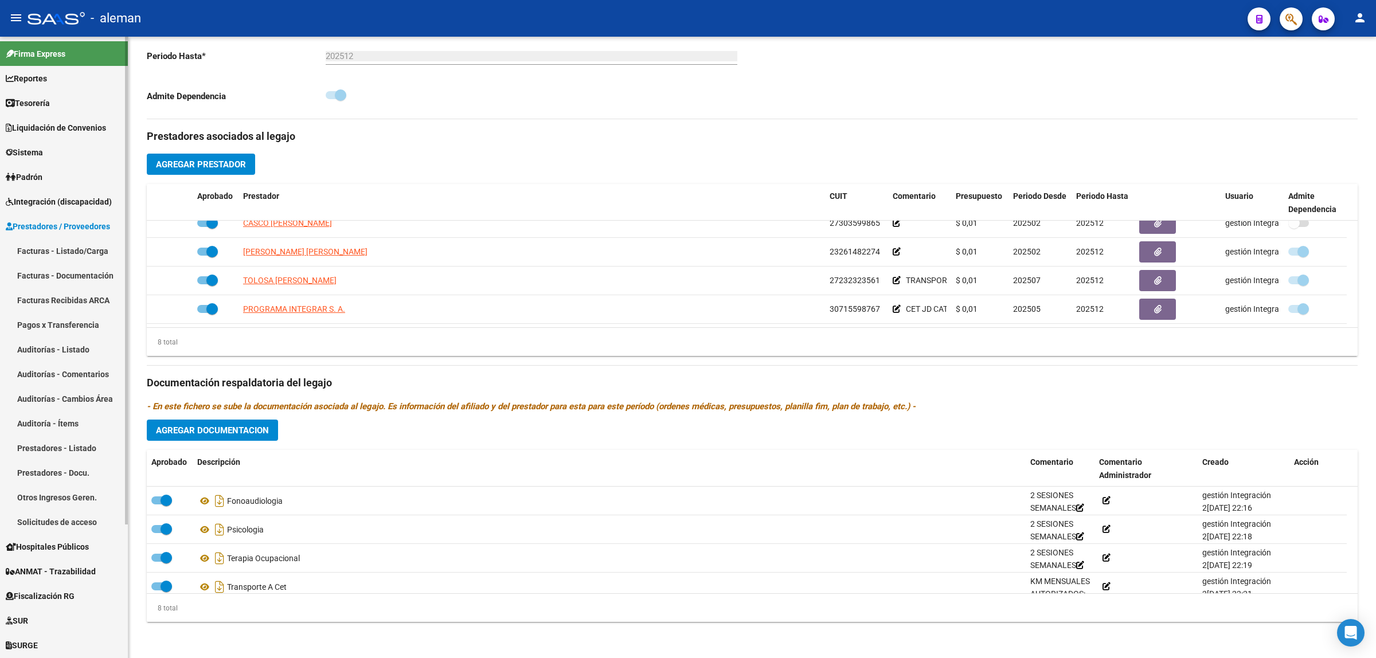
click at [71, 248] on link "Facturas - Listado/Carga" at bounding box center [64, 251] width 128 height 25
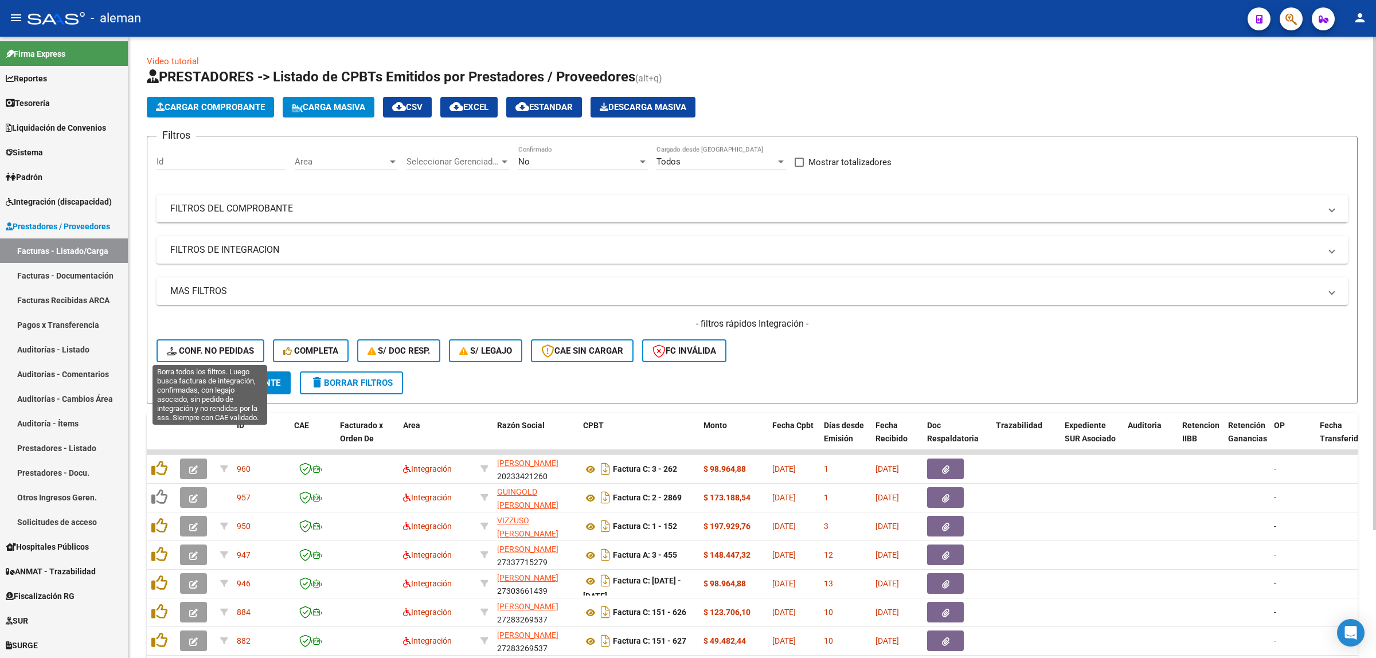
click at [225, 340] on button "Conf. no pedidas" at bounding box center [211, 350] width 108 height 23
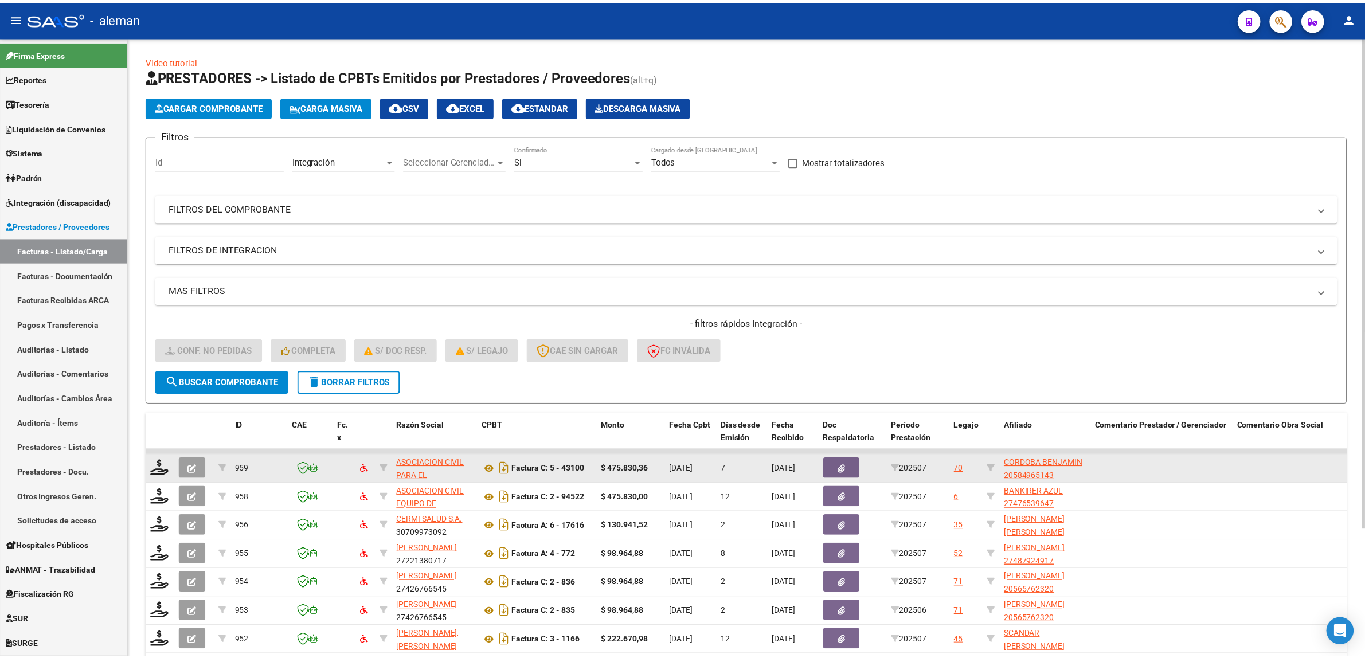
scroll to position [72, 0]
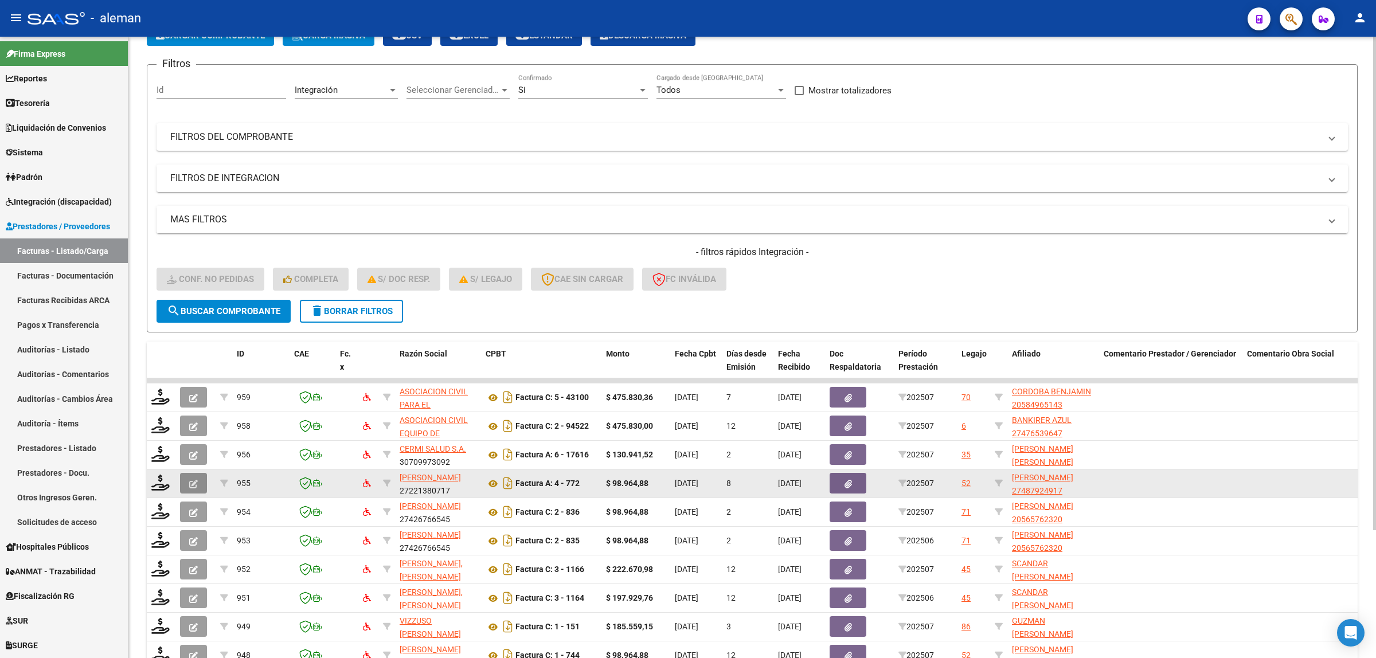
click at [189, 480] on icon "button" at bounding box center [193, 484] width 9 height 9
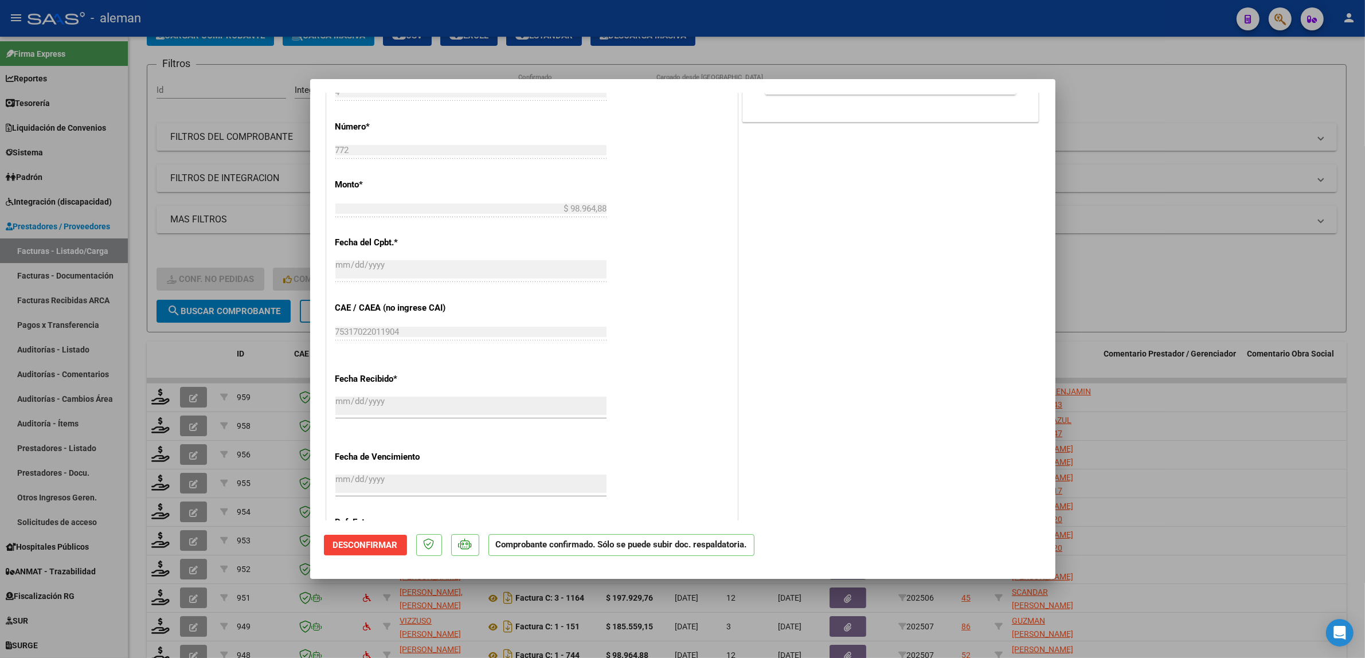
scroll to position [502, 0]
click at [1176, 452] on div at bounding box center [682, 329] width 1365 height 658
type input "$ 0,00"
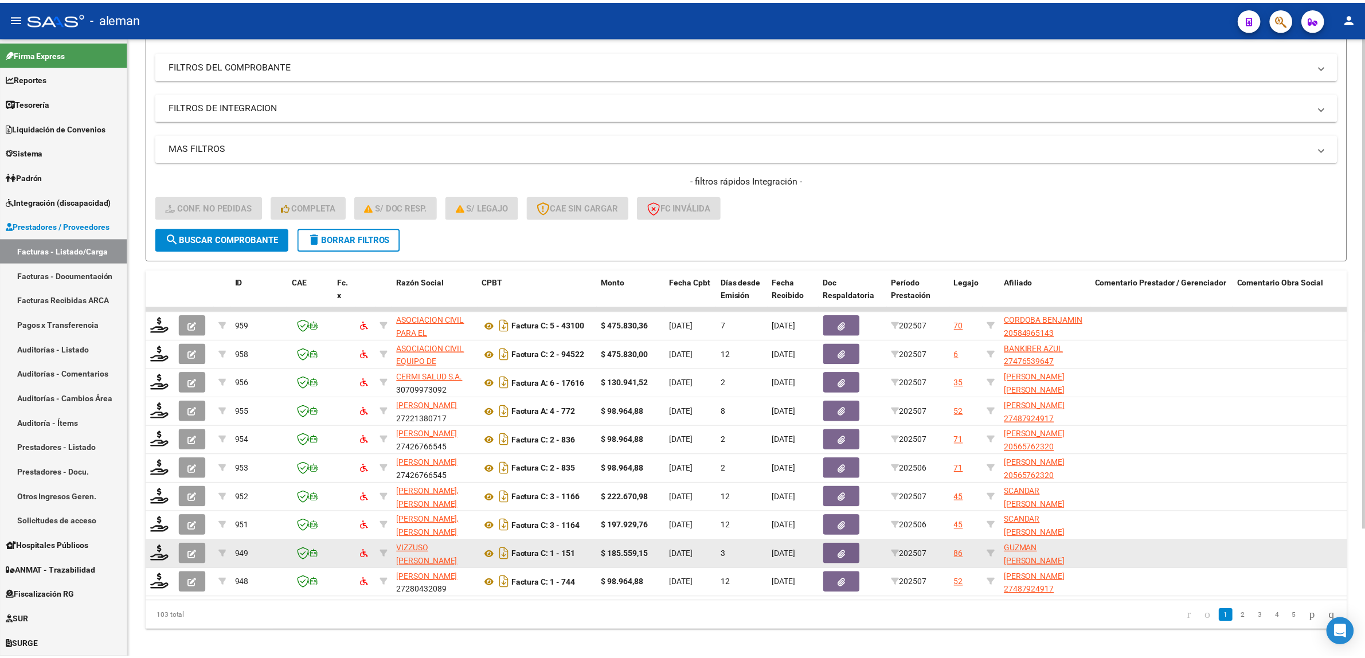
scroll to position [72, 0]
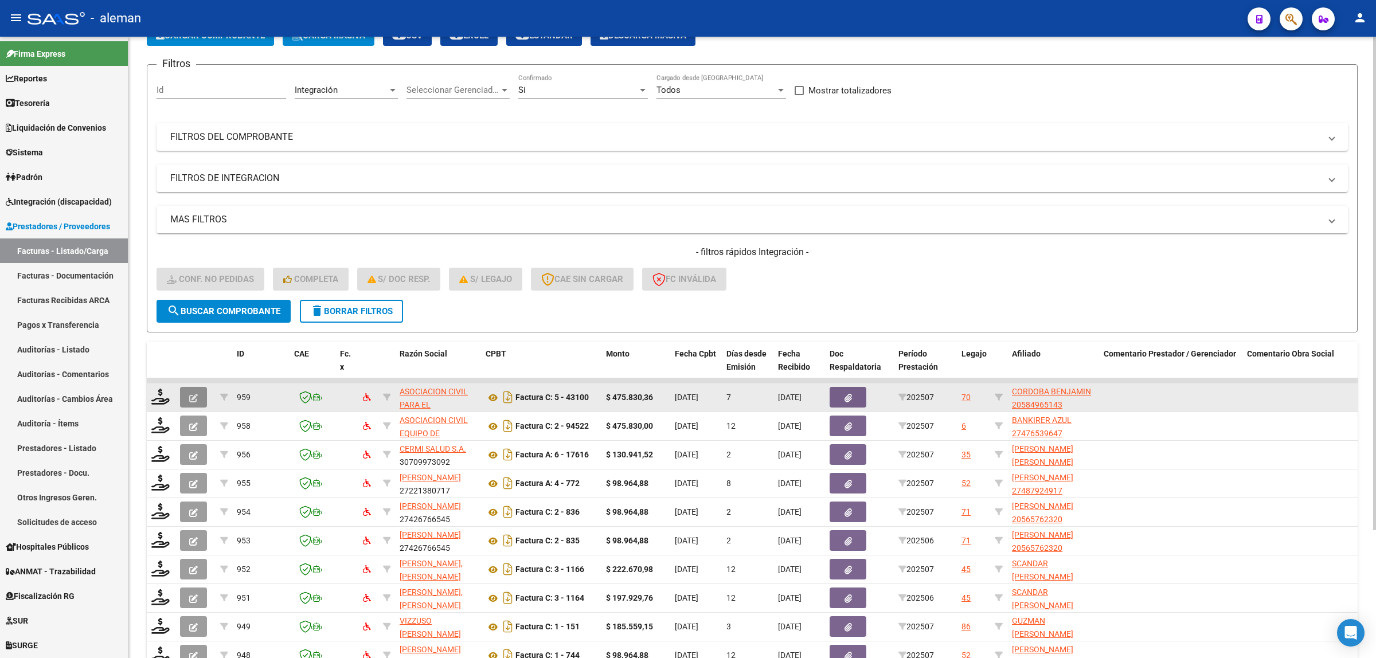
click at [194, 399] on icon "button" at bounding box center [193, 398] width 9 height 9
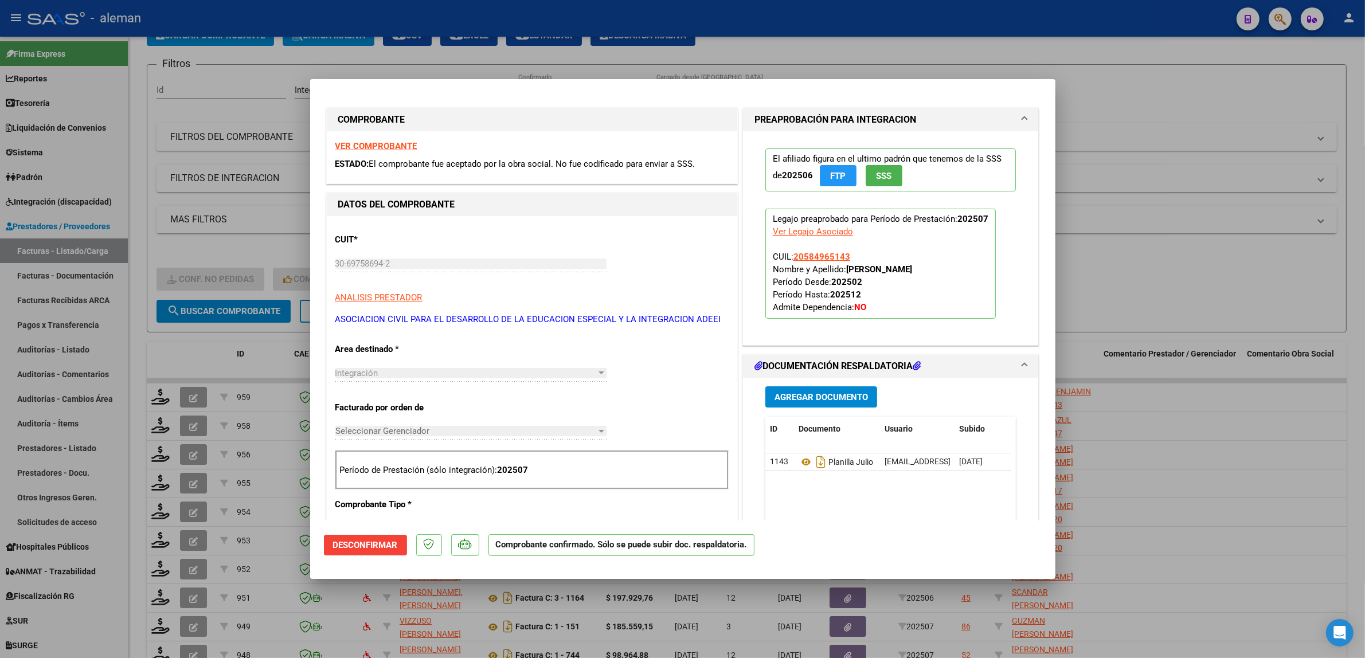
click at [1224, 446] on div at bounding box center [682, 329] width 1365 height 658
type input "$ 0,00"
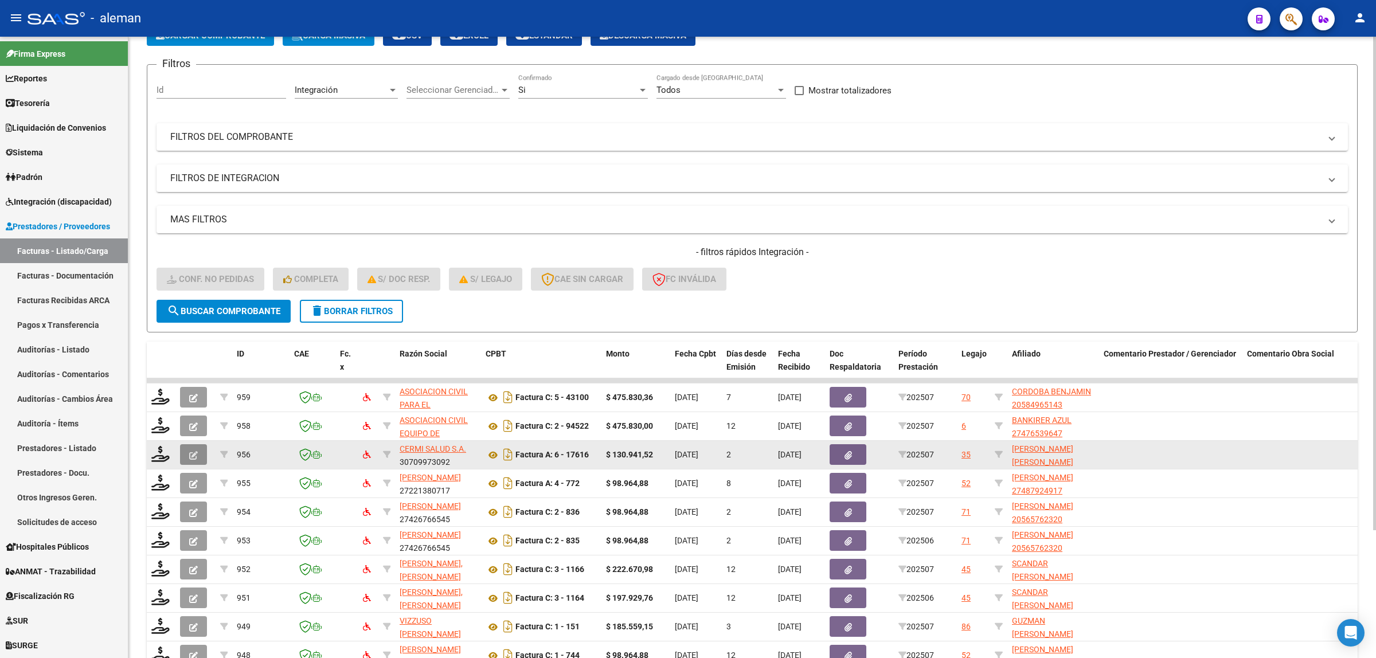
click at [193, 454] on icon "button" at bounding box center [193, 455] width 9 height 9
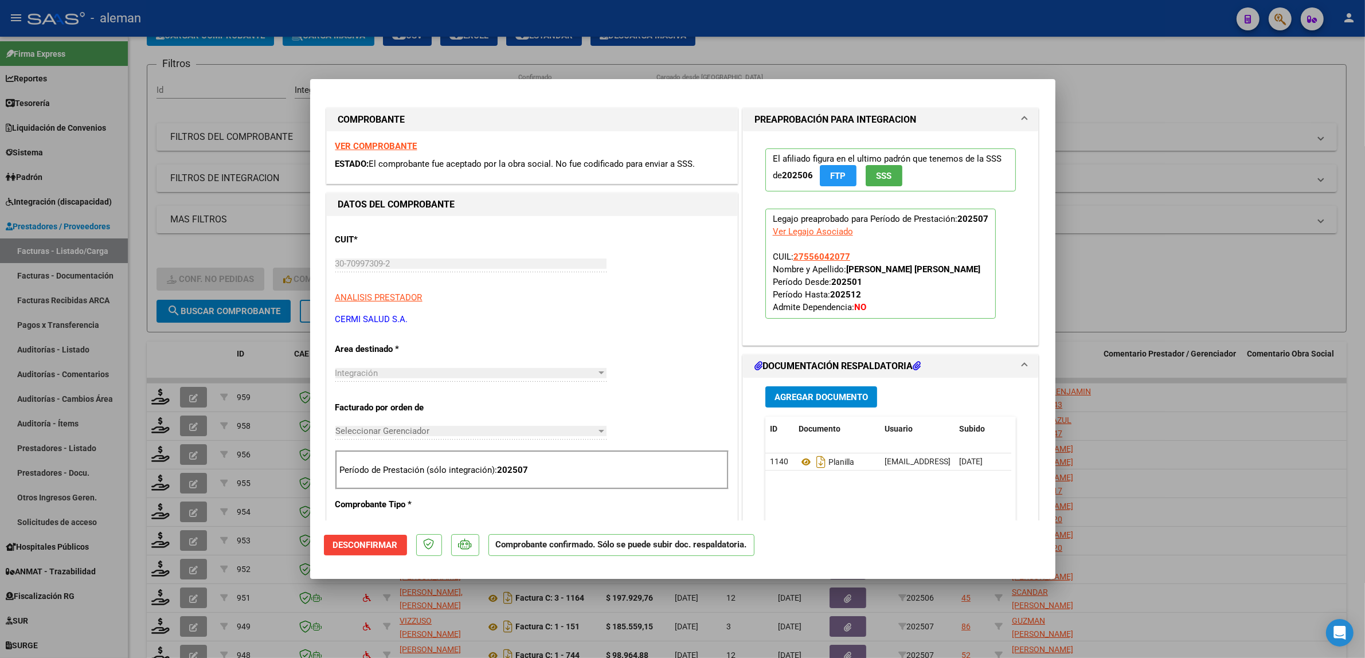
click at [1137, 308] on div at bounding box center [682, 329] width 1365 height 658
type input "$ 0,00"
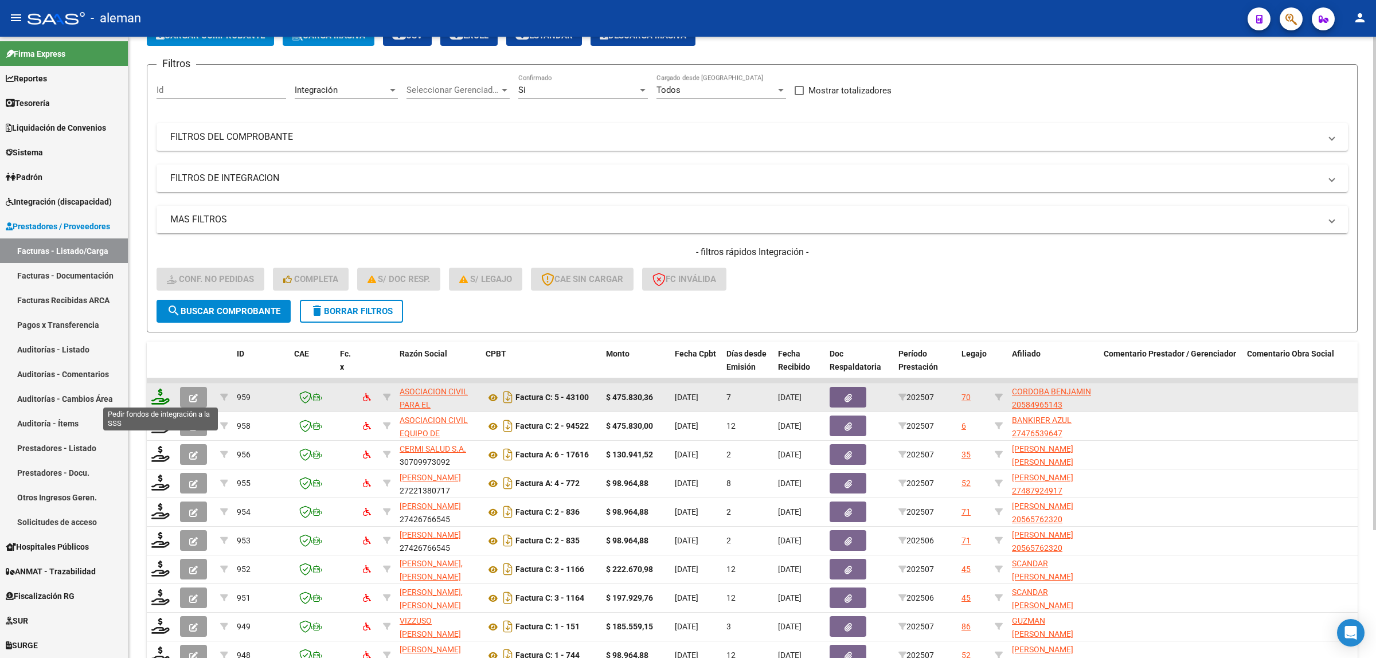
click at [162, 400] on icon at bounding box center [160, 397] width 18 height 16
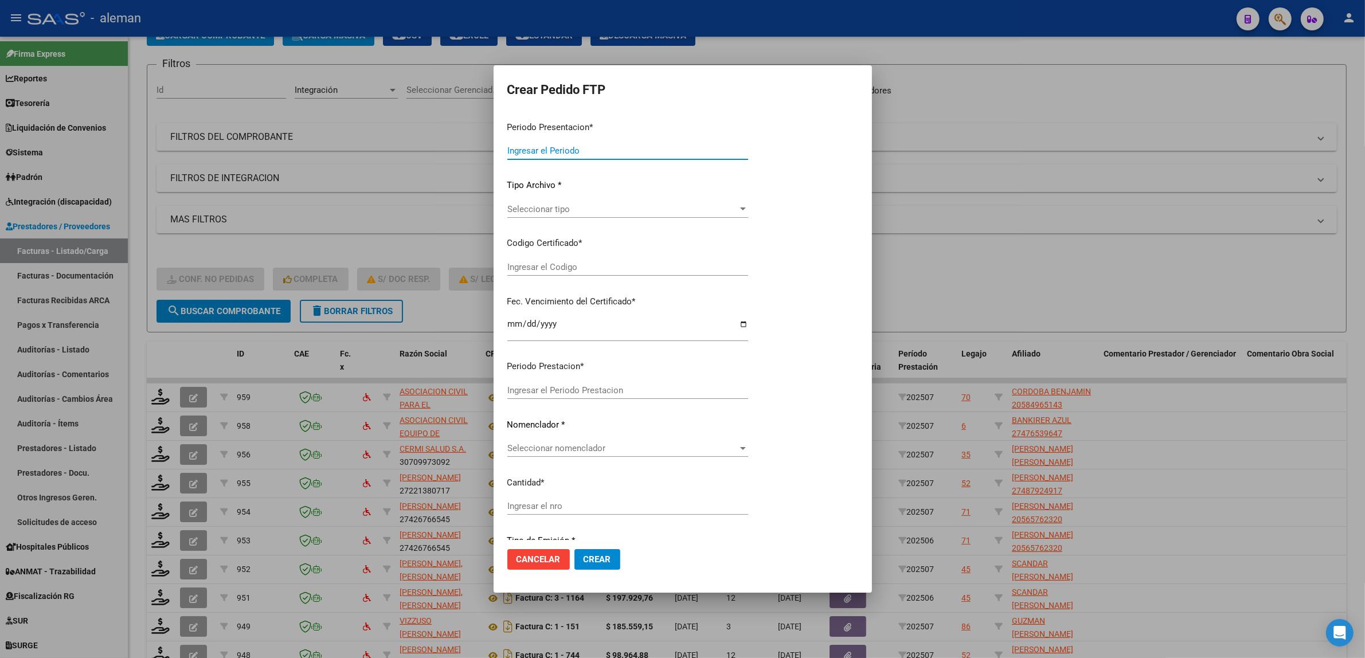
type input "202507"
type input "$ 475.830,36"
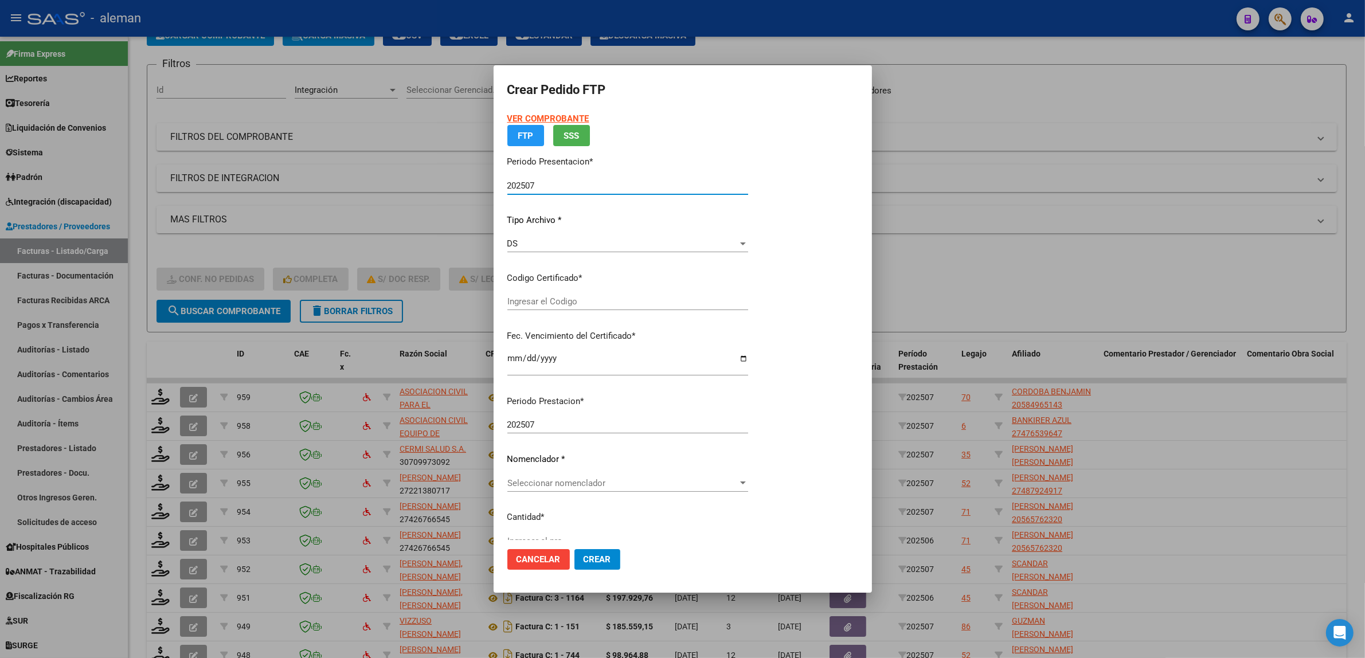
type input "ARG02000584965142023062120260621CBA536"
type input "2026-06-21"
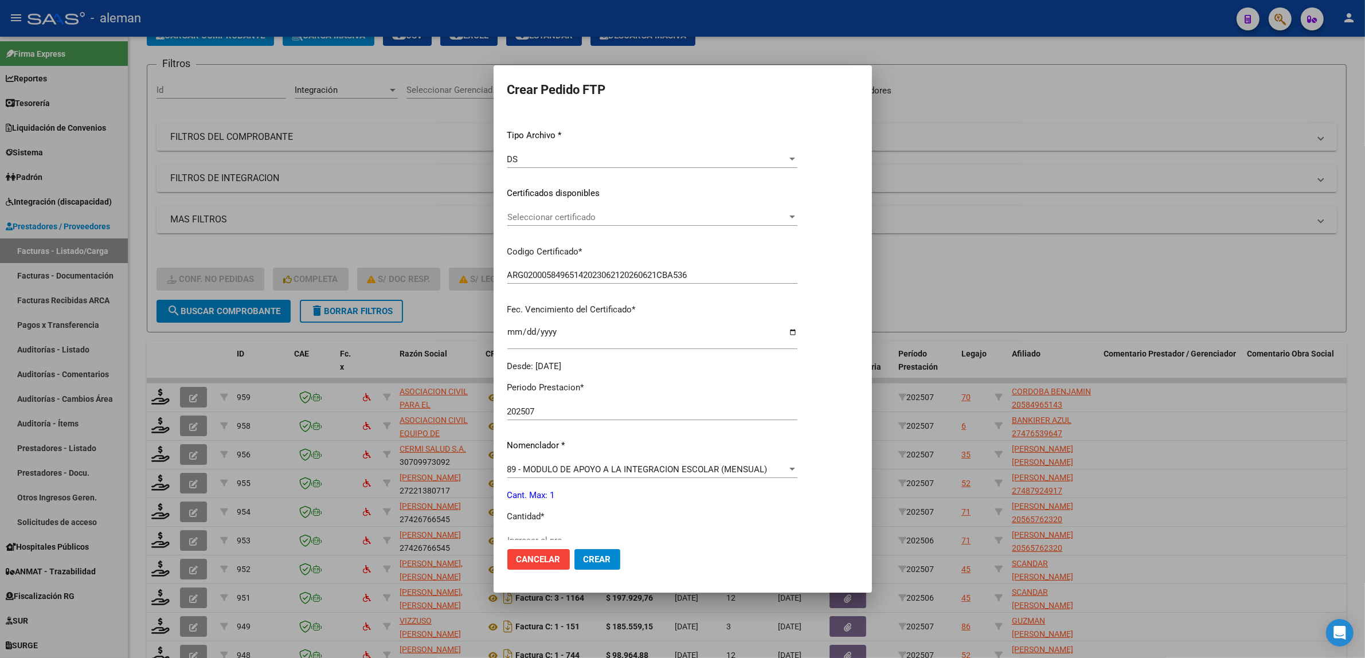
scroll to position [143, 0]
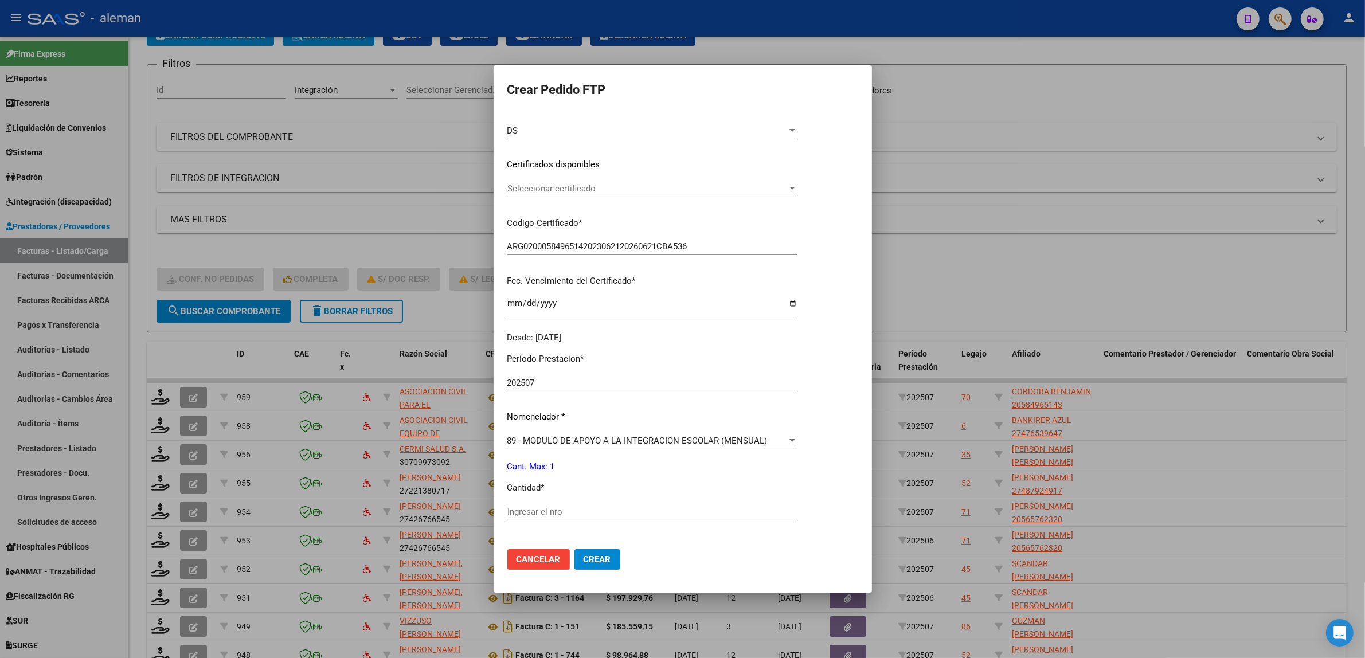
click at [1139, 542] on div at bounding box center [682, 329] width 1365 height 658
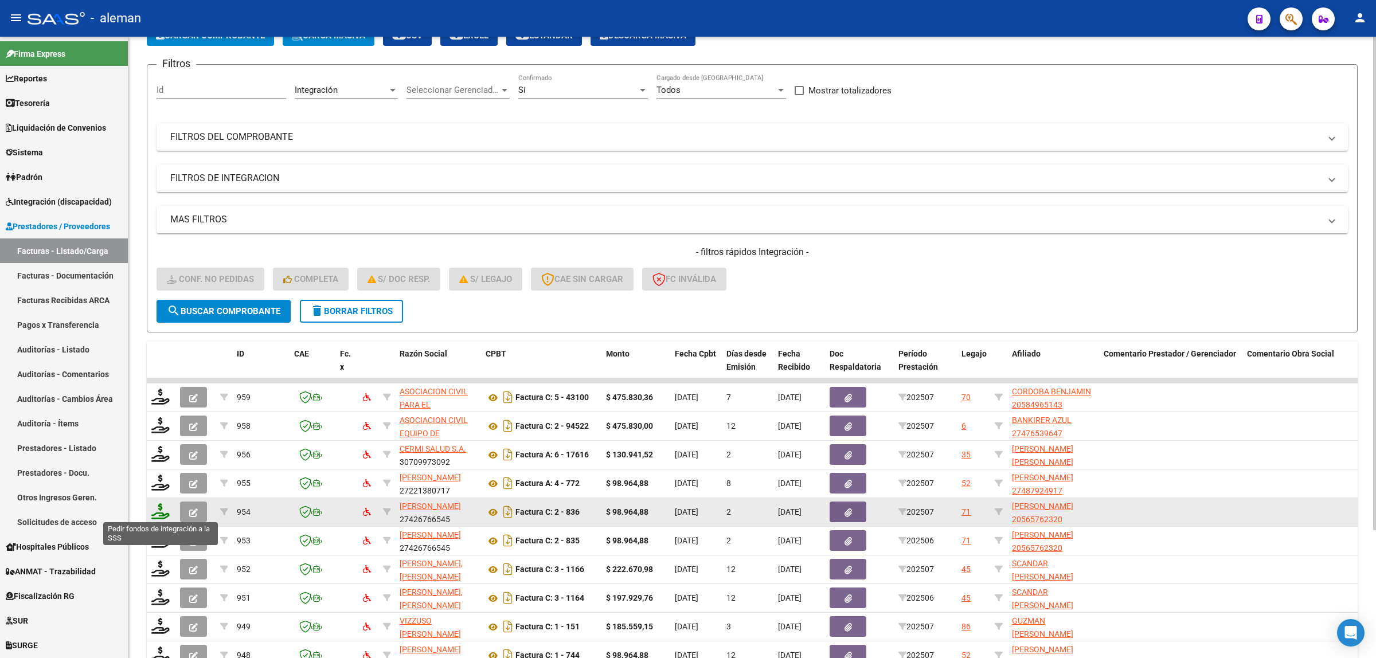
click at [157, 510] on icon at bounding box center [160, 511] width 18 height 16
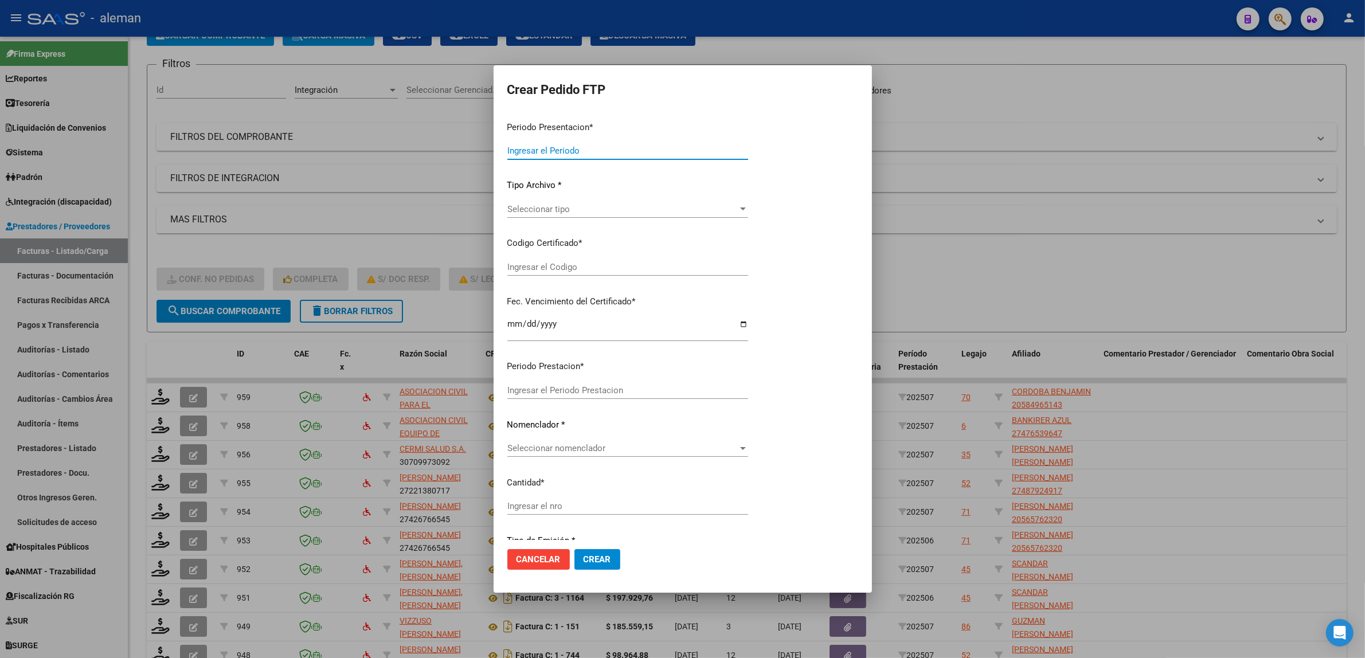
type input "202507"
type input "$ 98.964,88"
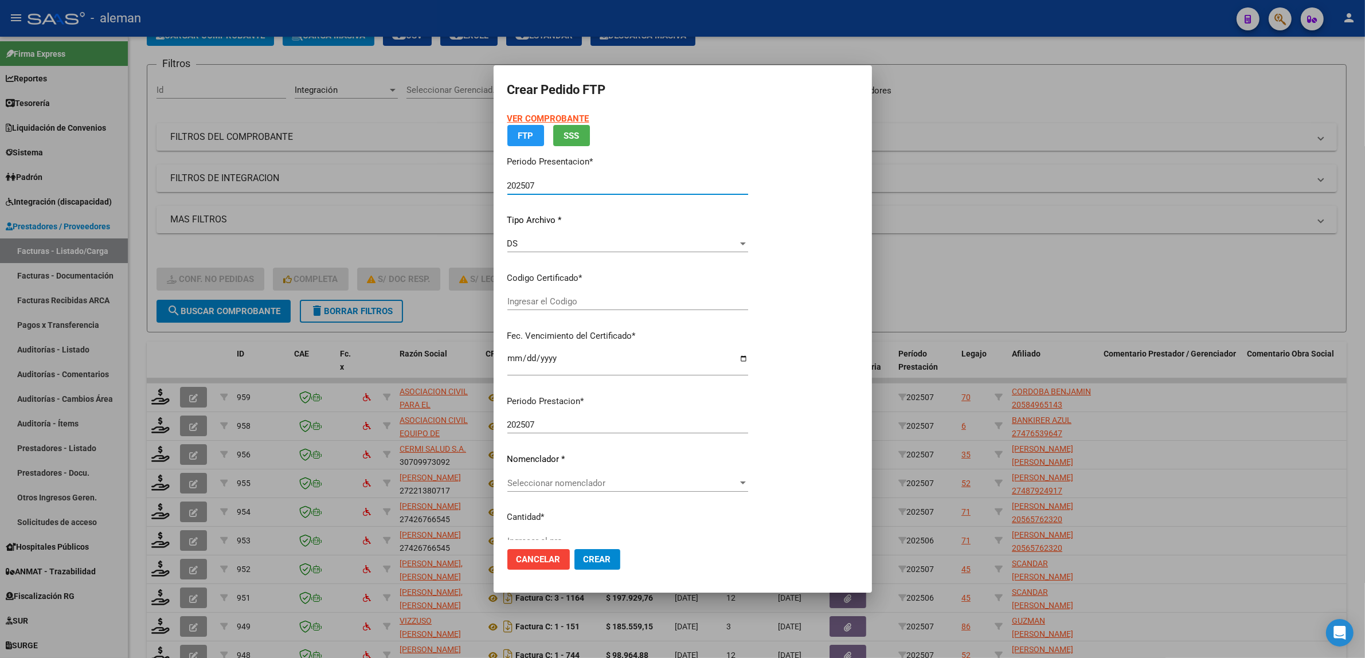
type input "ARG02000565762322021090320240903CBA536"
type input "2024-09-03"
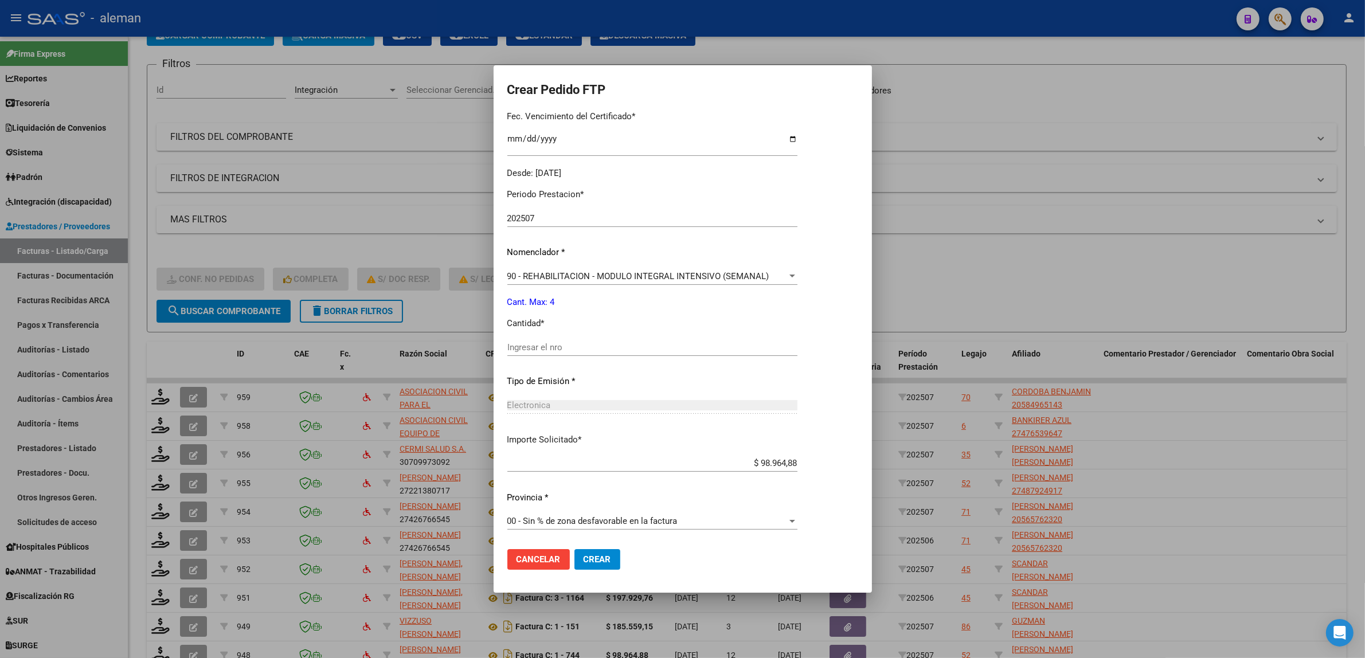
scroll to position [236, 0]
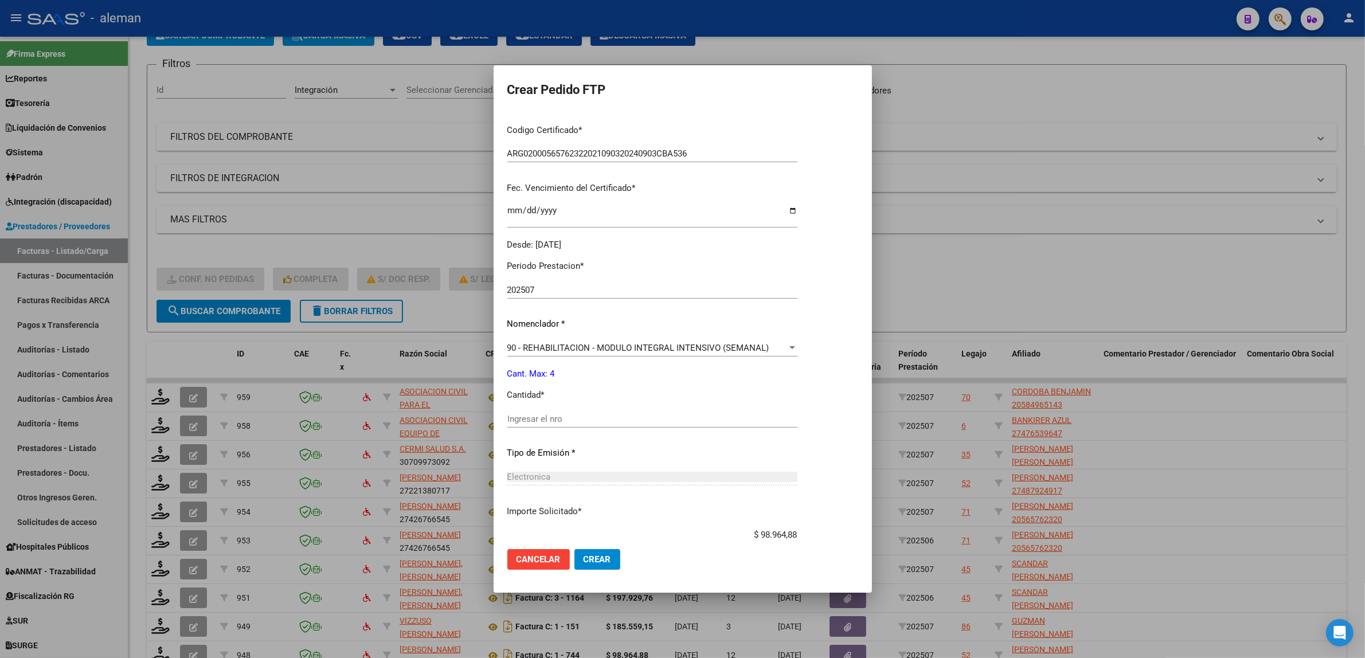
click at [1190, 448] on div at bounding box center [682, 329] width 1365 height 658
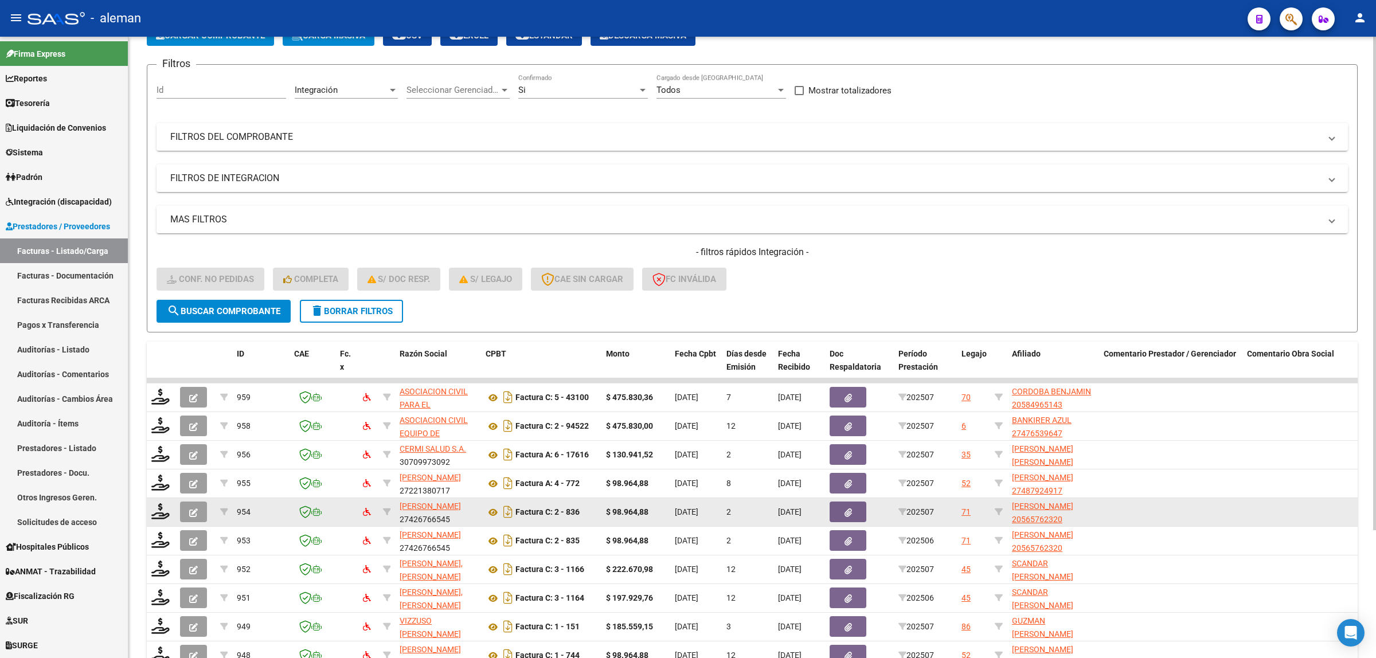
click at [161, 517] on div at bounding box center [160, 512] width 19 height 18
click at [161, 514] on icon at bounding box center [160, 511] width 18 height 16
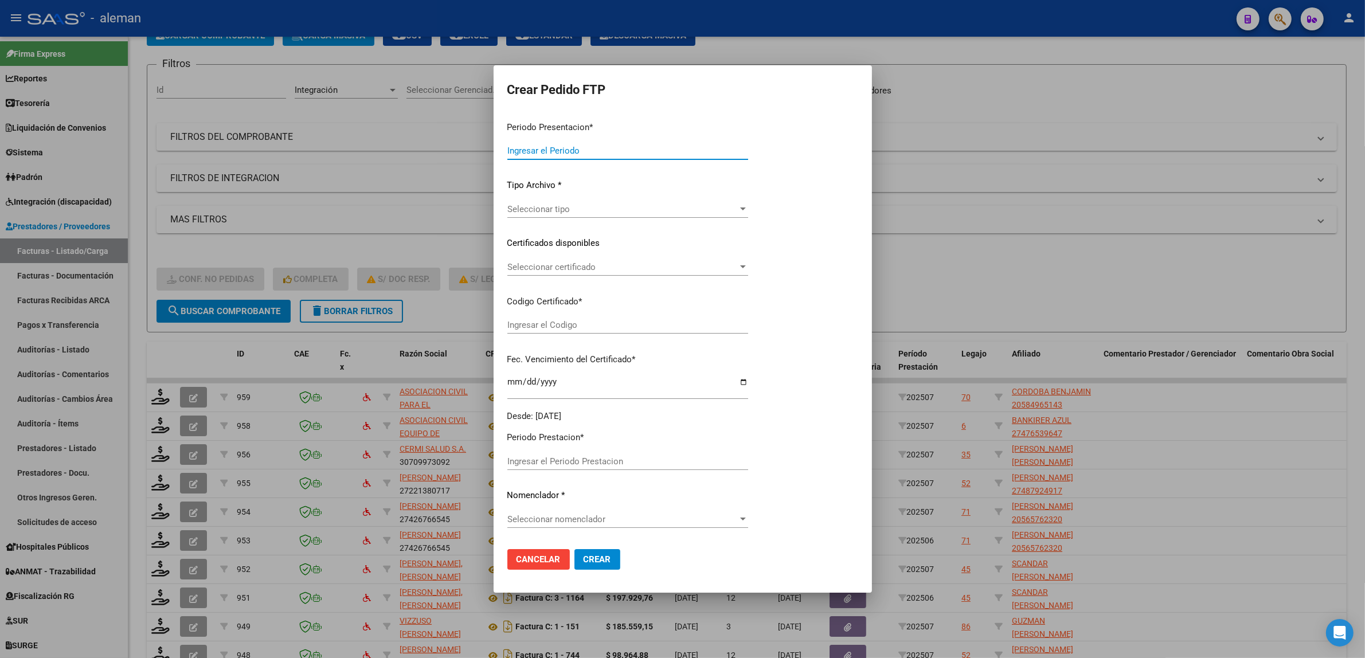
type input "202507"
type input "$ 98.964,88"
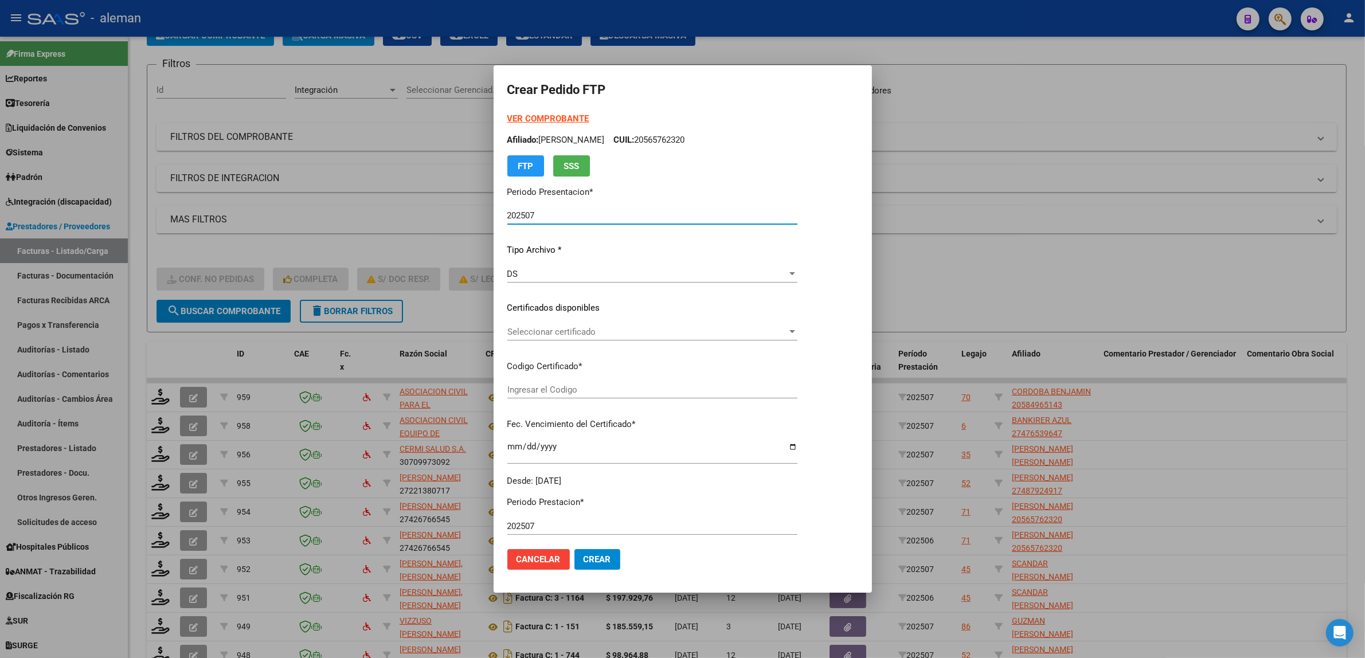
type input "ARG02000565762322021090320240903CBA536"
type input "2024-09-03"
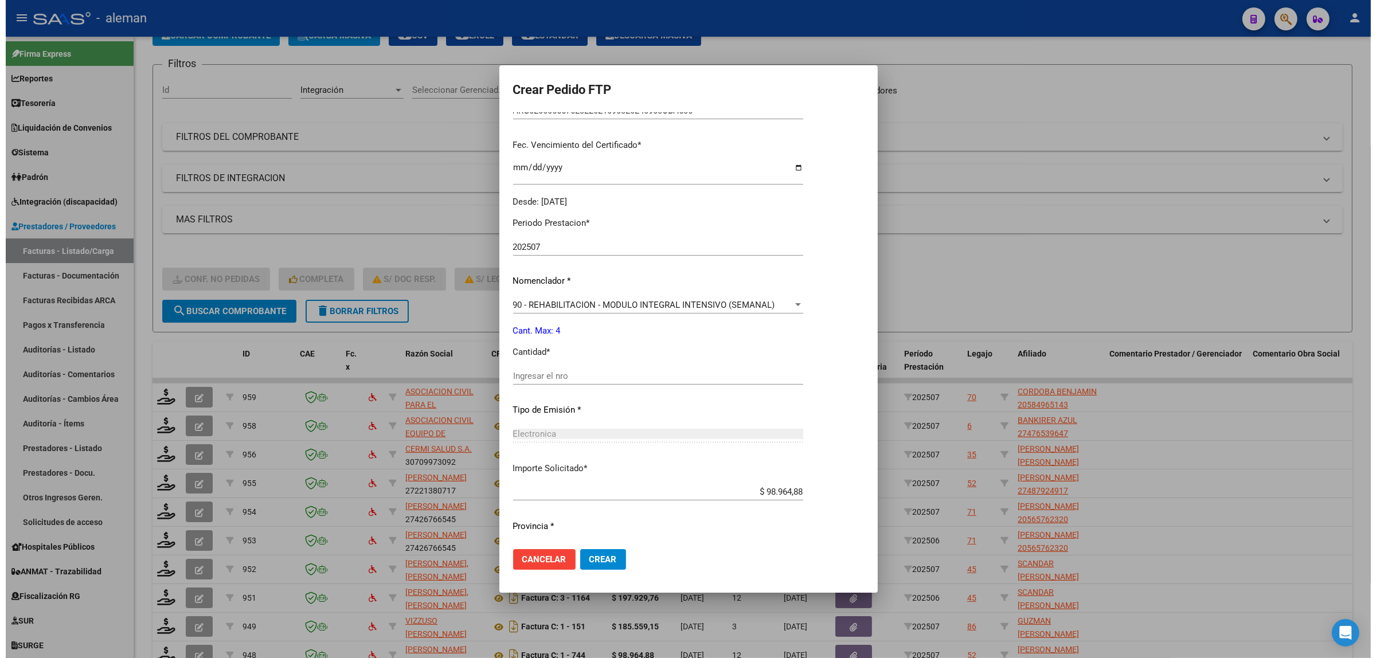
scroll to position [287, 0]
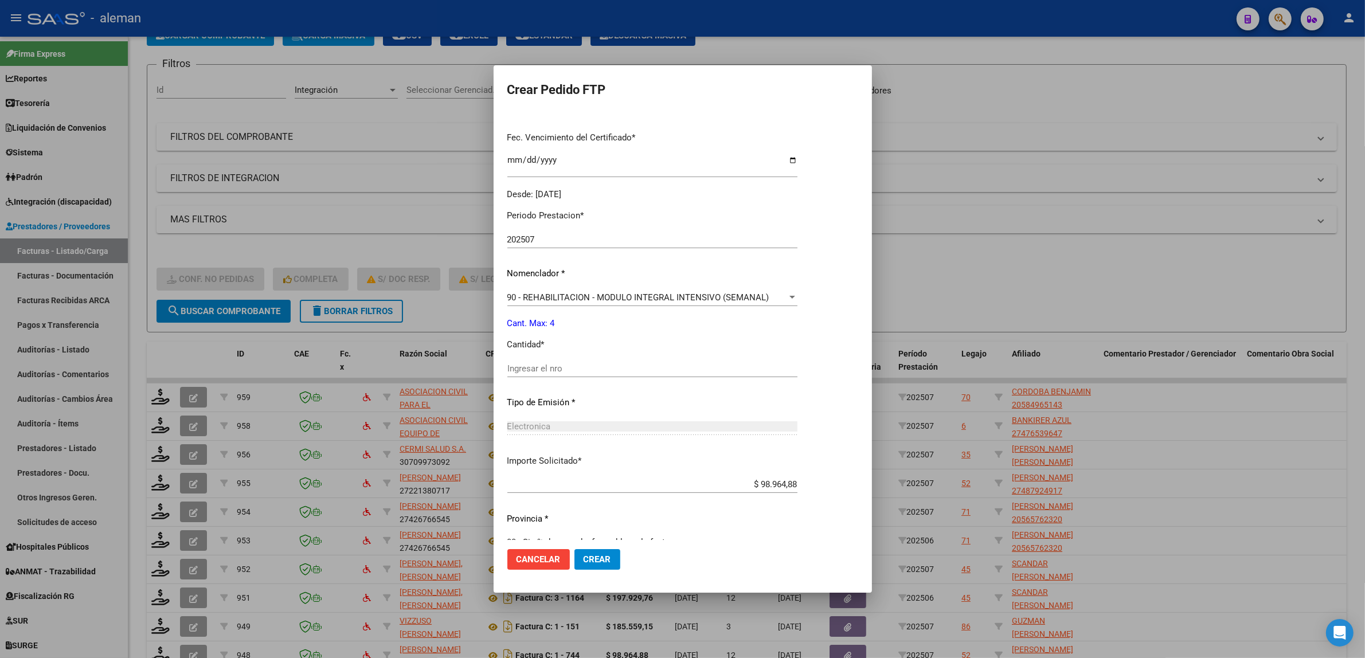
click at [1220, 523] on div at bounding box center [682, 329] width 1365 height 658
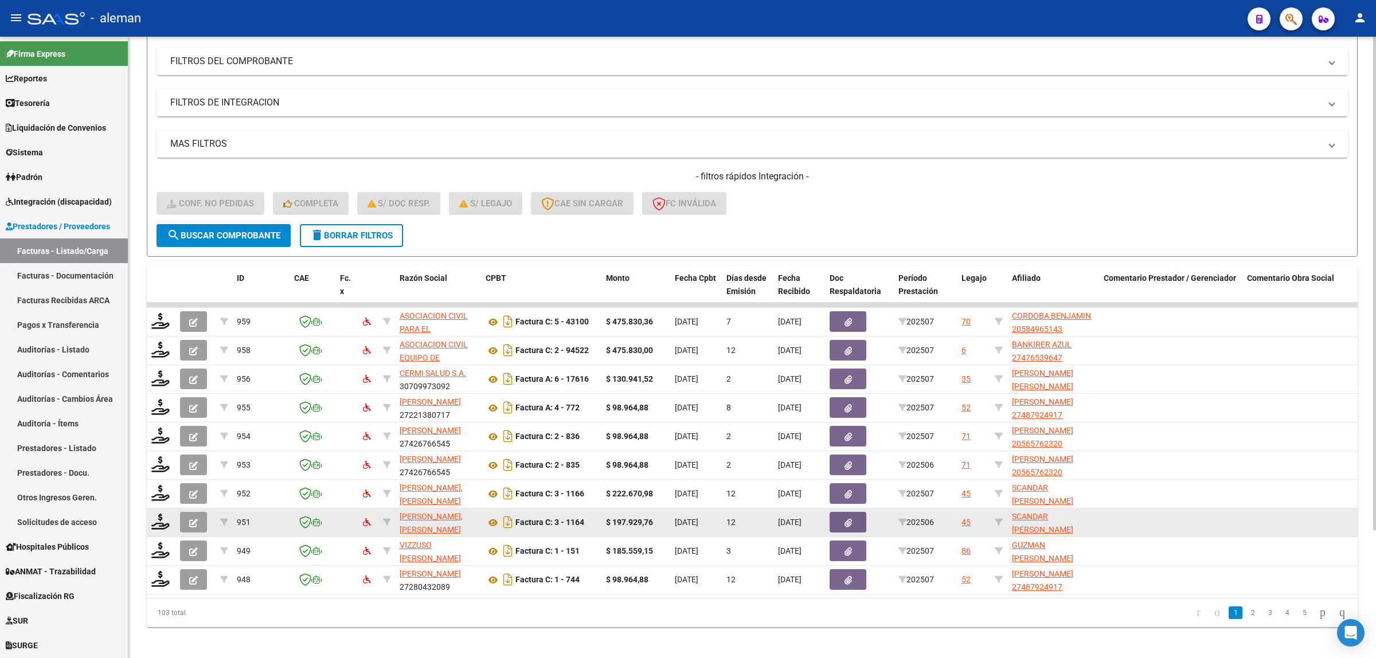
scroll to position [162, 0]
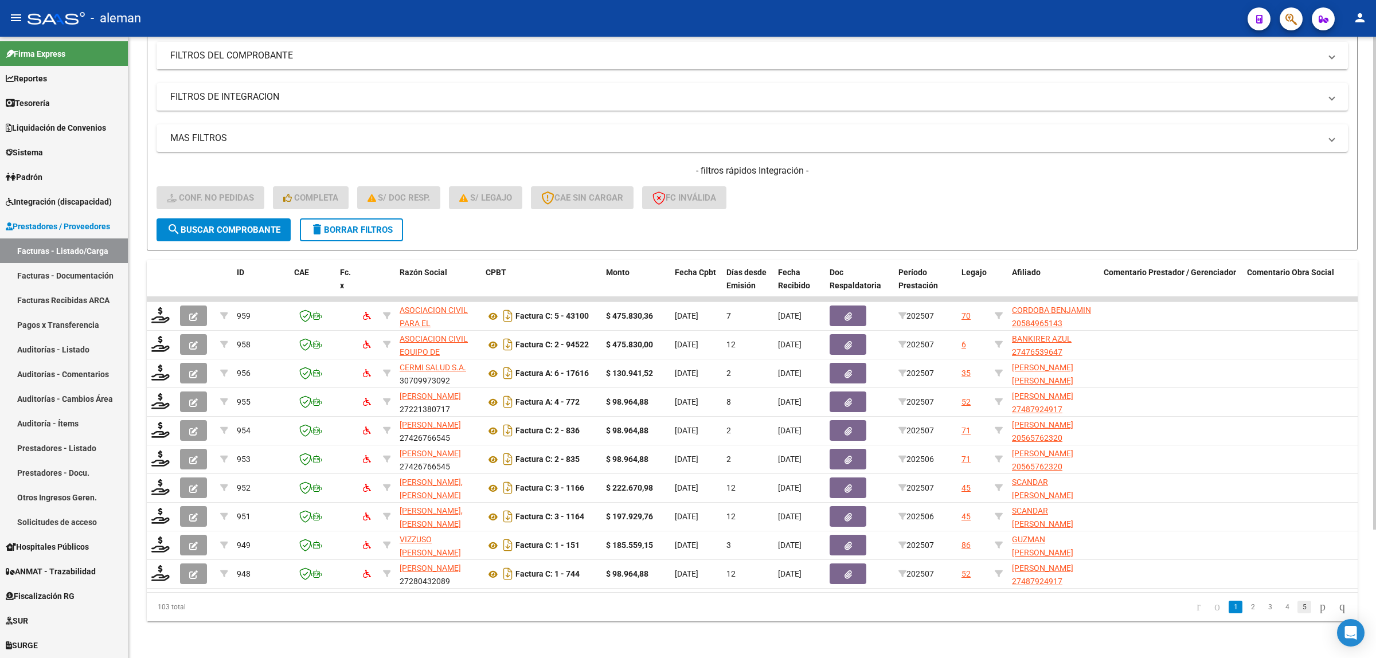
click at [1298, 611] on link "5" at bounding box center [1305, 607] width 14 height 13
click at [1298, 606] on link "7" at bounding box center [1305, 607] width 14 height 13
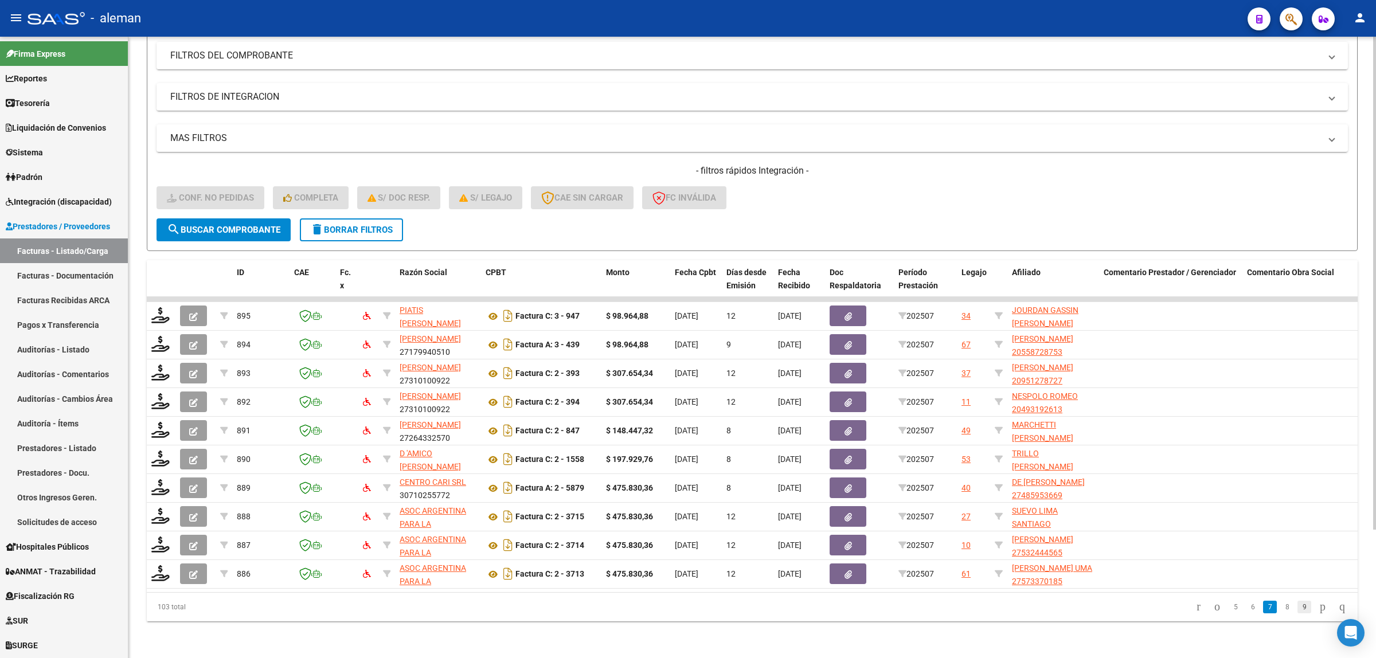
click at [1298, 612] on link "9" at bounding box center [1305, 607] width 14 height 13
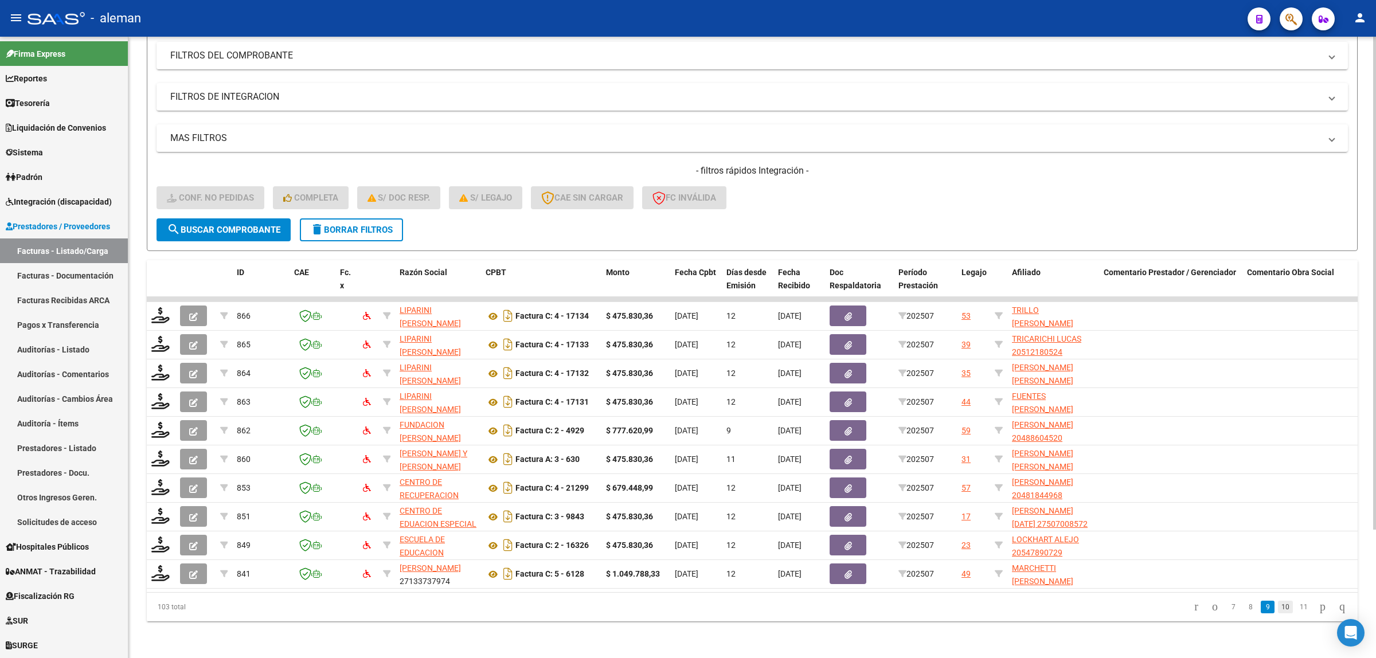
click at [1279, 611] on link "10" at bounding box center [1285, 607] width 15 height 13
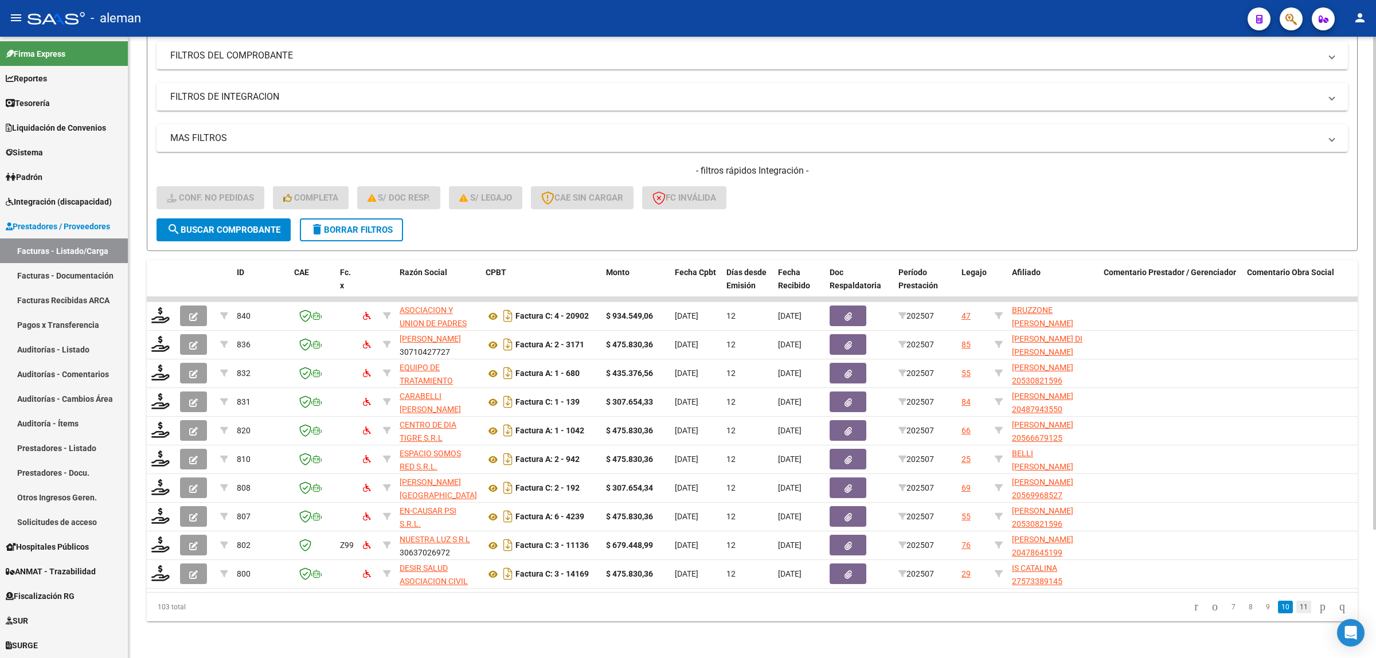
click at [1297, 607] on link "11" at bounding box center [1304, 607] width 15 height 13
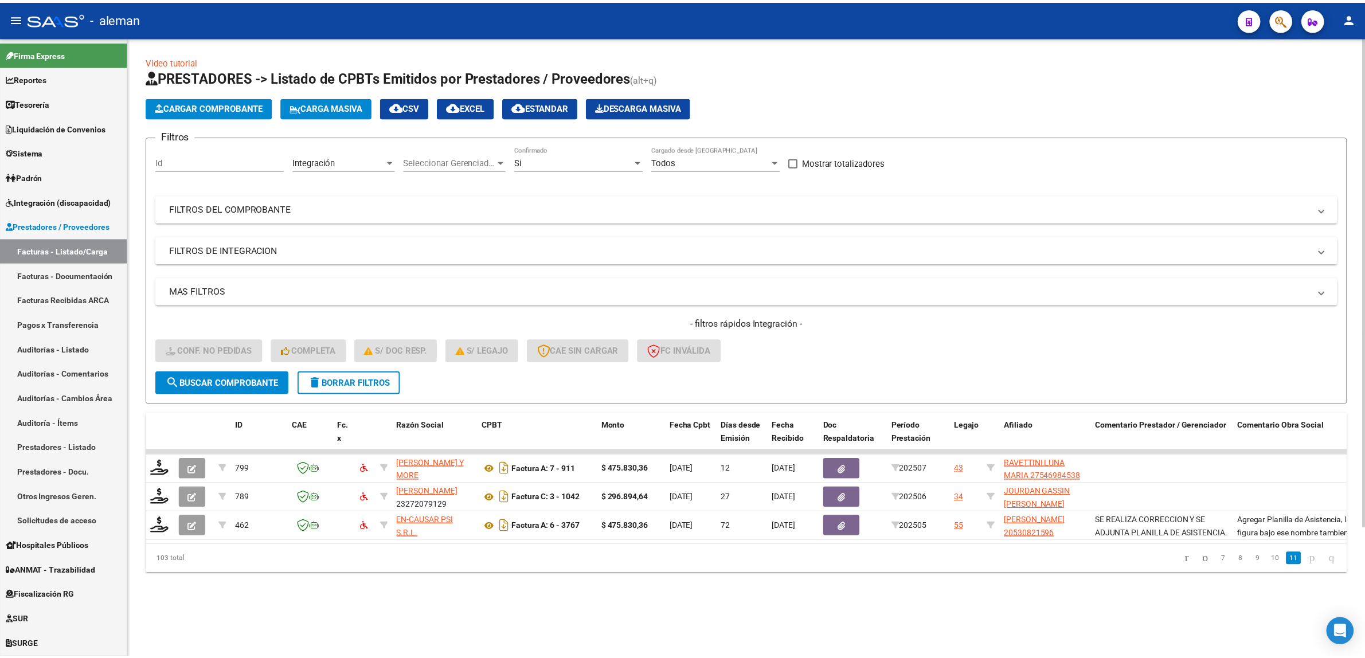
scroll to position [0, 0]
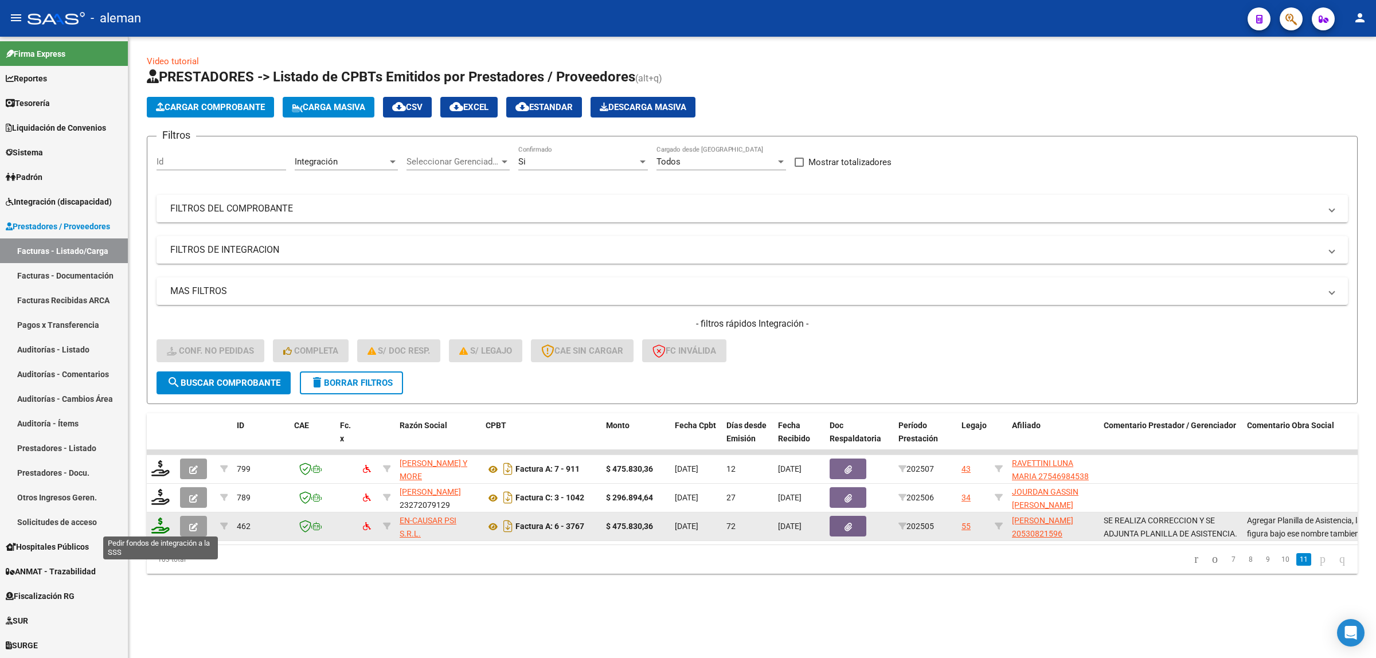
click at [162, 521] on icon at bounding box center [160, 526] width 18 height 16
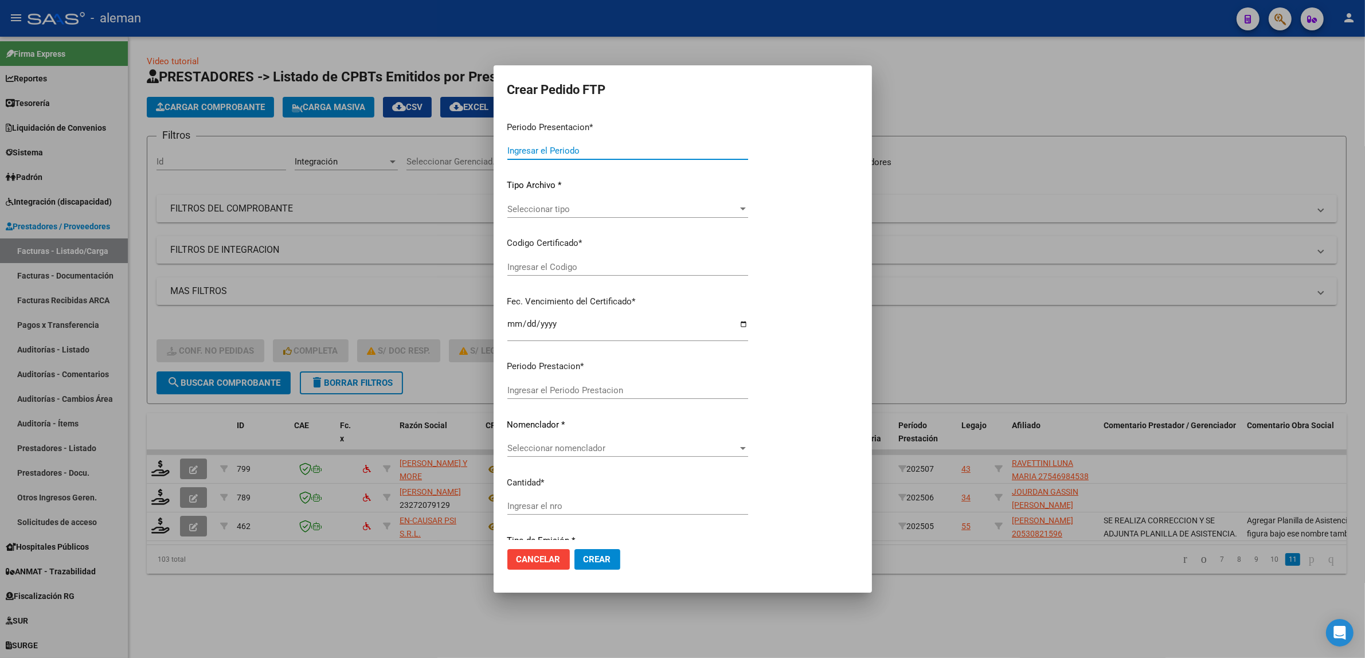
type input "202507"
type input "202505"
type input "$ 475.830,36"
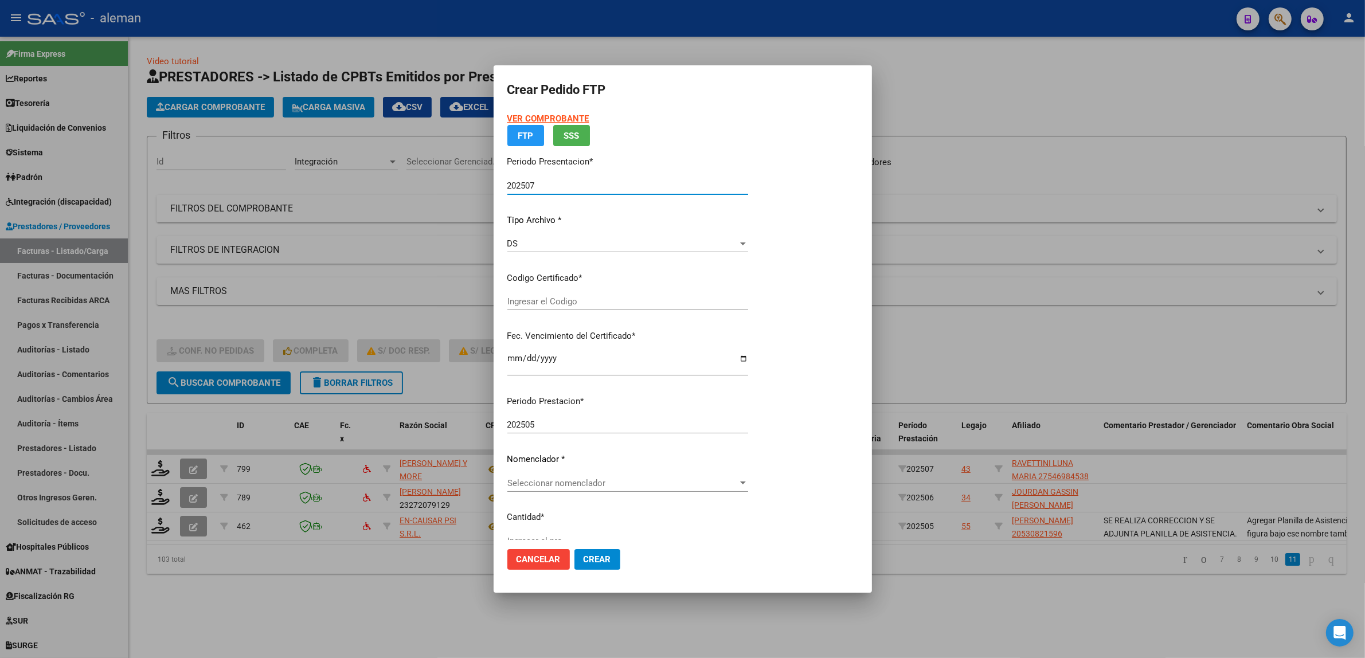
type input "ARG02000530821592025032020300320CIU13650"
type input "2030-03-20"
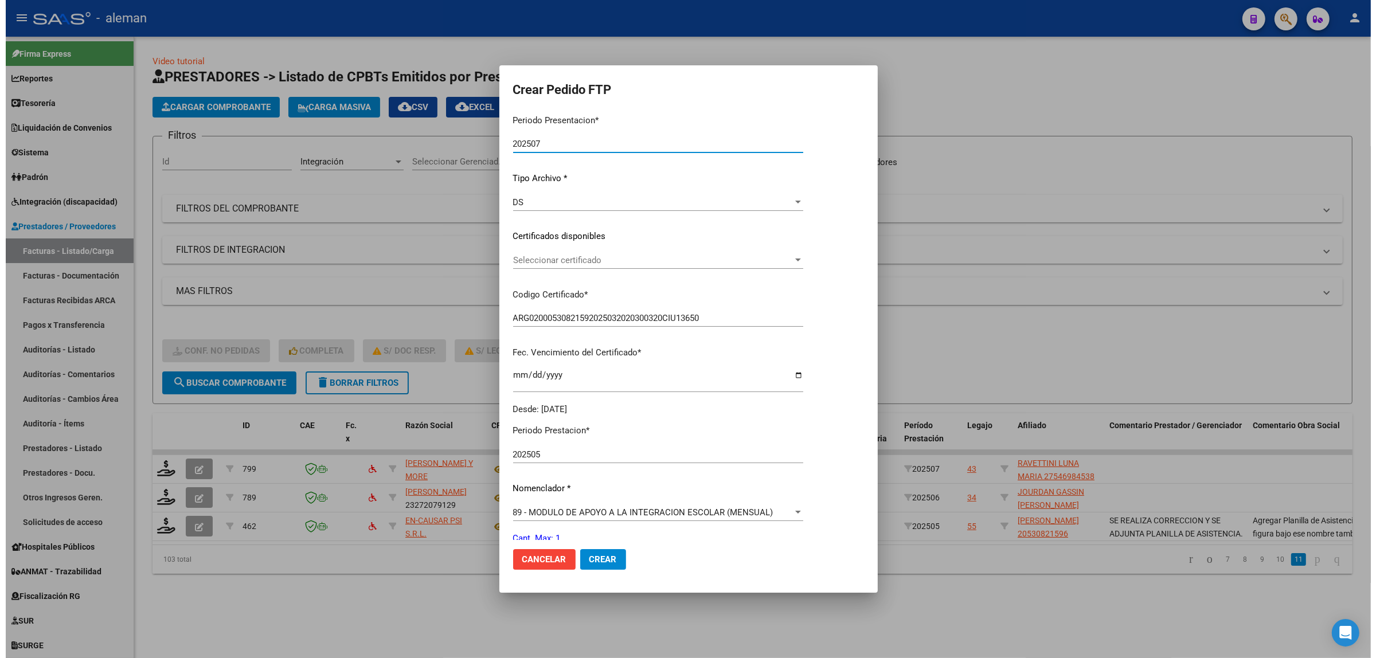
scroll to position [143, 0]
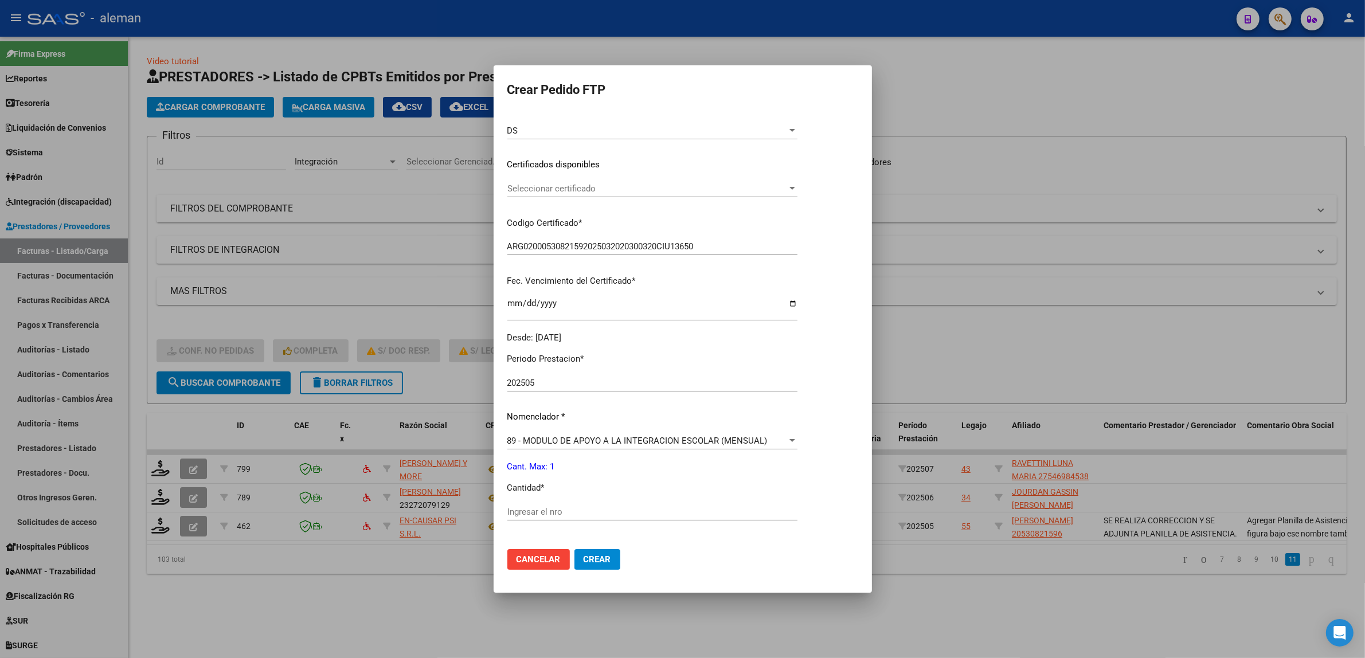
click at [995, 571] on div at bounding box center [682, 329] width 1365 height 658
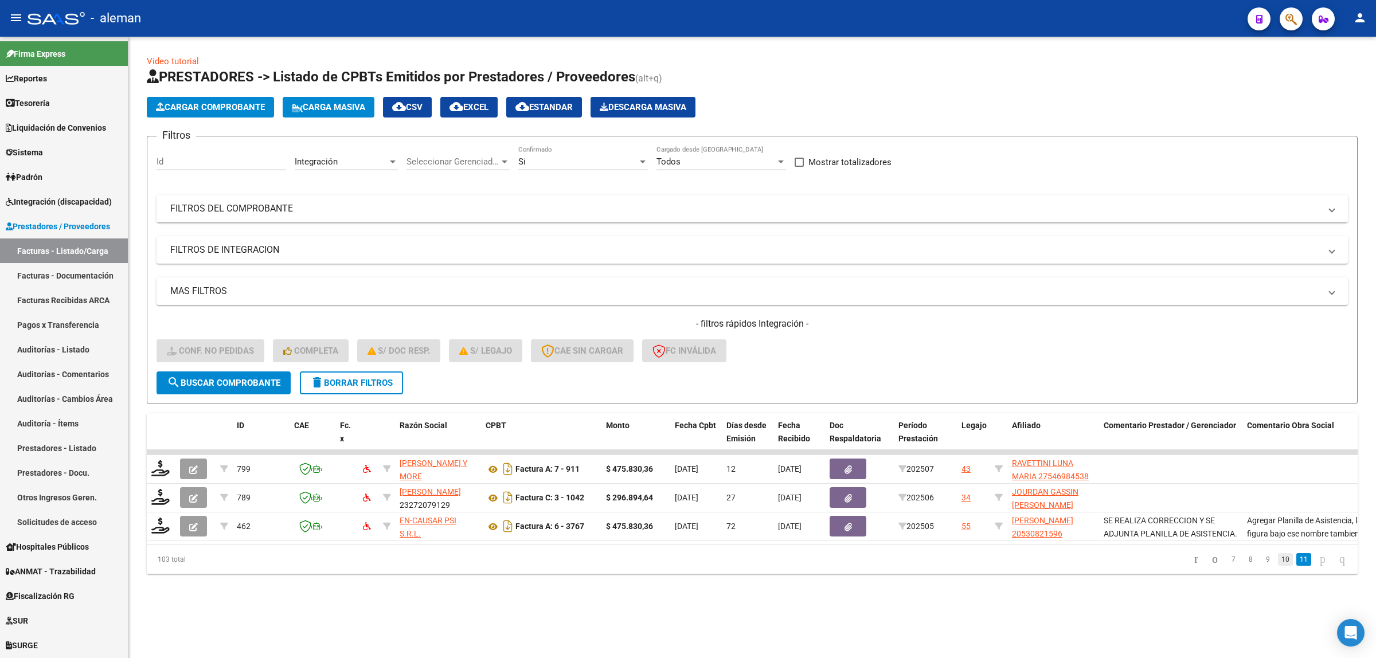
click at [1278, 566] on link "10" at bounding box center [1285, 559] width 15 height 13
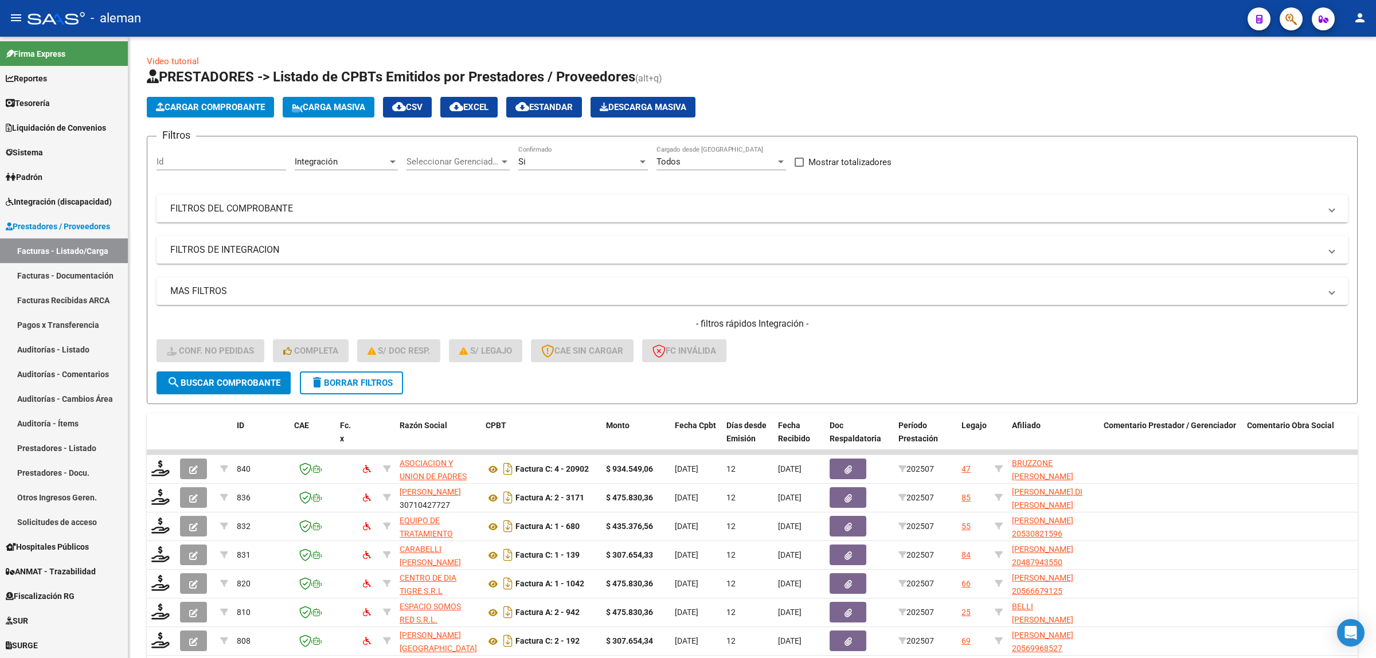
scroll to position [162, 0]
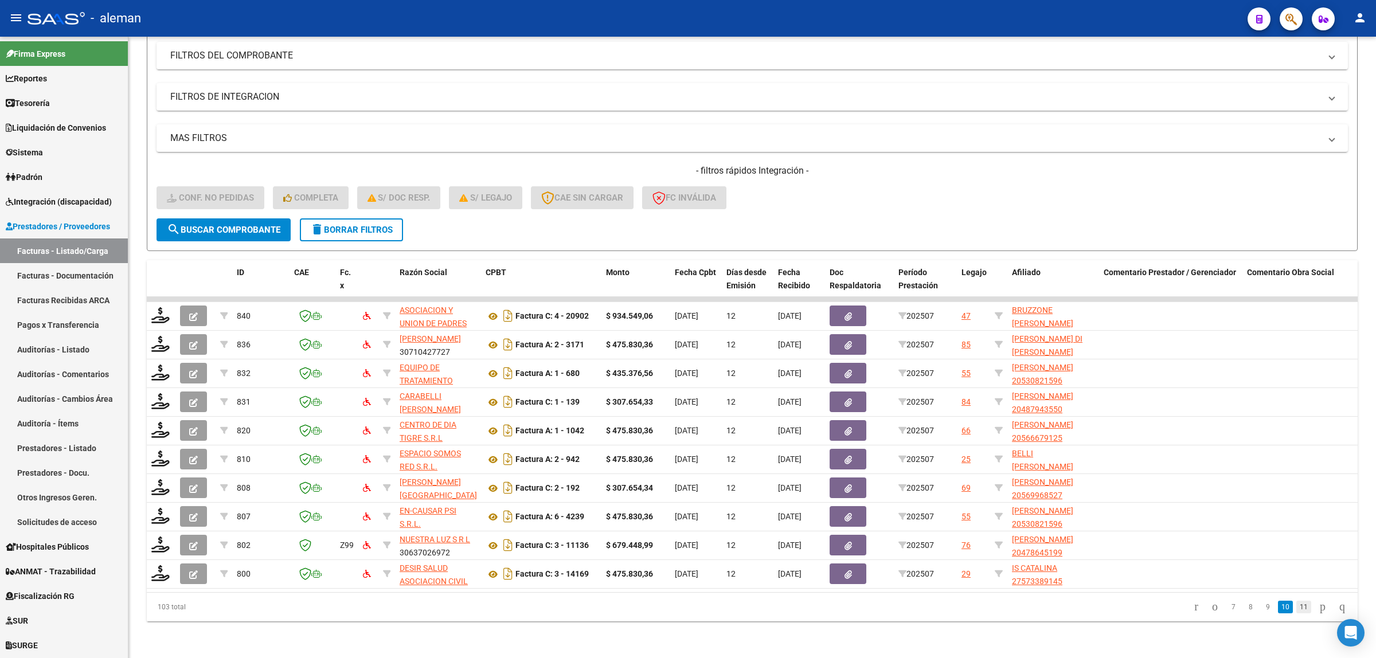
click at [1297, 607] on link "11" at bounding box center [1304, 607] width 15 height 13
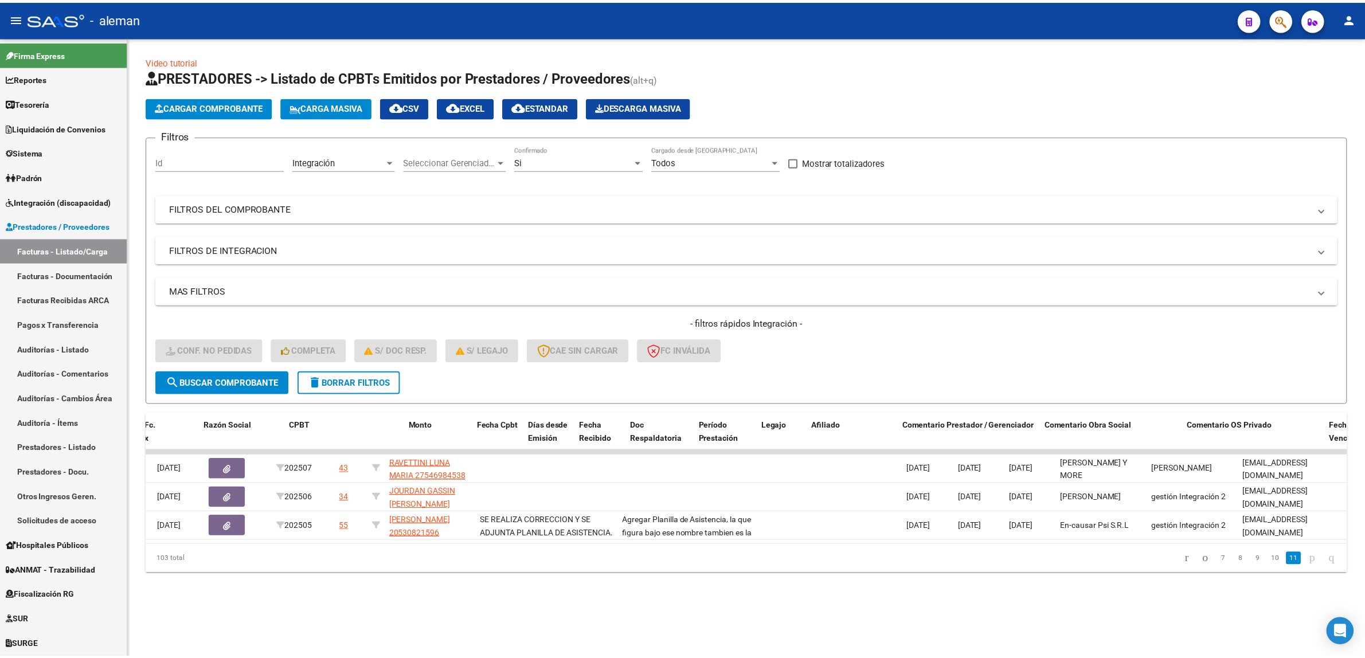
scroll to position [0, 0]
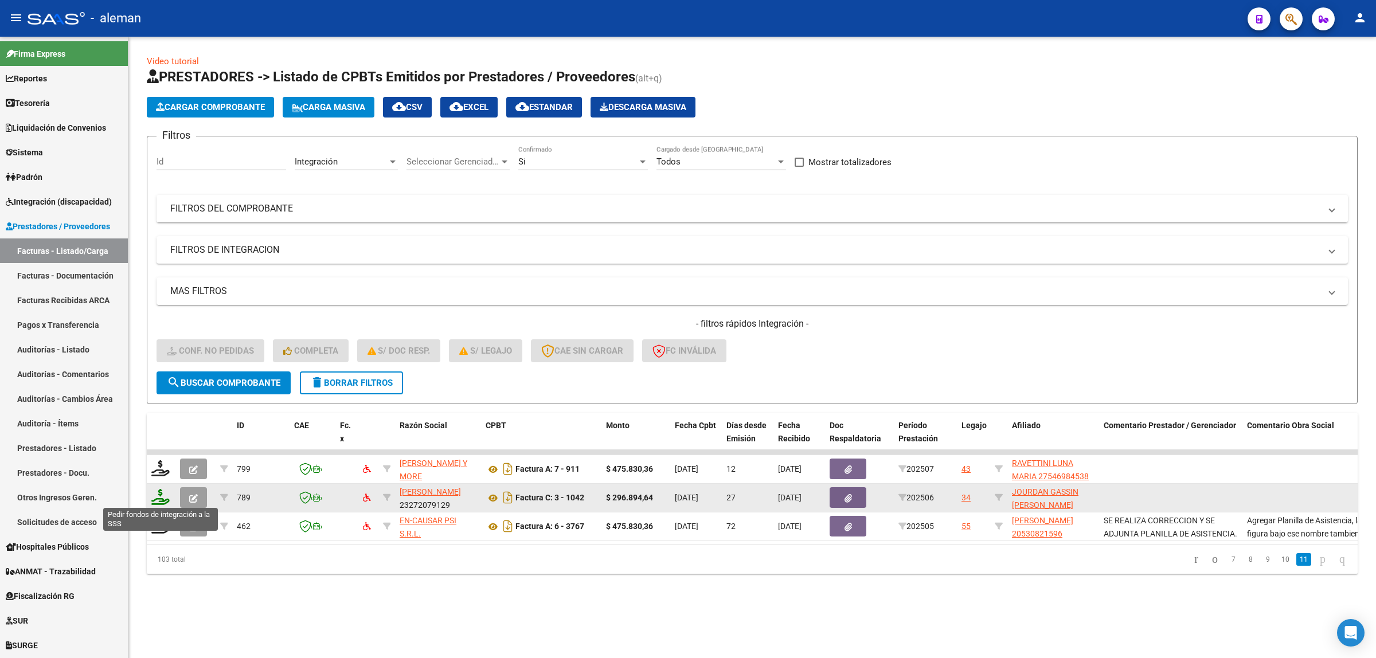
click at [161, 494] on icon at bounding box center [160, 497] width 18 height 16
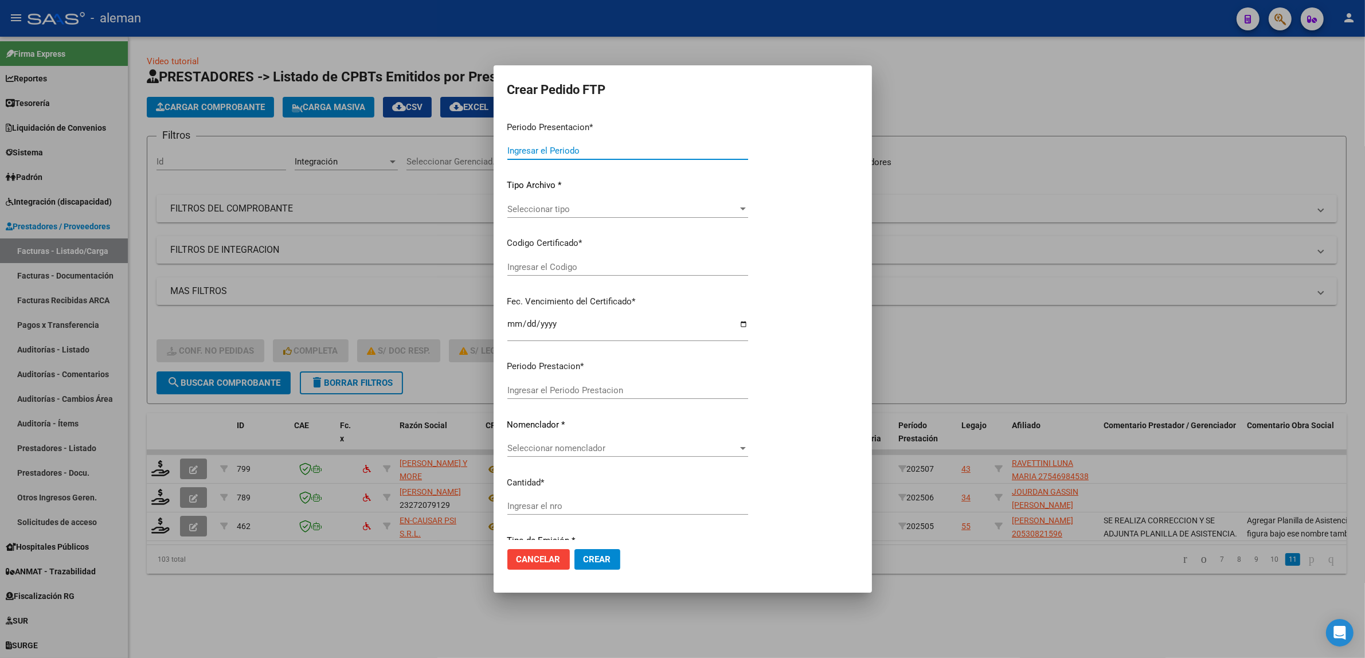
type input "202507"
type input "202506"
type input "$ 296.894,64"
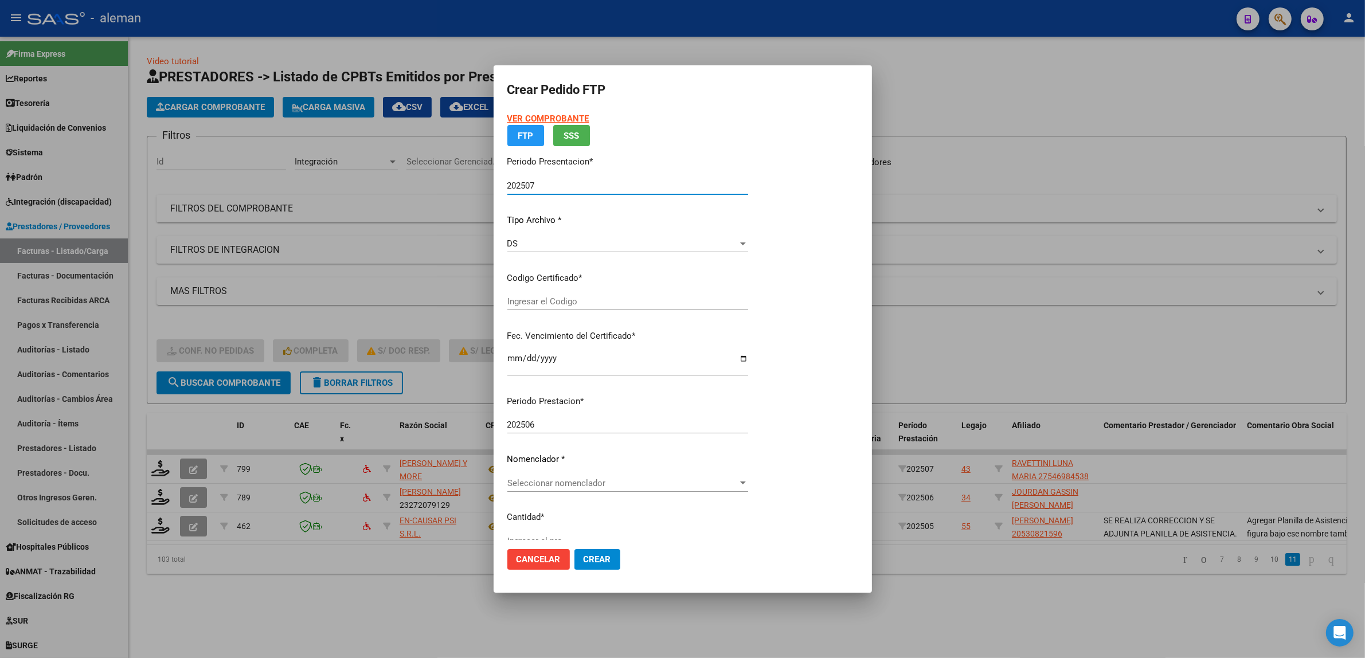
type input "ARG0200043030350402020021320300213CBA536"
type input "2030-02-13"
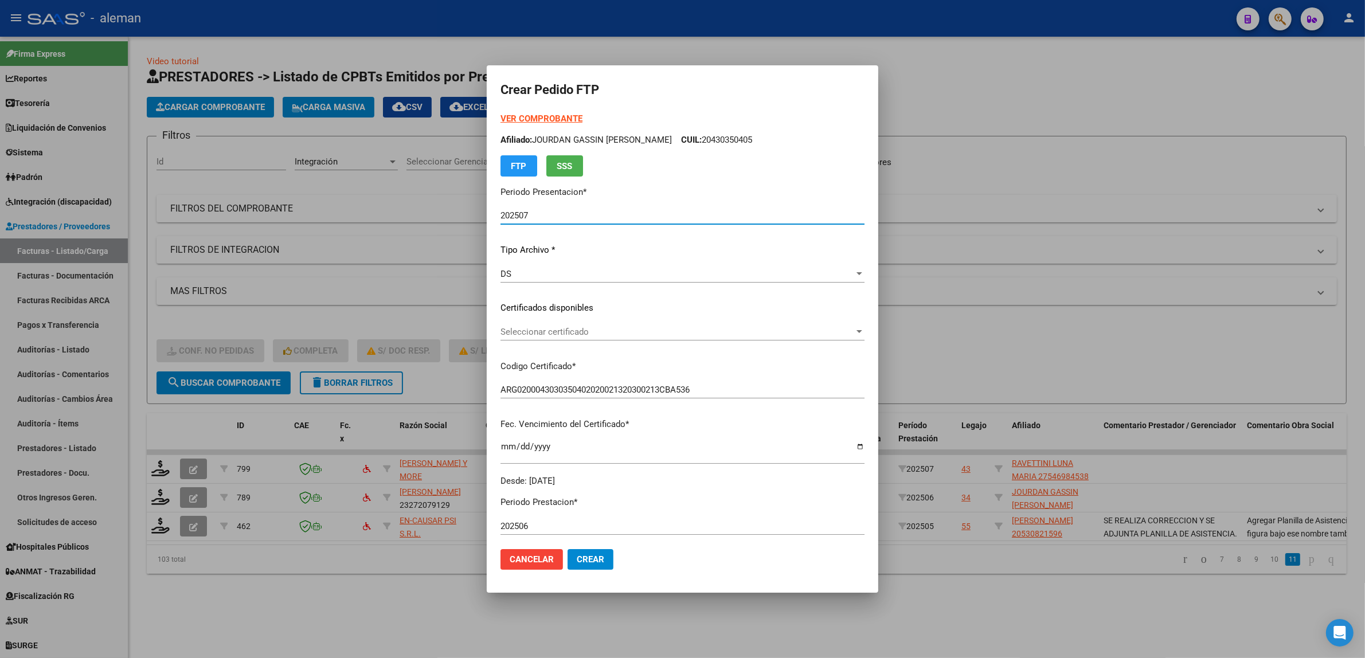
scroll to position [308, 0]
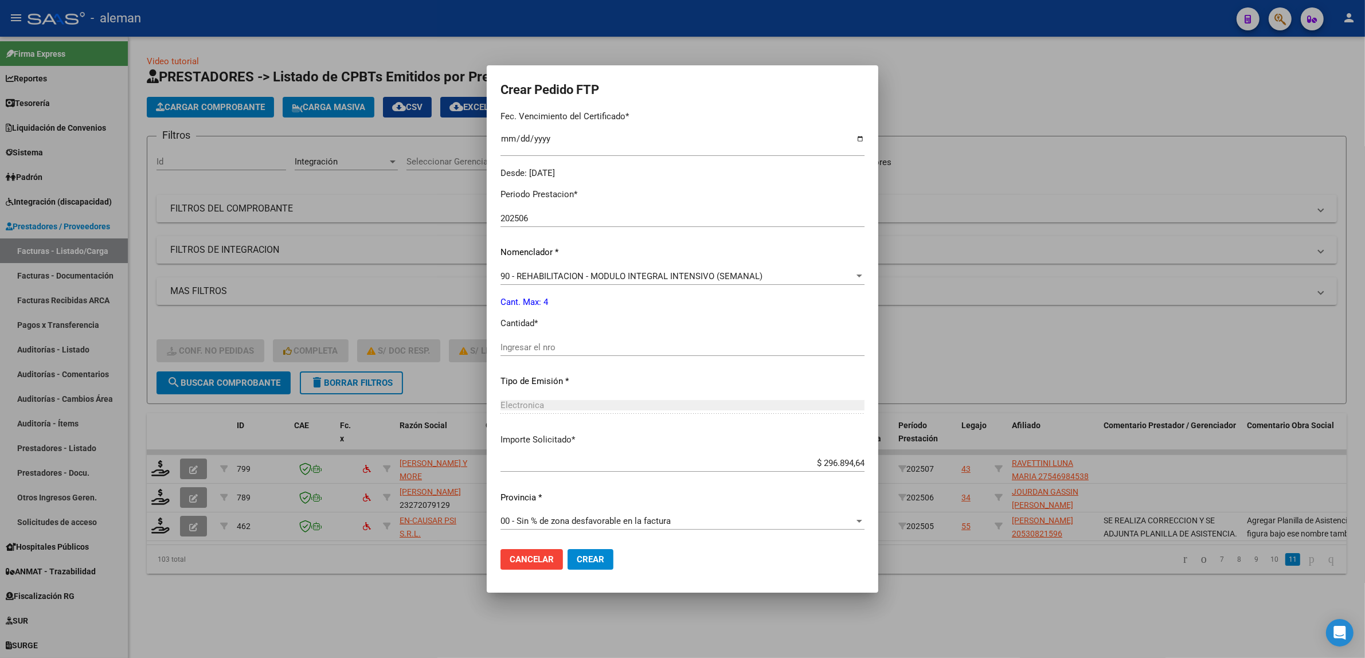
click at [857, 517] on div at bounding box center [859, 521] width 10 height 9
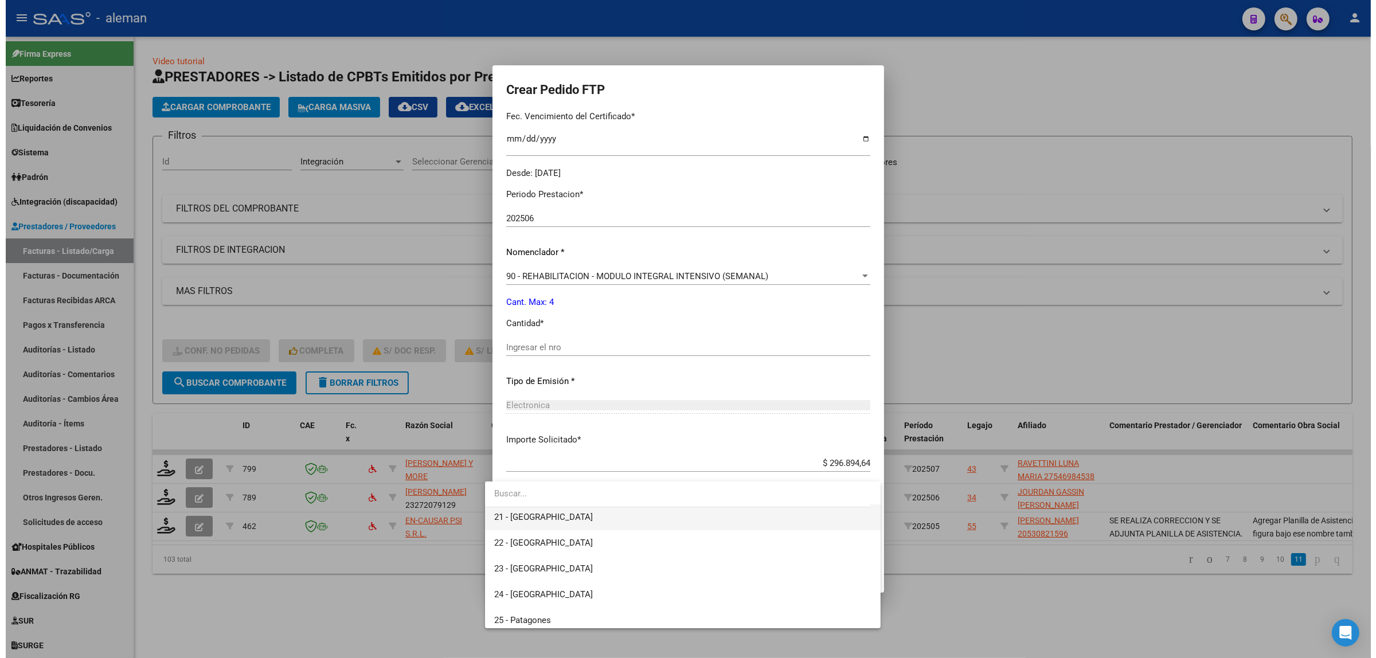
scroll to position [85, 0]
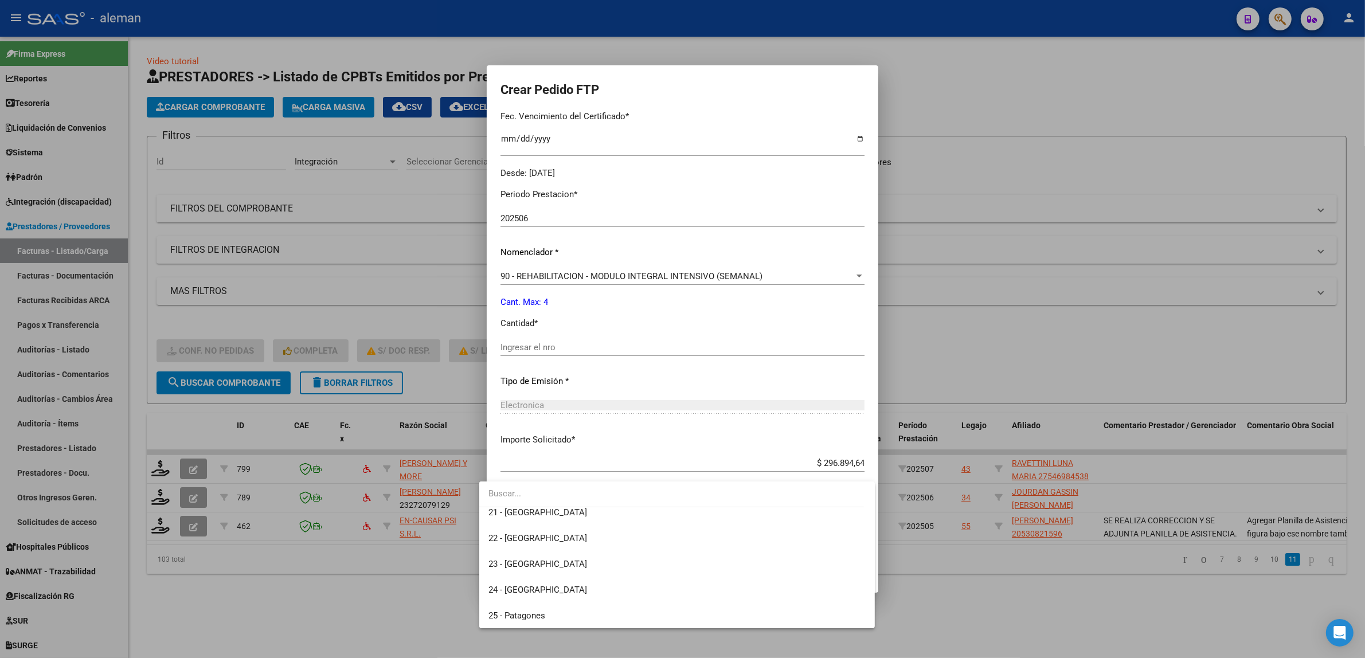
click at [929, 615] on div at bounding box center [682, 329] width 1365 height 658
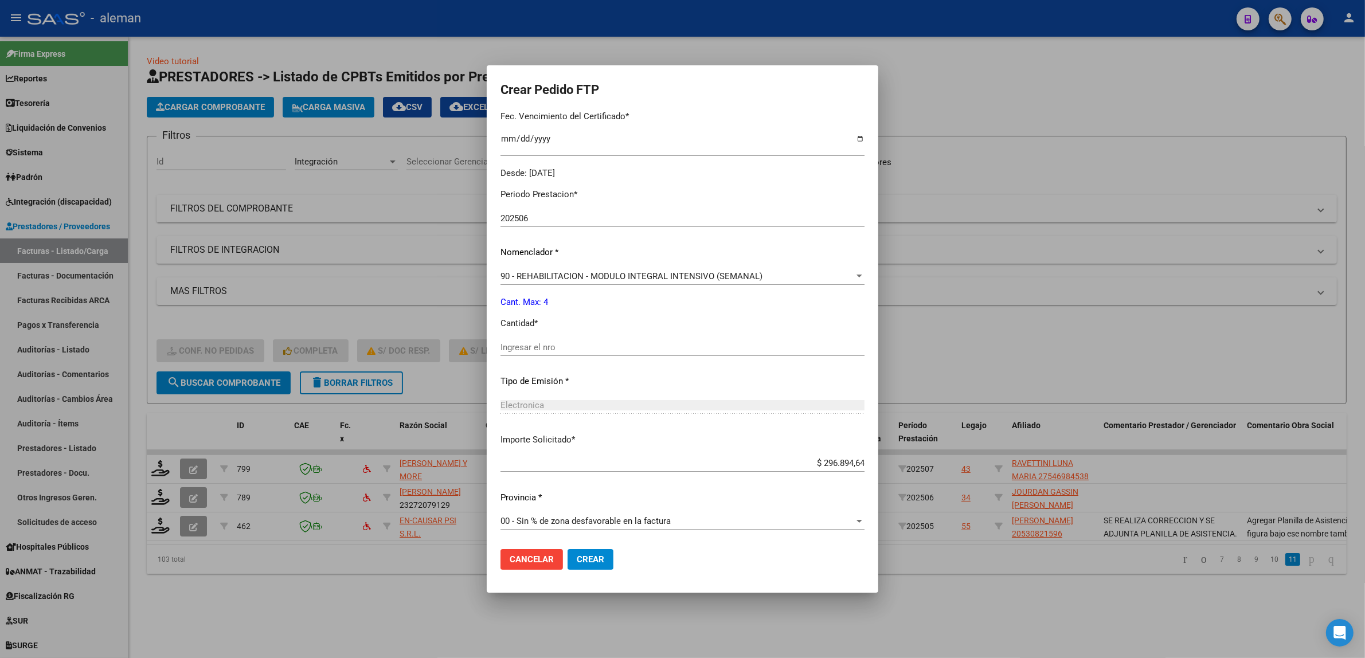
click at [424, 603] on div at bounding box center [682, 329] width 1365 height 658
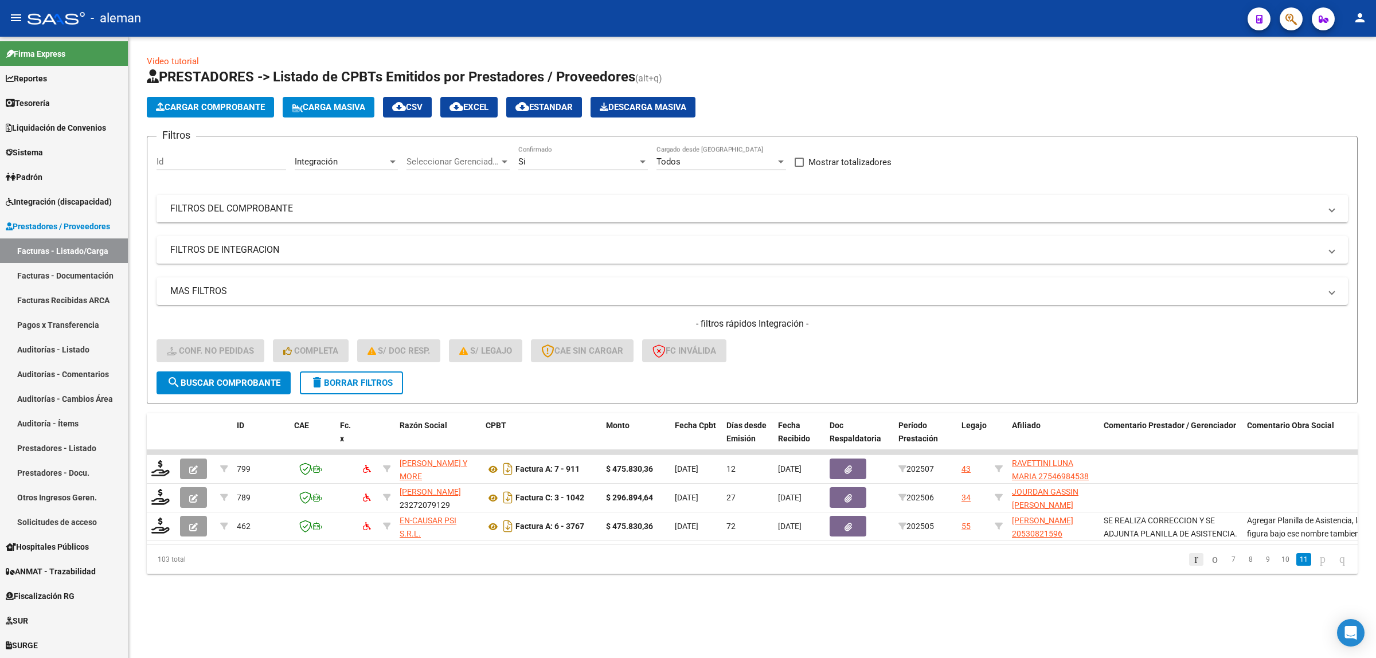
click at [1193, 566] on icon "go to first page" at bounding box center [1196, 559] width 7 height 14
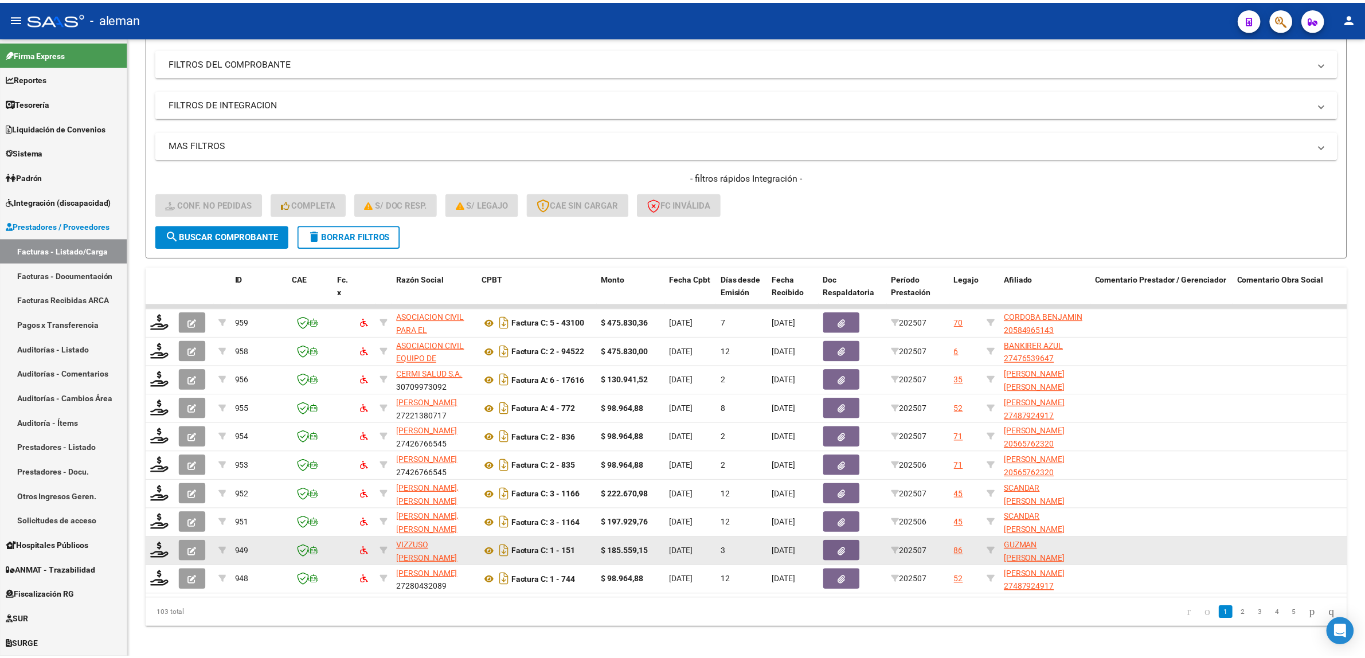
scroll to position [162, 0]
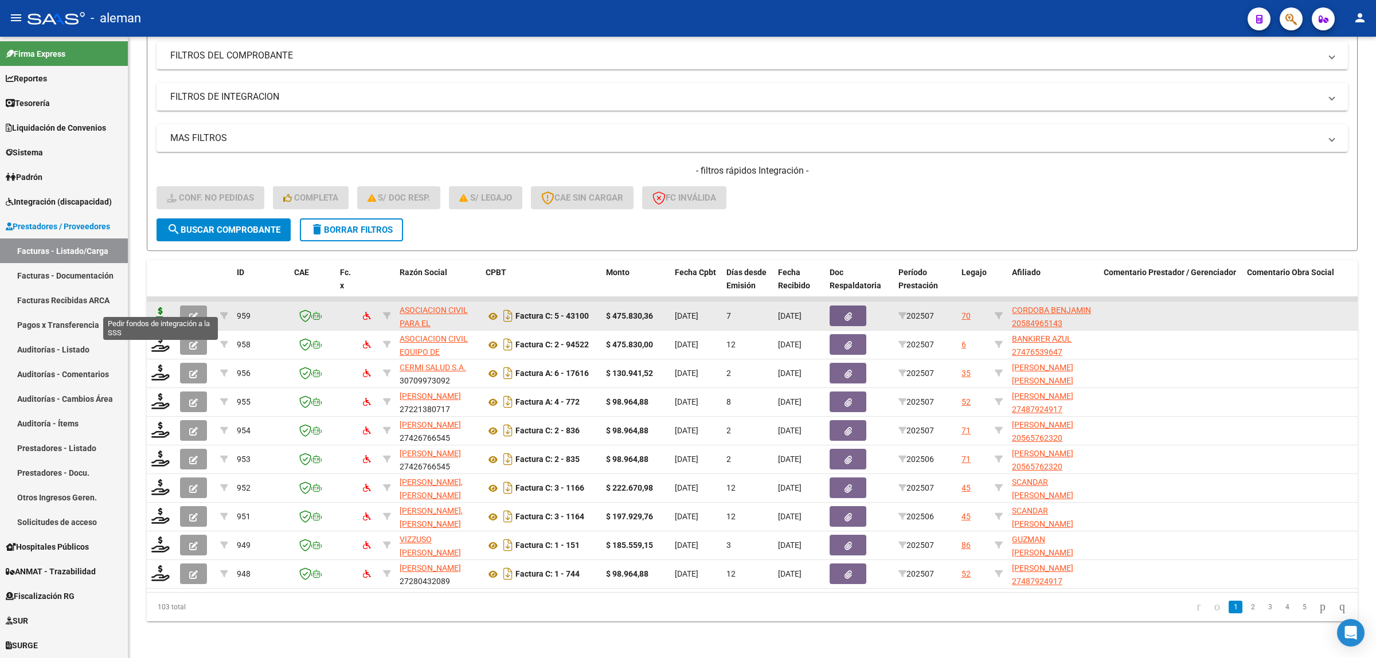
click at [163, 308] on icon at bounding box center [160, 315] width 18 height 16
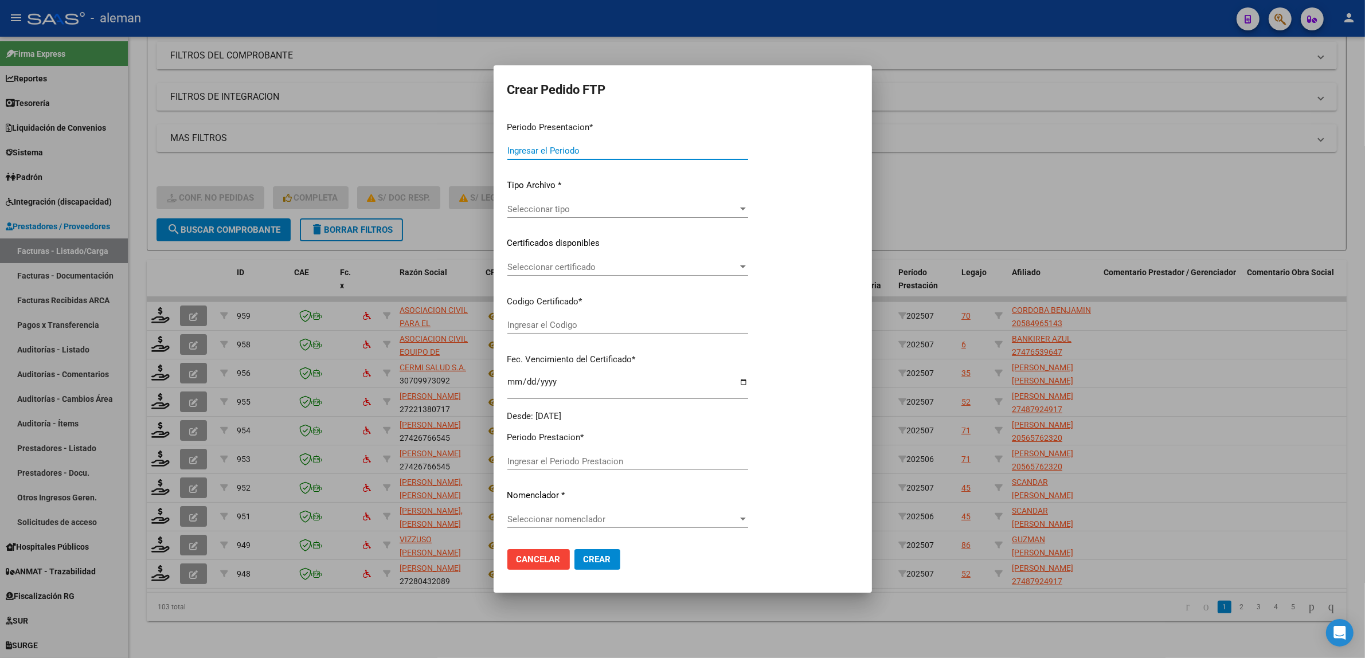
type input "202507"
type input "$ 475.830,36"
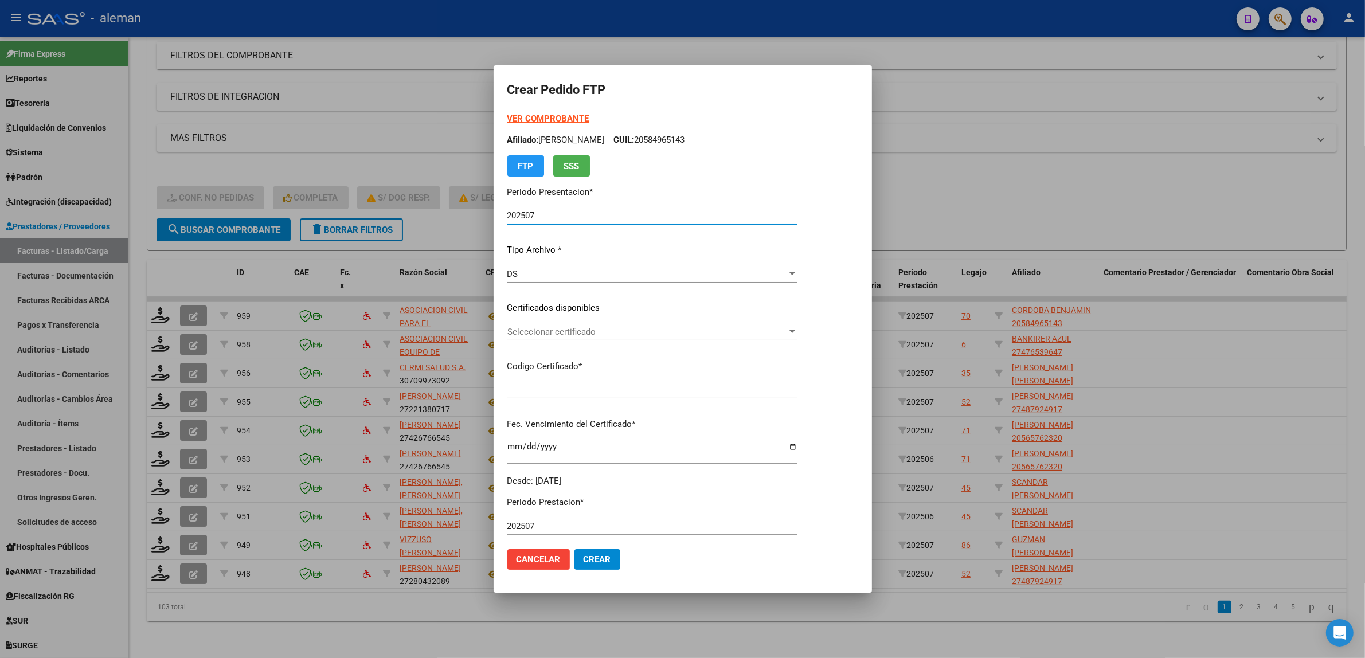
type input "ARG02000584965142023062120260621CBA536"
type input "2026-06-21"
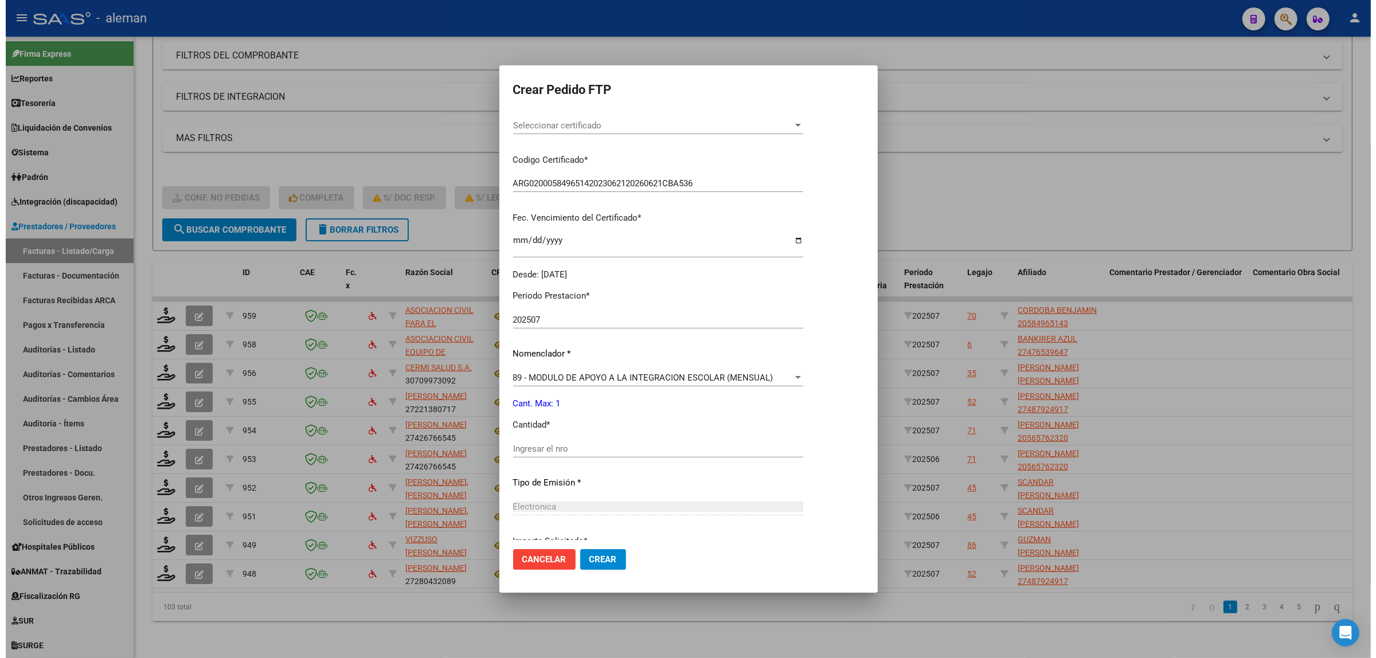
scroll to position [215, 0]
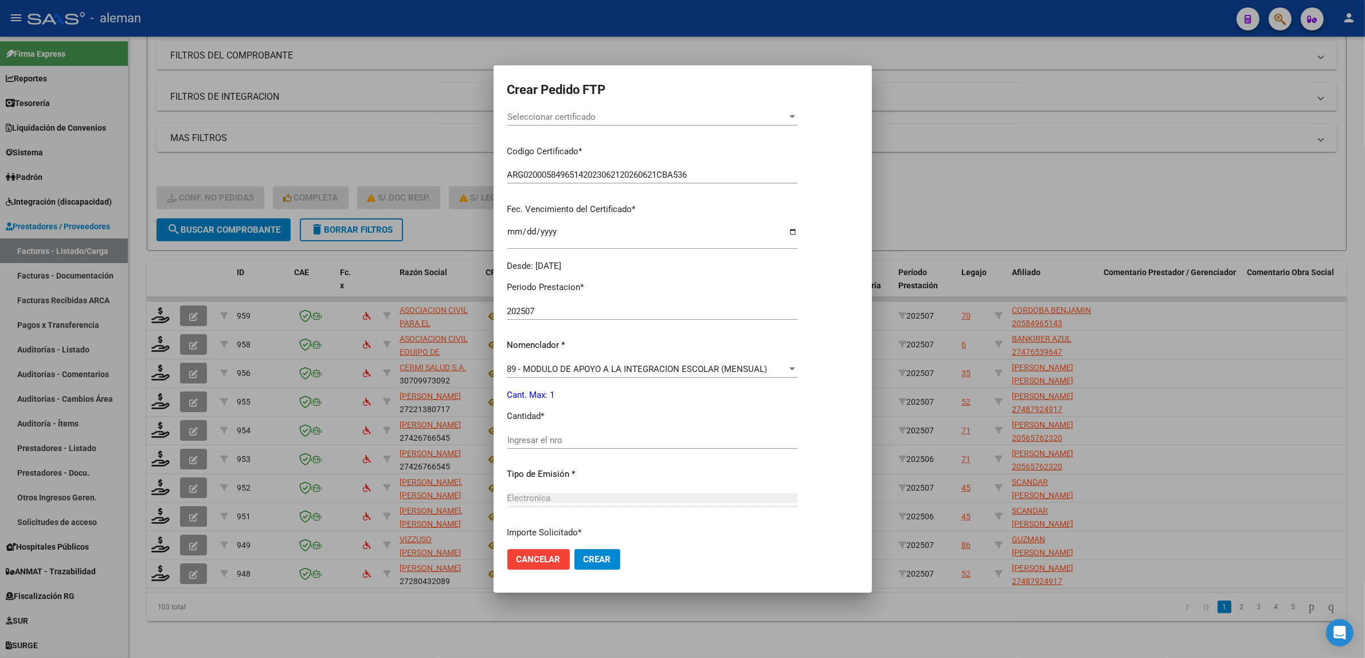
click at [875, 619] on div at bounding box center [682, 329] width 1365 height 658
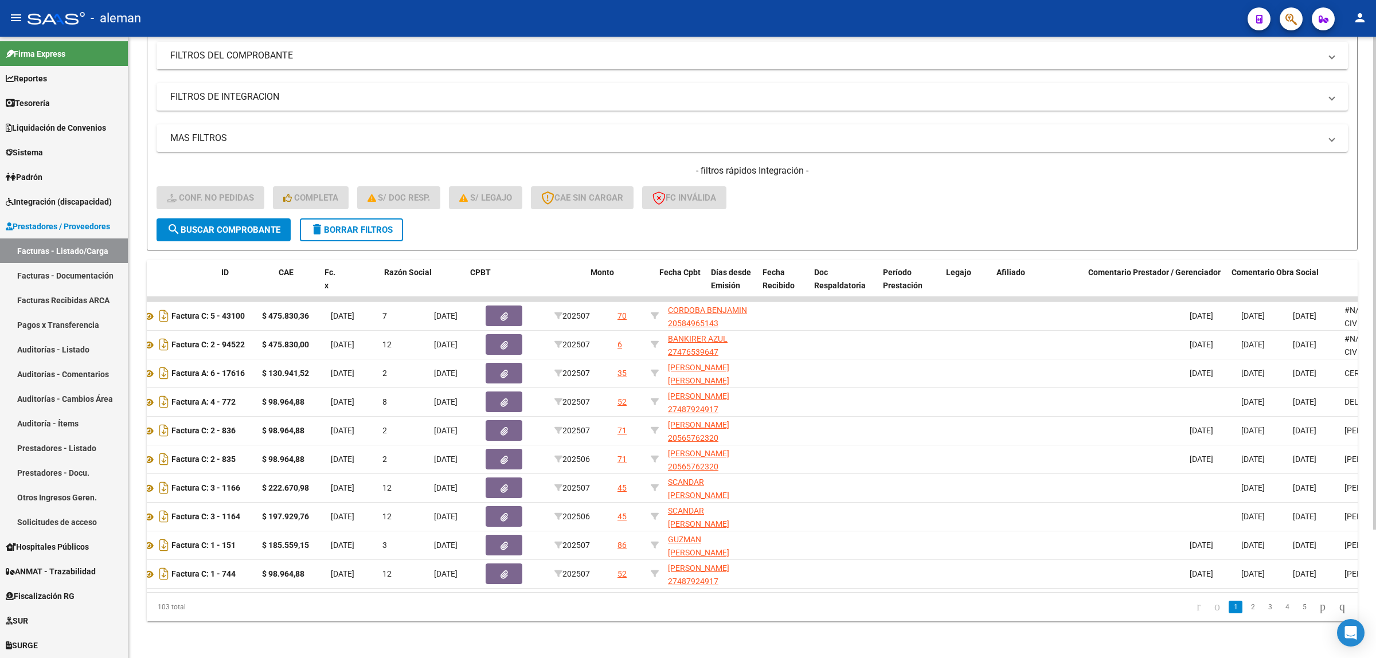
scroll to position [0, 0]
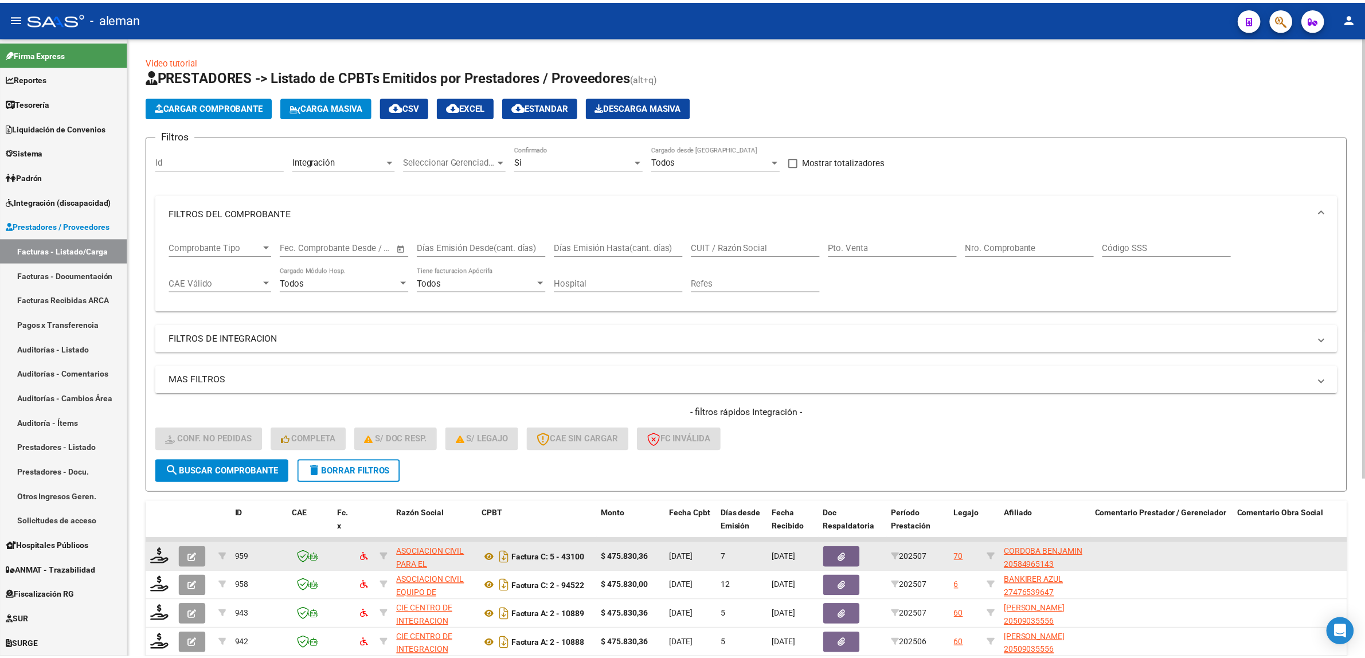
scroll to position [250, 0]
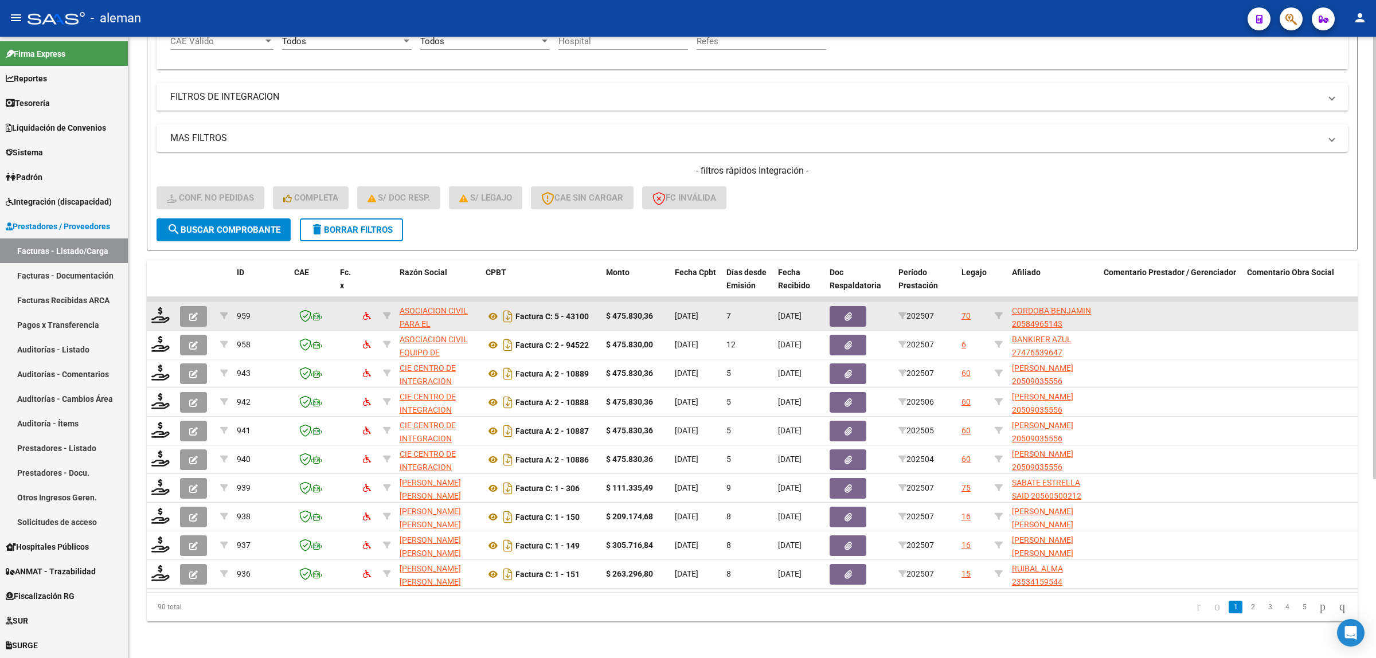
click at [196, 313] on icon "button" at bounding box center [193, 317] width 9 height 9
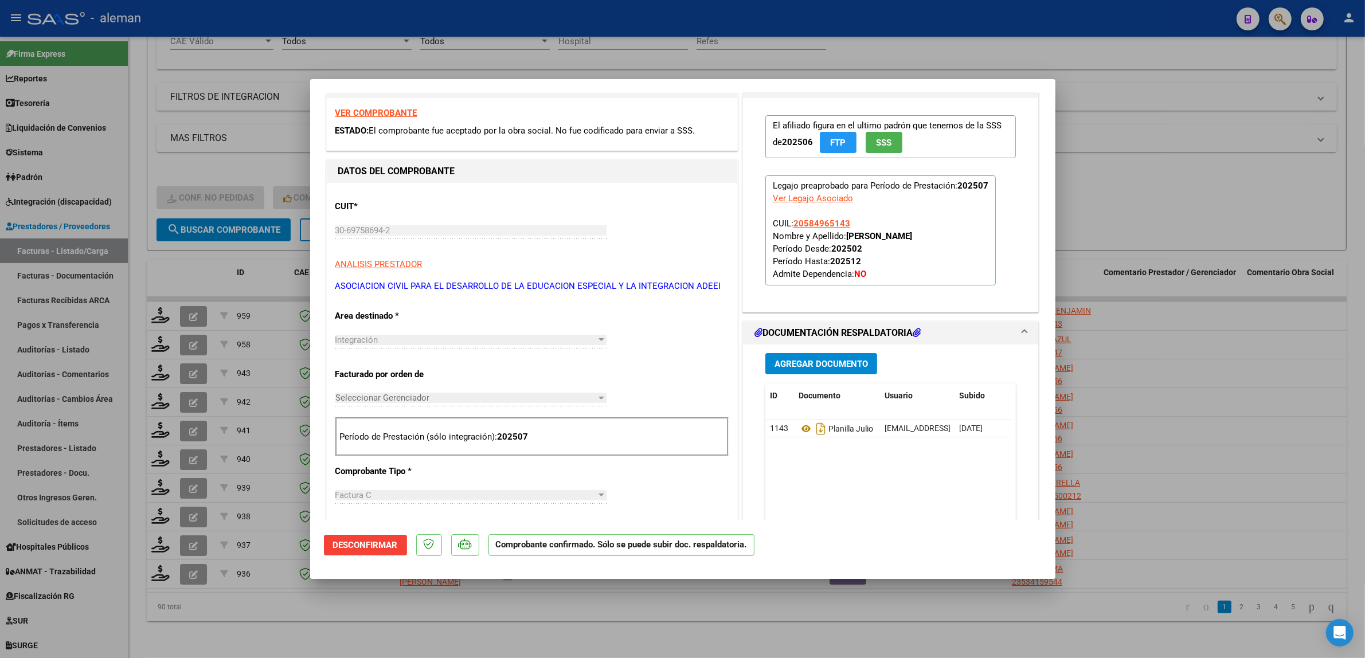
scroll to position [0, 0]
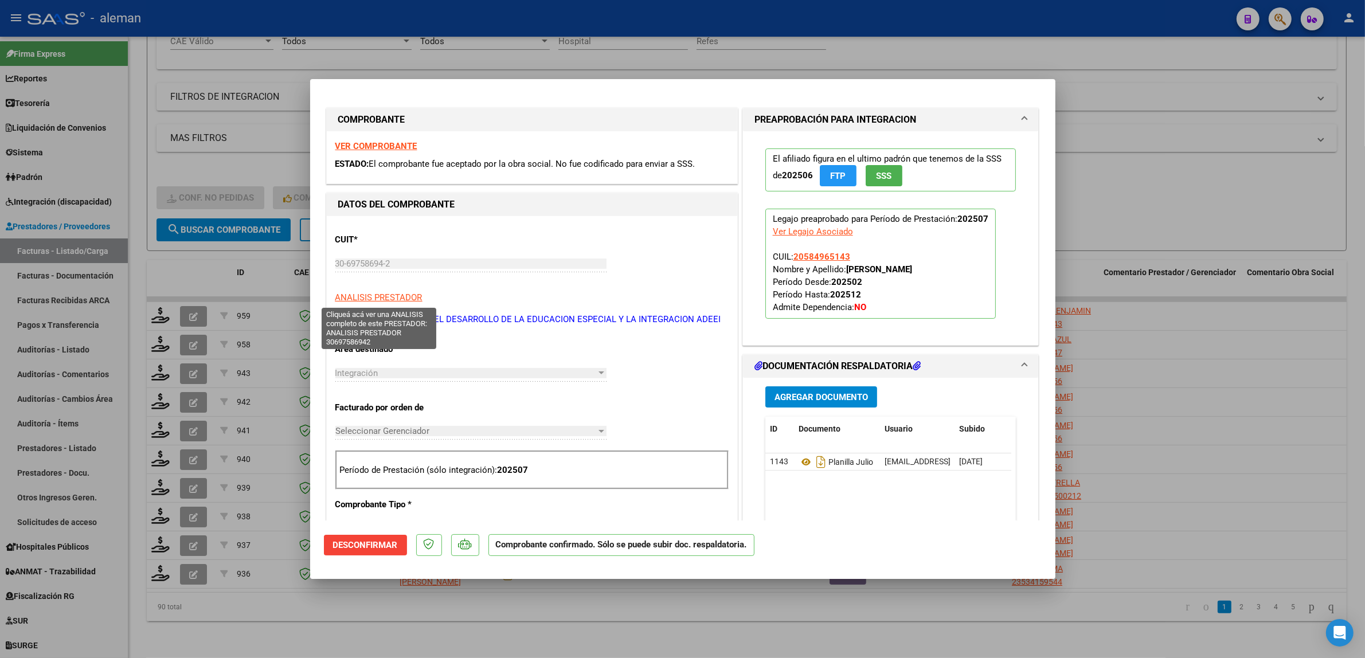
click at [403, 299] on span "ANALISIS PRESTADOR" at bounding box center [378, 297] width 87 height 10
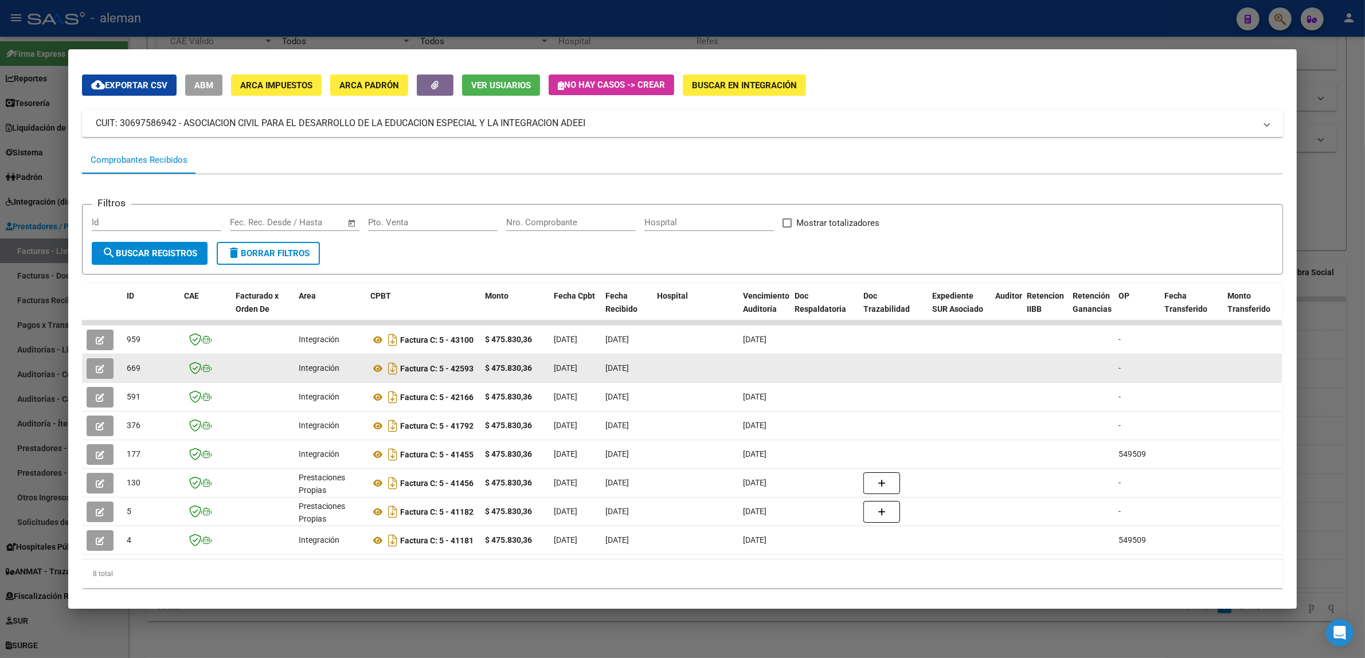
scroll to position [53, 0]
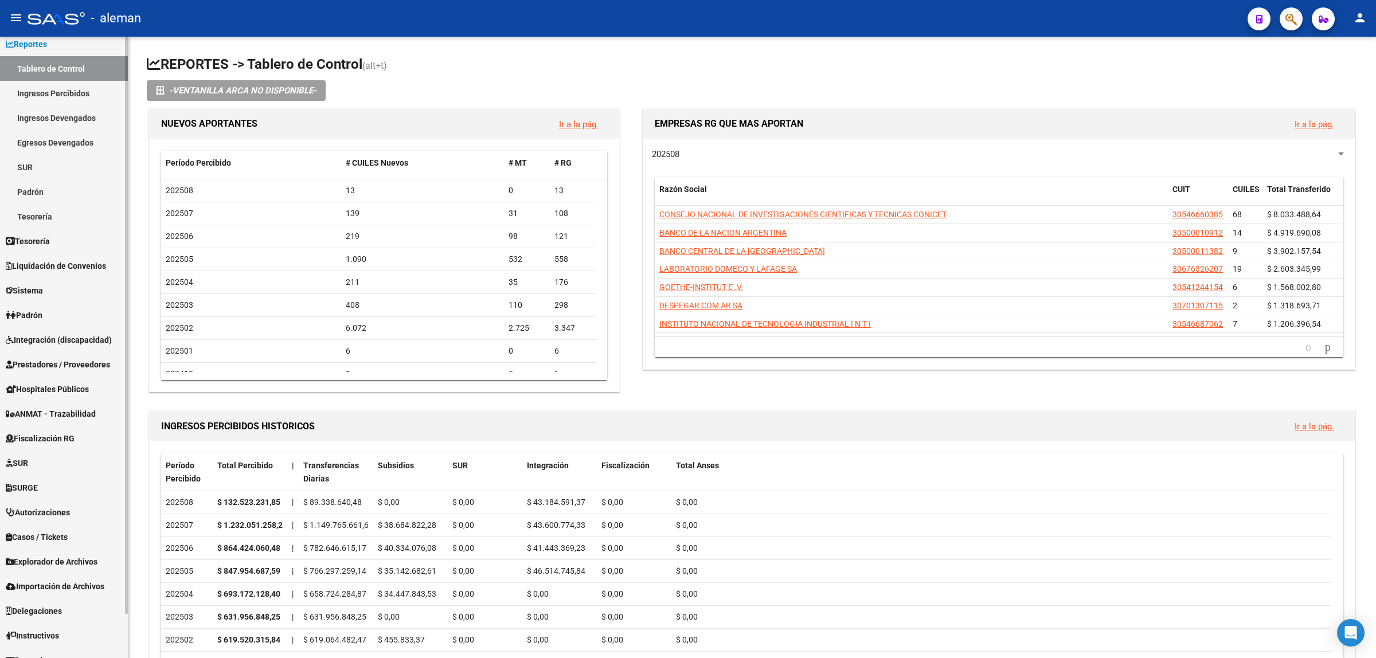
scroll to position [48, 0]
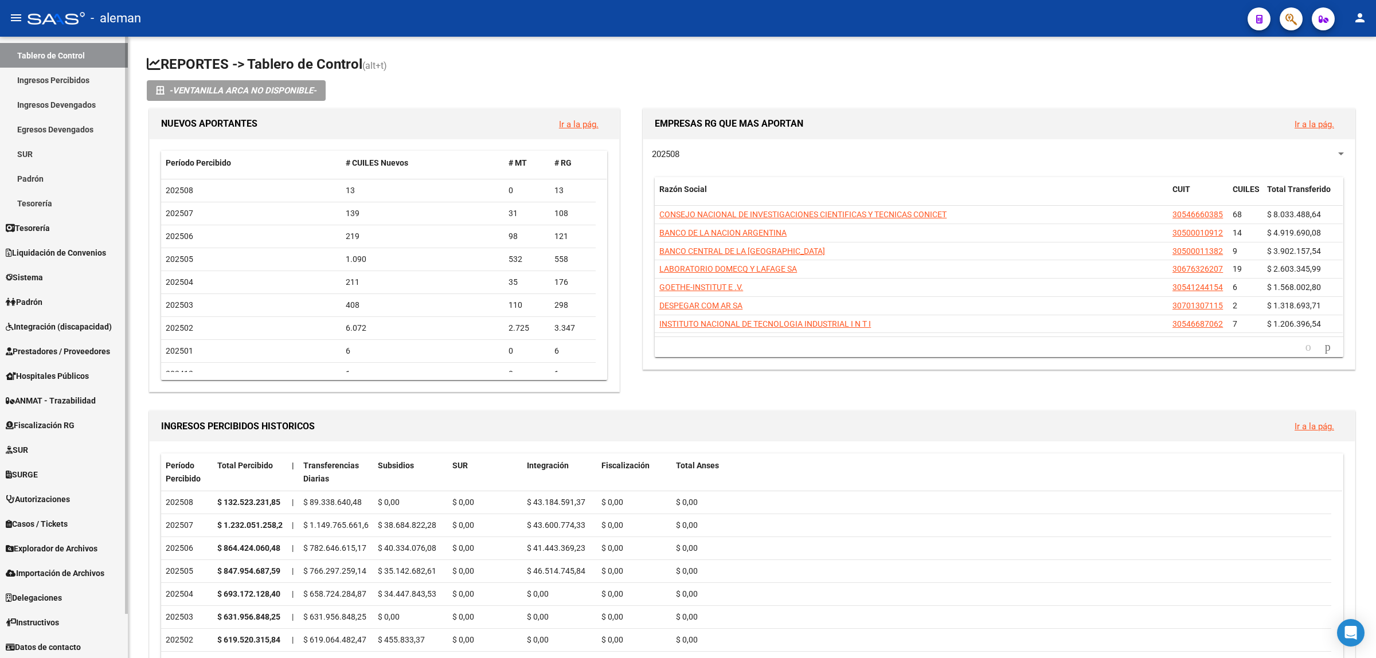
click at [57, 569] on span "Importación de Archivos" at bounding box center [55, 573] width 99 height 13
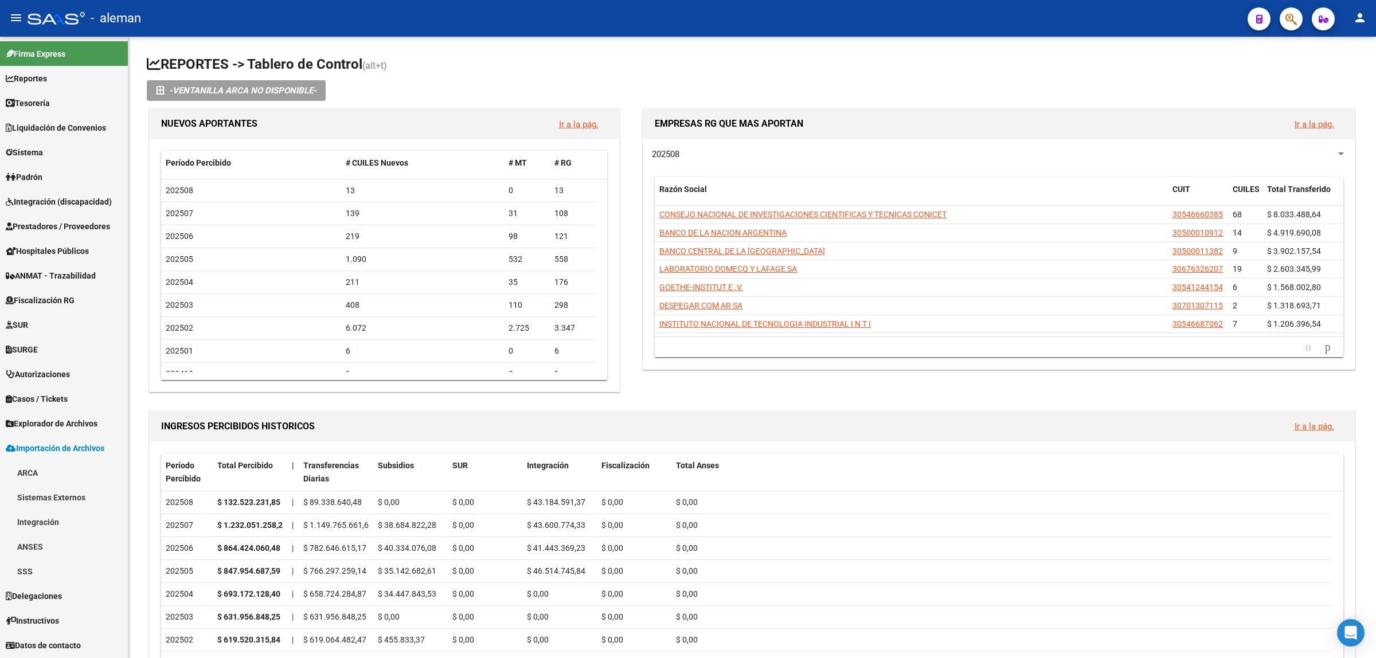
scroll to position [0, 0]
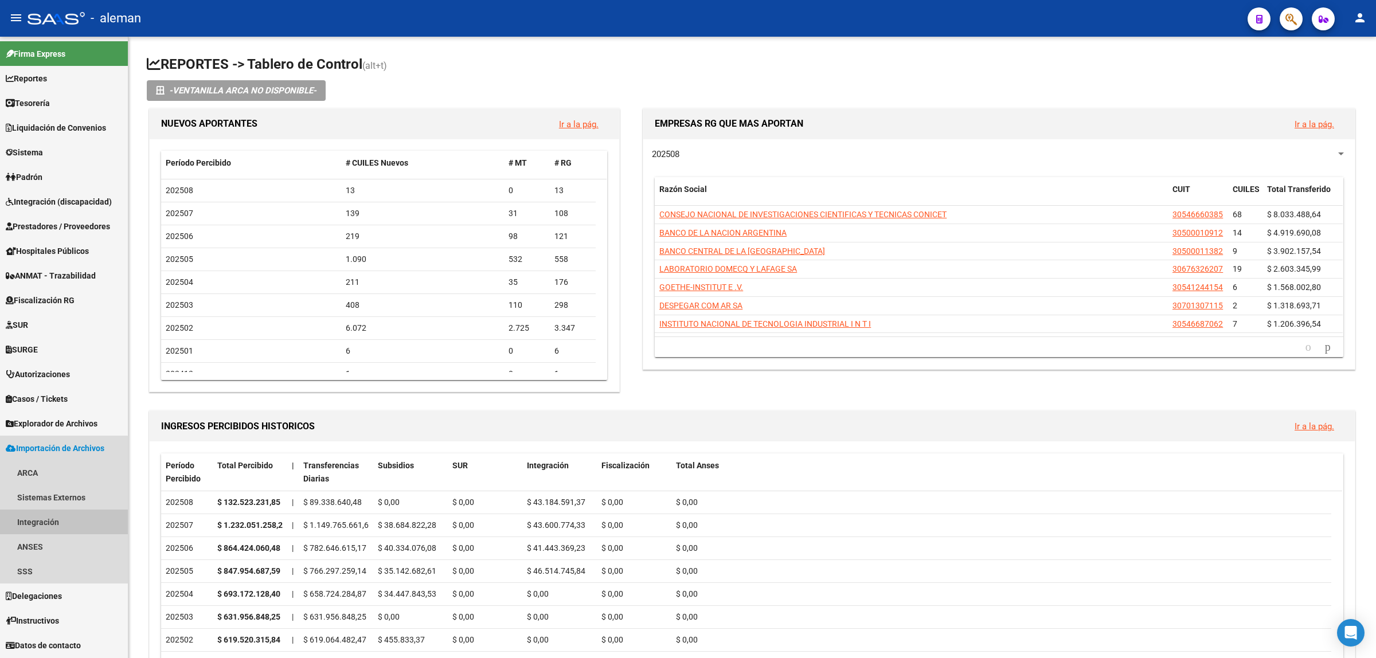
click at [53, 522] on link "Integración" at bounding box center [64, 522] width 128 height 25
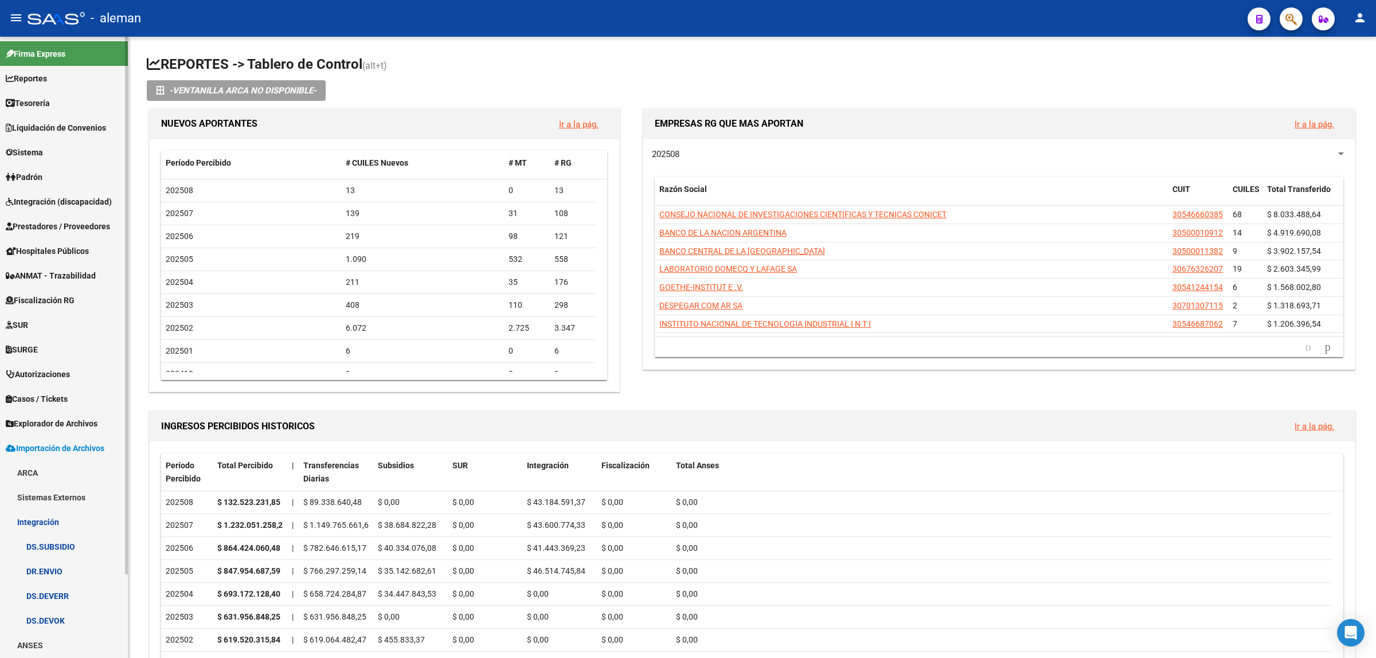
click at [54, 568] on link "DR.ENVIO" at bounding box center [64, 571] width 128 height 25
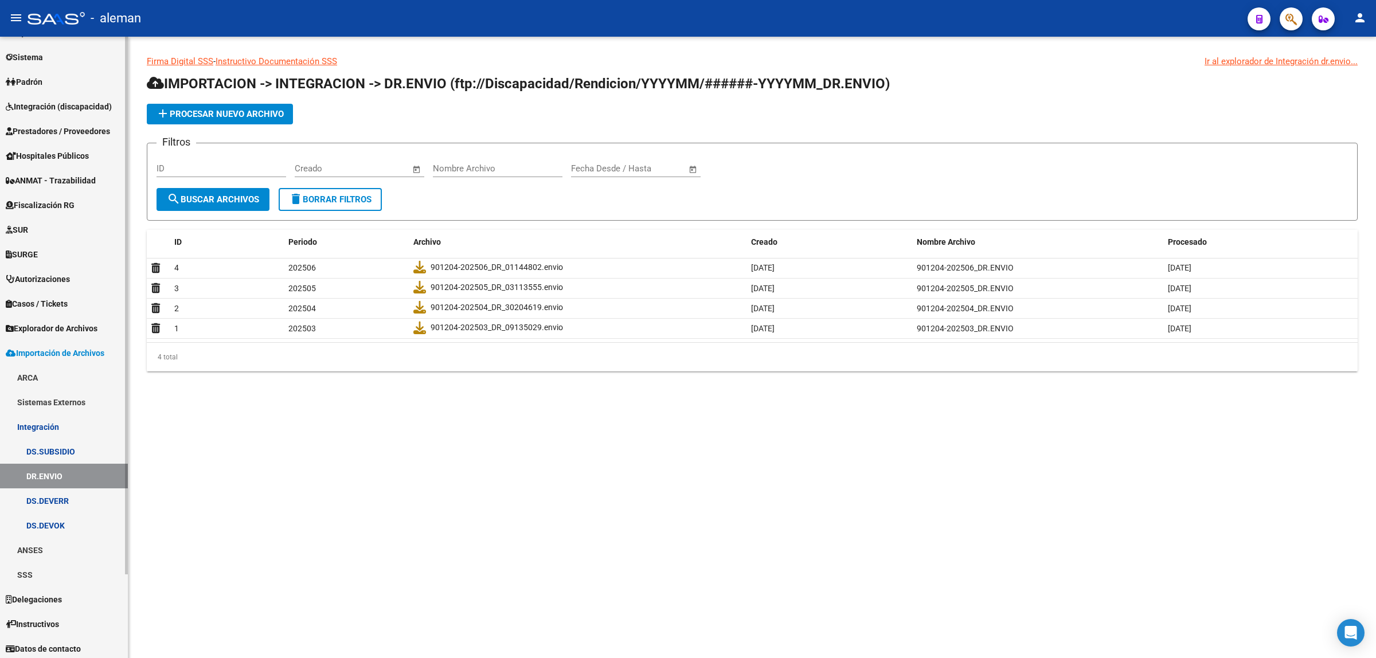
scroll to position [97, 0]
click at [80, 327] on span "Explorador de Archivos" at bounding box center [52, 326] width 92 height 13
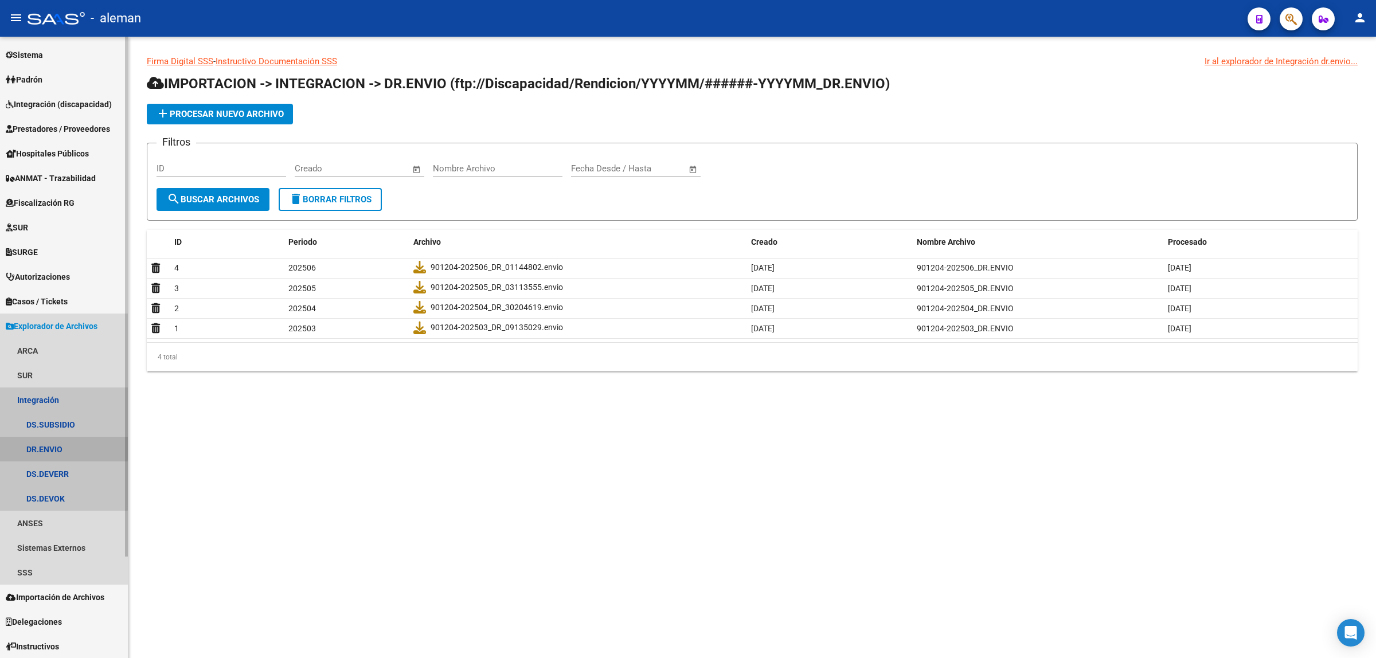
click at [52, 447] on link "DR.ENVIO" at bounding box center [64, 449] width 128 height 25
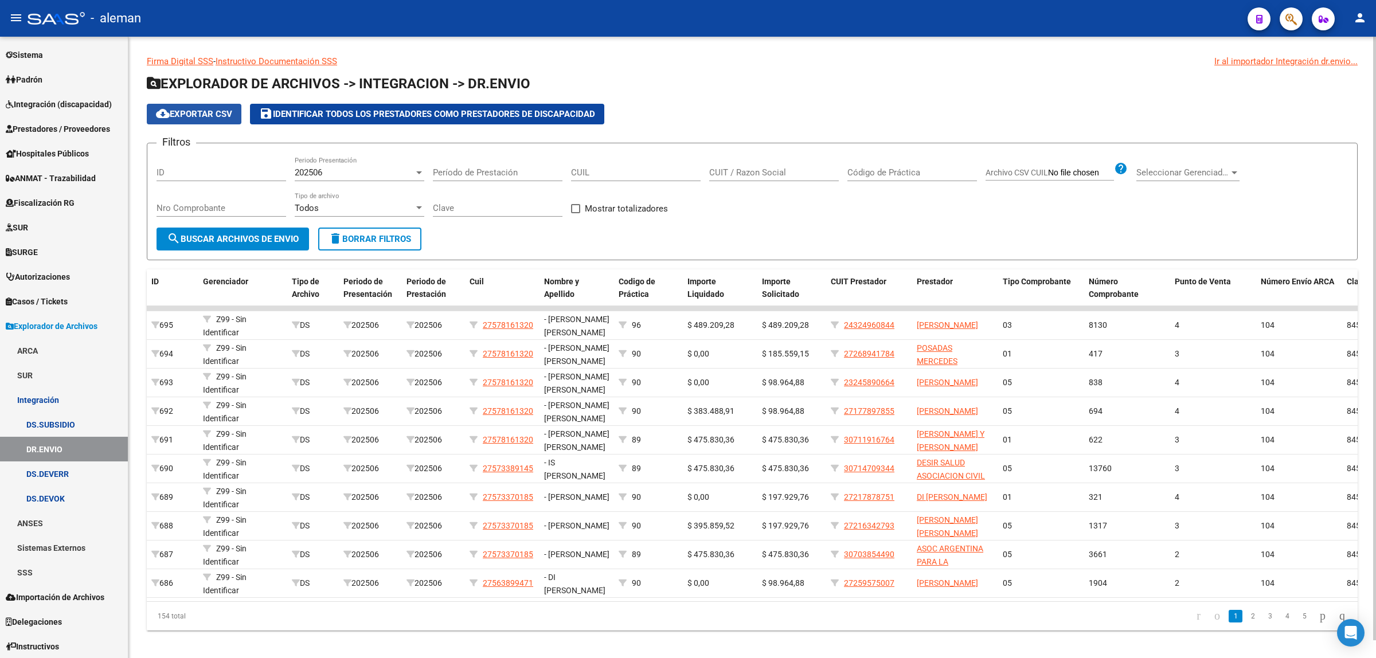
click at [208, 112] on span "cloud_download Exportar CSV" at bounding box center [194, 114] width 76 height 10
